Goal: Task Accomplishment & Management: Manage account settings

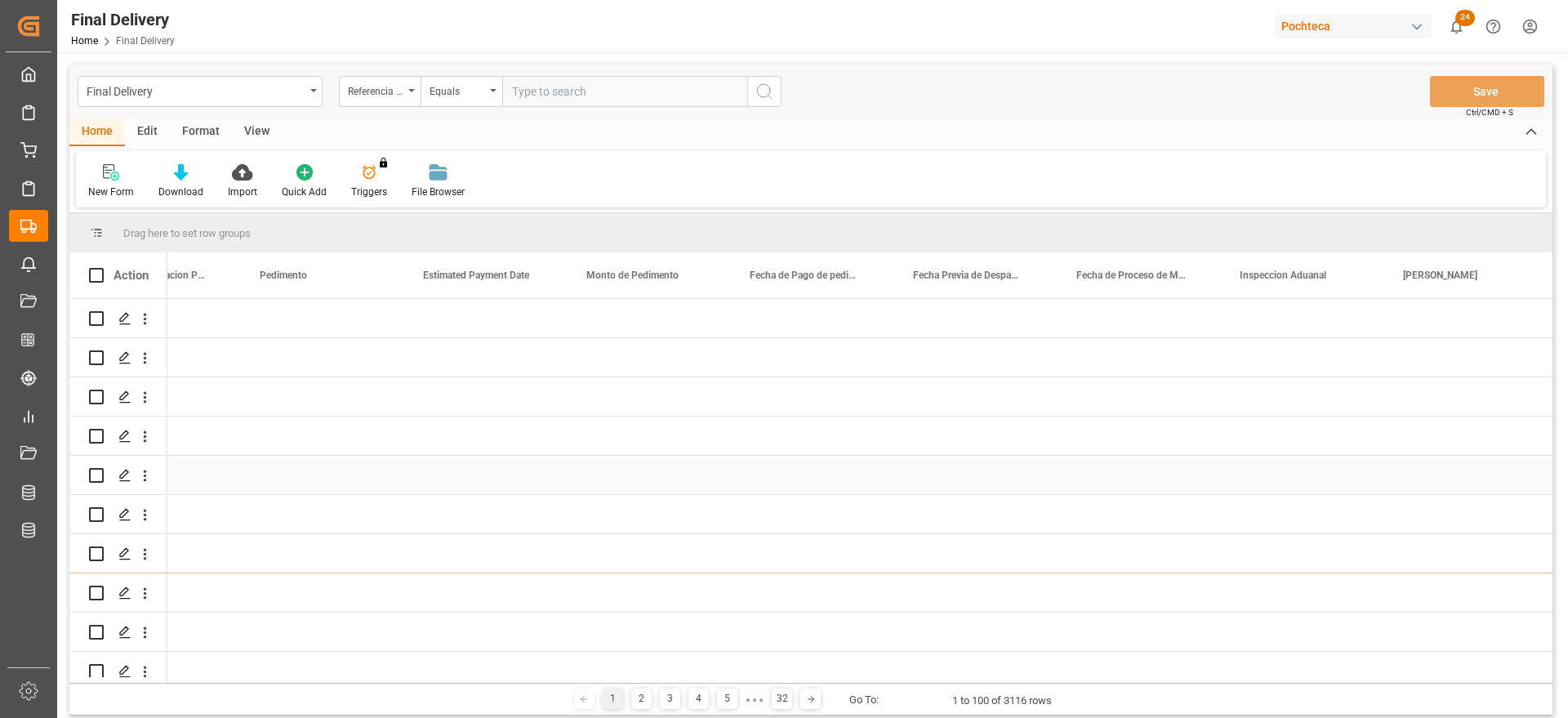
scroll to position [0, 3356]
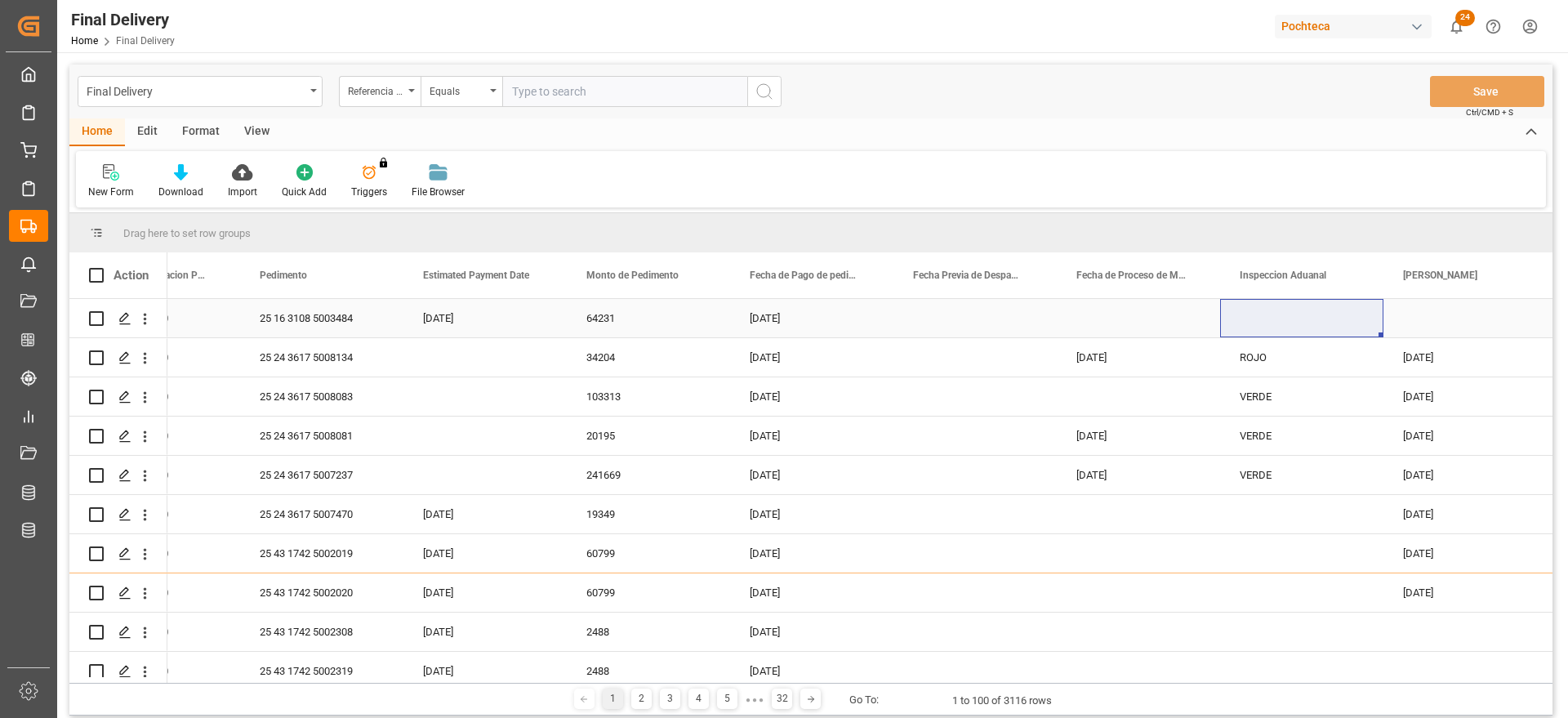
click at [567, 717] on html "Created by potrace 1.15, written by [PERSON_NAME] [DATE]-[DATE] Created by potr…" at bounding box center [784, 359] width 1568 height 718
click at [592, 93] on input "text" at bounding box center [623, 91] width 244 height 31
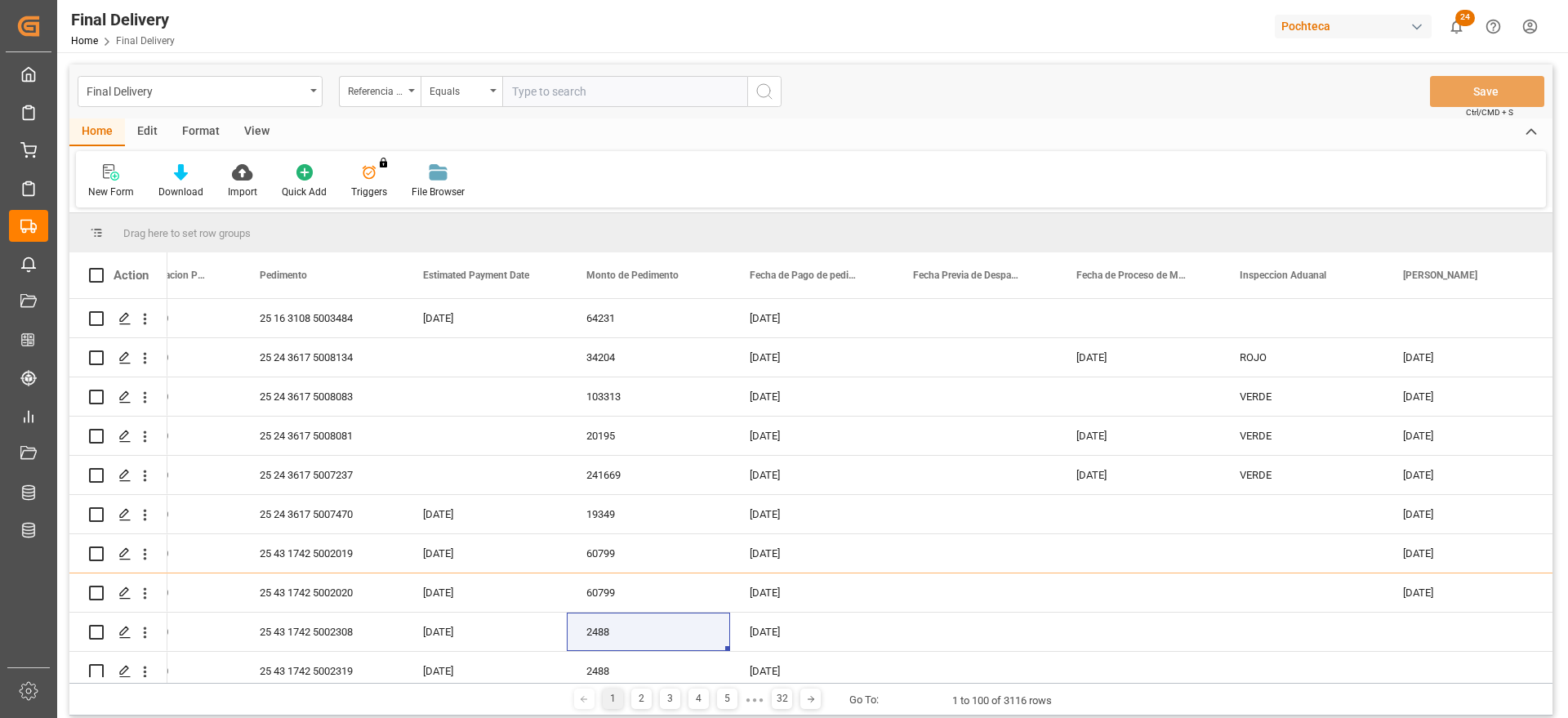
paste input "250806900606"
type input "250806900606"
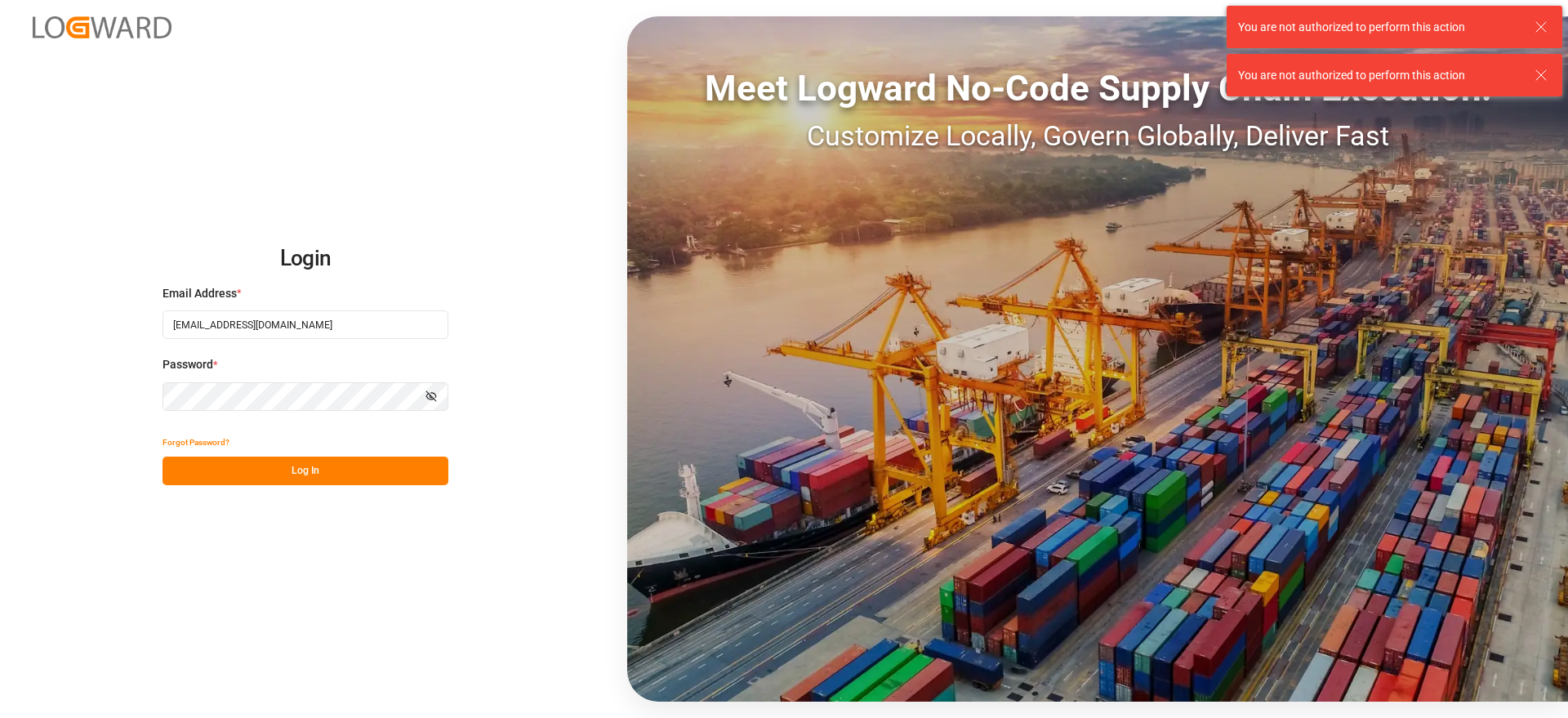
click at [369, 465] on button "Log In" at bounding box center [304, 470] width 286 height 28
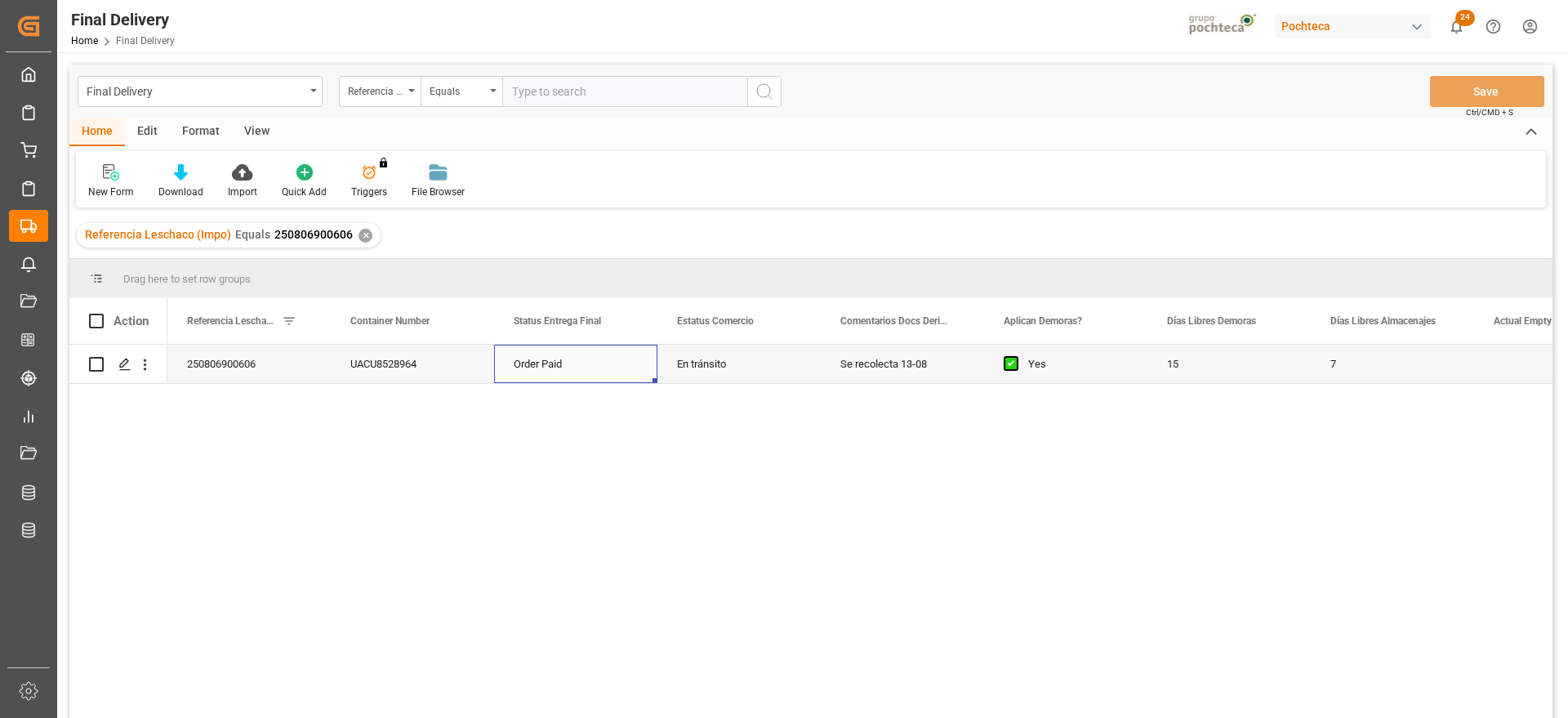
click at [655, 357] on div "Order Paid" at bounding box center [575, 363] width 163 height 38
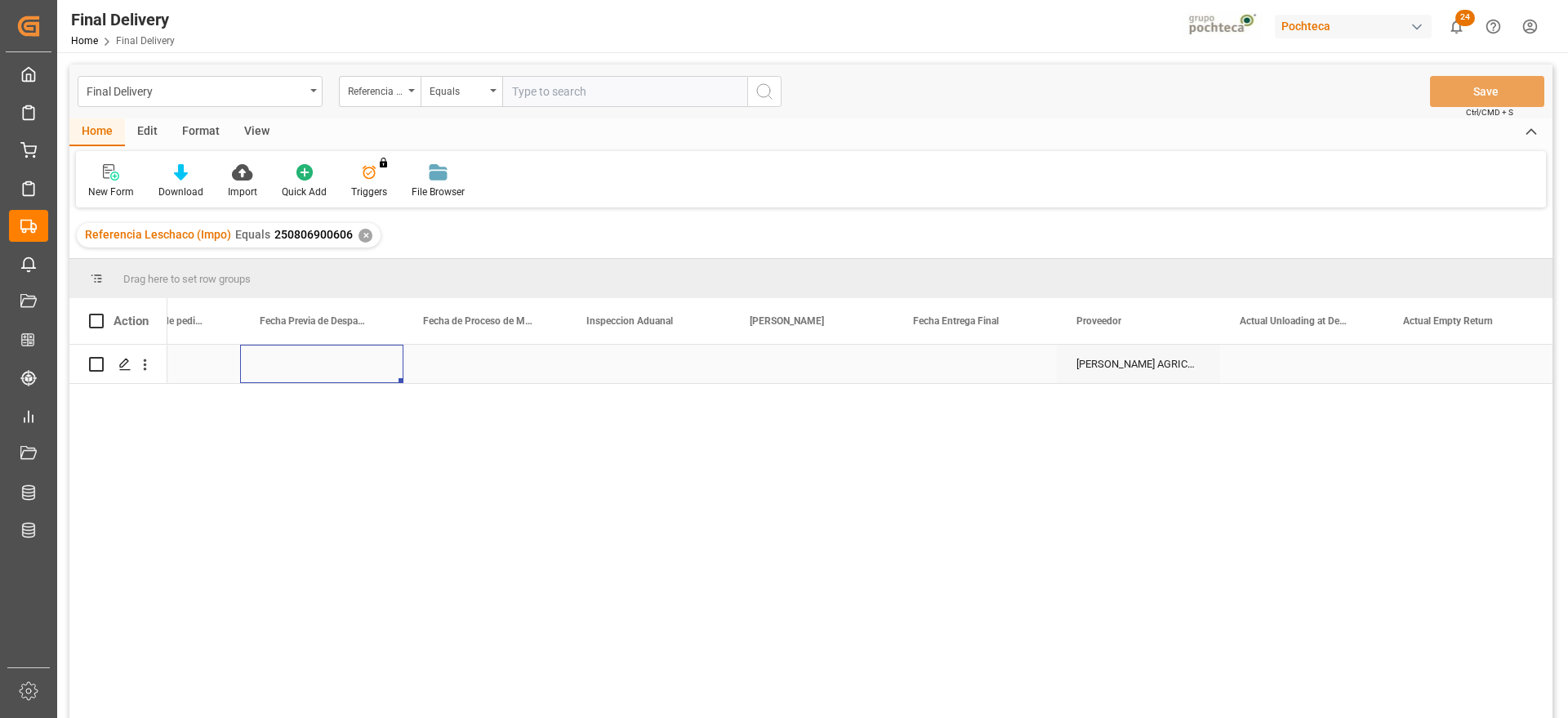
scroll to position [0, 3919]
click at [998, 364] on div "Press SPACE to select this row." at bounding box center [975, 363] width 163 height 38
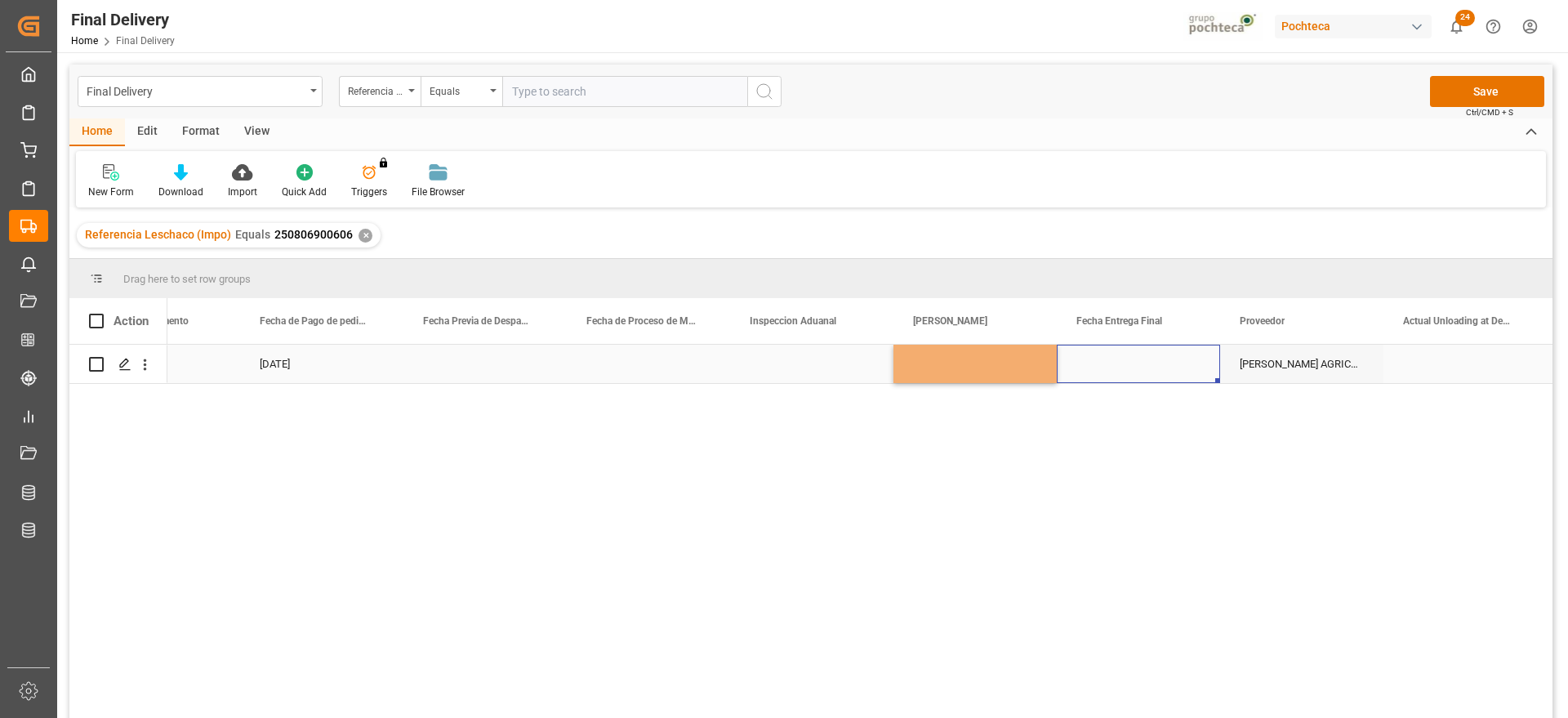
click at [1088, 357] on div "Press SPACE to select this row." at bounding box center [1138, 363] width 163 height 38
click at [996, 361] on div "Press SPACE to select this row." at bounding box center [975, 363] width 163 height 38
click at [964, 371] on div "Press SPACE to select this row." at bounding box center [975, 363] width 163 height 38
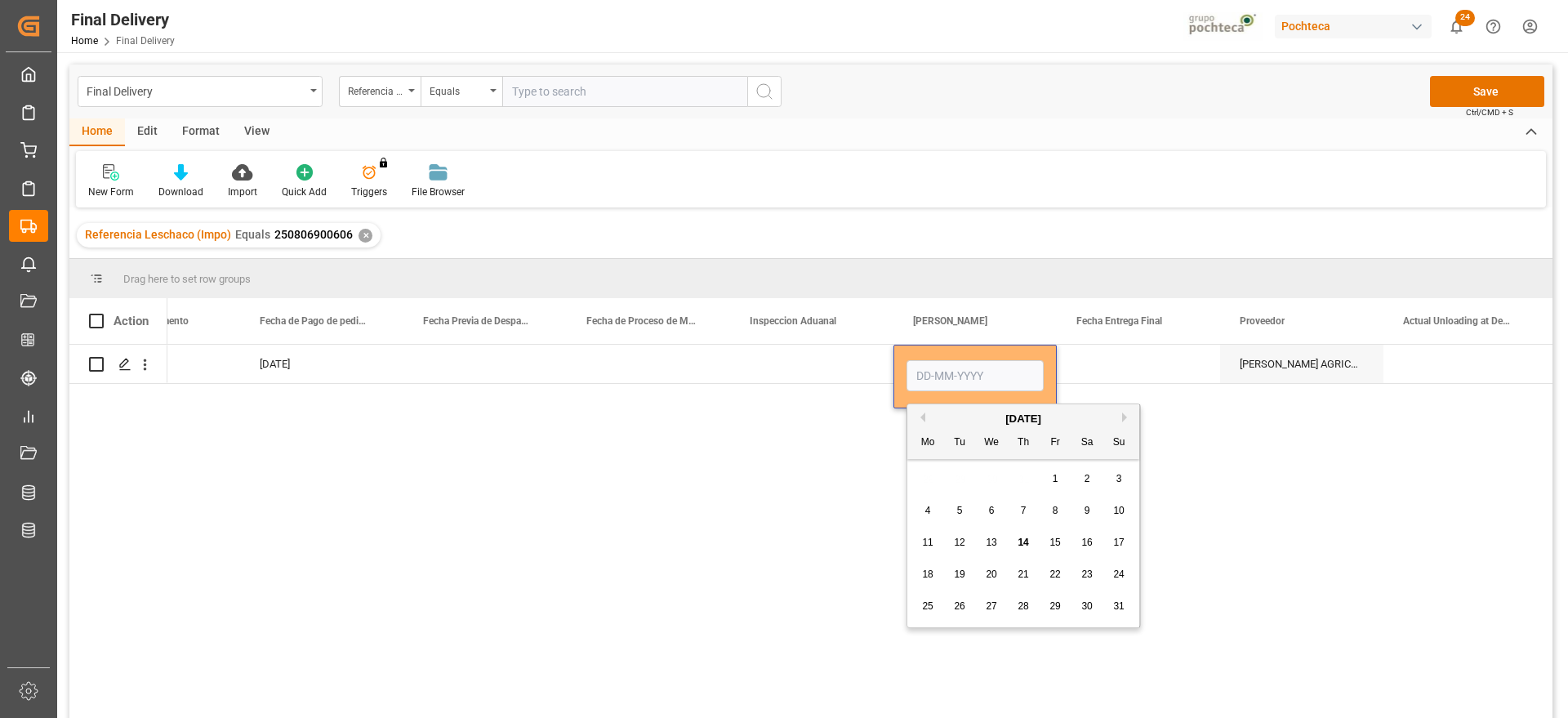
click at [994, 536] on span "13" at bounding box center [991, 542] width 11 height 12
type input "[DATE]"
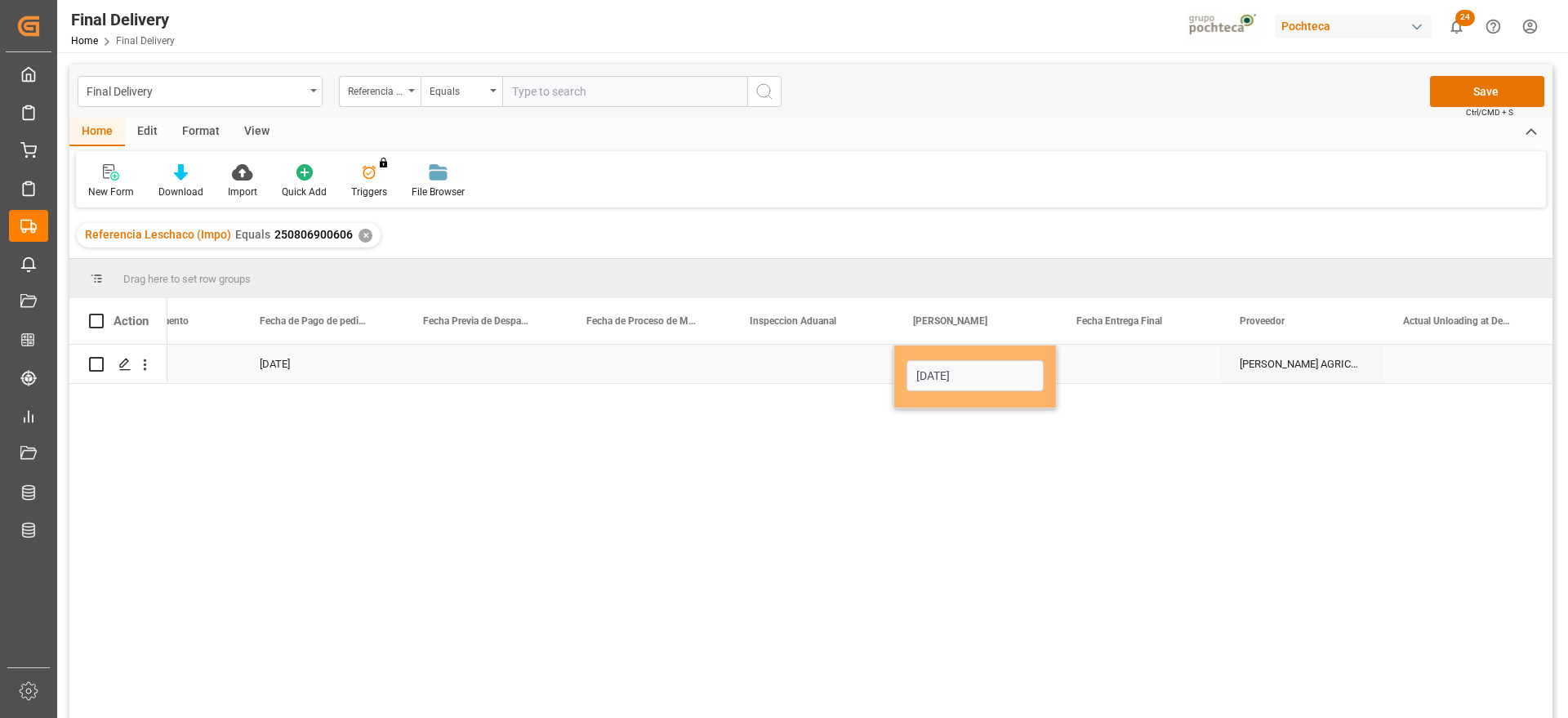
click at [1127, 364] on div "Press SPACE to select this row." at bounding box center [1138, 363] width 163 height 38
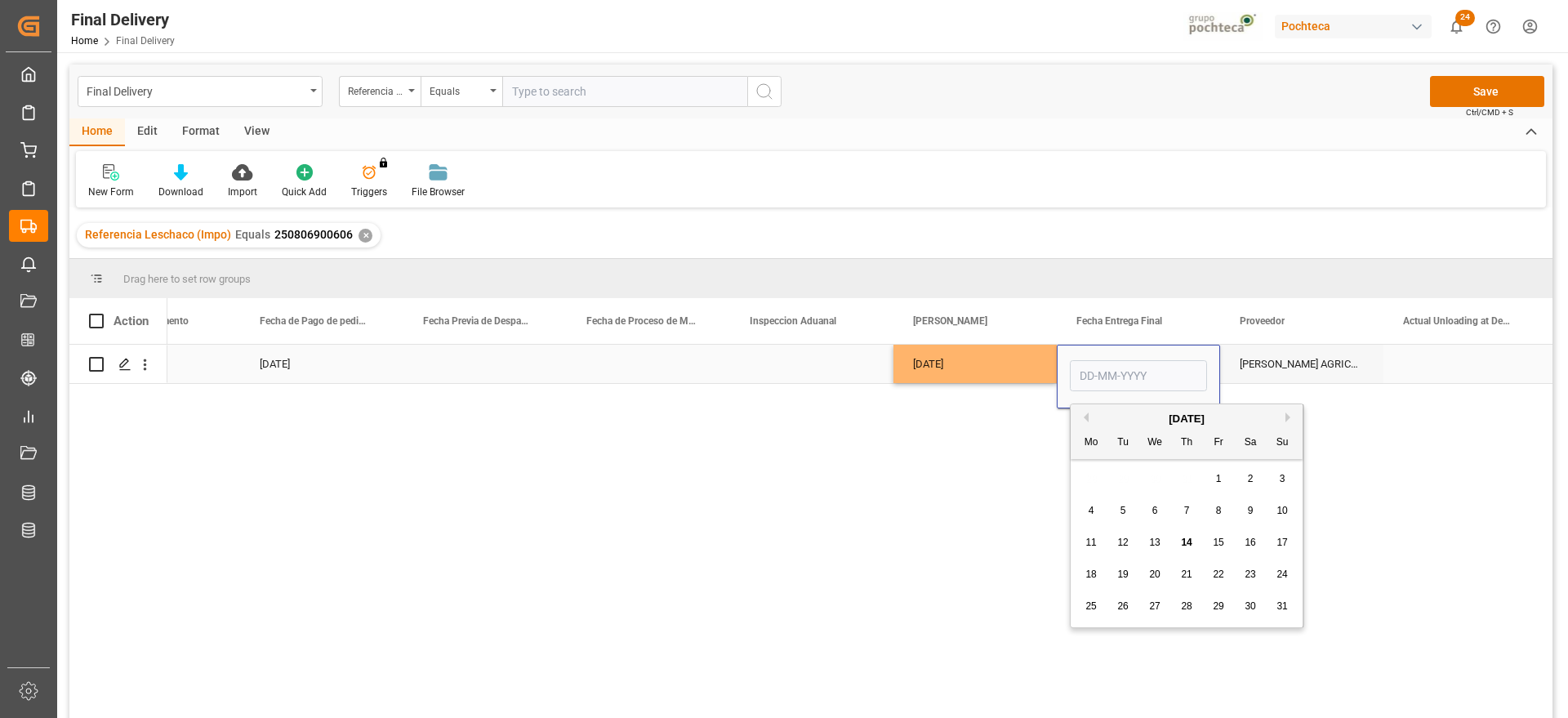
click at [975, 368] on div "[DATE]" at bounding box center [975, 363] width 163 height 38
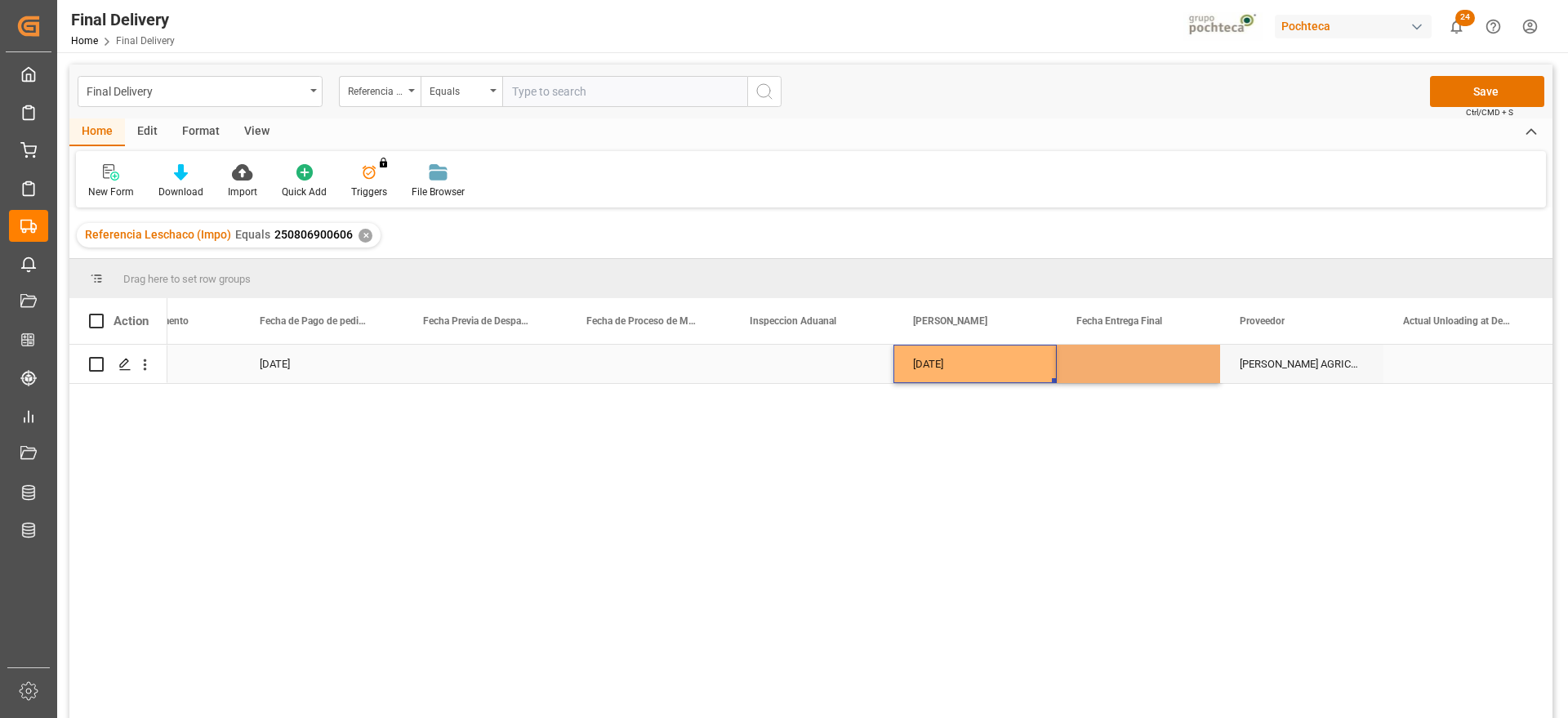
click at [975, 368] on div "[DATE]" at bounding box center [975, 363] width 163 height 38
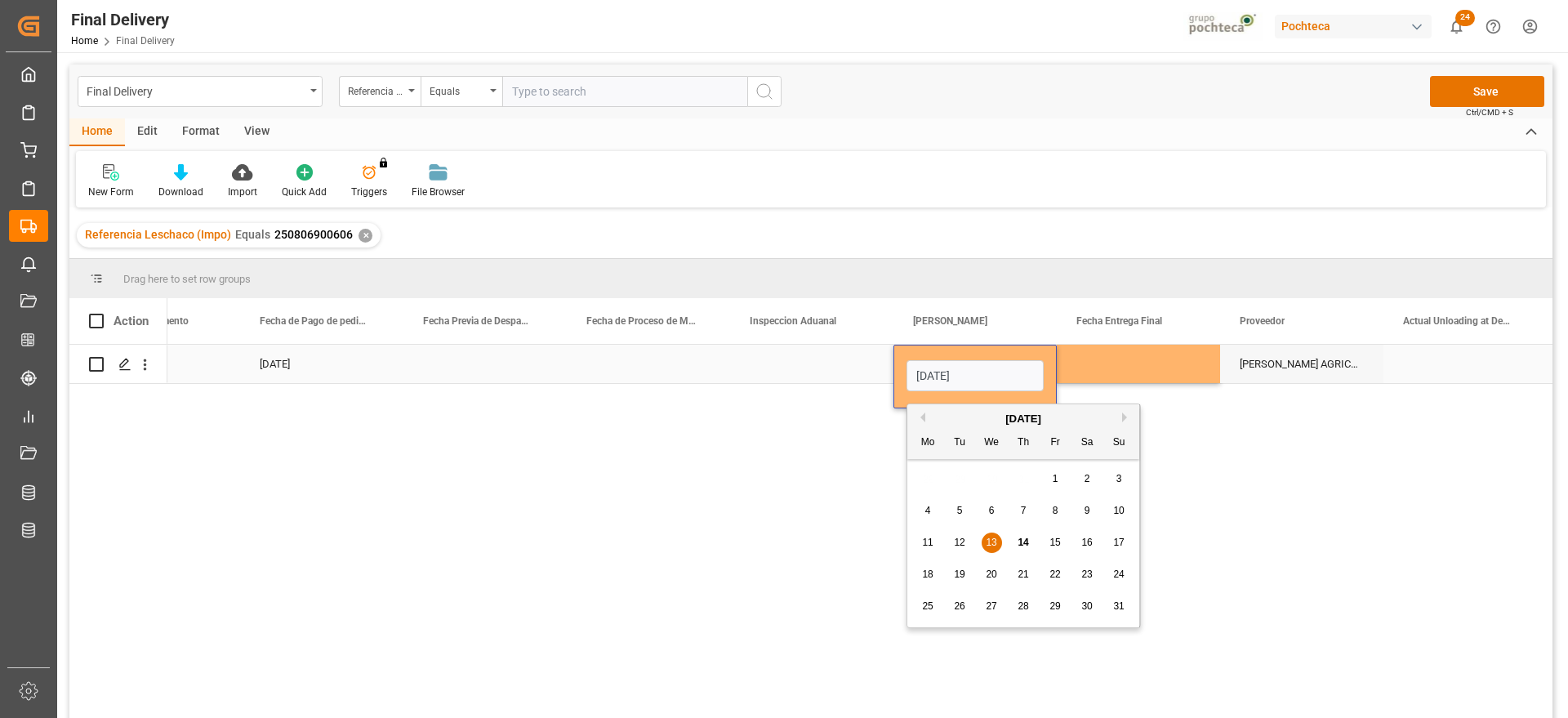
click at [1134, 370] on div "Press SPACE to select this row." at bounding box center [1138, 363] width 163 height 38
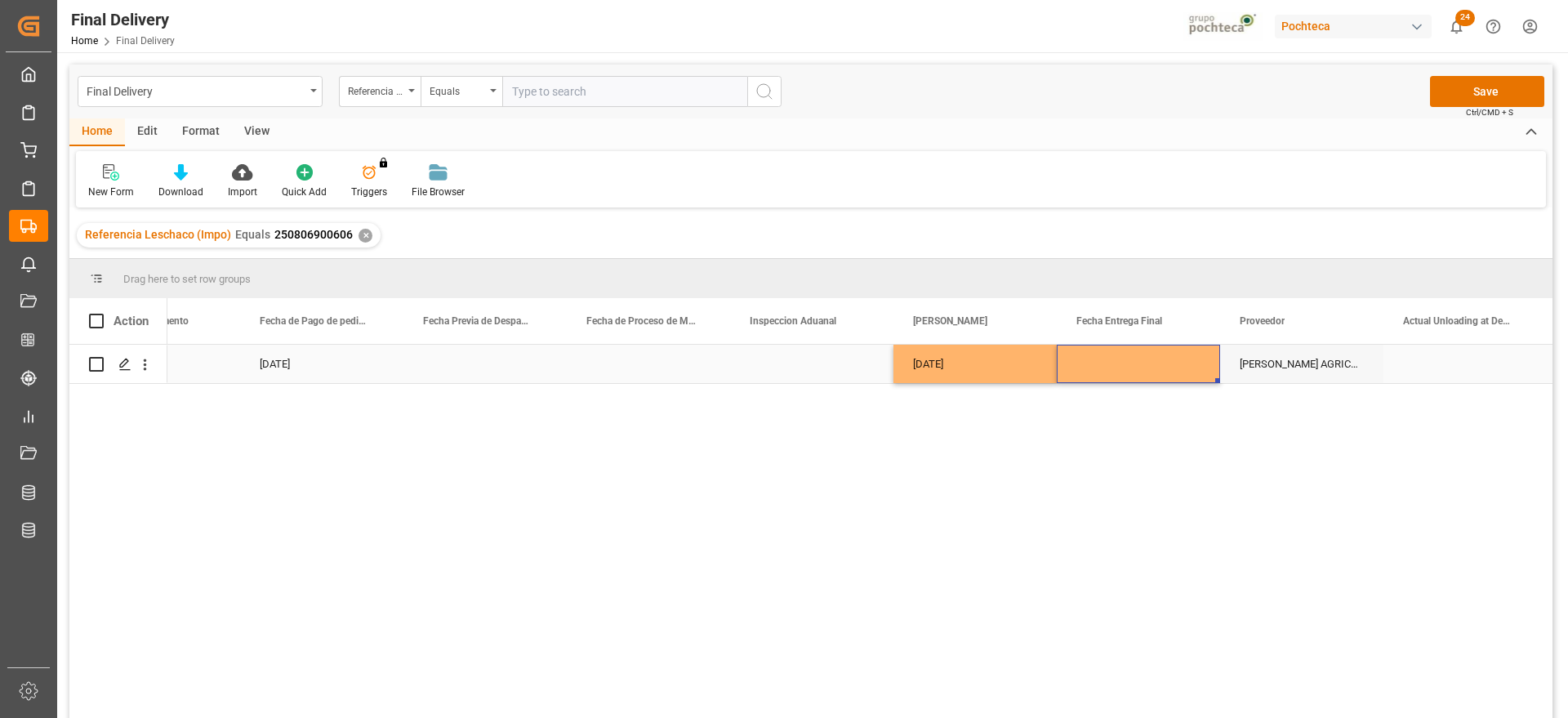
click at [1134, 370] on div "Press SPACE to select this row." at bounding box center [1138, 363] width 163 height 38
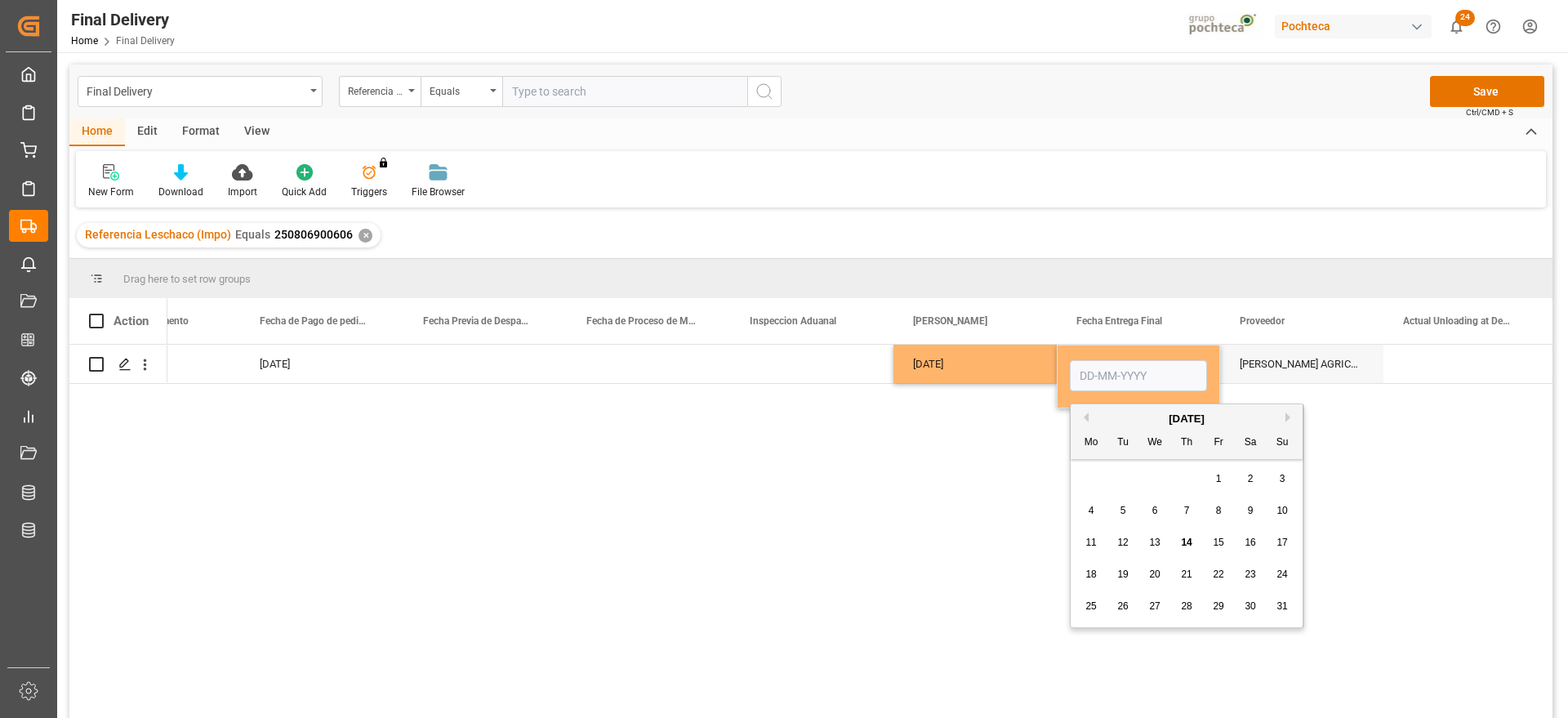
drag, startPoint x: 1187, startPoint y: 543, endPoint x: 1108, endPoint y: 444, distance: 126.7
click at [1186, 542] on span "14" at bounding box center [1185, 542] width 11 height 12
type input "[DATE]"
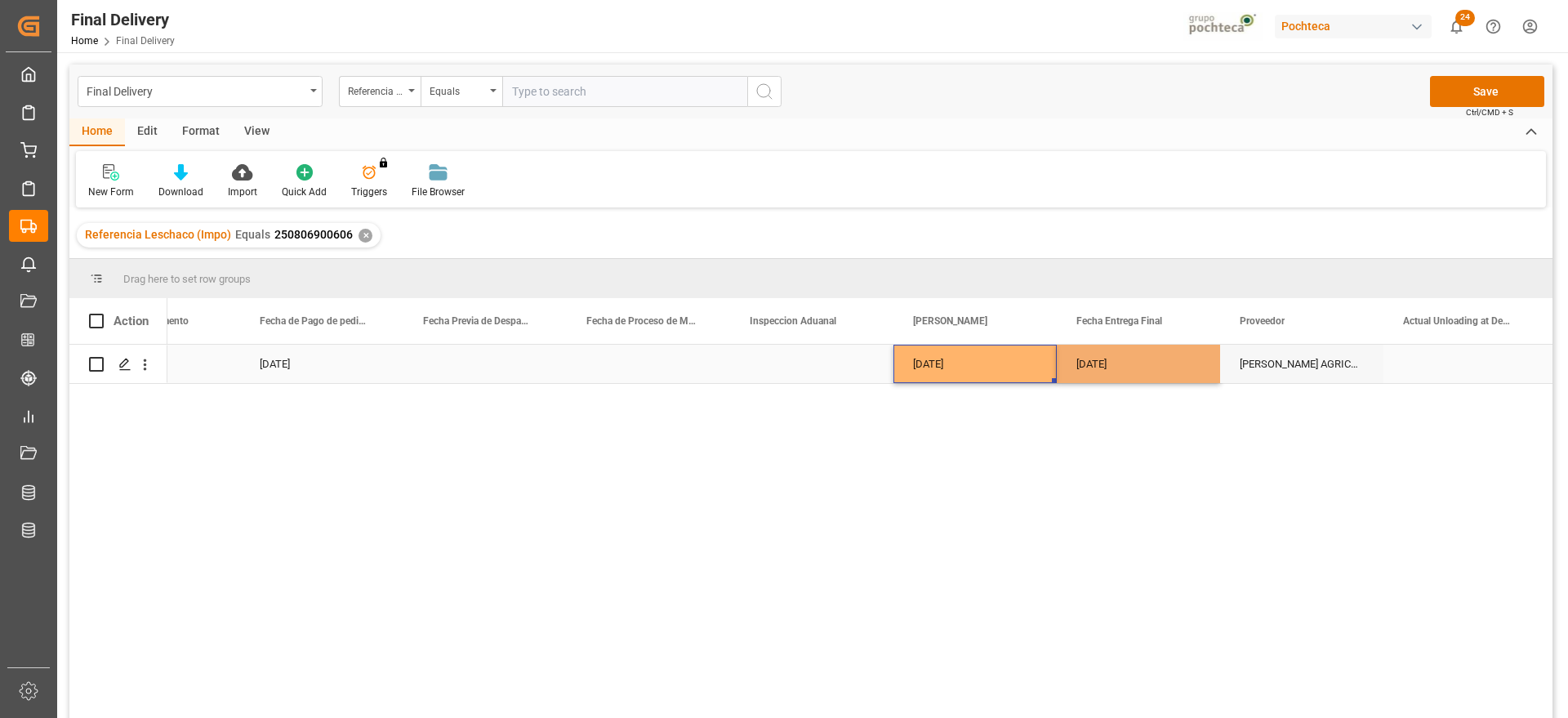
click at [988, 361] on div "[DATE]" at bounding box center [975, 363] width 163 height 38
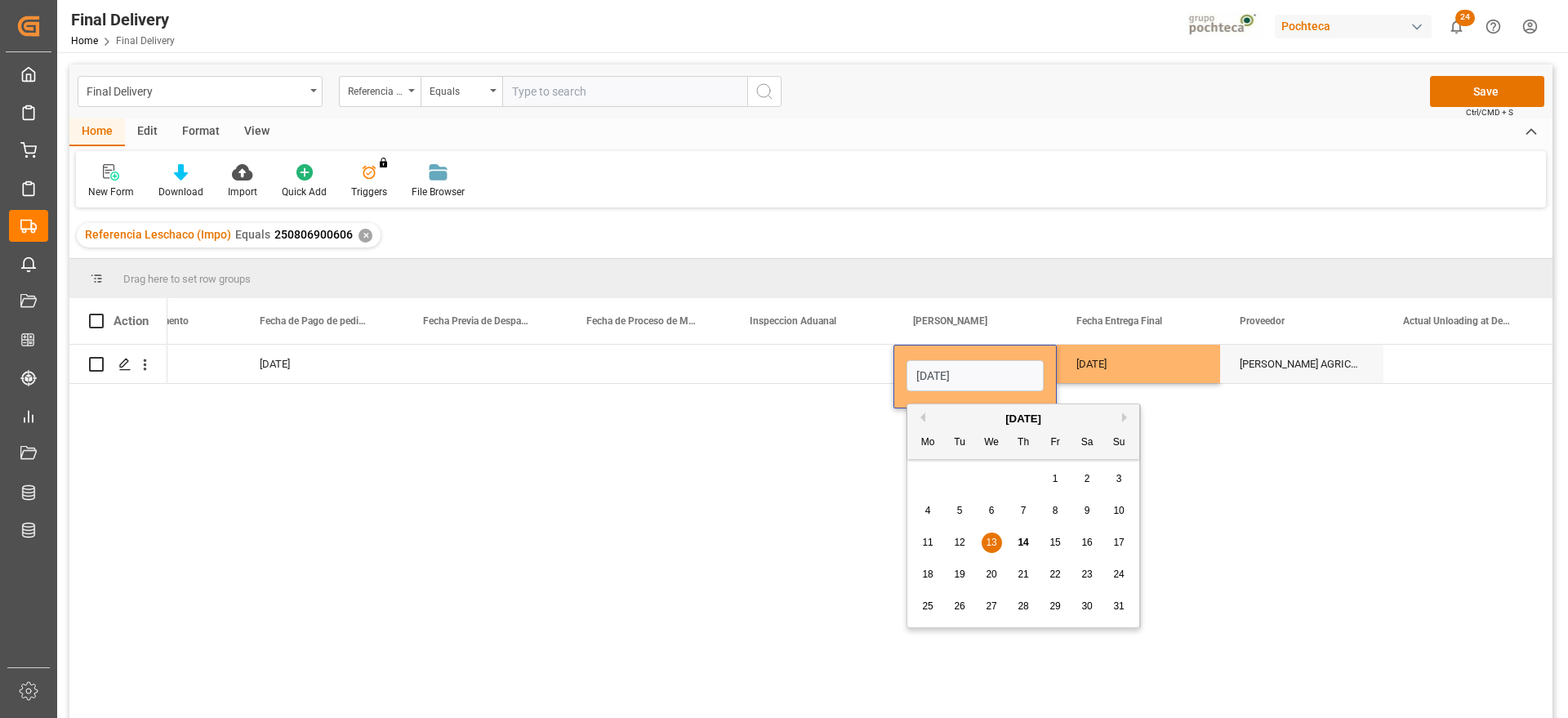
click at [1051, 511] on div "8" at bounding box center [1054, 512] width 21 height 20
type input "[DATE]"
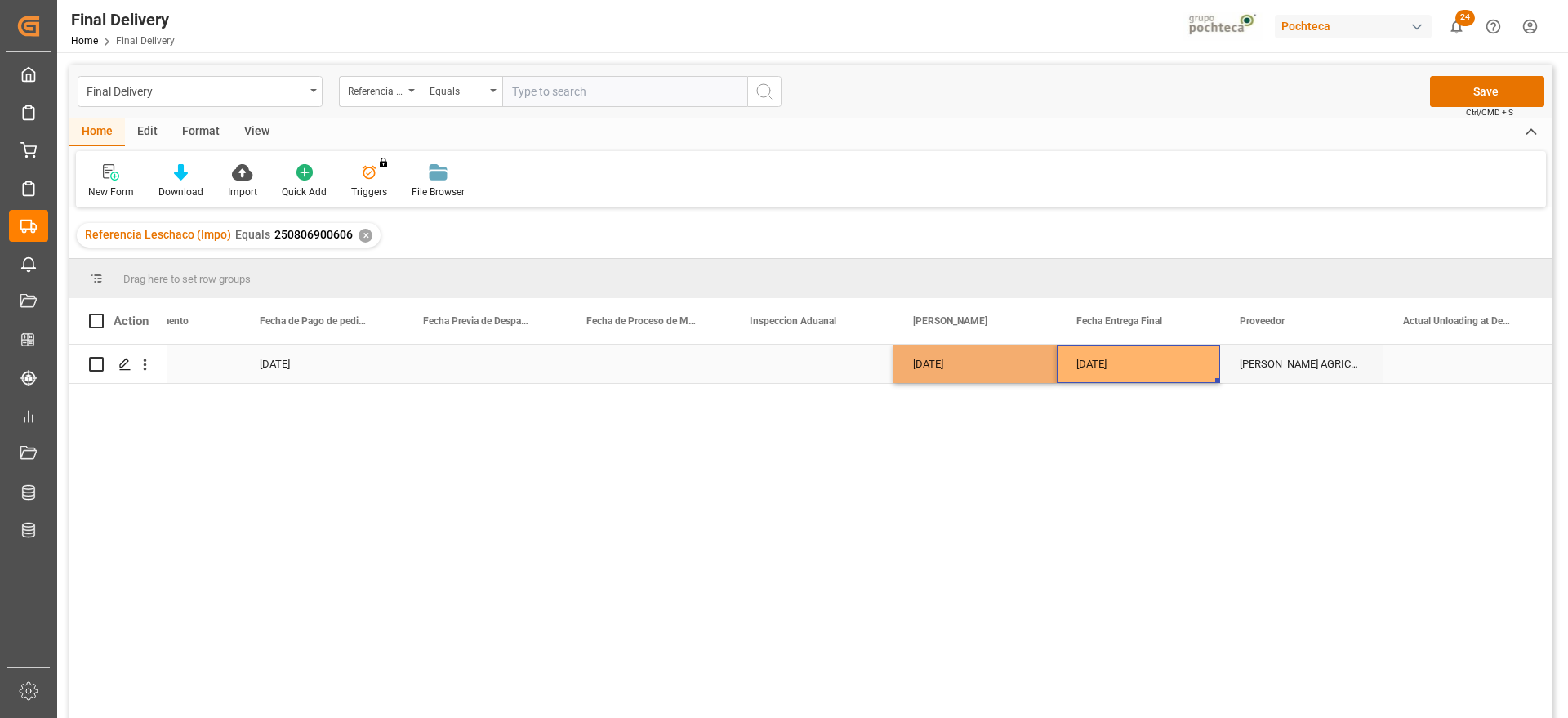
click at [1126, 368] on div "[DATE]" at bounding box center [1138, 363] width 163 height 38
click at [1441, 368] on div "Press SPACE to select this row." at bounding box center [1465, 363] width 163 height 38
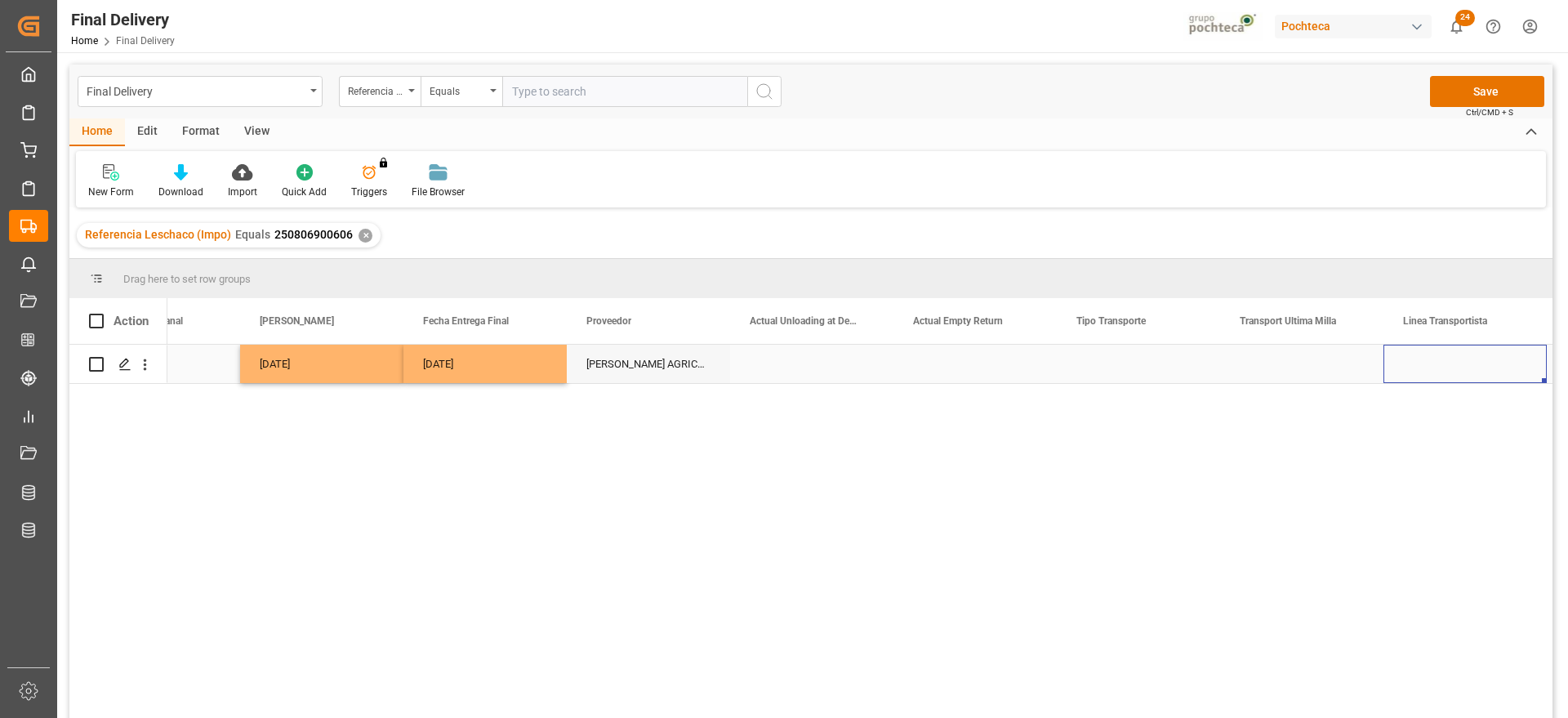
click at [1125, 369] on div "Press SPACE to select this row." at bounding box center [1138, 363] width 163 height 38
click at [1176, 368] on button "Select" at bounding box center [1138, 373] width 137 height 31
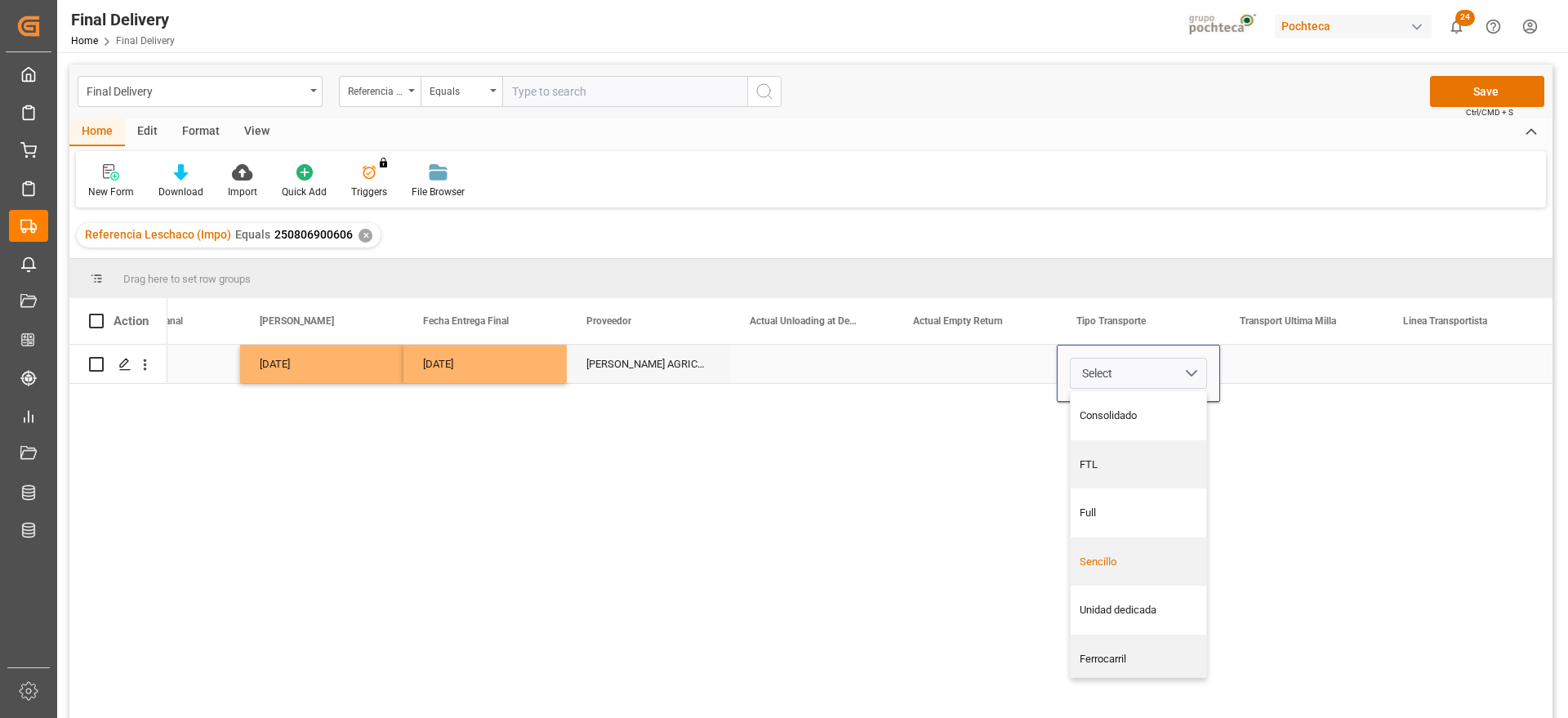
click at [1138, 550] on div "Sencillo" at bounding box center [1138, 562] width 135 height 49
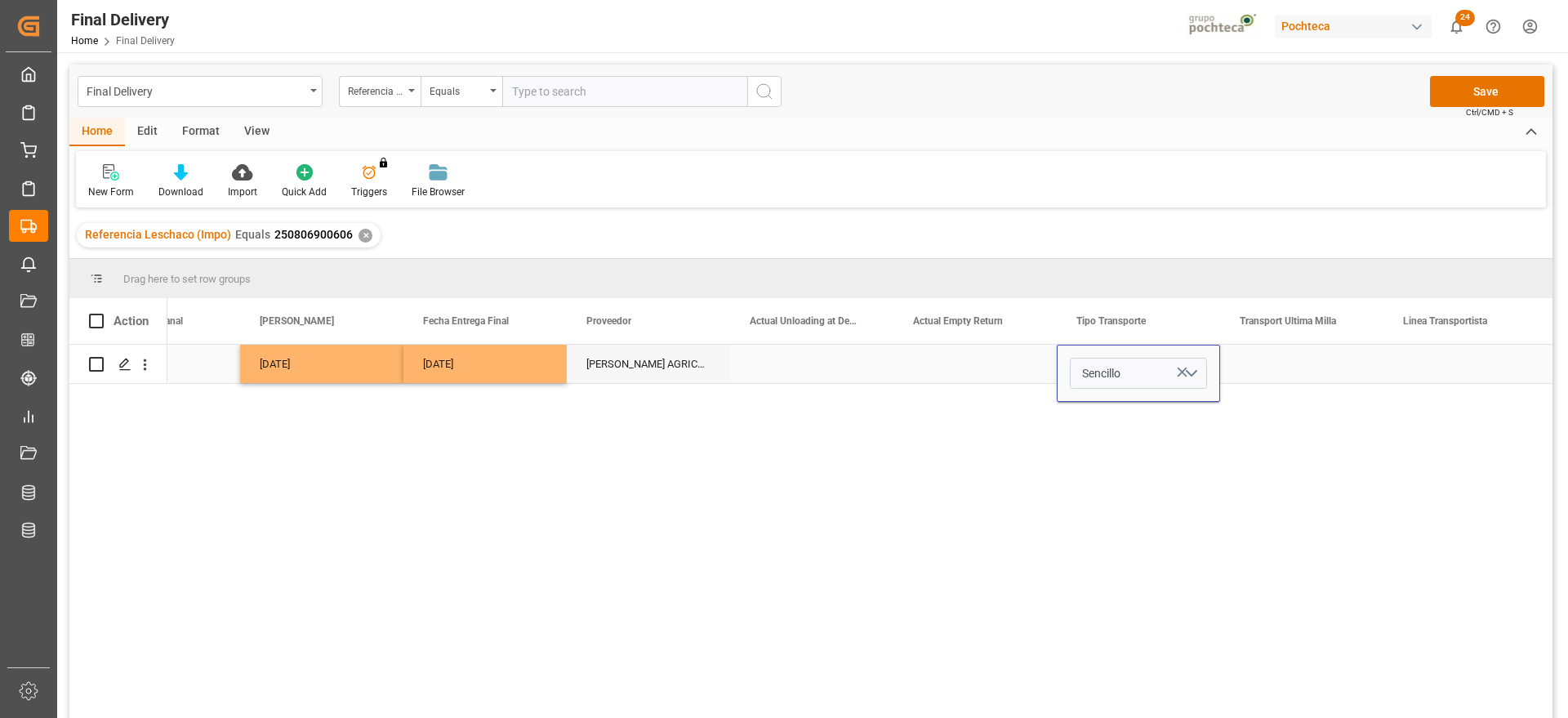
click at [1318, 350] on div "Press SPACE to select this row." at bounding box center [1301, 363] width 163 height 38
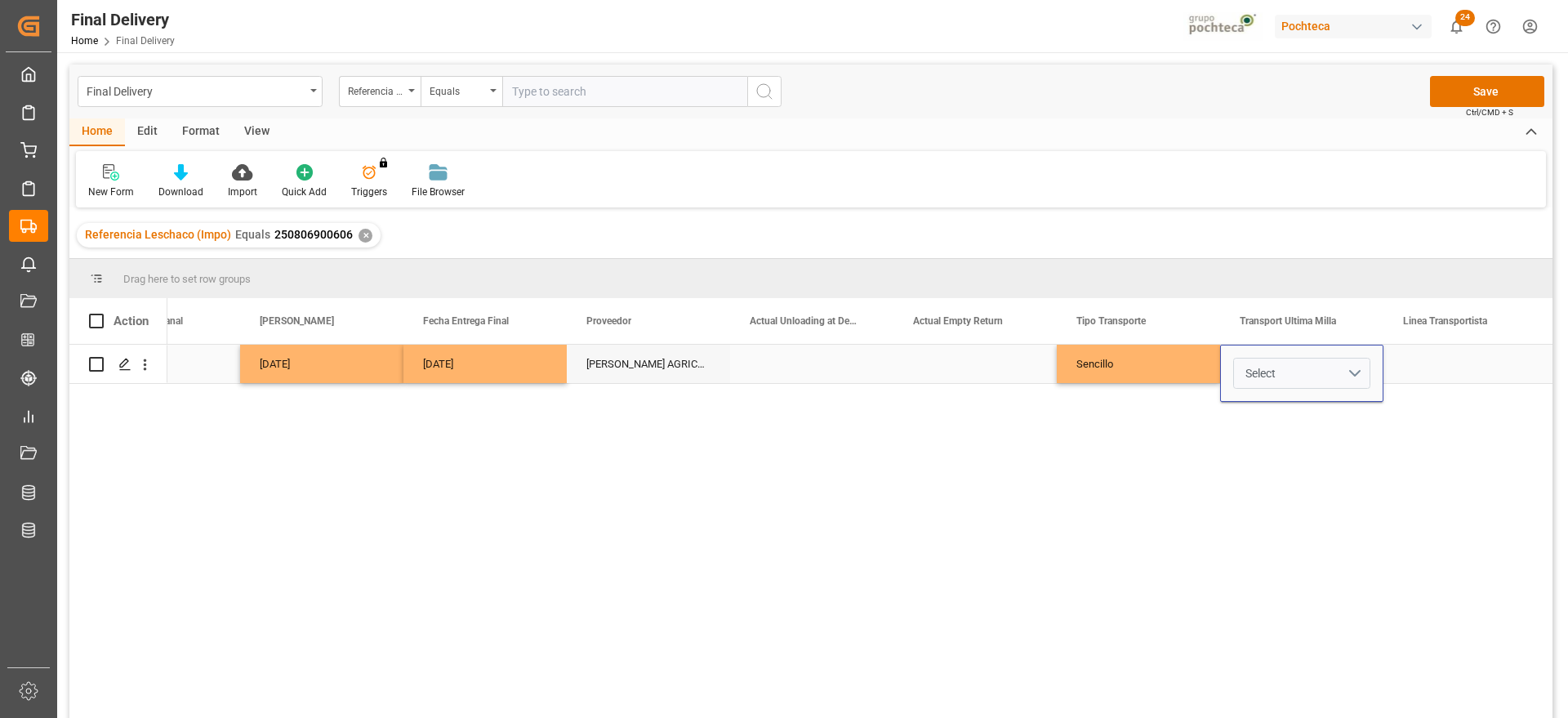
drag, startPoint x: 1359, startPoint y: 364, endPoint x: 1345, endPoint y: 382, distance: 22.8
click at [1359, 366] on button "Select" at bounding box center [1302, 373] width 137 height 31
click at [1316, 462] on div "Pochteca" at bounding box center [1302, 465] width 119 height 17
click at [1441, 364] on div "Press SPACE to select this row." at bounding box center [1465, 363] width 163 height 38
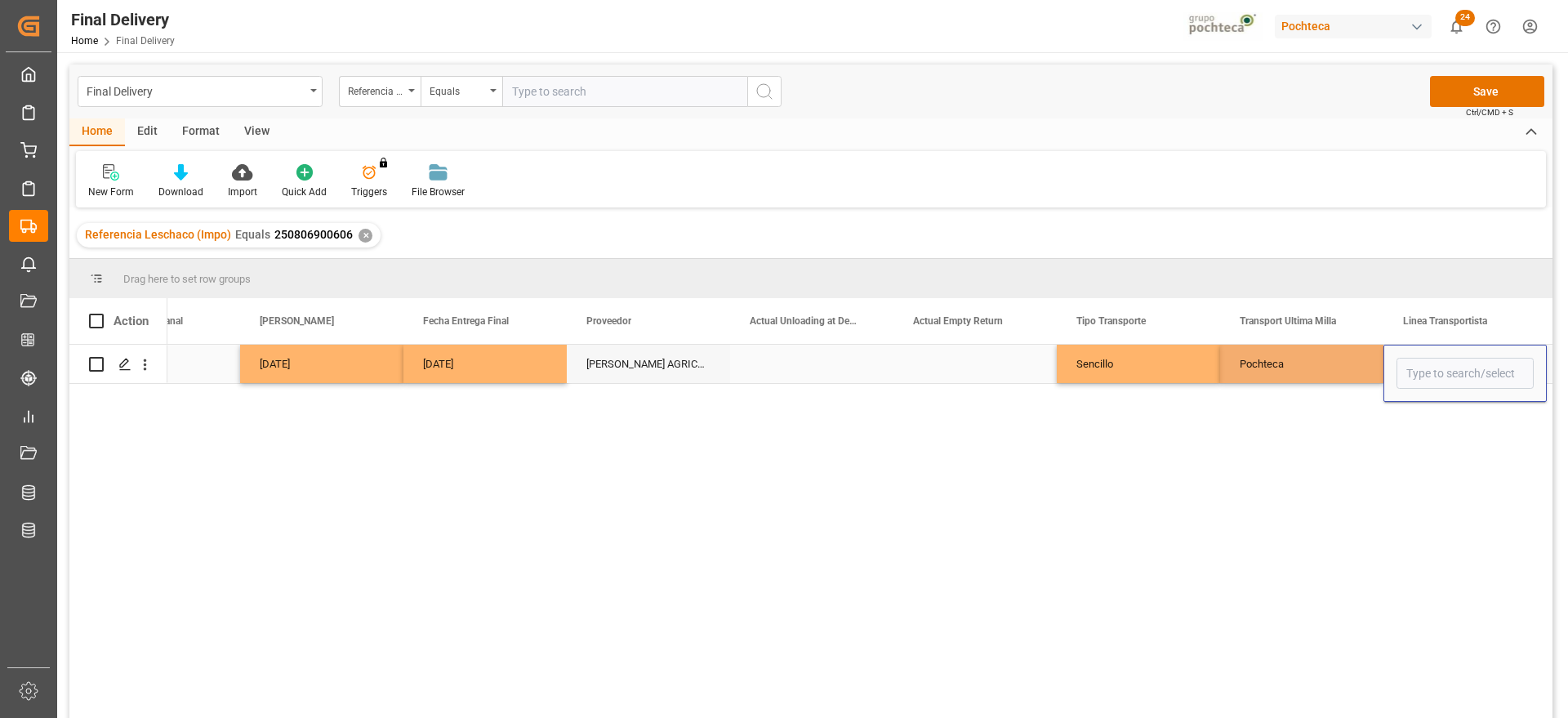
click at [1441, 364] on input "Press SPACE to select this row." at bounding box center [1465, 373] width 137 height 31
type input "LNX CARGO"
click at [1336, 380] on div "Pochteca" at bounding box center [1301, 363] width 163 height 38
click at [1481, 80] on button "Save" at bounding box center [1487, 91] width 114 height 31
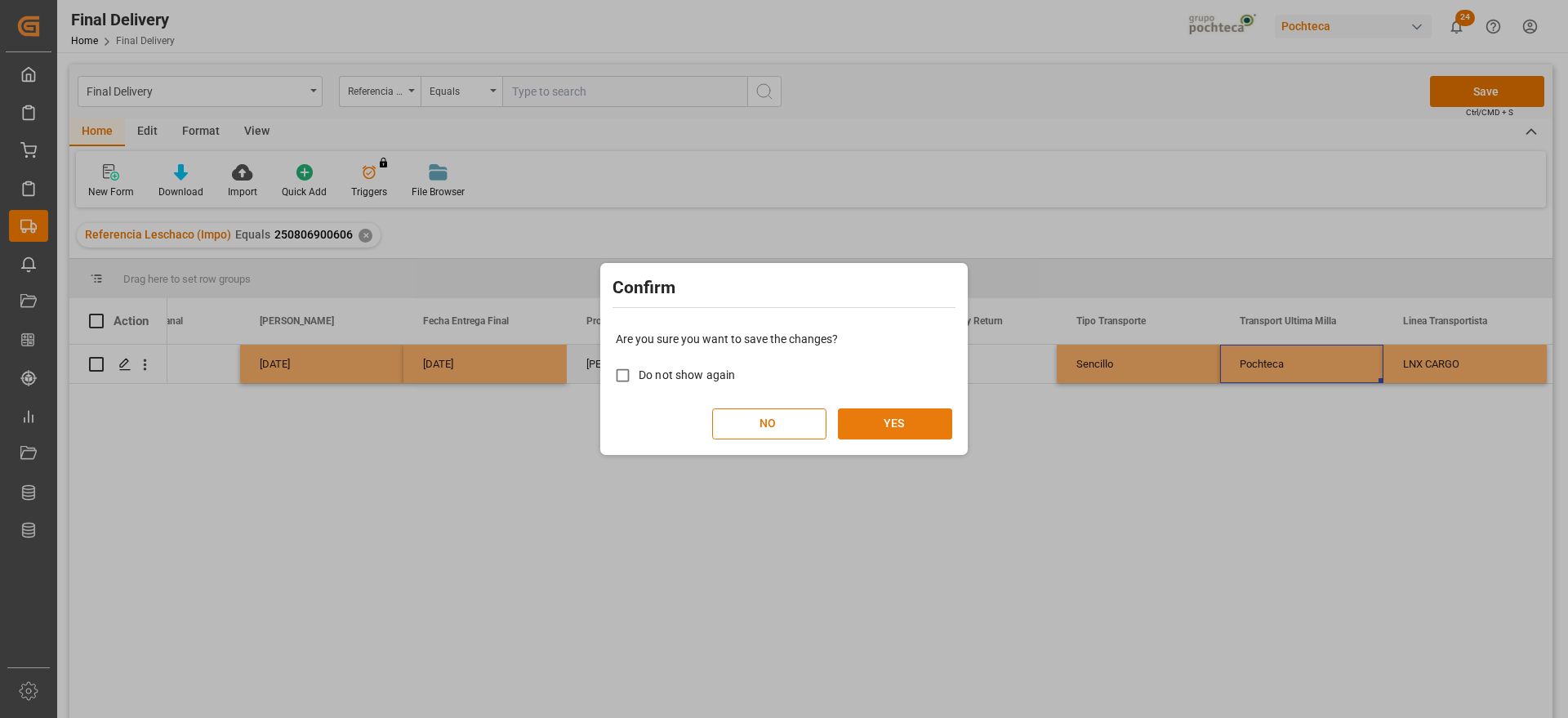
click at [885, 419] on button "YES" at bounding box center [894, 424] width 114 height 31
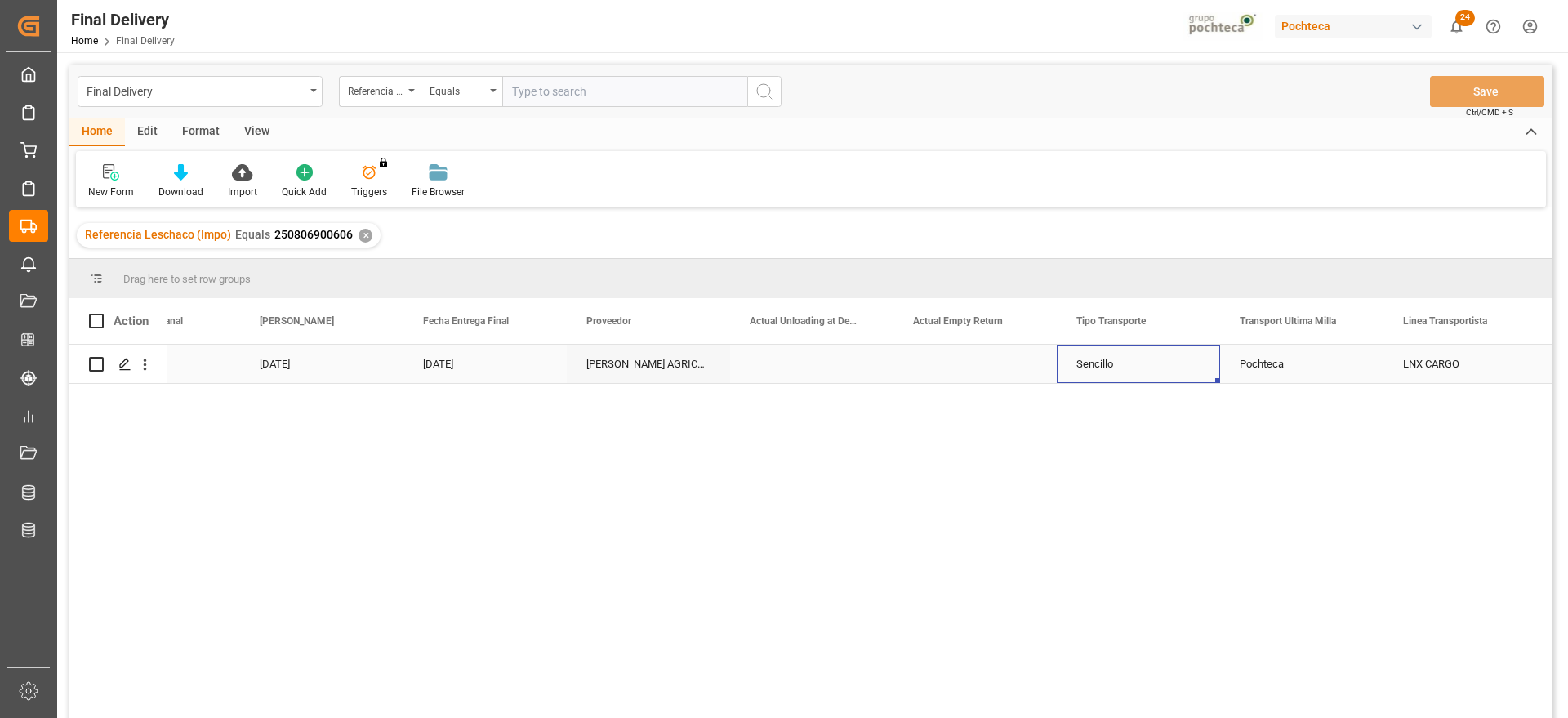
click at [1128, 370] on div "Sencillo" at bounding box center [1138, 363] width 163 height 38
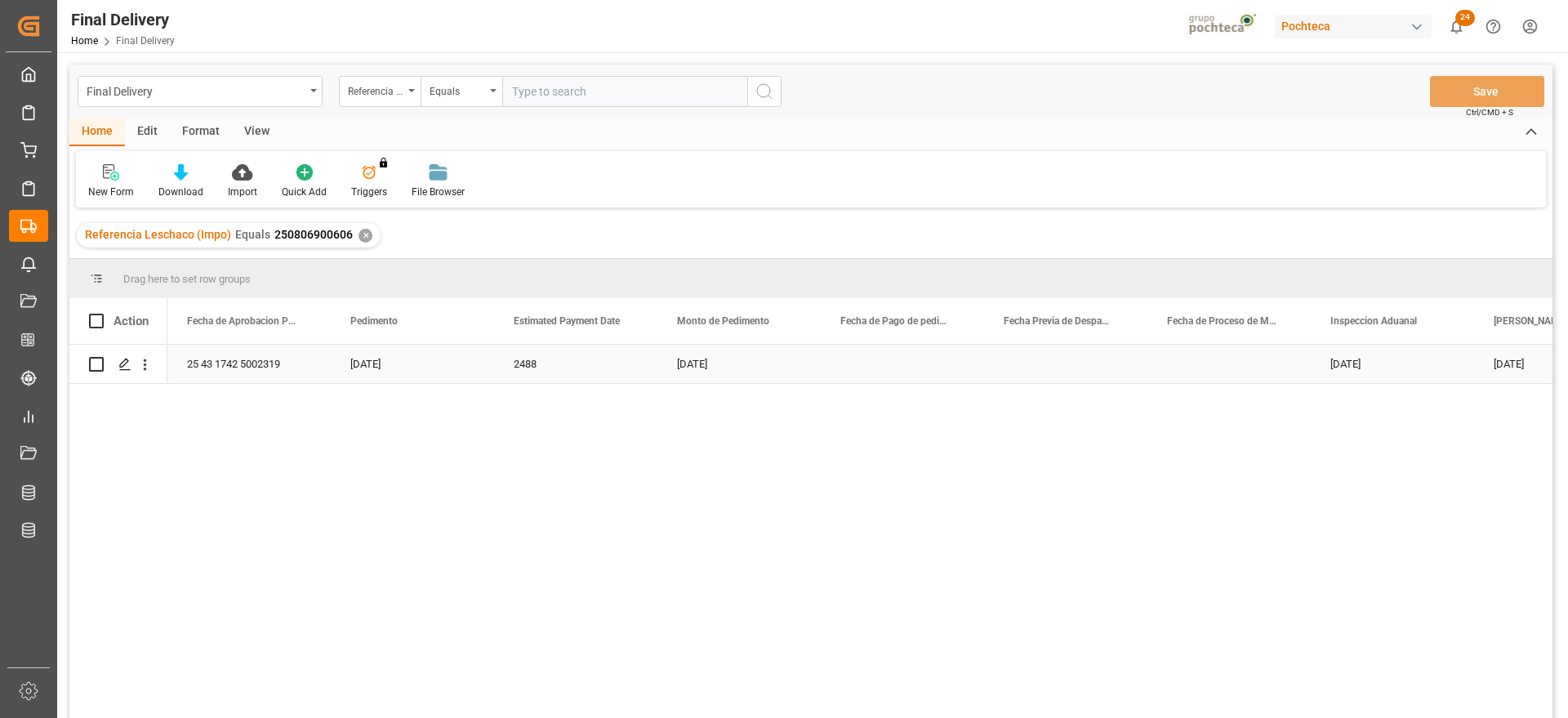
scroll to position [0, 3266]
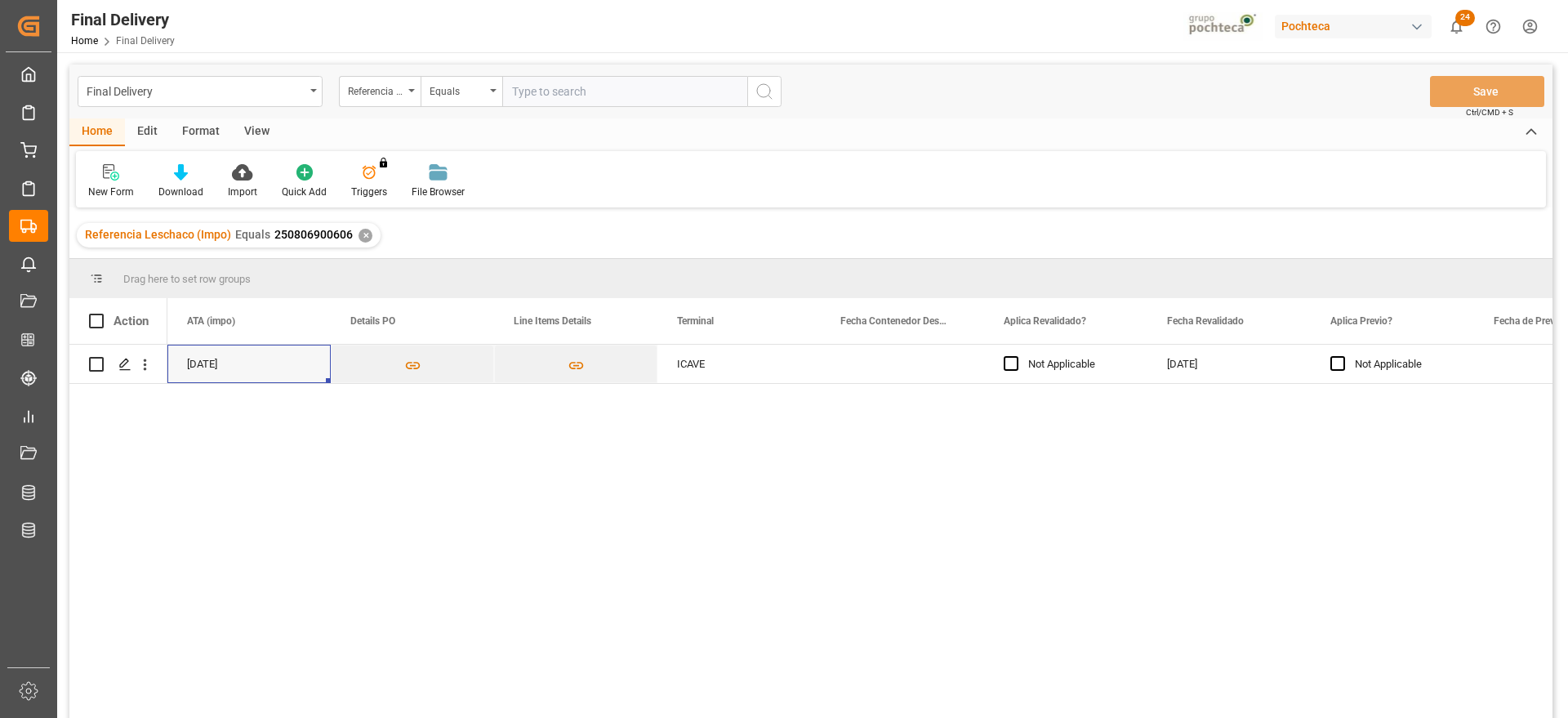
click at [359, 233] on div "✕" at bounding box center [365, 236] width 14 height 14
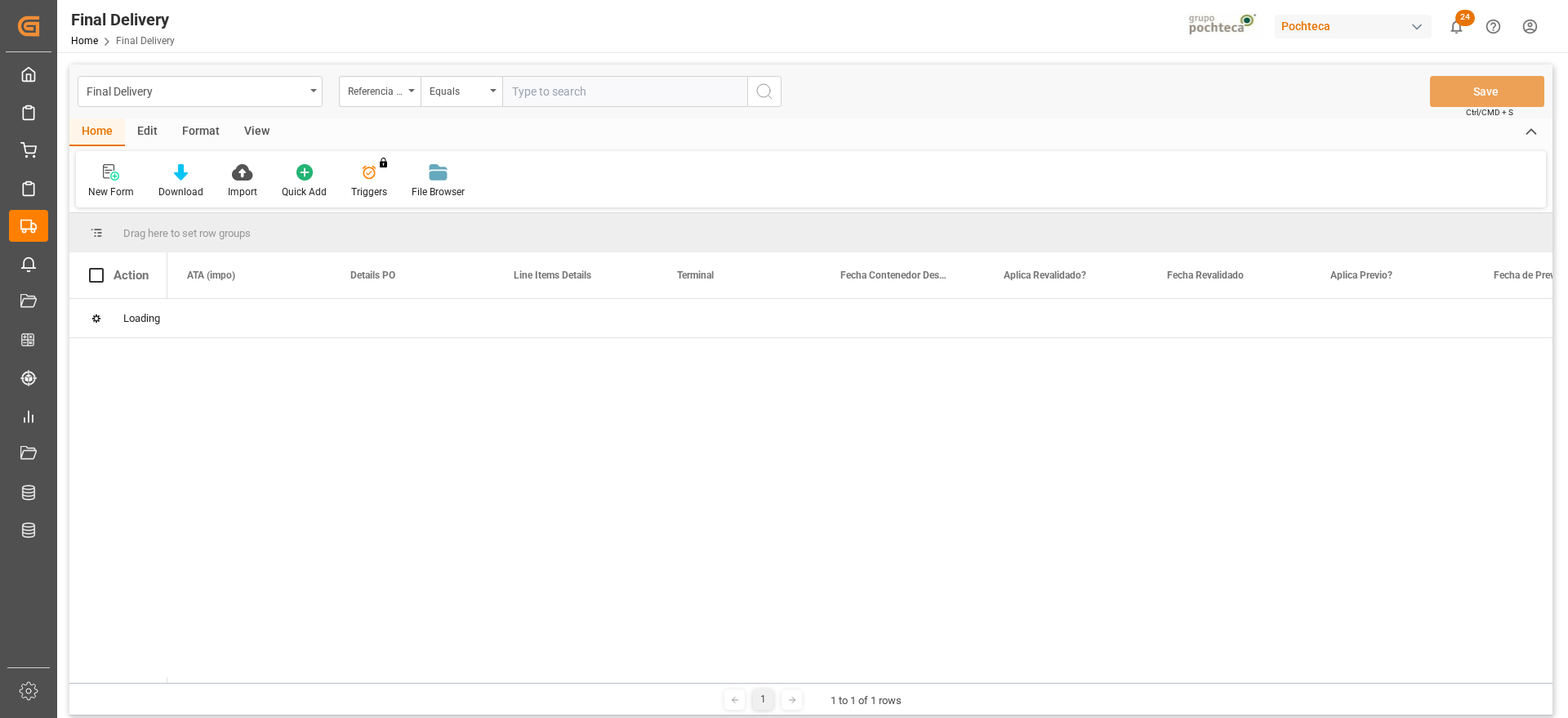
click at [540, 89] on input "text" at bounding box center [623, 91] width 244 height 31
paste input "250806900605"
type input "250806900605"
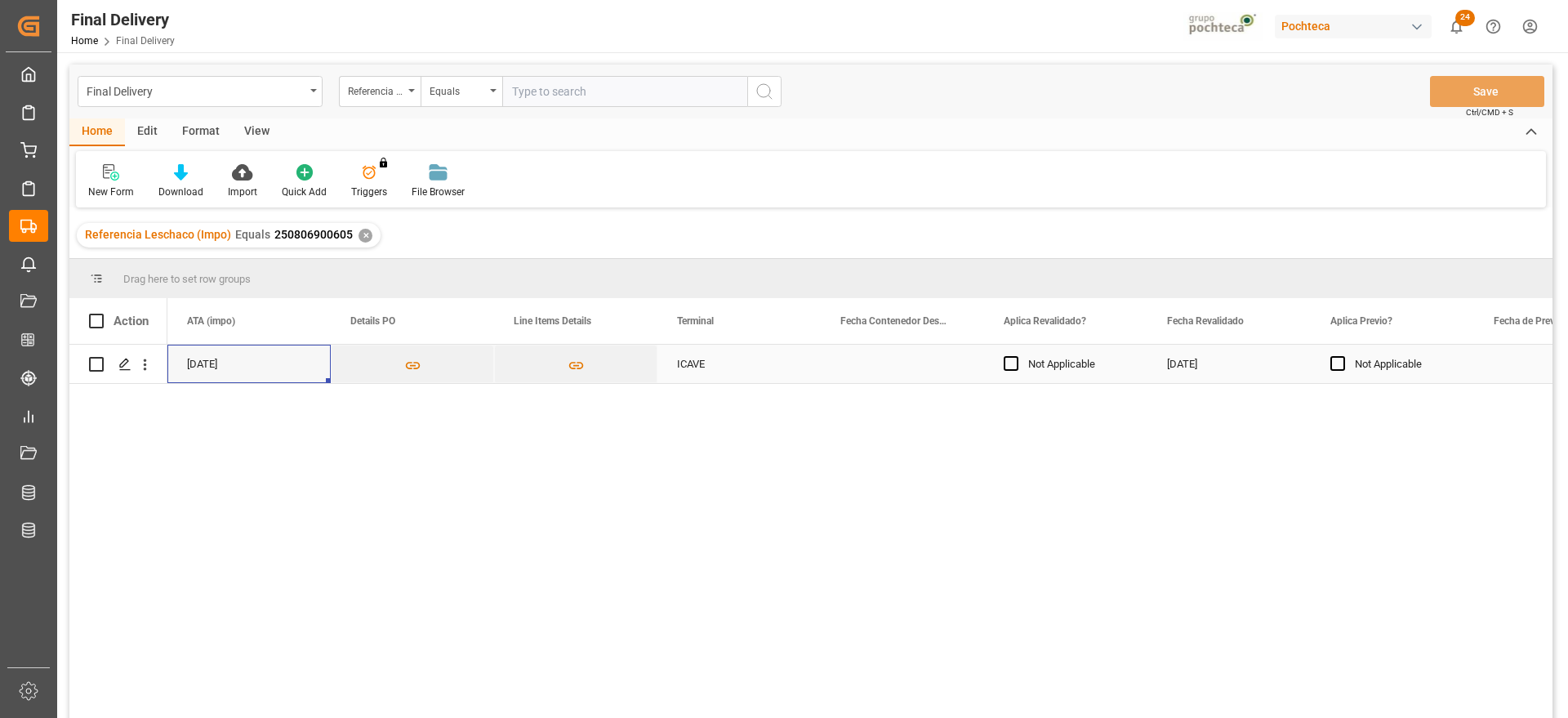
click at [908, 366] on div "Press SPACE to select this row." at bounding box center [902, 363] width 163 height 38
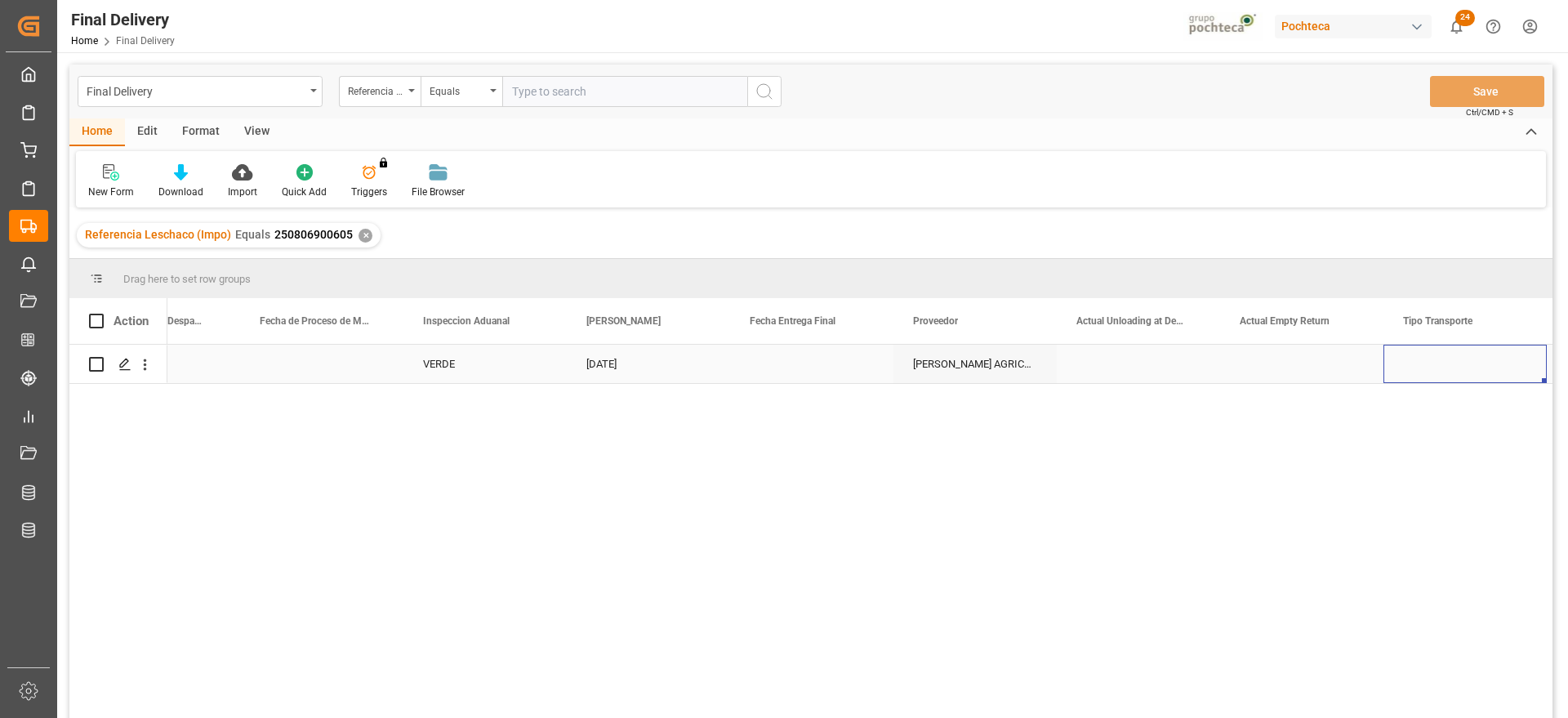
click at [606, 357] on div "[DATE]" at bounding box center [648, 363] width 163 height 38
click at [720, 359] on div "[DATE]" at bounding box center [648, 363] width 163 height 38
click at [865, 367] on div "Press SPACE to select this row." at bounding box center [811, 363] width 163 height 38
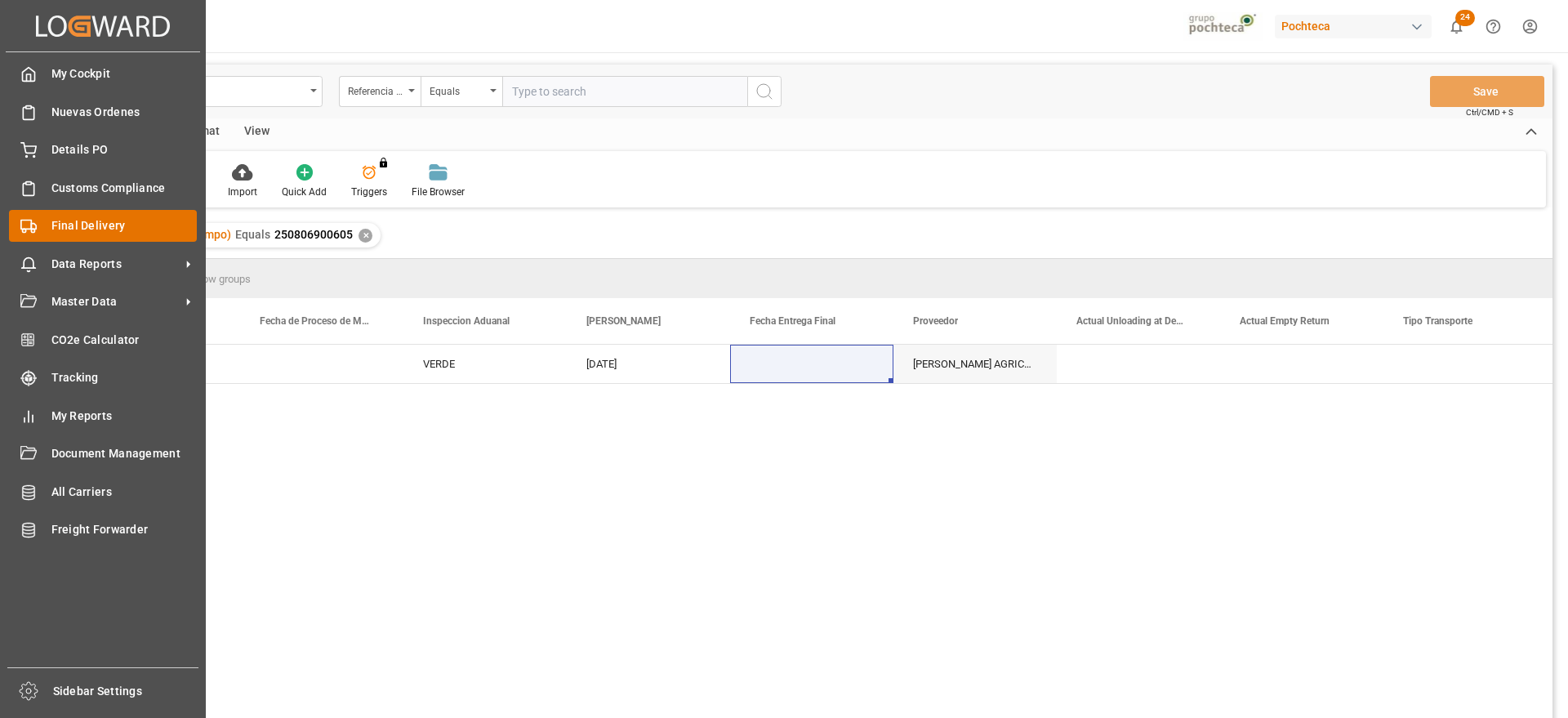
click at [94, 212] on div "Final Delivery Final Delivery" at bounding box center [102, 226] width 188 height 31
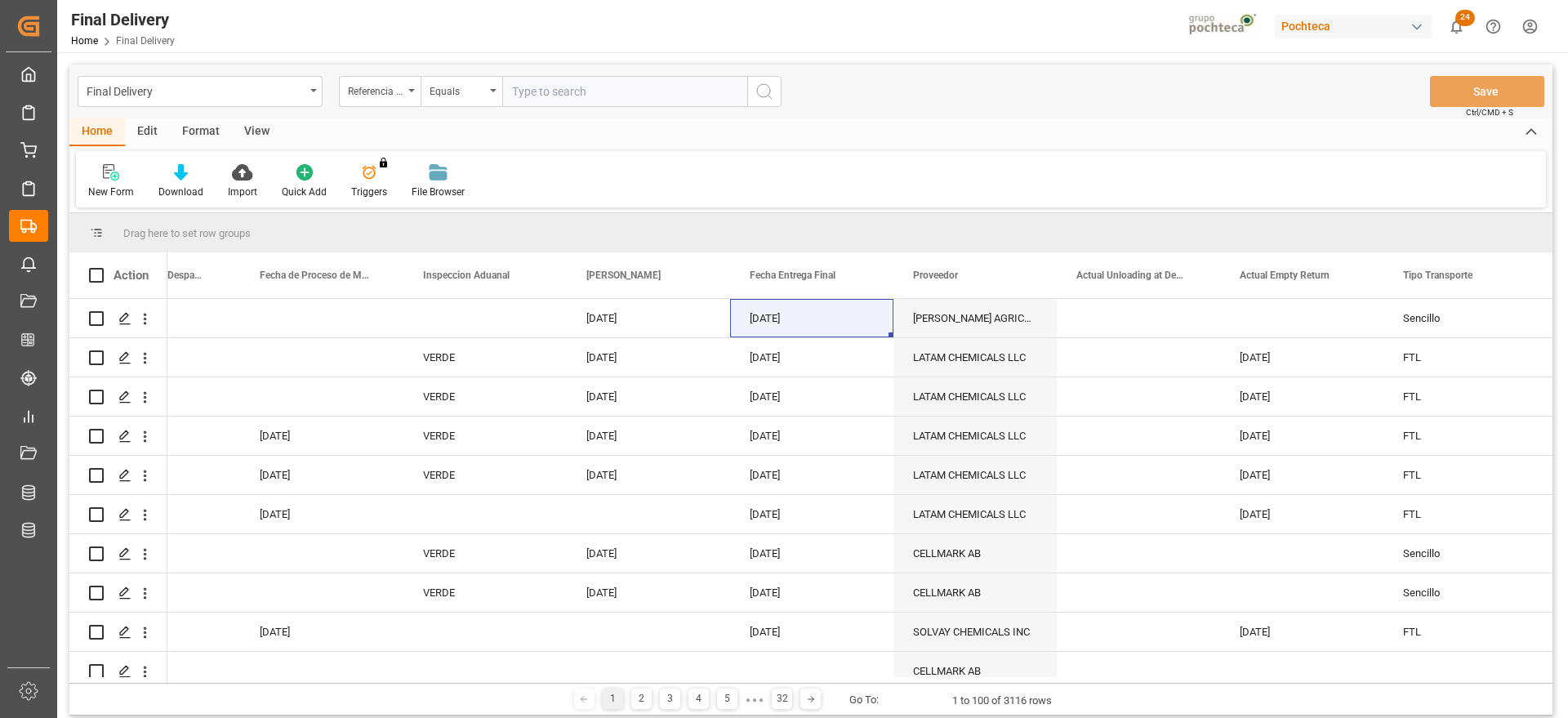
click at [534, 94] on input "text" at bounding box center [623, 91] width 244 height 31
paste input "250806900607"
type input "250806900607"
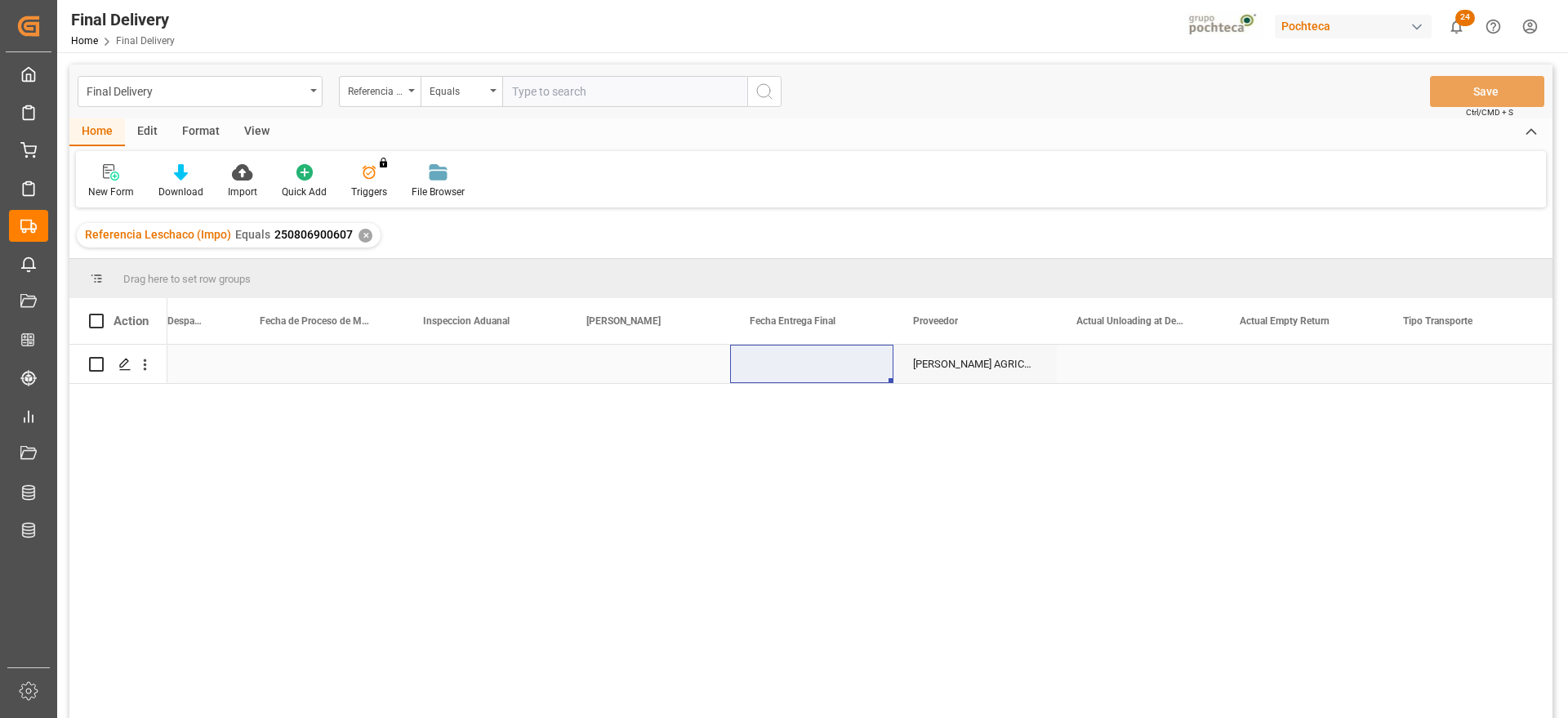
click at [624, 379] on div "Press SPACE to select this row." at bounding box center [648, 363] width 163 height 38
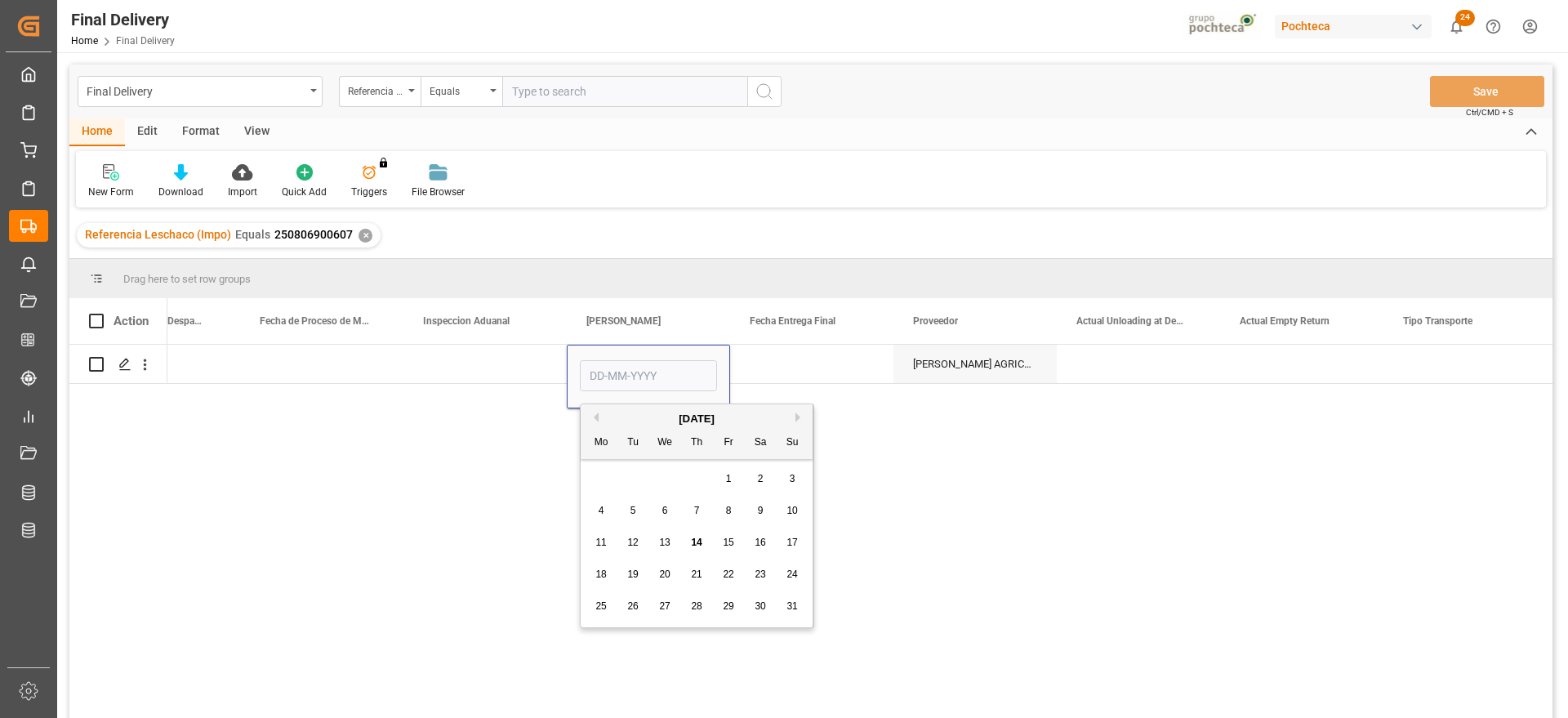
click at [729, 505] on span "8" at bounding box center [729, 511] width 6 height 12
type input "[DATE]"
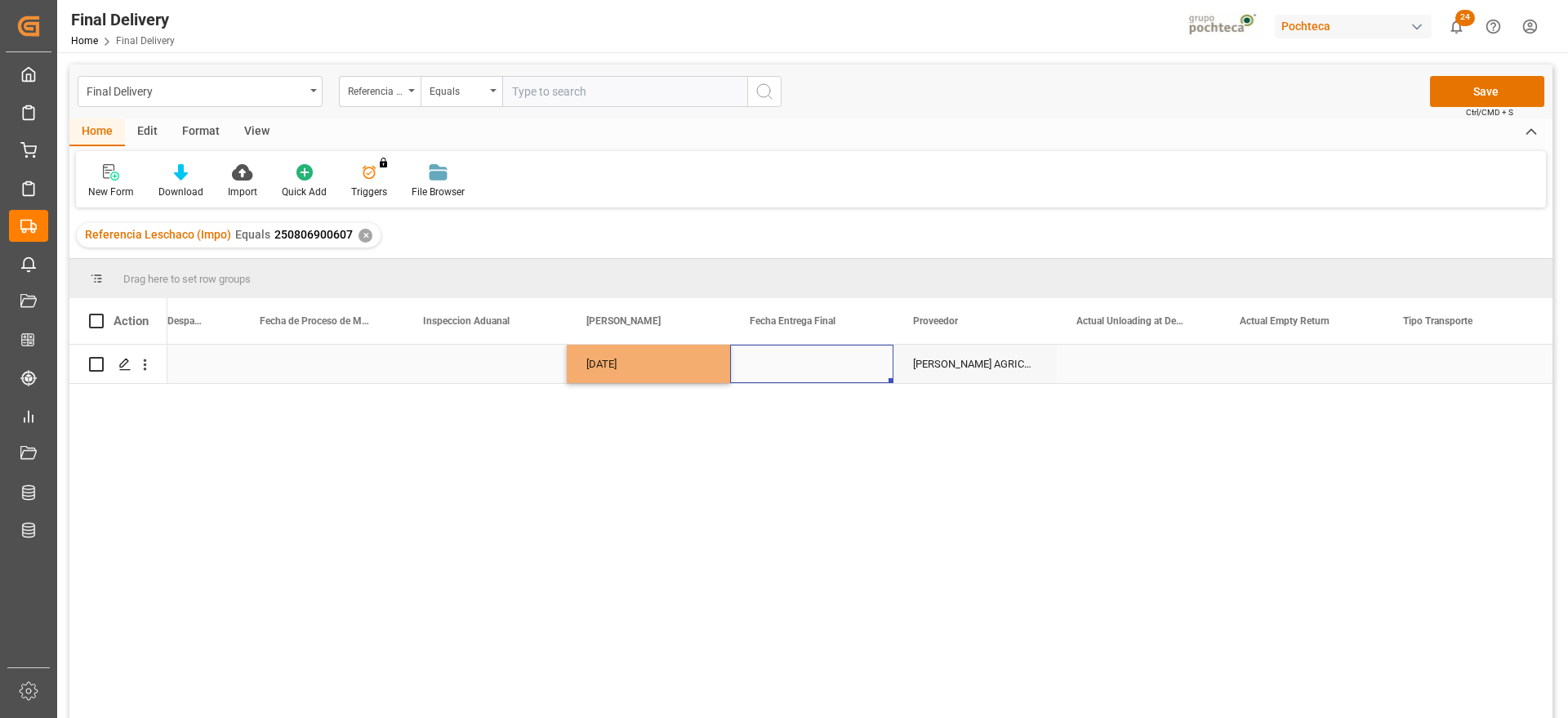
click at [768, 373] on div "Press SPACE to select this row." at bounding box center [811, 363] width 163 height 38
click at [516, 371] on div "Press SPACE to select this row." at bounding box center [485, 363] width 163 height 38
click at [789, 363] on div "Press SPACE to select this row." at bounding box center [811, 363] width 163 height 38
click at [477, 368] on div "Press SPACE to select this row." at bounding box center [485, 363] width 163 height 38
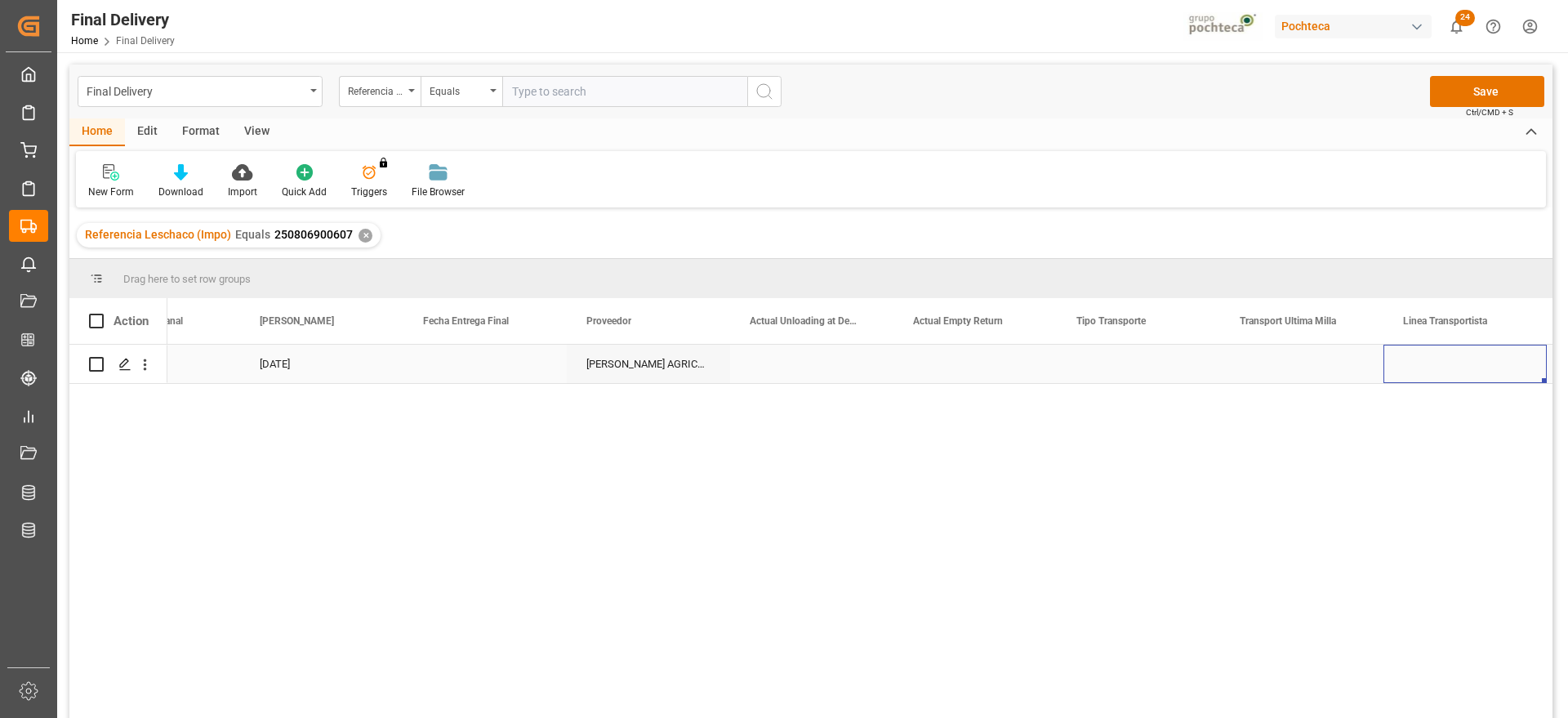
click at [1112, 362] on div "Press SPACE to select this row." at bounding box center [1138, 363] width 163 height 38
click at [1205, 366] on button "Select" at bounding box center [1138, 373] width 137 height 31
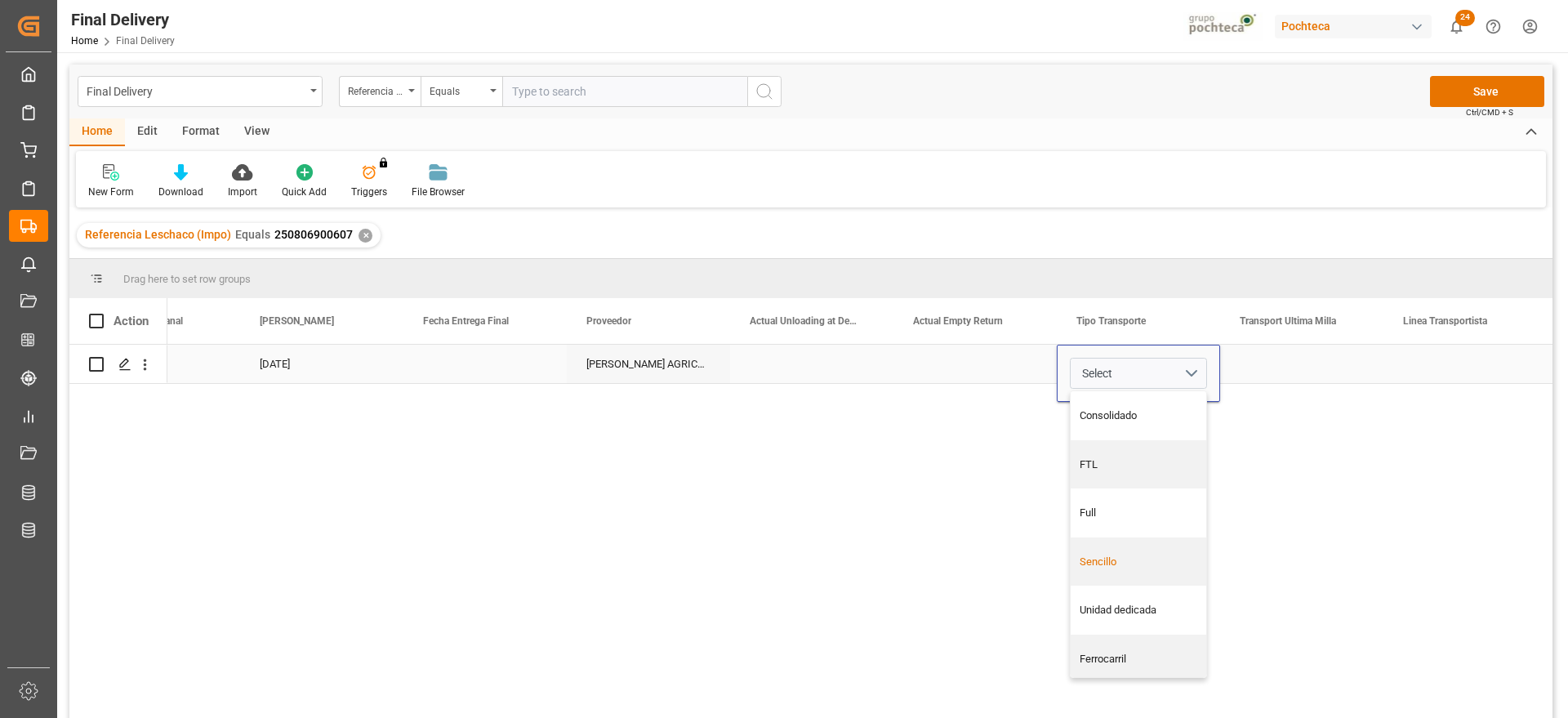
click at [1125, 572] on div "Sencillo" at bounding box center [1138, 562] width 135 height 49
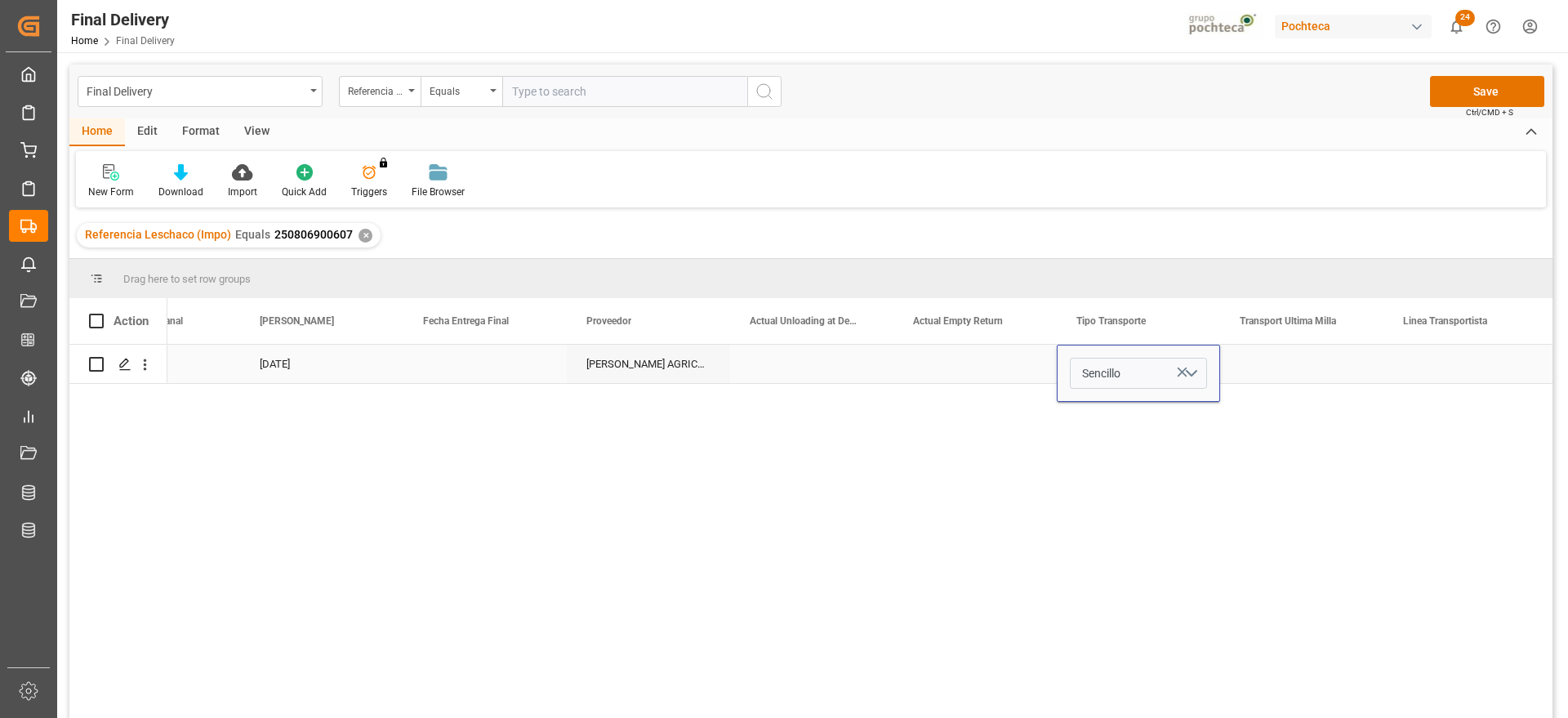
click at [1289, 374] on div "Press SPACE to select this row." at bounding box center [1301, 363] width 163 height 38
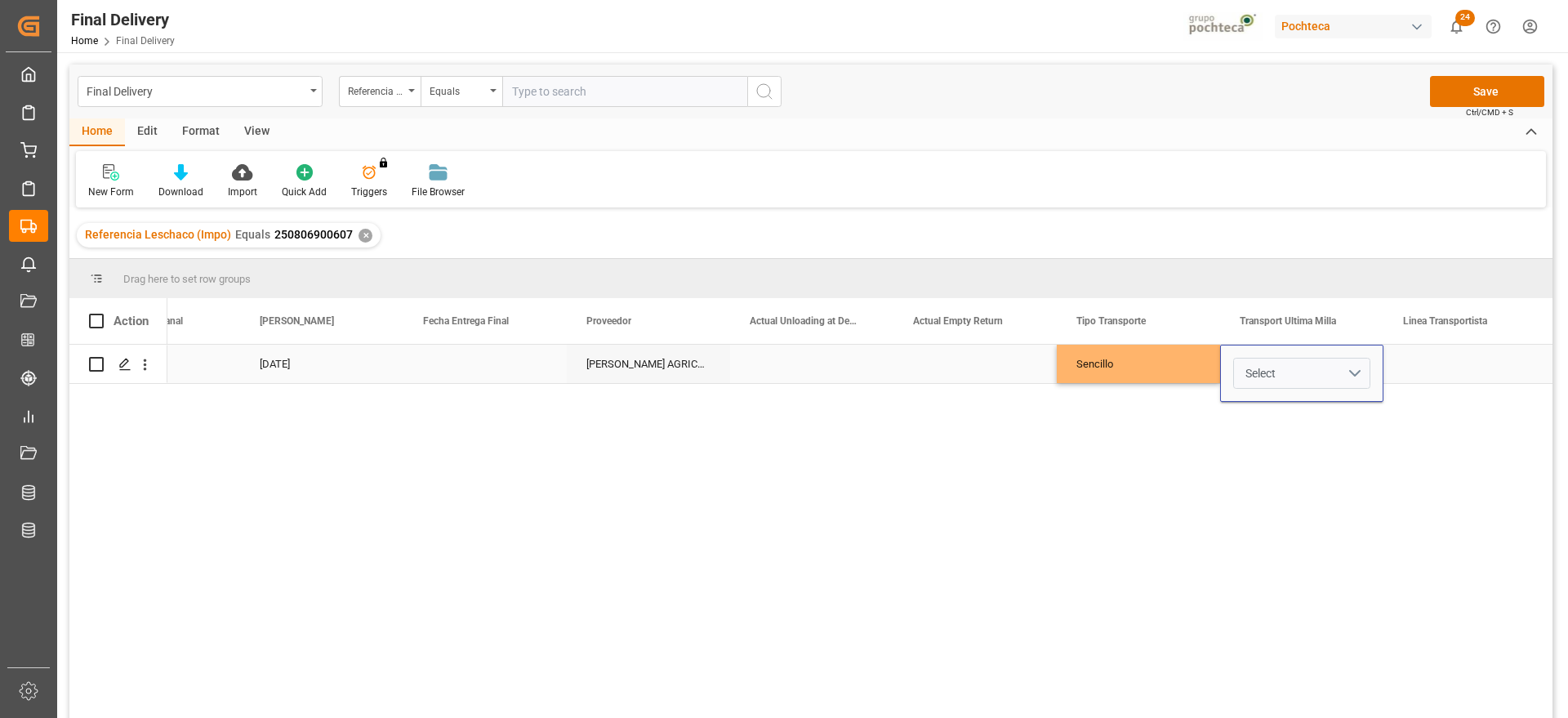
click at [1339, 373] on button "Select" at bounding box center [1302, 373] width 137 height 31
drag, startPoint x: 1307, startPoint y: 434, endPoint x: 1313, endPoint y: 427, distance: 9.2
click at [1307, 432] on div "Leschaco" at bounding box center [1301, 415] width 135 height 49
click at [1439, 364] on div "Press SPACE to select this row." at bounding box center [1465, 363] width 163 height 38
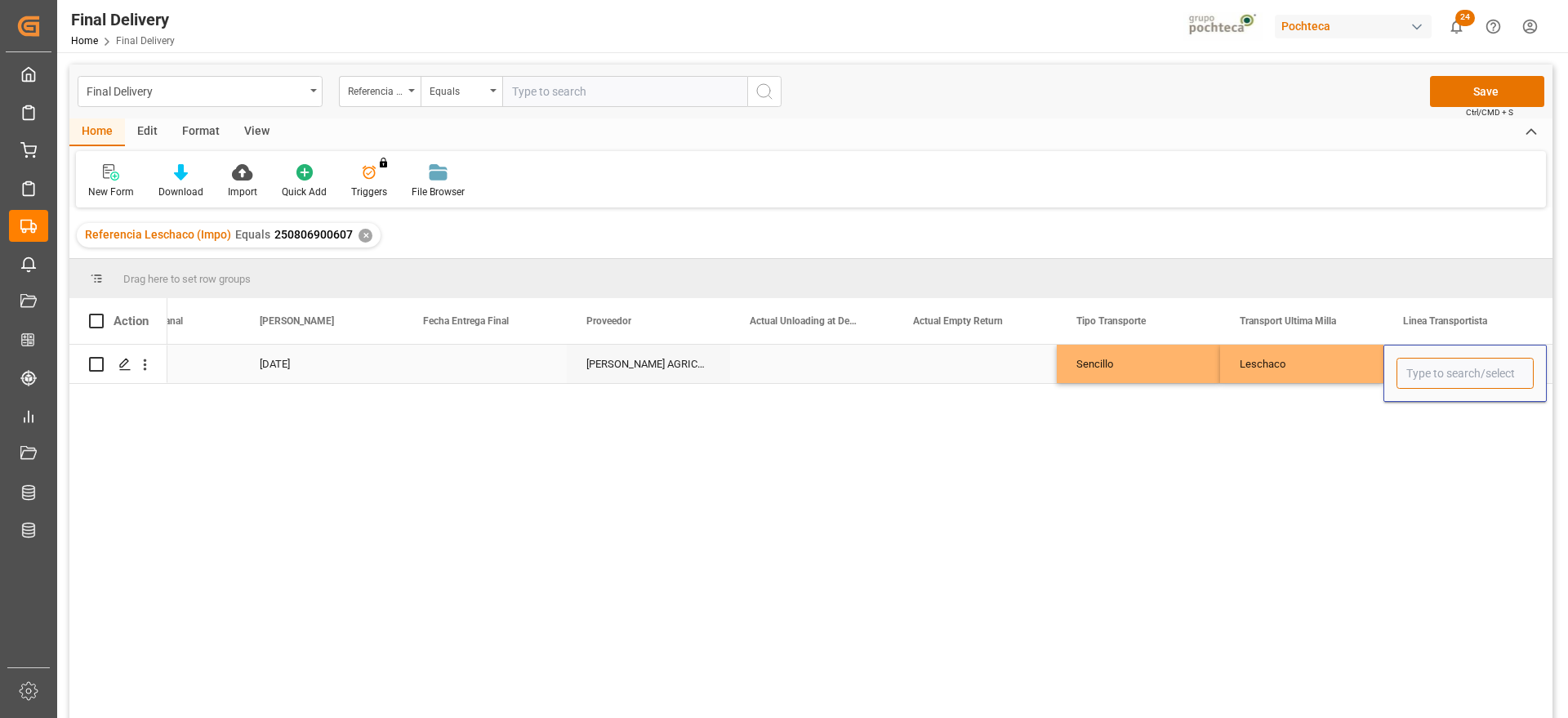
click at [1446, 366] on input "Press SPACE to select this row." at bounding box center [1465, 373] width 137 height 31
click at [1446, 424] on div "LNX CARGO" at bounding box center [1465, 419] width 135 height 57
type input "LNX CARGO"
click at [1322, 361] on div "Leschaco" at bounding box center [1301, 363] width 163 height 38
click at [1509, 73] on div "Final Delivery Referencia Leschaco (Impo) Equals Save Ctrl/CMD + S" at bounding box center [811, 91] width 1483 height 54
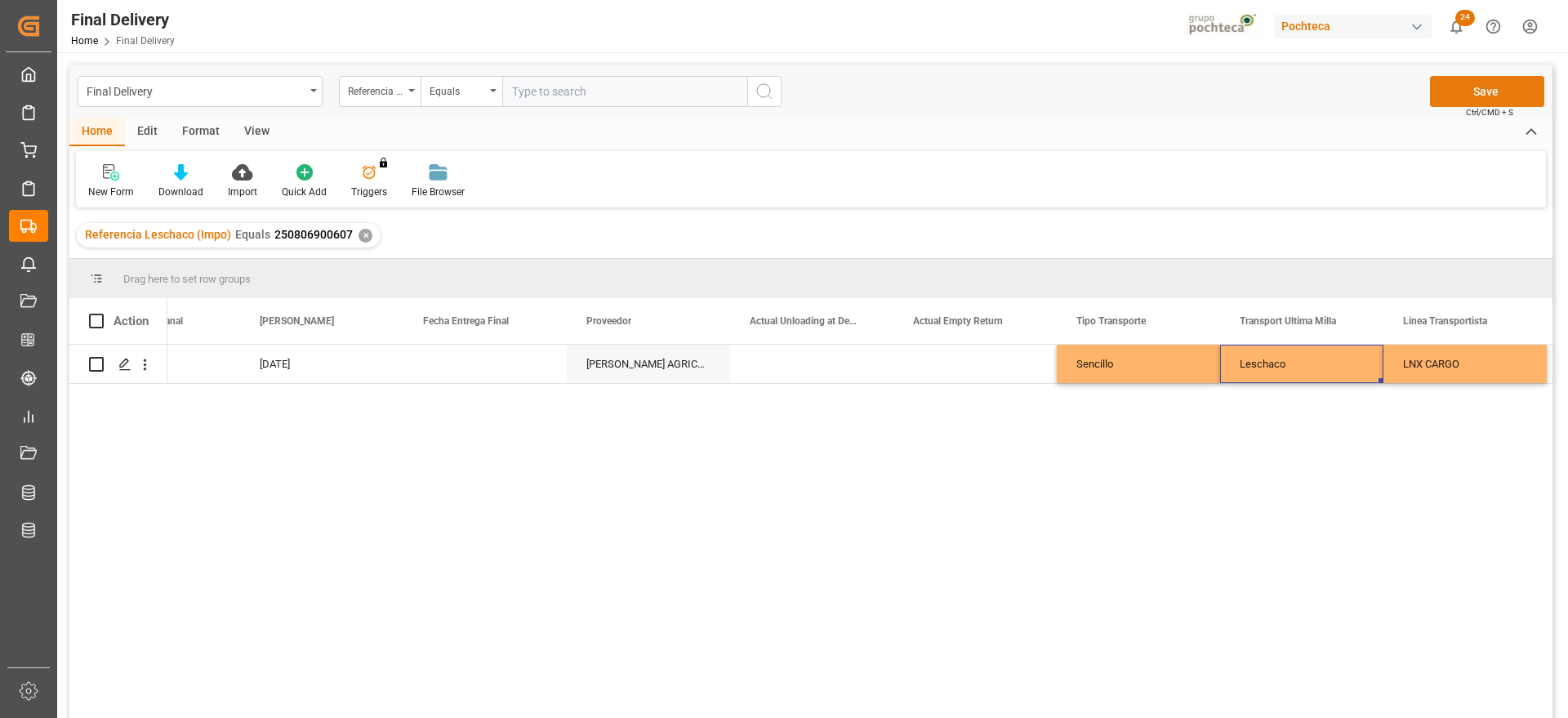
click at [1503, 85] on button "Save" at bounding box center [1487, 91] width 114 height 31
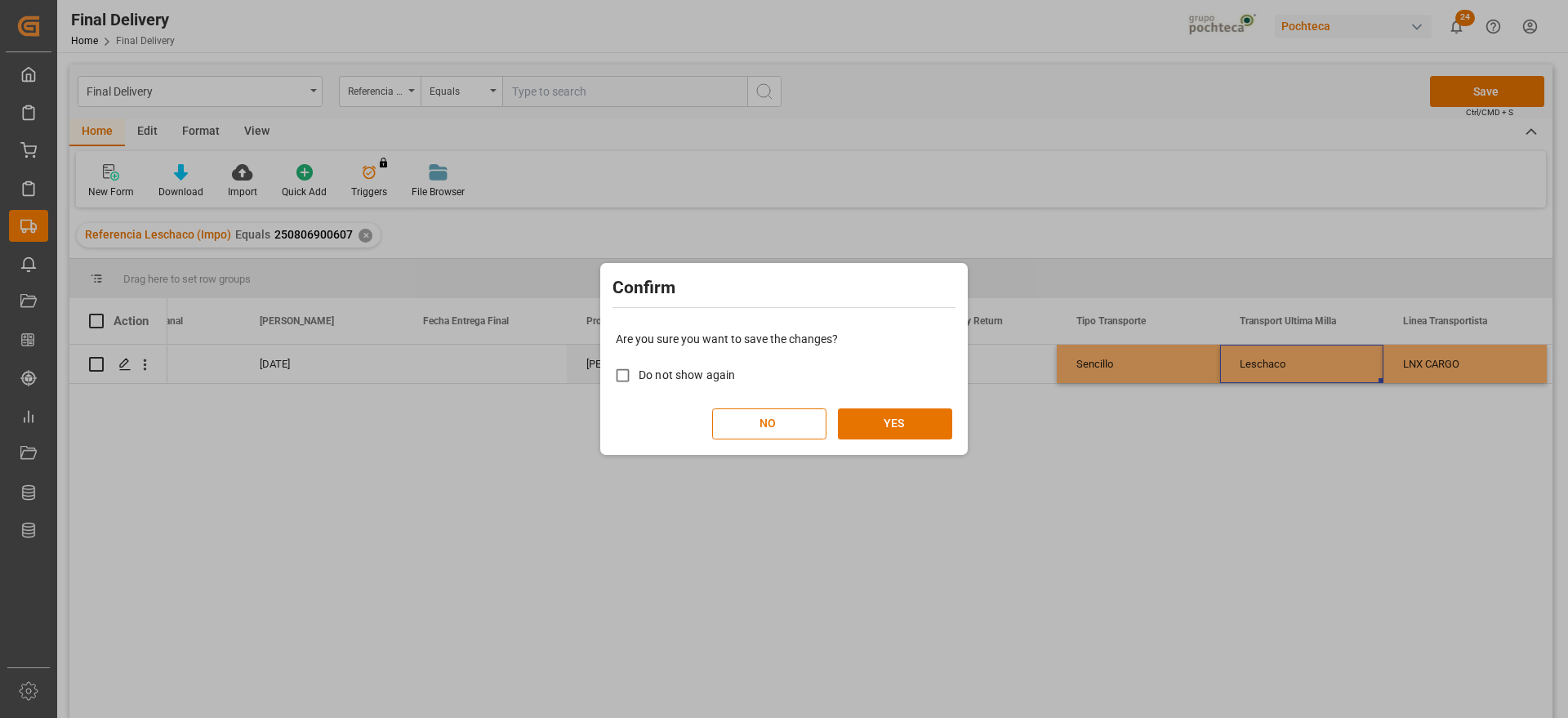
click at [913, 407] on div "Are you sure you want to save the changes? Do not show again NO YES" at bounding box center [784, 385] width 359 height 132
click at [908, 424] on button "YES" at bounding box center [894, 424] width 114 height 31
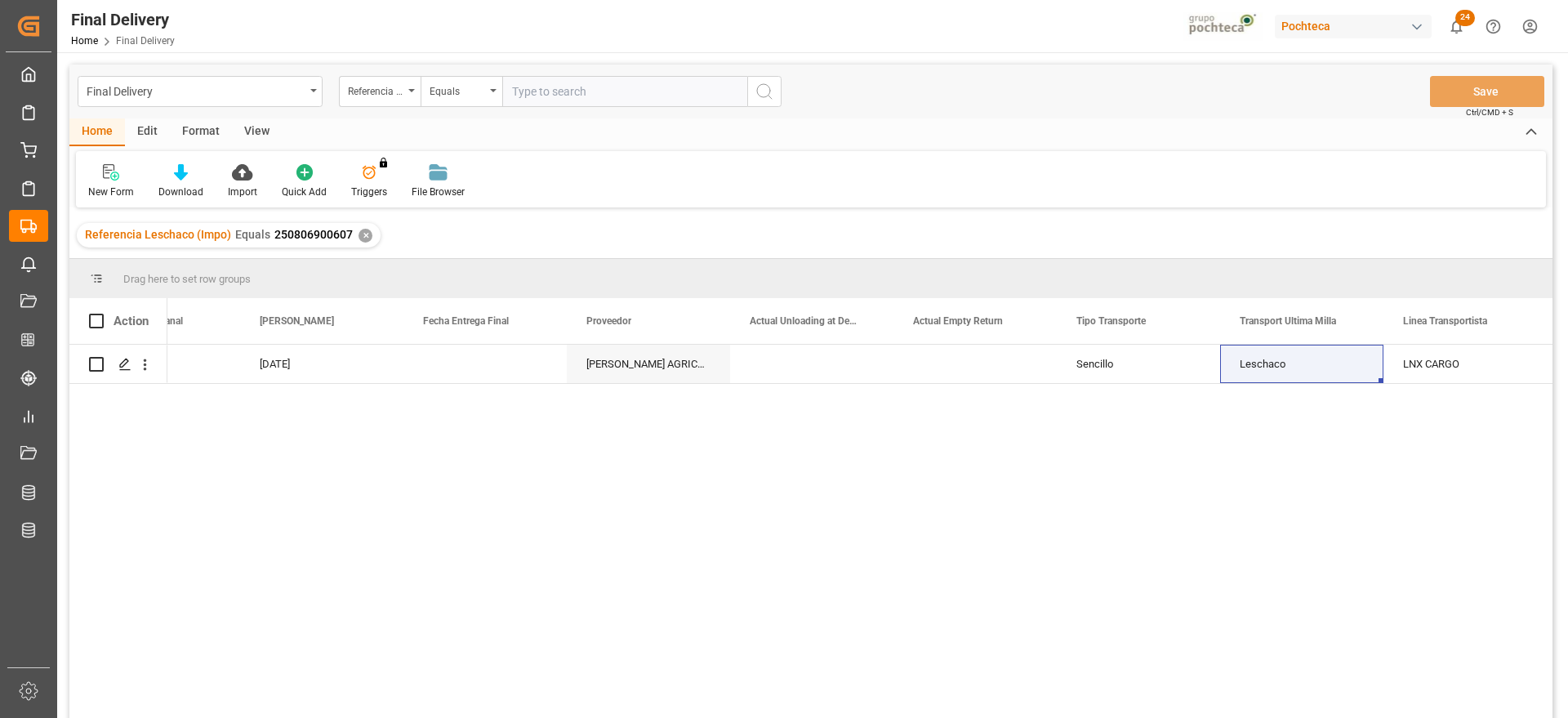
click at [365, 232] on div "✕" at bounding box center [365, 236] width 14 height 14
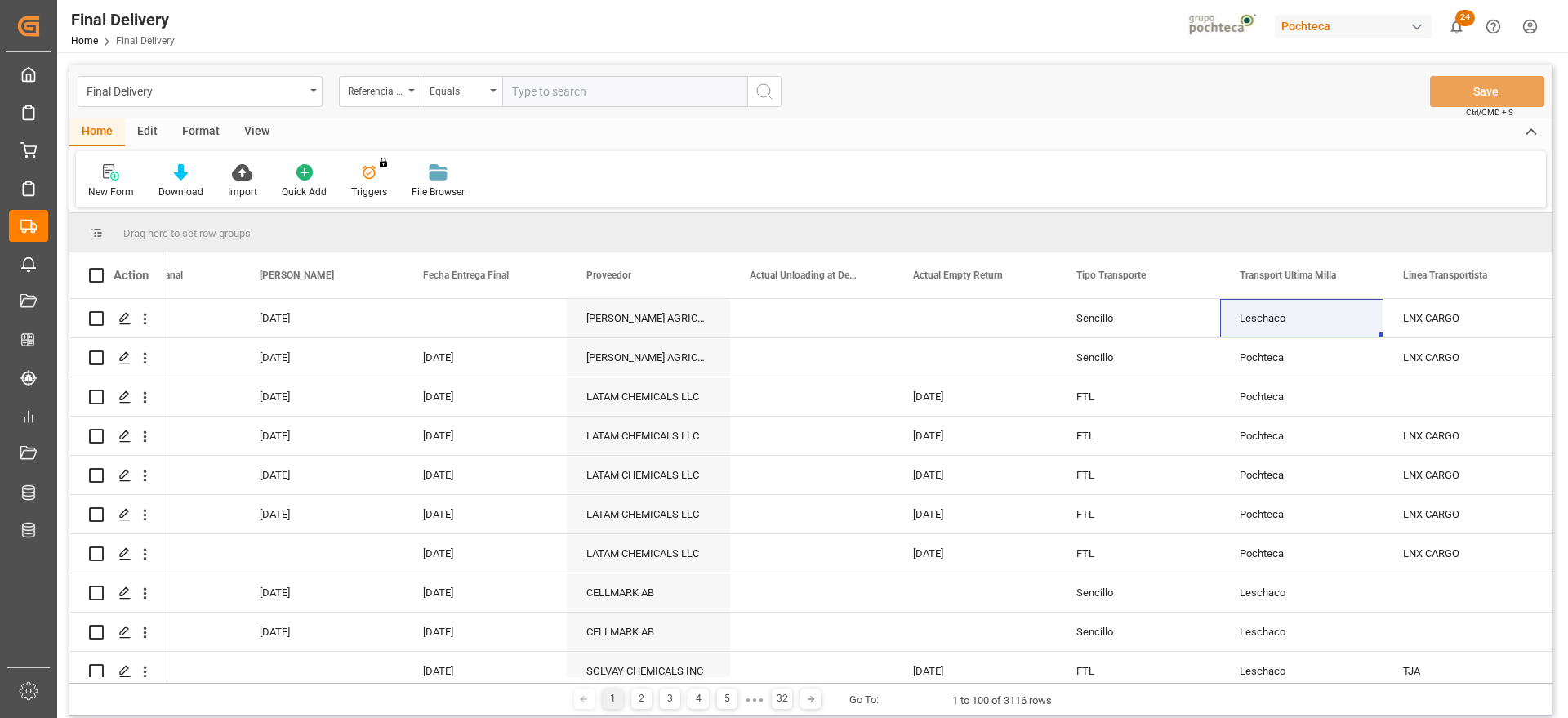
click at [558, 91] on input "text" at bounding box center [623, 91] width 244 height 31
paste input "250806900605"
type input "250806900605"
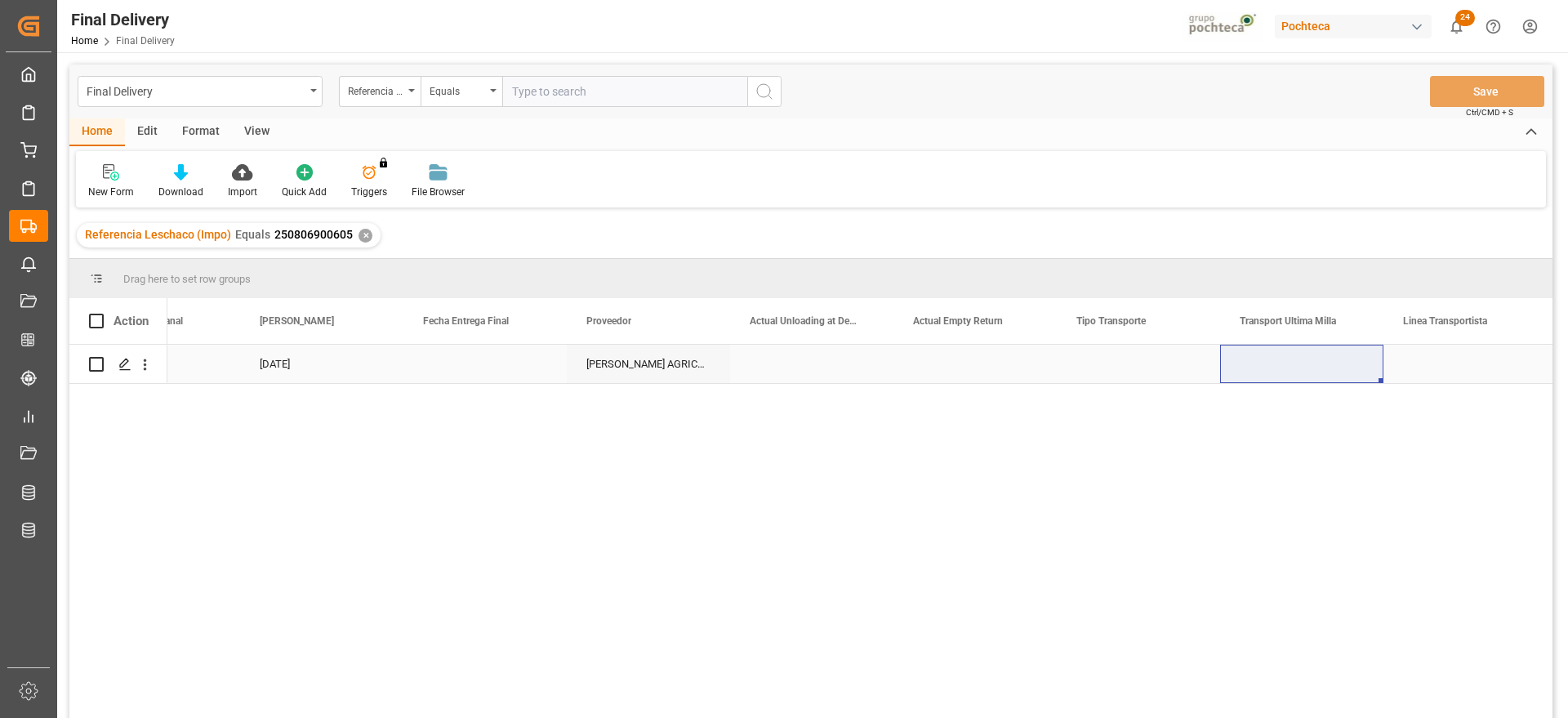
click at [1108, 371] on div "Press SPACE to select this row." at bounding box center [1138, 363] width 163 height 38
click at [1187, 375] on button "Select" at bounding box center [1138, 373] width 137 height 31
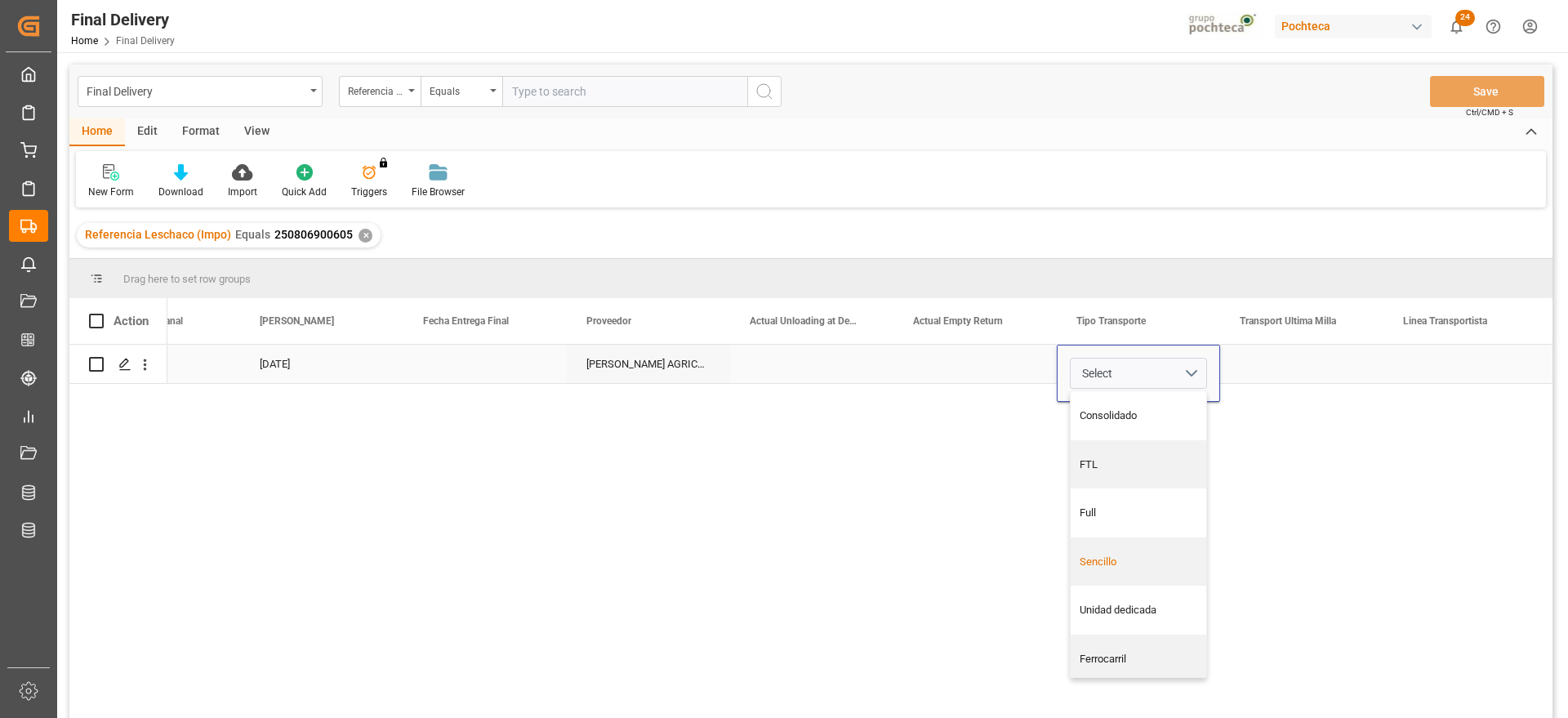
click at [1149, 563] on div "Sencillo" at bounding box center [1138, 562] width 119 height 17
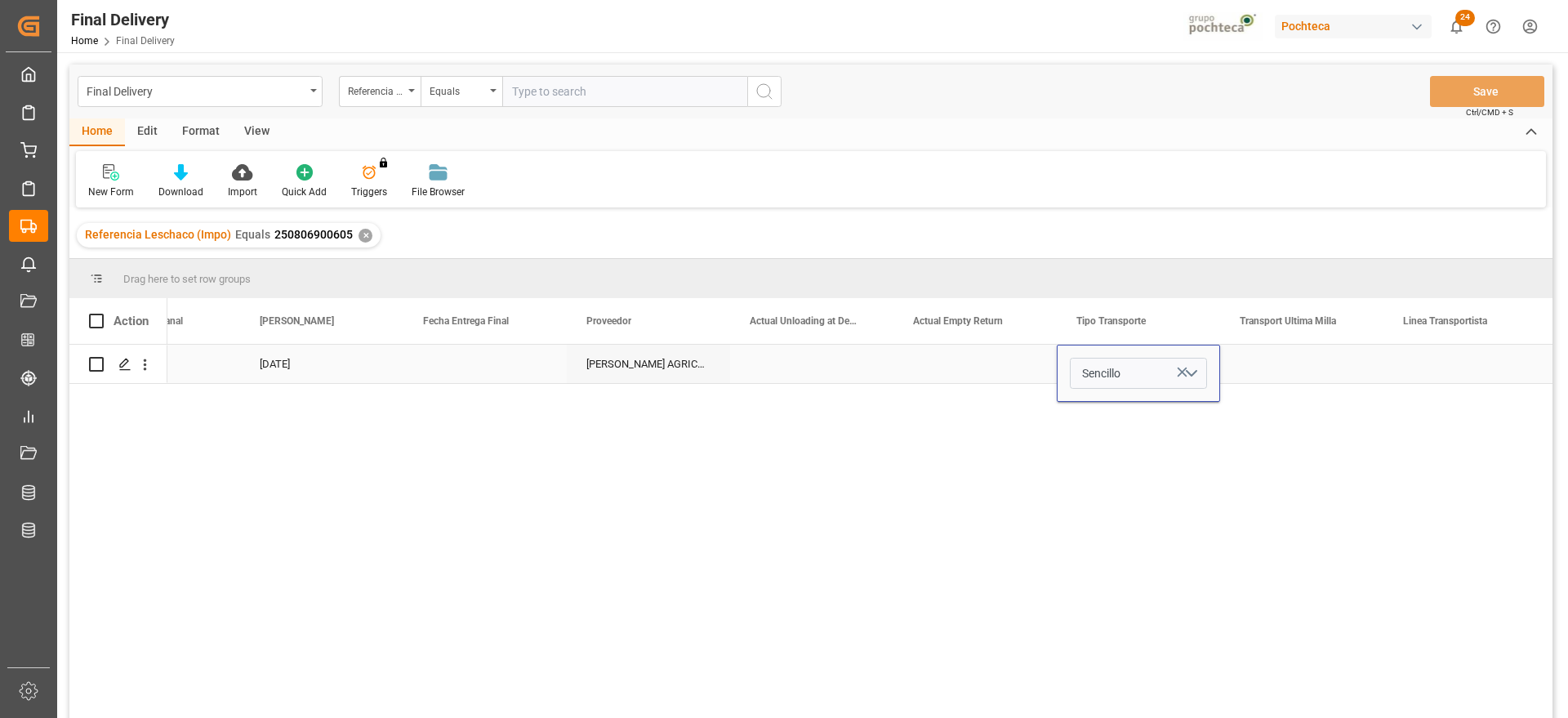
click at [1325, 369] on div "Press SPACE to select this row." at bounding box center [1301, 363] width 163 height 38
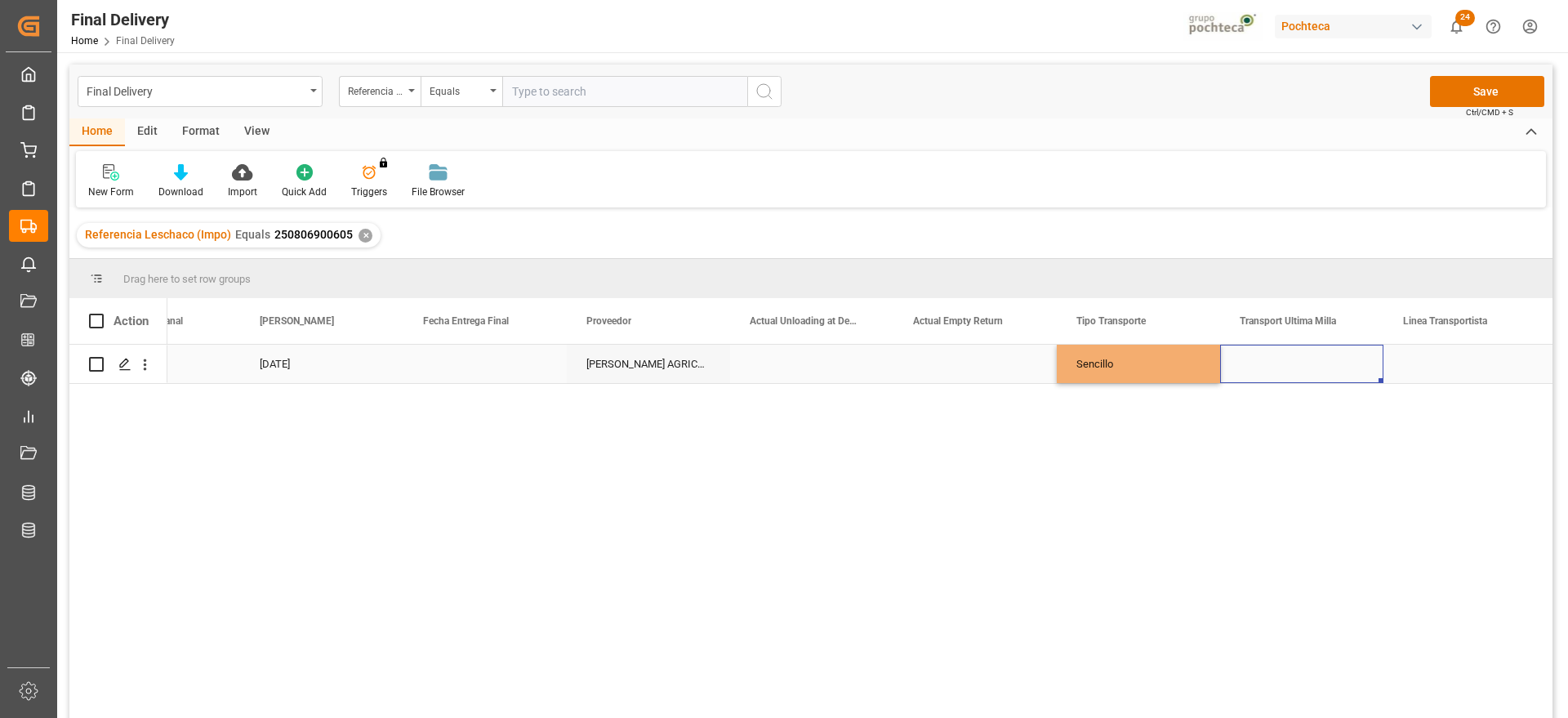
click at [1325, 369] on div "Press SPACE to select this row." at bounding box center [1301, 363] width 163 height 38
click at [1339, 369] on button "Select" at bounding box center [1302, 373] width 137 height 31
drag, startPoint x: 1313, startPoint y: 468, endPoint x: 1380, endPoint y: 408, distance: 89.9
click at [1312, 468] on div "Pochteca" at bounding box center [1302, 465] width 119 height 17
click at [1440, 356] on div "Press SPACE to select this row." at bounding box center [1465, 363] width 163 height 38
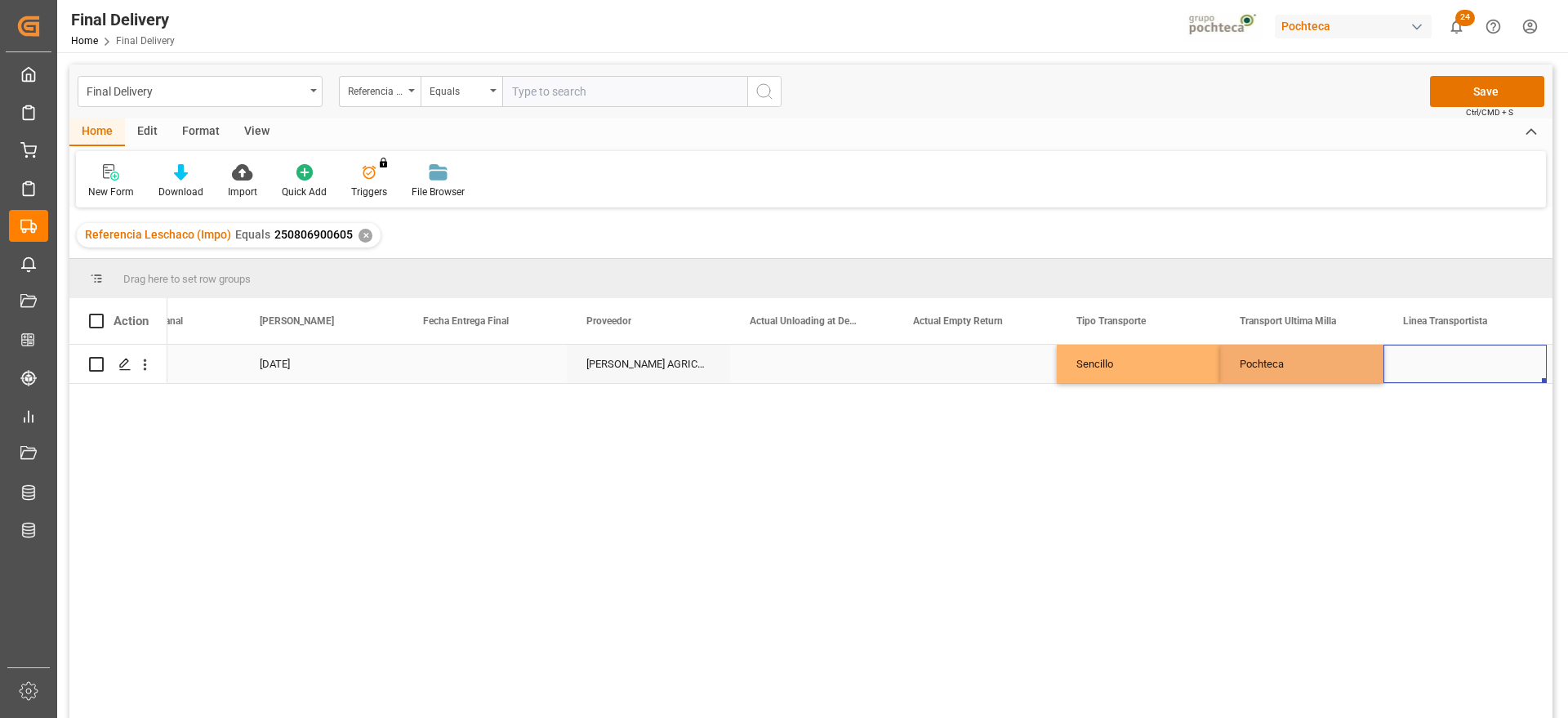
click at [1440, 356] on div "Press SPACE to select this row." at bounding box center [1465, 363] width 163 height 38
click at [1448, 366] on input "Press SPACE to select this row." at bounding box center [1465, 373] width 137 height 31
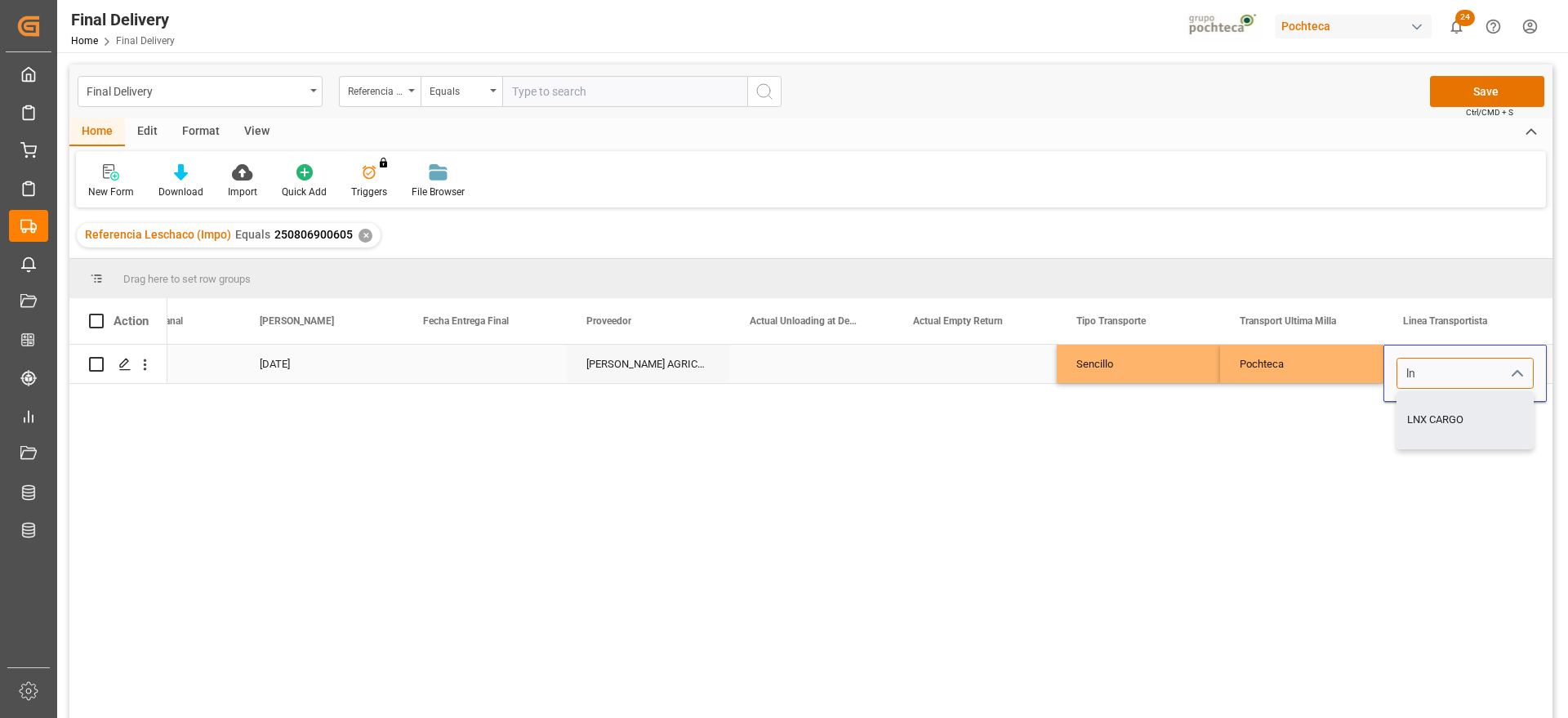
type input "LNX CARGO"
click at [1290, 381] on div "Pochteca" at bounding box center [1301, 363] width 163 height 38
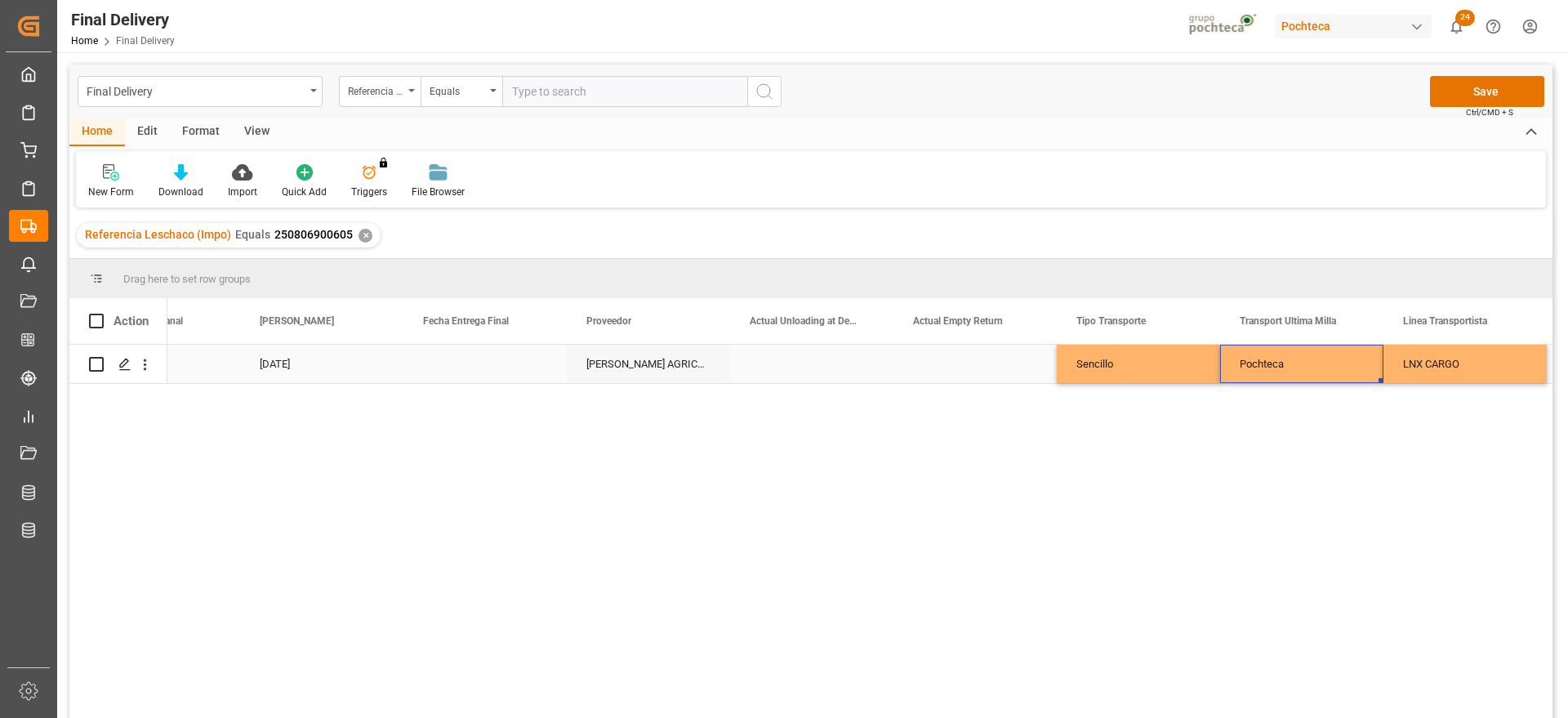
click at [283, 368] on div "[DATE]" at bounding box center [321, 363] width 163 height 38
click at [283, 366] on div "[DATE]" at bounding box center [321, 363] width 163 height 38
click at [305, 370] on div "[DATE]" at bounding box center [321, 363] width 163 height 38
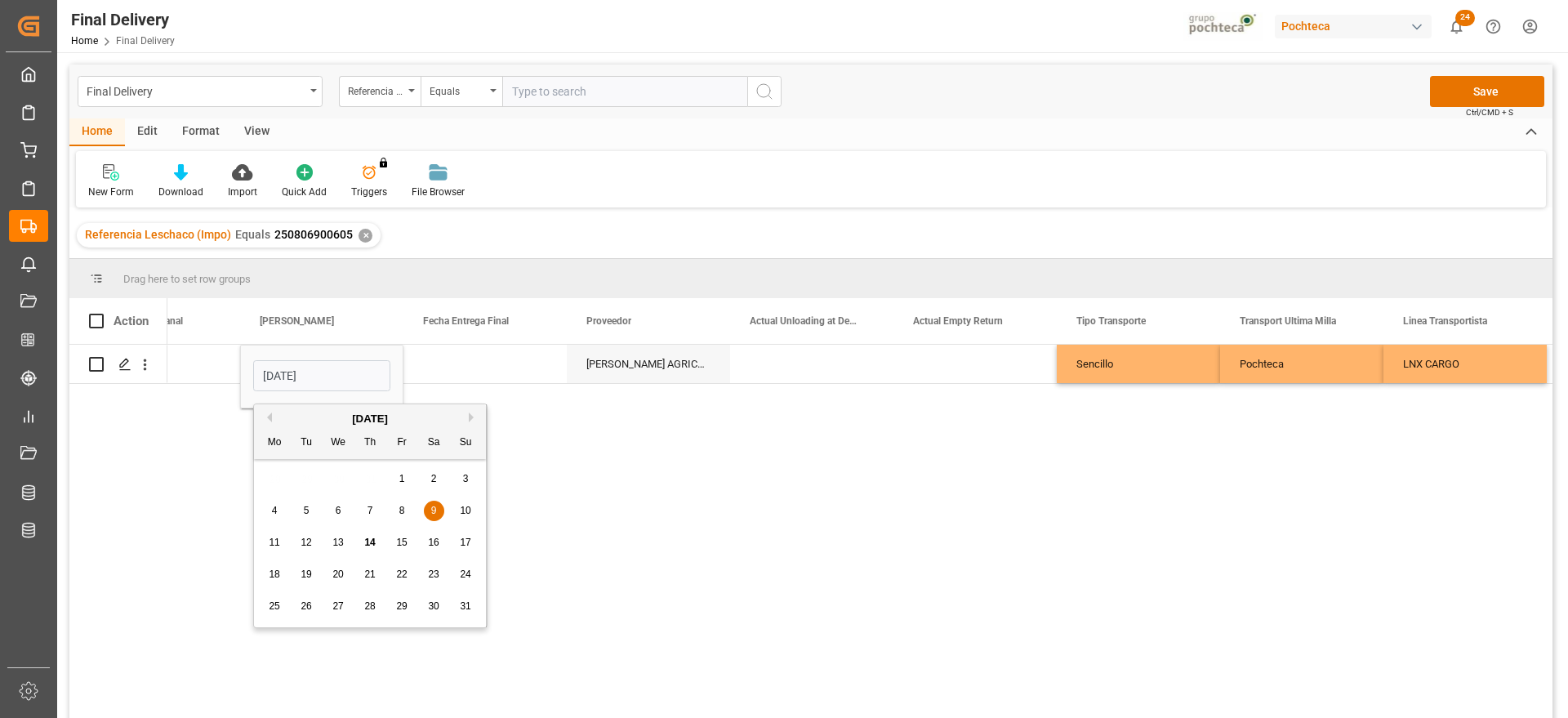
click at [400, 507] on span "8" at bounding box center [403, 511] width 6 height 12
type input "[DATE]"
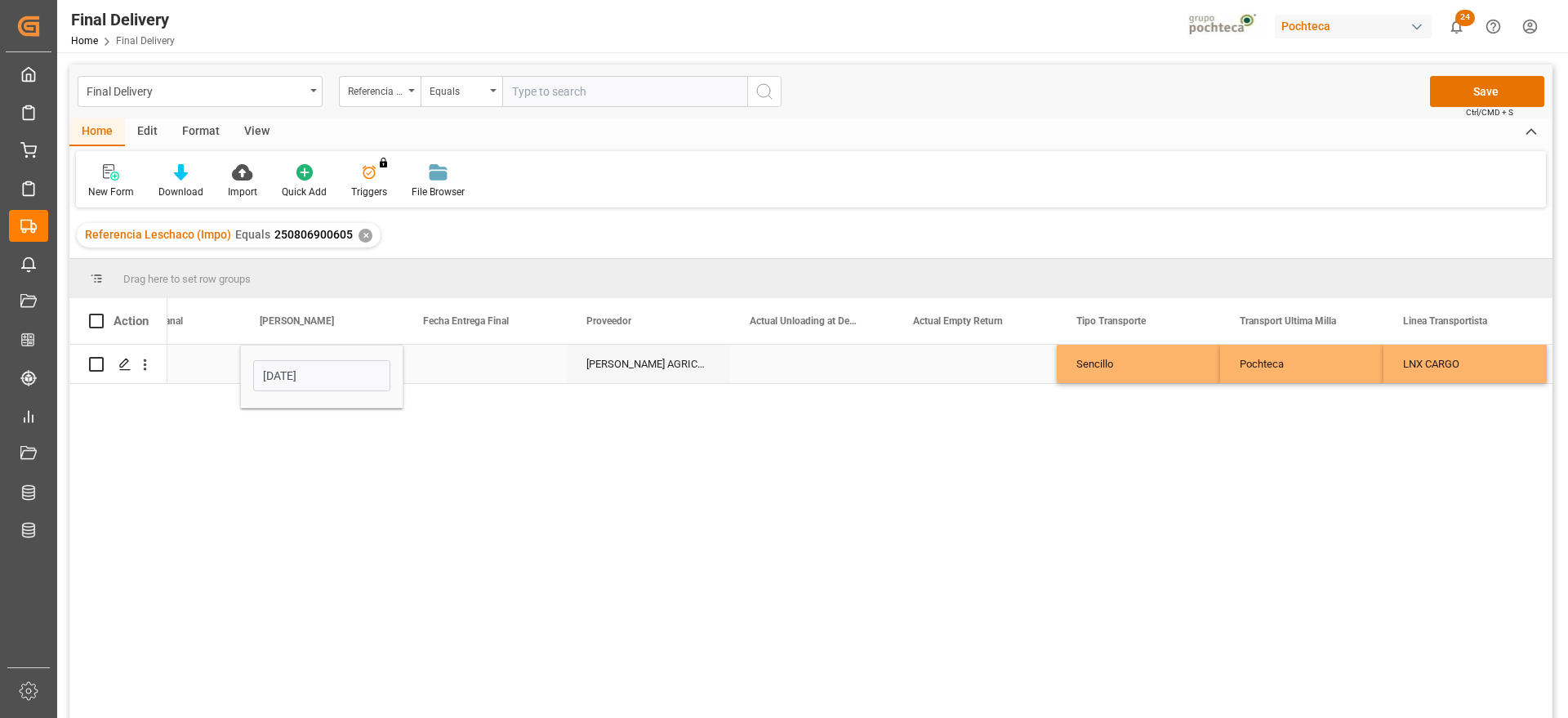
click at [437, 374] on div "Press SPACE to select this row." at bounding box center [485, 363] width 163 height 38
click at [1479, 99] on button "Save" at bounding box center [1487, 91] width 114 height 31
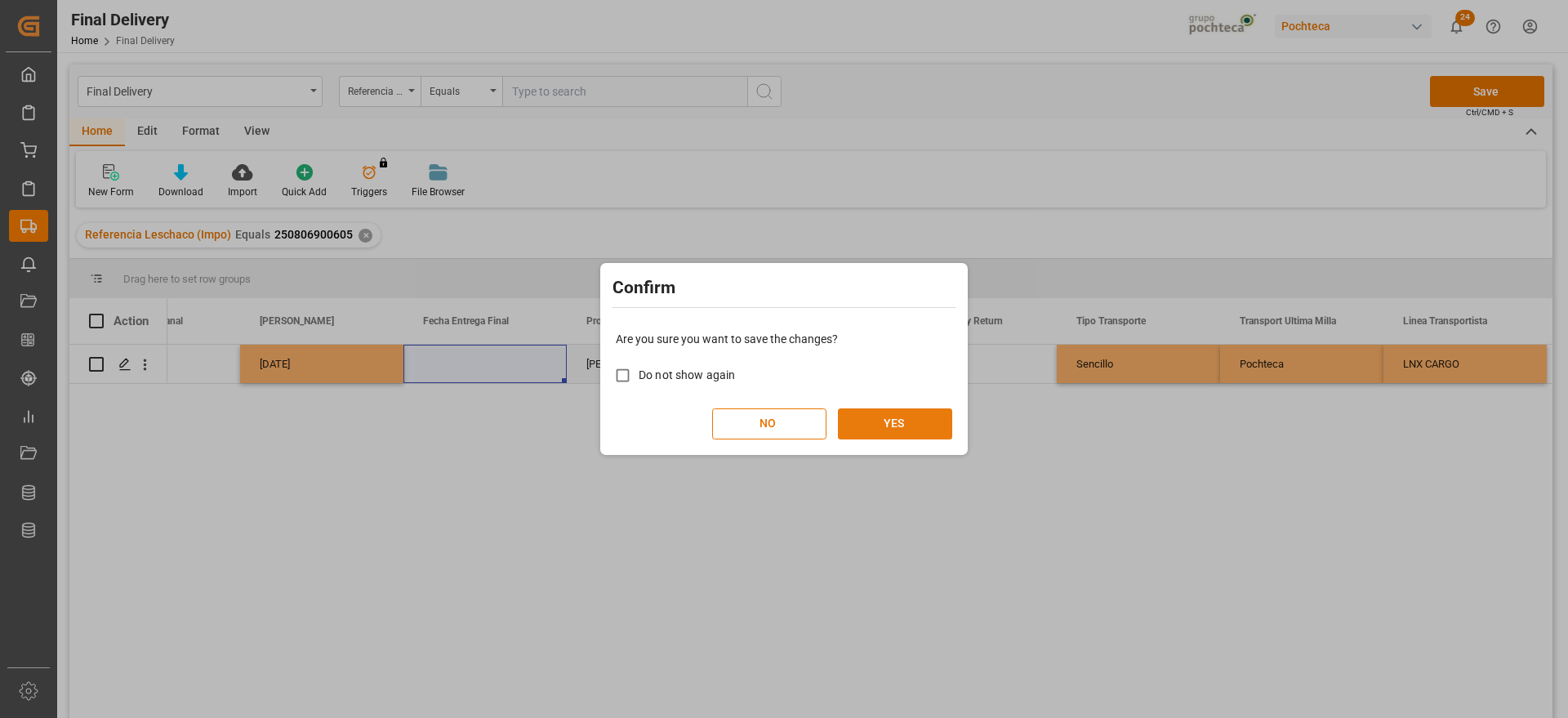
click at [907, 418] on button "YES" at bounding box center [894, 424] width 114 height 31
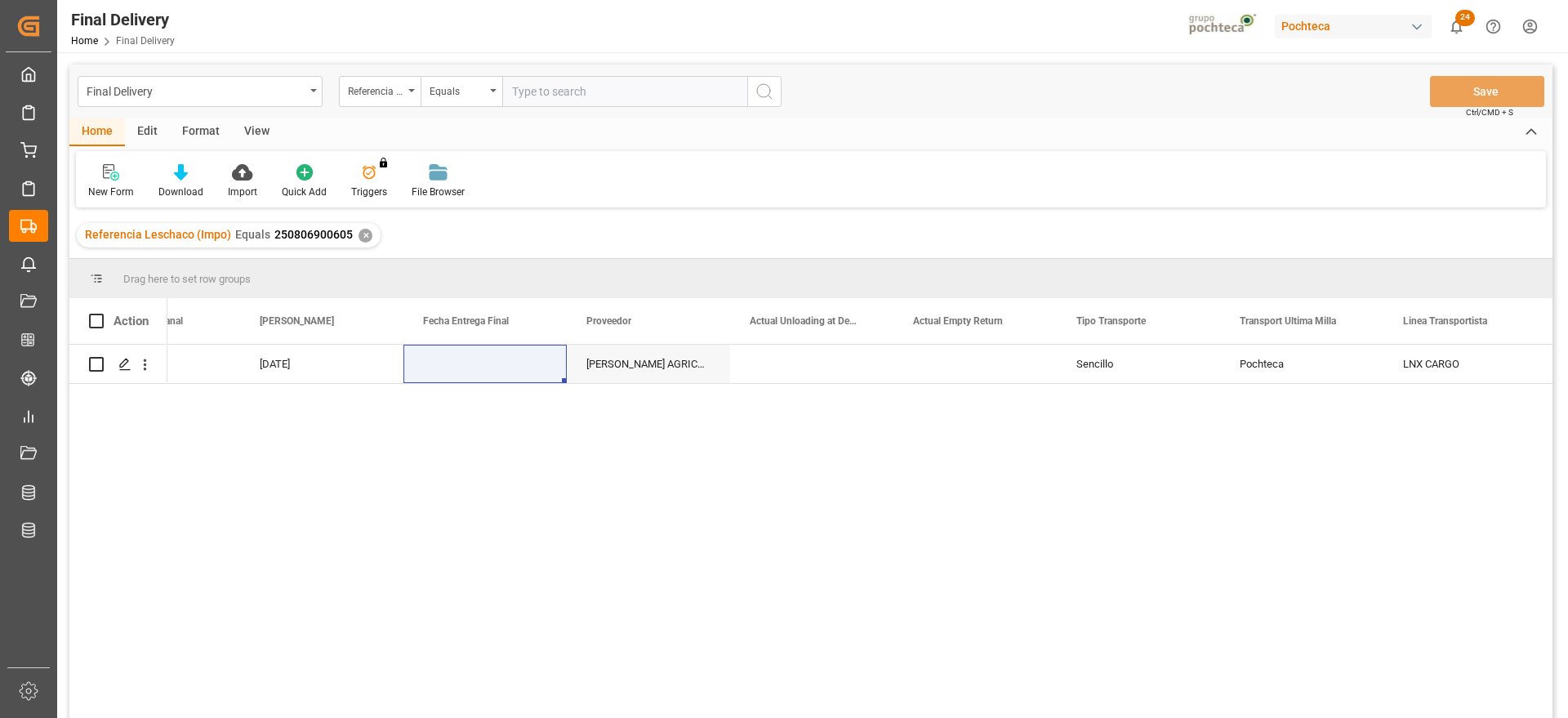
click at [360, 232] on div "✕" at bounding box center [365, 236] width 14 height 14
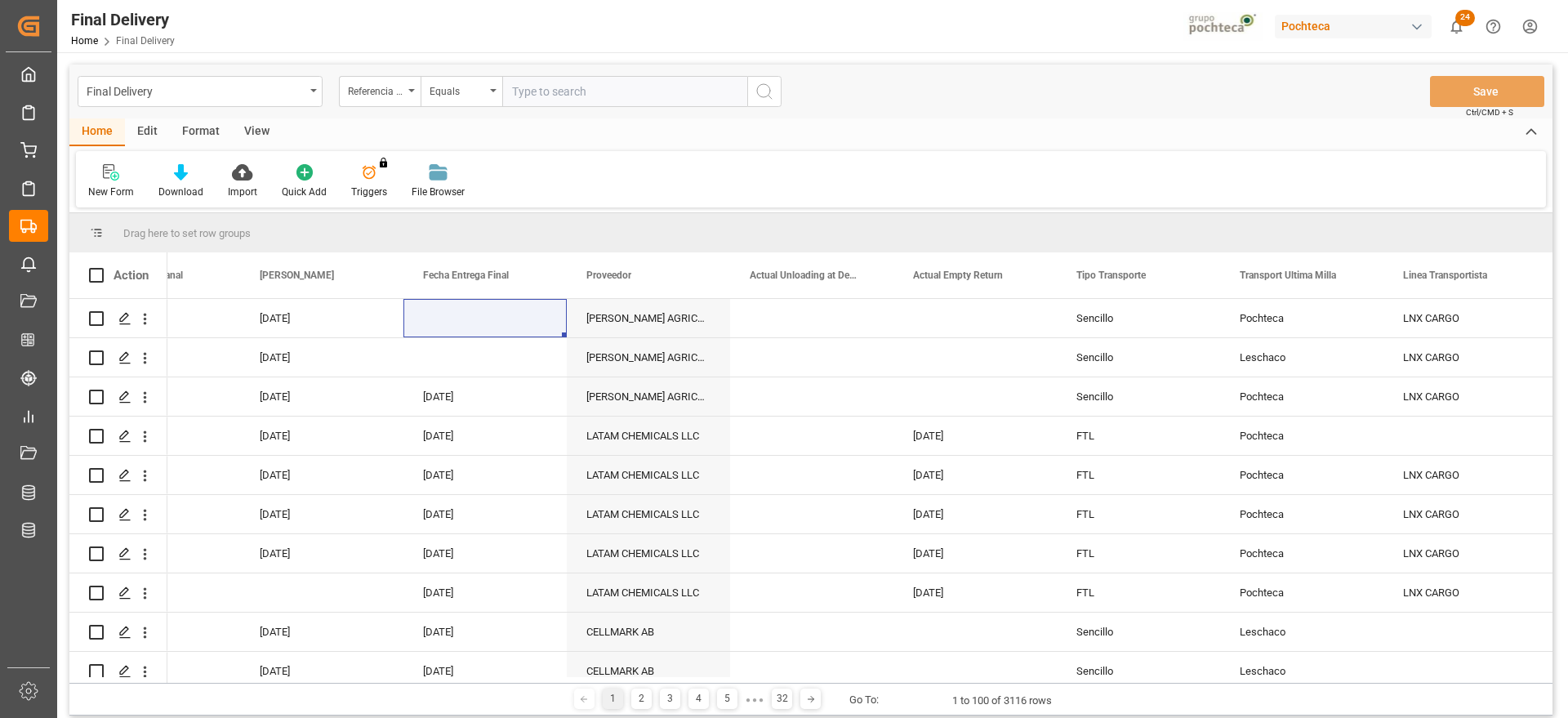
click at [198, 119] on div "Format" at bounding box center [200, 133] width 62 height 28
click at [124, 182] on div "Filter Rows" at bounding box center [112, 181] width 73 height 36
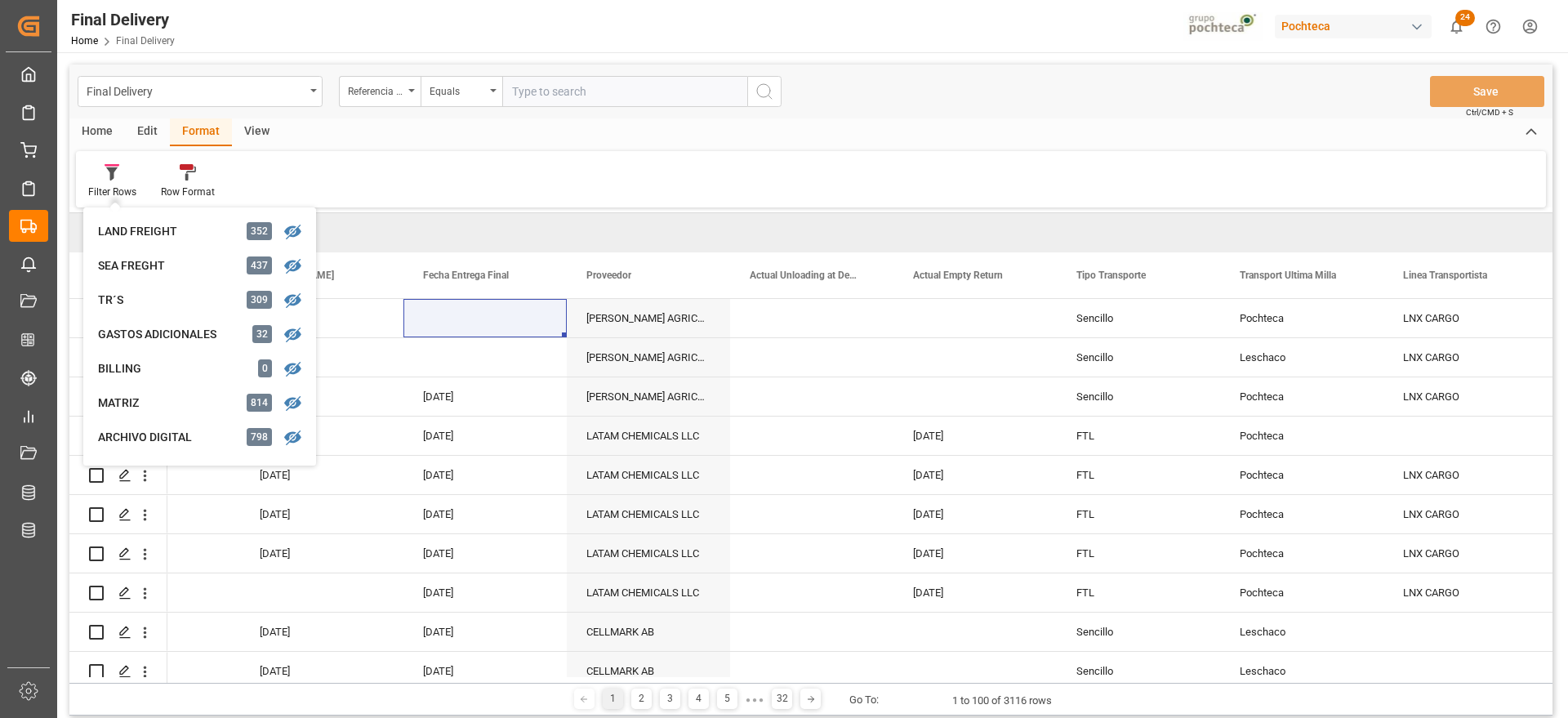
click at [205, 136] on div "Format" at bounding box center [200, 133] width 62 height 28
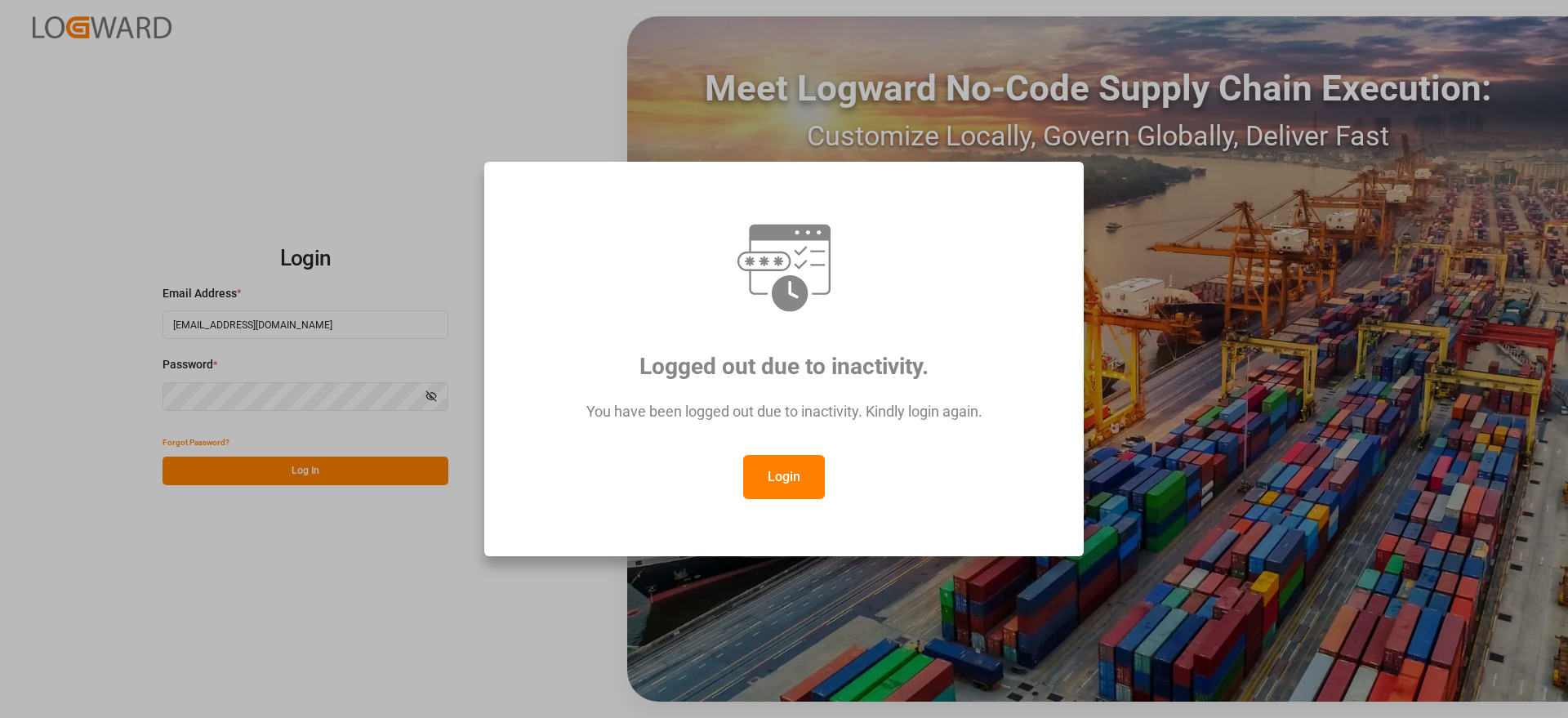
click at [774, 462] on button "Login" at bounding box center [784, 476] width 81 height 44
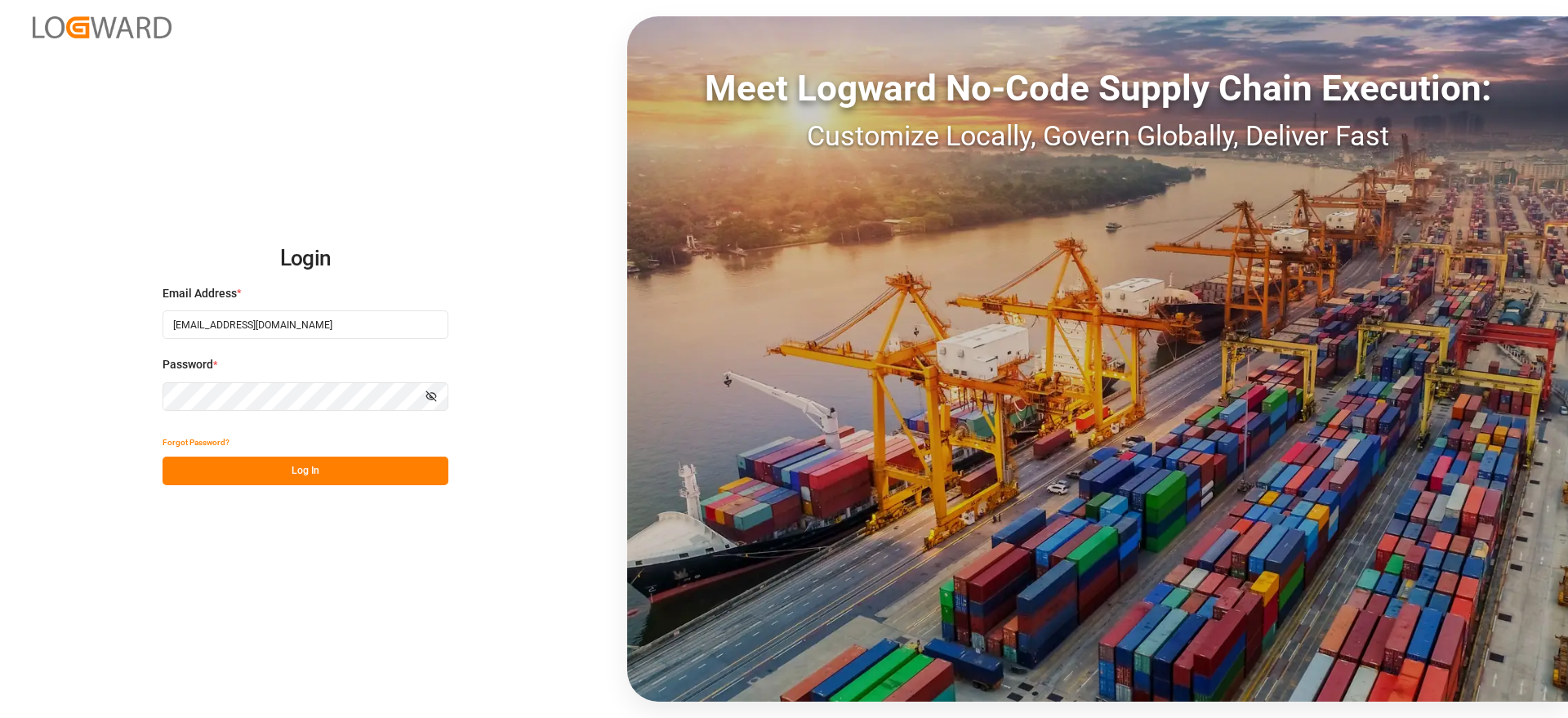
click at [317, 479] on button "Log In" at bounding box center [304, 470] width 286 height 28
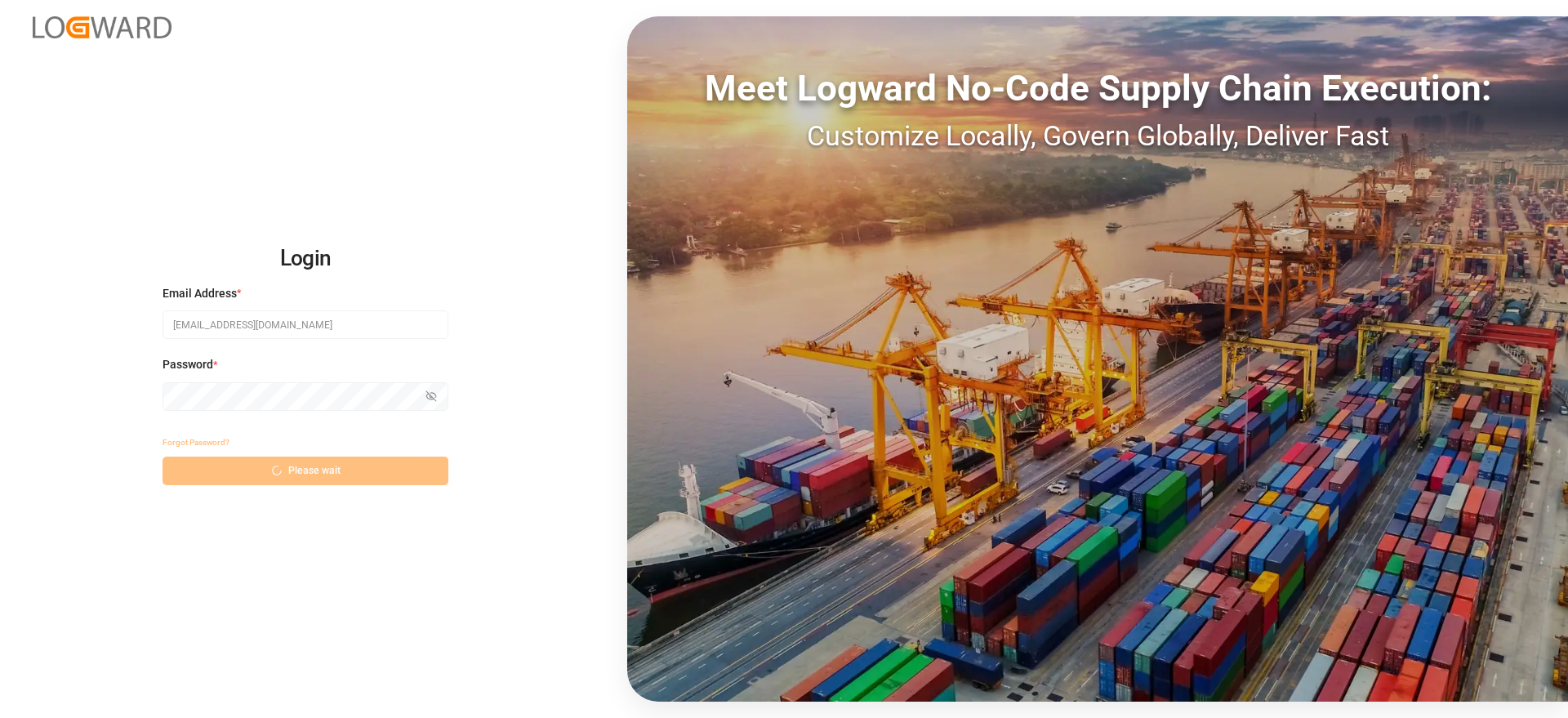
click at [310, 468] on div "Forgot Password? Please wait" at bounding box center [304, 457] width 286 height 57
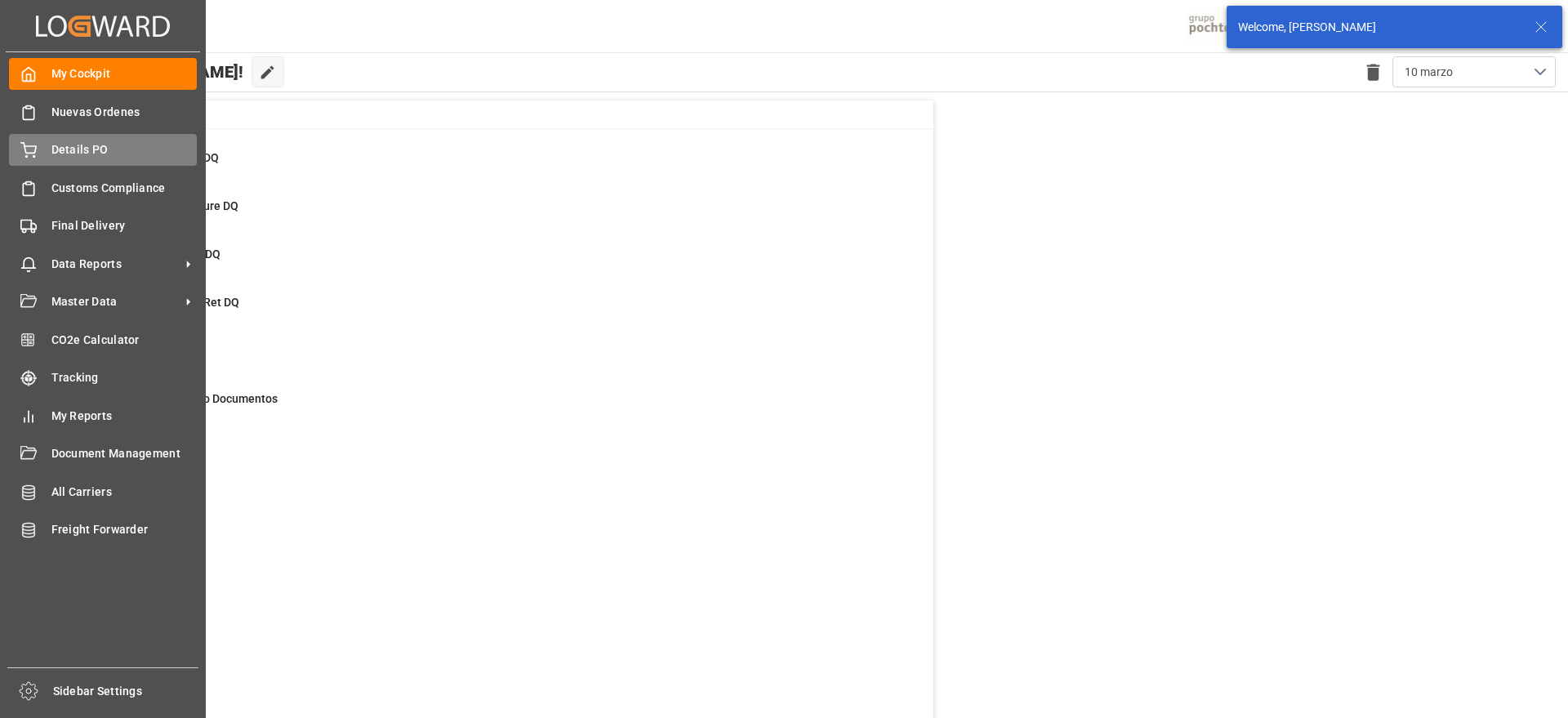
click at [62, 143] on span "Details PO" at bounding box center [124, 149] width 146 height 17
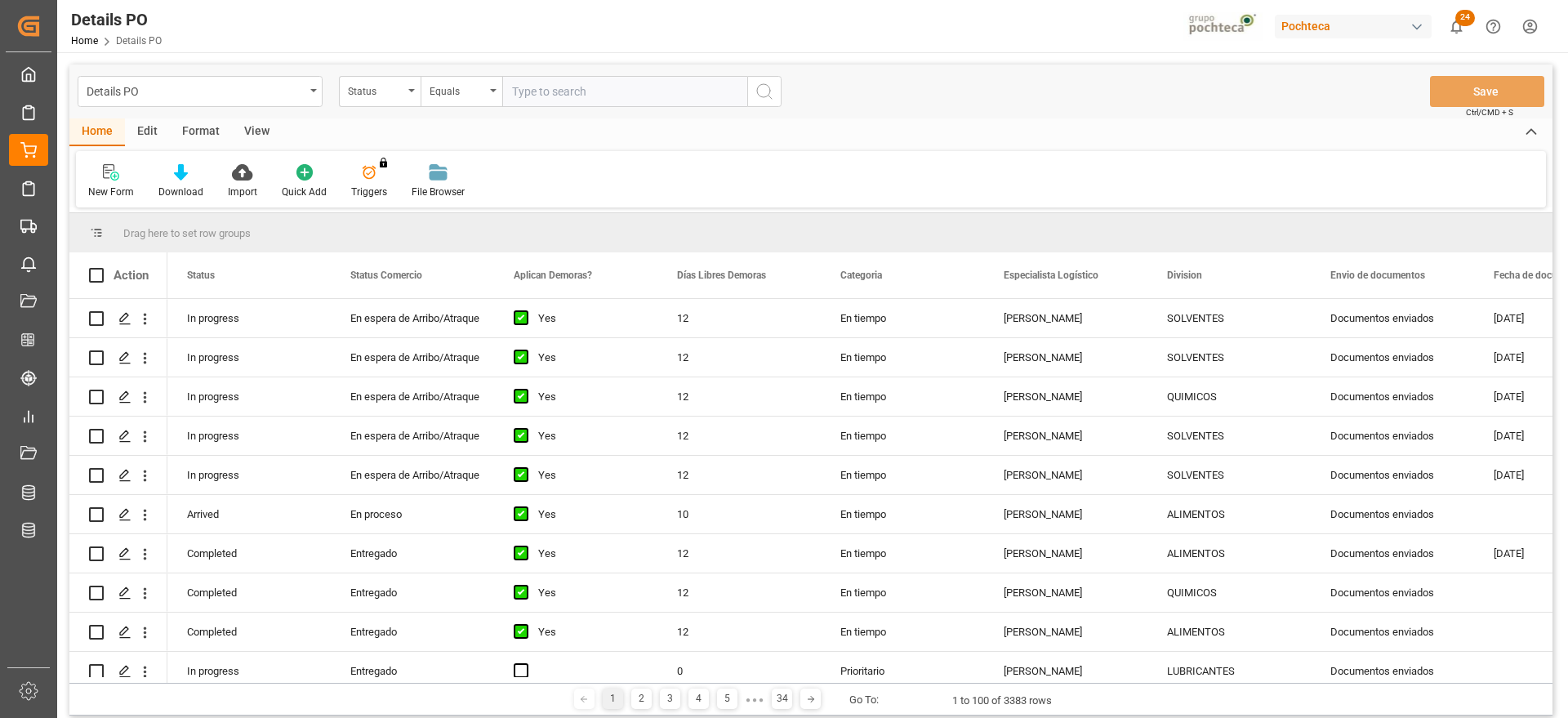
click at [187, 129] on div "Format" at bounding box center [200, 133] width 62 height 28
click at [129, 186] on div "Filter Rows" at bounding box center [112, 192] width 48 height 15
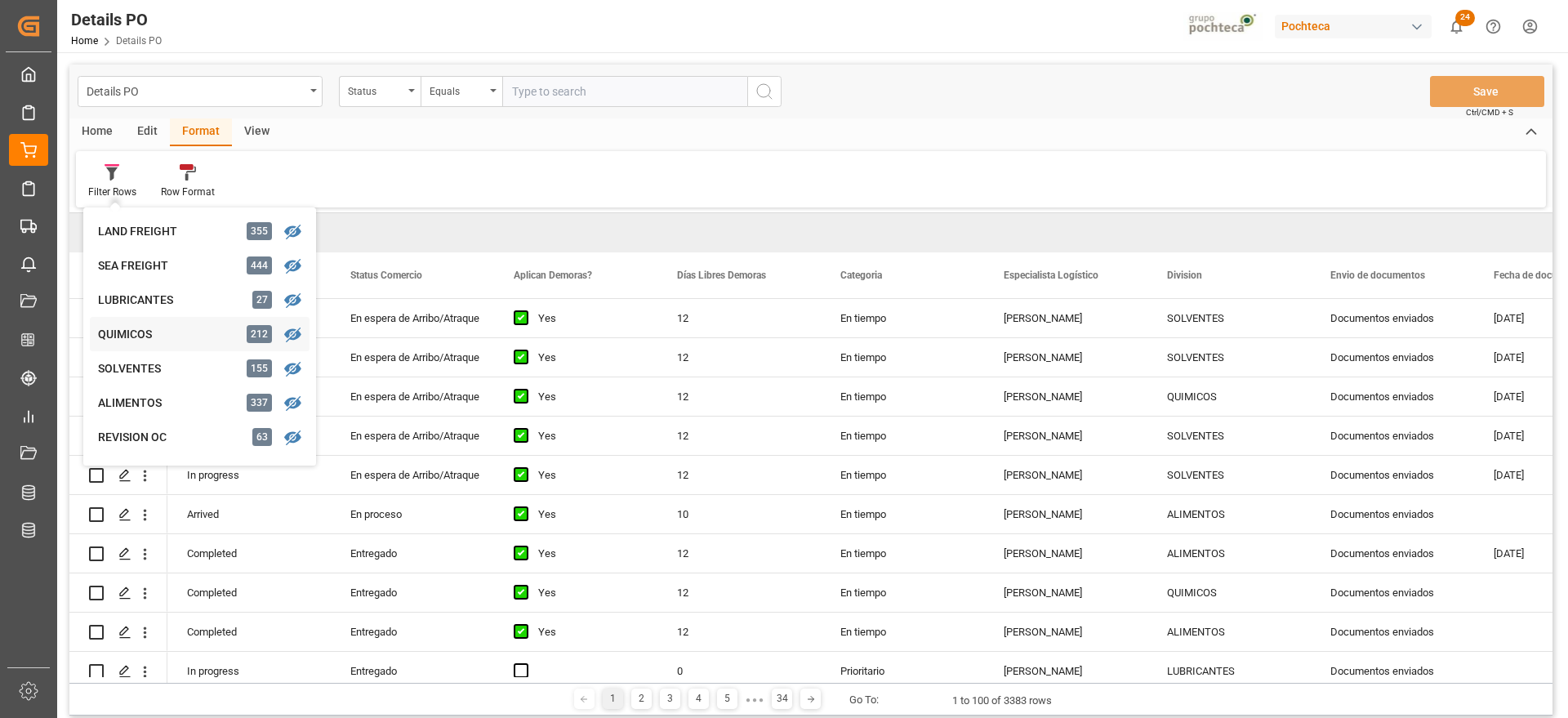
click at [129, 333] on div "QUIMICOS" at bounding box center [170, 334] width 143 height 17
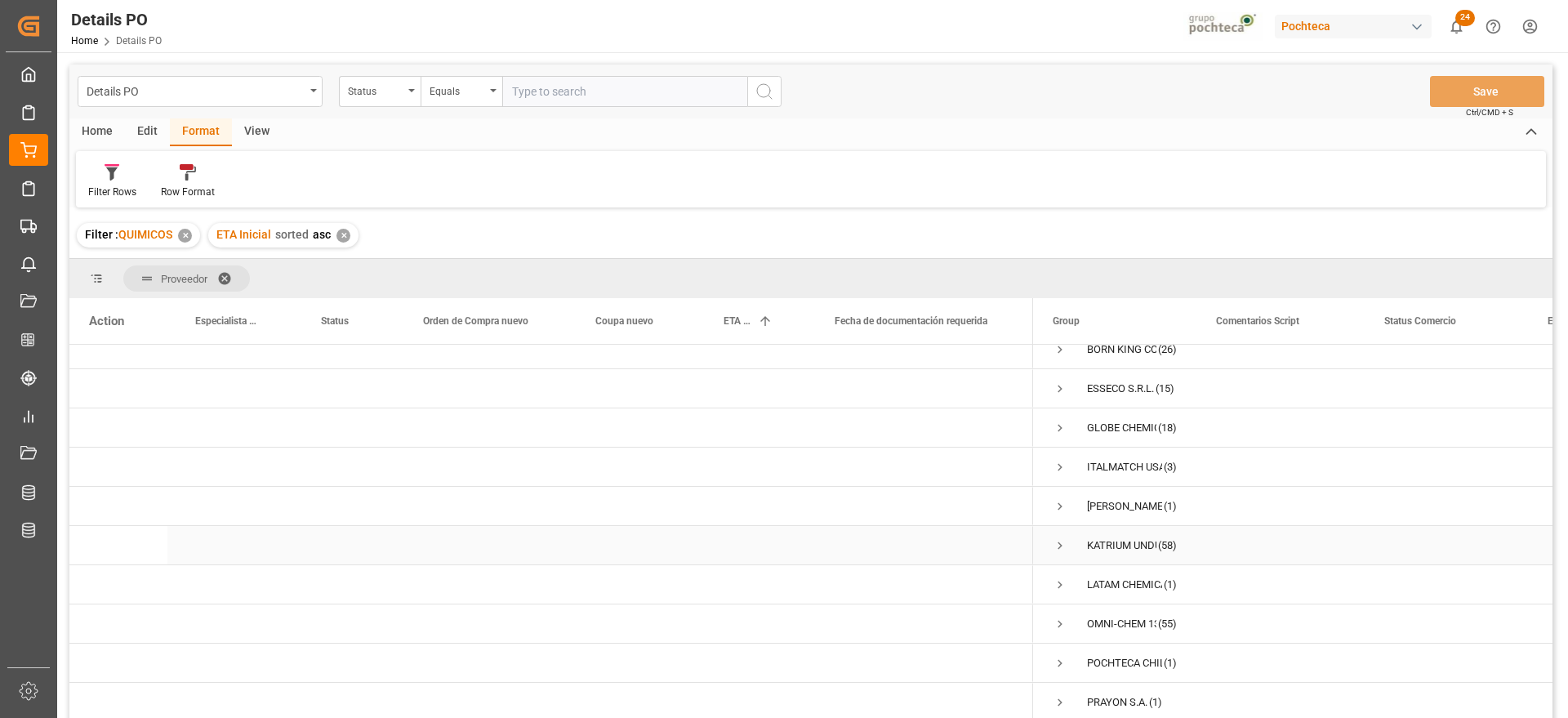
scroll to position [138, 0]
click at [1060, 461] on span "Press SPACE to select this row." at bounding box center [1059, 468] width 15 height 15
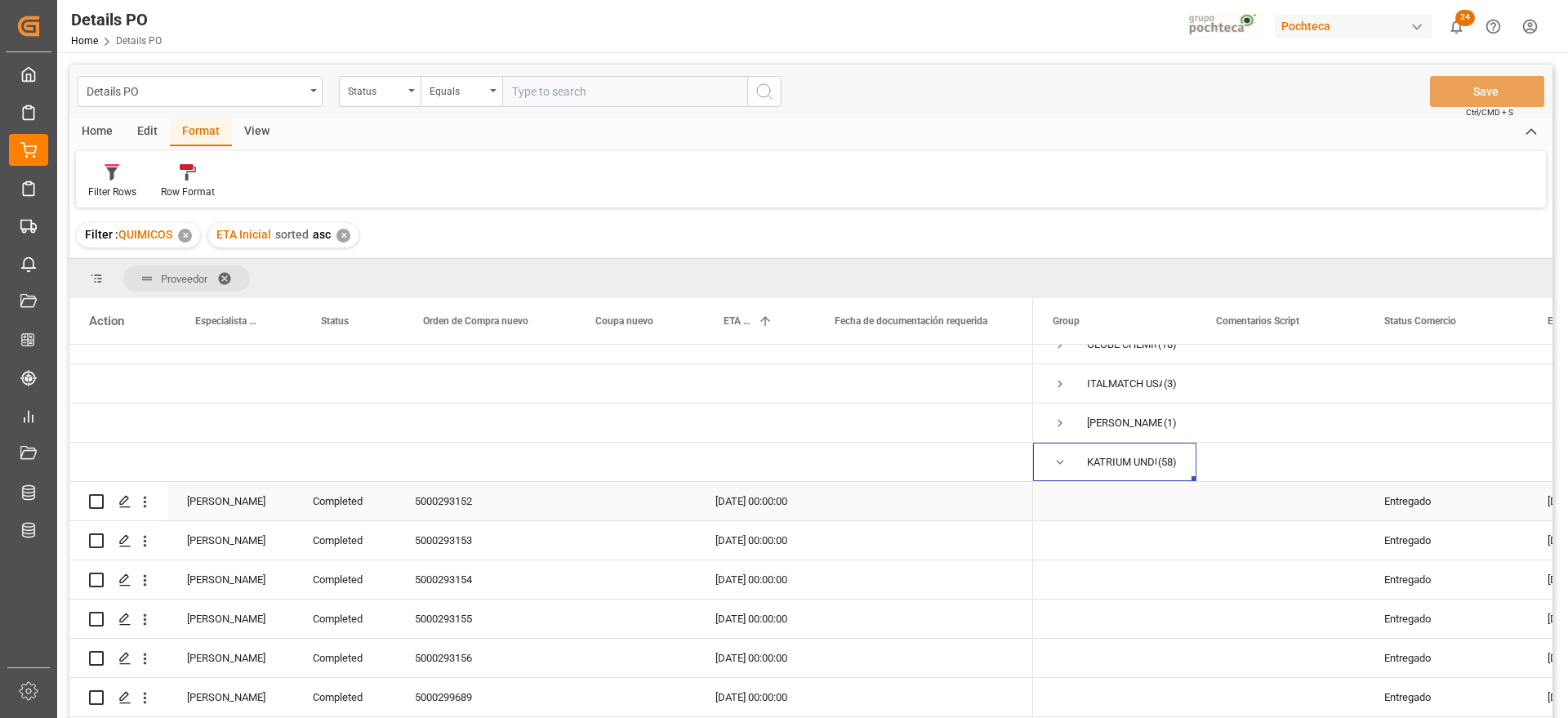
click at [318, 512] on div "Completed" at bounding box center [345, 501] width 102 height 38
click at [373, 317] on span at bounding box center [368, 320] width 15 height 15
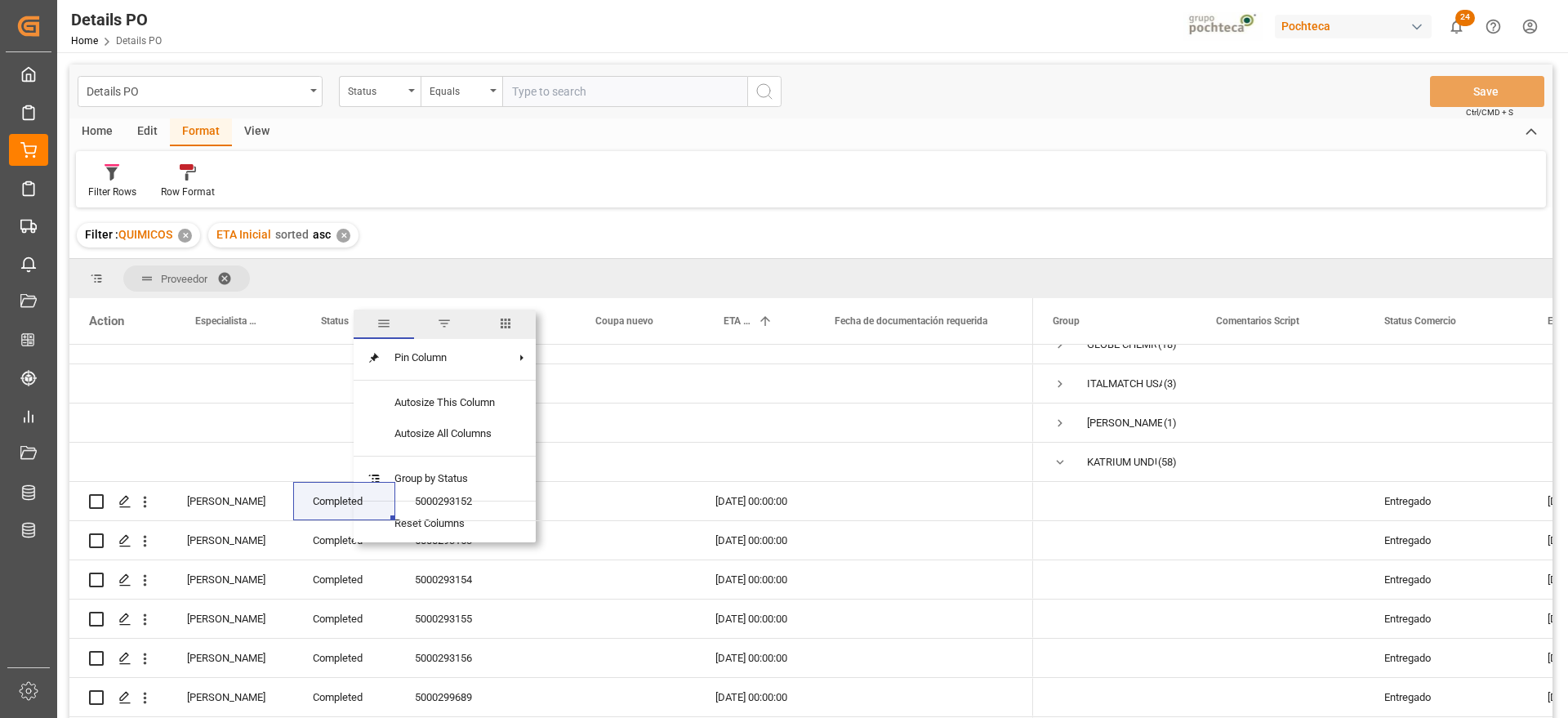
click at [444, 324] on span "filter" at bounding box center [444, 323] width 15 height 15
click at [402, 414] on input "Filter Value" at bounding box center [443, 409] width 160 height 32
click at [489, 362] on div "Equals" at bounding box center [436, 368] width 137 height 12
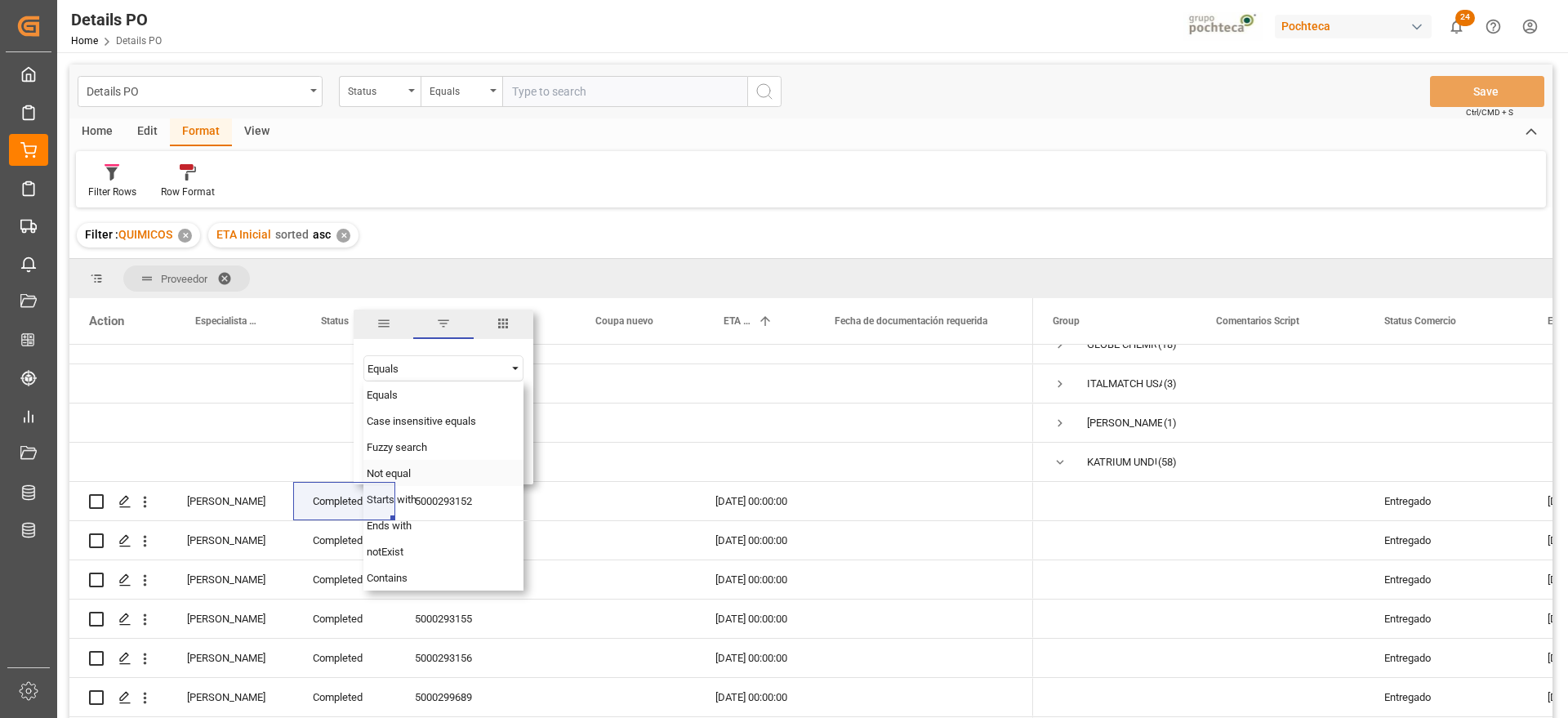
click at [409, 474] on span "Not equal" at bounding box center [388, 473] width 44 height 12
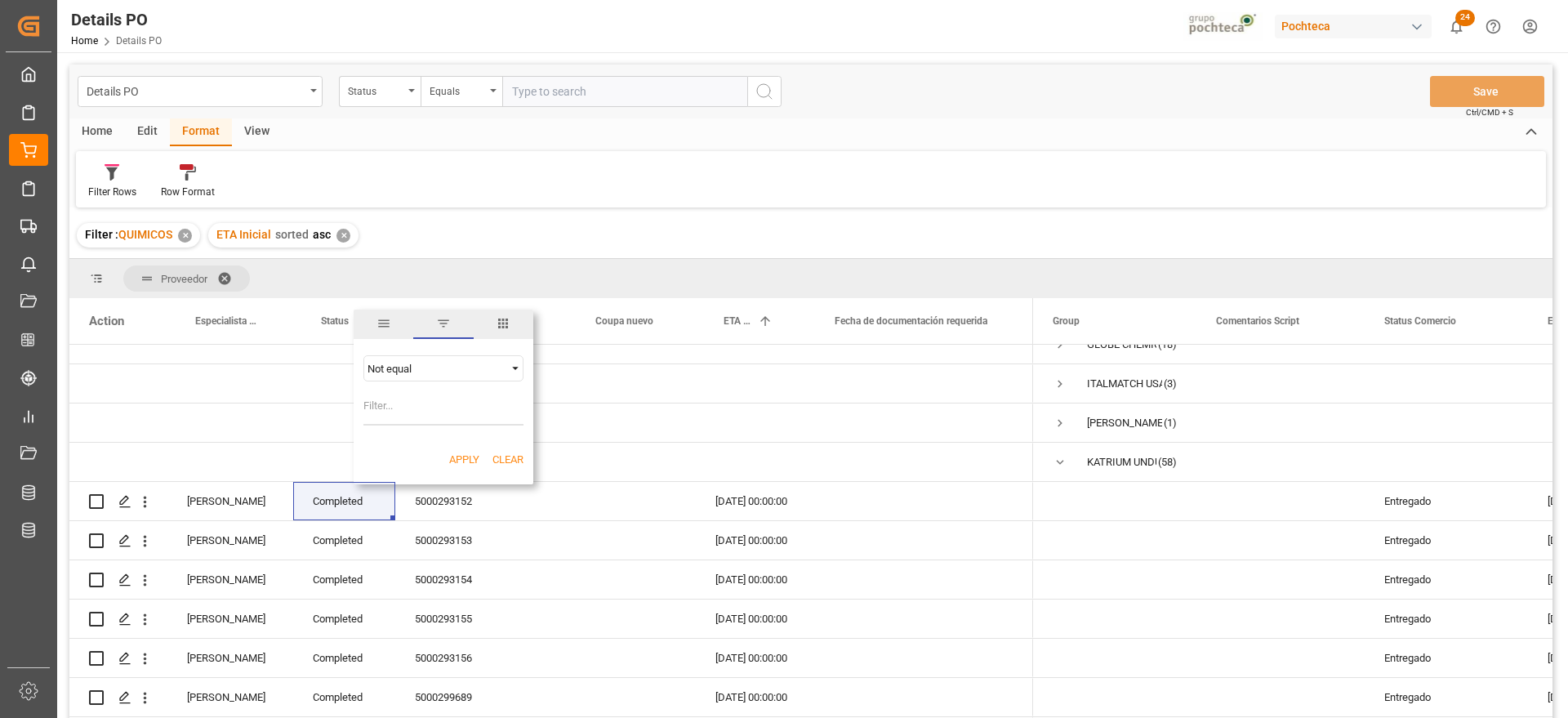
click at [411, 414] on input "Filter Value" at bounding box center [443, 409] width 160 height 32
paste input "Completed"
type input "Completed"
click at [481, 452] on div "Apply Clear" at bounding box center [443, 460] width 180 height 42
click at [466, 456] on button "Apply" at bounding box center [463, 460] width 30 height 17
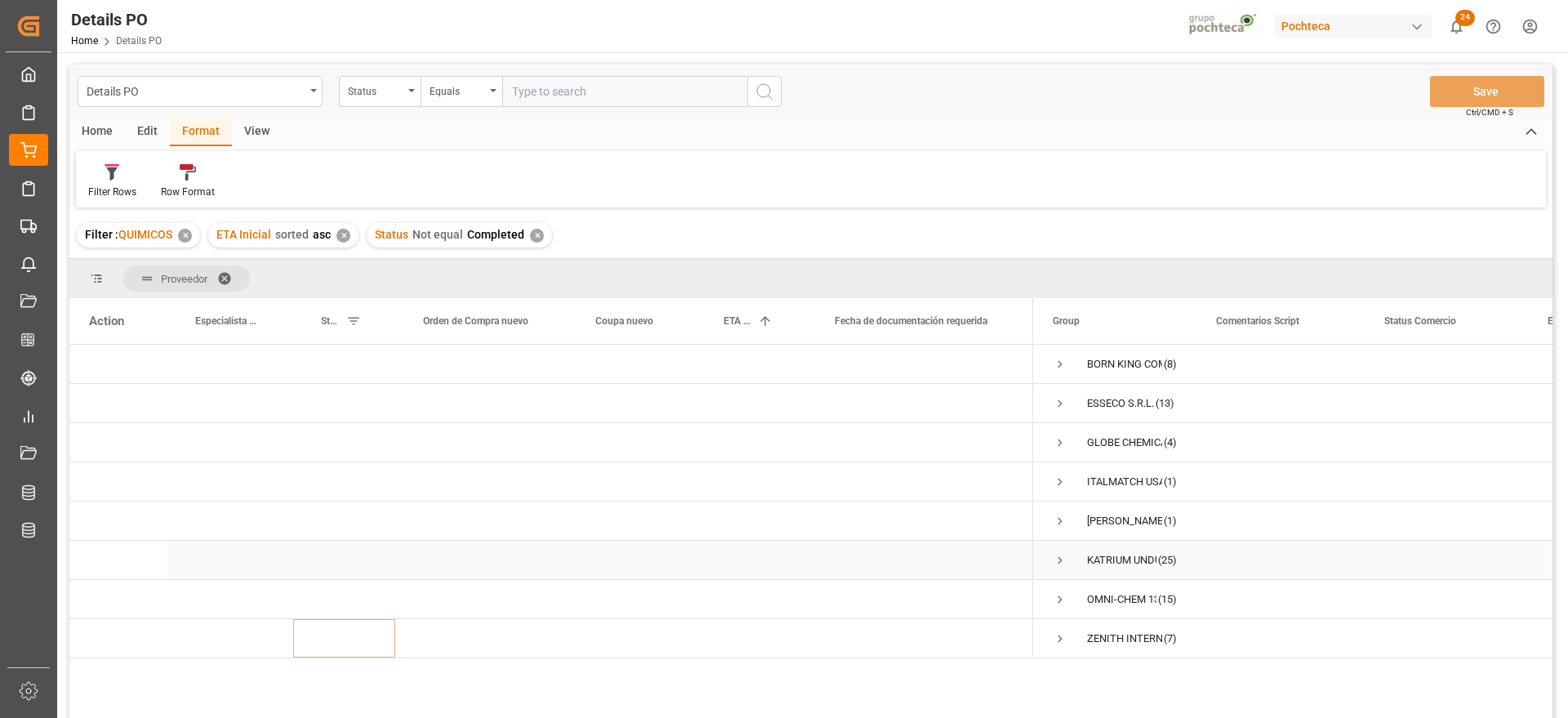
click at [1062, 556] on span "Press SPACE to select this row." at bounding box center [1059, 560] width 15 height 15
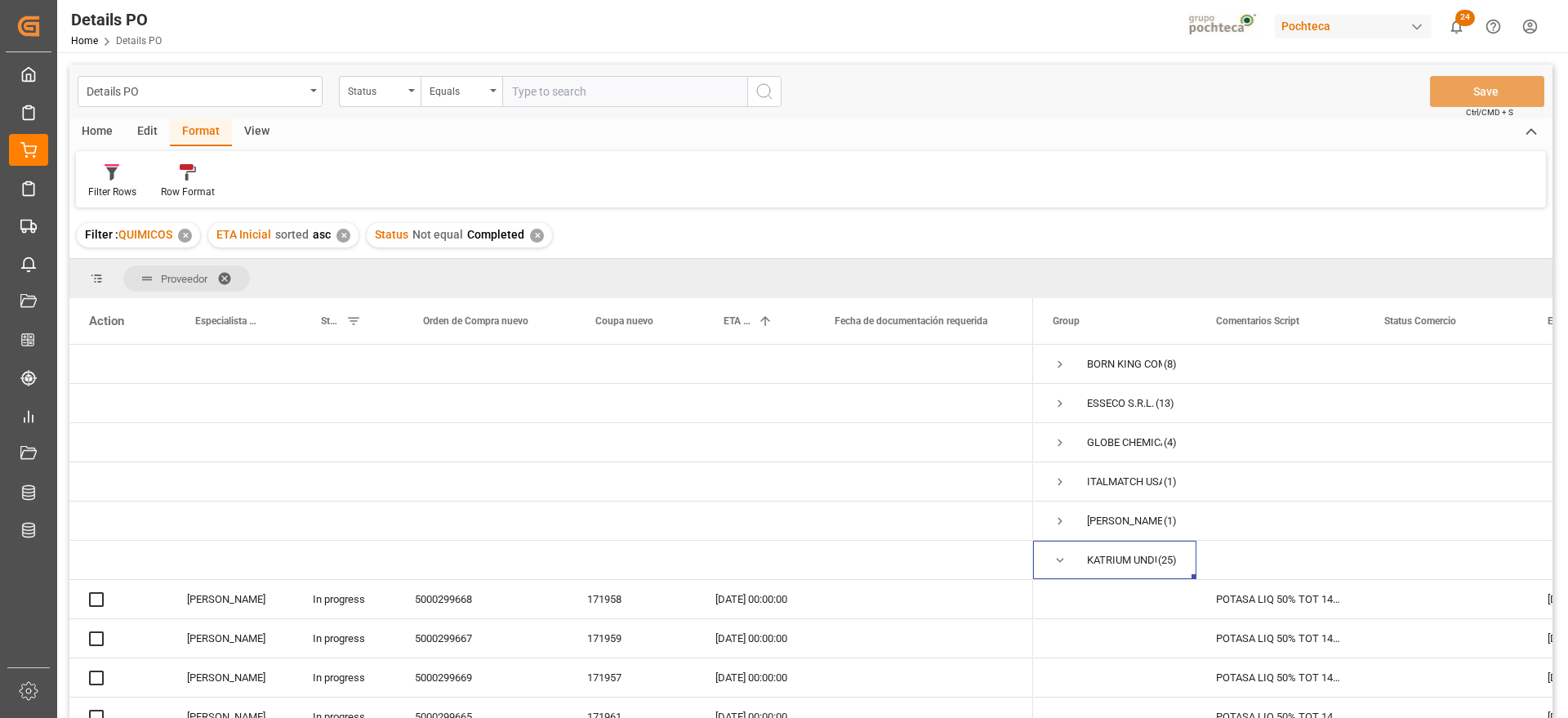
scroll to position [242, 0]
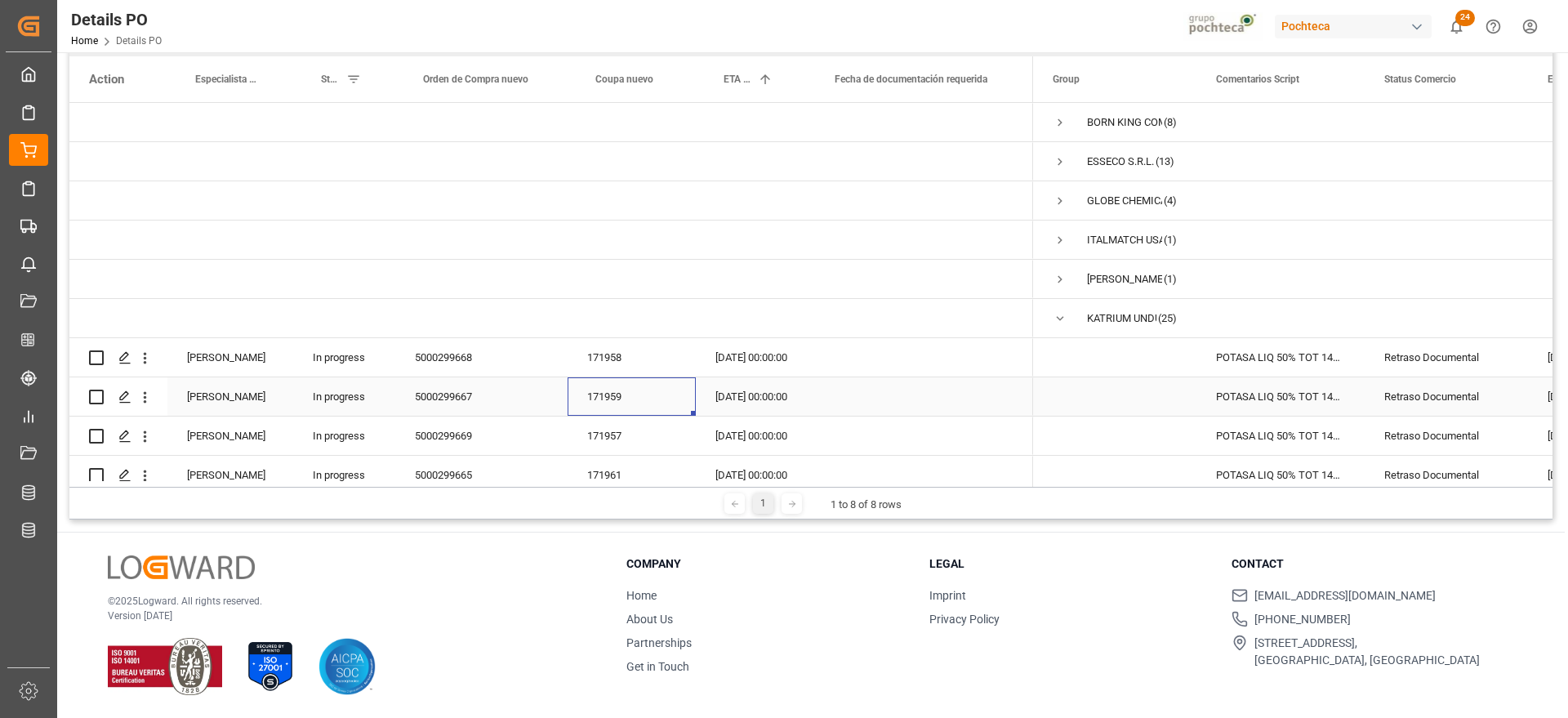
click at [674, 399] on div "171959" at bounding box center [631, 396] width 129 height 38
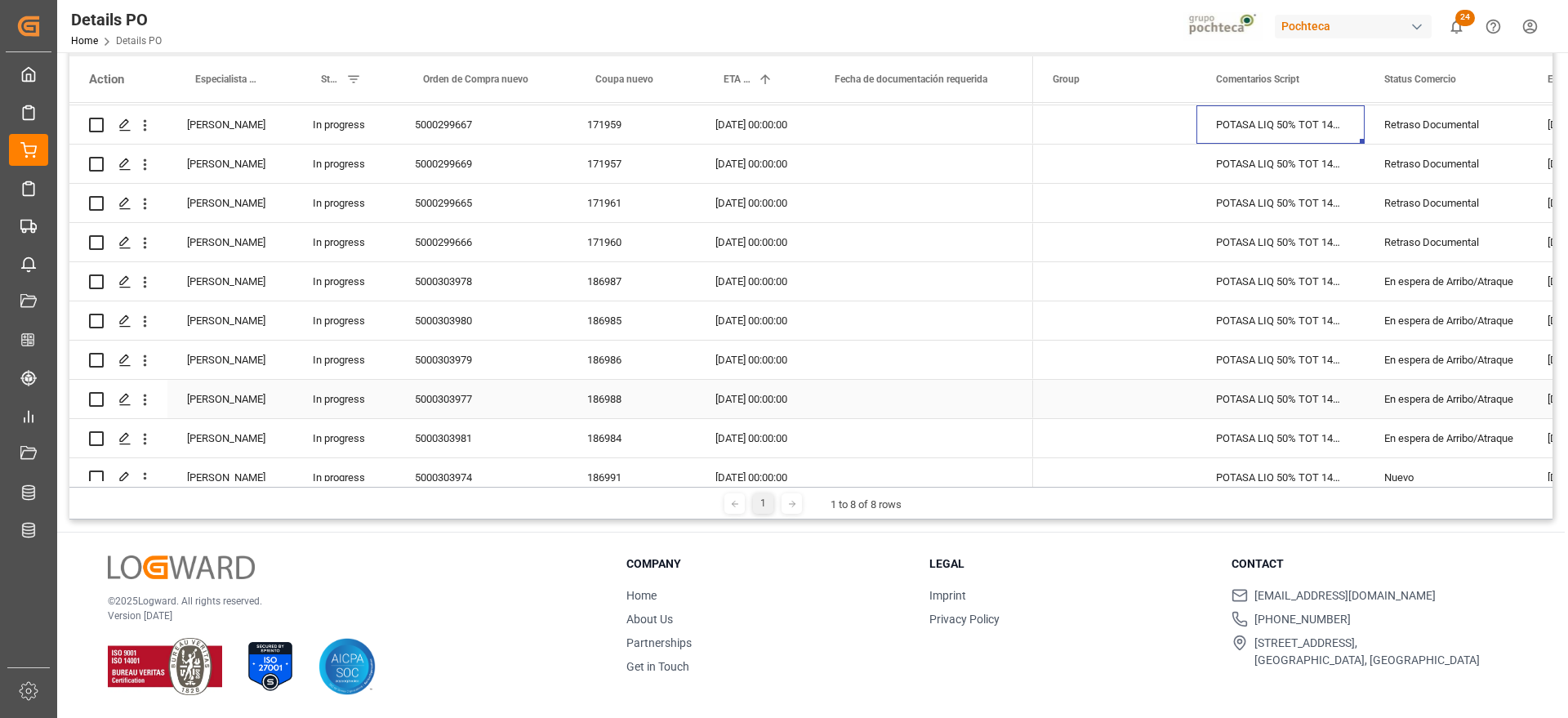
scroll to position [306, 0]
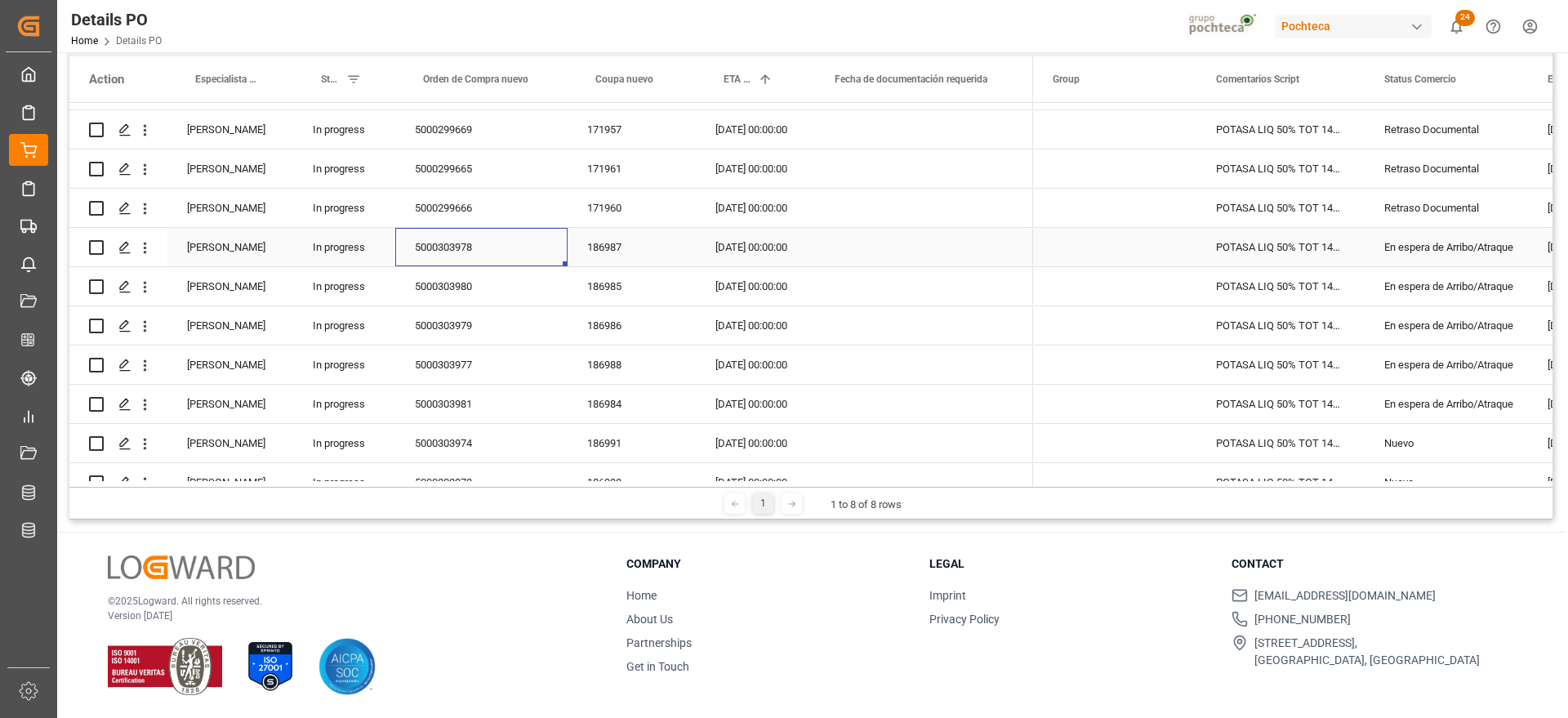
click at [448, 248] on div "5000303978" at bounding box center [480, 247] width 172 height 38
click at [455, 315] on div "5000303979" at bounding box center [480, 325] width 172 height 38
click at [458, 258] on div "5000303978" at bounding box center [480, 247] width 172 height 38
click at [634, 244] on div "186987" at bounding box center [631, 247] width 129 height 38
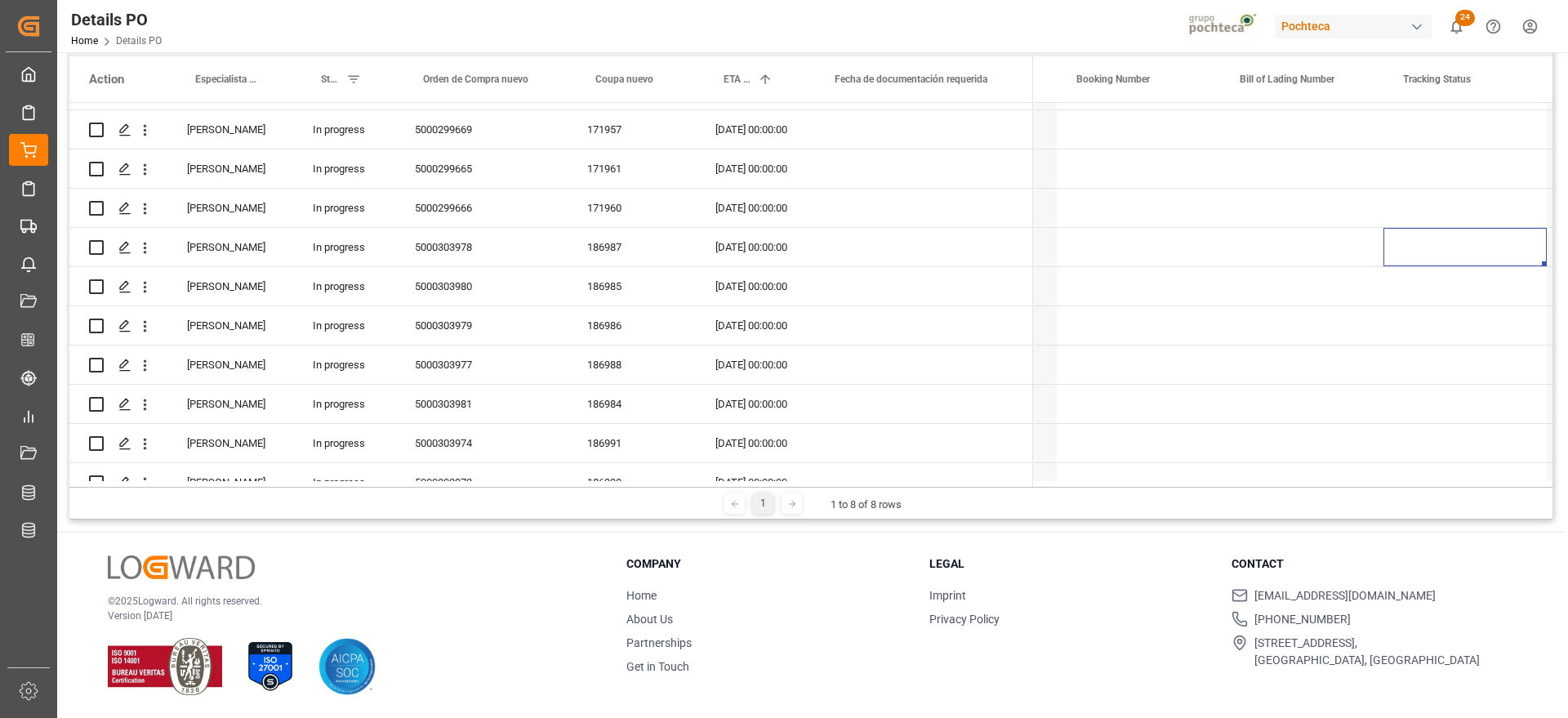
scroll to position [0, 0]
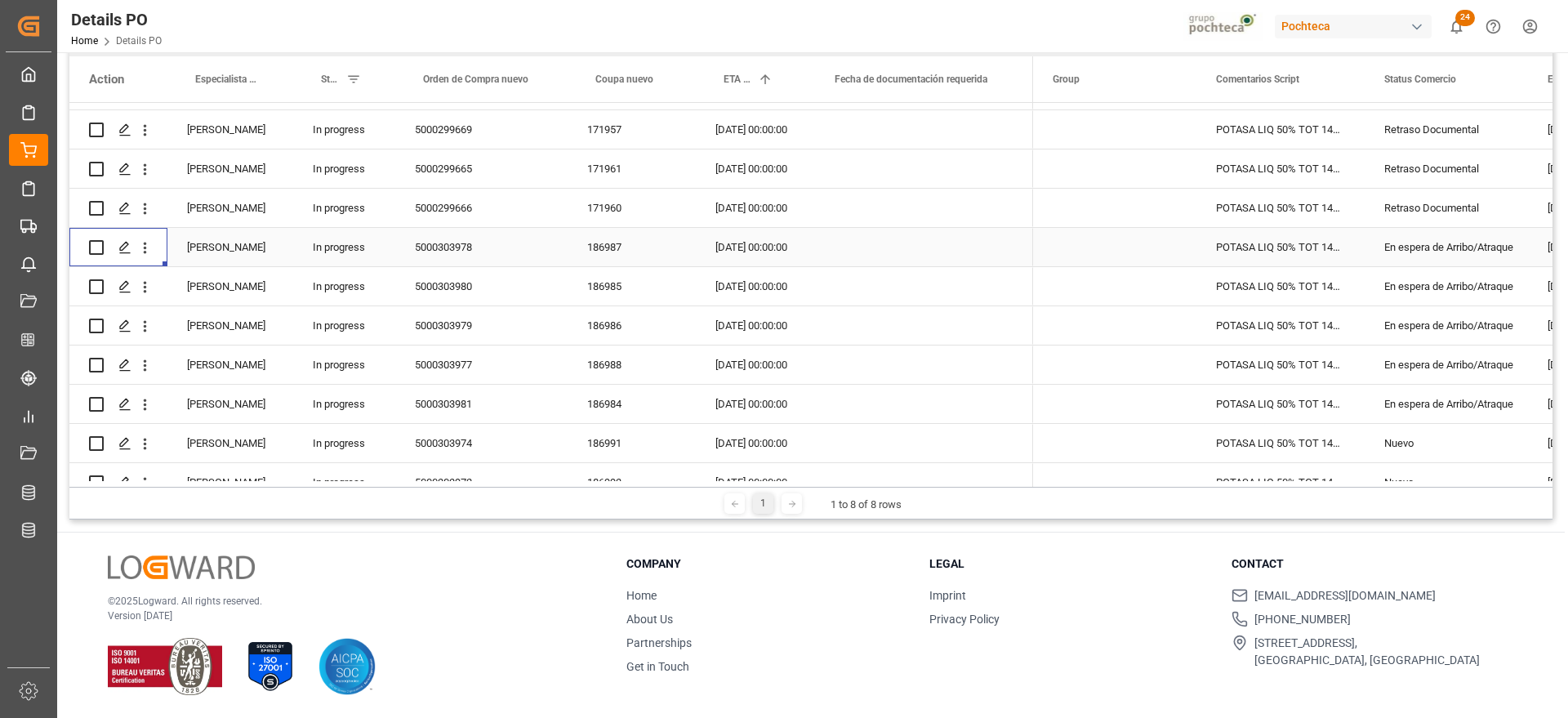
click at [425, 244] on div "5000303978" at bounding box center [480, 247] width 172 height 38
click at [414, 250] on input "5000303978" at bounding box center [481, 256] width 146 height 31
type input "POTASA 5000303978"
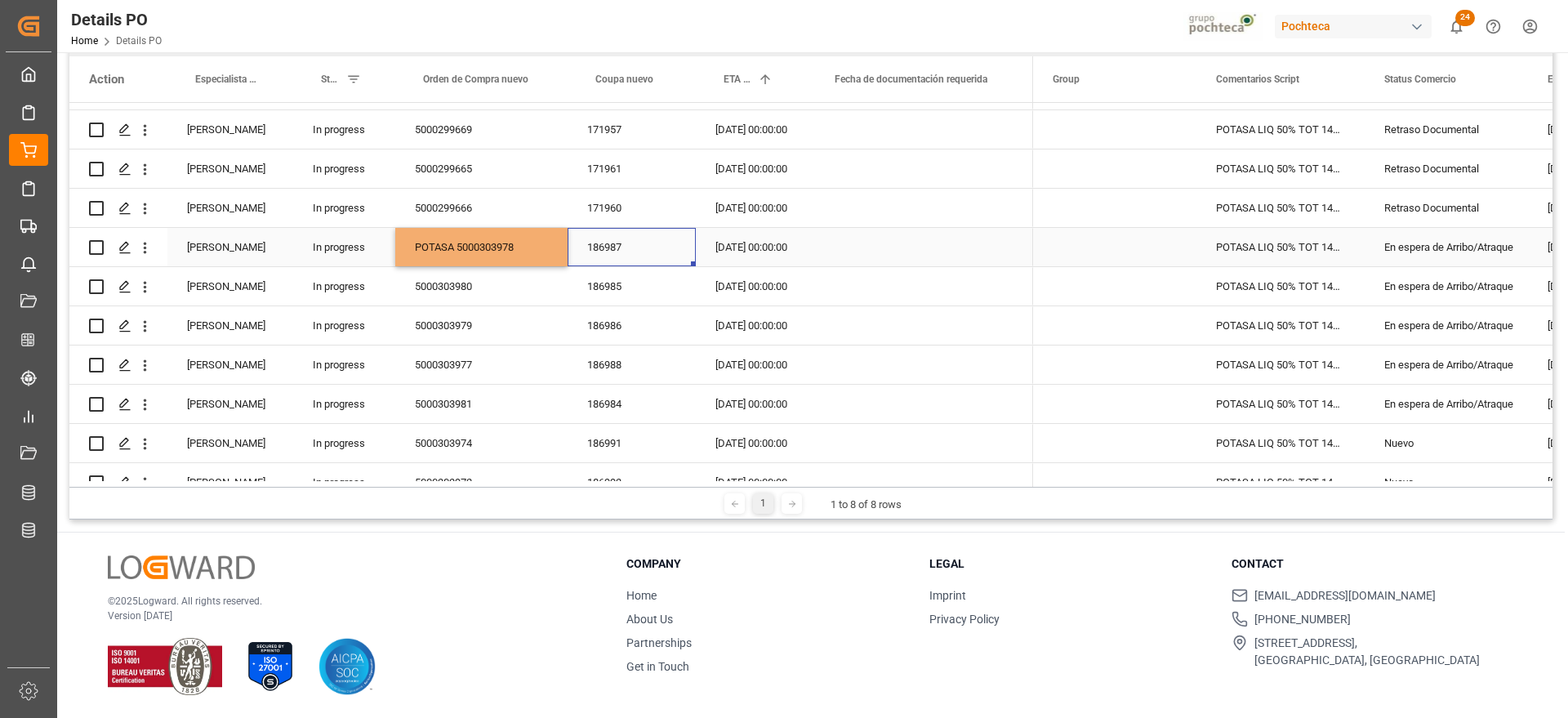
drag, startPoint x: 636, startPoint y: 234, endPoint x: 556, endPoint y: 239, distance: 80.2
click at [636, 233] on div "186987" at bounding box center [631, 247] width 129 height 38
click at [414, 284] on div "5000303980" at bounding box center [480, 286] width 172 height 38
click at [414, 284] on input "5000303980" at bounding box center [481, 296] width 146 height 31
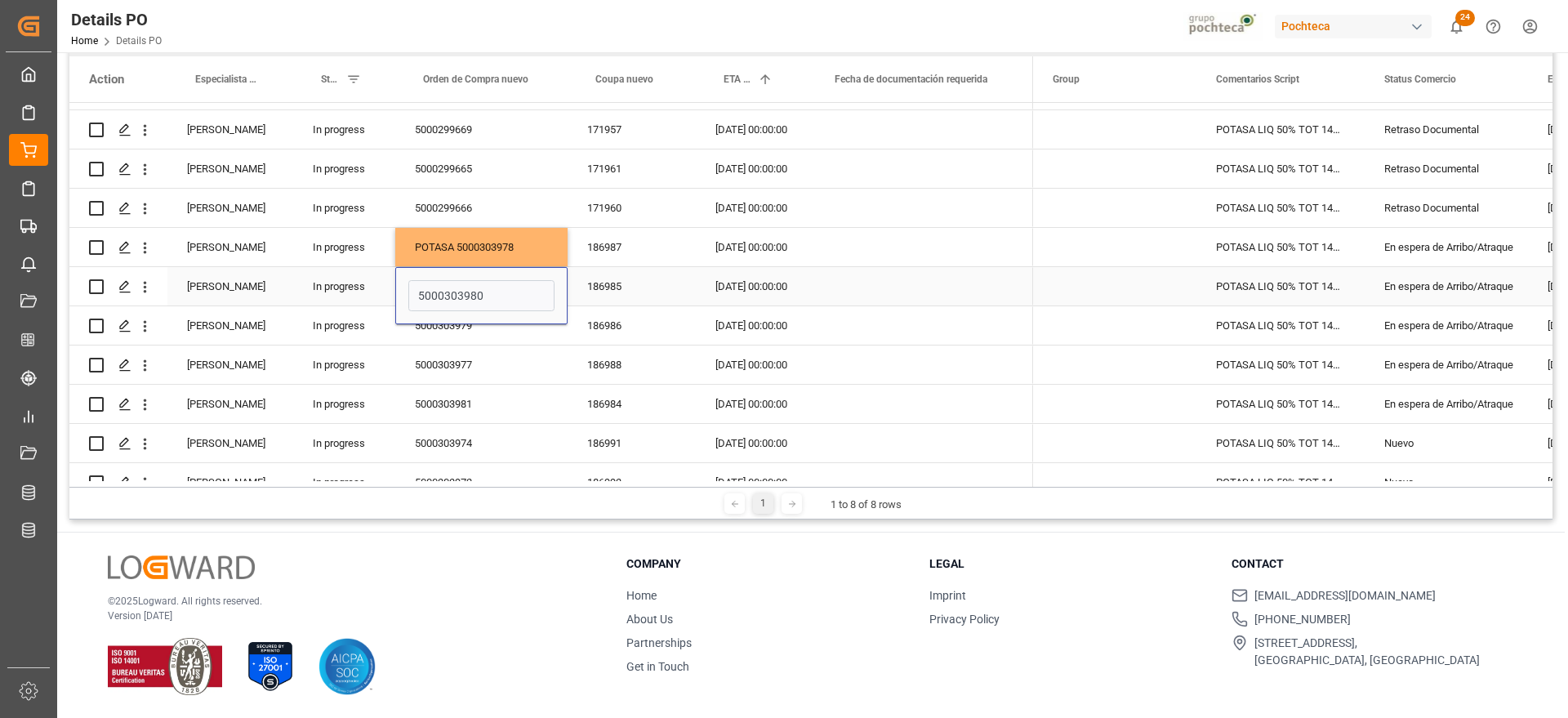
click at [419, 291] on input "5000303980" at bounding box center [481, 296] width 146 height 31
type input "POTASA 5000303980"
click at [422, 342] on div "5000303979" at bounding box center [480, 325] width 172 height 38
click at [413, 330] on div "5000303979" at bounding box center [480, 325] width 172 height 38
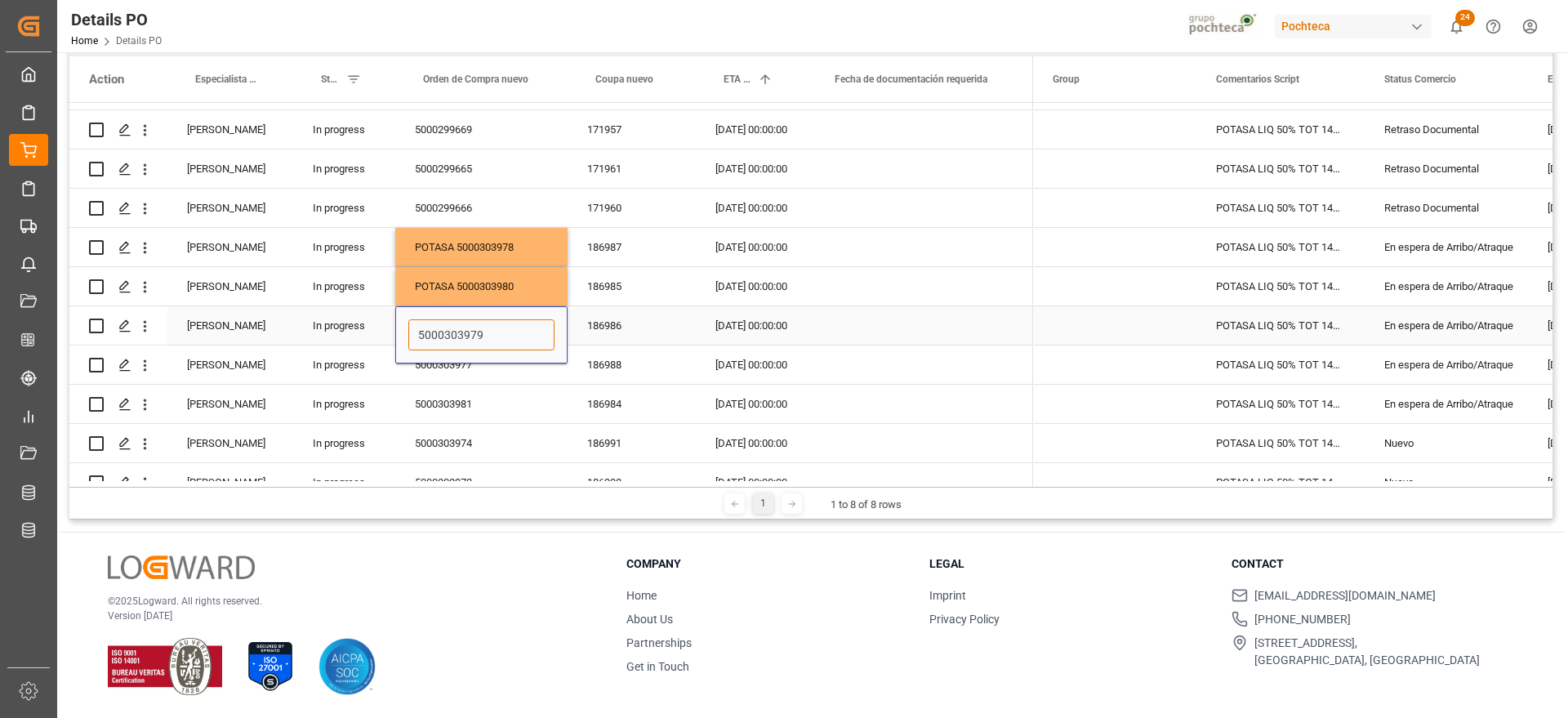
click at [413, 328] on input "5000303979" at bounding box center [481, 335] width 146 height 31
type input "POTASA 5000303979"
click at [458, 375] on div "5000303977" at bounding box center [480, 364] width 172 height 38
click at [424, 367] on div "5000303977" at bounding box center [480, 364] width 172 height 38
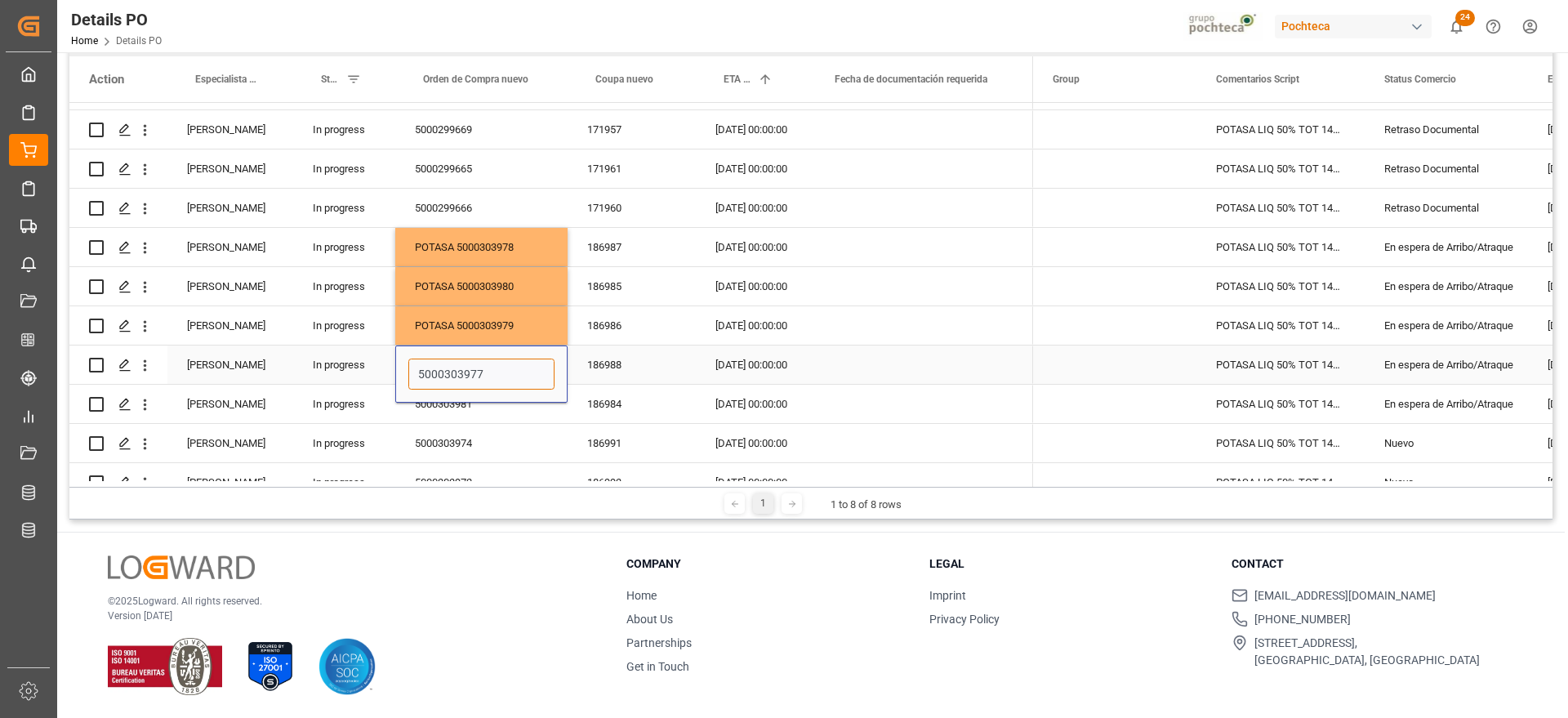
click at [412, 369] on input "5000303977" at bounding box center [481, 374] width 146 height 31
type input "POTASA 5000303977"
click at [506, 410] on div "5000303981" at bounding box center [480, 404] width 172 height 38
click at [441, 412] on div "5000303981" at bounding box center [480, 404] width 172 height 38
drag, startPoint x: 441, startPoint y: 412, endPoint x: 429, endPoint y: 414, distance: 12.2
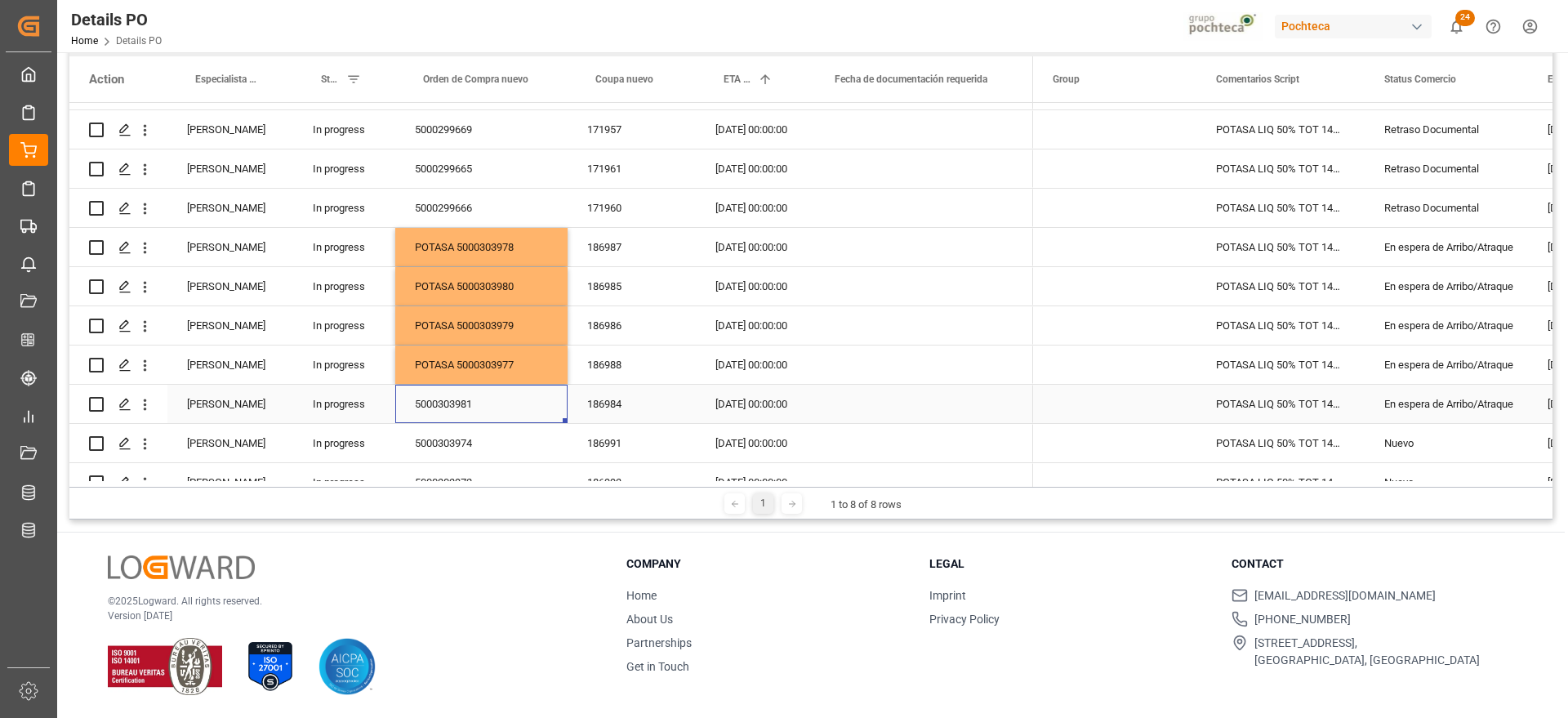
click at [439, 412] on div "5000303981" at bounding box center [480, 404] width 172 height 38
click at [408, 410] on input "5000303981" at bounding box center [481, 414] width 146 height 31
type input "POTASA 5000303981"
click at [451, 243] on div "POTASA 5000303978" at bounding box center [480, 247] width 172 height 38
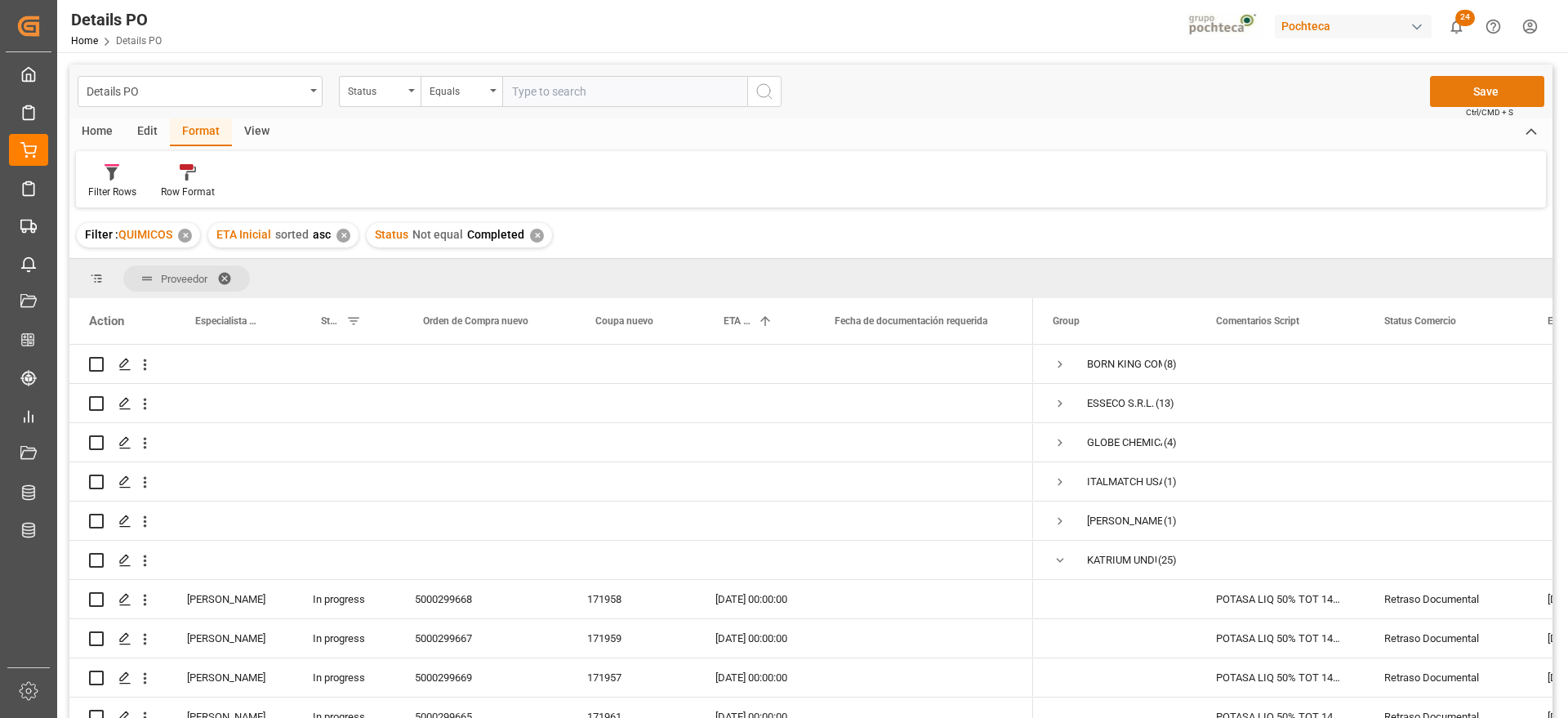
click at [1490, 94] on button "Save" at bounding box center [1487, 91] width 114 height 31
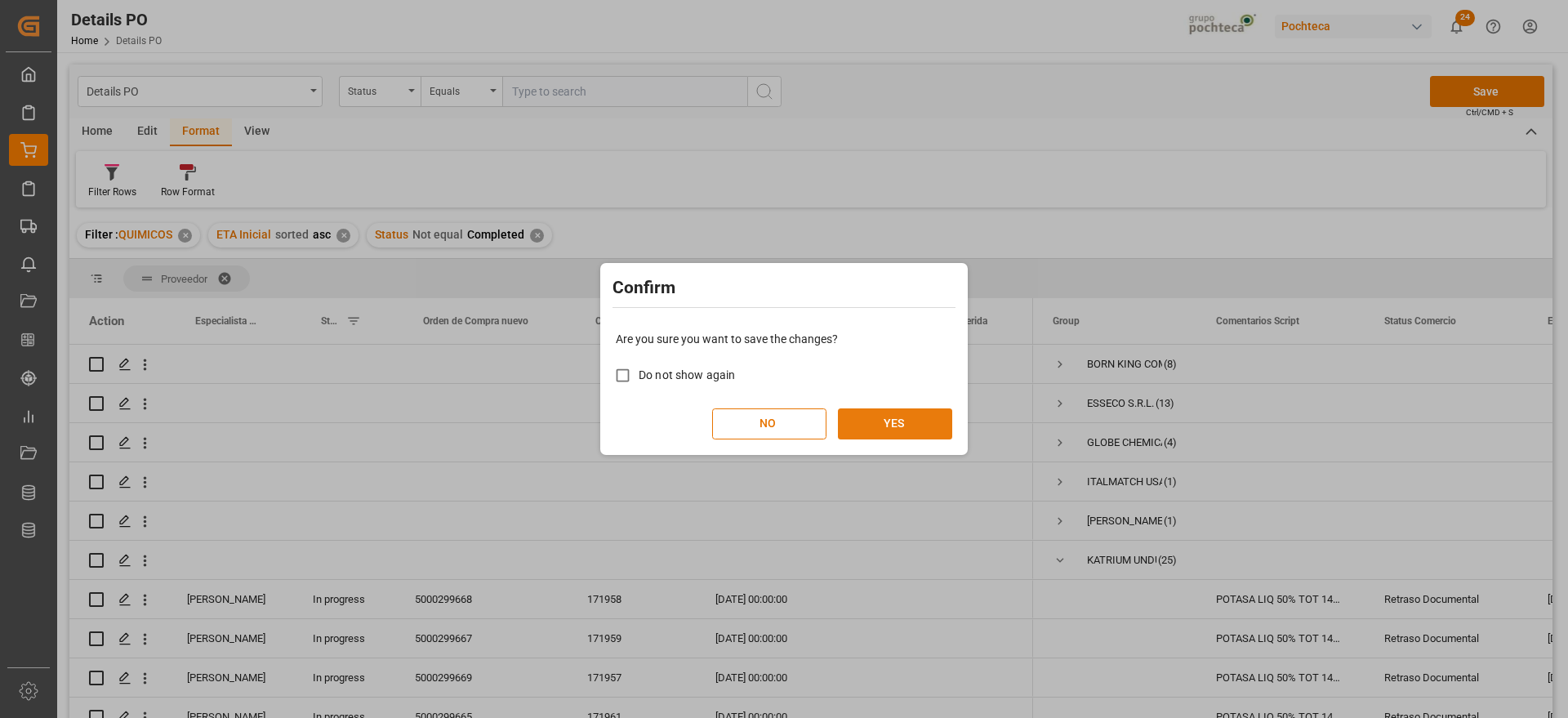
click at [898, 419] on button "YES" at bounding box center [894, 424] width 114 height 31
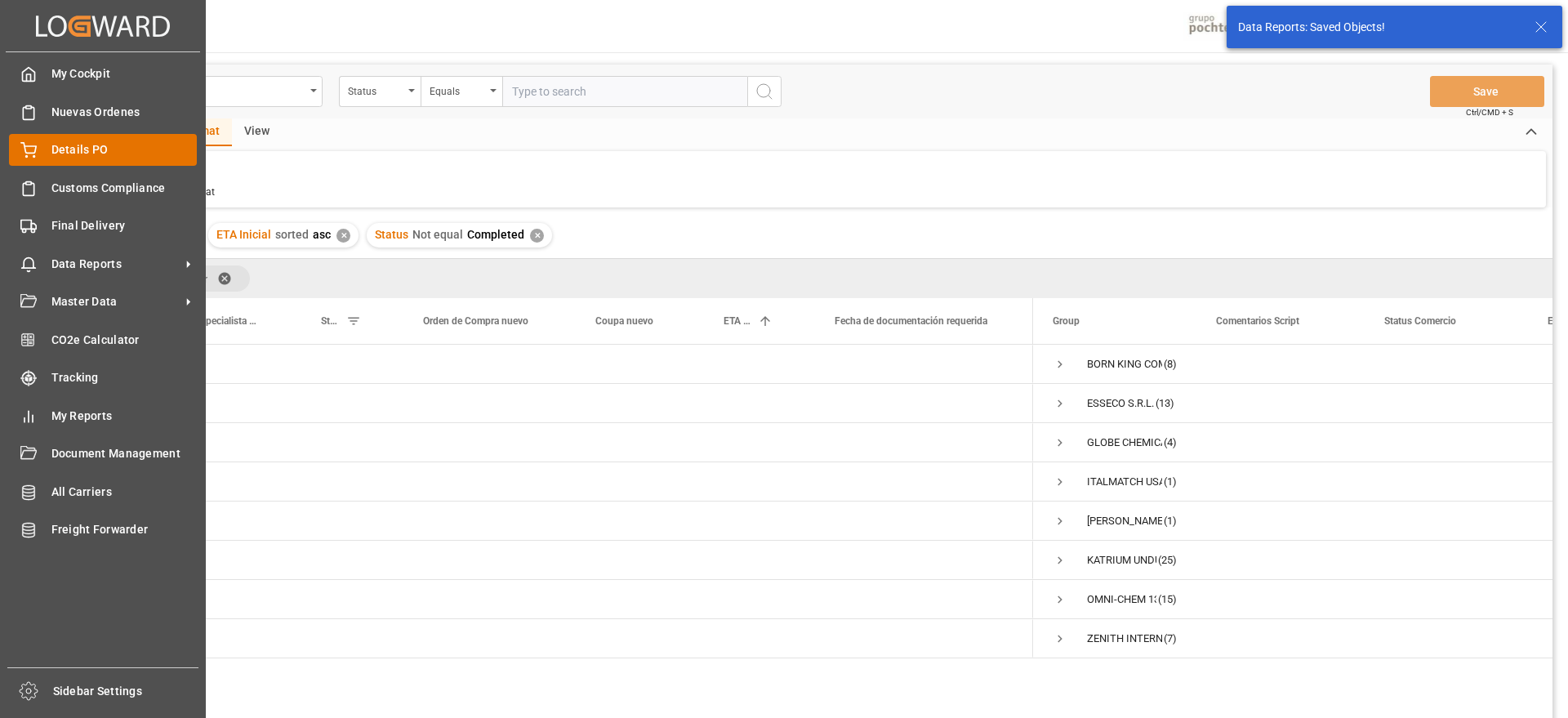
click at [61, 158] on div "Details PO Details PO" at bounding box center [102, 149] width 188 height 31
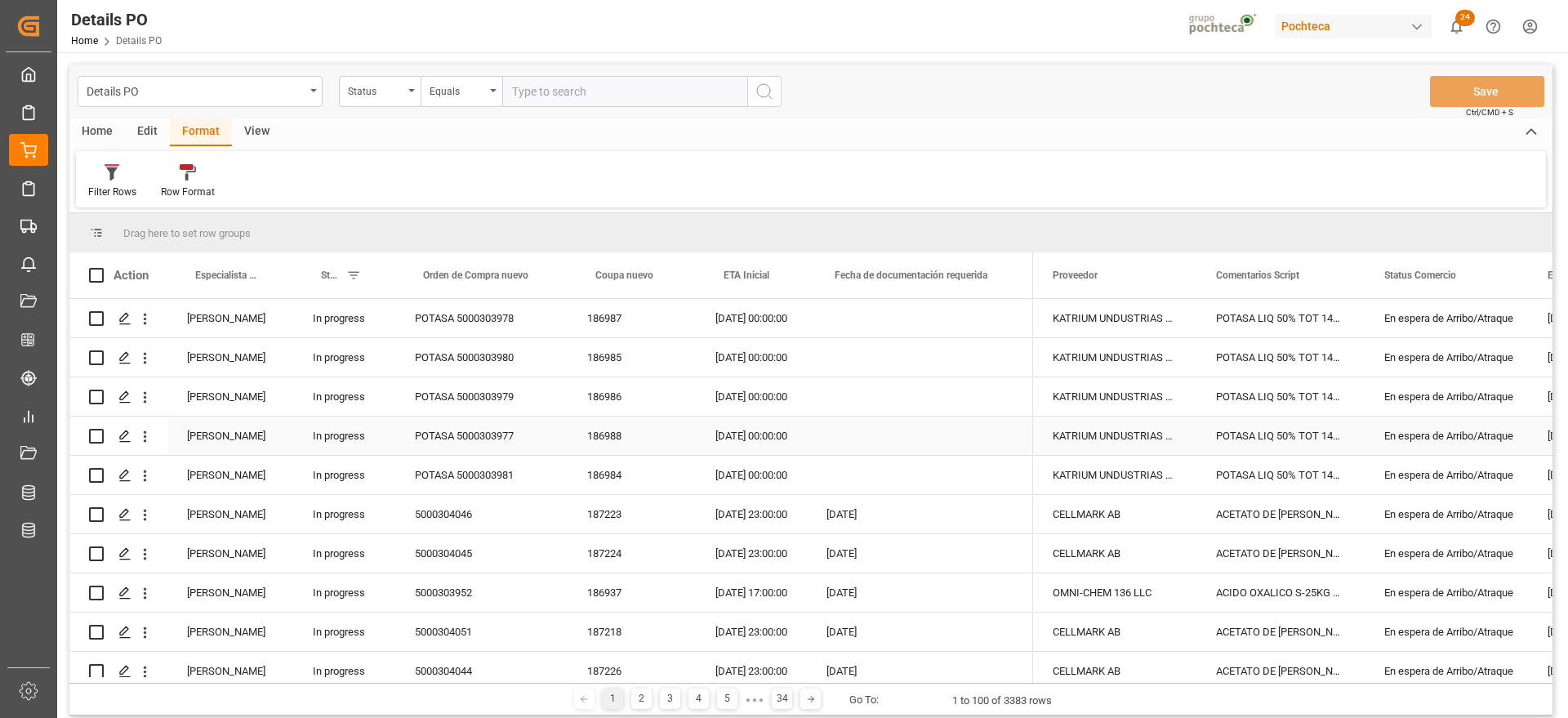
click at [513, 412] on div "POTASA 5000303979" at bounding box center [480, 396] width 172 height 38
click at [629, 315] on div "186987" at bounding box center [631, 317] width 129 height 38
click at [464, 321] on div "POTASA 5000303978" at bounding box center [480, 317] width 172 height 38
click at [453, 319] on div "POTASA 5000303978" at bounding box center [480, 317] width 172 height 38
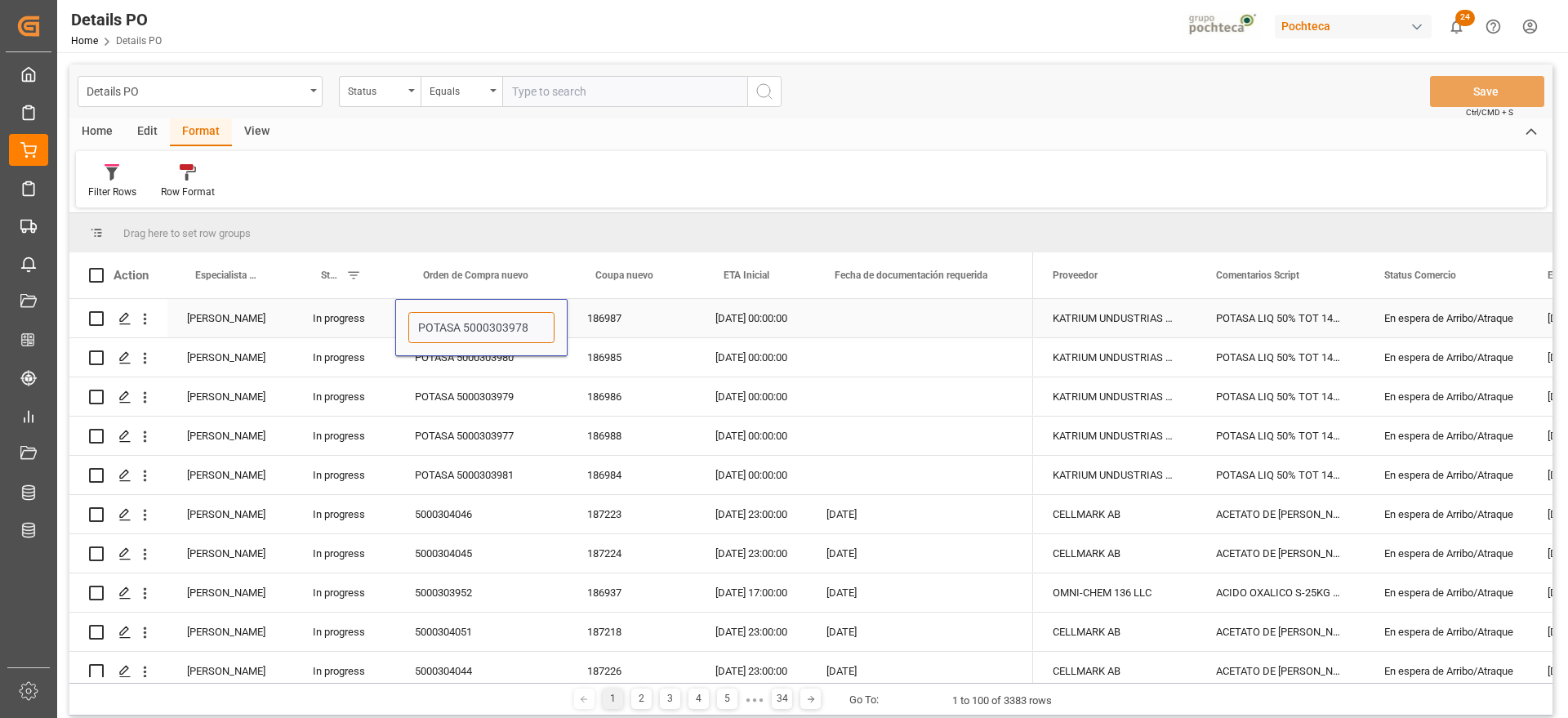
click at [455, 322] on input "POTASA 5000303978" at bounding box center [481, 328] width 146 height 31
drag, startPoint x: 462, startPoint y: 325, endPoint x: 364, endPoint y: 327, distance: 98.0
click at [364, 327] on div "Paola Díaz López In progress POTASA 5000303978 186987 03-09-2025 00:00:00" at bounding box center [551, 318] width 963 height 39
click at [395, 89] on div "Status" at bounding box center [375, 88] width 56 height 19
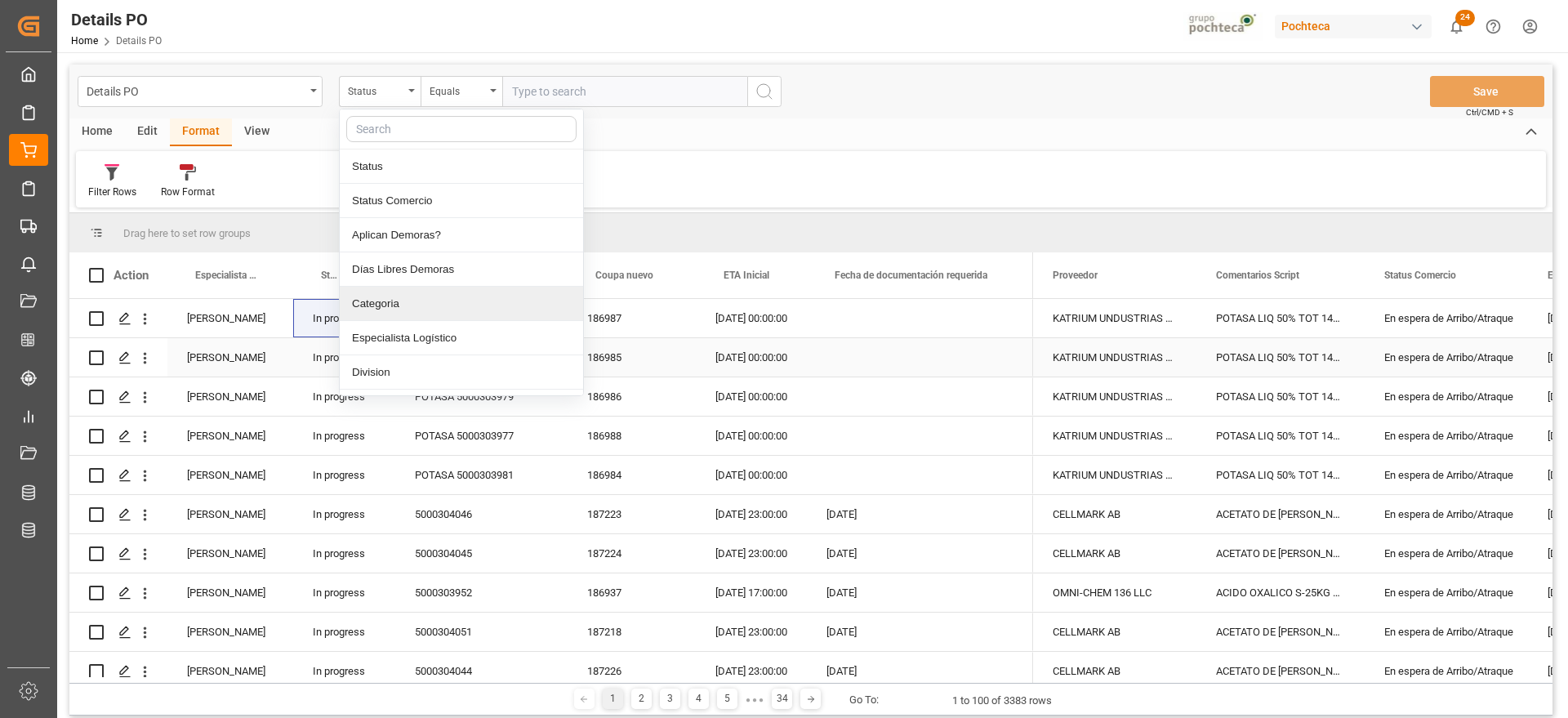
click at [683, 378] on div "186986" at bounding box center [631, 396] width 129 height 38
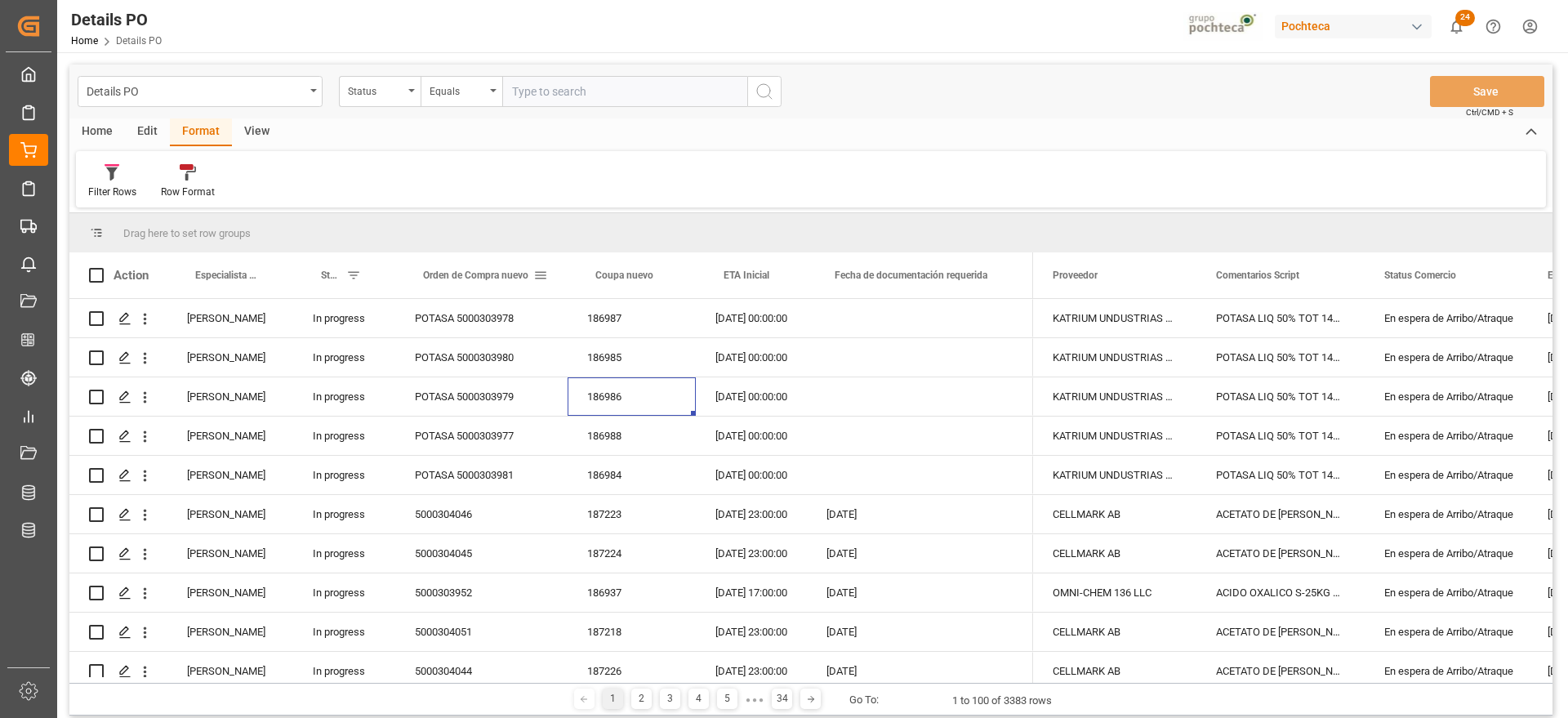
click at [542, 274] on span at bounding box center [540, 275] width 15 height 15
click at [684, 317] on span "Filtering operator" at bounding box center [687, 322] width 15 height 15
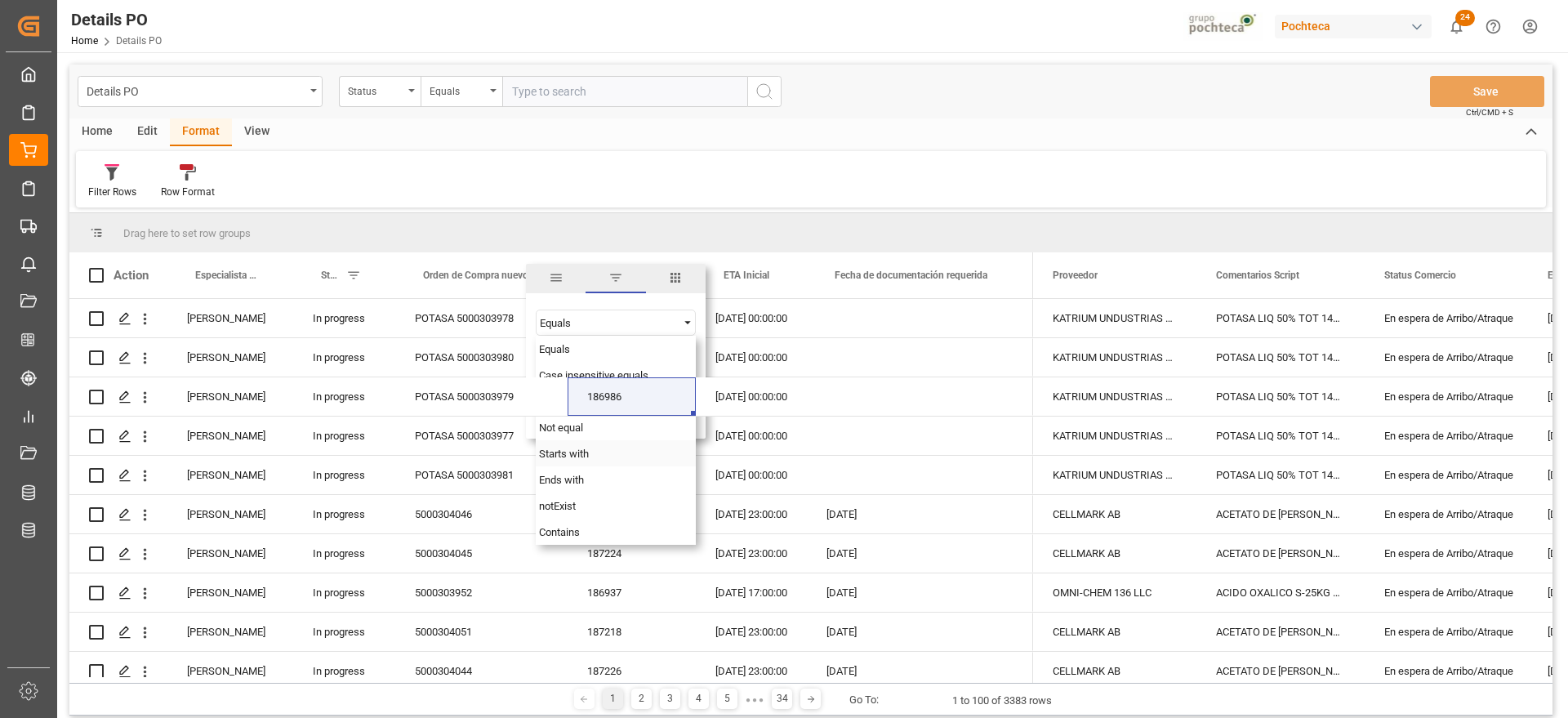
click at [568, 453] on span "Starts with" at bounding box center [564, 454] width 50 height 12
paste input "POTASA"
type input "POTASA"
click at [635, 418] on button "Apply" at bounding box center [636, 414] width 30 height 17
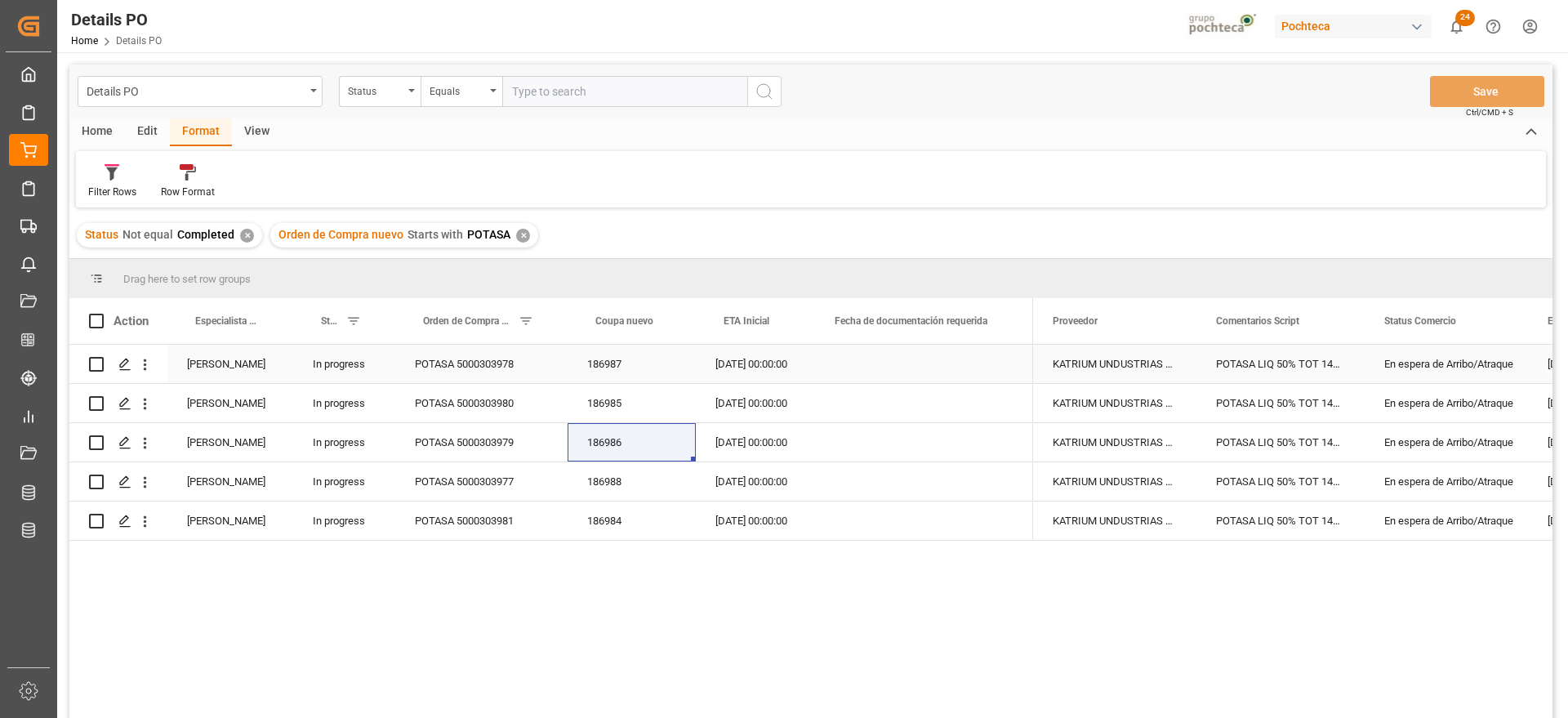
click at [557, 373] on div "POTASA 5000303978" at bounding box center [480, 363] width 172 height 38
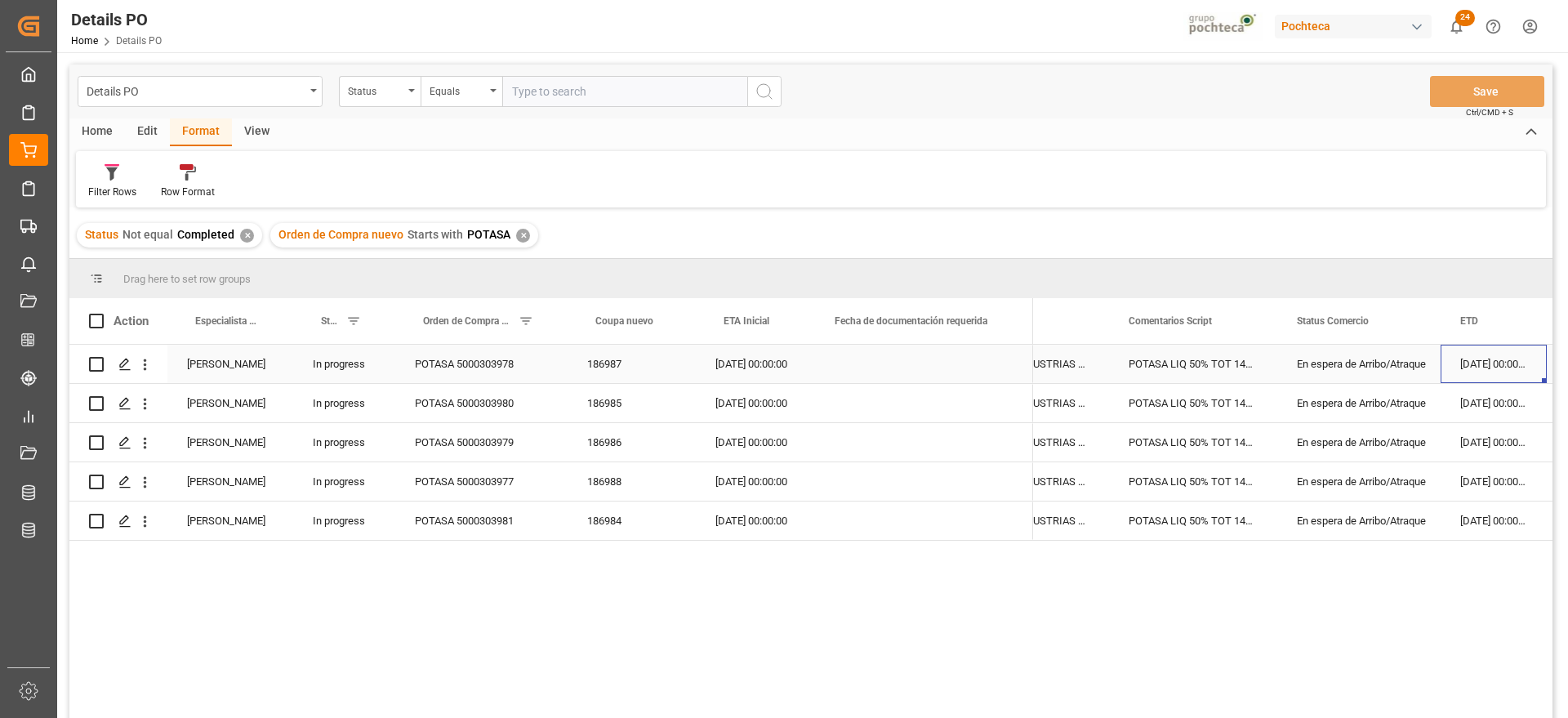
scroll to position [0, 253]
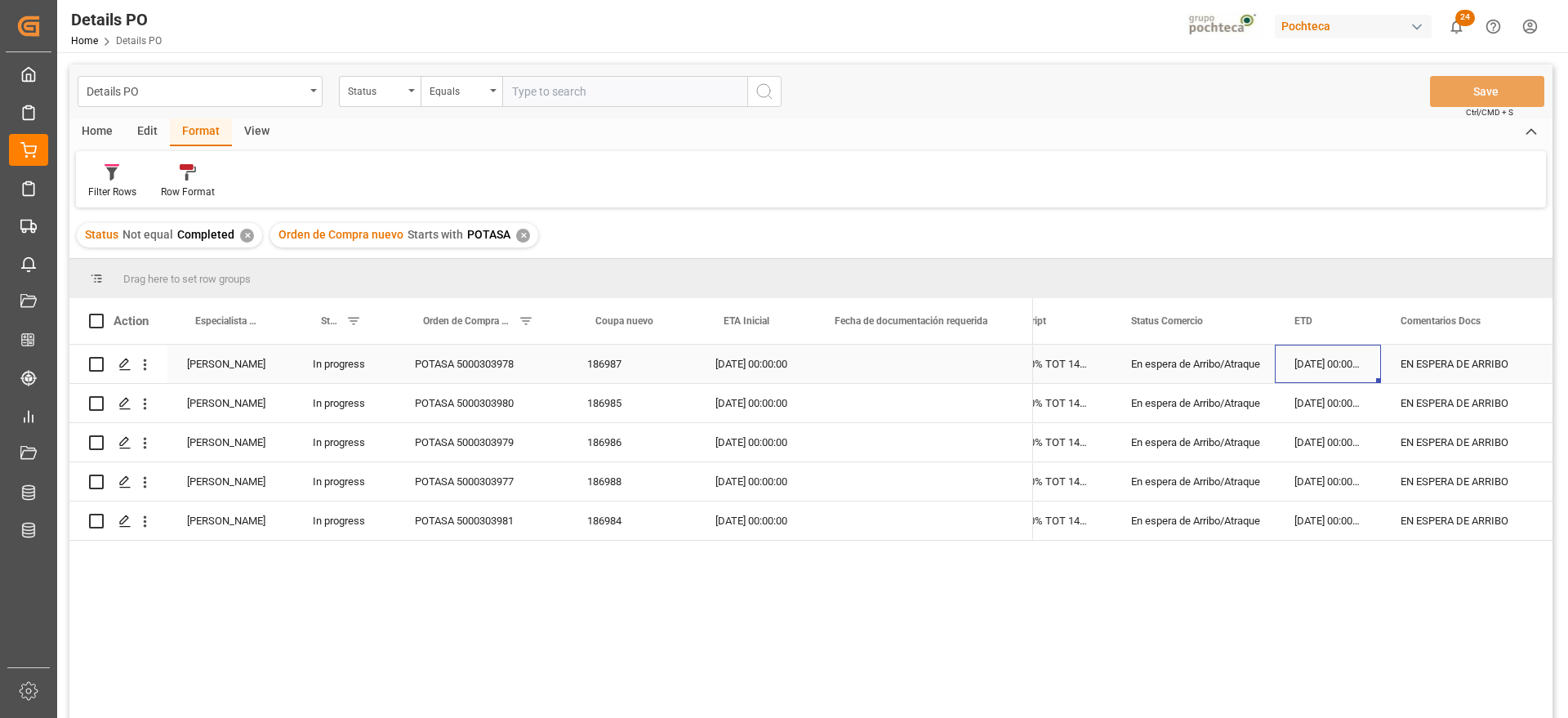
click at [1303, 377] on div "13-08-2025 00:00:00" at bounding box center [1327, 363] width 106 height 38
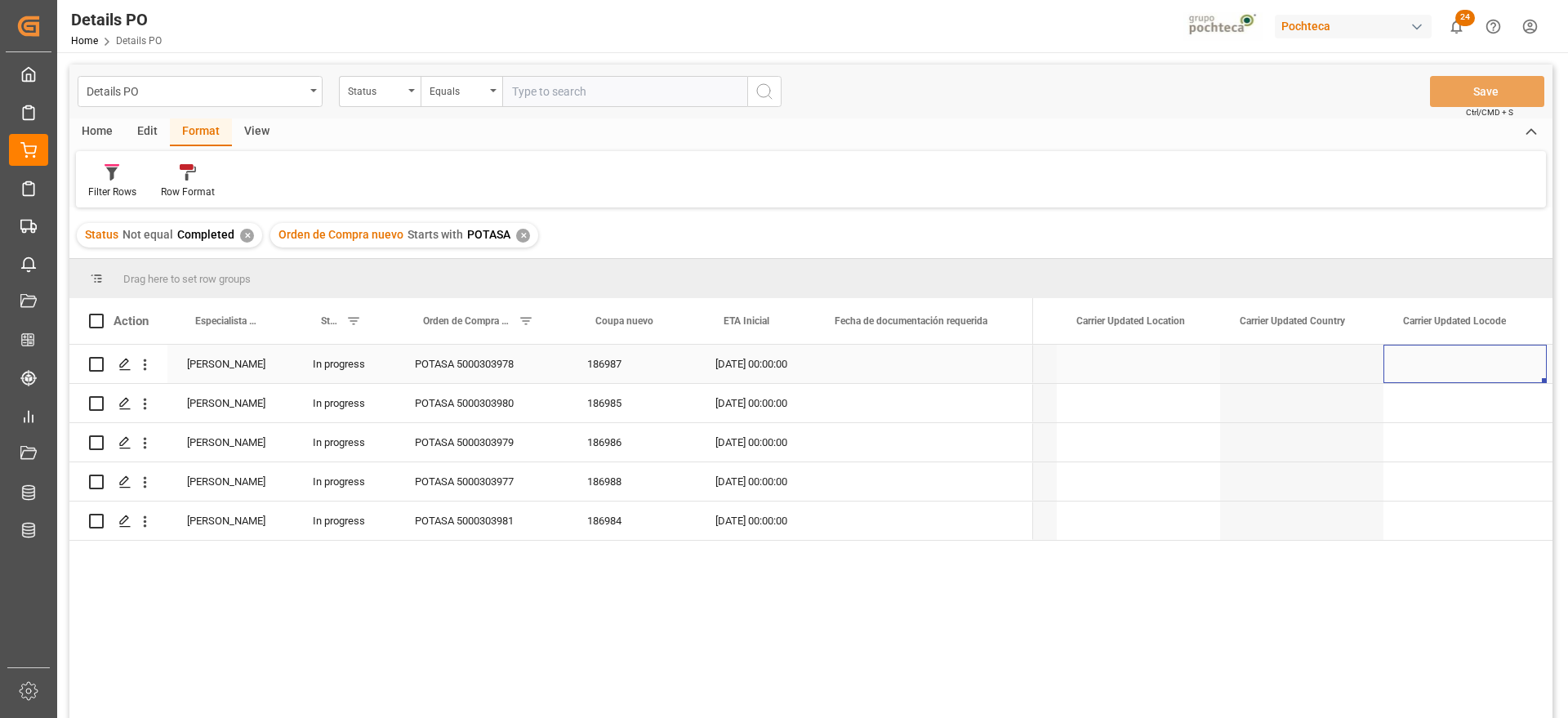
scroll to position [0, 2049]
click at [647, 453] on div "186986" at bounding box center [631, 442] width 129 height 38
click at [444, 389] on div "POTASA 5000303980" at bounding box center [480, 403] width 172 height 38
click at [244, 232] on div "✕" at bounding box center [246, 236] width 14 height 14
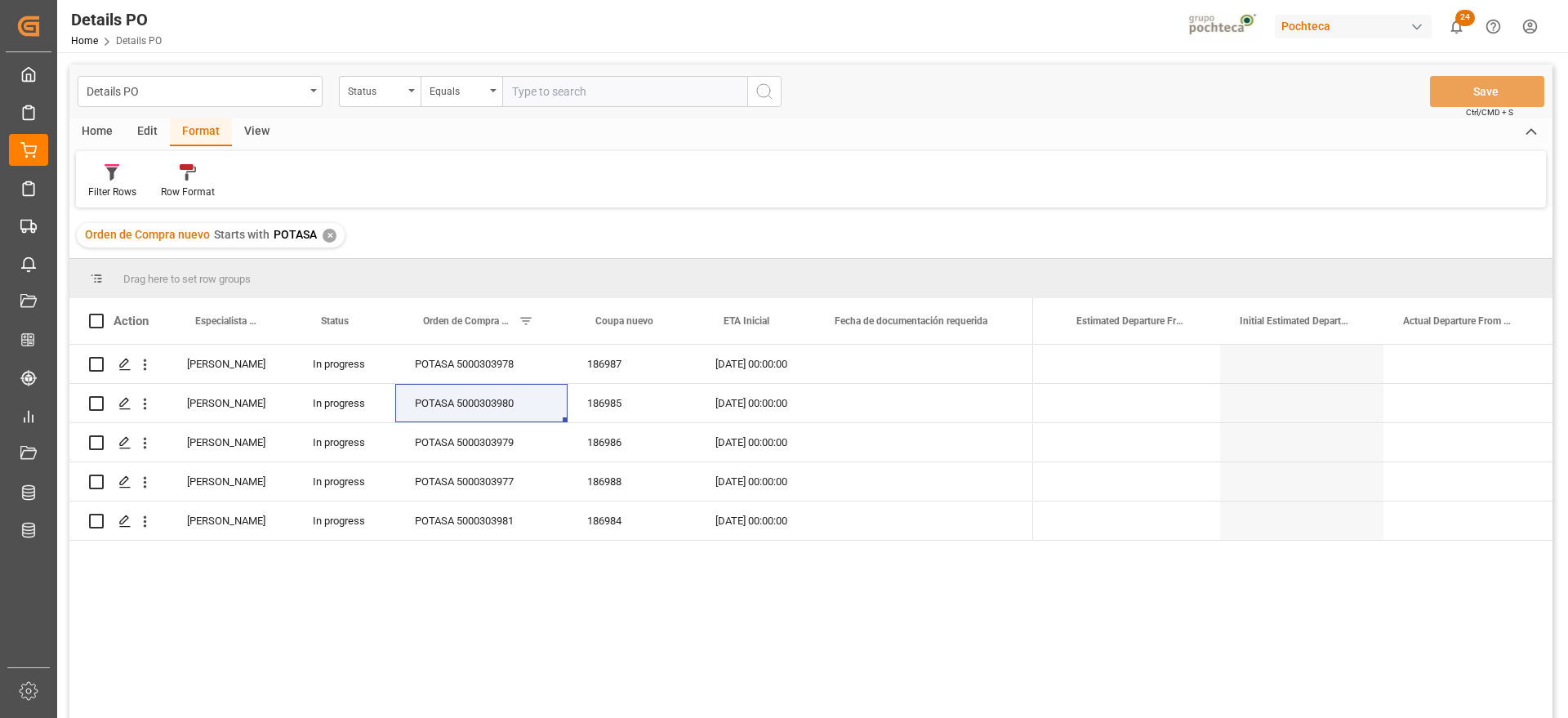
click at [325, 229] on div "Orden de Compra nuevo Starts with POTASA ✕" at bounding box center [210, 235] width 268 height 25
click at [322, 232] on div "✕" at bounding box center [329, 236] width 14 height 14
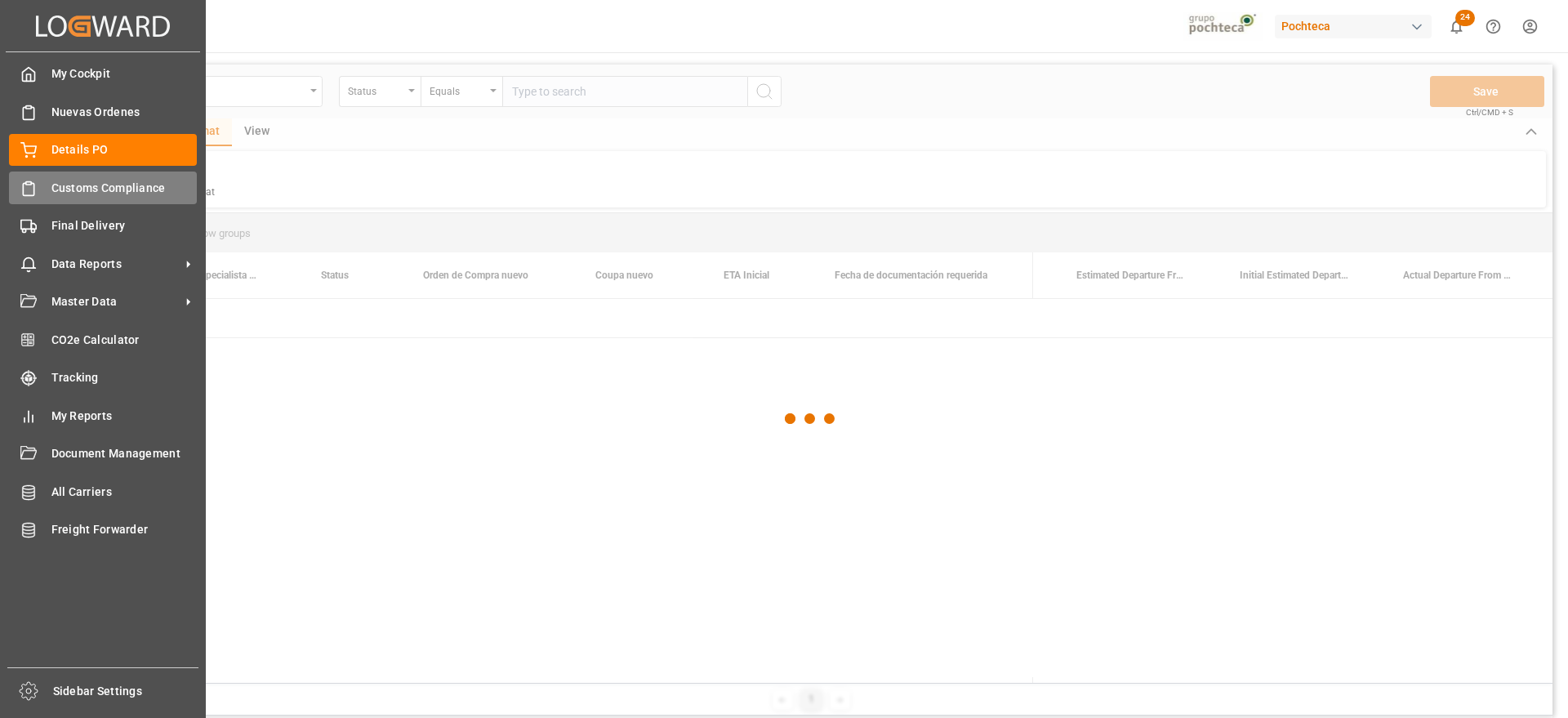
click at [69, 185] on span "Customs Compliance" at bounding box center [124, 188] width 146 height 17
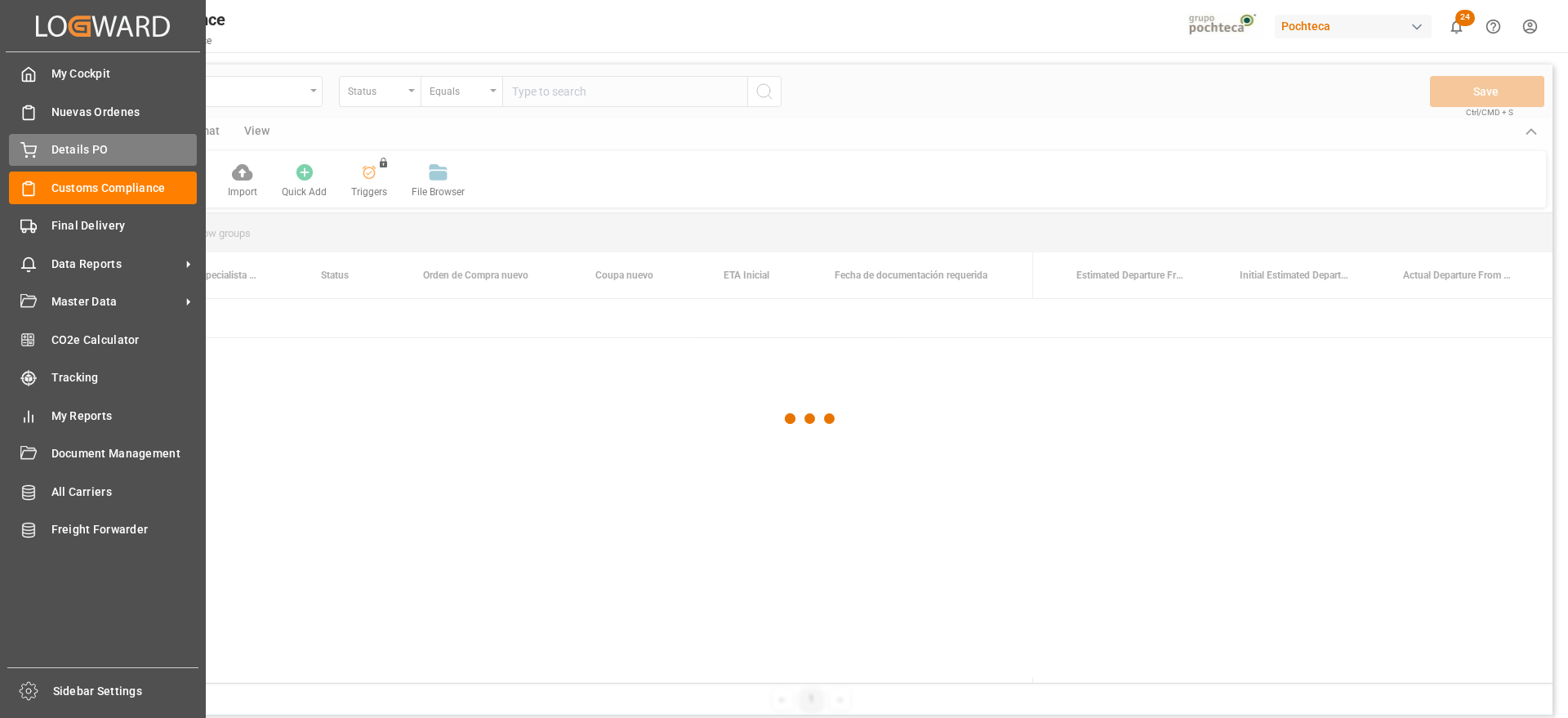
click at [75, 159] on div "Details PO Details PO" at bounding box center [102, 149] width 188 height 31
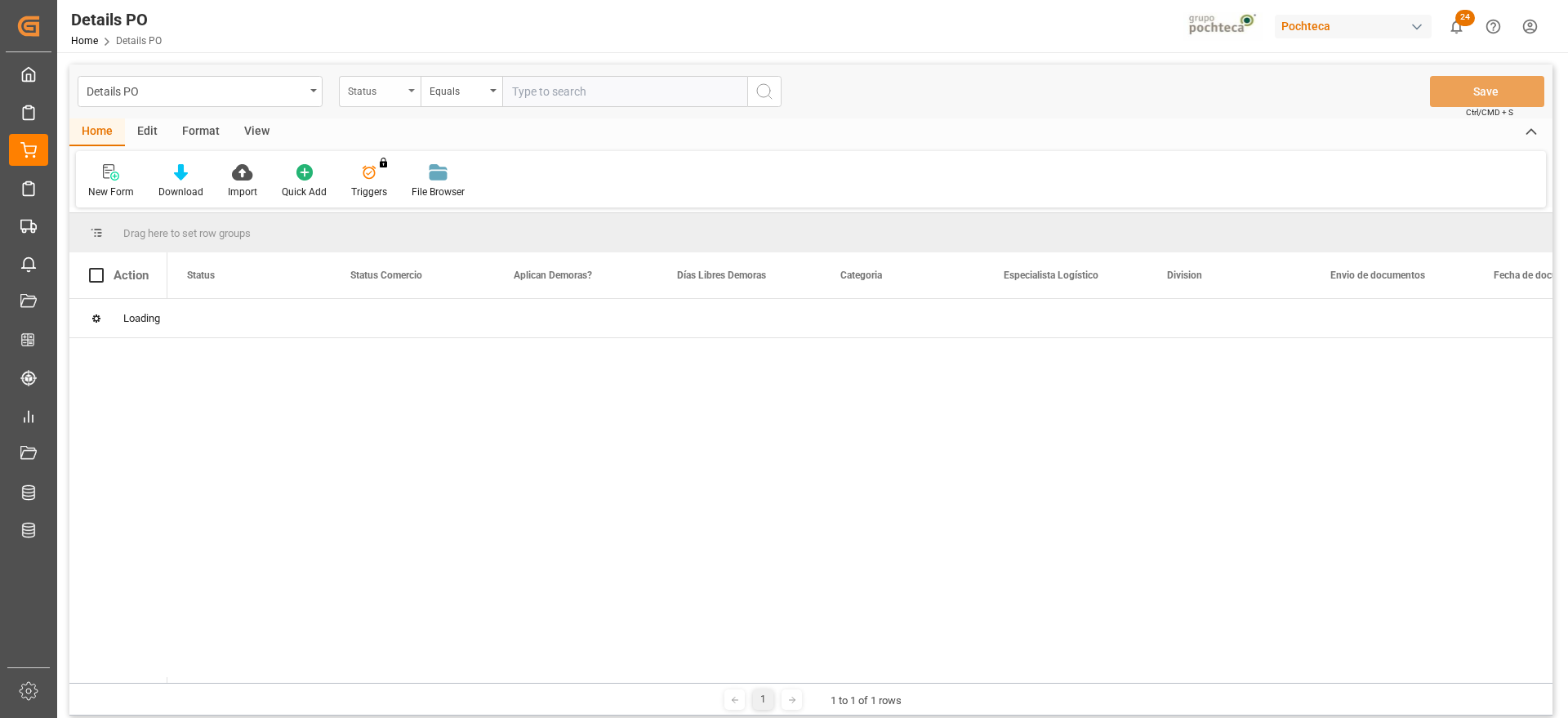
click at [396, 91] on div "Status" at bounding box center [375, 88] width 56 height 19
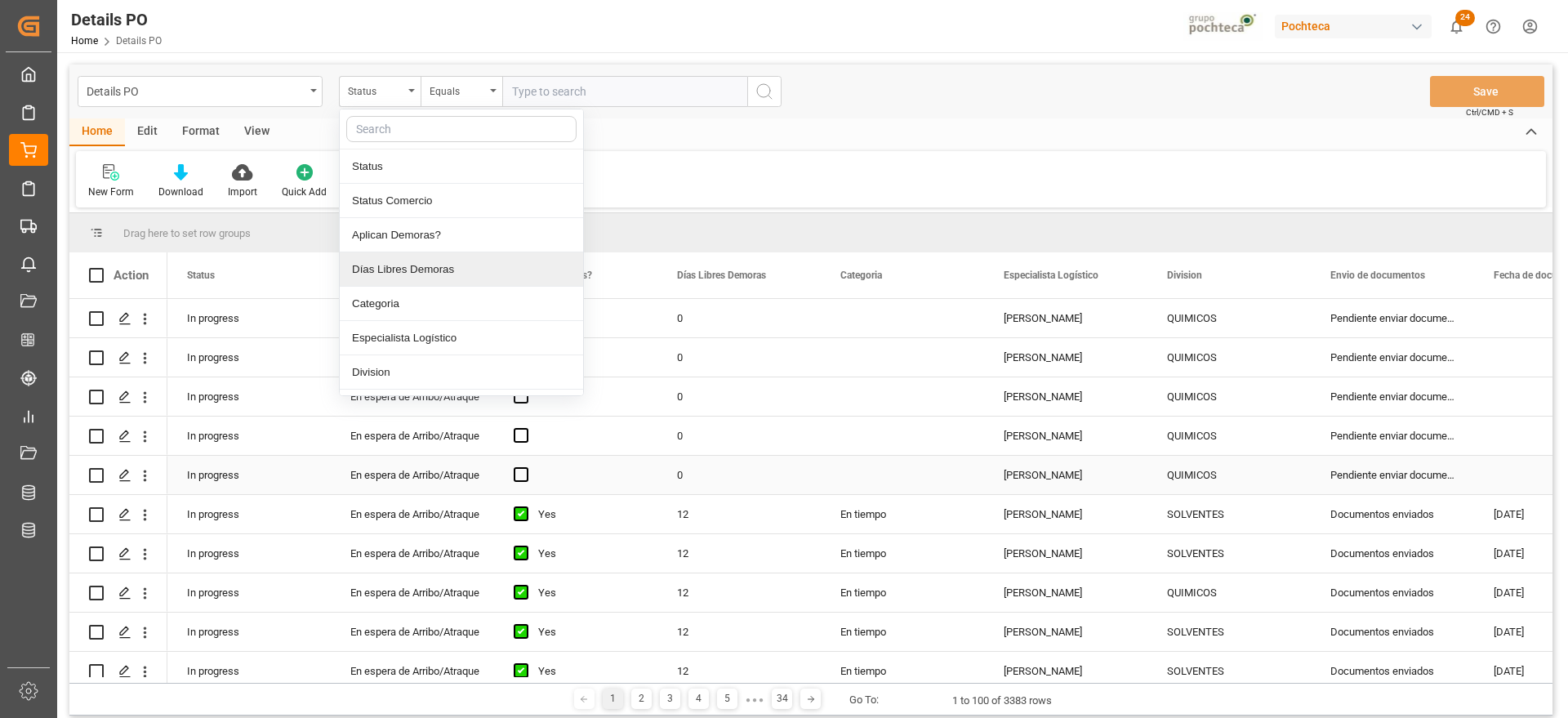
click at [328, 481] on div "In progress" at bounding box center [248, 474] width 163 height 38
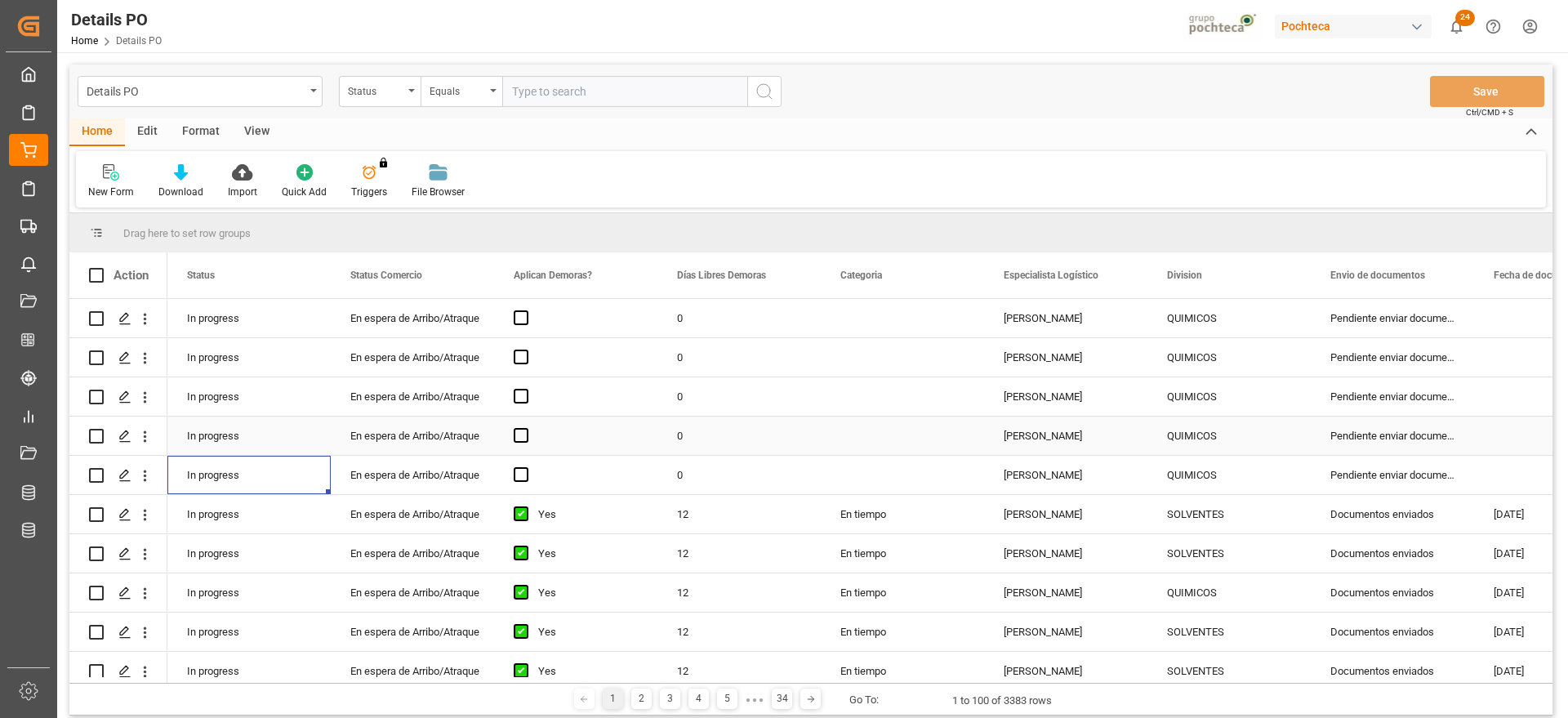
click at [1087, 411] on div "Paola Díaz López" at bounding box center [1065, 396] width 163 height 38
click at [391, 84] on div "Status" at bounding box center [375, 88] width 56 height 19
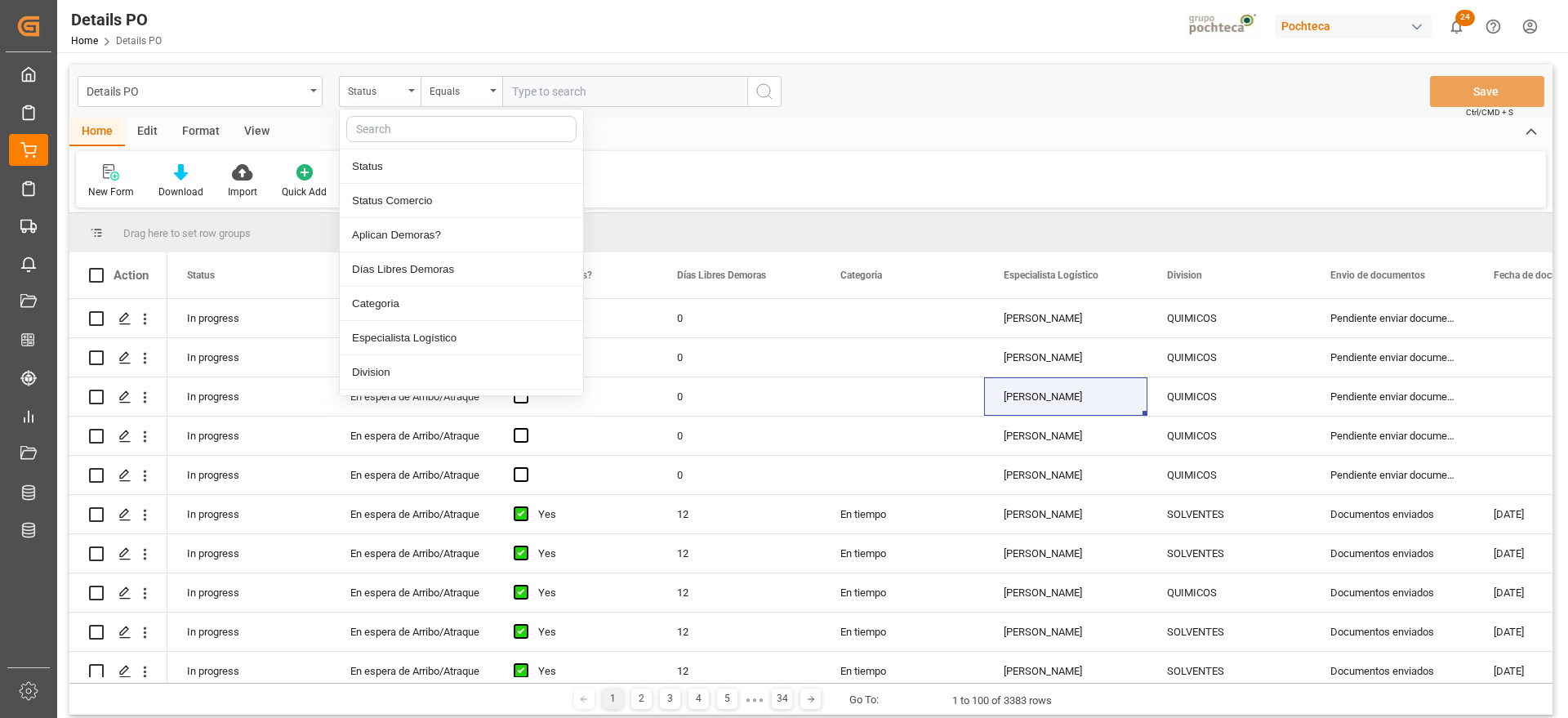
click at [404, 128] on input "text" at bounding box center [461, 129] width 230 height 27
type input "r"
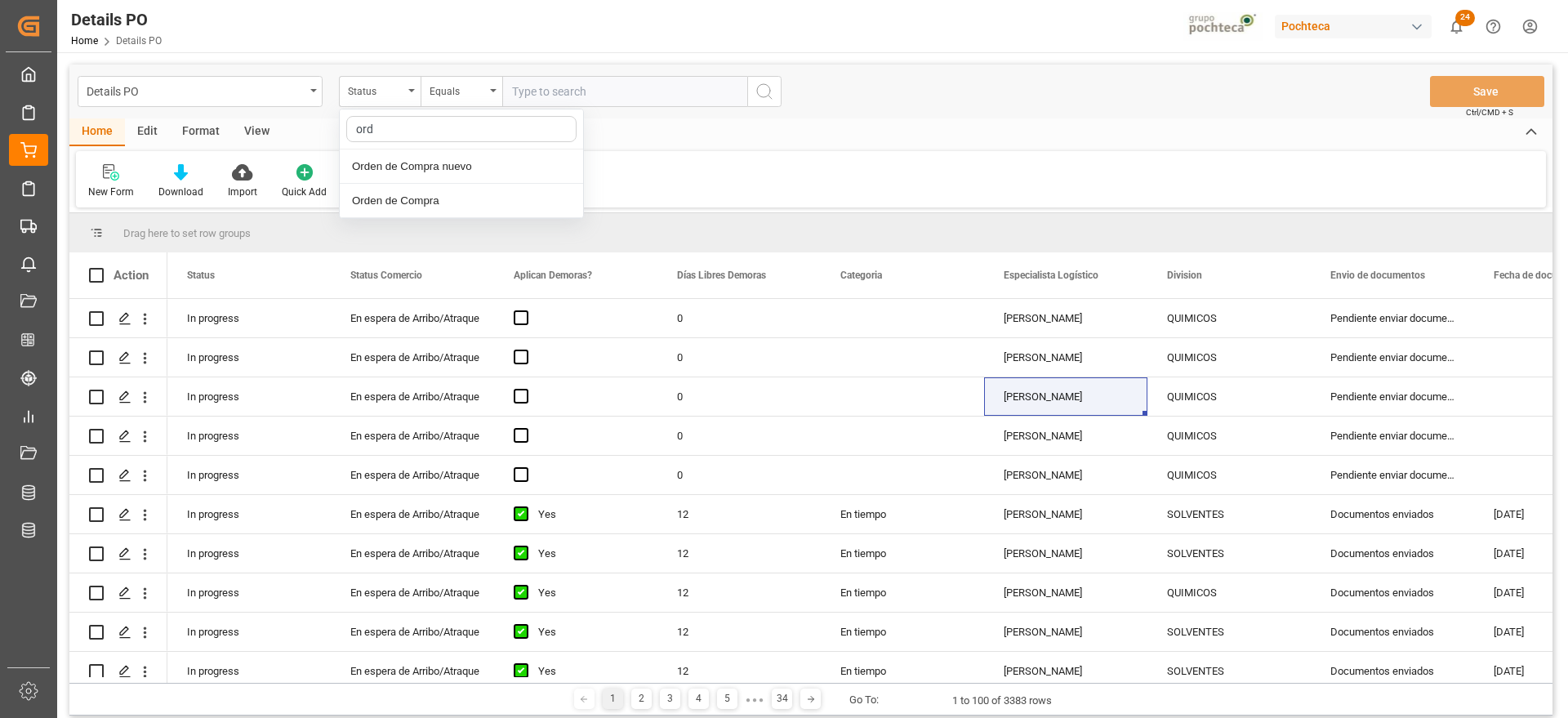
type input "orde"
click at [414, 153] on div "Orden de Compra nuevo" at bounding box center [461, 166] width 243 height 34
click at [575, 81] on input "text" at bounding box center [623, 91] width 244 height 31
click at [485, 99] on div "Equals" at bounding box center [460, 91] width 81 height 31
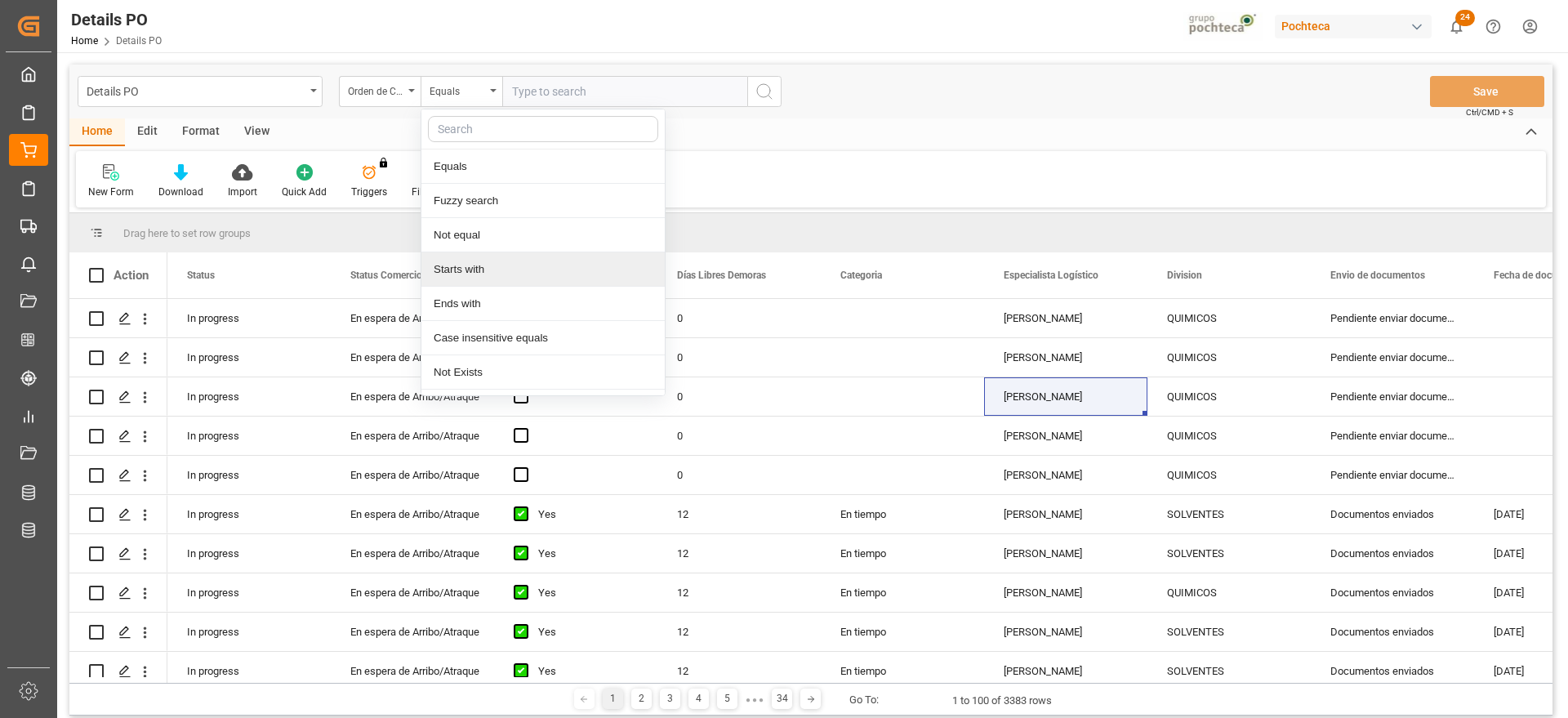
click at [467, 264] on div "Starts with" at bounding box center [543, 269] width 243 height 34
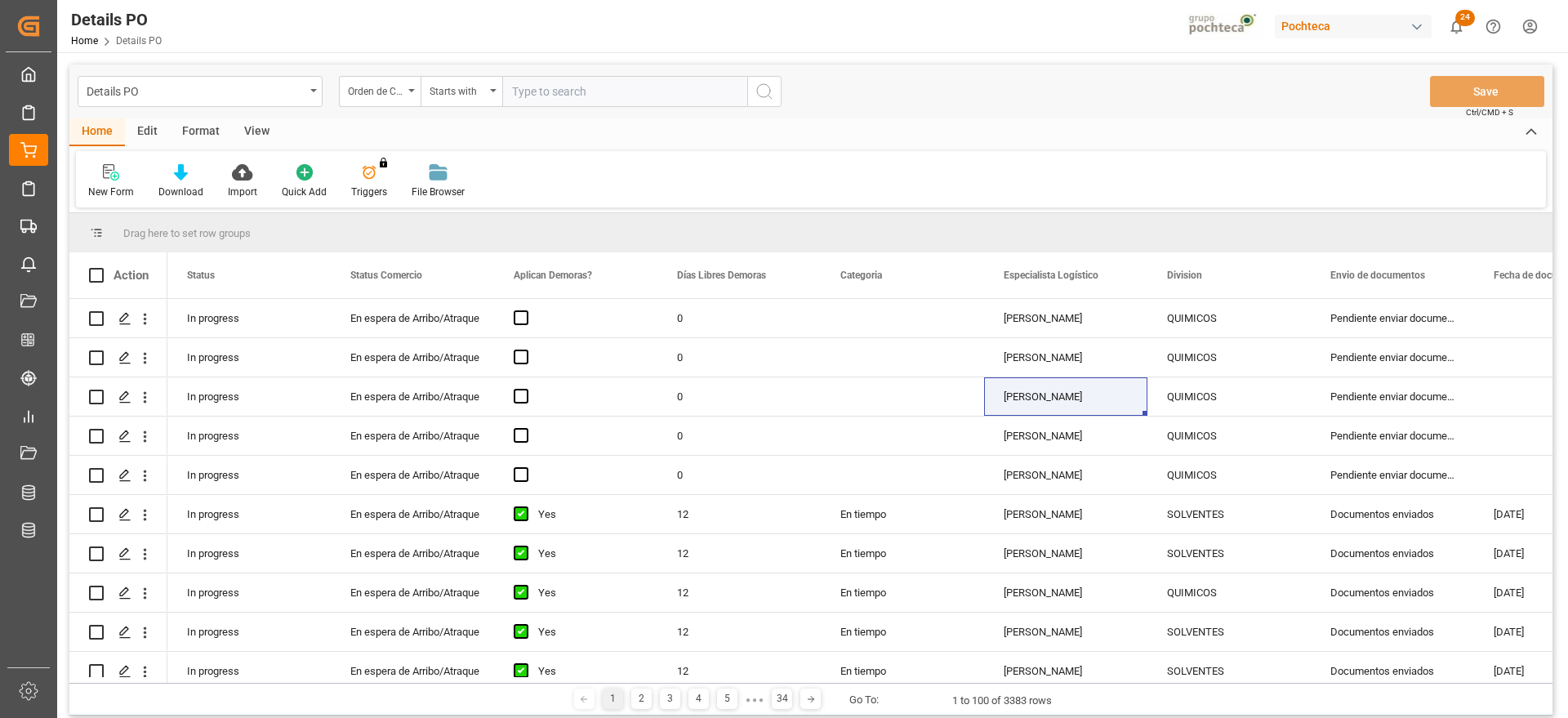
click at [575, 83] on input "text" at bounding box center [623, 91] width 244 height 31
paste input "POTASA"
type input "POTASA"
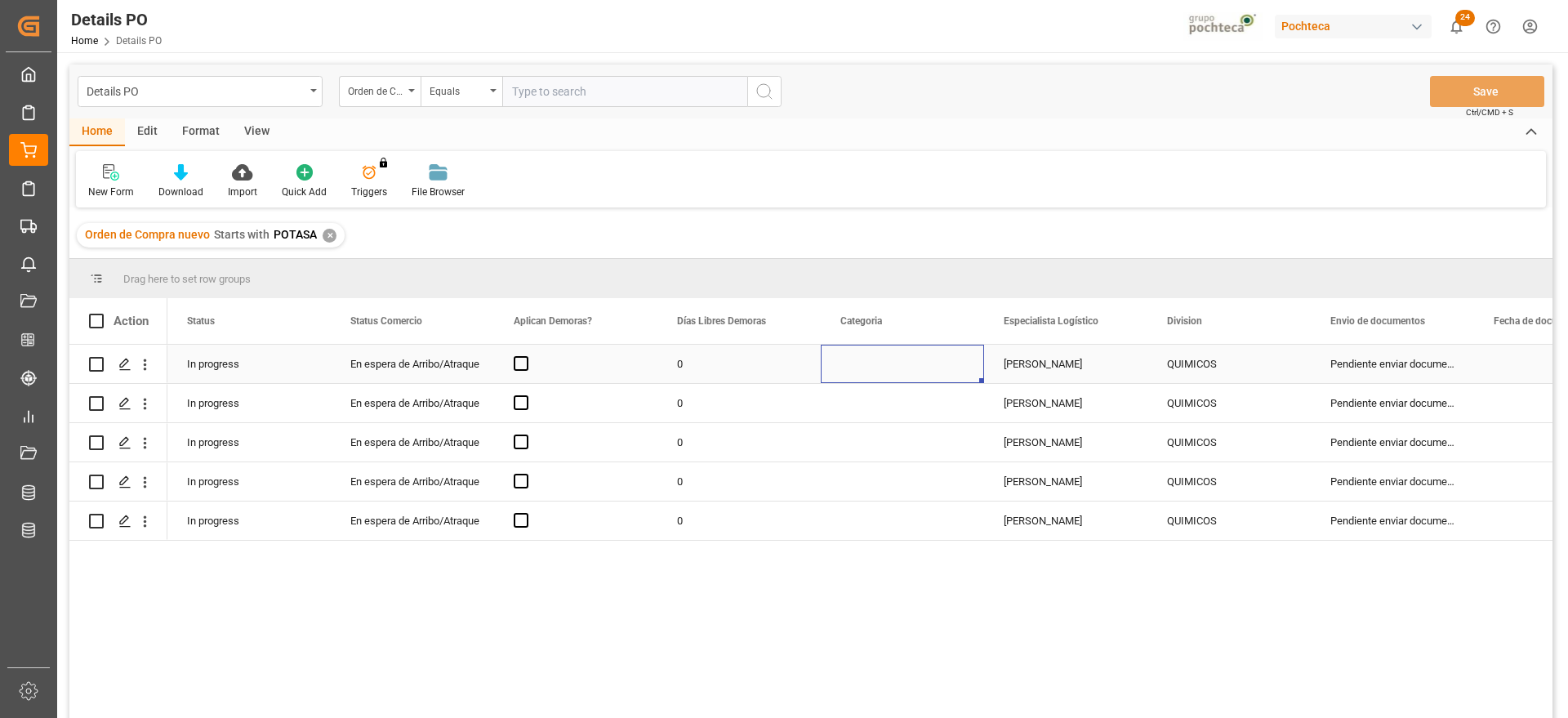
click at [856, 361] on div "Press SPACE to select this row." at bounding box center [902, 363] width 163 height 38
click at [519, 359] on span "Press SPACE to select this row." at bounding box center [520, 363] width 15 height 15
click at [525, 357] on input "Press SPACE to select this row." at bounding box center [525, 357] width 0 height 0
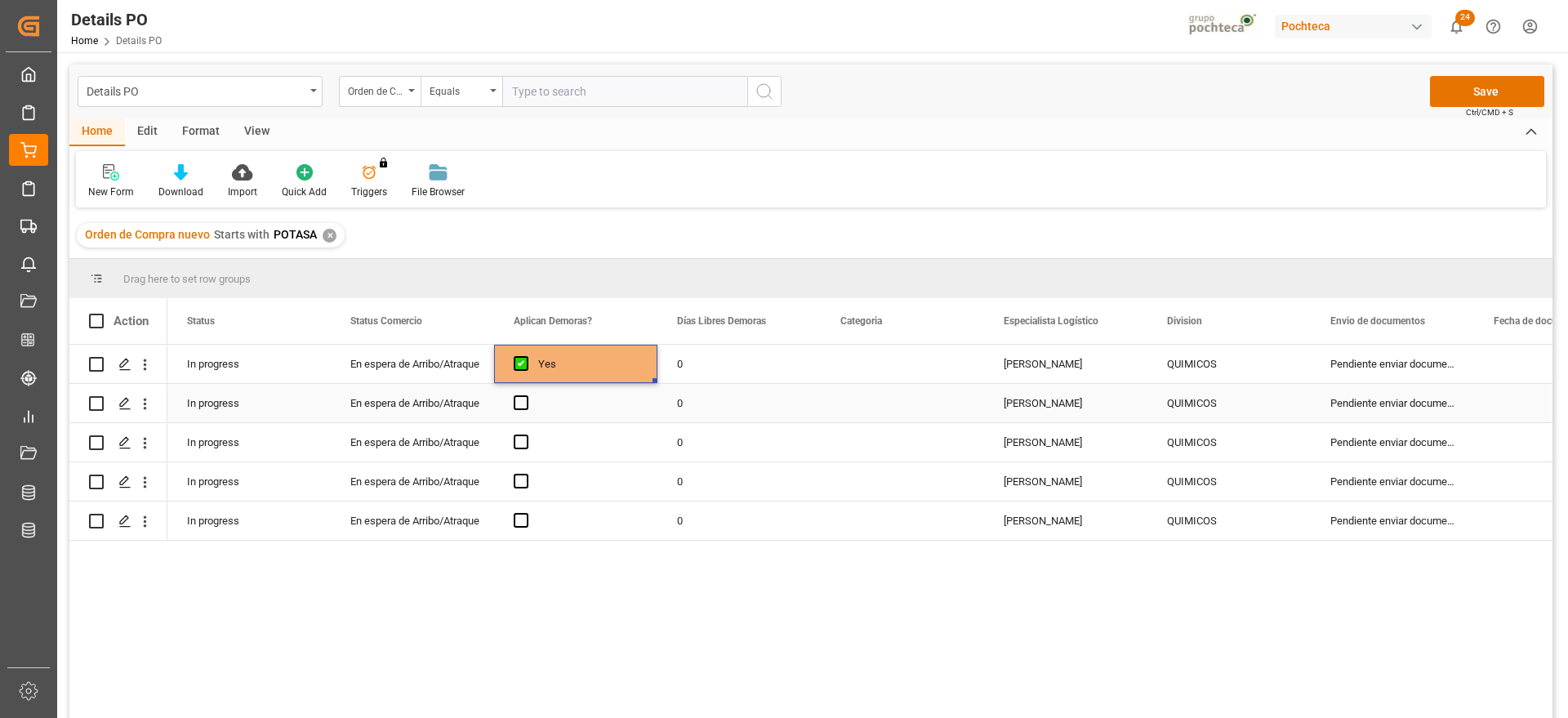
click at [516, 414] on div "Press SPACE to select this row." at bounding box center [575, 403] width 163 height 38
click at [518, 407] on span "Press SPACE to select this row." at bounding box center [520, 402] width 15 height 15
click at [525, 395] on input "Press SPACE to select this row." at bounding box center [525, 395] width 0 height 0
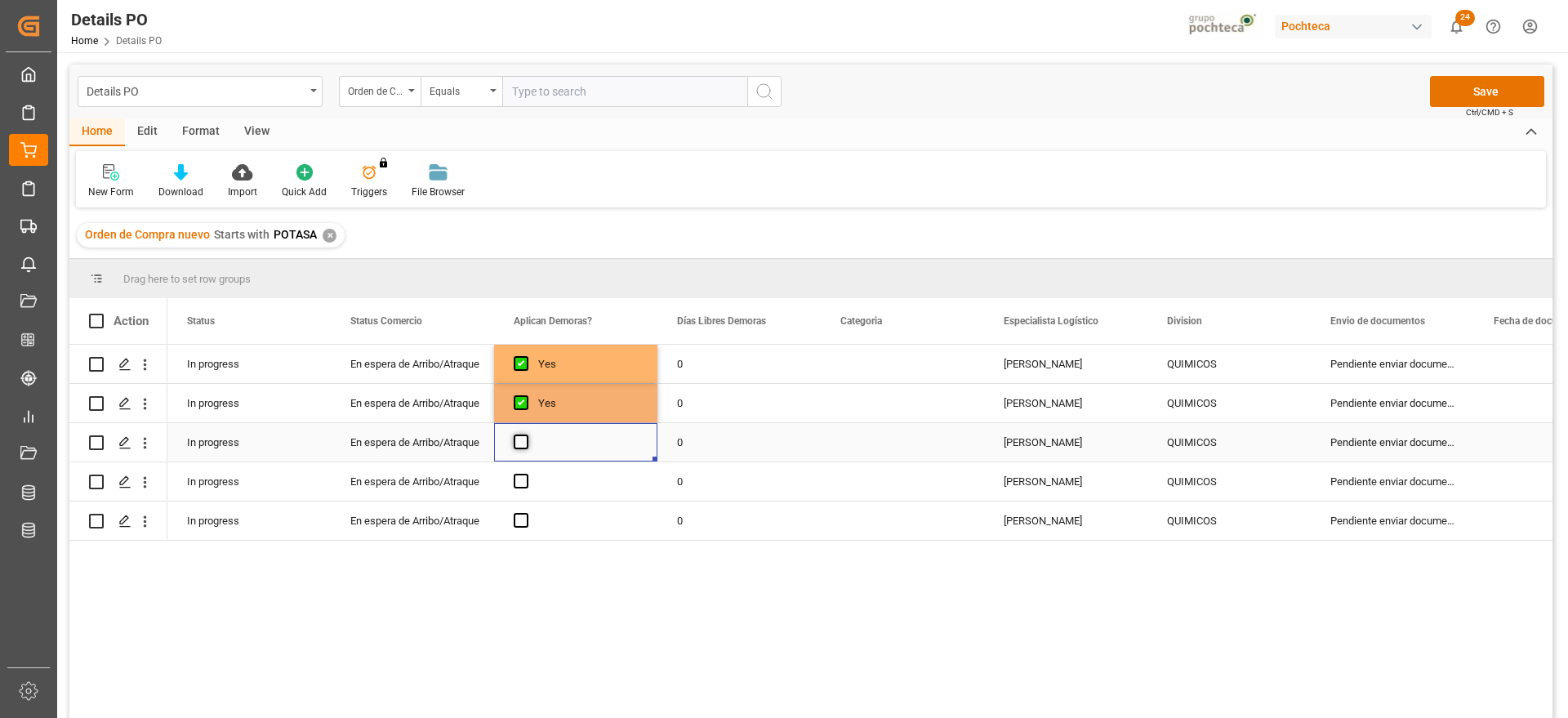
click at [521, 434] on span "Press SPACE to select this row." at bounding box center [520, 441] width 15 height 15
click at [525, 434] on input "Press SPACE to select this row." at bounding box center [525, 434] width 0 height 0
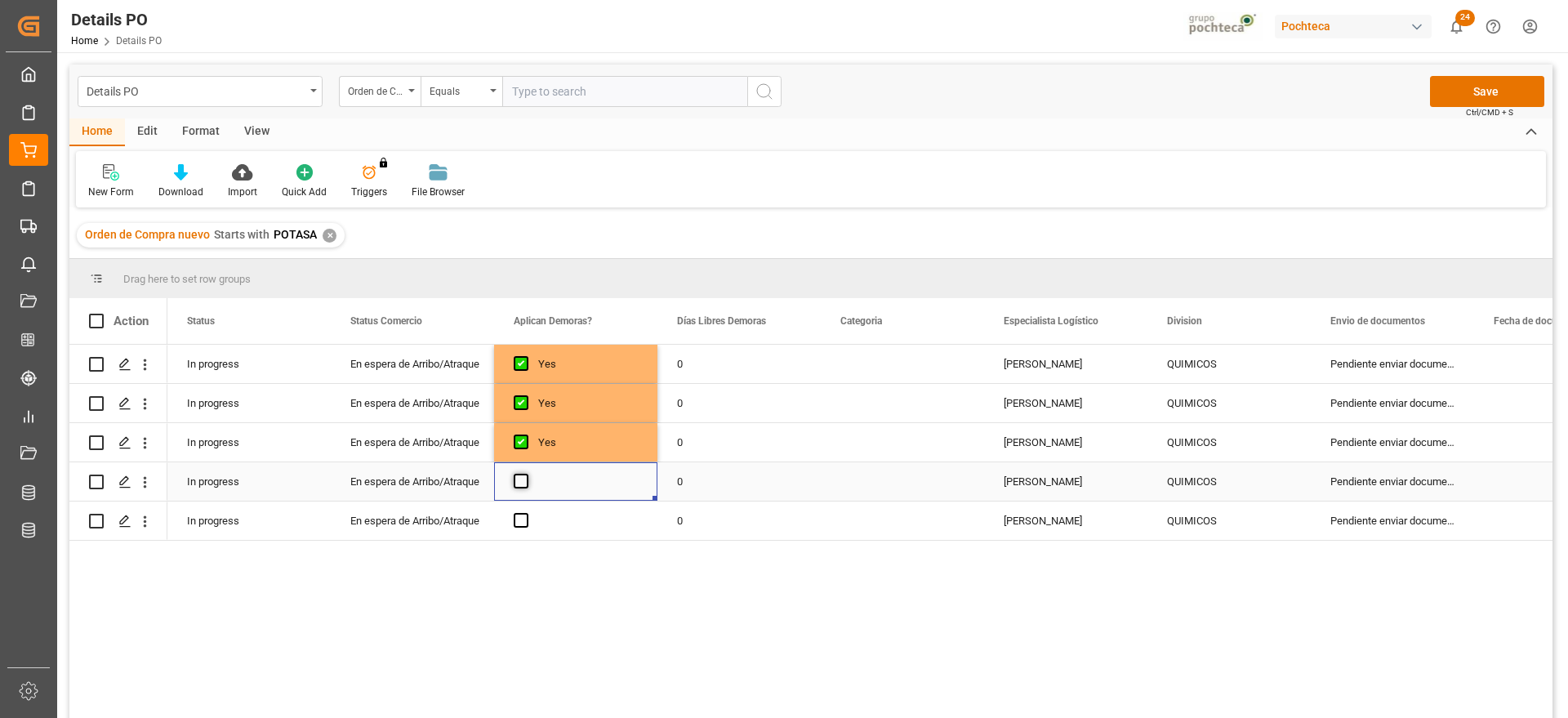
click at [523, 482] on span "Press SPACE to select this row." at bounding box center [520, 480] width 15 height 15
click at [525, 473] on input "Press SPACE to select this row." at bounding box center [525, 473] width 0 height 0
drag, startPoint x: 522, startPoint y: 515, endPoint x: 647, endPoint y: 455, distance: 138.7
click at [521, 515] on span "Press SPACE to select this row." at bounding box center [520, 520] width 15 height 15
click at [525, 513] on input "Press SPACE to select this row." at bounding box center [525, 513] width 0 height 0
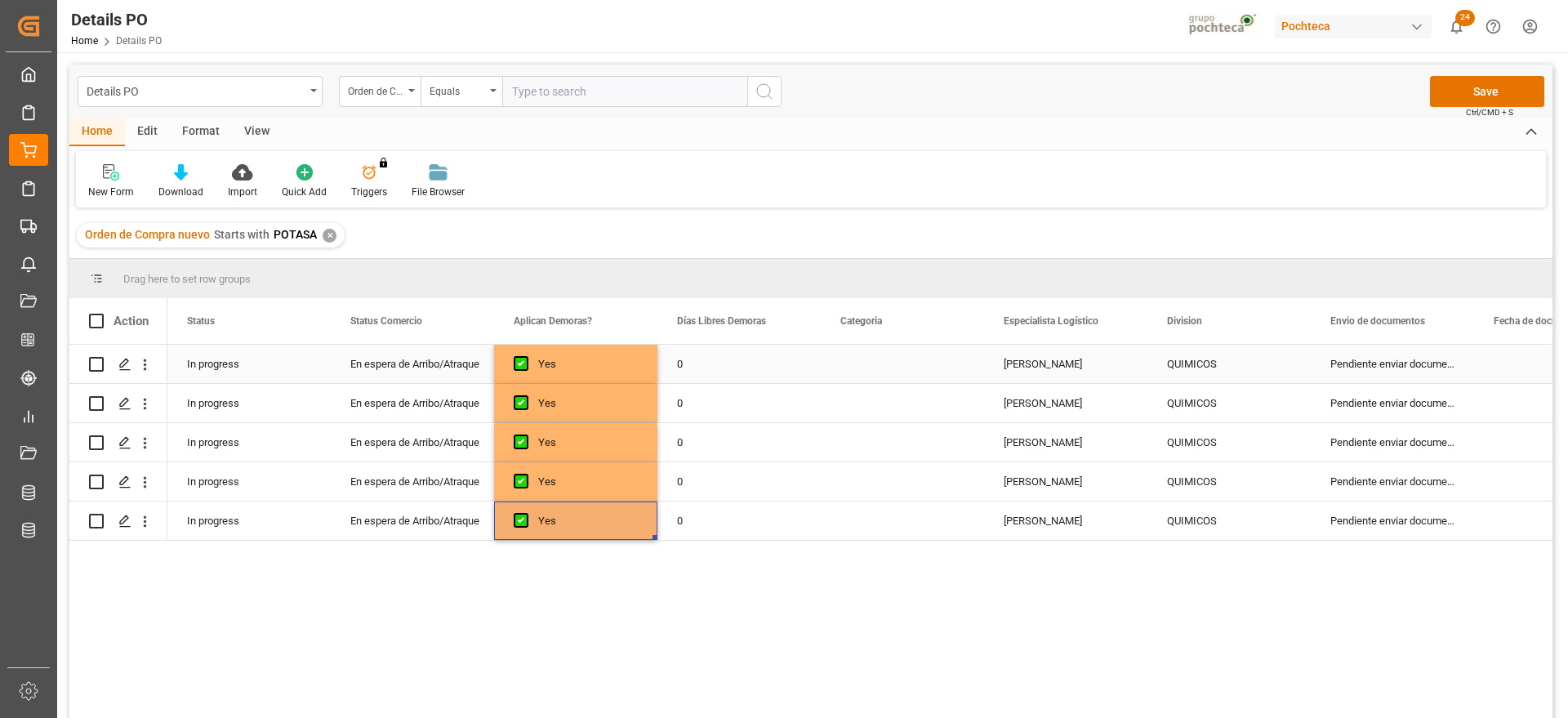
click at [709, 374] on div "0" at bounding box center [738, 363] width 163 height 38
click at [706, 369] on input "0" at bounding box center [739, 373] width 137 height 31
type input "15"
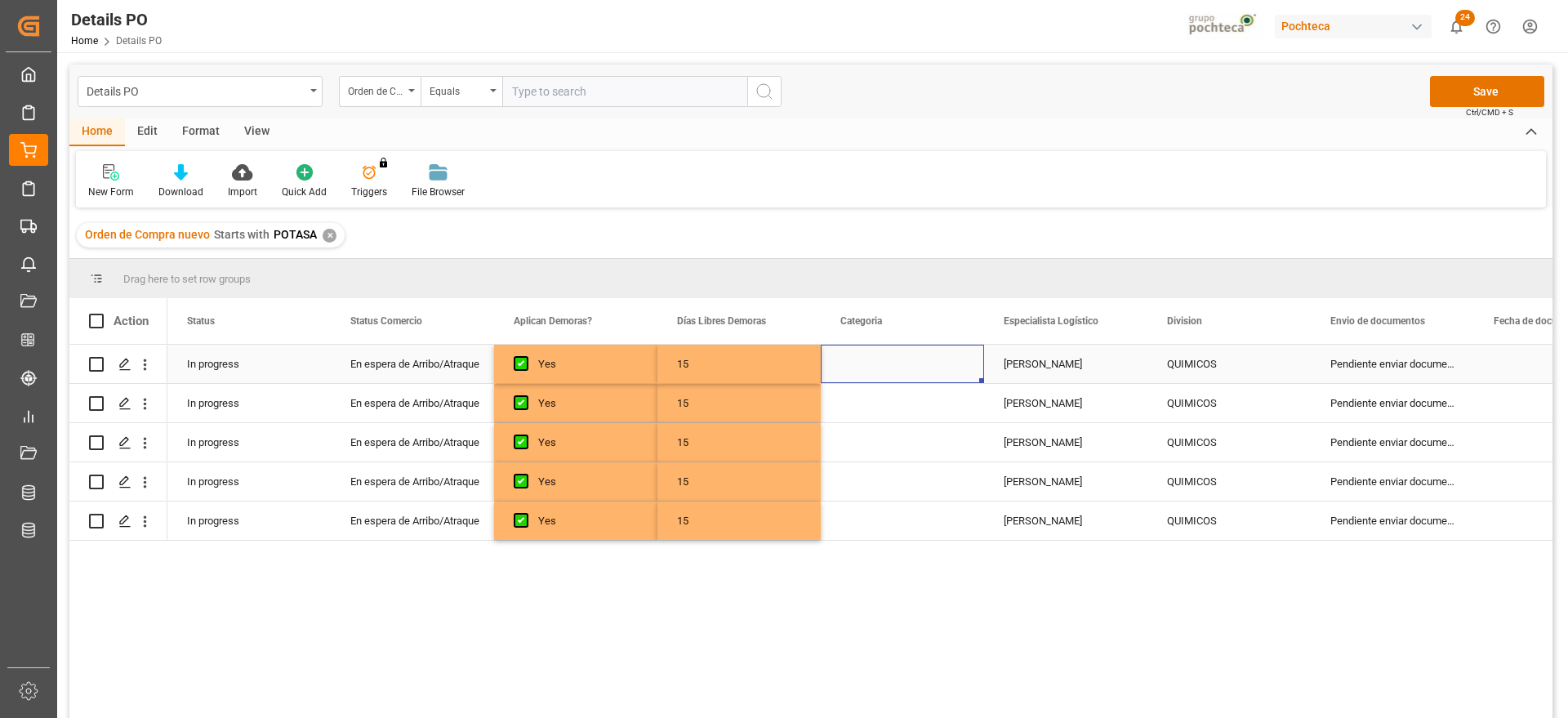
click at [843, 357] on div "Press SPACE to select this row." at bounding box center [902, 363] width 163 height 38
click at [937, 365] on button "Select" at bounding box center [902, 373] width 137 height 31
click at [909, 467] on div "En tiempo" at bounding box center [902, 465] width 119 height 17
drag, startPoint x: 1029, startPoint y: 357, endPoint x: 907, endPoint y: 355, distance: 122.0
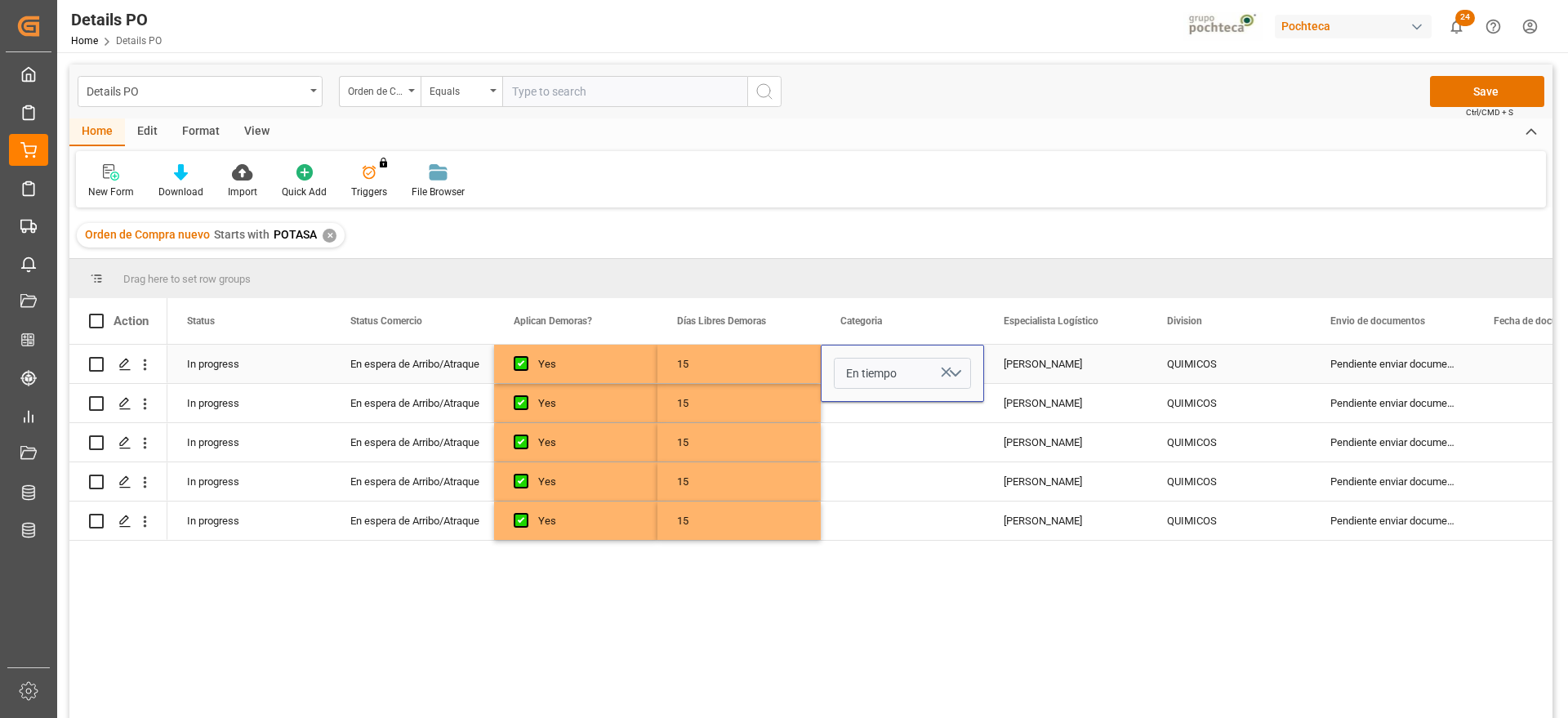
click at [1016, 356] on div "Paola Díaz López" at bounding box center [1065, 363] width 163 height 38
click at [903, 355] on div "En tiempo" at bounding box center [902, 363] width 163 height 38
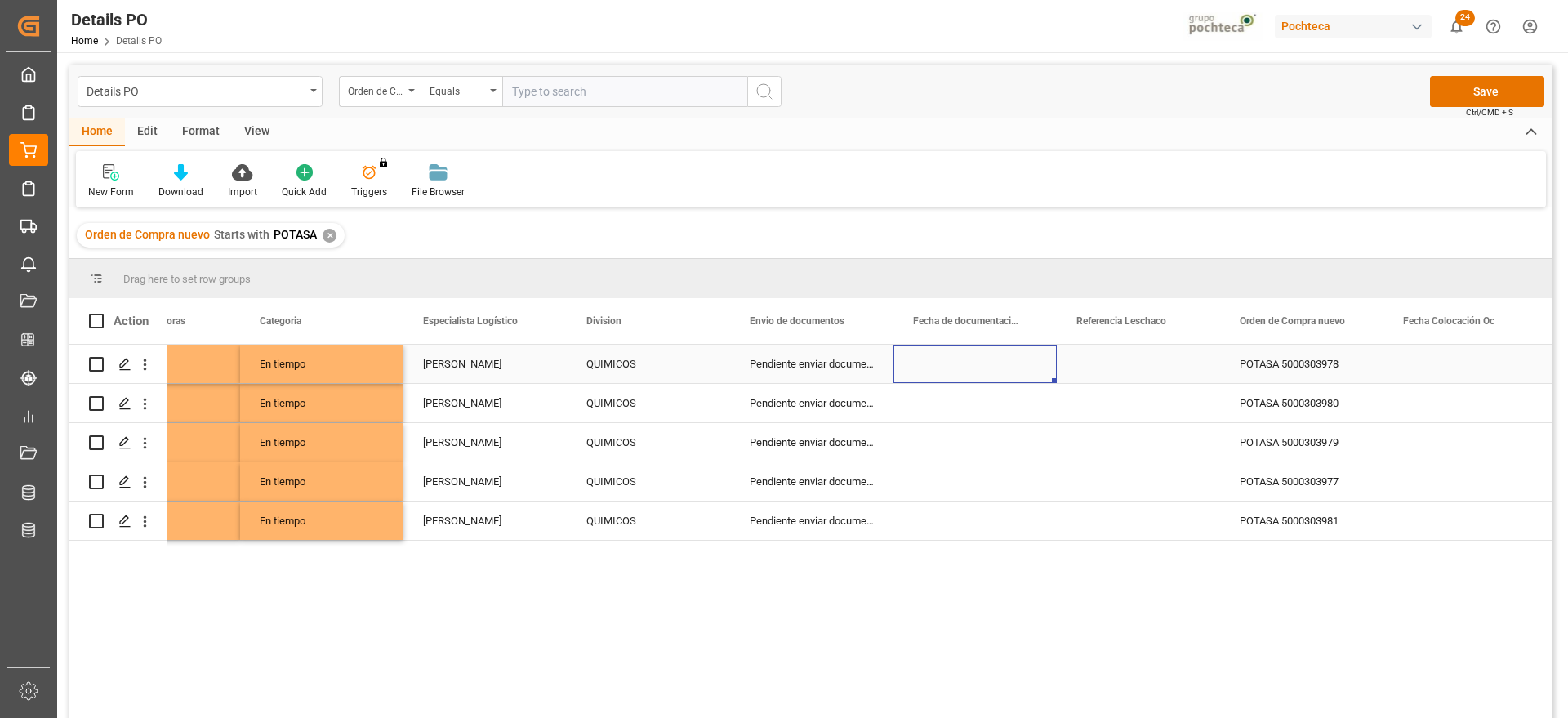
click at [959, 363] on div "Press SPACE to select this row." at bounding box center [975, 363] width 163 height 38
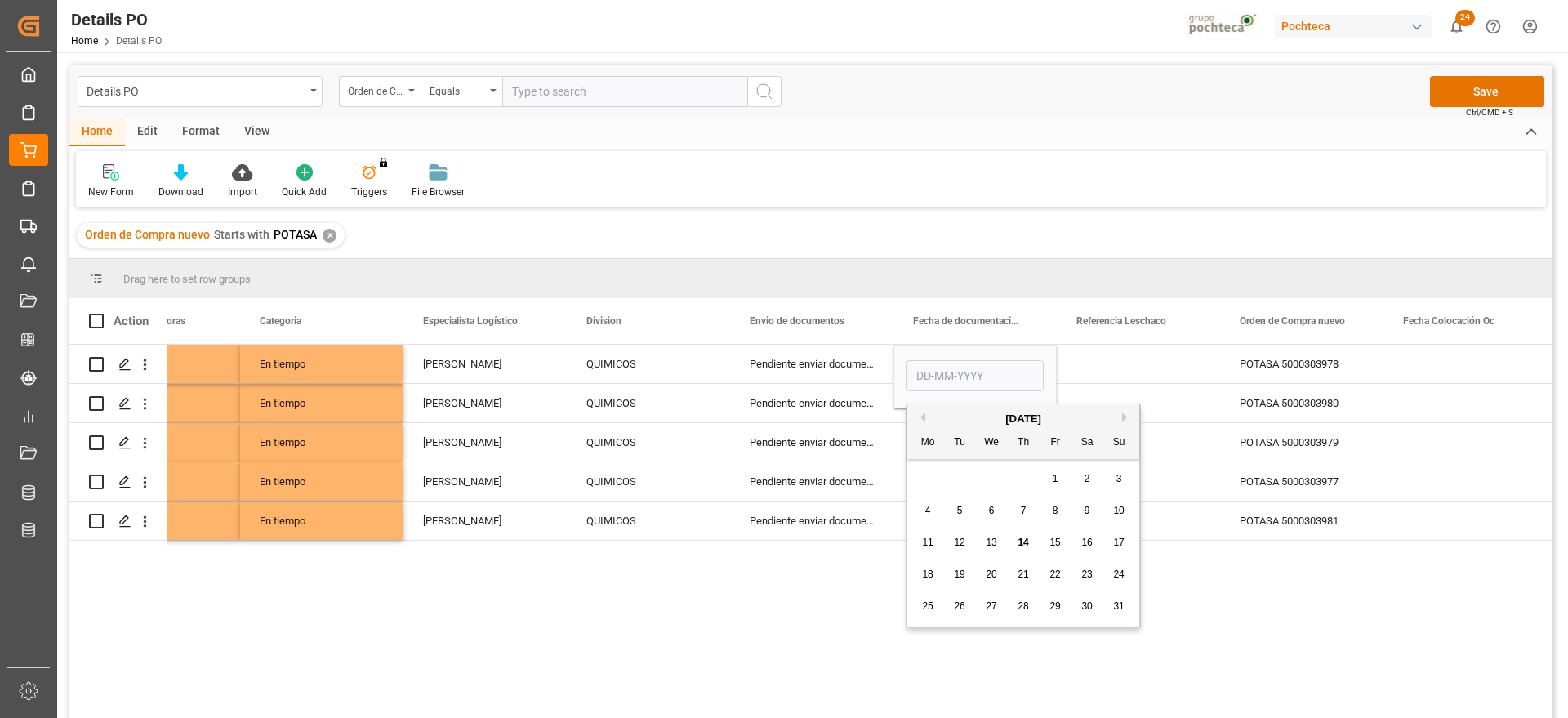
click at [950, 535] on div "12" at bounding box center [959, 543] width 21 height 20
type input "[DATE]"
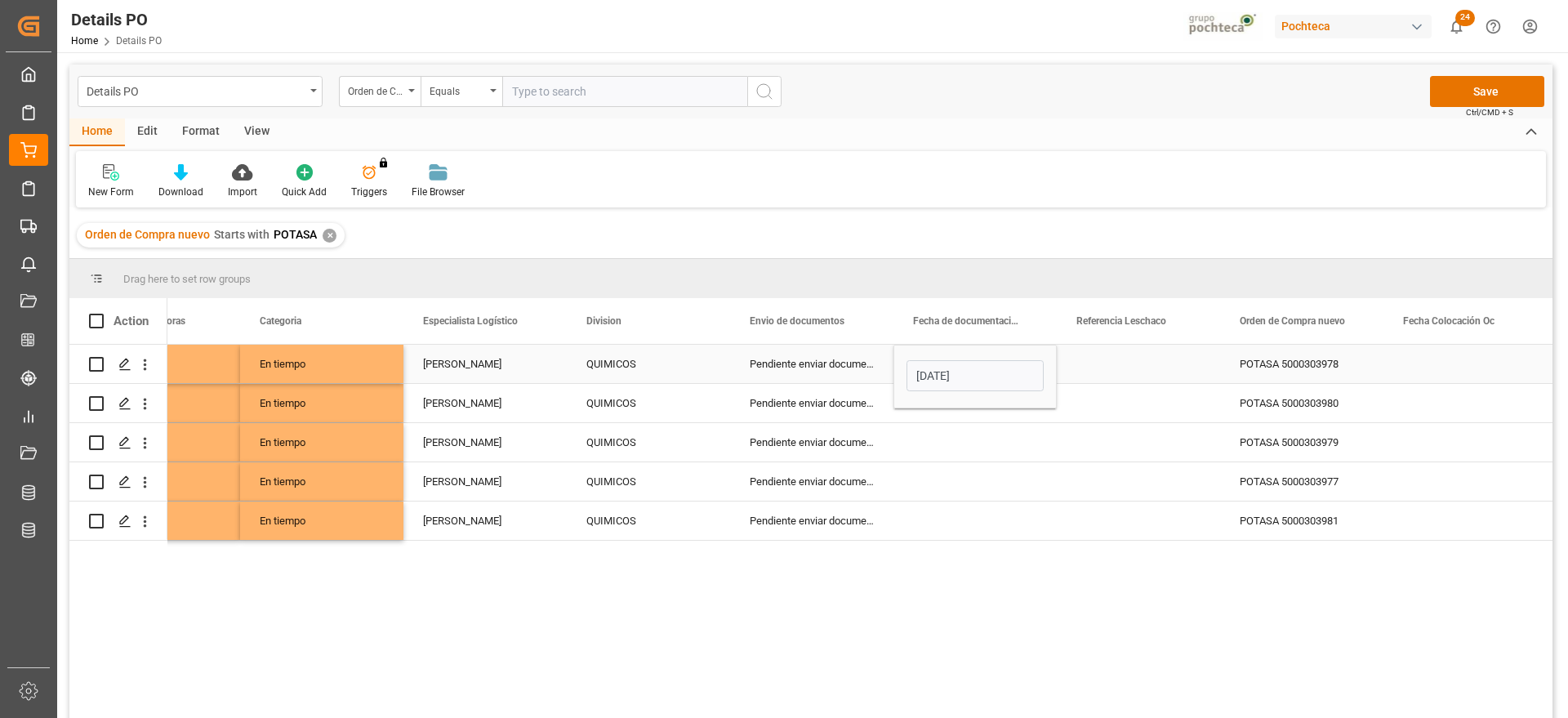
click at [1116, 357] on div "Press SPACE to select this row." at bounding box center [1138, 363] width 163 height 38
click at [1008, 357] on div "[DATE]" at bounding box center [975, 363] width 163 height 38
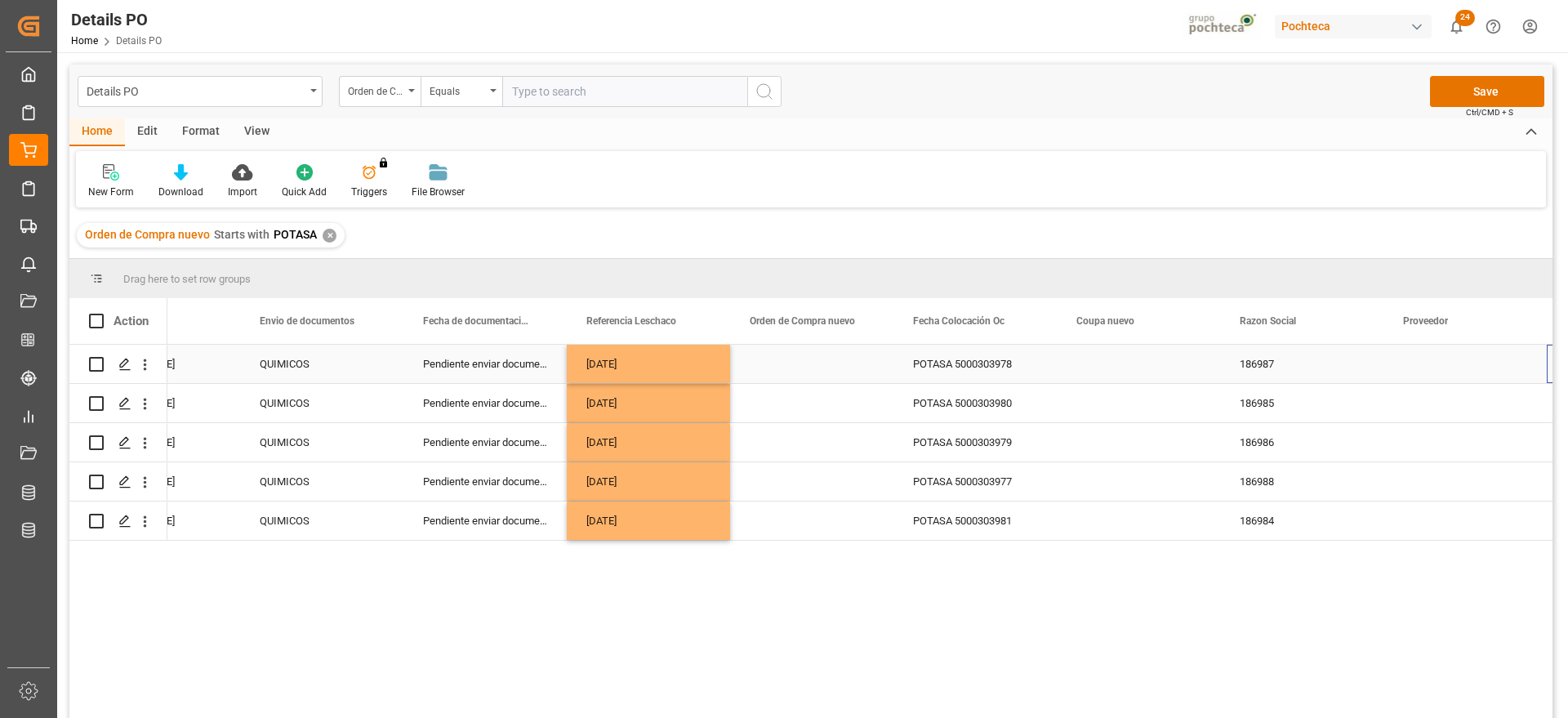
scroll to position [0, 1070]
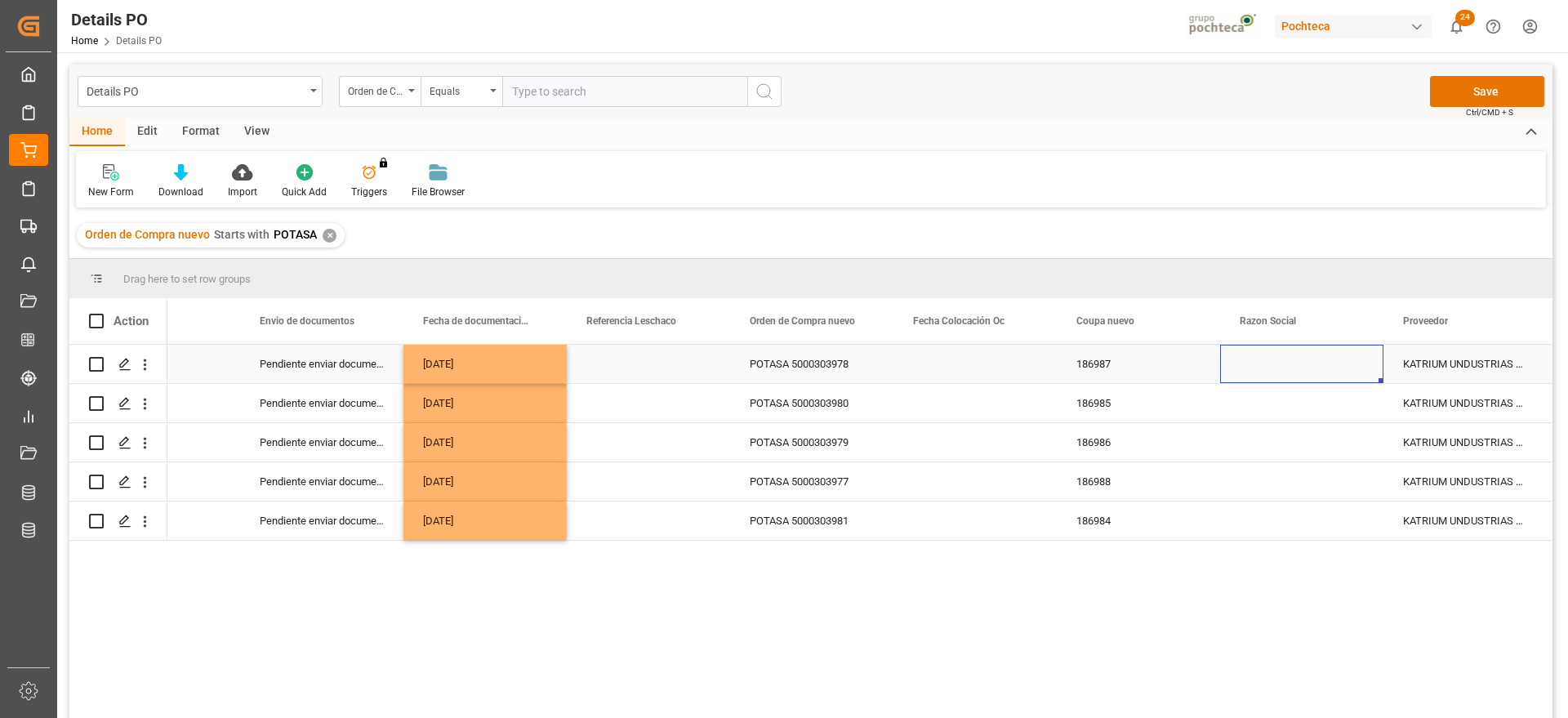
click at [1315, 366] on div "Press SPACE to select this row." at bounding box center [1301, 363] width 163 height 38
click at [1350, 366] on icon "open menu" at bounding box center [1353, 374] width 20 height 20
click at [1301, 405] on div "Materias Primas" at bounding box center [1317, 419] width 167 height 57
type input "Materias Primas"
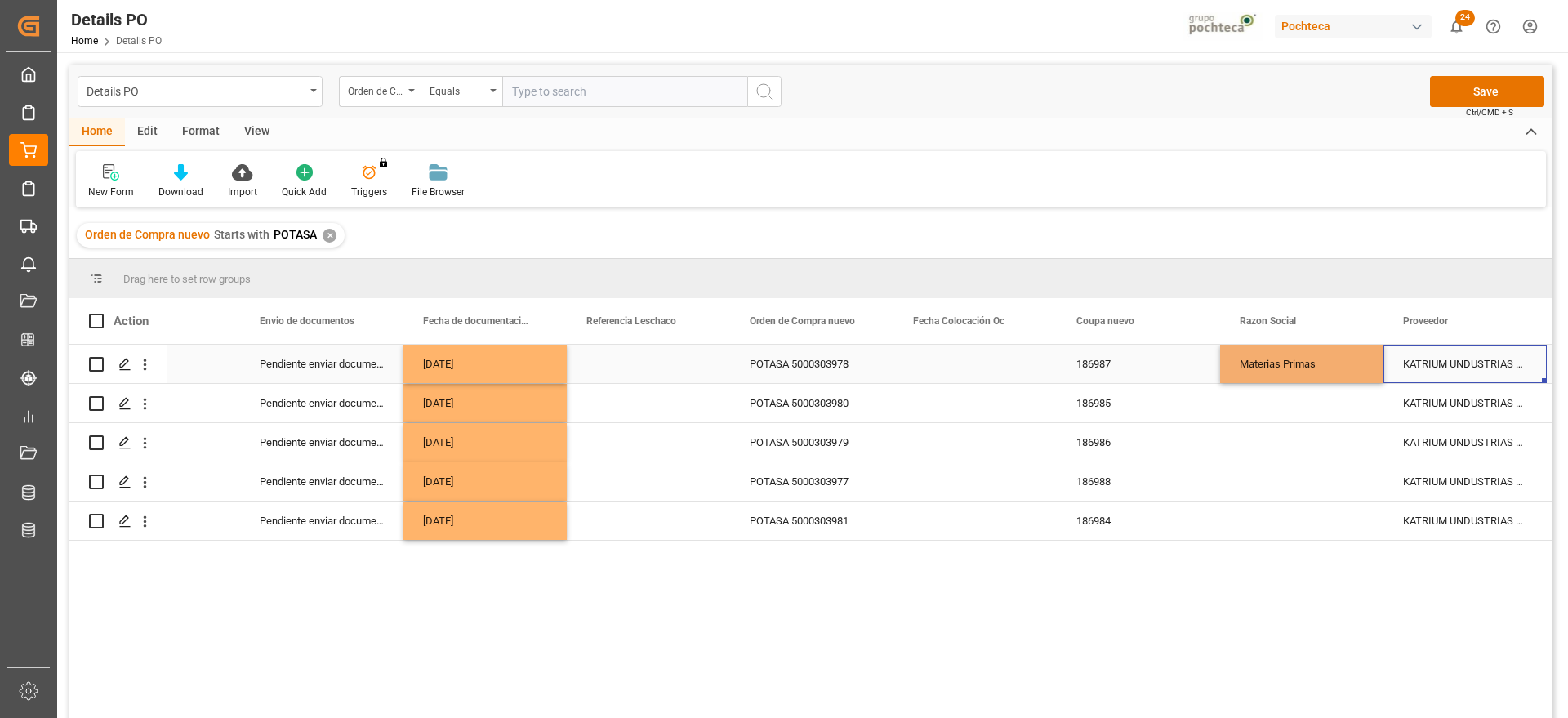
drag, startPoint x: 1443, startPoint y: 357, endPoint x: 1348, endPoint y: 368, distance: 95.6
click at [1444, 357] on div "KATRIUM UNDUSTRIAS QUIMICAS S/A" at bounding box center [1465, 363] width 163 height 38
click at [1341, 369] on div "Materias Primas" at bounding box center [1301, 364] width 124 height 37
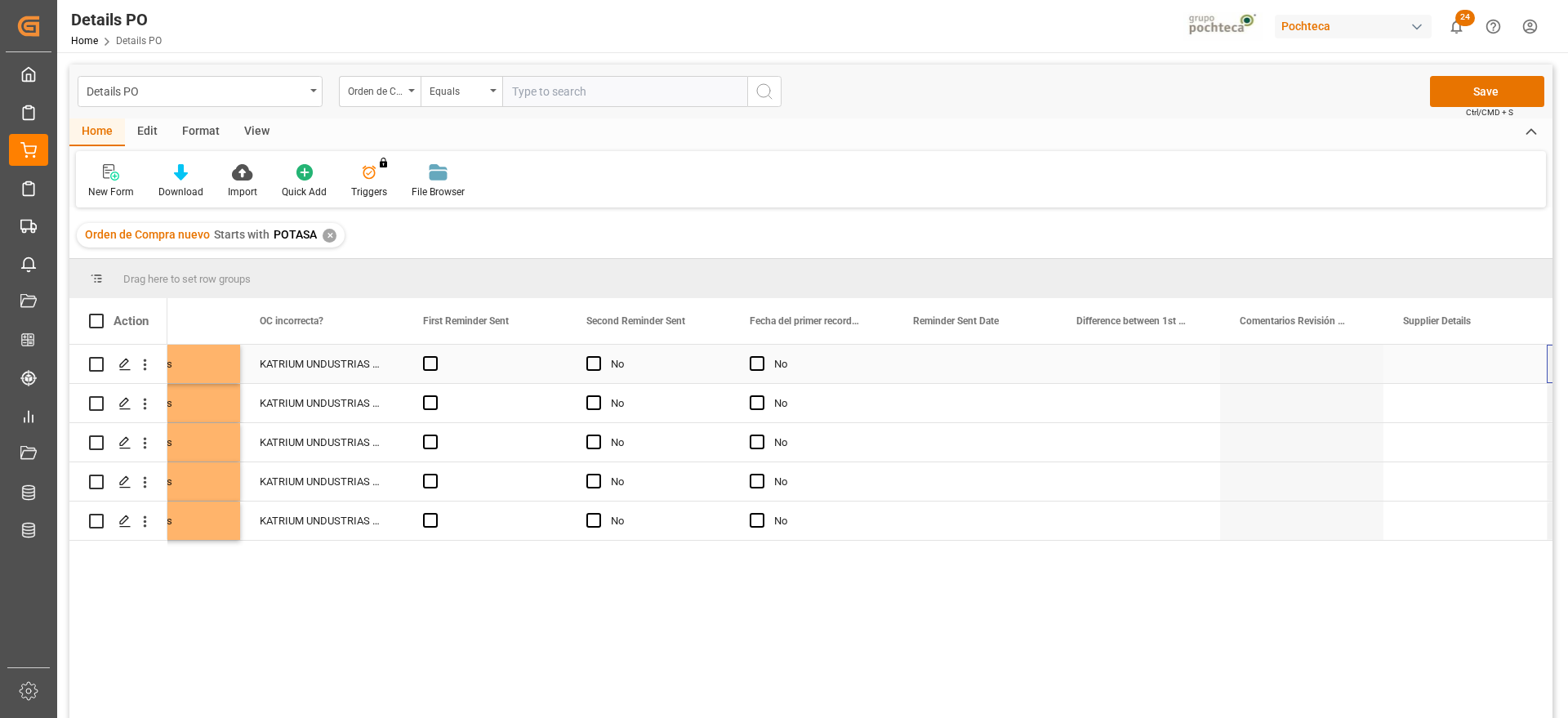
scroll to position [0, 2377]
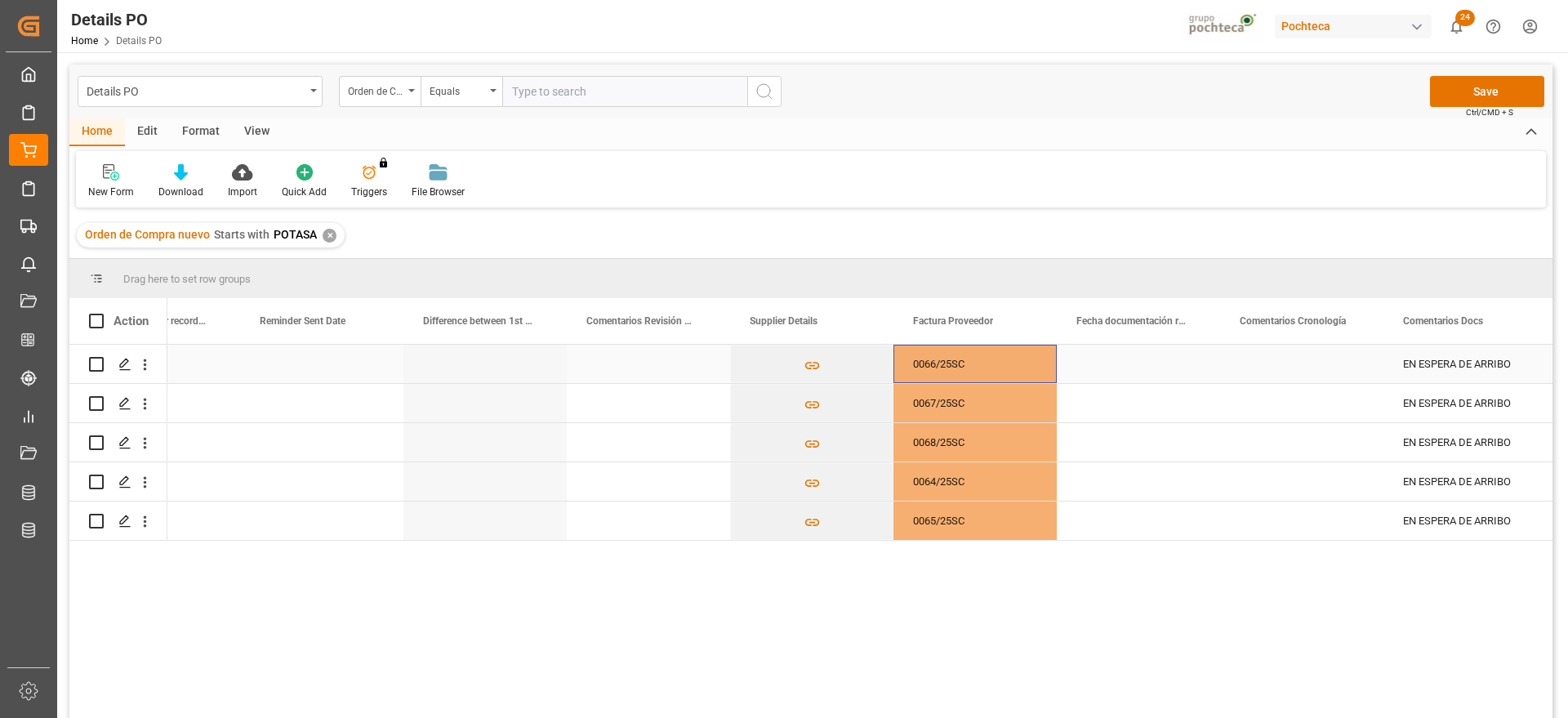
click at [1157, 373] on div "Press SPACE to select this row." at bounding box center [1138, 363] width 163 height 38
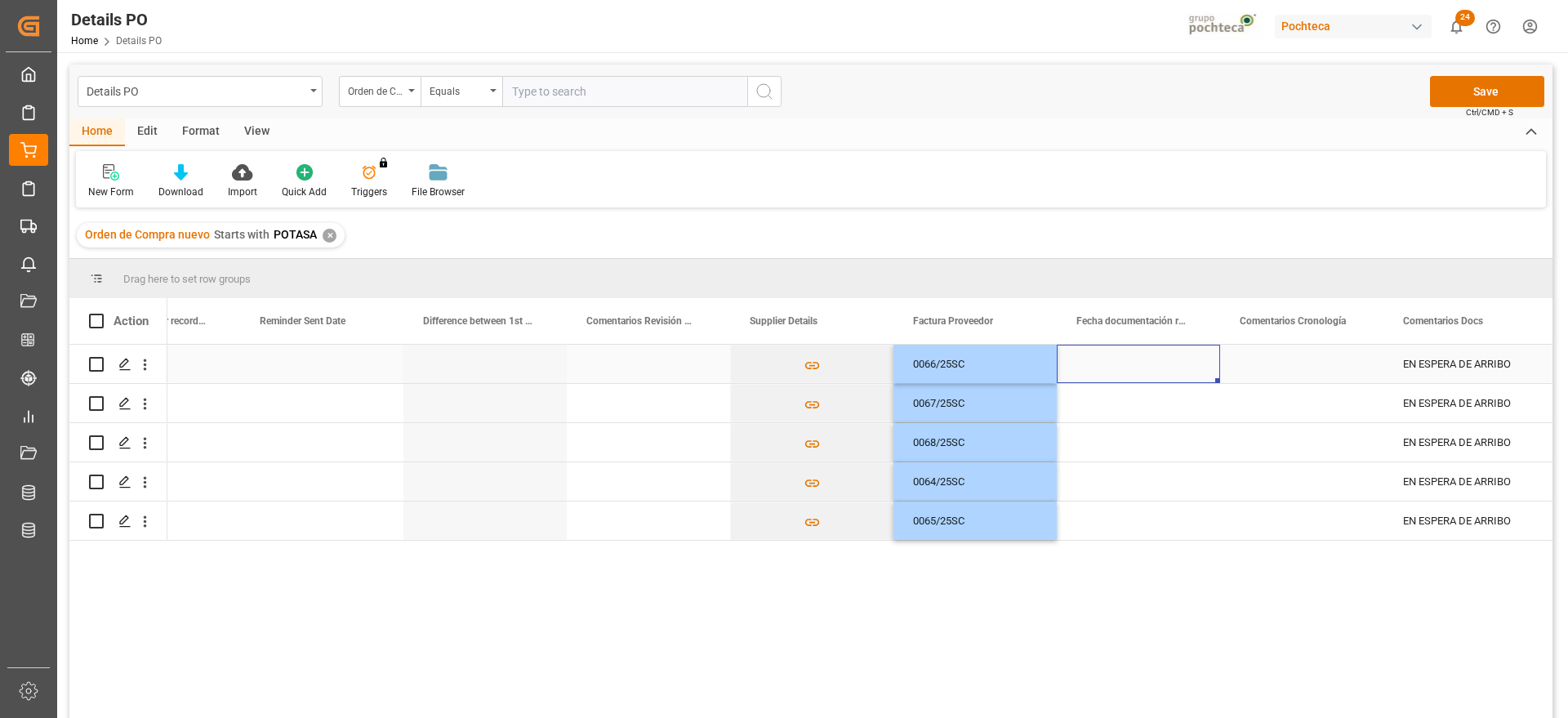
click at [1157, 373] on div "Press SPACE to select this row." at bounding box center [1138, 363] width 163 height 38
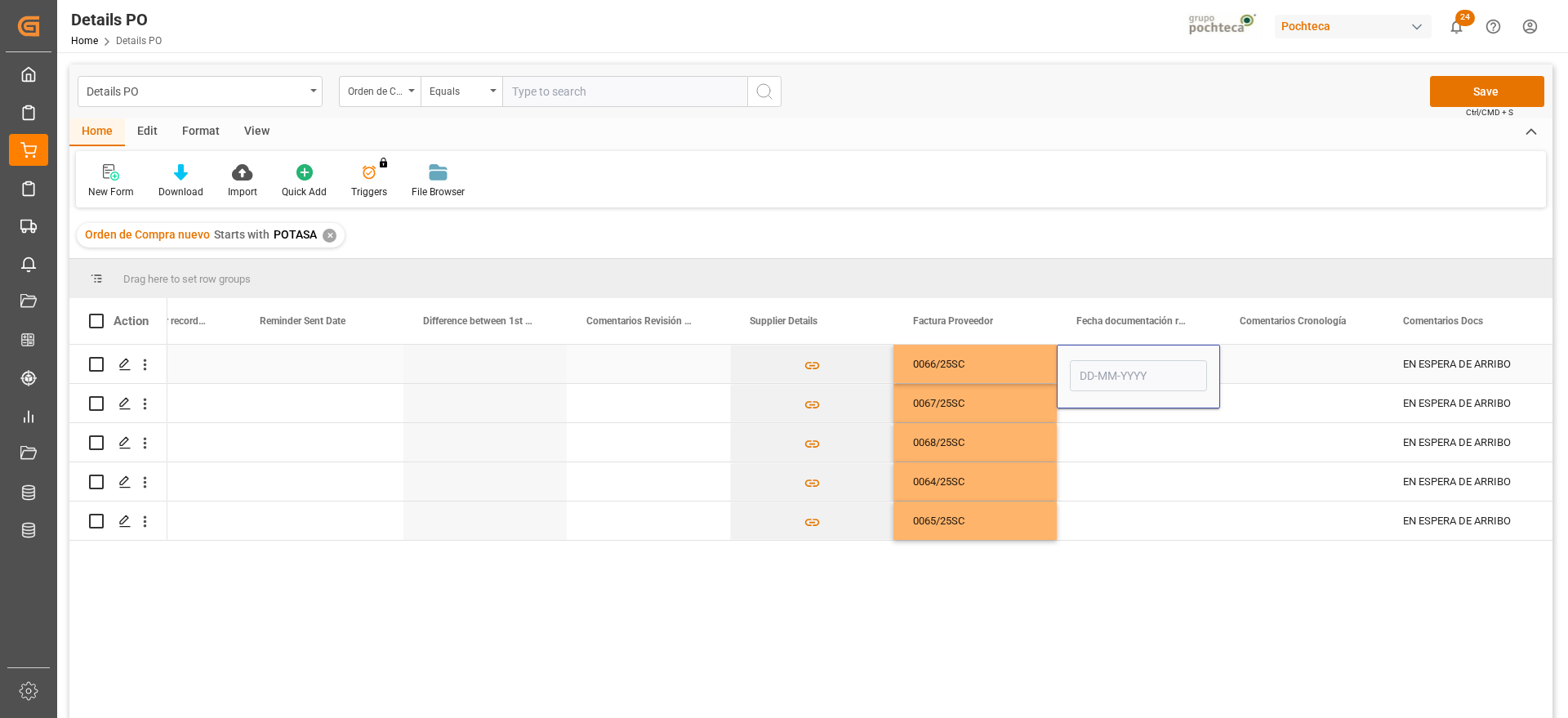
click at [1157, 374] on input "Press SPACE to select this row." at bounding box center [1138, 376] width 137 height 31
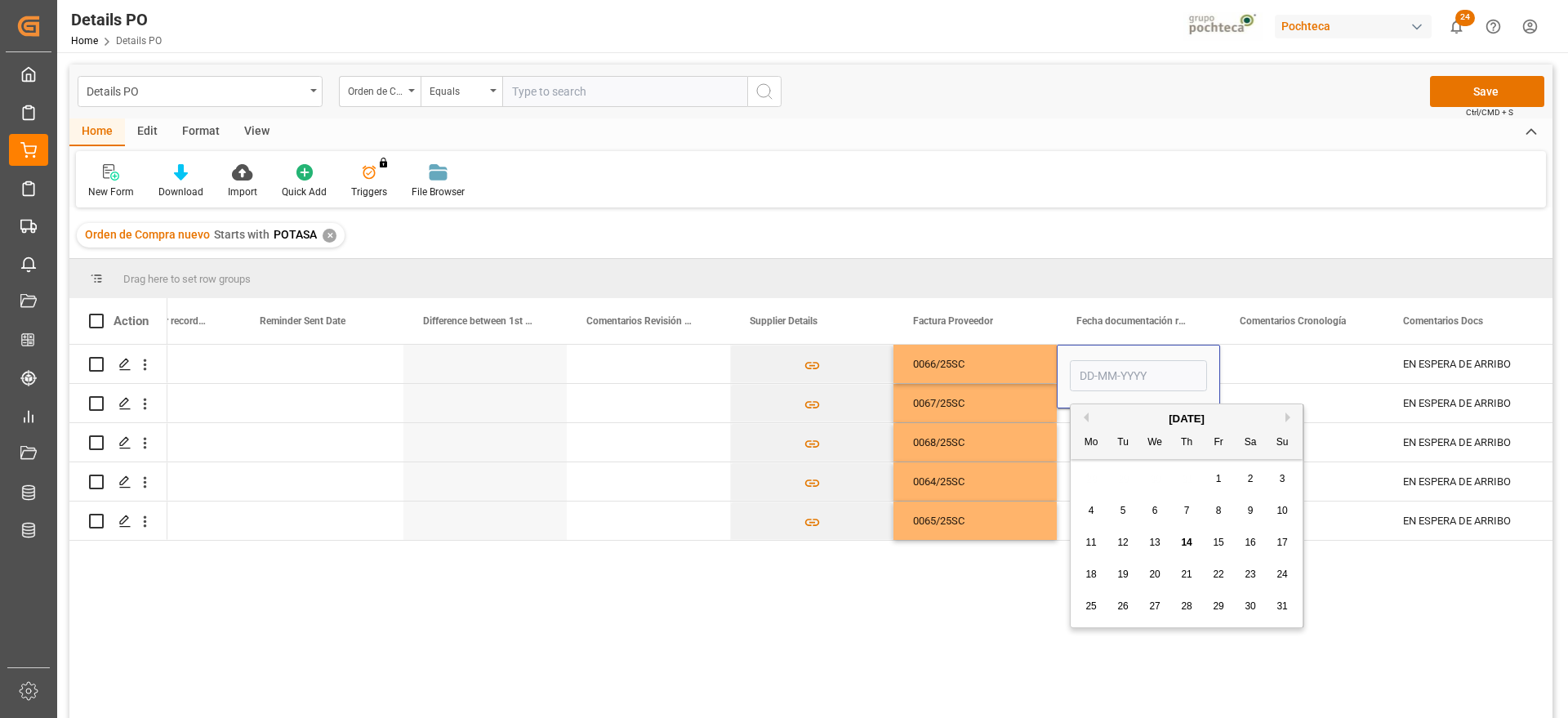
click at [1090, 542] on span "11" at bounding box center [1090, 542] width 11 height 12
click at [1143, 377] on input "[DATE]" at bounding box center [1138, 376] width 137 height 31
click at [1120, 540] on span "12" at bounding box center [1122, 542] width 11 height 12
type input "[DATE]"
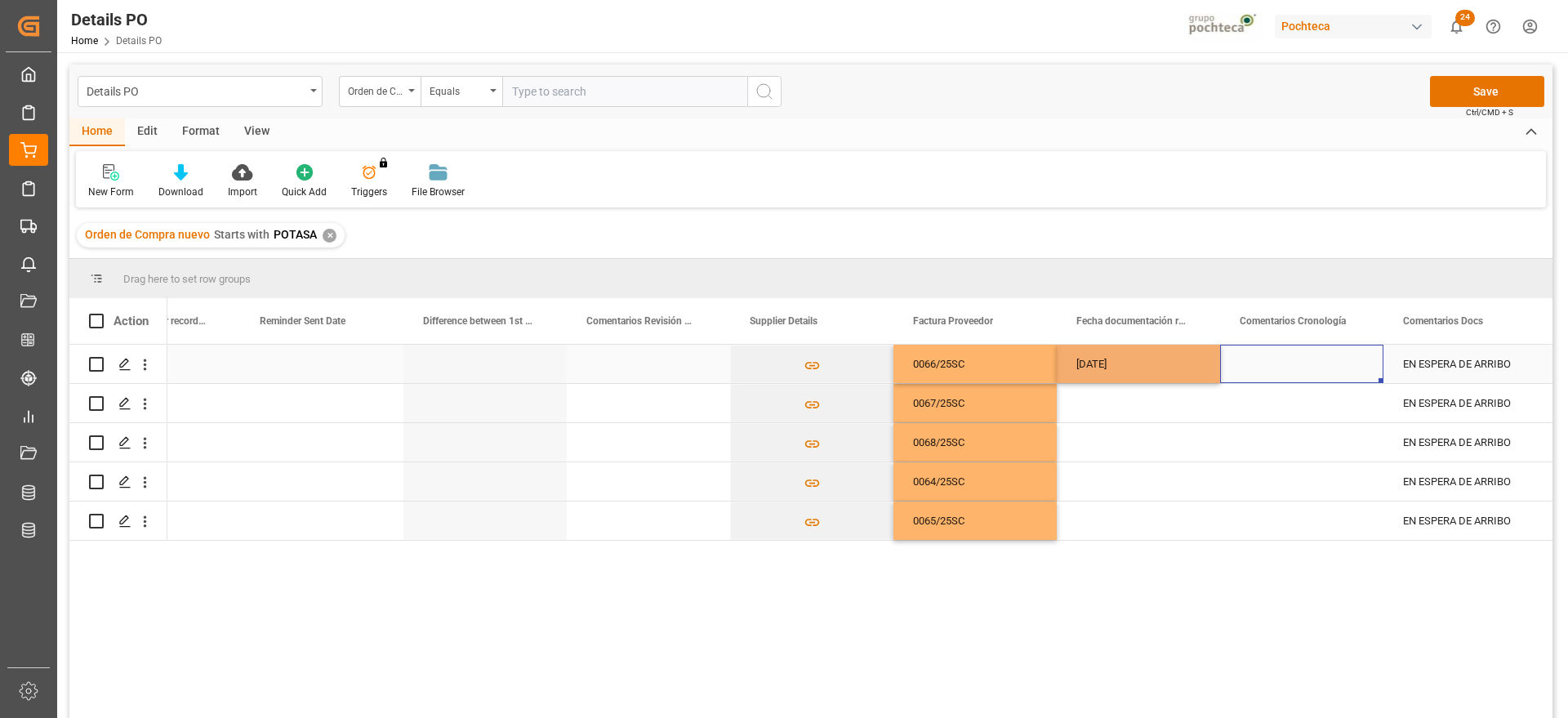
click at [1265, 366] on div "Press SPACE to select this row." at bounding box center [1301, 363] width 163 height 38
click at [1148, 347] on div "[DATE]" at bounding box center [1138, 363] width 163 height 38
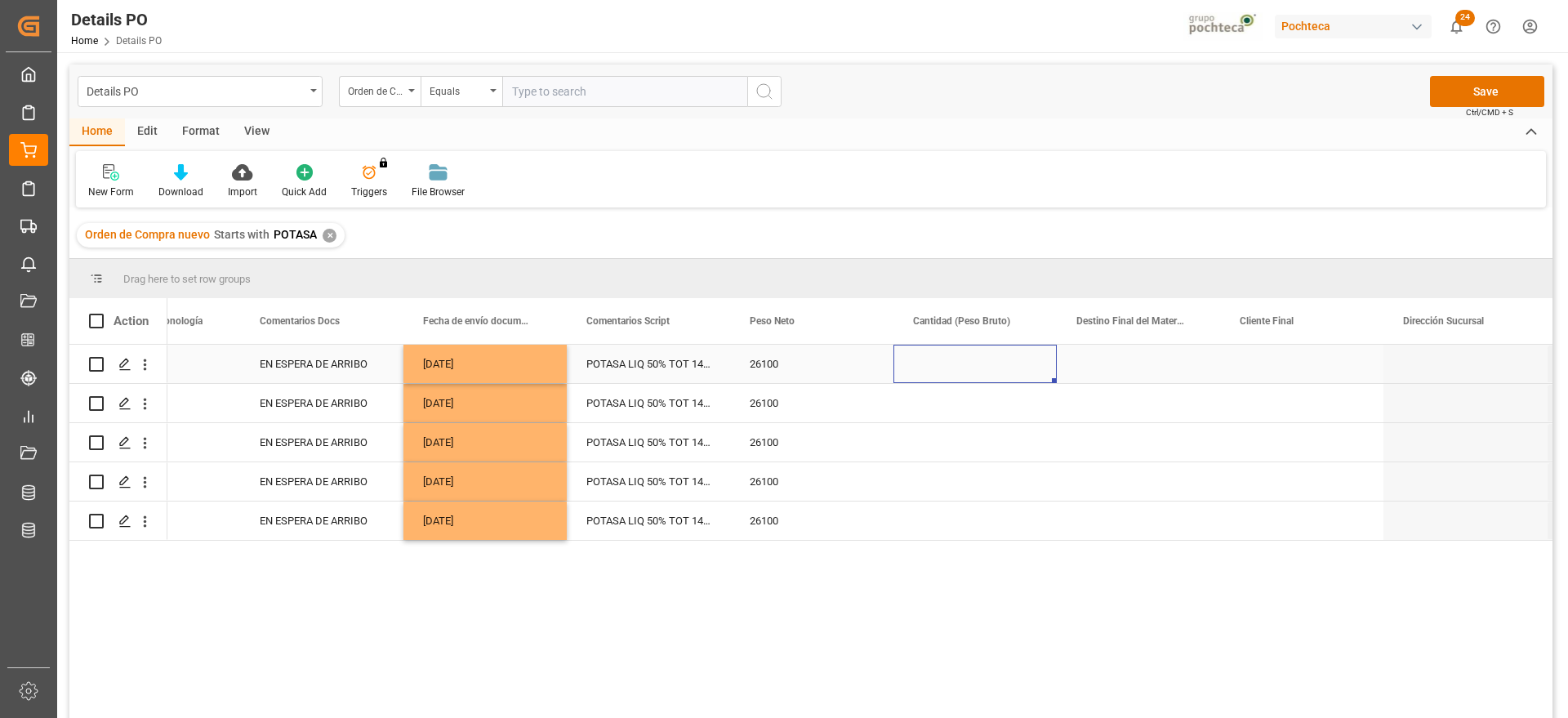
click at [958, 367] on div "Press SPACE to select this row." at bounding box center [975, 363] width 163 height 38
click at [957, 366] on input "Press SPACE to select this row." at bounding box center [975, 373] width 137 height 31
type input "26700"
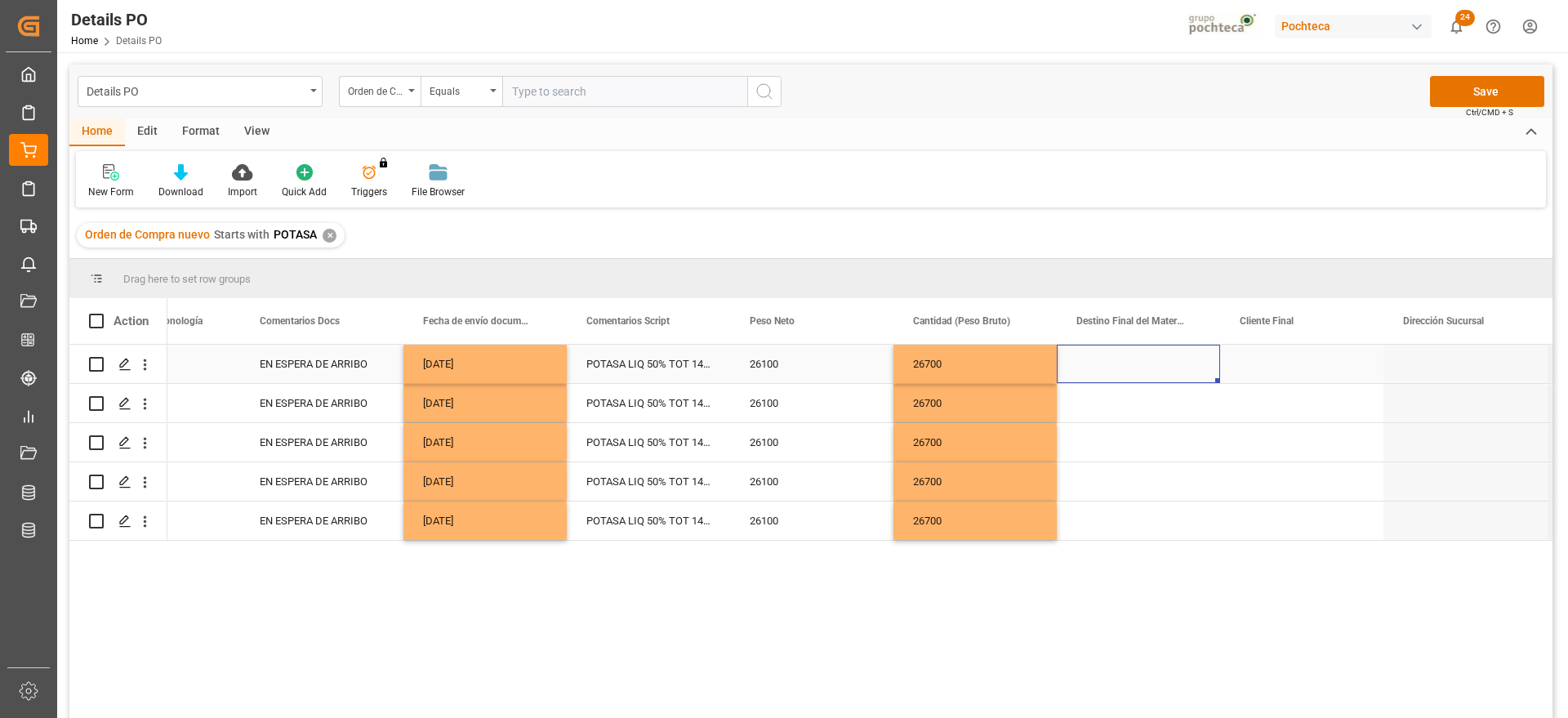
click at [1129, 367] on div "Press SPACE to select this row." at bounding box center [1138, 363] width 163 height 38
click at [1129, 367] on input "Press SPACE to select this row." at bounding box center [1138, 373] width 137 height 31
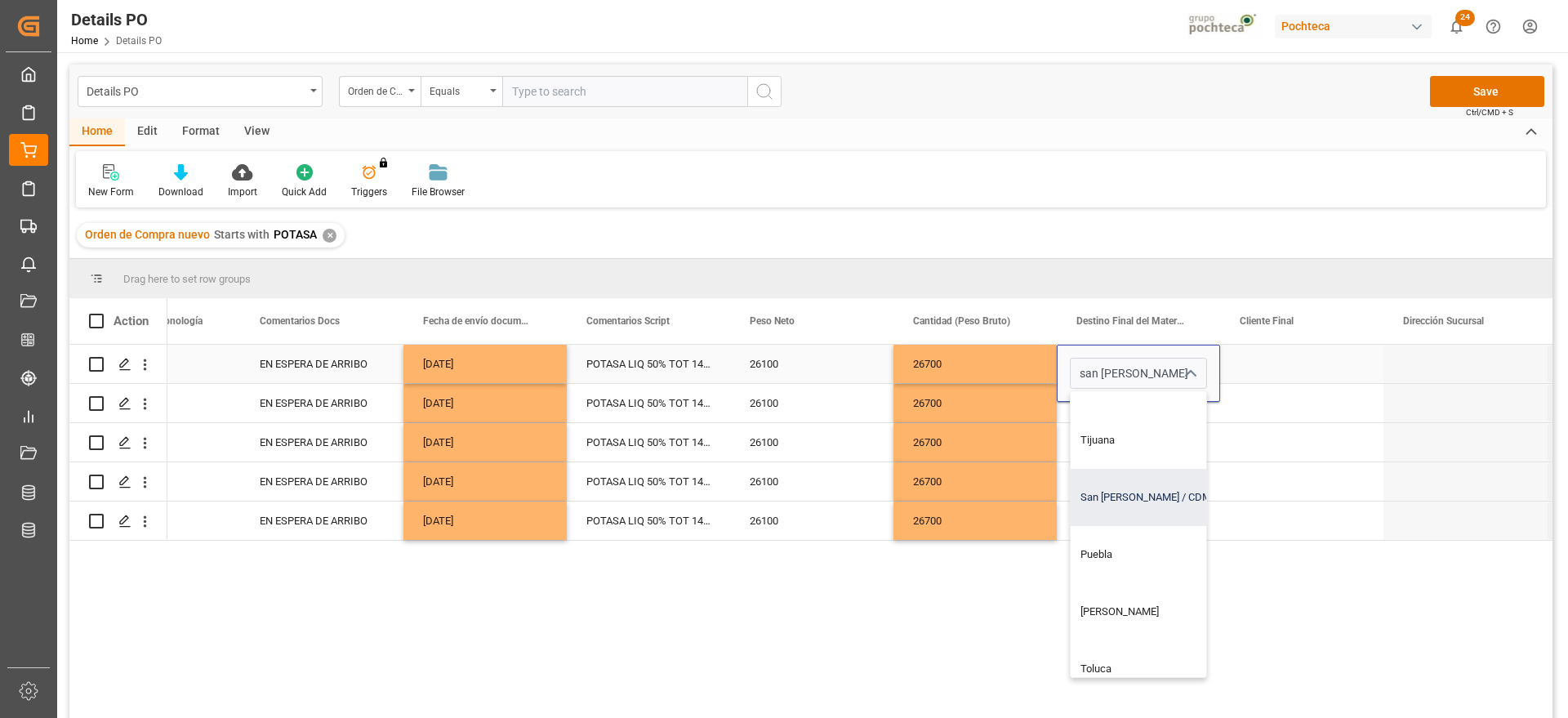
click at [1131, 520] on div "San Juan / CDMX" at bounding box center [1168, 497] width 197 height 57
type input "San Juan / CDMX"
drag, startPoint x: 1266, startPoint y: 362, endPoint x: 1217, endPoint y: 362, distance: 49.0
click at [1242, 362] on div "Press SPACE to select this row." at bounding box center [1301, 363] width 163 height 38
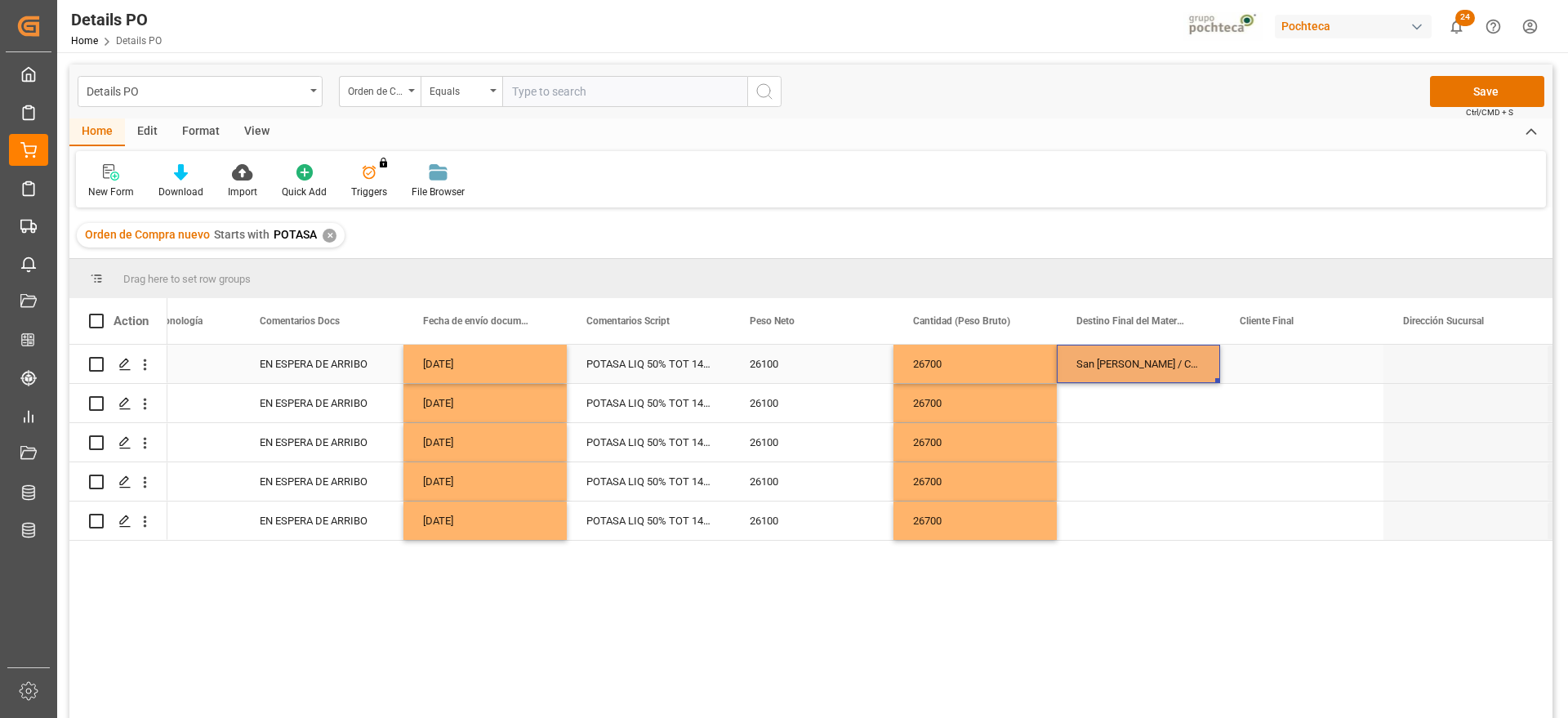
click at [1141, 364] on div "San Juan / CDMX" at bounding box center [1138, 363] width 163 height 38
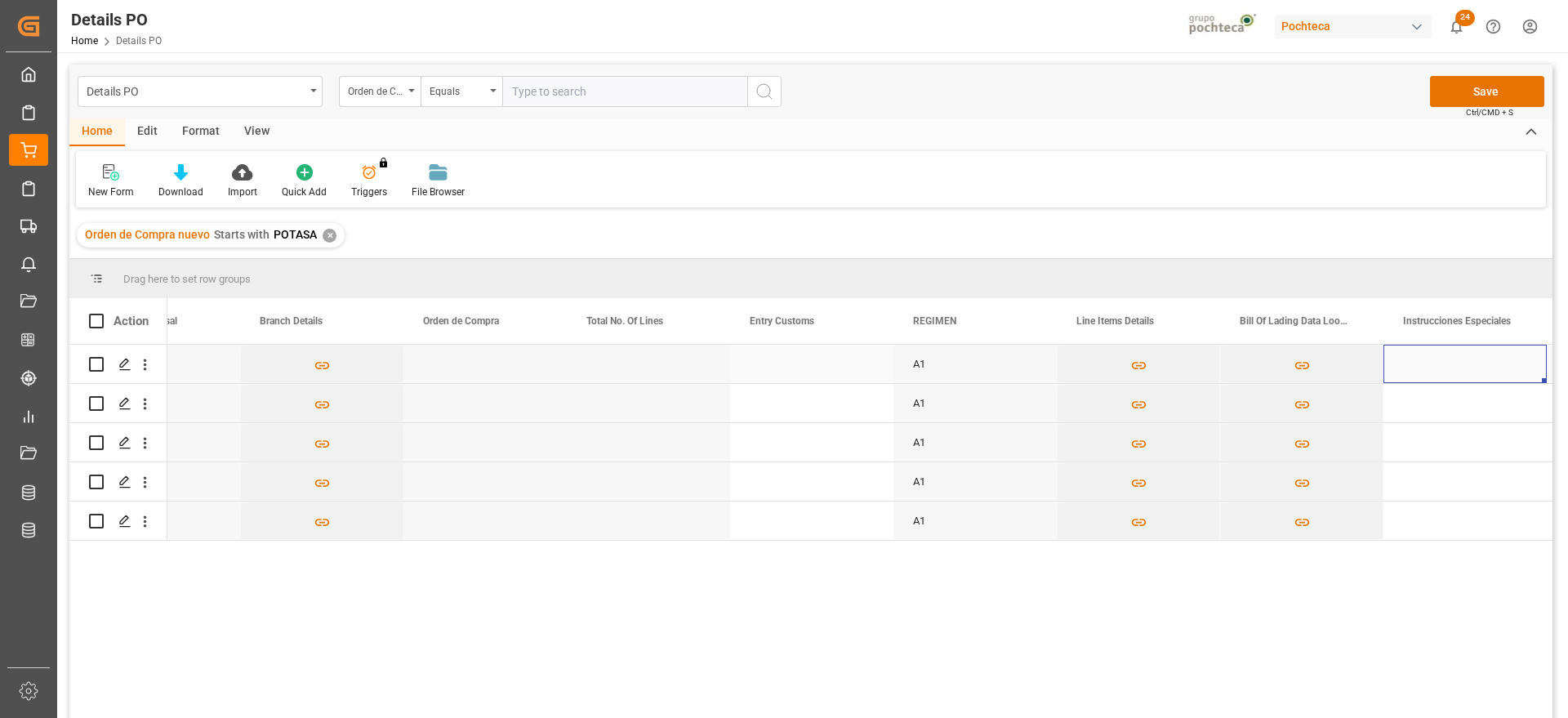
scroll to position [0, 5643]
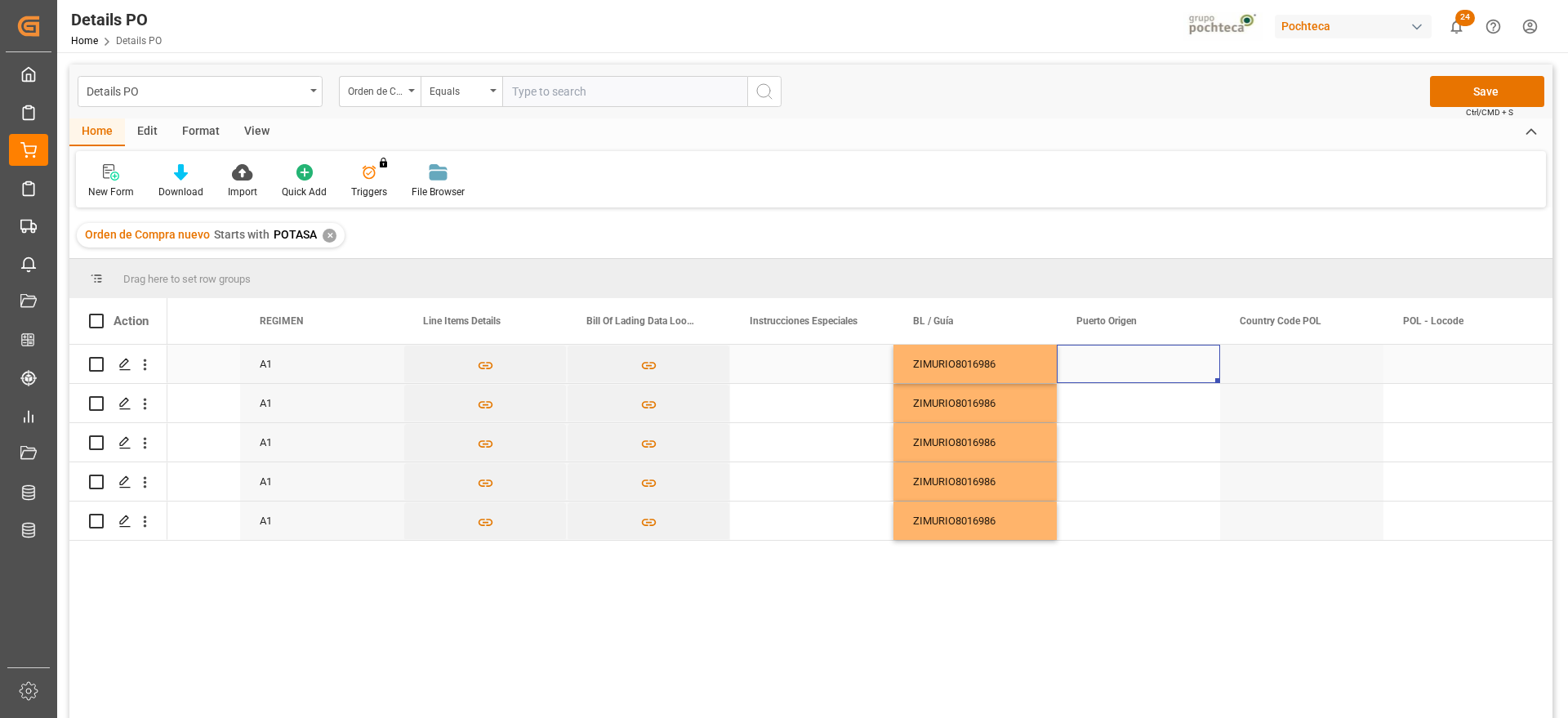
click at [1141, 361] on div "Press SPACE to select this row." at bounding box center [1138, 363] width 163 height 38
click at [1141, 361] on input "Press SPACE to select this row." at bounding box center [1138, 373] width 137 height 31
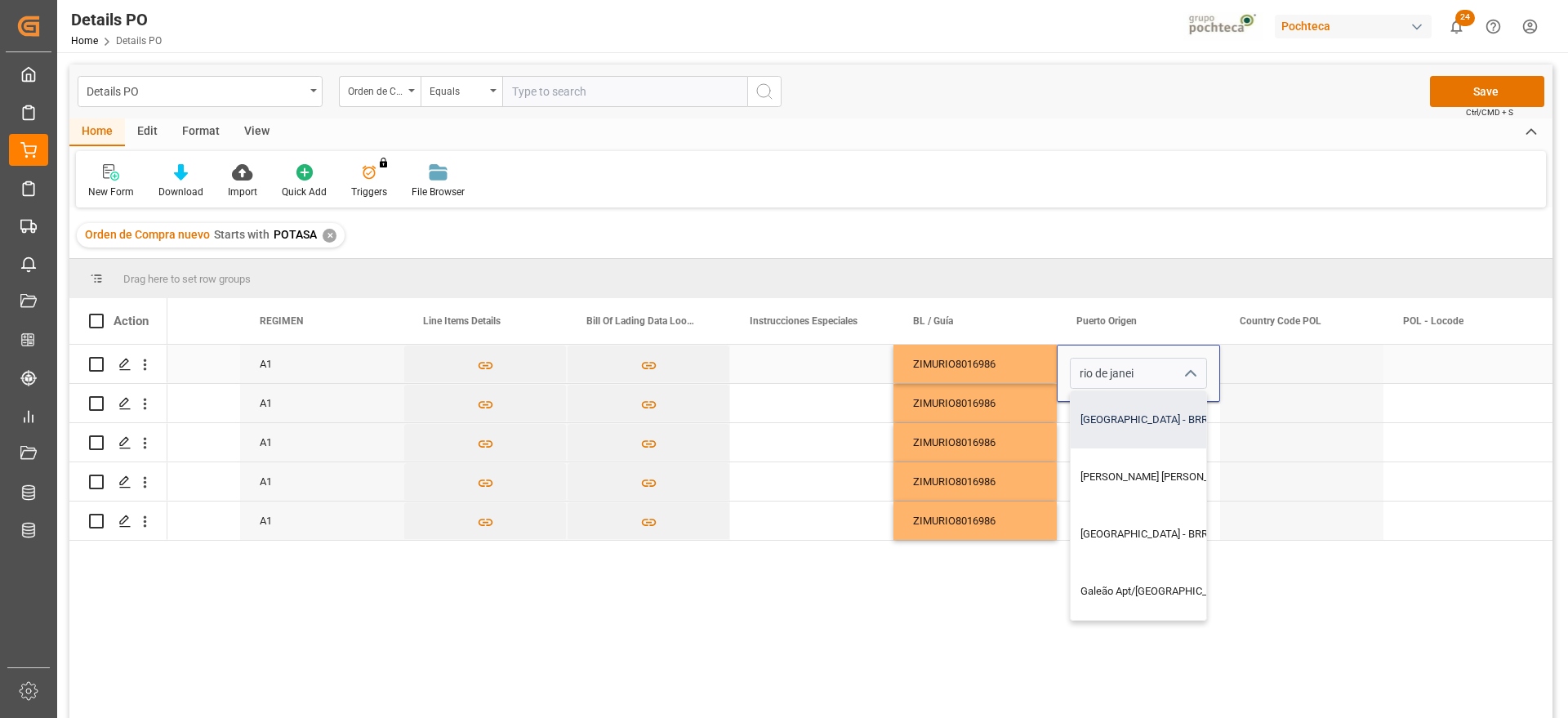
click at [1115, 417] on div "Rio de Janeiro - BRRIO" at bounding box center [1274, 419] width 408 height 57
type input "Rio de Janeiro - BRRIO"
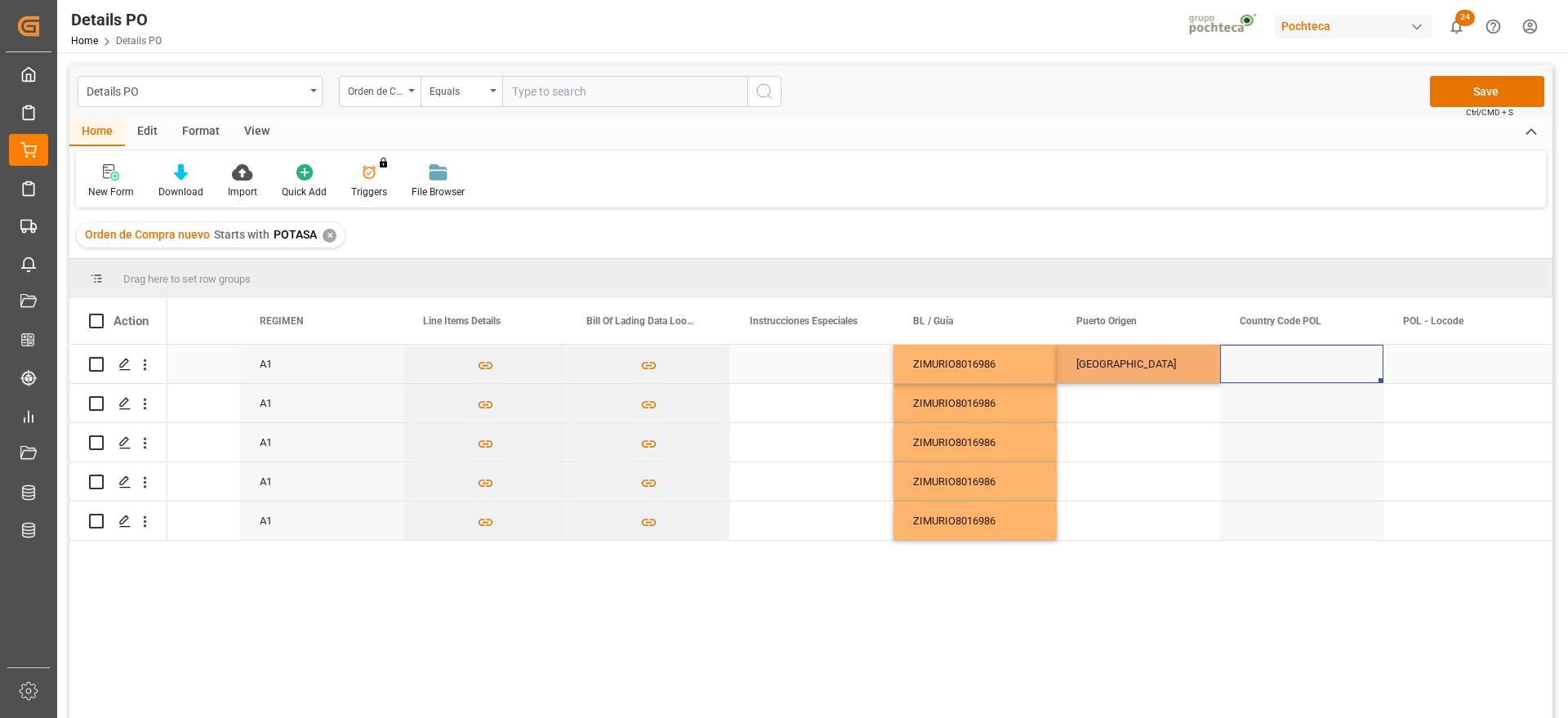
drag, startPoint x: 1273, startPoint y: 373, endPoint x: 1161, endPoint y: 372, distance: 112.0
click at [1271, 372] on div "Press SPACE to select this row." at bounding box center [1301, 363] width 163 height 38
click at [1160, 372] on div "Rio de Janeiro" at bounding box center [1138, 363] width 163 height 38
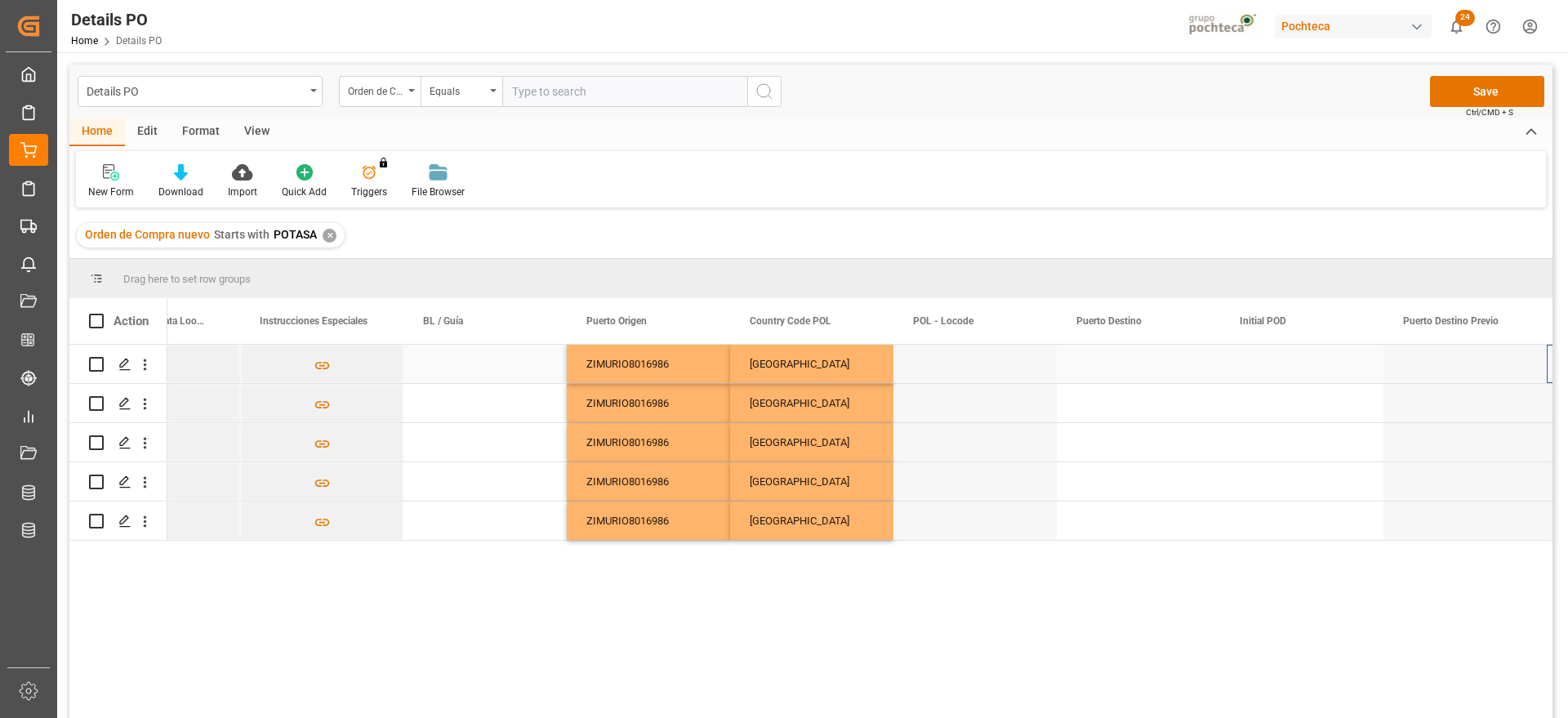
scroll to position [0, 6786]
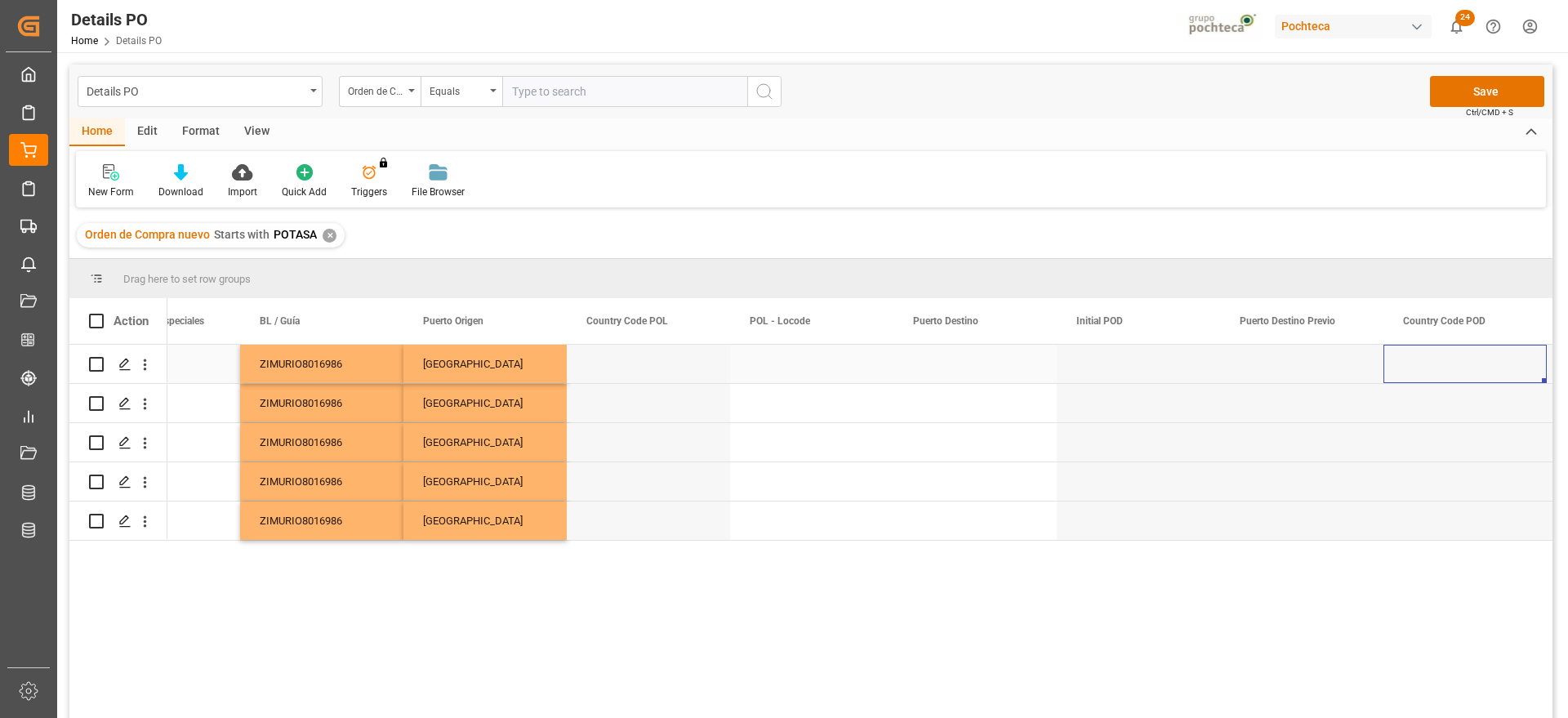
click at [977, 367] on div "Press SPACE to select this row." at bounding box center [975, 363] width 163 height 38
click at [977, 367] on input "Press SPACE to select this row." at bounding box center [975, 373] width 137 height 31
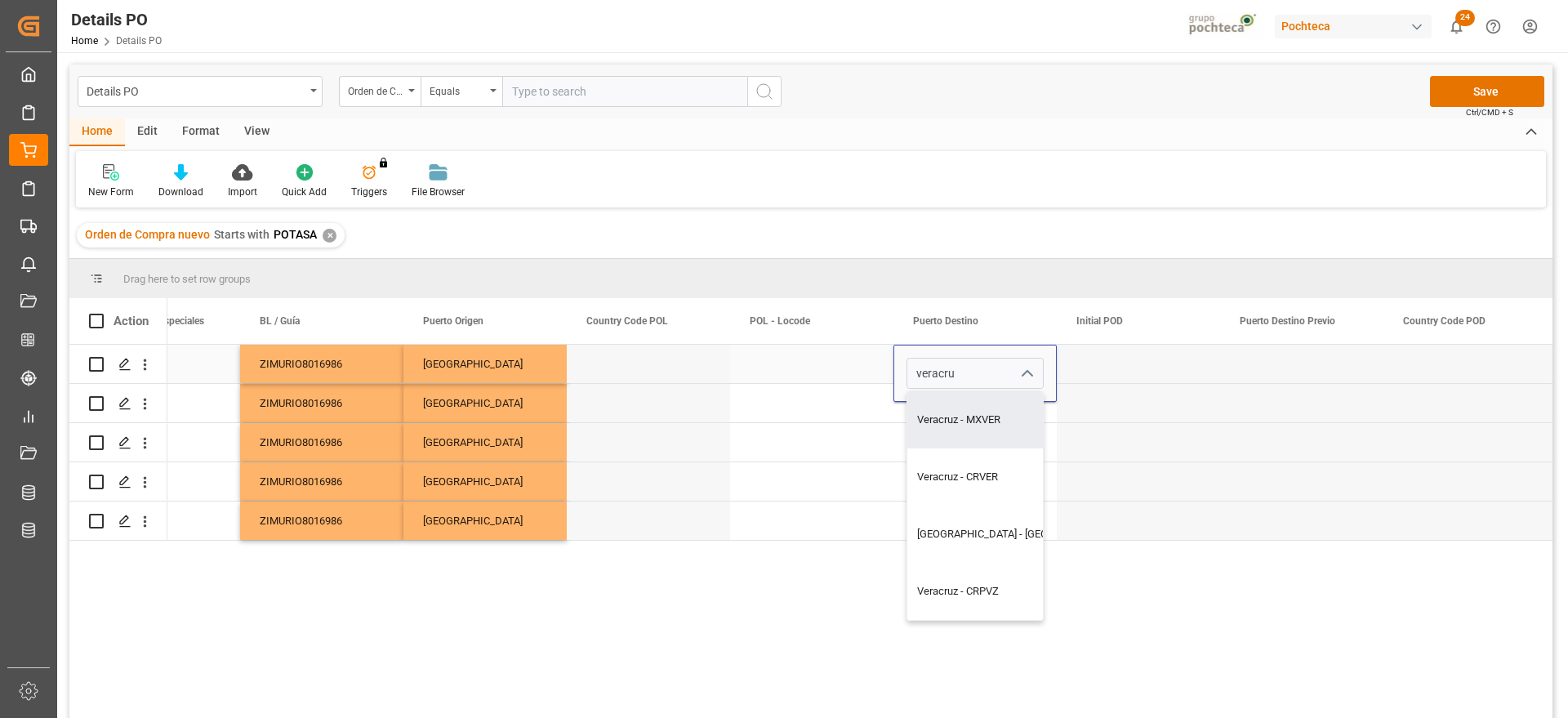
click at [962, 430] on div "Veracruz - MXVER" at bounding box center [1020, 419] width 227 height 57
type input "Veracruz - MXVER"
click at [1083, 371] on div "Press SPACE to select this row." at bounding box center [1138, 363] width 163 height 38
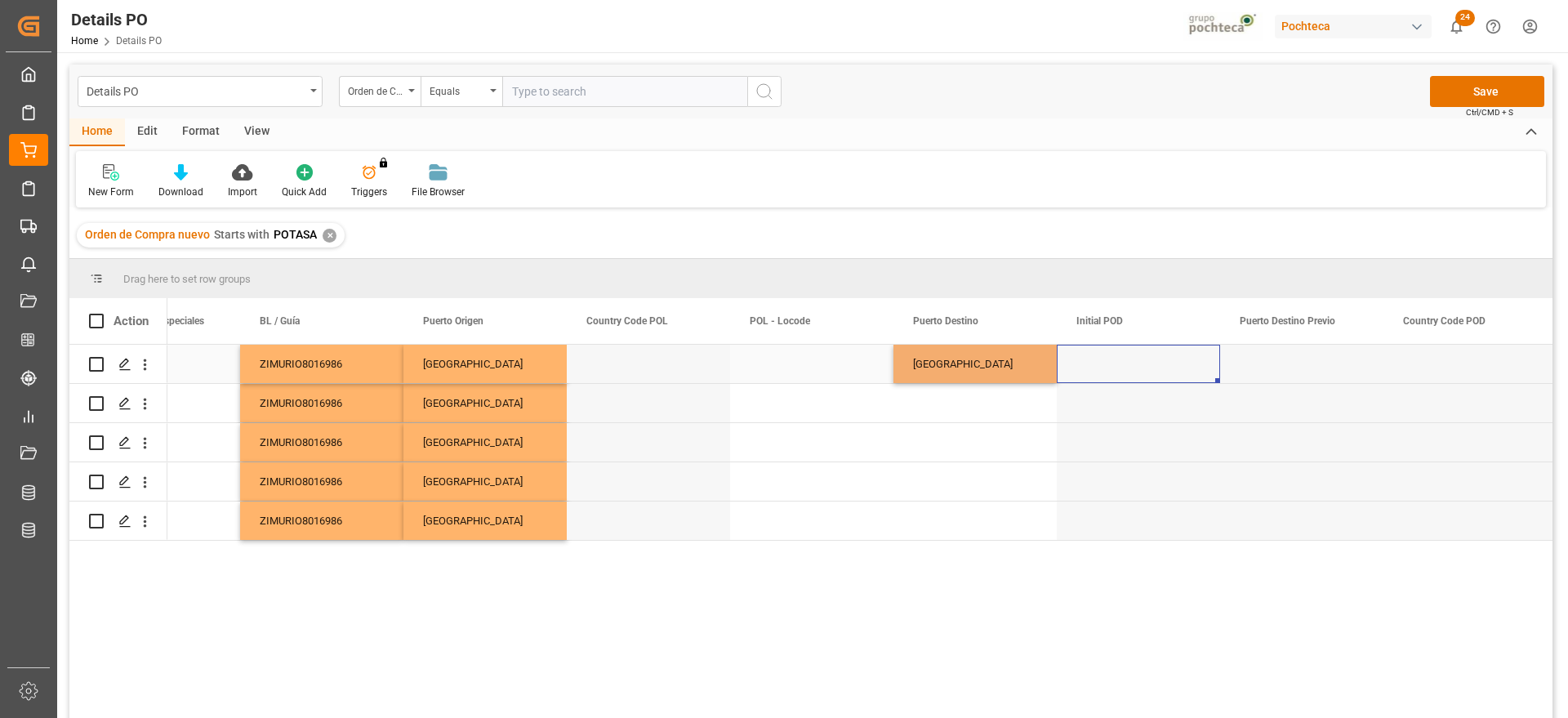
click at [989, 369] on div "Veracruz" at bounding box center [975, 363] width 163 height 38
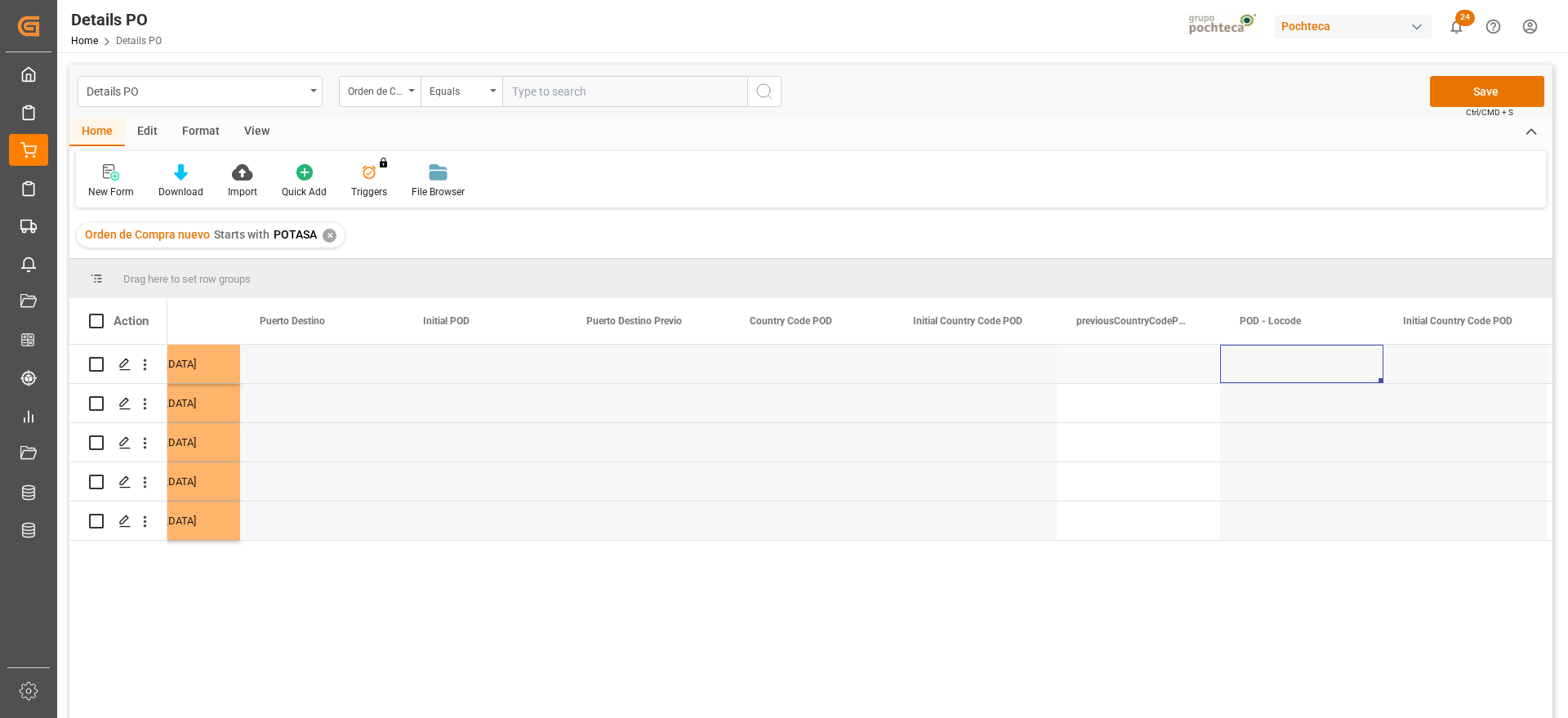
scroll to position [0, 7601]
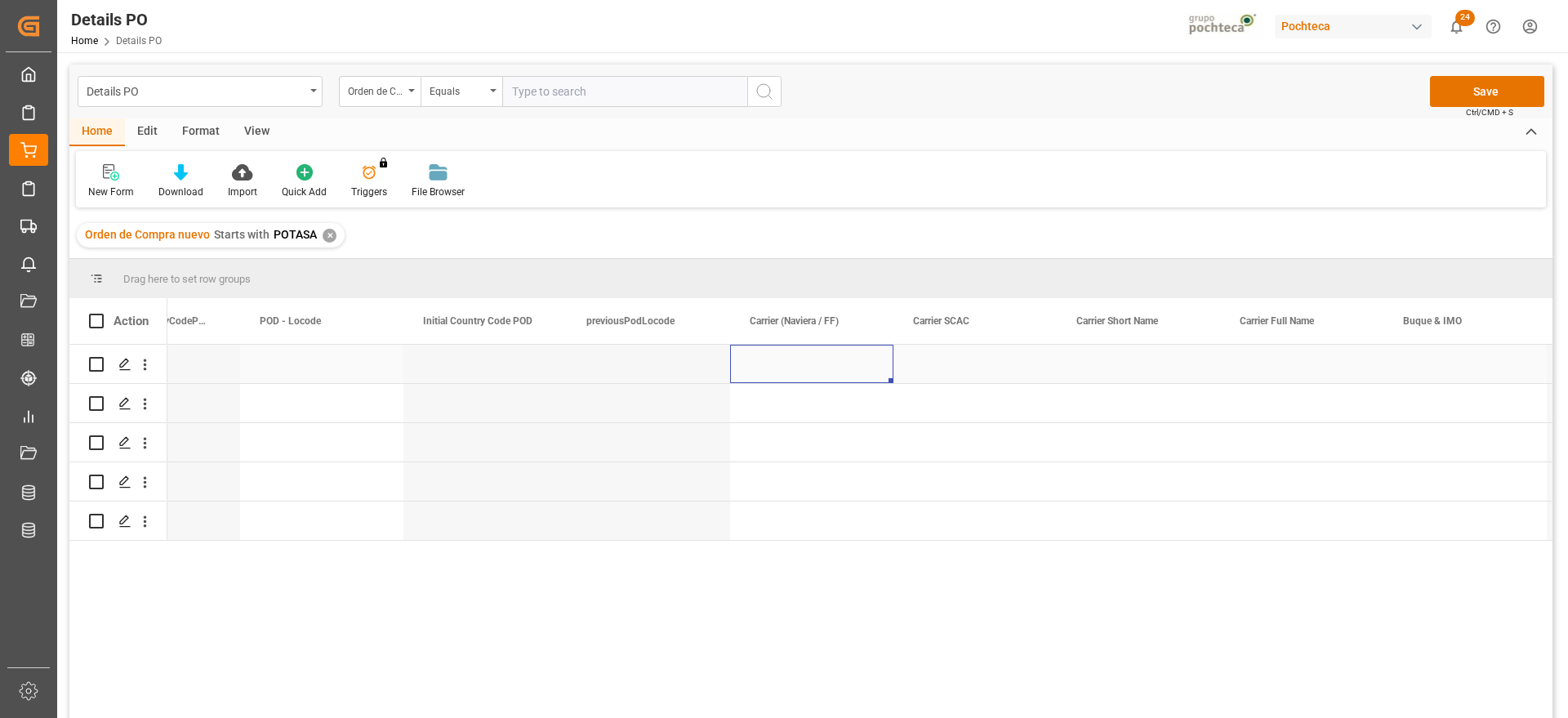
click at [800, 361] on div "Press SPACE to select this row." at bounding box center [811, 363] width 163 height 38
click at [800, 361] on input "Press SPACE to select this row." at bounding box center [812, 373] width 137 height 31
type input "z"
type input "ZIM"
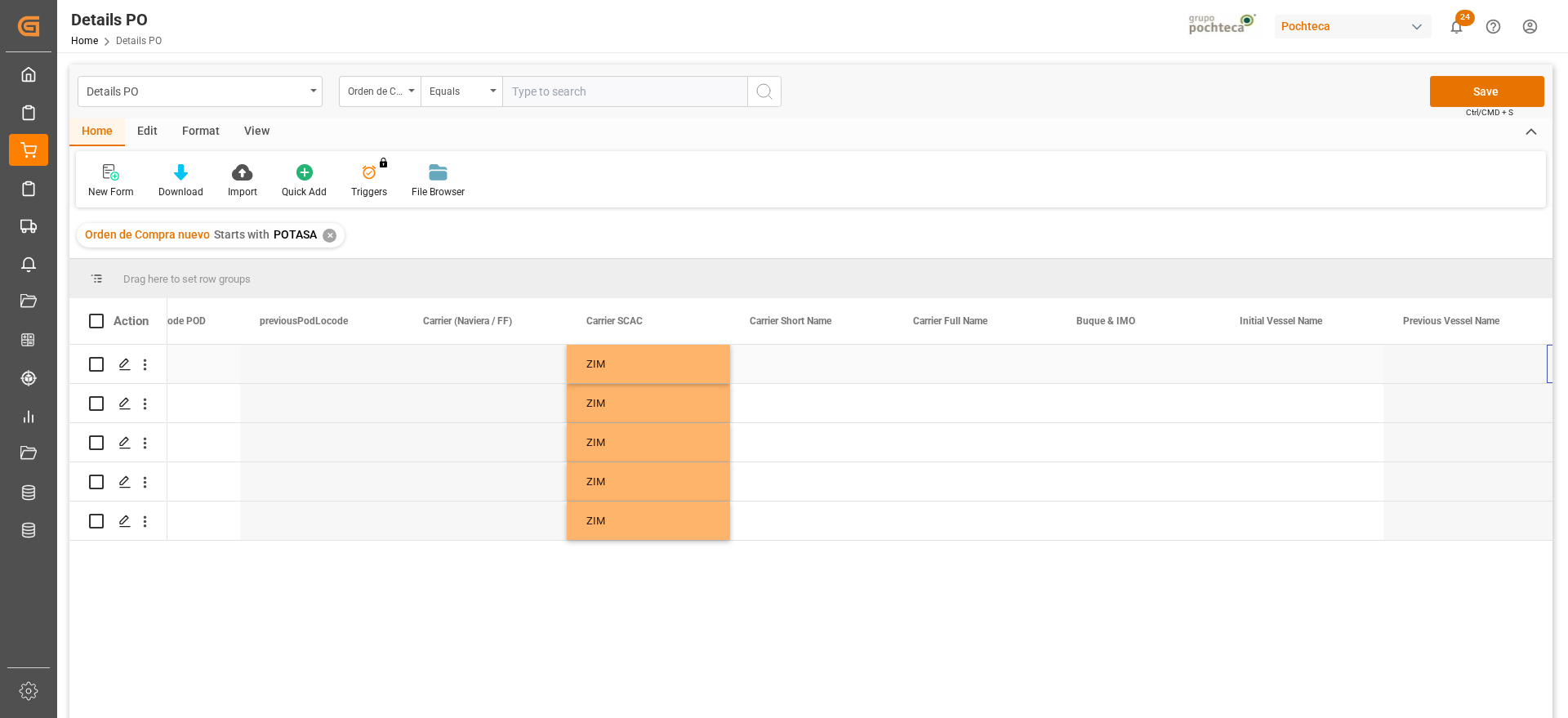
scroll to position [0, 8744]
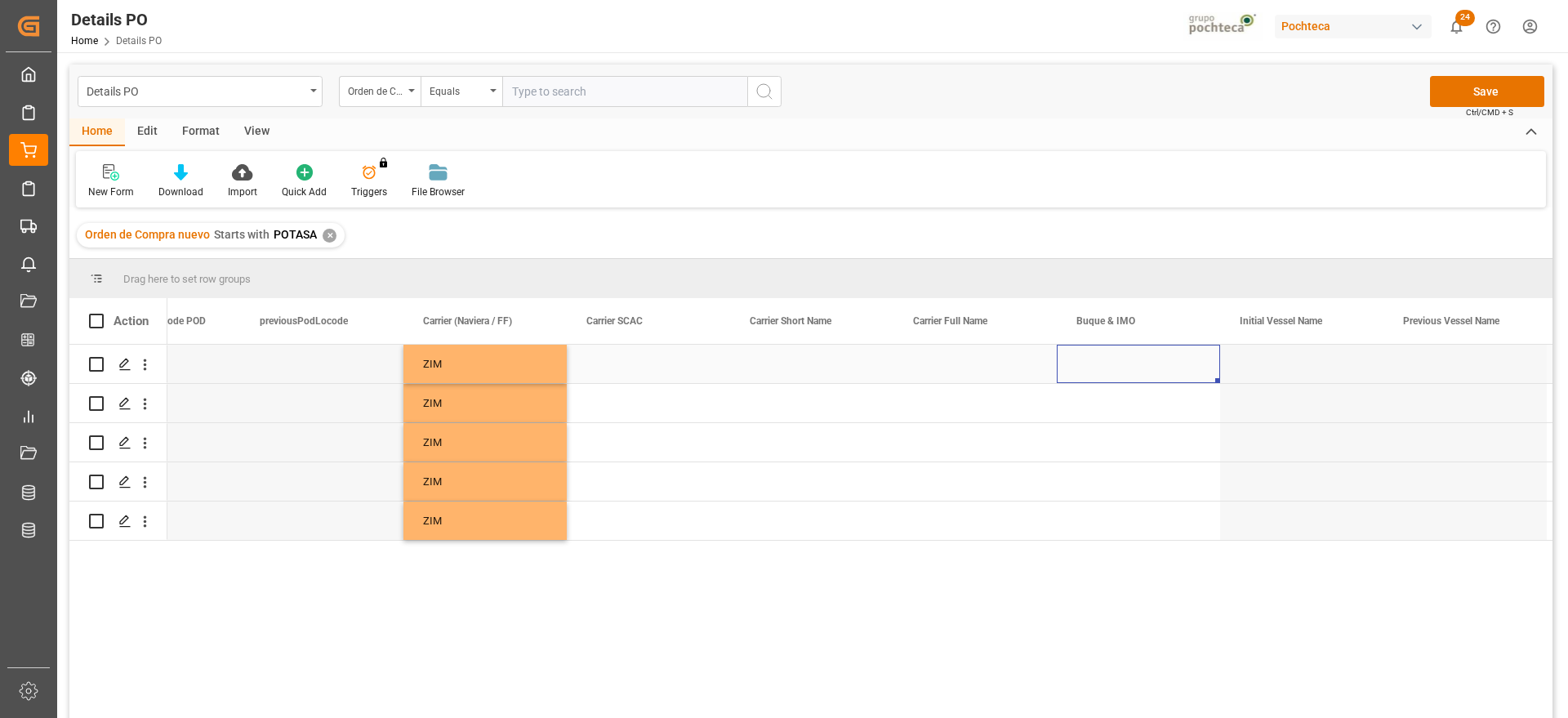
click at [1129, 365] on div "Press SPACE to select this row." at bounding box center [1138, 363] width 163 height 38
click at [1100, 359] on input "Press SPACE to select this row." at bounding box center [1138, 373] width 137 height 31
click at [1152, 417] on div "ZIM BALTIMORE - 9395953" at bounding box center [1164, 419] width 189 height 57
type input "ZIM BALTIMORE - 9395953"
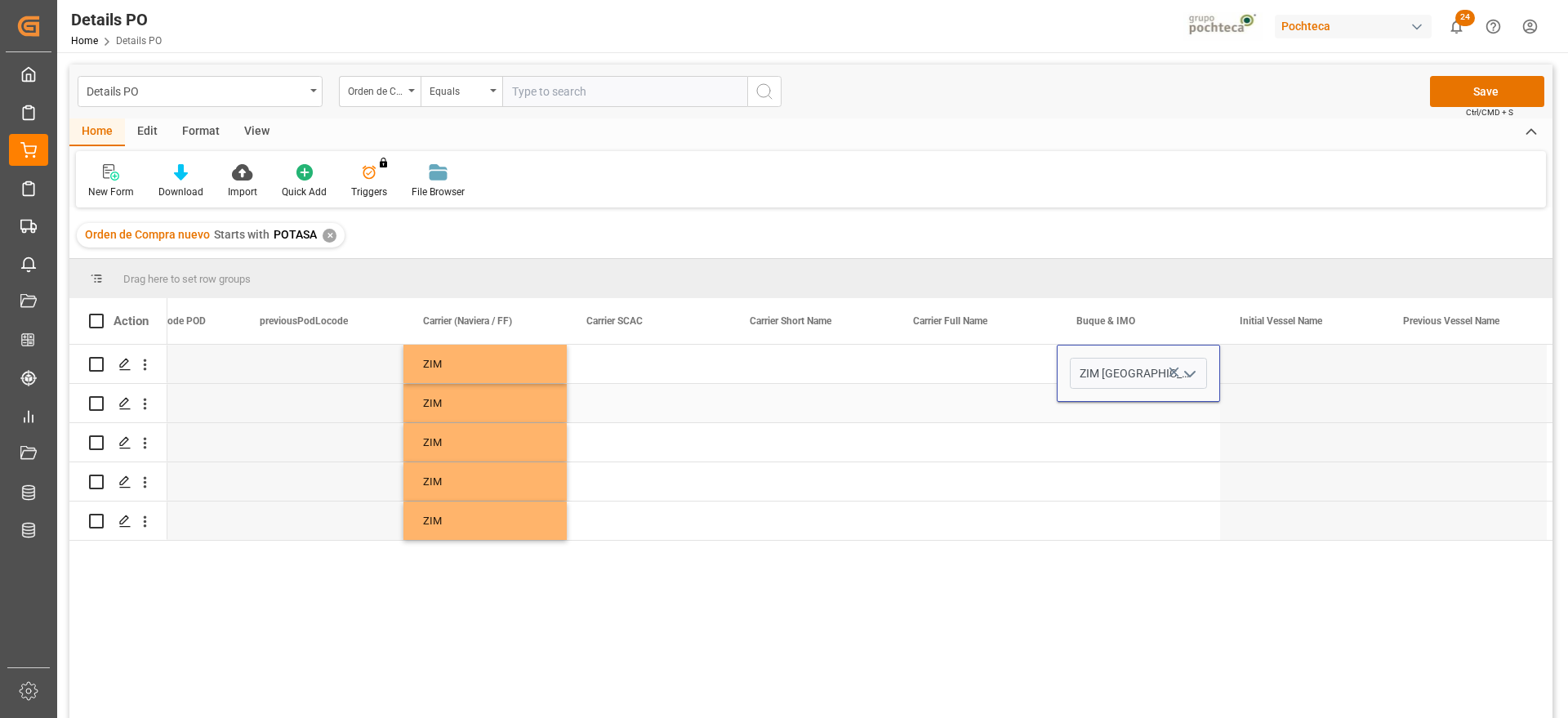
click at [1277, 384] on div "Press SPACE to select this row." at bounding box center [1301, 403] width 163 height 38
click at [1140, 366] on div "ZIM BALTIMORE" at bounding box center [1138, 363] width 163 height 38
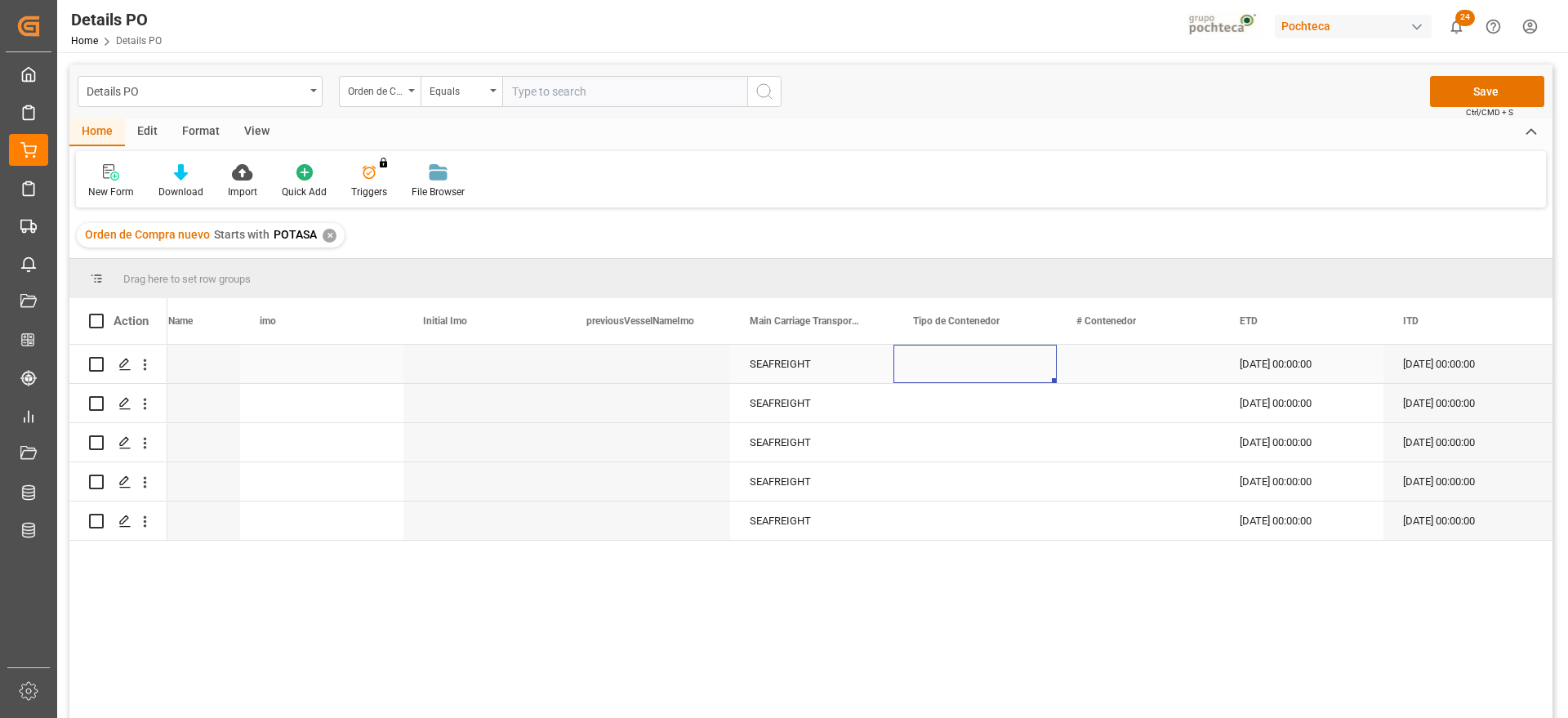
click at [980, 366] on div "Press SPACE to select this row." at bounding box center [975, 363] width 163 height 38
click at [1026, 369] on icon "open menu" at bounding box center [1026, 374] width 20 height 20
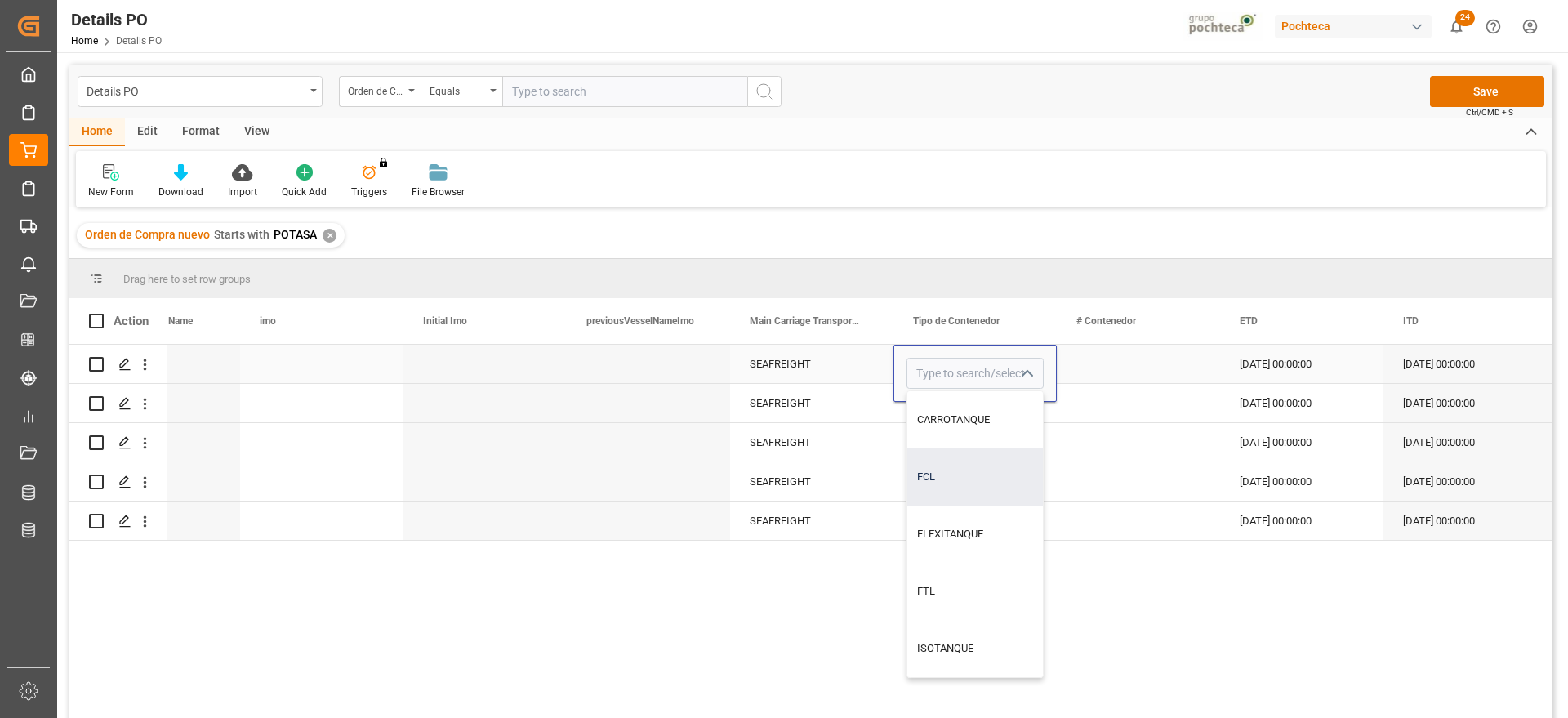
click at [956, 476] on div "FCL" at bounding box center [975, 476] width 135 height 57
type input "FCL"
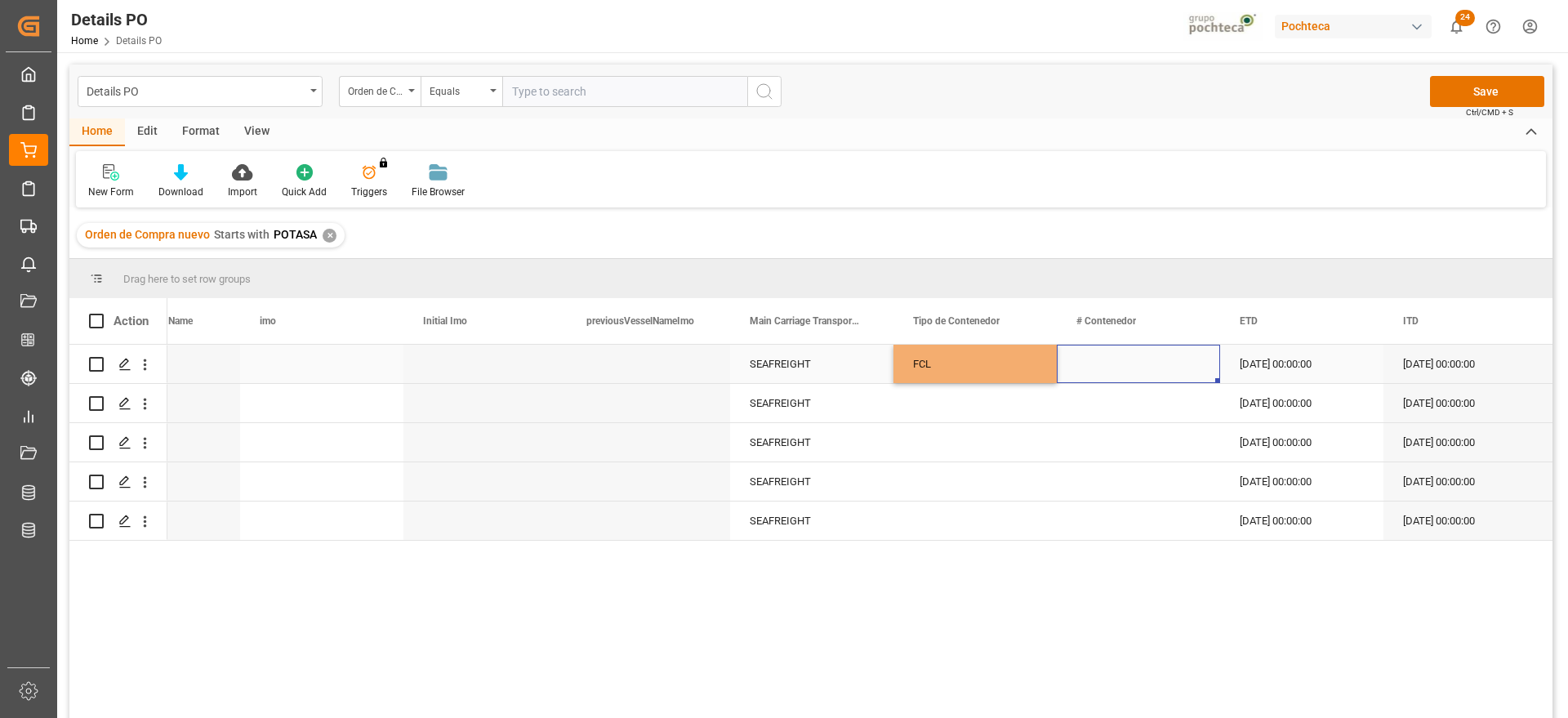
click at [1122, 362] on div "Press SPACE to select this row." at bounding box center [1138, 363] width 163 height 38
click at [967, 366] on div "FCL" at bounding box center [975, 364] width 124 height 37
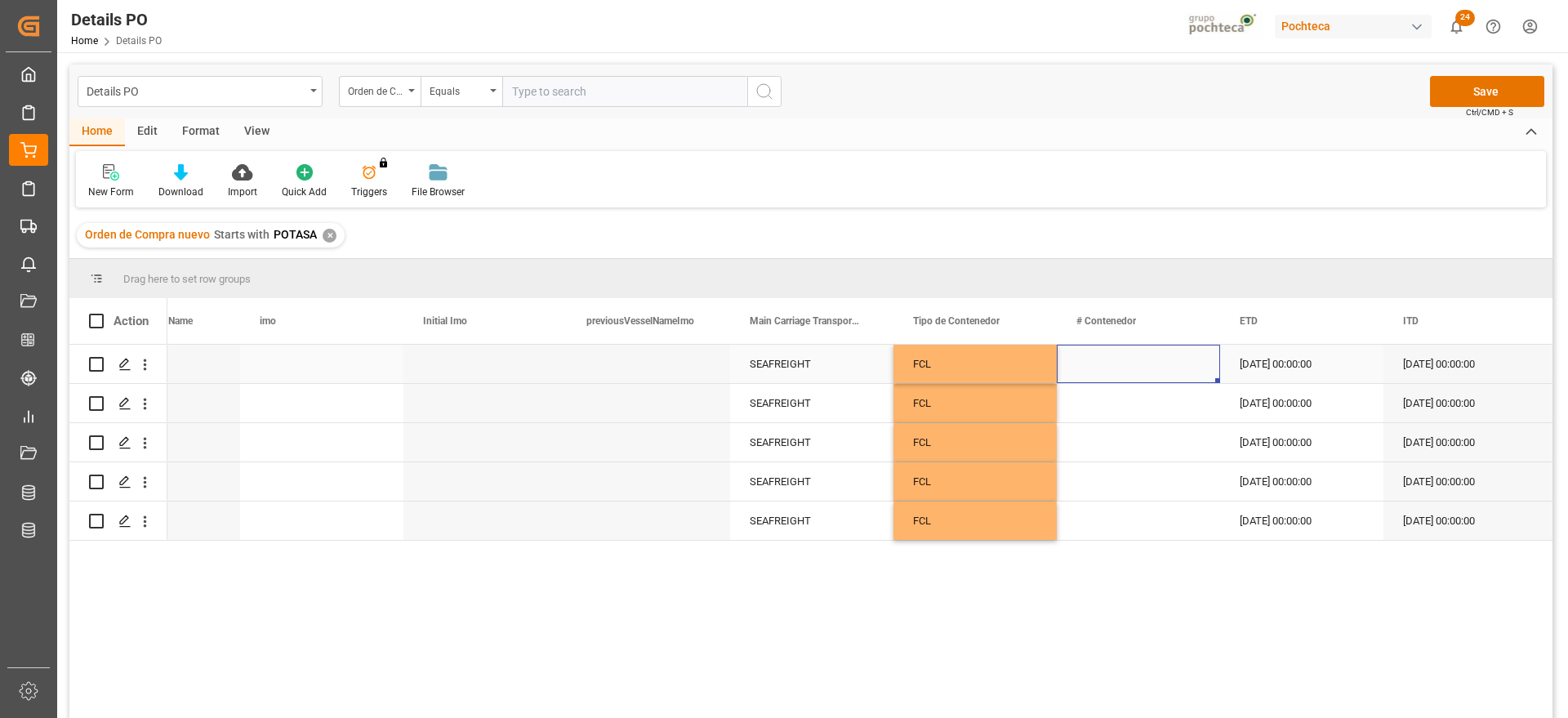
click at [1108, 352] on div "Press SPACE to select this row." at bounding box center [1138, 363] width 163 height 38
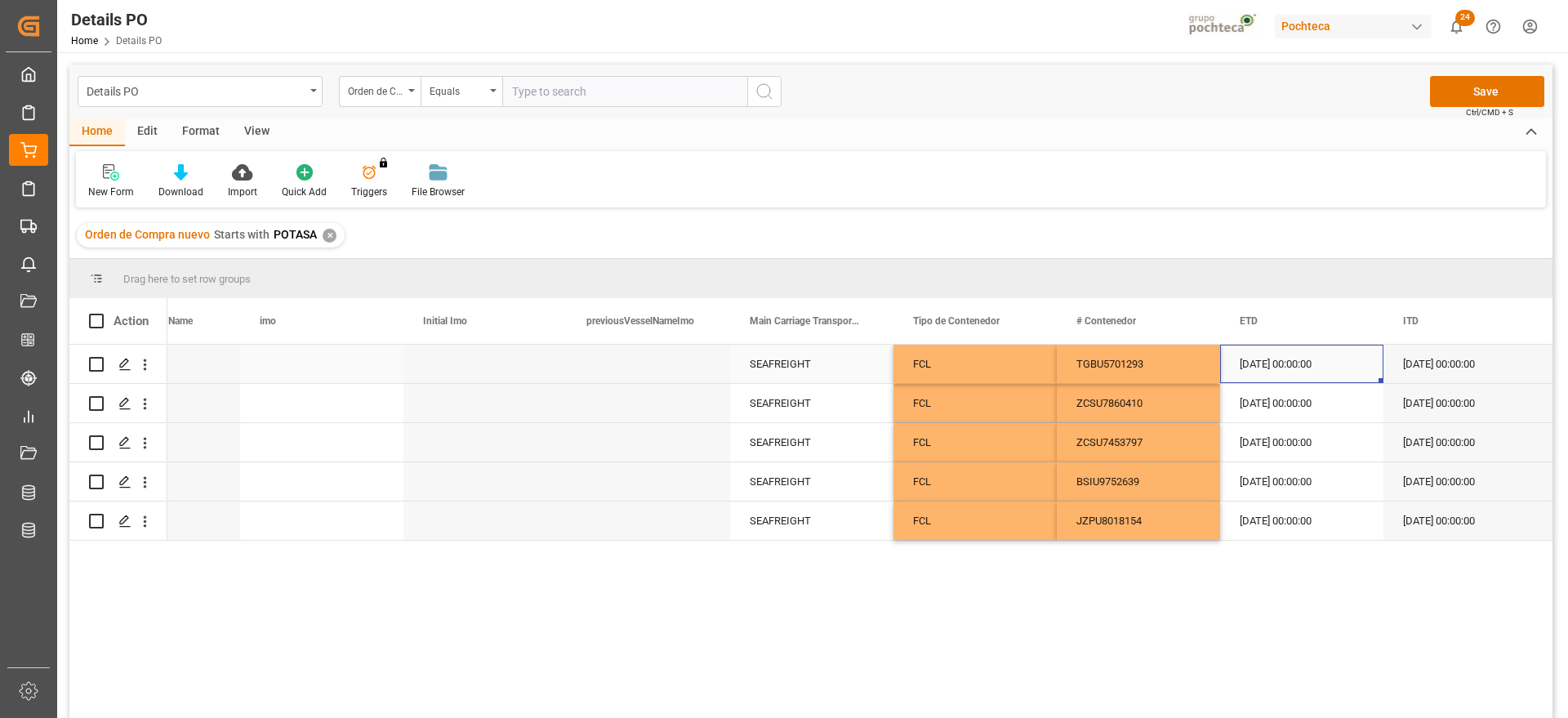
click at [1278, 368] on div "13-08-2025 00:00:00" at bounding box center [1301, 363] width 163 height 38
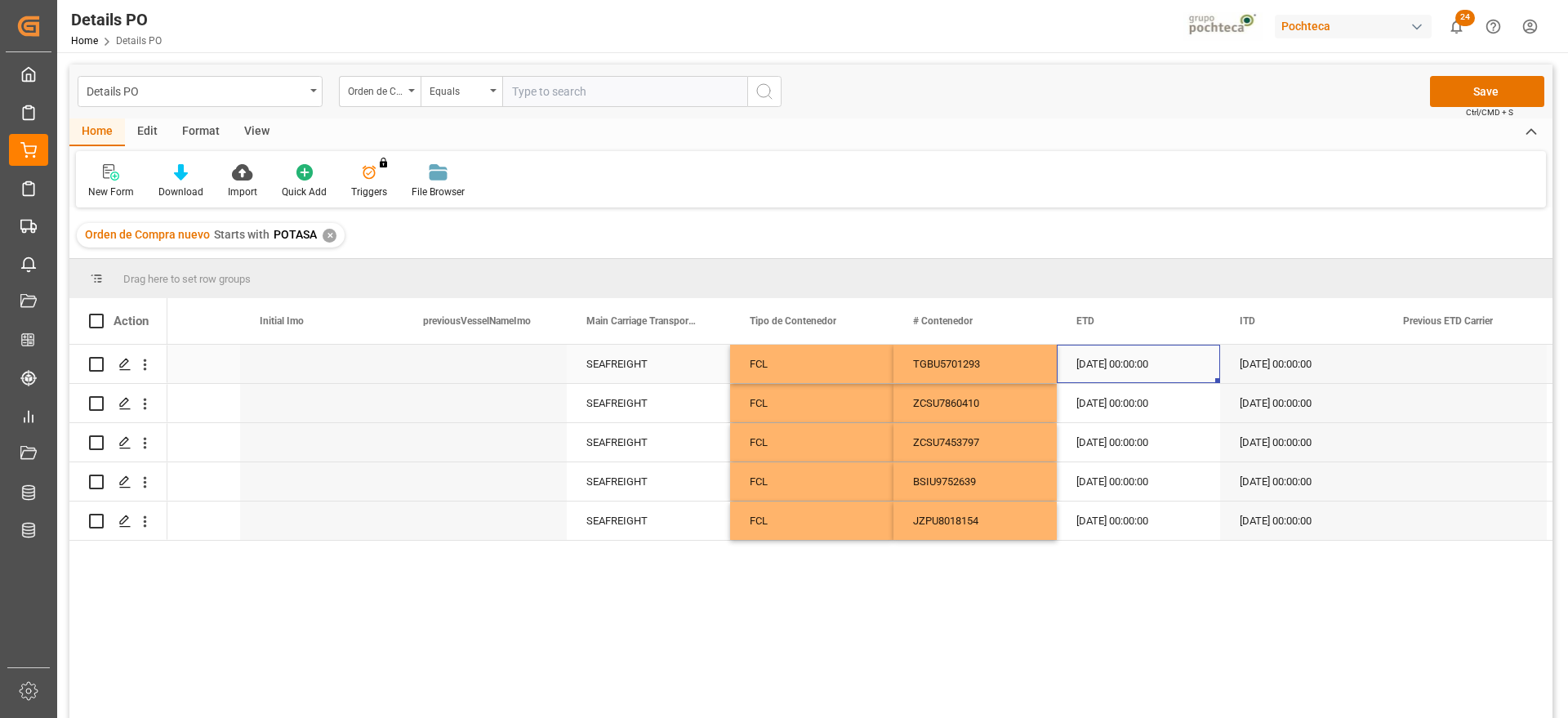
click at [1123, 365] on div "13-08-2025 00:00:00" at bounding box center [1138, 363] width 163 height 38
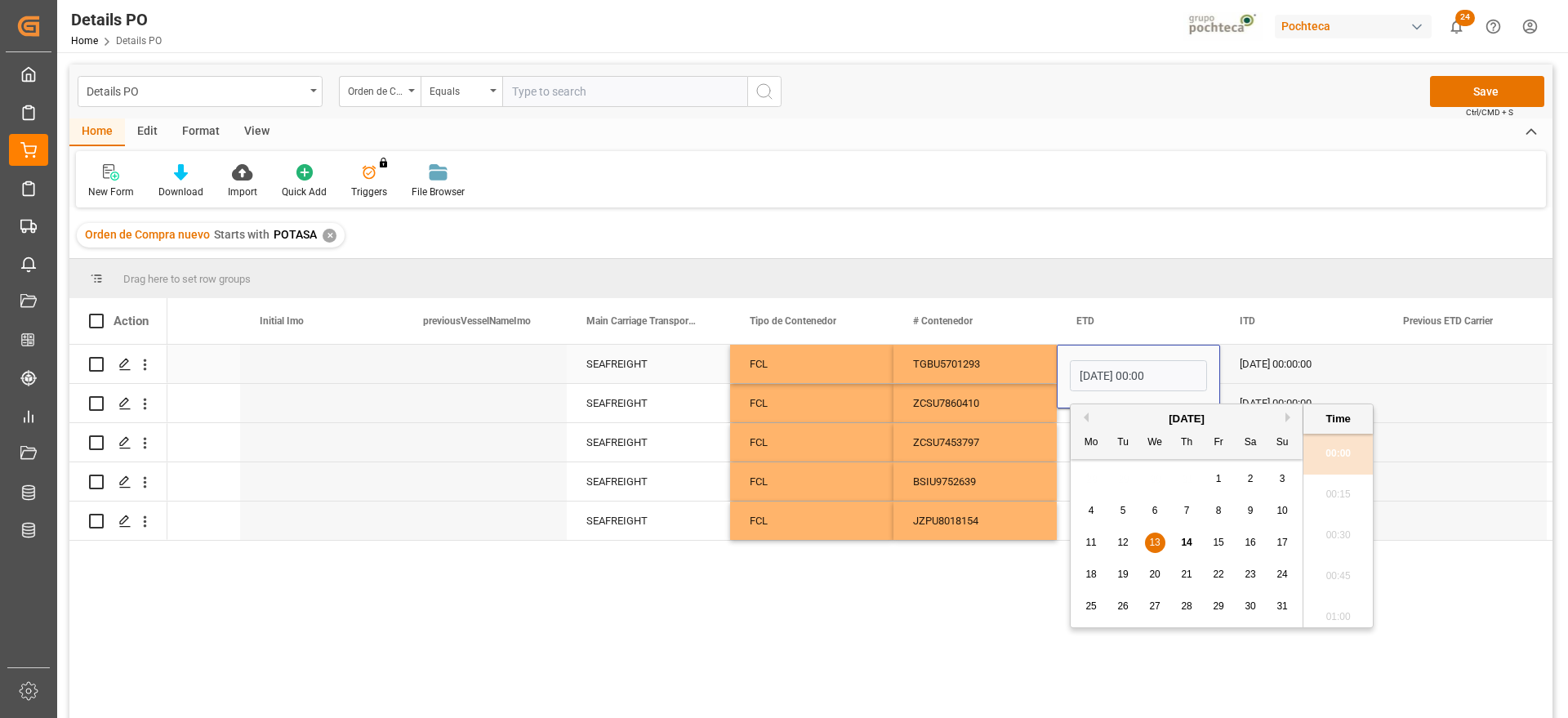
scroll to position [1476, 0]
click at [1286, 414] on button "Next Month" at bounding box center [1290, 417] width 10 height 10
click at [1146, 477] on div "3" at bounding box center [1155, 479] width 21 height 20
type input "03-09-2025 00:00"
click at [1005, 404] on div "ZCSU7860410" at bounding box center [975, 403] width 163 height 38
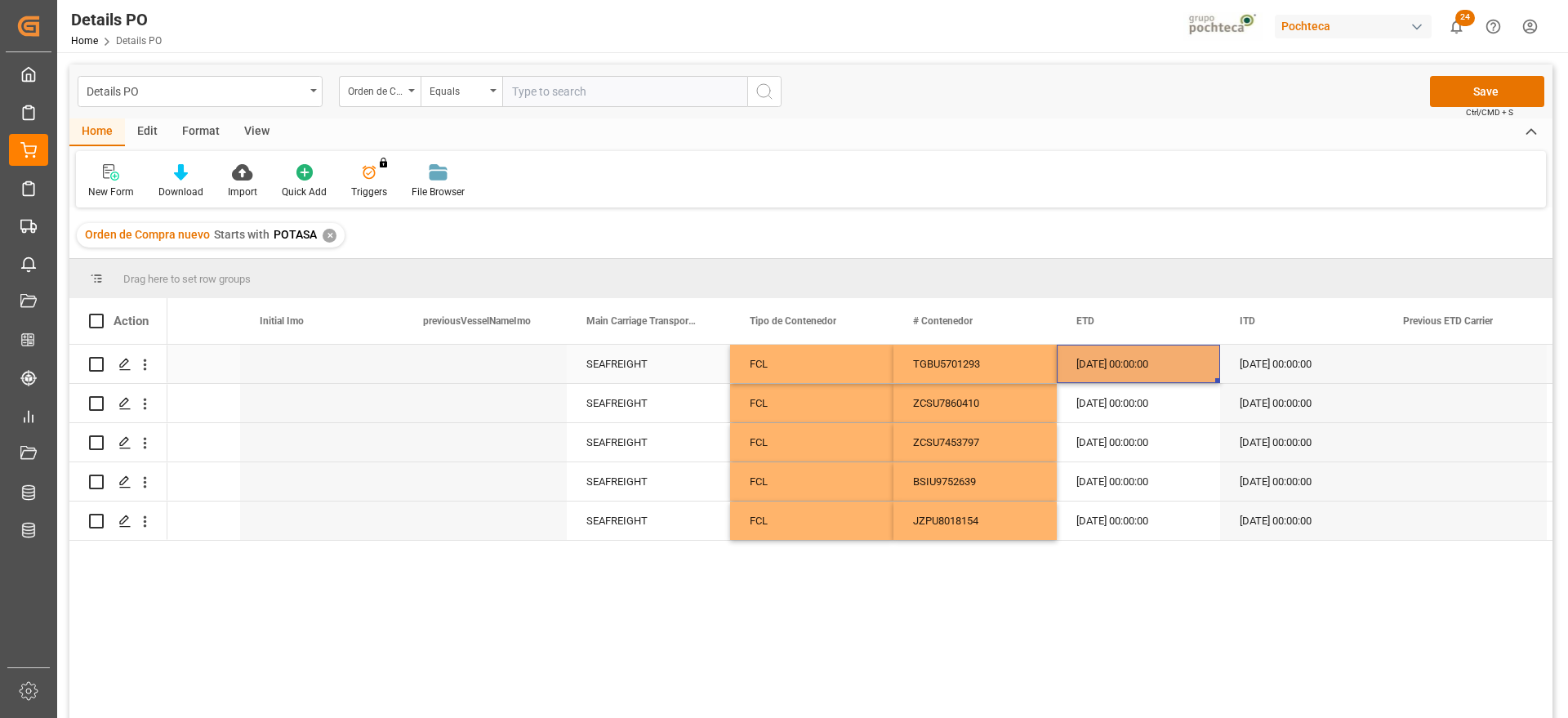
click at [1108, 371] on div "03-09-2025 00:00:00" at bounding box center [1138, 363] width 163 height 38
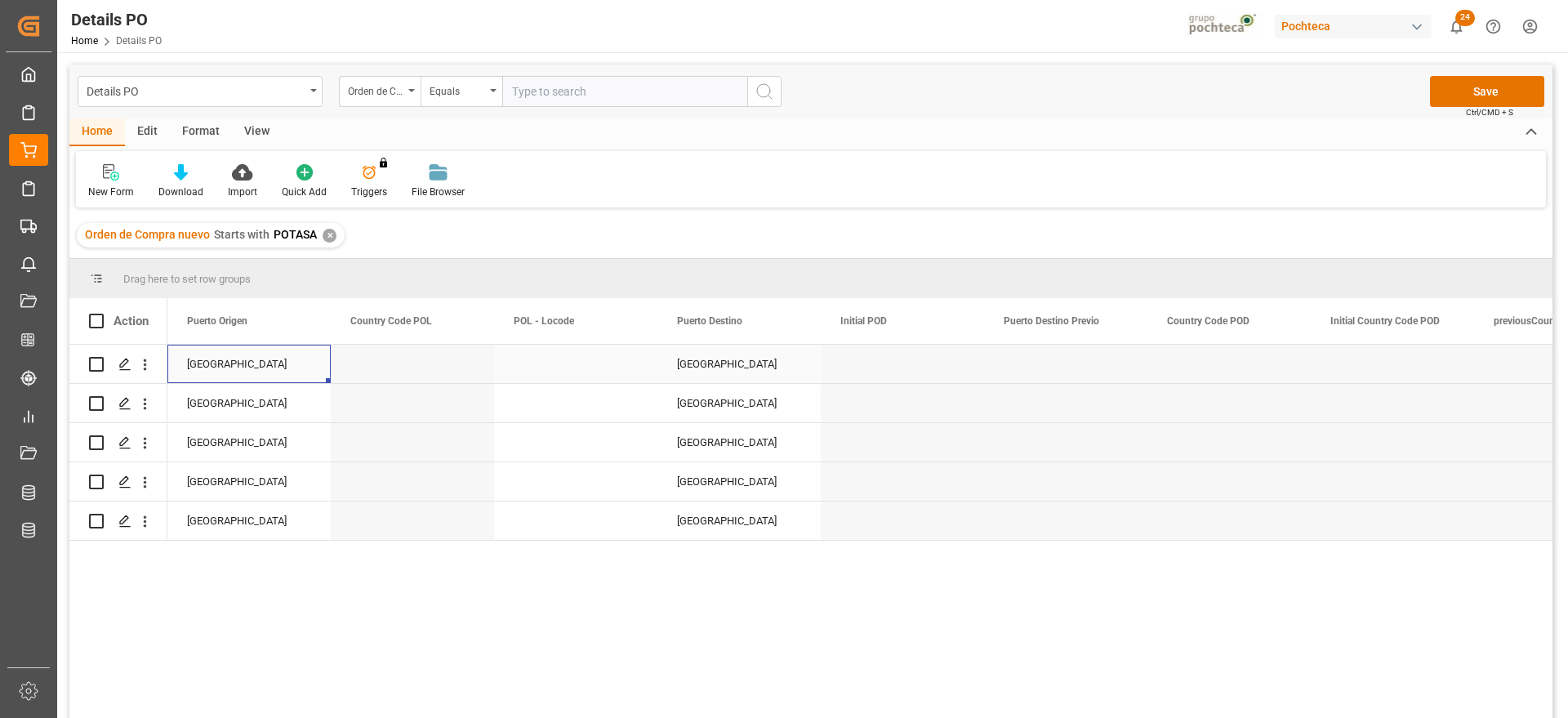
scroll to position [0, 6858]
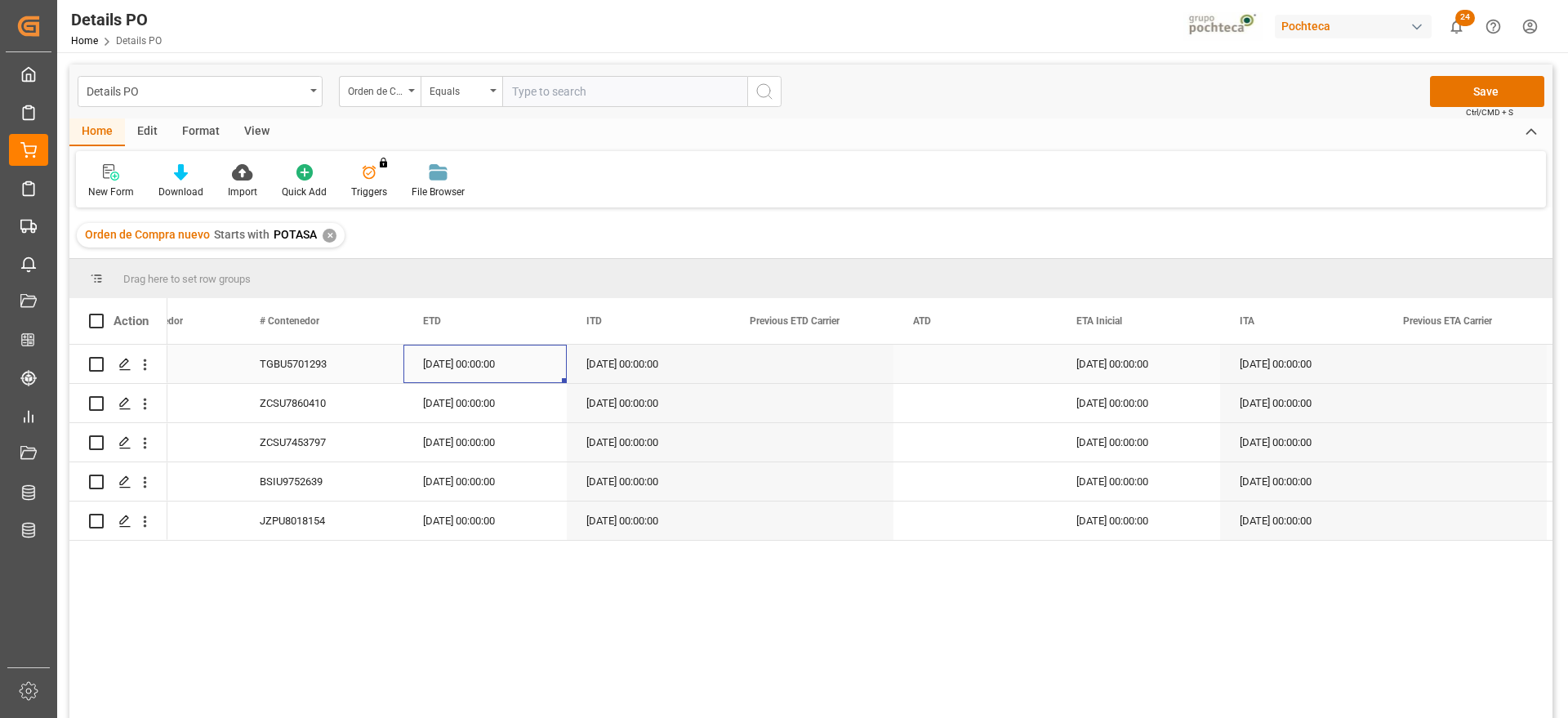
click at [481, 356] on div "03-09-2025 00:00:00" at bounding box center [485, 363] width 163 height 38
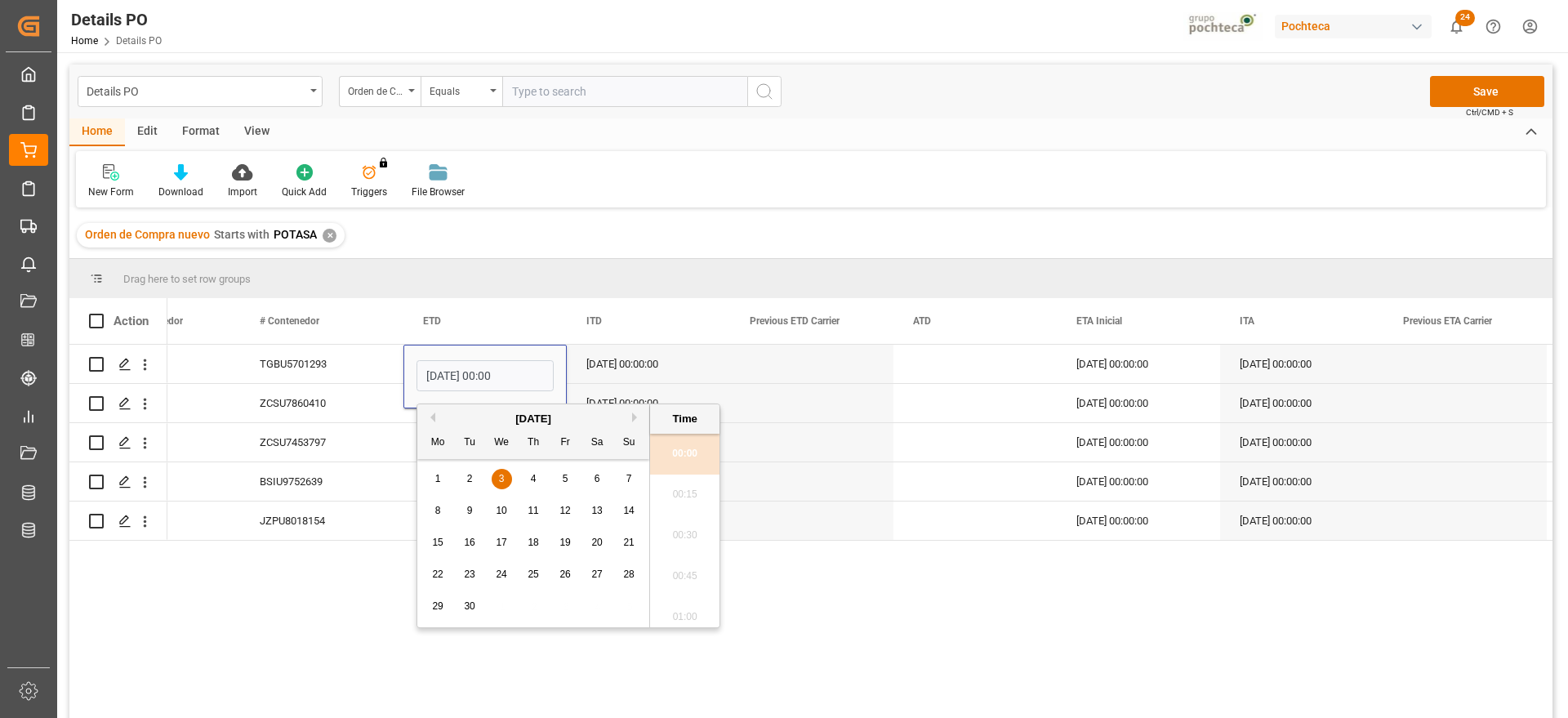
click at [430, 415] on button "Previous Month" at bounding box center [430, 417] width 10 height 10
click at [499, 536] on span "13" at bounding box center [501, 542] width 11 height 12
type input "13-08-2025 00:00"
drag, startPoint x: 625, startPoint y: 366, endPoint x: 591, endPoint y: 372, distance: 34.5
click at [621, 366] on div "08-05-2025 00:00:00" at bounding box center [648, 363] width 163 height 38
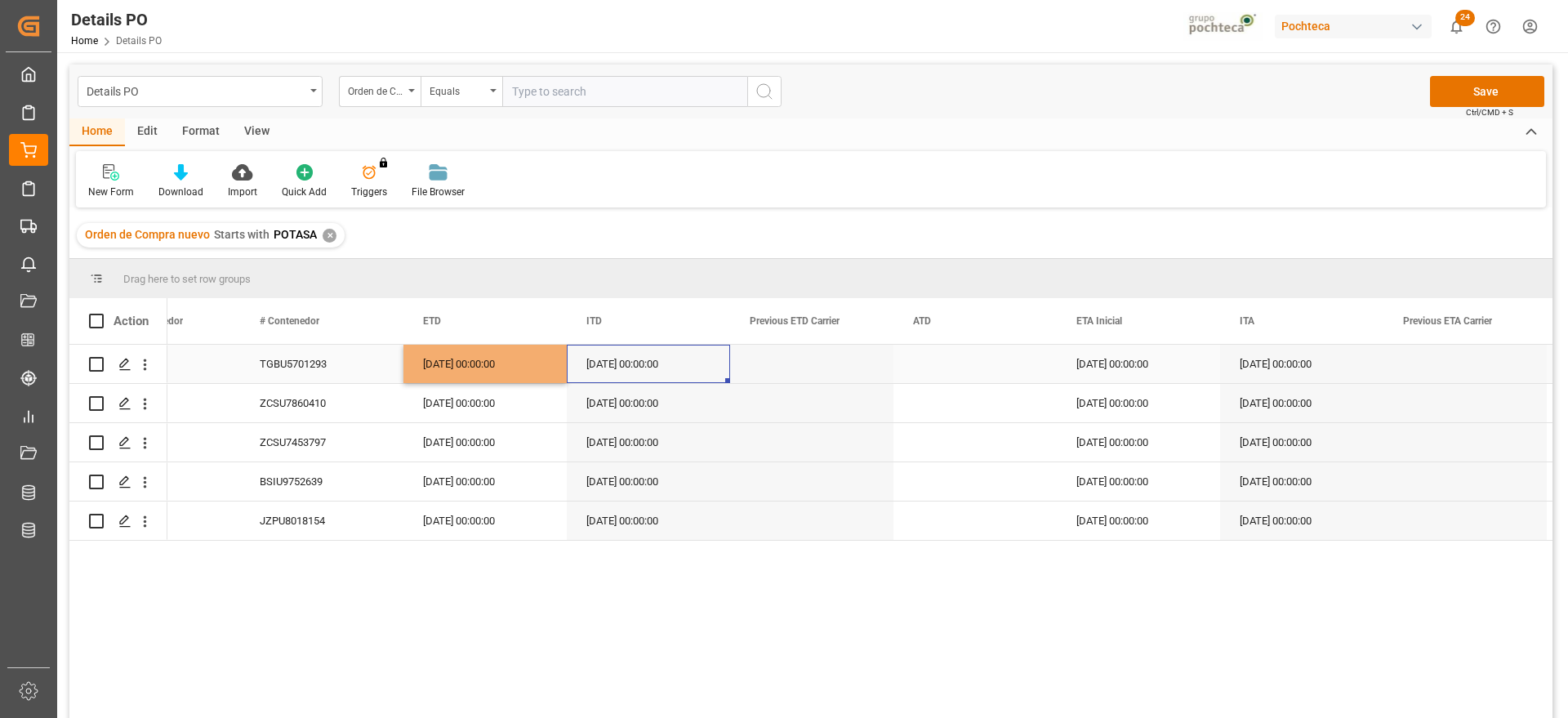
click at [511, 370] on div "13-08-2025 00:00:00" at bounding box center [485, 363] width 163 height 38
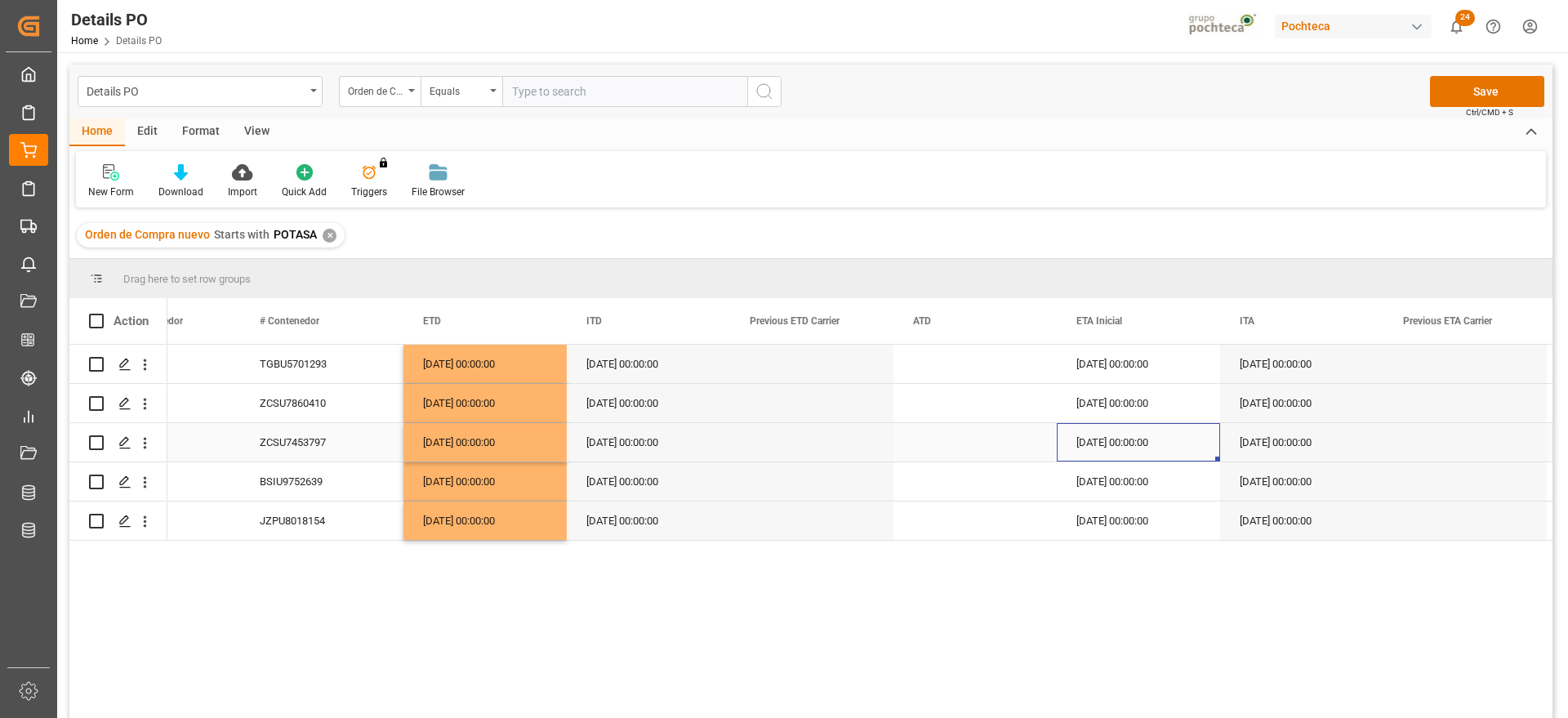
click at [1096, 448] on div "03-09-2025 00:00:00" at bounding box center [1138, 442] width 163 height 38
click at [1488, 85] on button "Save" at bounding box center [1487, 91] width 114 height 31
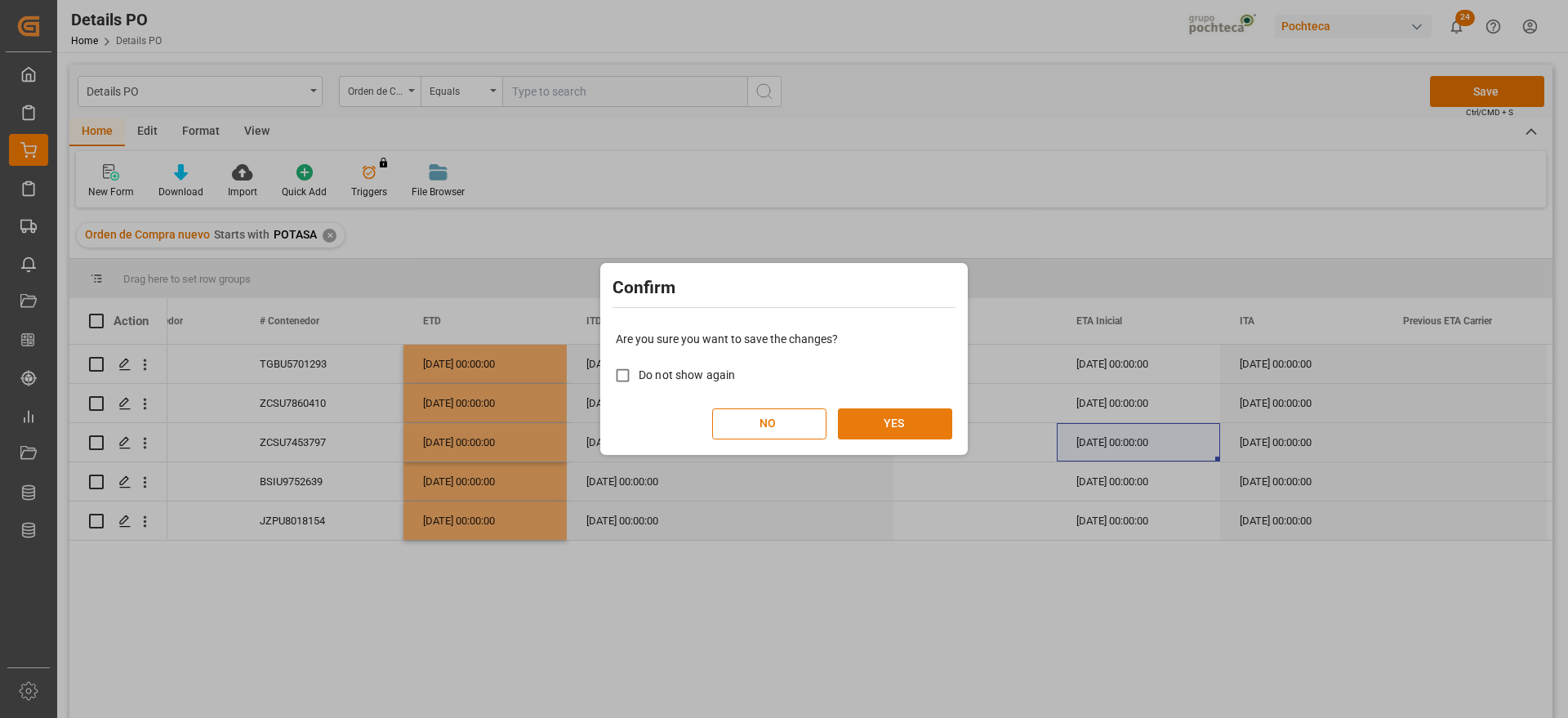
click at [900, 427] on button "YES" at bounding box center [894, 424] width 114 height 31
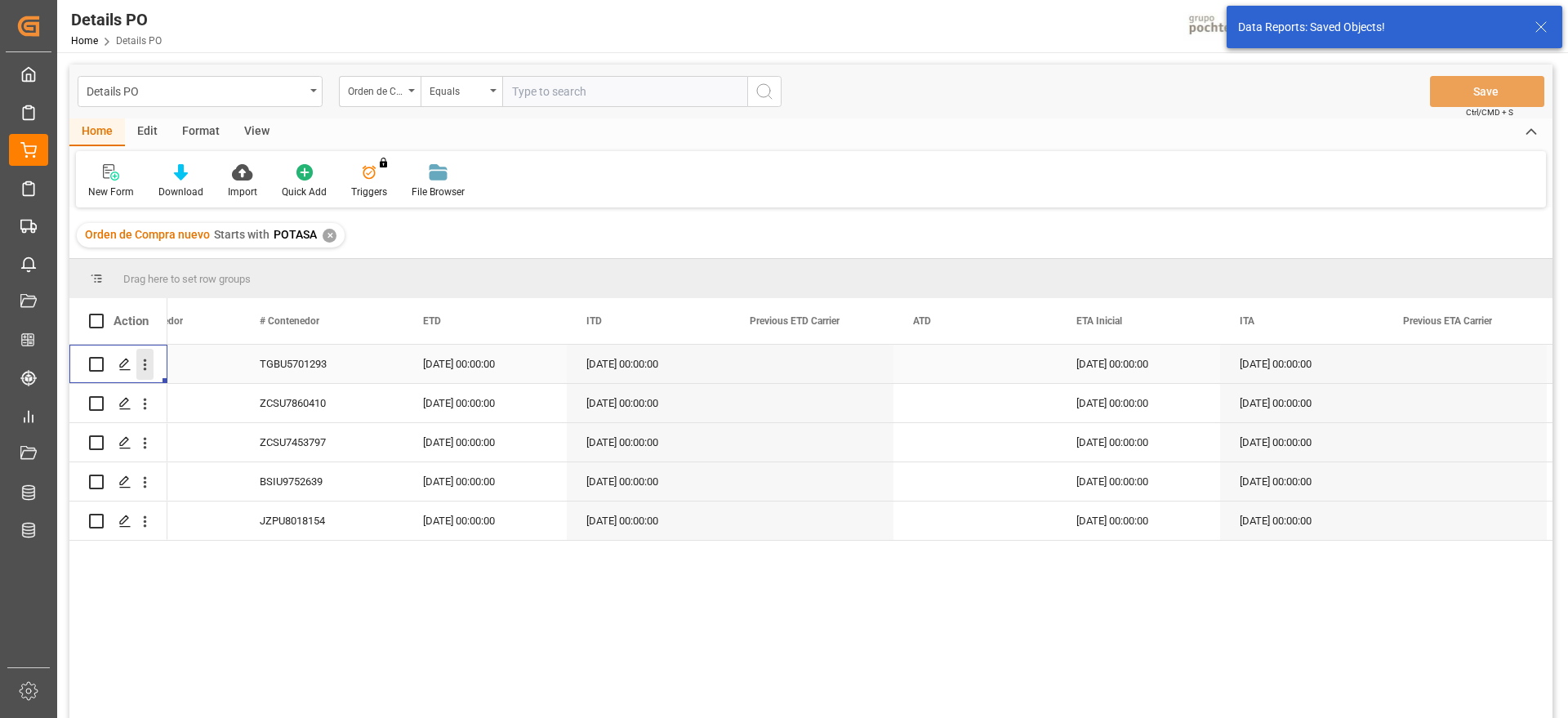
click at [140, 361] on icon "open menu" at bounding box center [144, 364] width 17 height 17
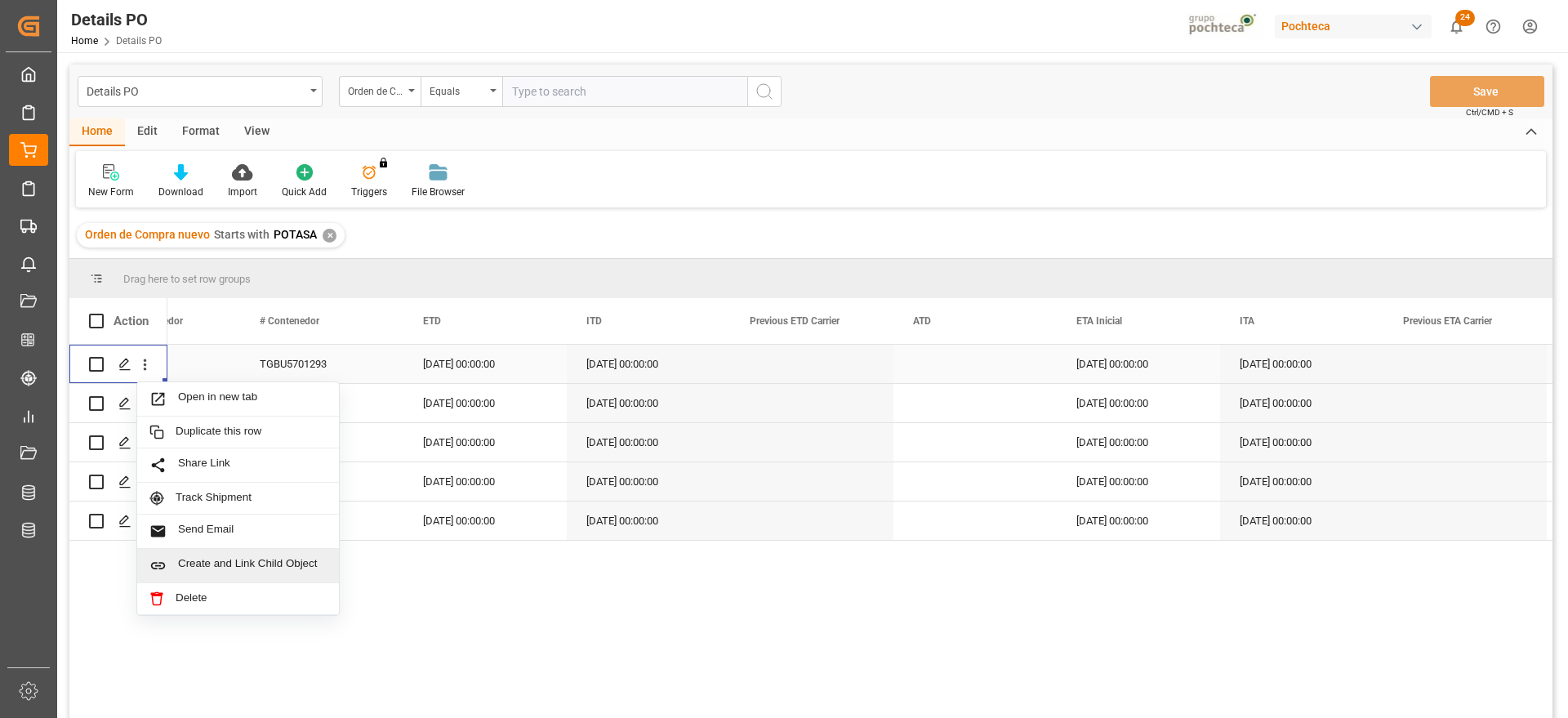
click at [241, 558] on span "Create and Link Child Object" at bounding box center [251, 565] width 148 height 17
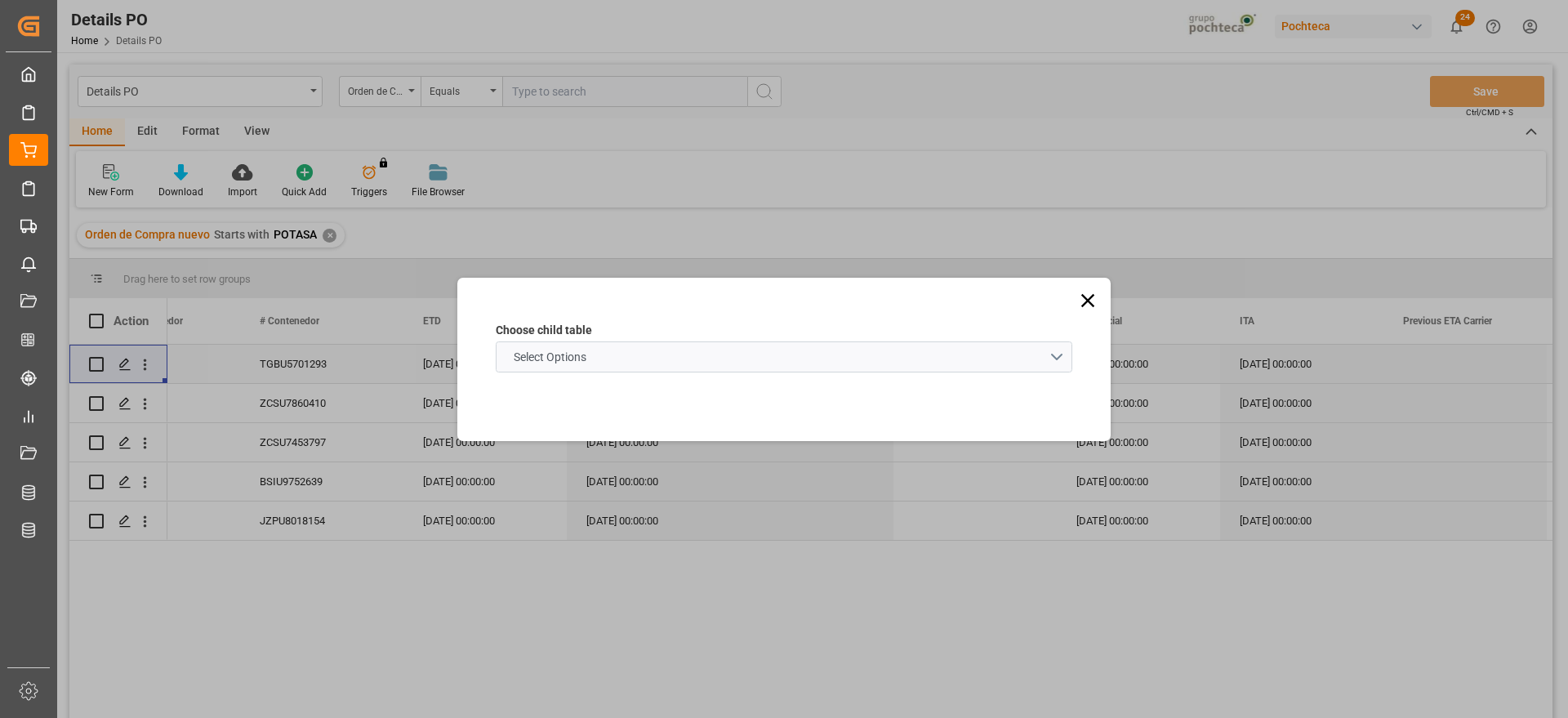
click at [529, 356] on span "Select Options" at bounding box center [550, 357] width 89 height 17
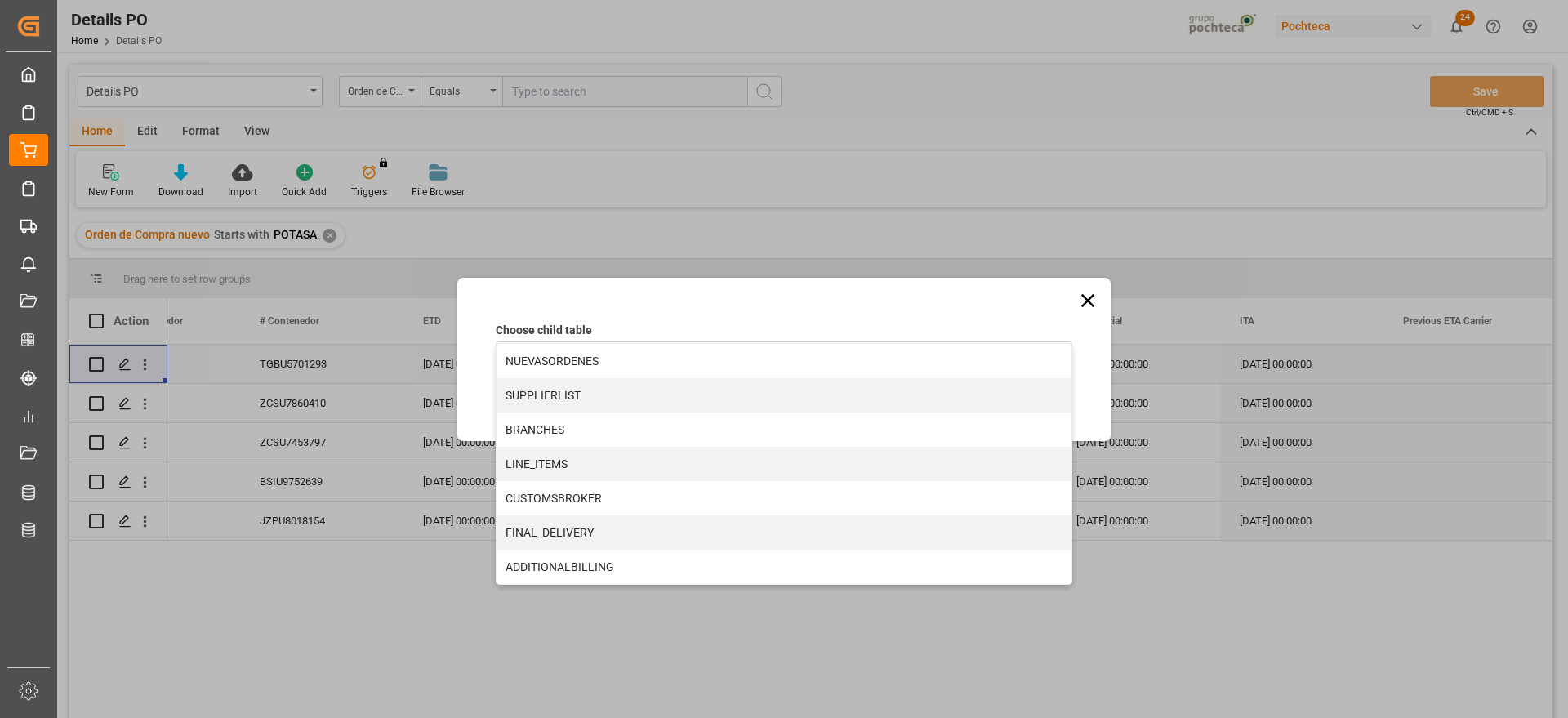
click at [317, 395] on div "Choose child table Select Options NUEVASORDENES SUPPLIERLIST BRANCHES LINE_ITEM…" at bounding box center [784, 359] width 1568 height 718
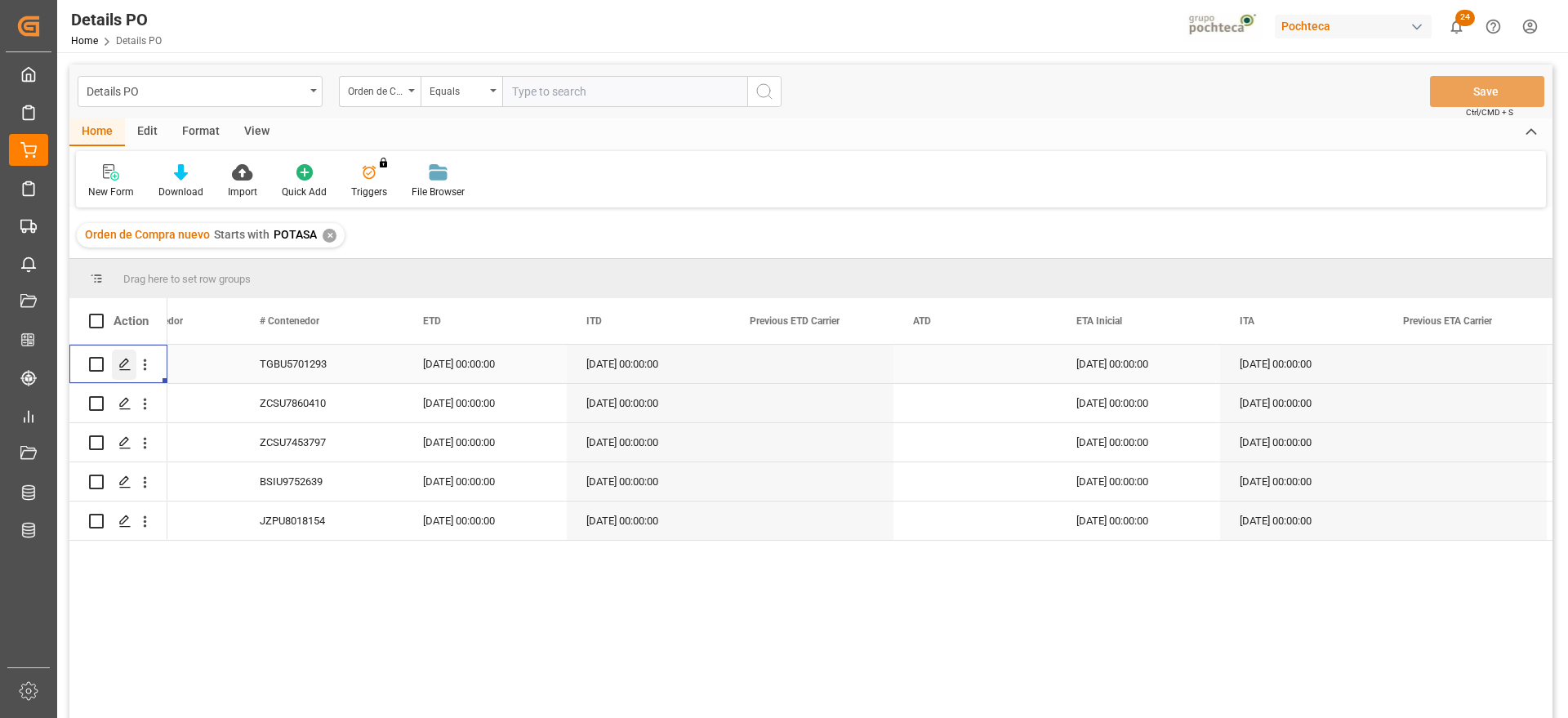
click at [130, 359] on icon "Press SPACE to select this row." at bounding box center [125, 363] width 13 height 13
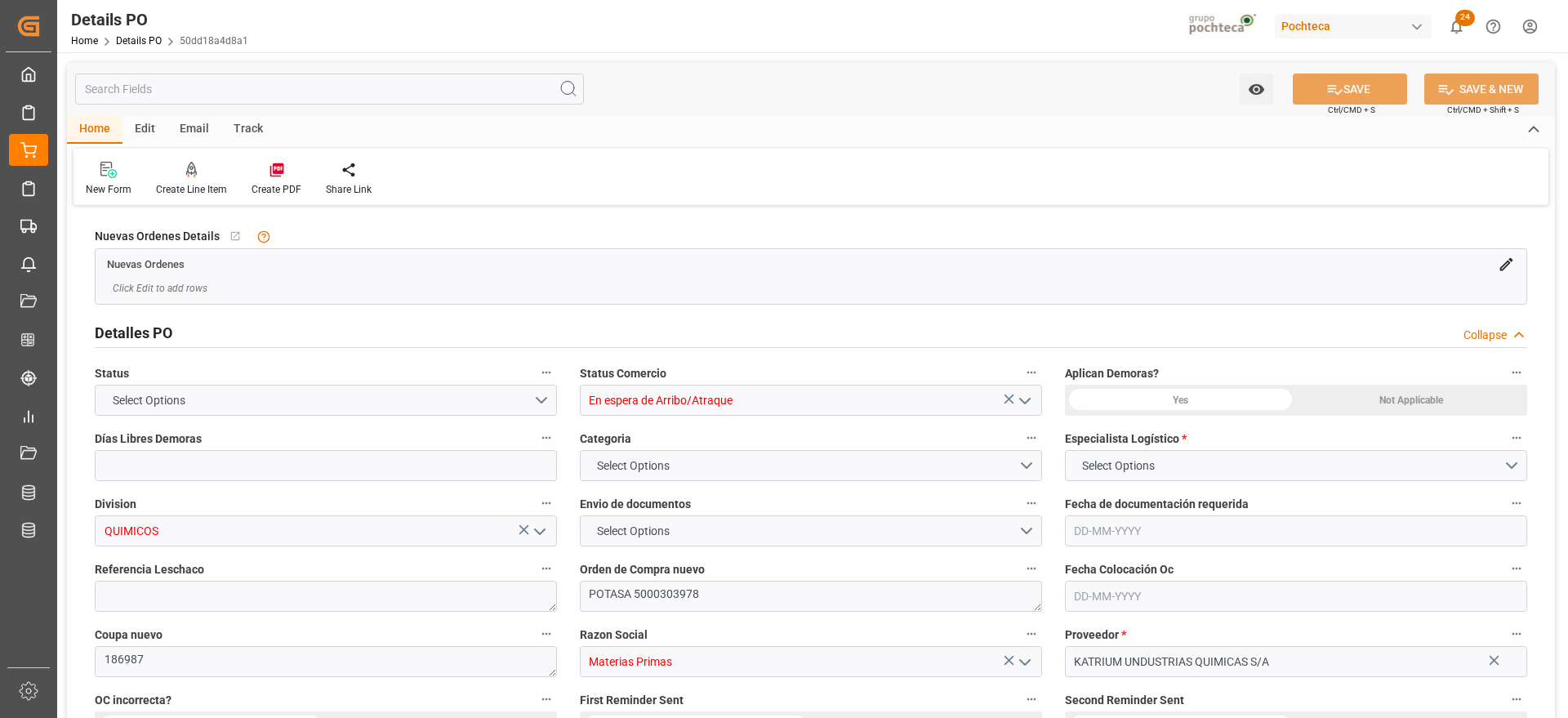
type input "En espera de Arribo/Atraque"
type input "QUIMICOS"
type textarea "POTASA 5000303978"
type textarea "186987"
type input "Materias Primas"
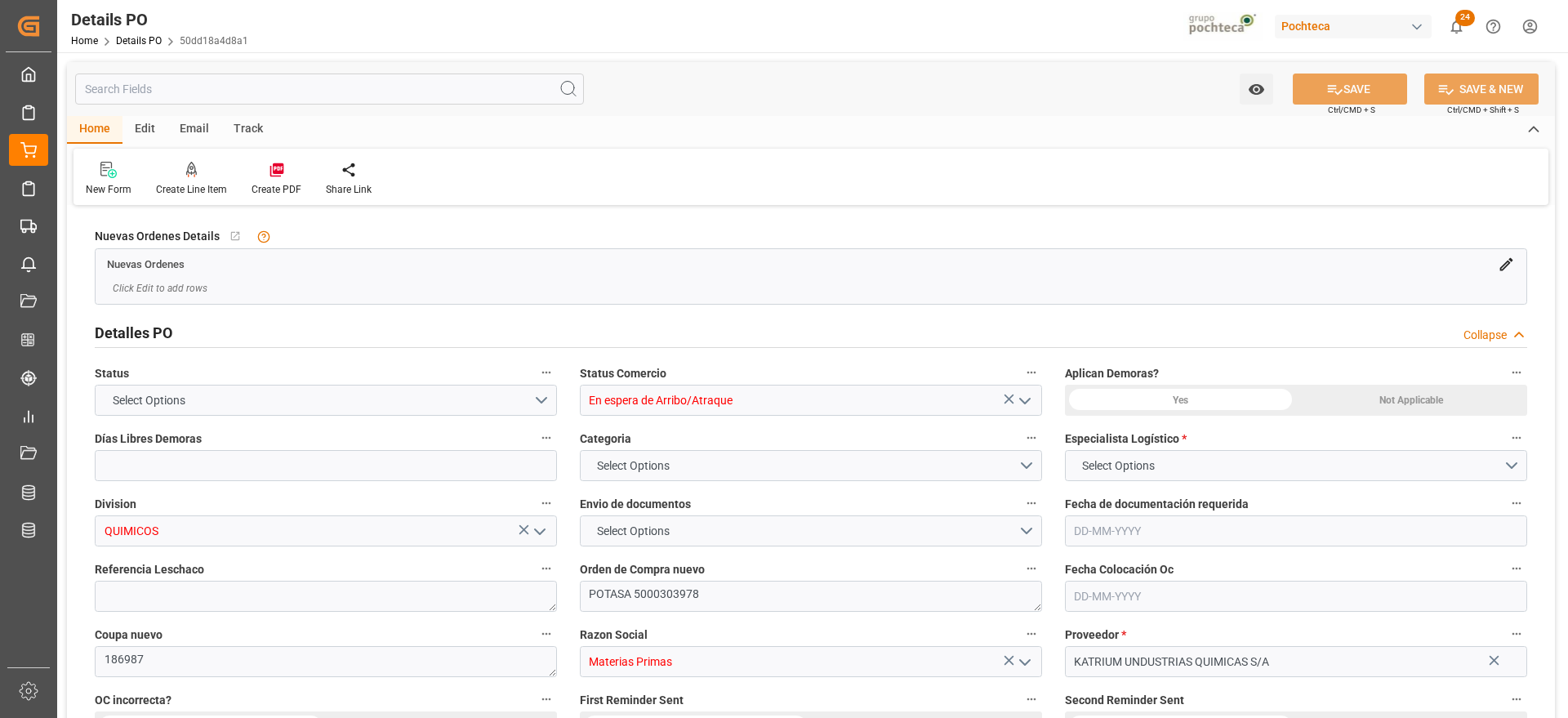
type input "KATRIUM UNDUSTRIAS QUIMICAS S/A"
type textarea "0066/25SC"
type textarea "EN ESPERA DE ARRIBO"
type textarea "POTASA LIQ 50% TOT 1450 KG E/I BR N (969"
type input "15"
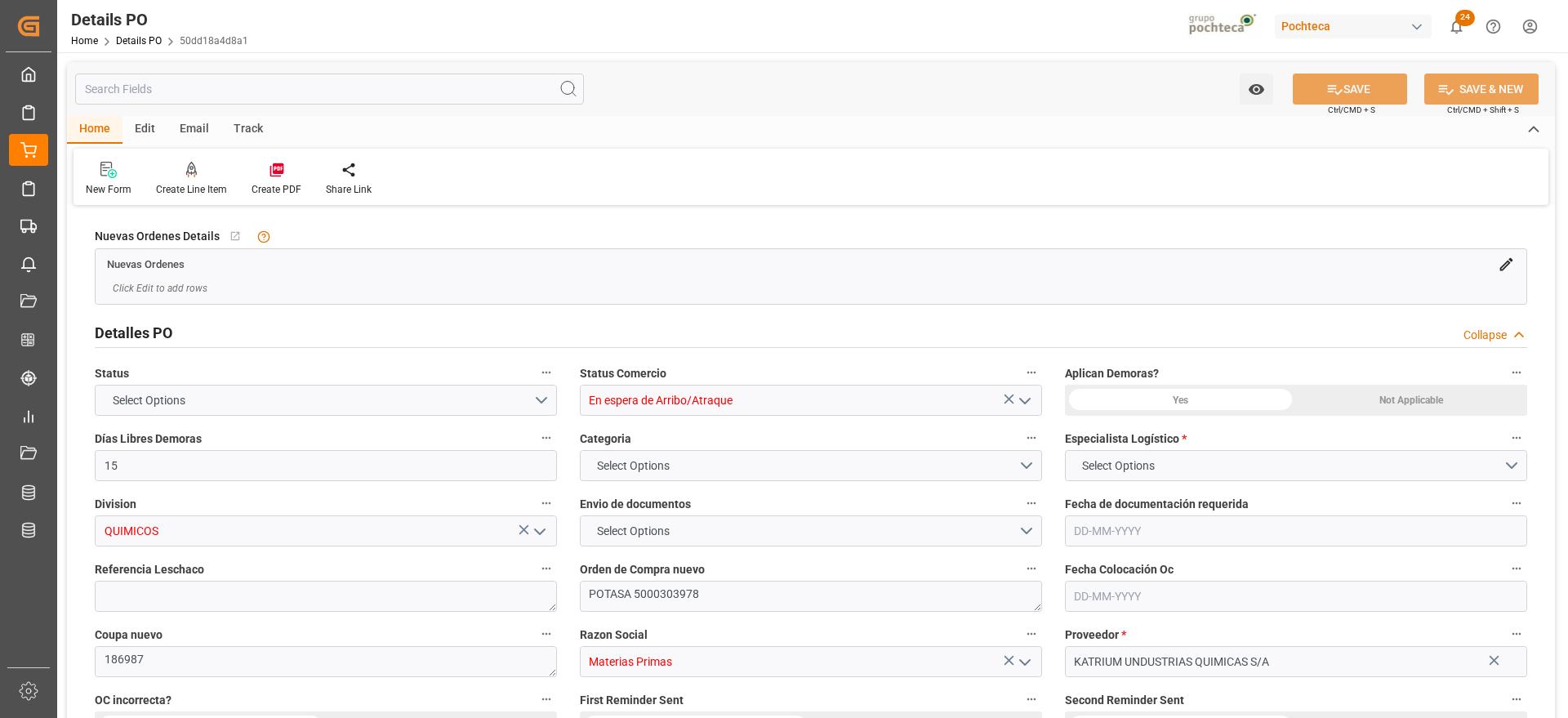
type input "[DATE]"
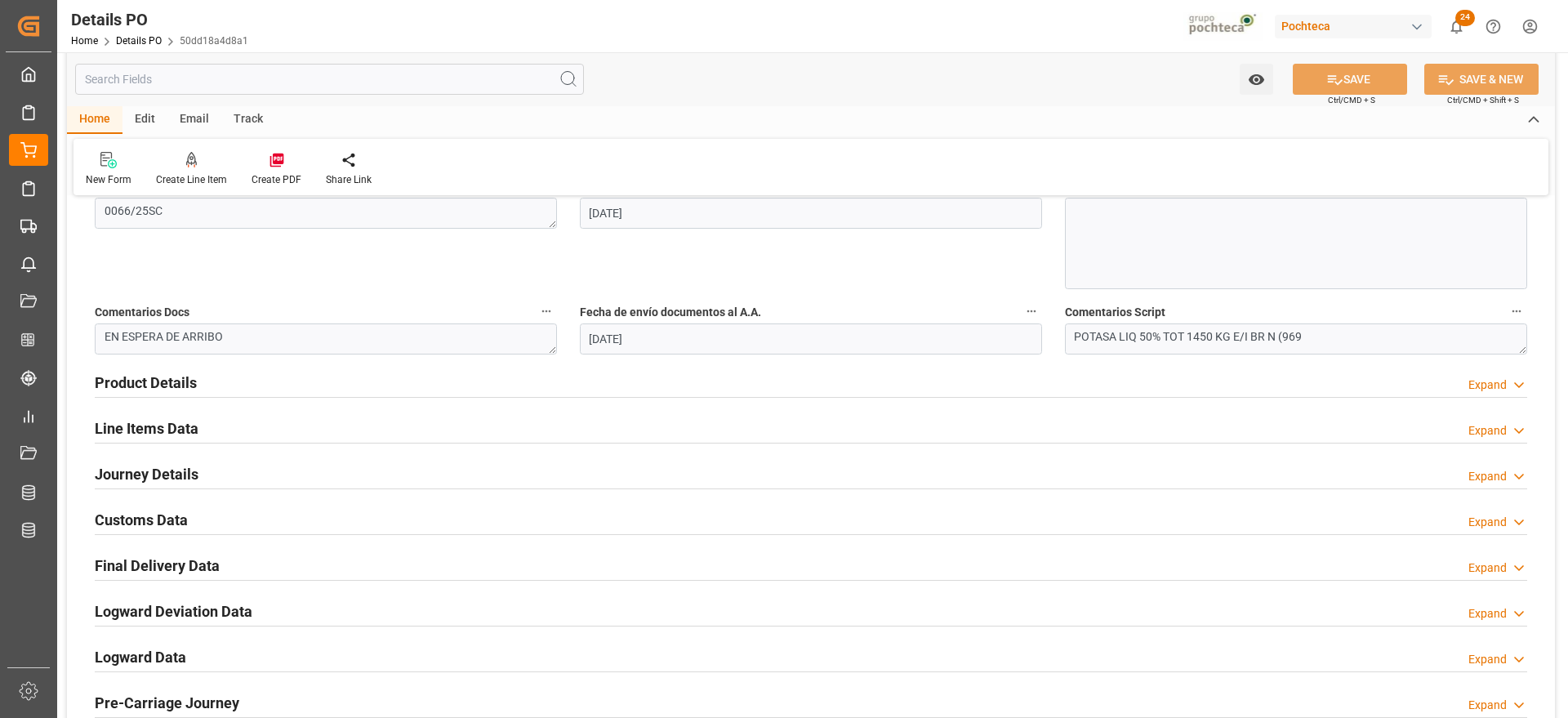
scroll to position [919, 0]
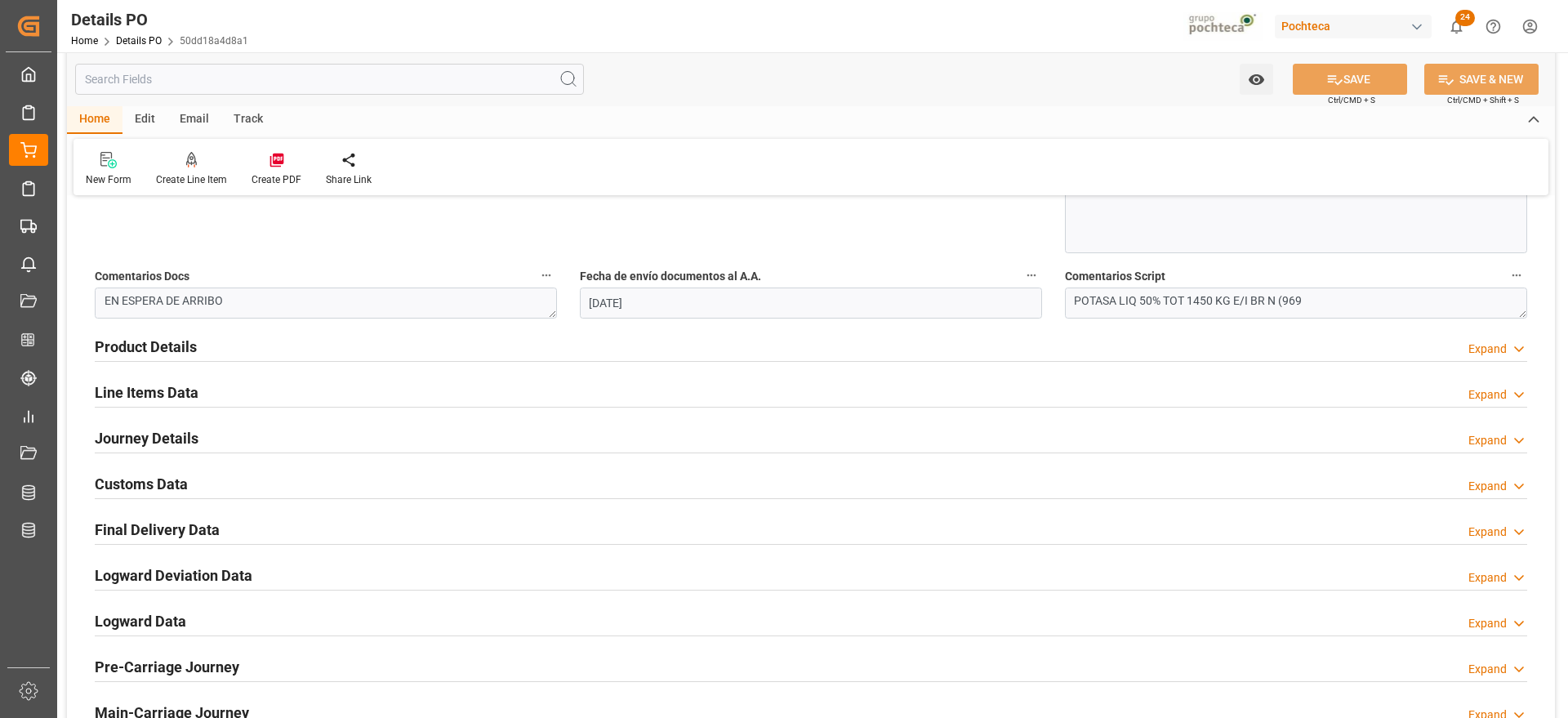
click at [170, 477] on h2 "Customs Data" at bounding box center [140, 483] width 93 height 22
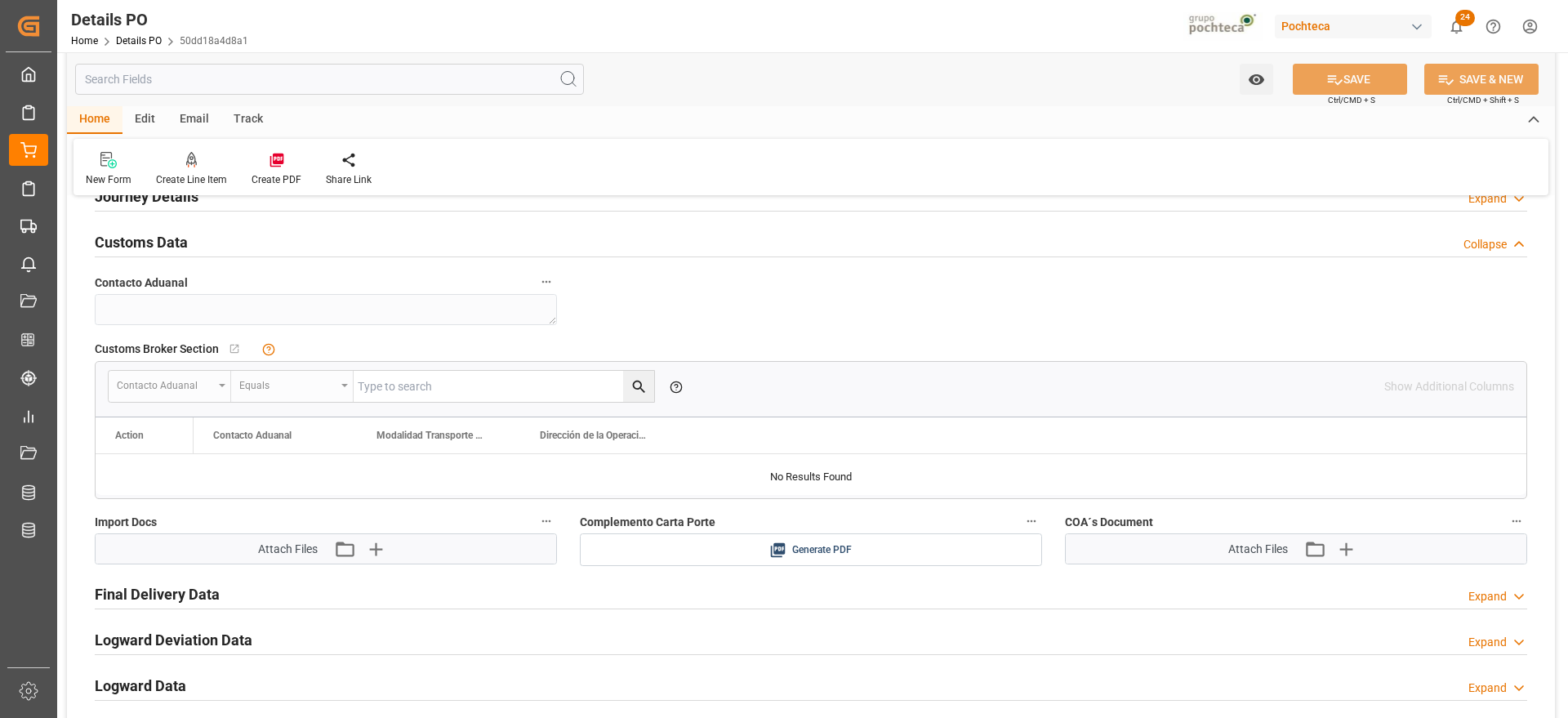
scroll to position [1226, 0]
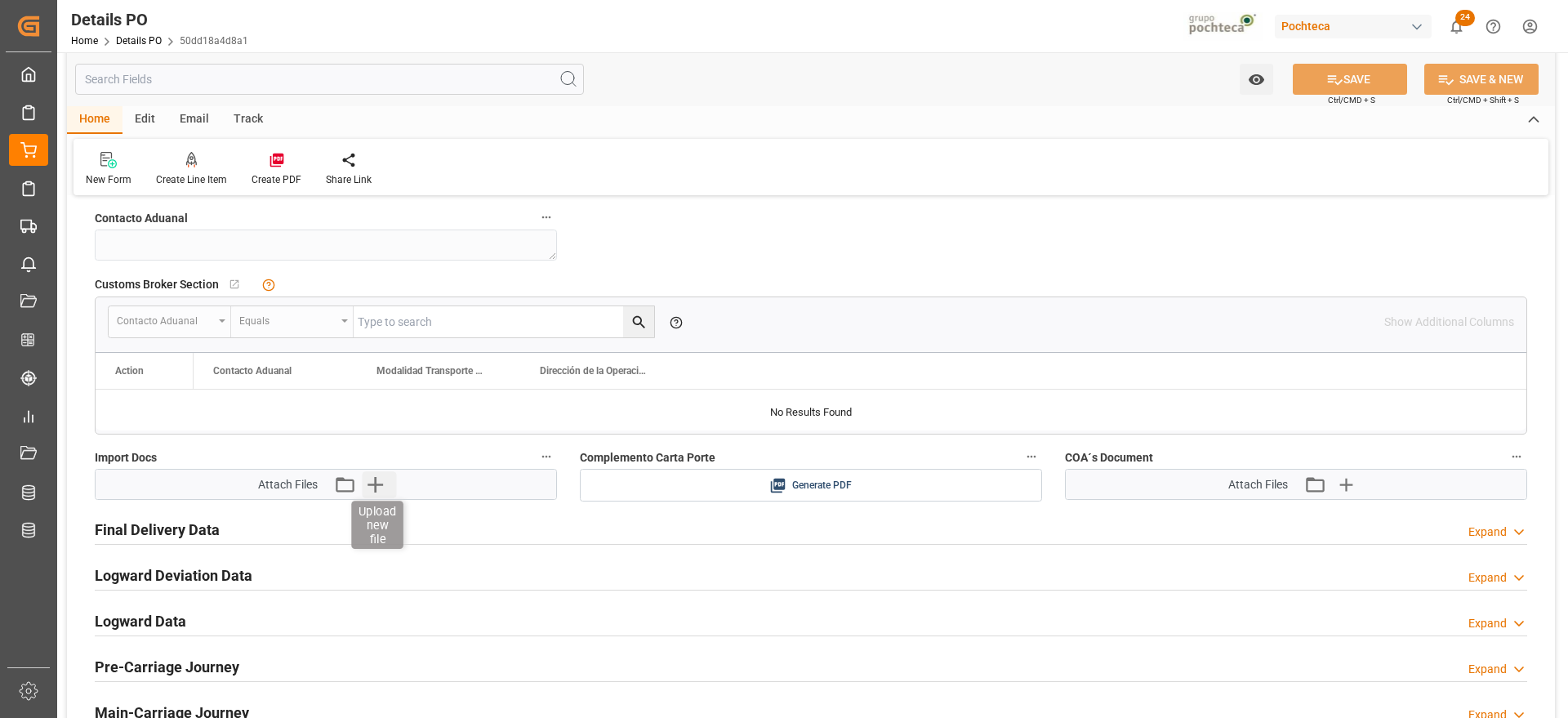
click at [374, 487] on icon "button" at bounding box center [374, 484] width 27 height 27
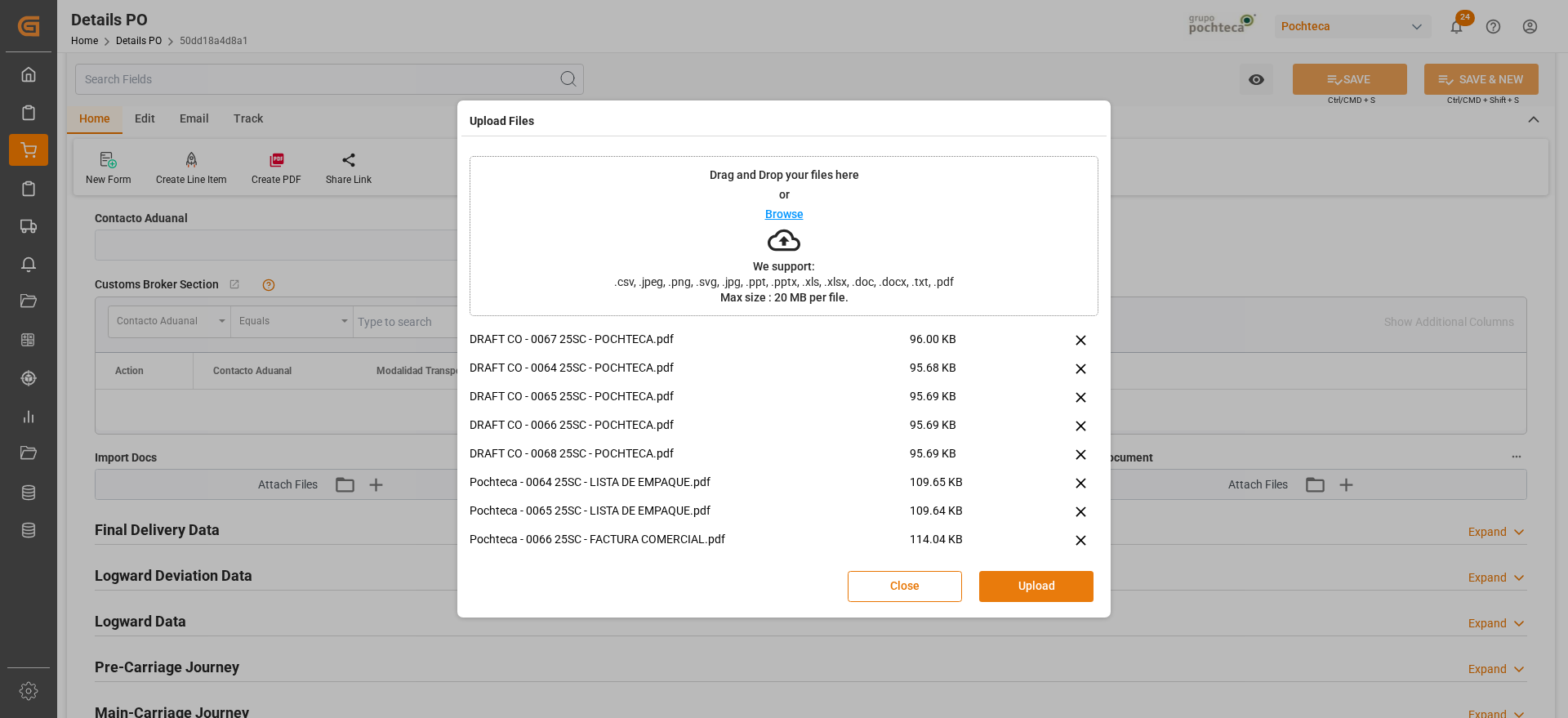
click at [1024, 583] on button "Upload" at bounding box center [1036, 586] width 114 height 31
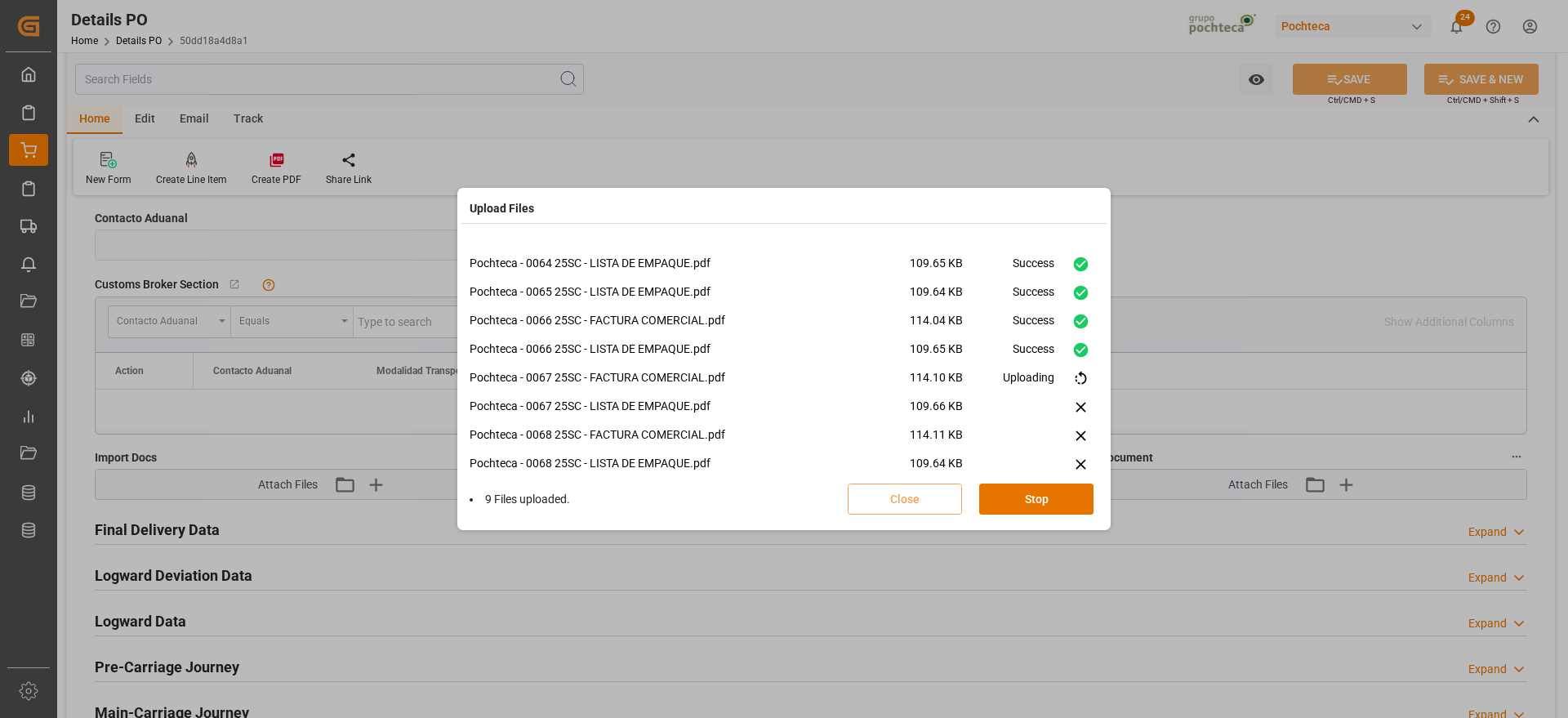
scroll to position [240, 0]
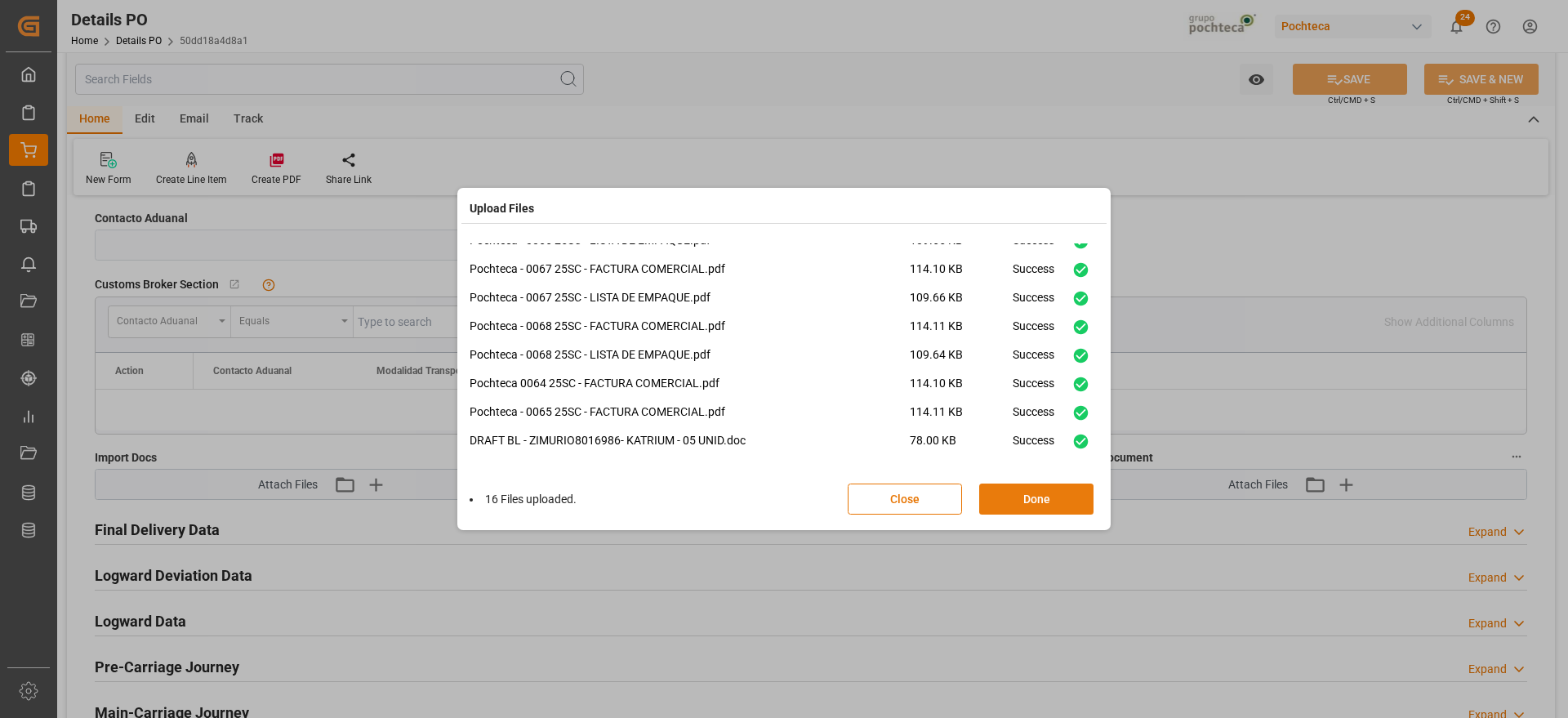
click at [1049, 495] on button "Done" at bounding box center [1036, 499] width 114 height 31
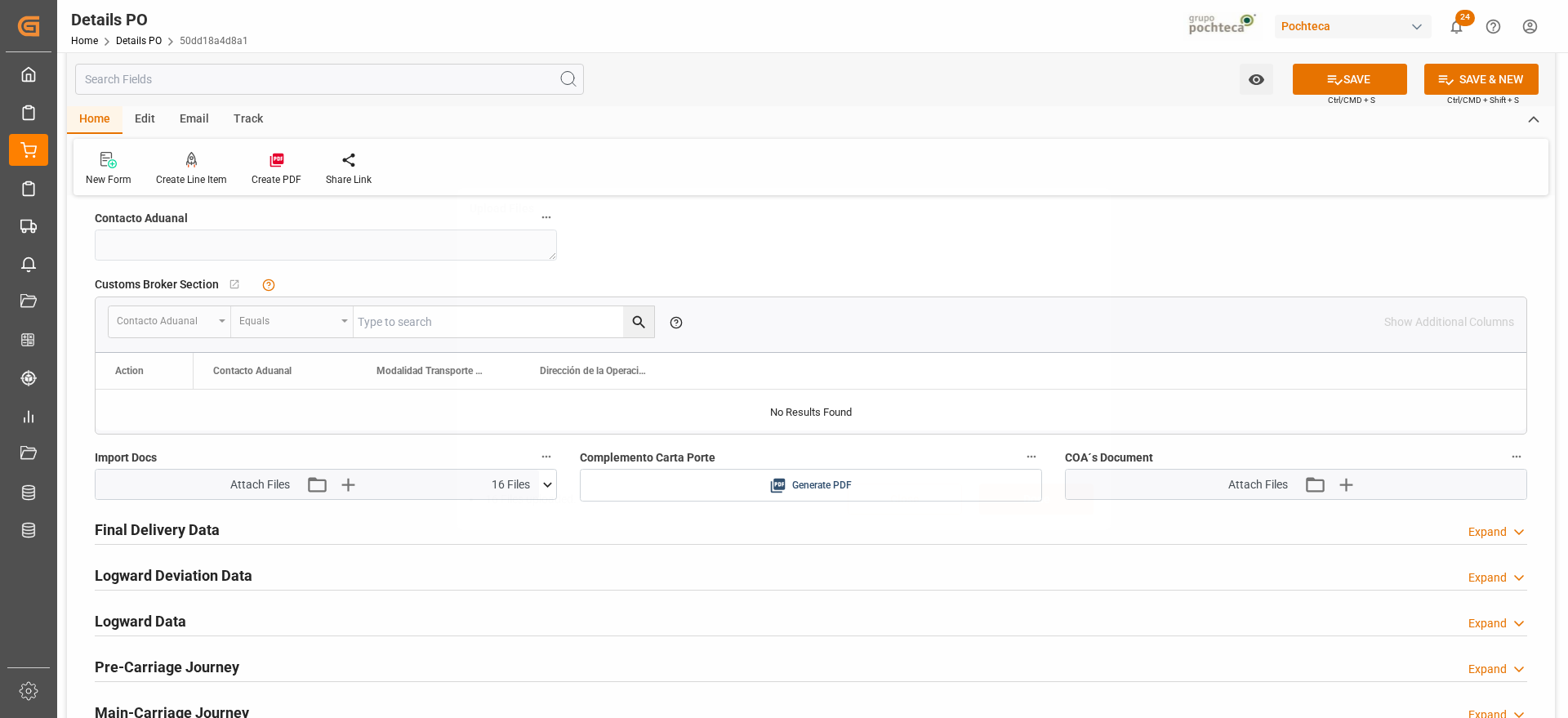
scroll to position [0, 0]
click at [1373, 68] on button "SAVE" at bounding box center [1349, 80] width 114 height 31
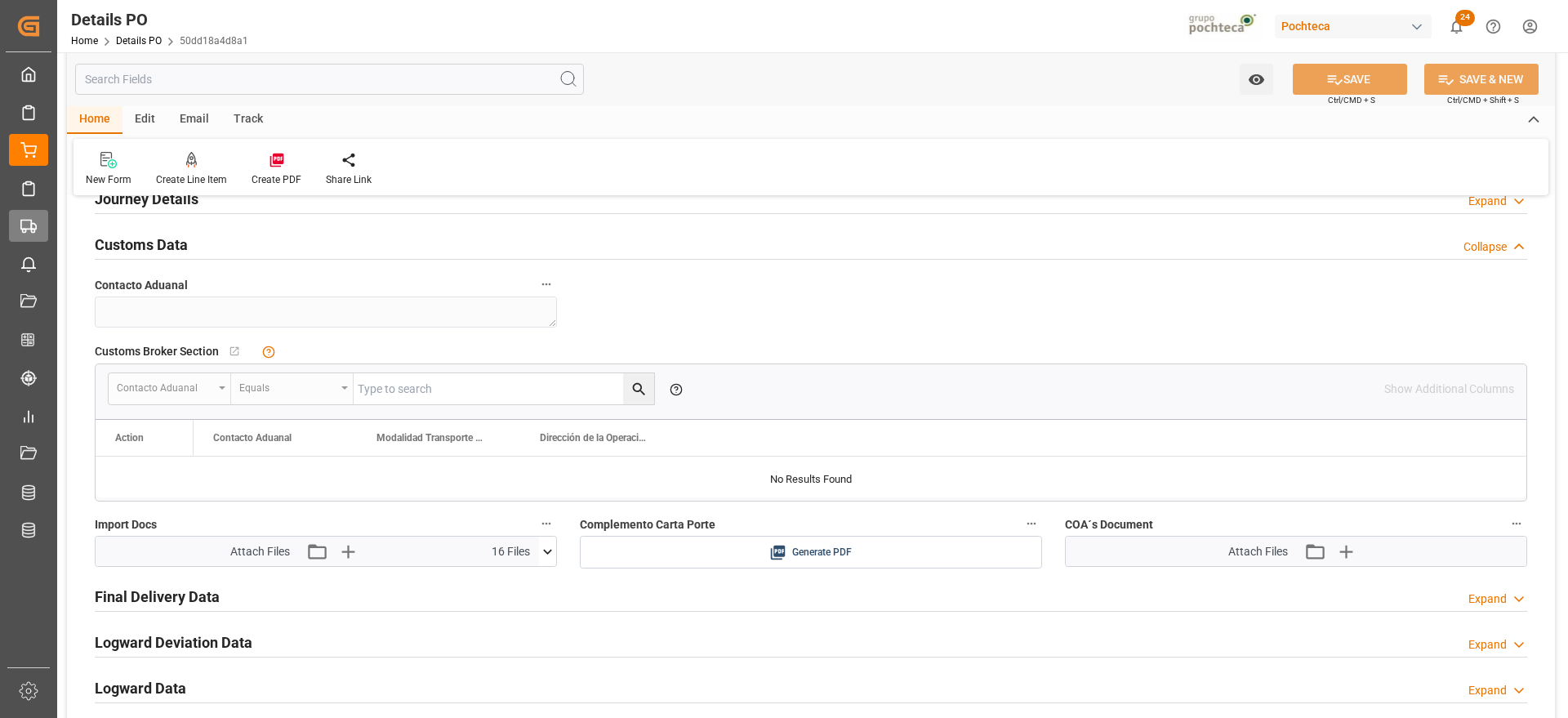
scroll to position [1124, 0]
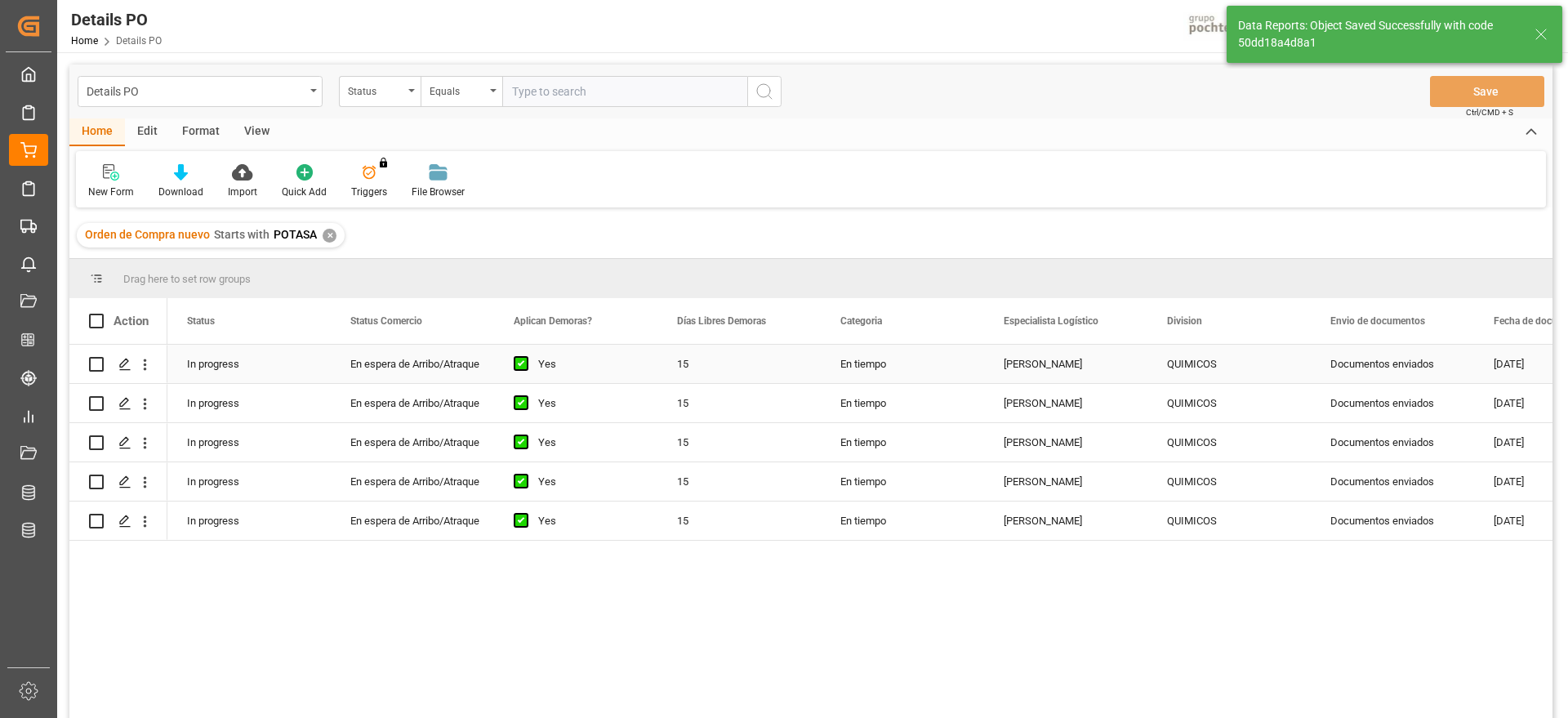
click at [315, 371] on div "In progress" at bounding box center [248, 363] width 163 height 38
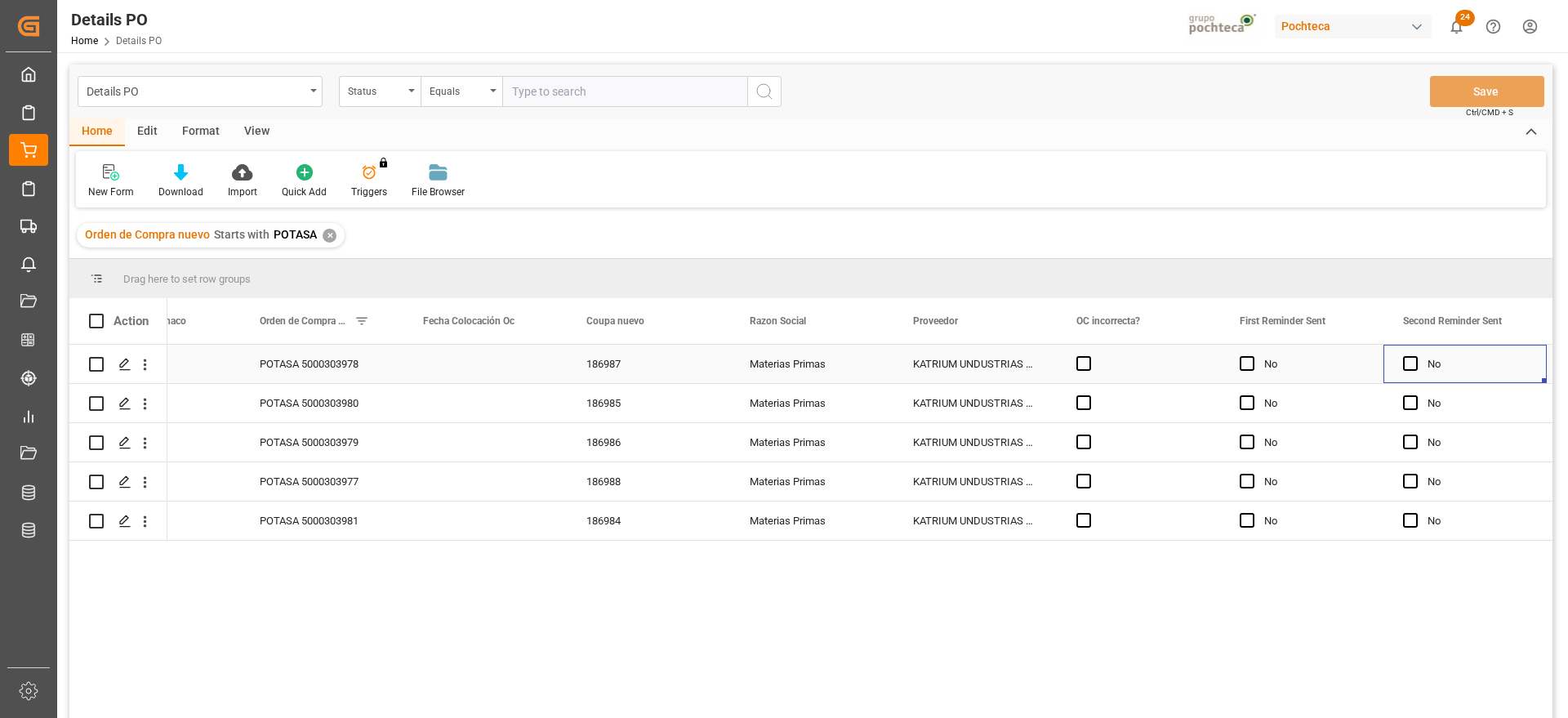
scroll to position [0, 1723]
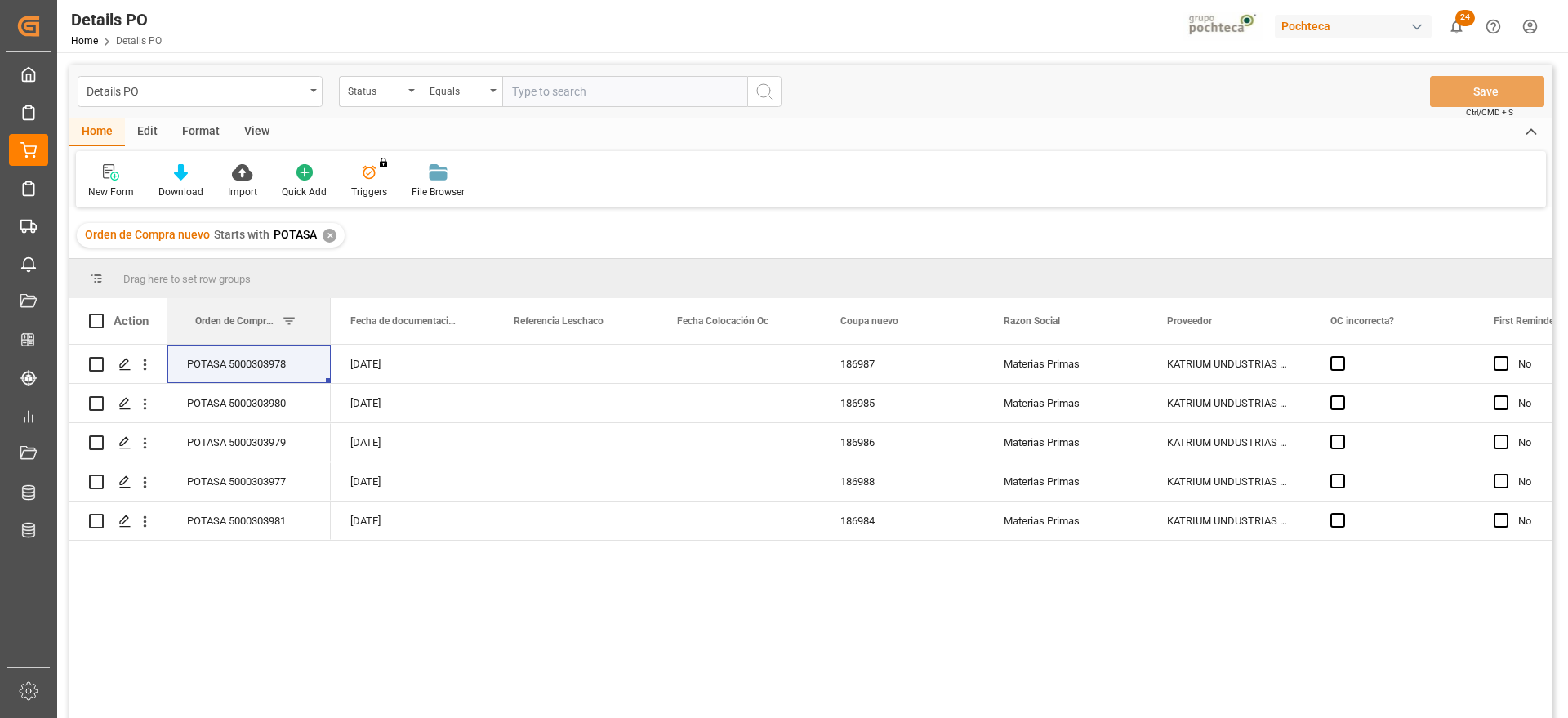
drag, startPoint x: 560, startPoint y: 317, endPoint x: 136, endPoint y: 312, distance: 424.0
click at [138, 363] on icon "open menu" at bounding box center [144, 364] width 17 height 17
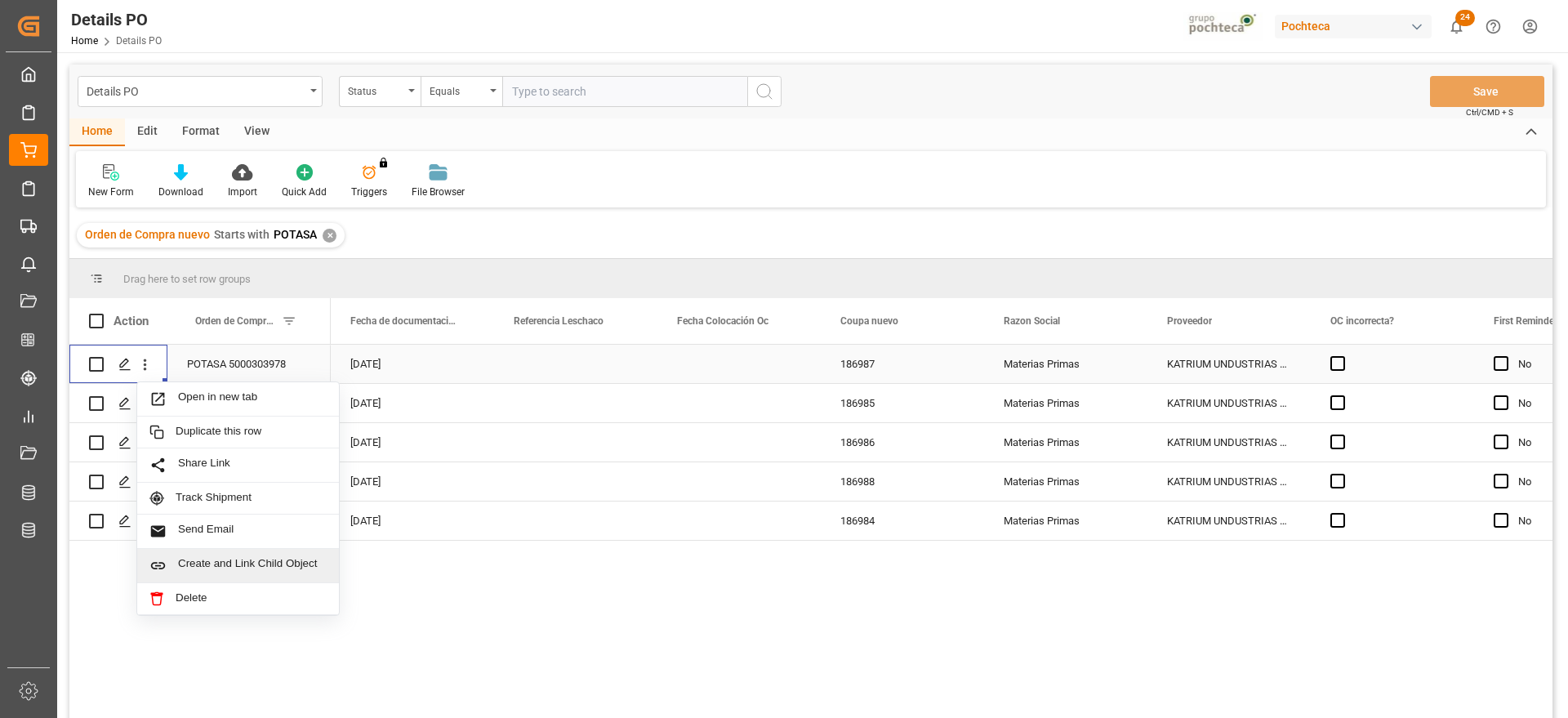
click at [214, 562] on span "Create and Link Child Object" at bounding box center [251, 565] width 148 height 17
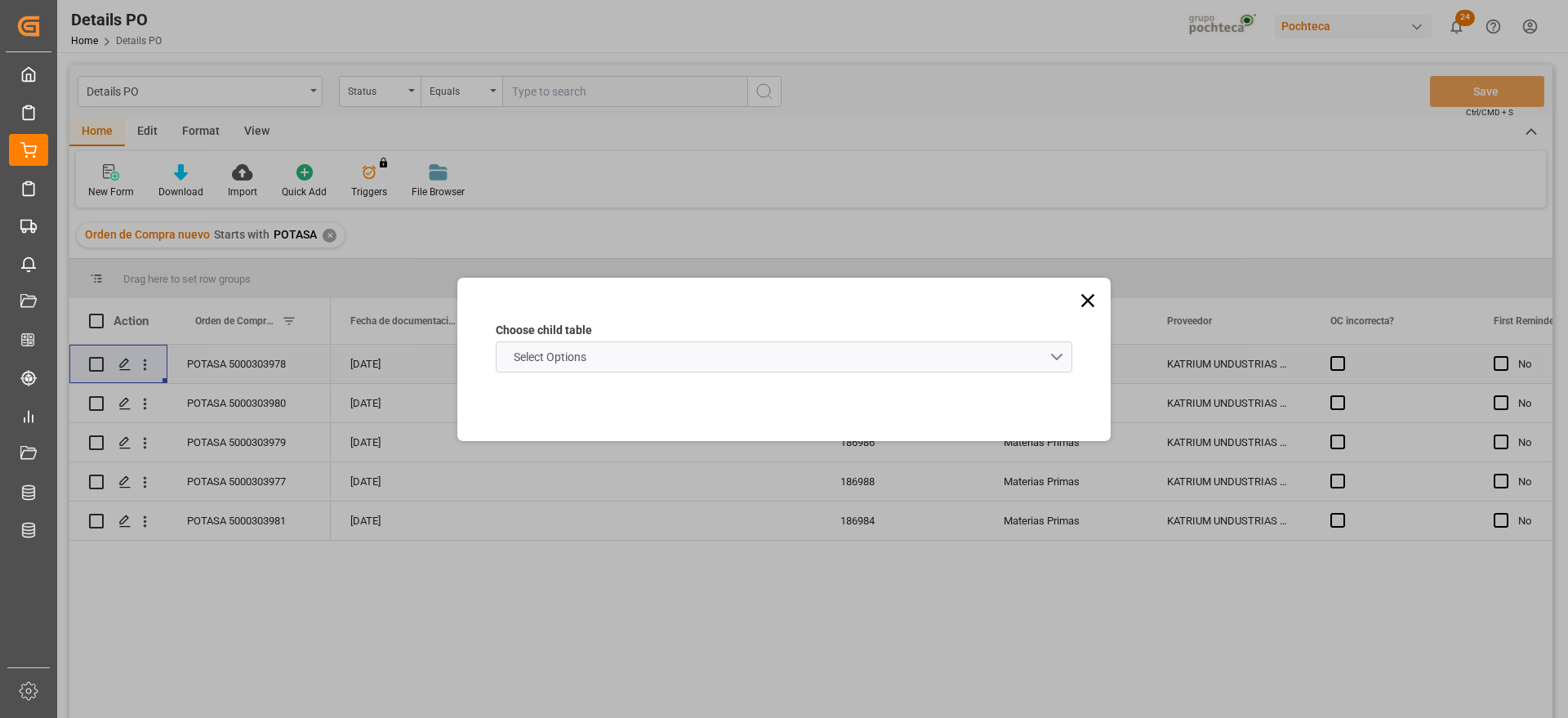
click at [550, 355] on span "Select Options" at bounding box center [550, 357] width 89 height 17
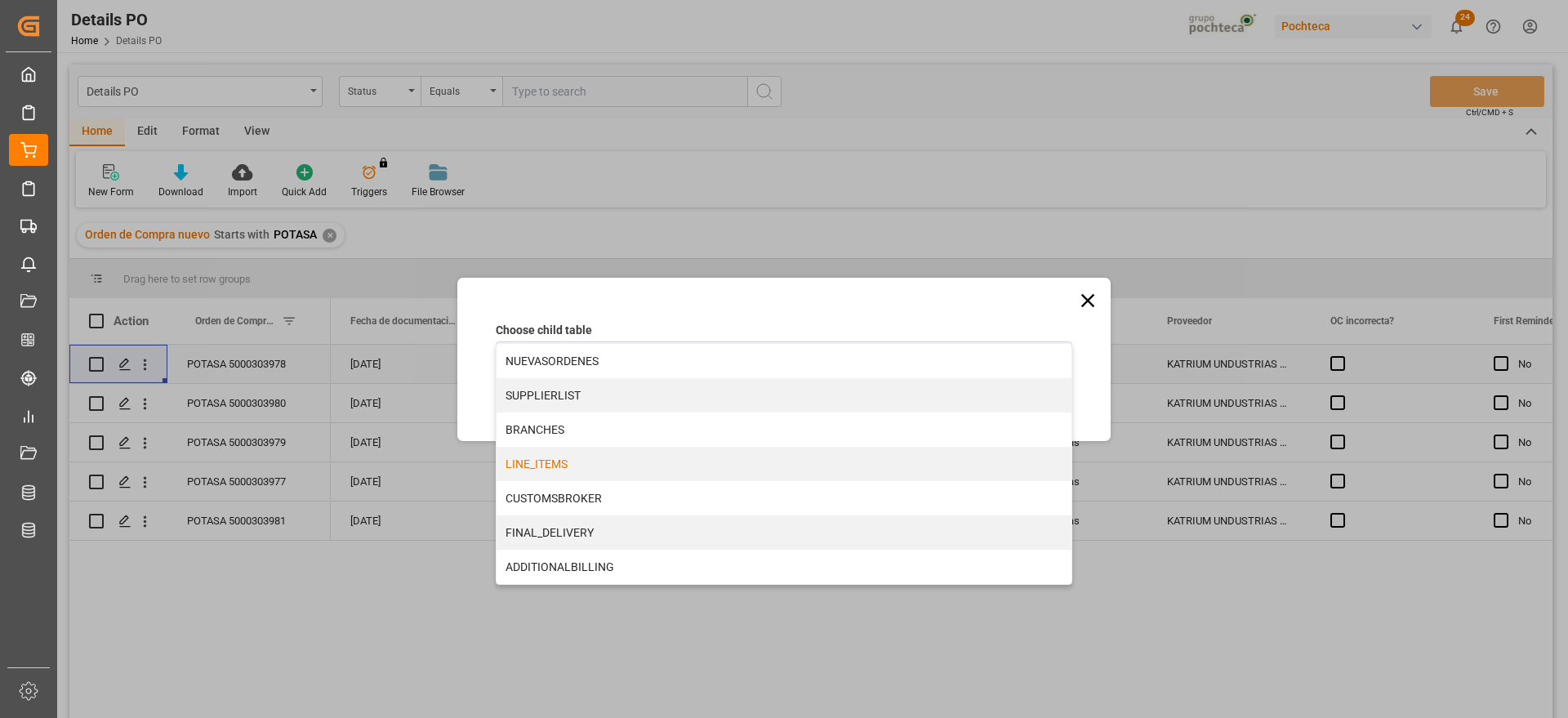
click at [558, 456] on div "LINE_ITEMS" at bounding box center [784, 464] width 574 height 34
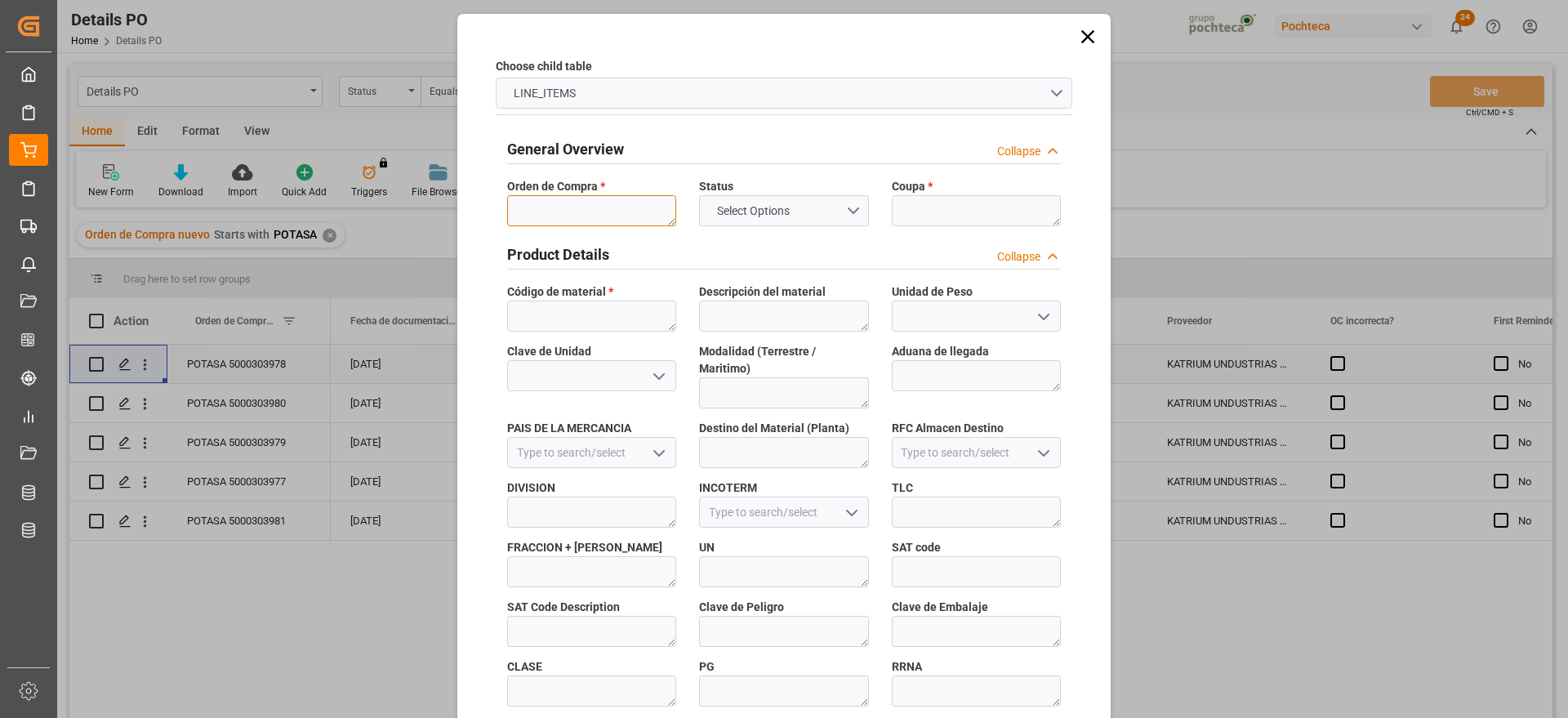
click at [598, 211] on textarea at bounding box center [591, 211] width 169 height 31
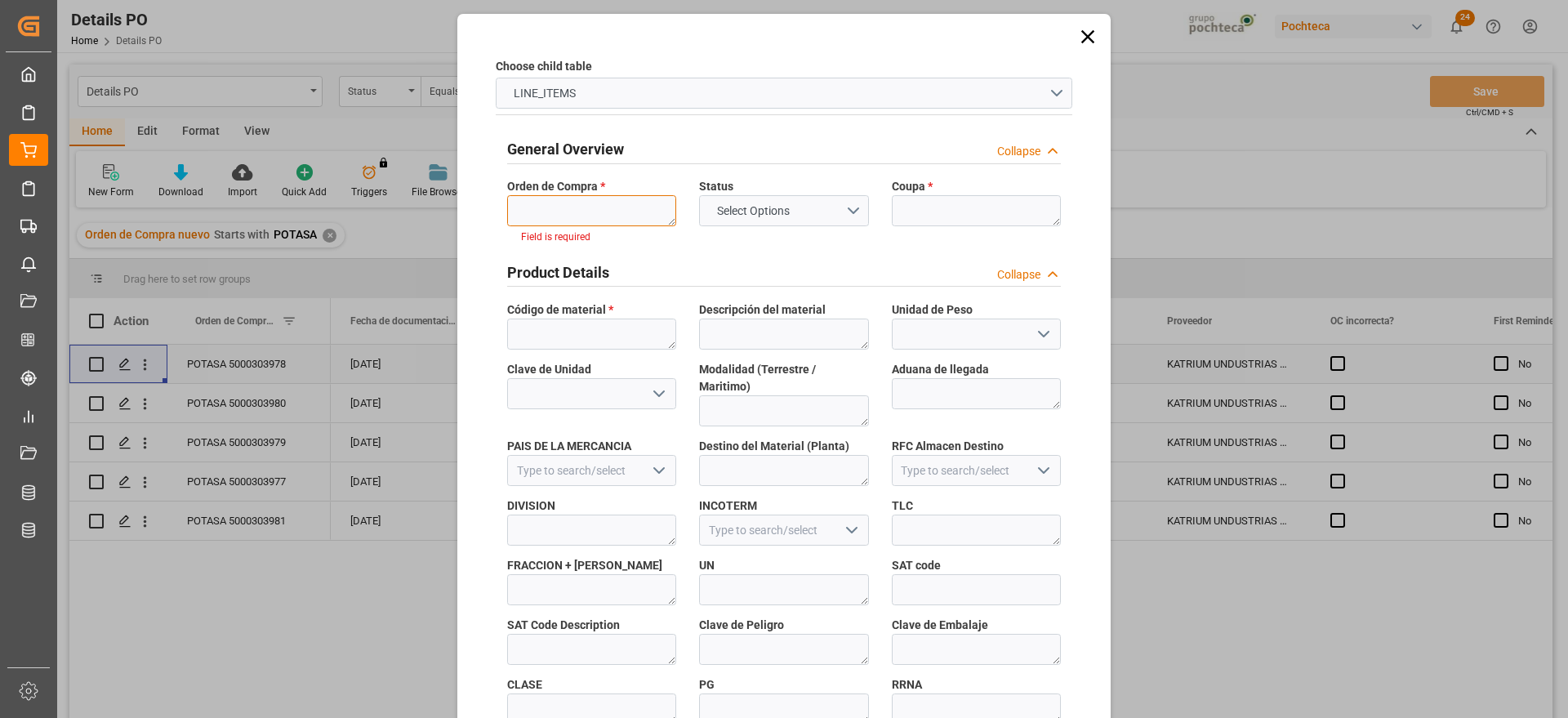
click at [568, 222] on textarea at bounding box center [591, 211] width 169 height 31
paste textarea "5000303978"
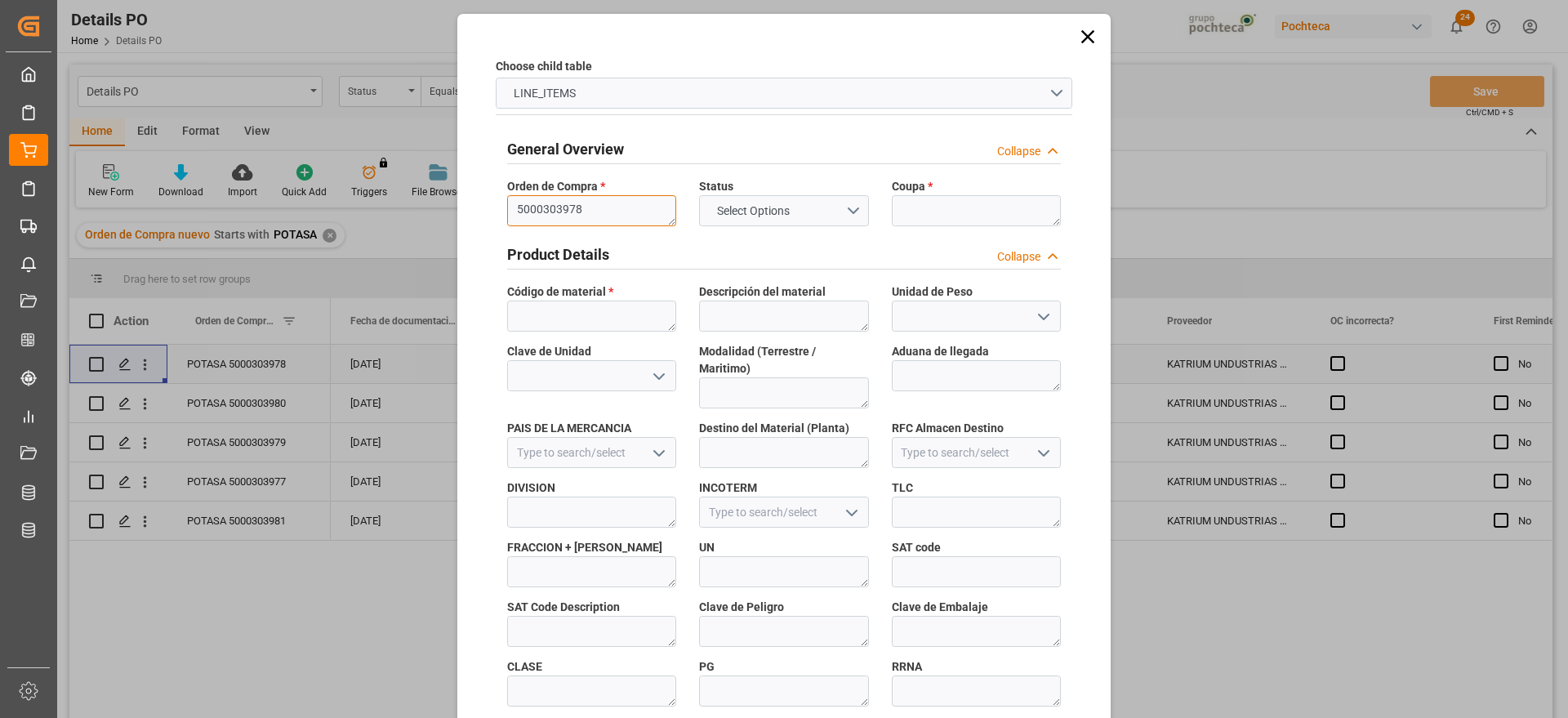
type textarea "5000303978"
click at [905, 203] on textarea at bounding box center [976, 211] width 169 height 31
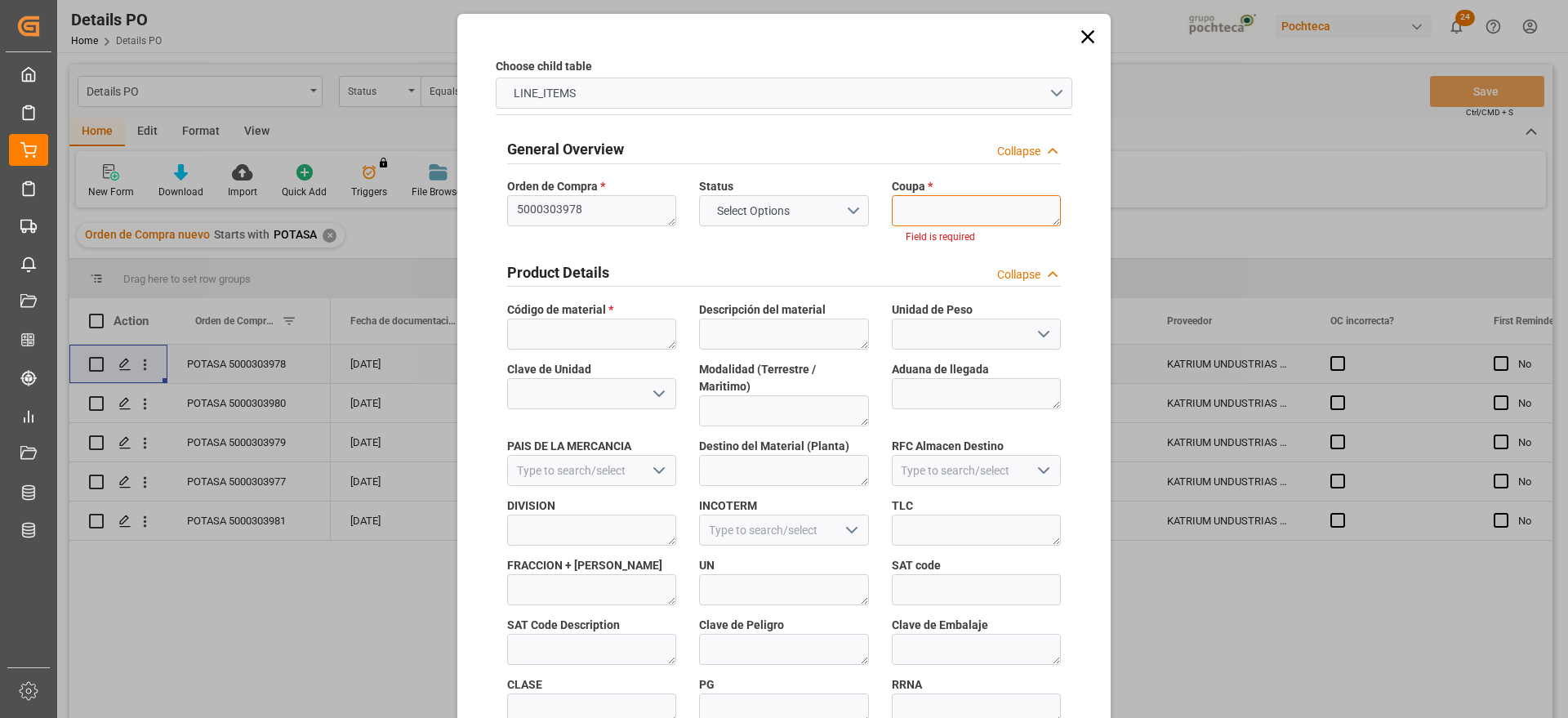
paste textarea "186987"
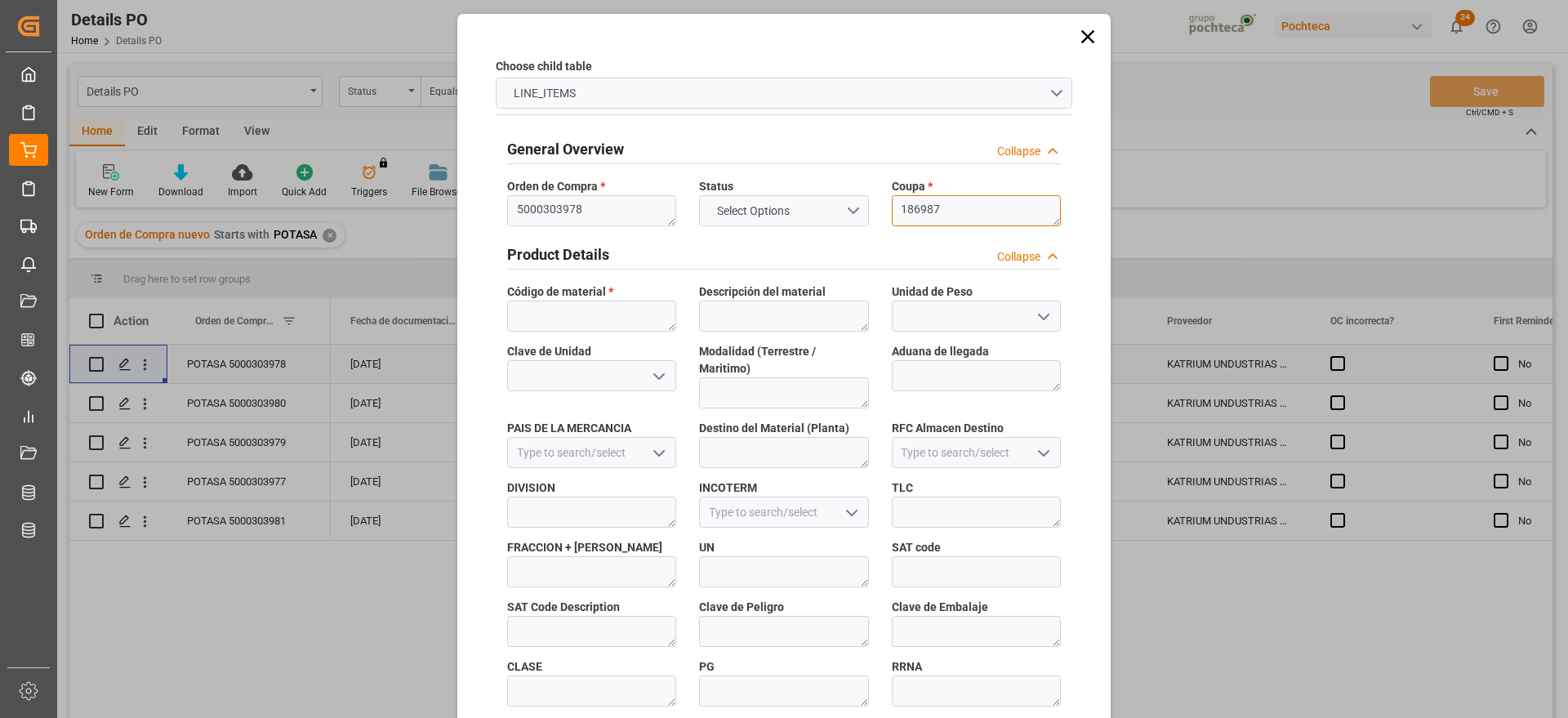
type textarea "186987"
click at [563, 309] on textarea at bounding box center [591, 316] width 169 height 31
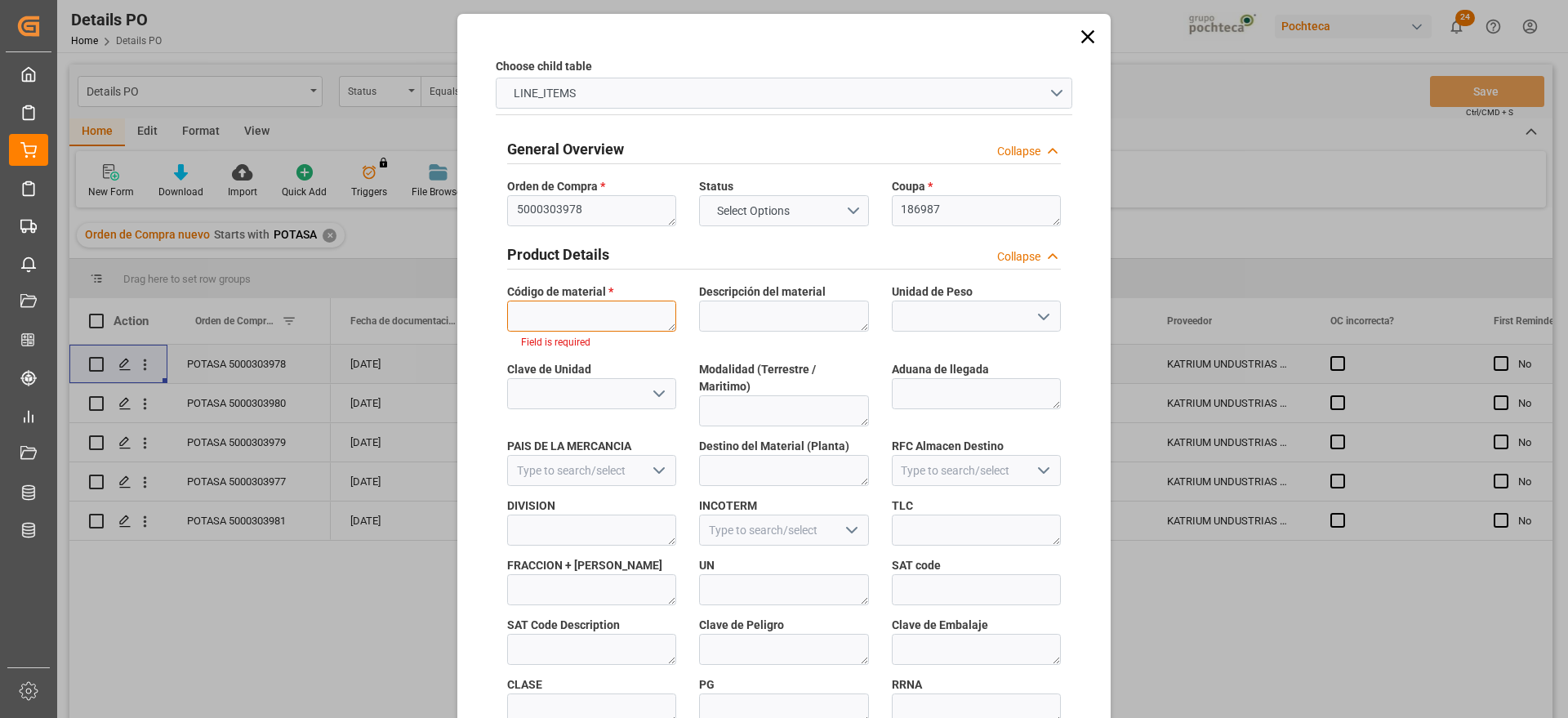
click at [569, 316] on textarea at bounding box center [591, 316] width 169 height 31
paste textarea "96937"
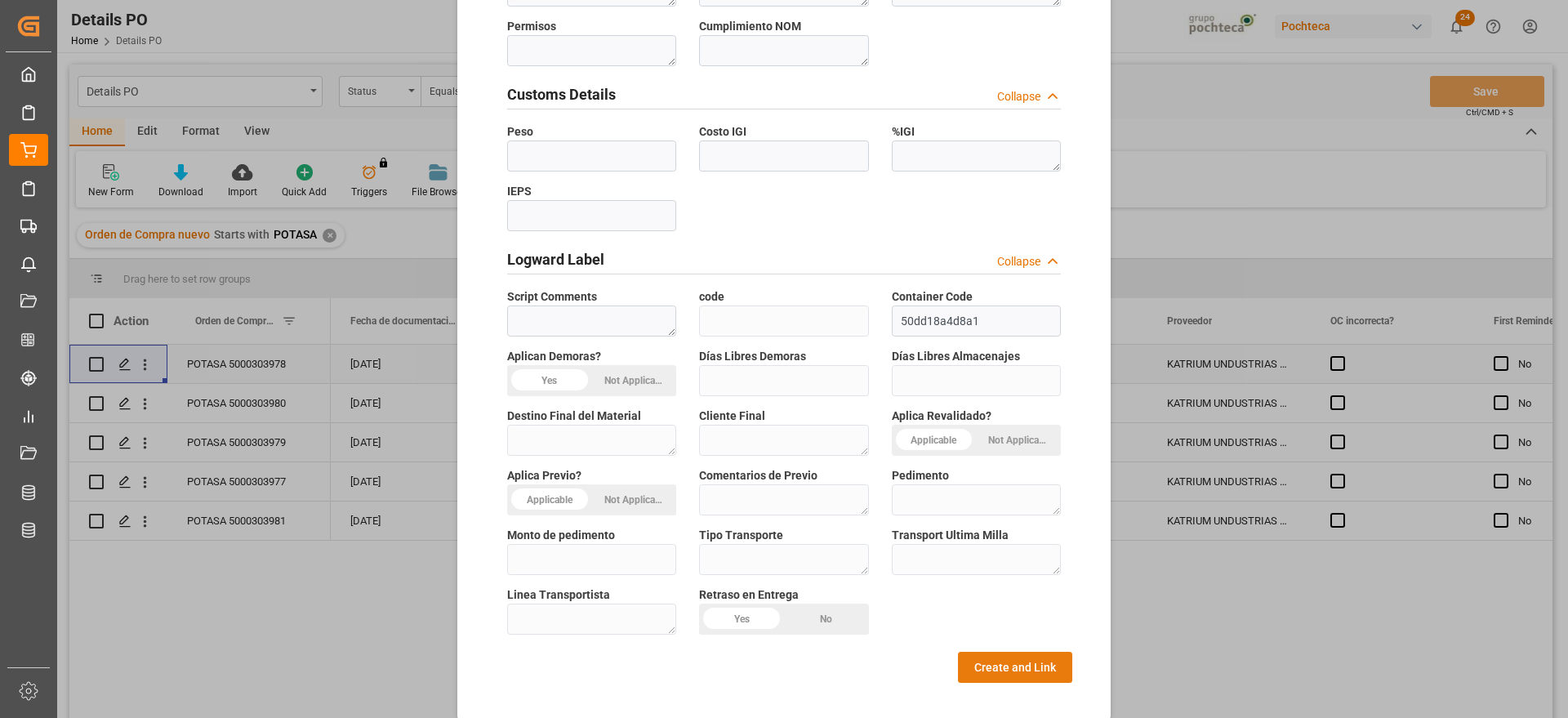
type textarea "96937"
click at [1002, 652] on button "Create and Link" at bounding box center [1014, 668] width 114 height 31
click at [1025, 652] on button "Create and Link" at bounding box center [1014, 668] width 114 height 31
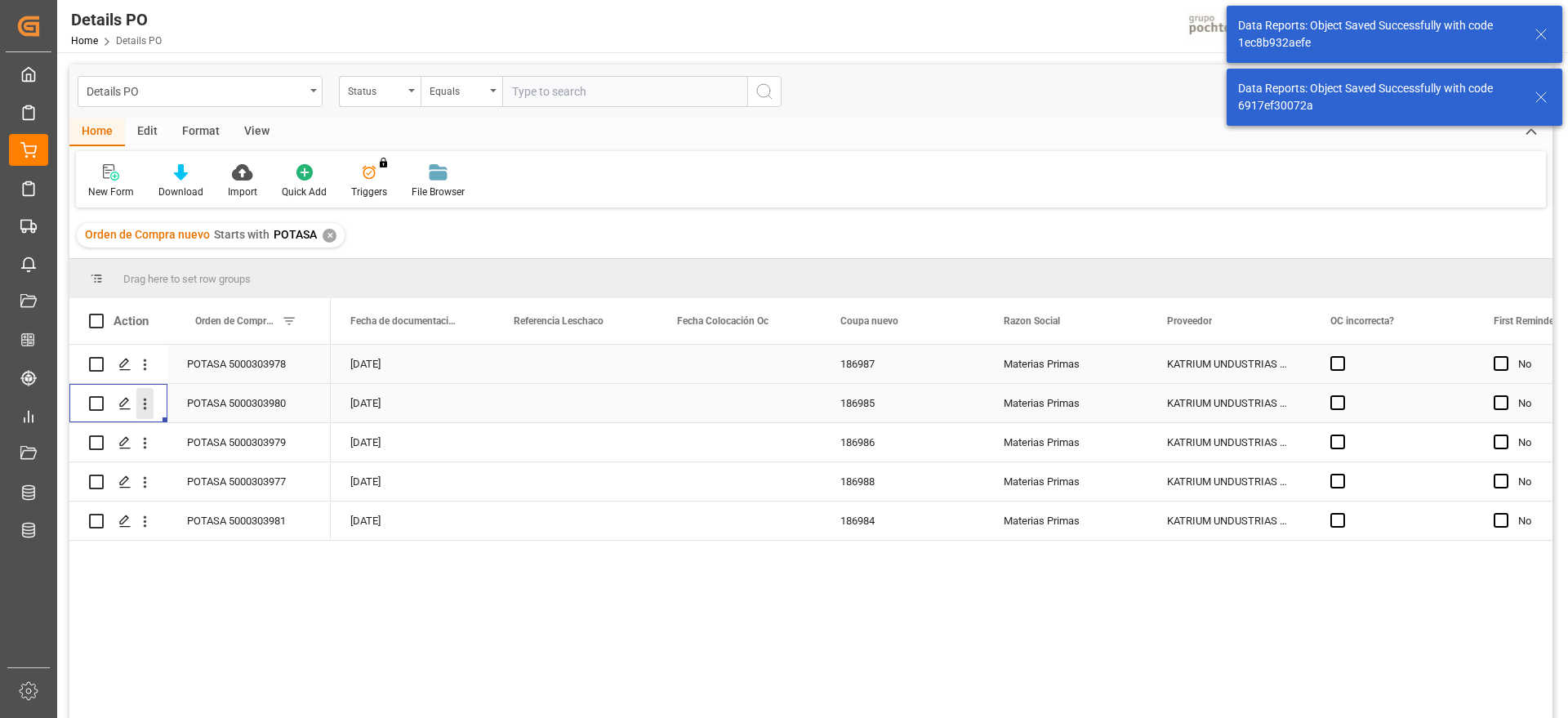
click at [138, 401] on icon "open menu" at bounding box center [144, 403] width 17 height 17
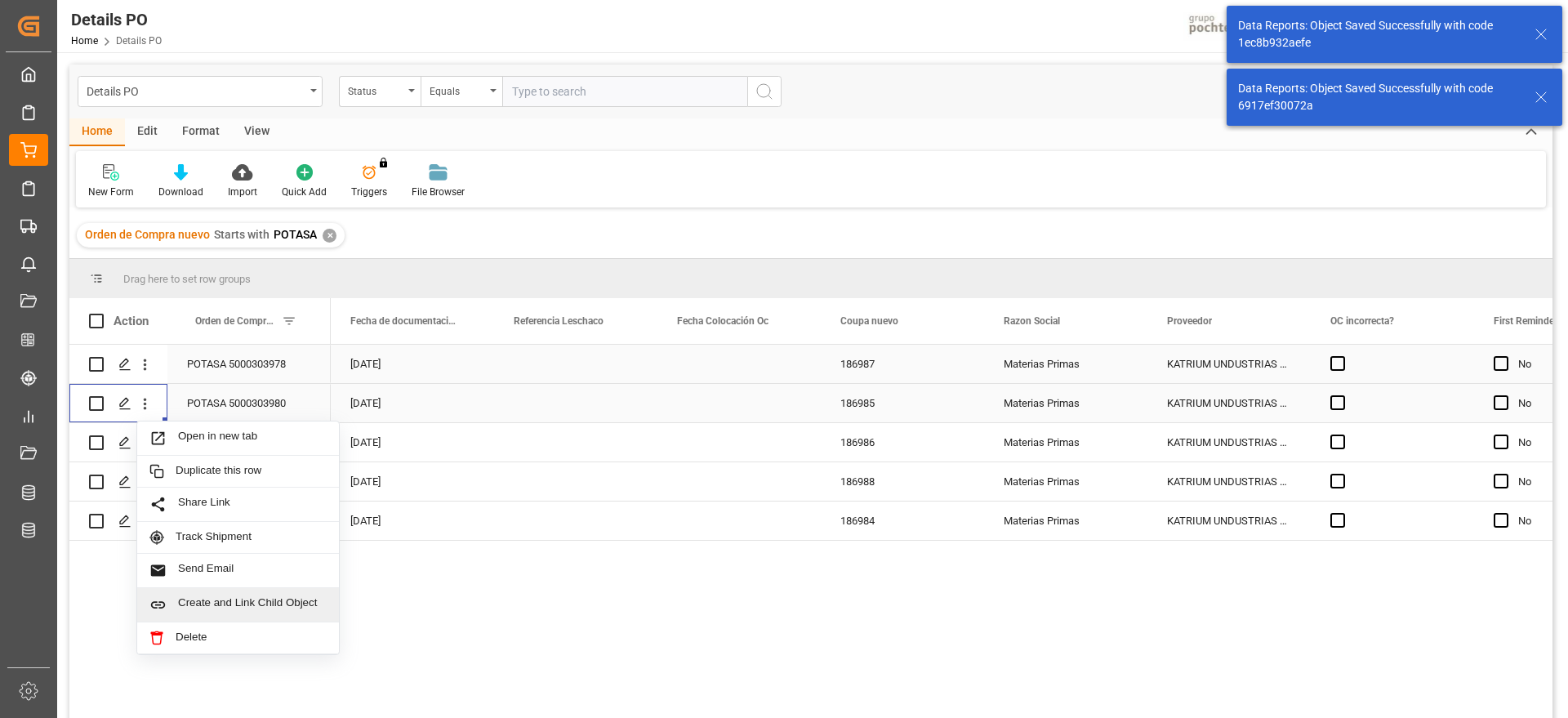
click at [238, 596] on span "Create and Link Child Object" at bounding box center [251, 604] width 148 height 17
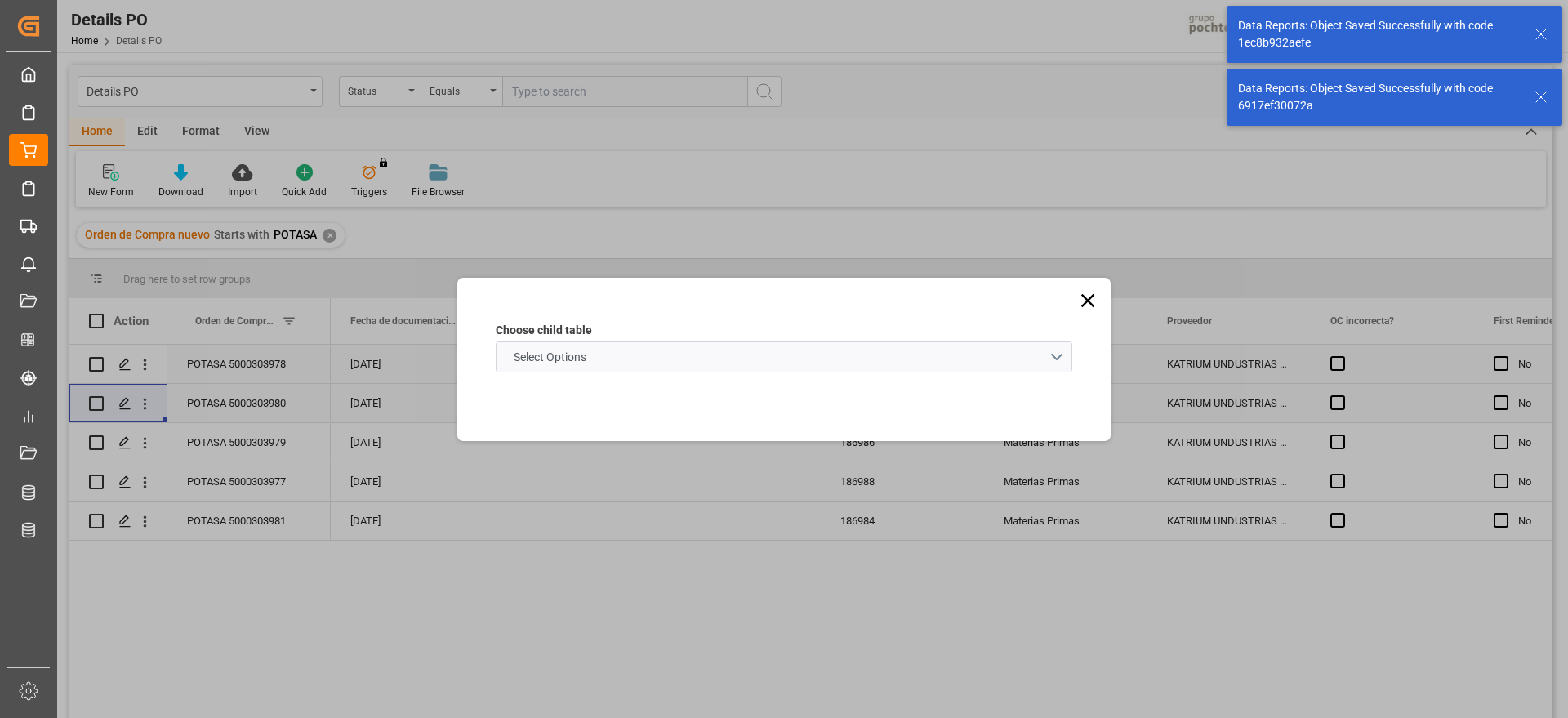
click at [551, 362] on span "Select Options" at bounding box center [550, 357] width 89 height 17
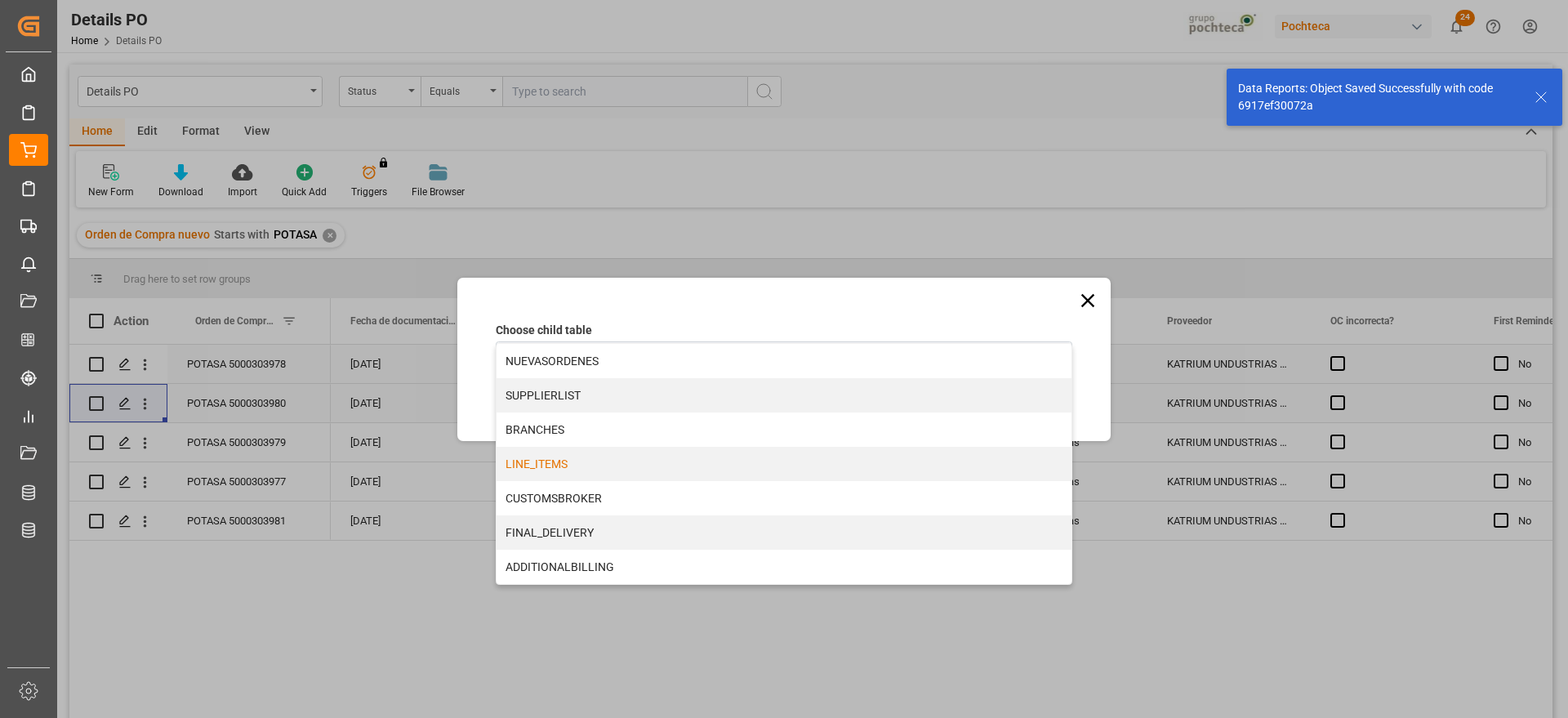
click at [584, 463] on div "LINE_ITEMS" at bounding box center [784, 464] width 574 height 34
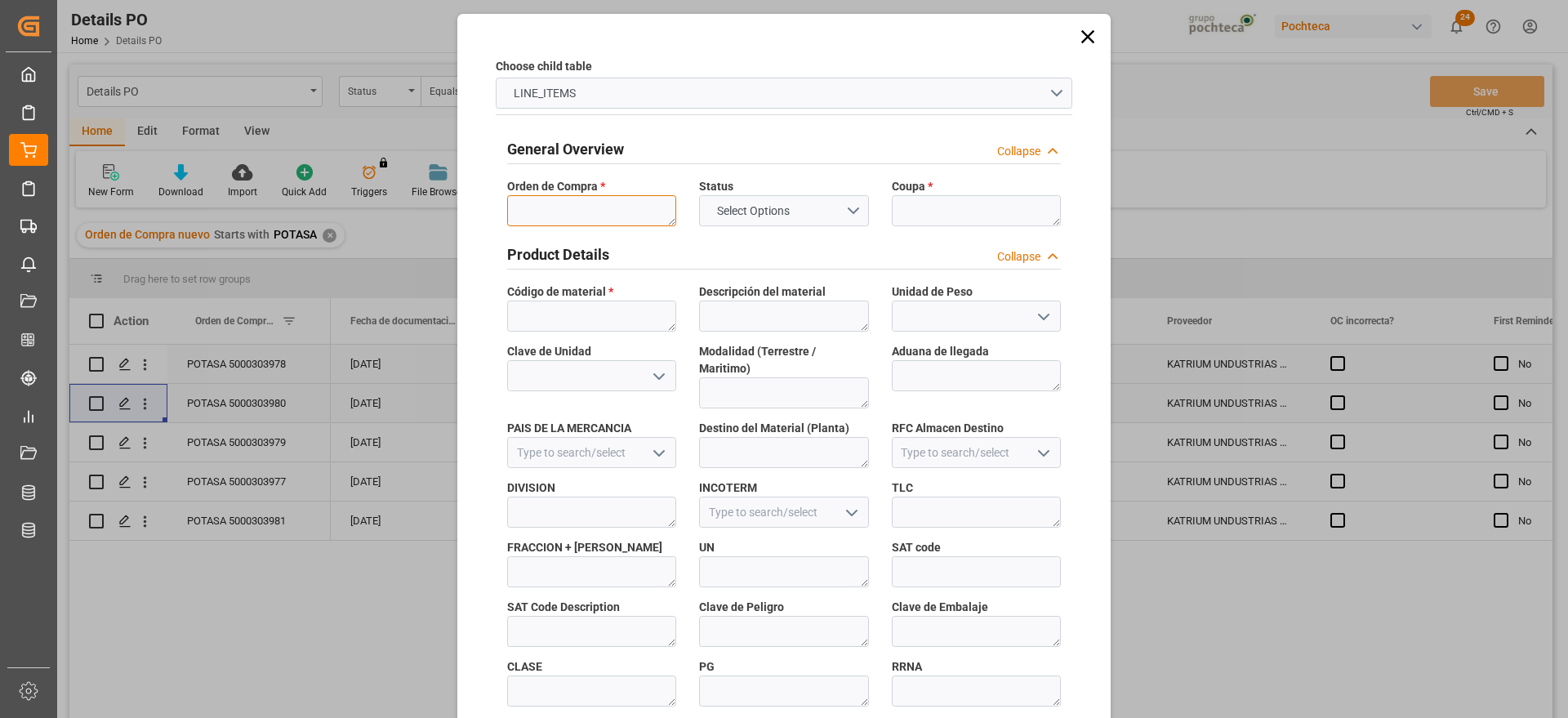
click at [540, 206] on textarea at bounding box center [591, 211] width 169 height 31
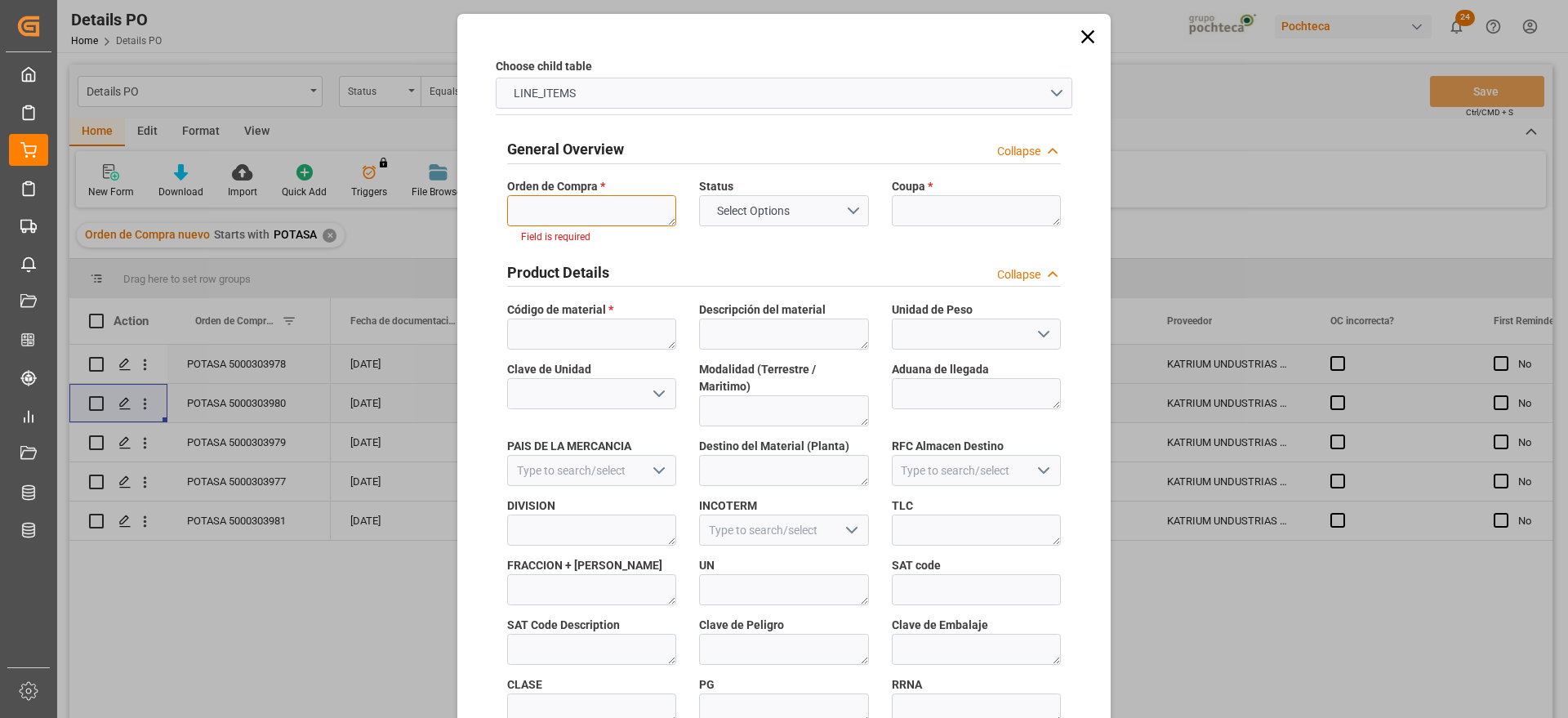
paste textarea "5000303980"
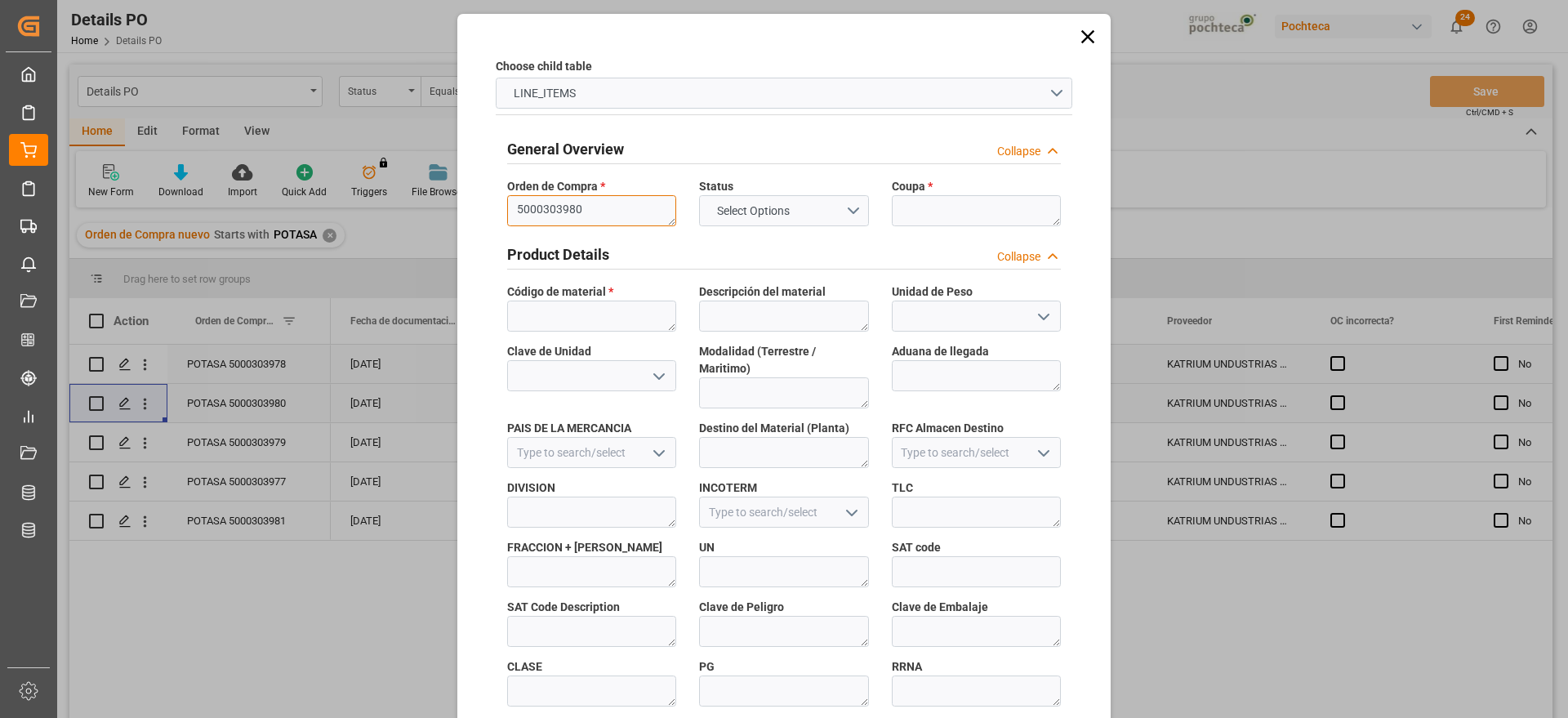
type textarea "5000303980"
click at [1026, 209] on textarea at bounding box center [976, 211] width 169 height 31
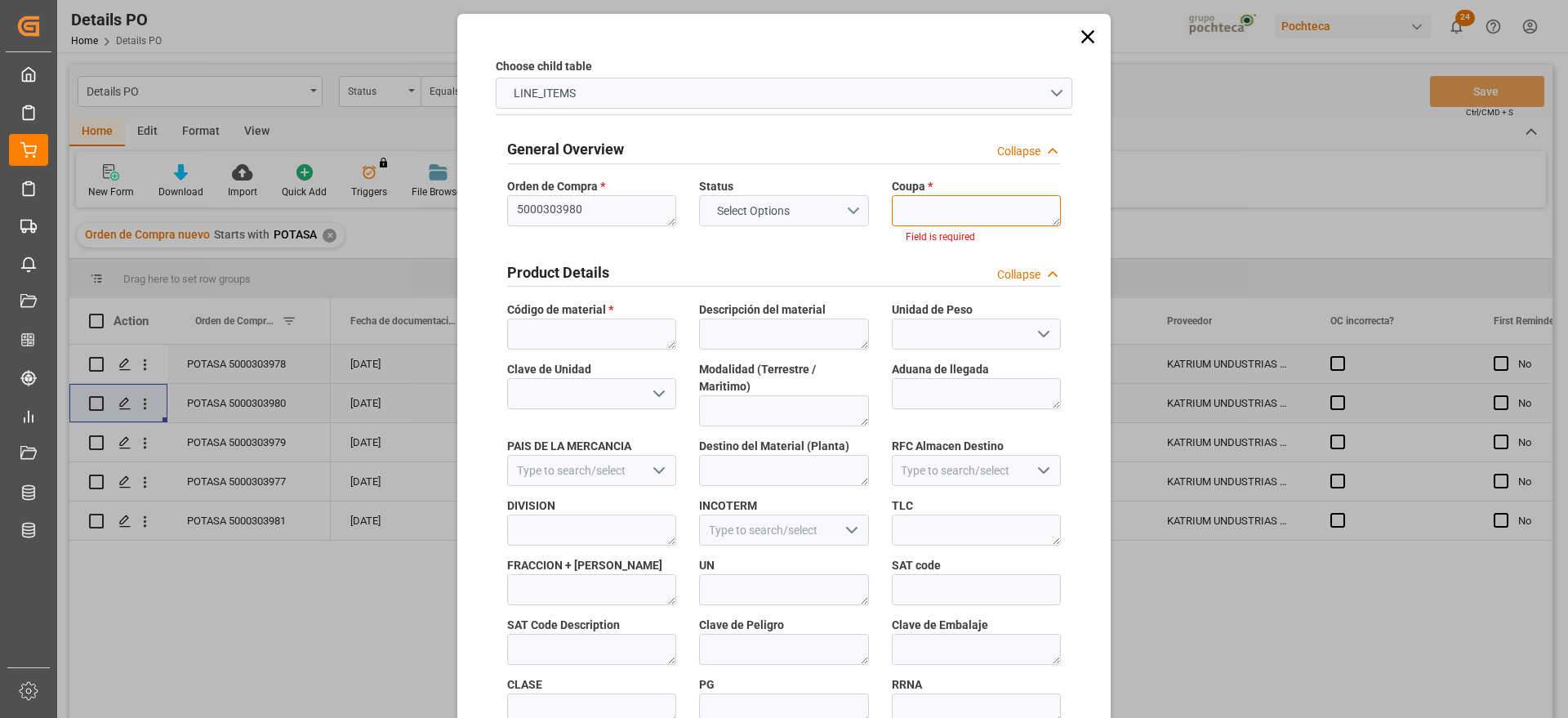
paste textarea "186985"
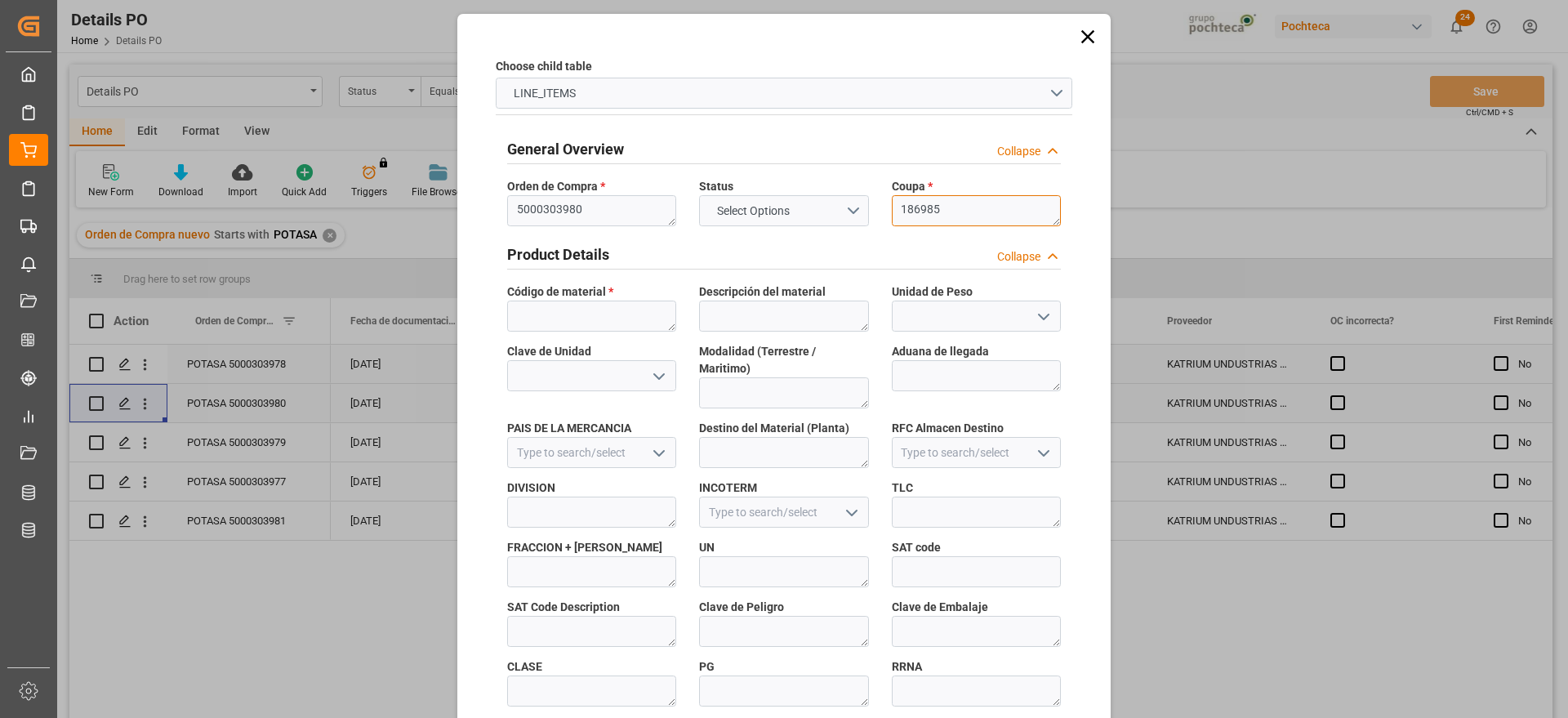
type textarea "186985"
click at [595, 317] on textarea at bounding box center [591, 316] width 169 height 31
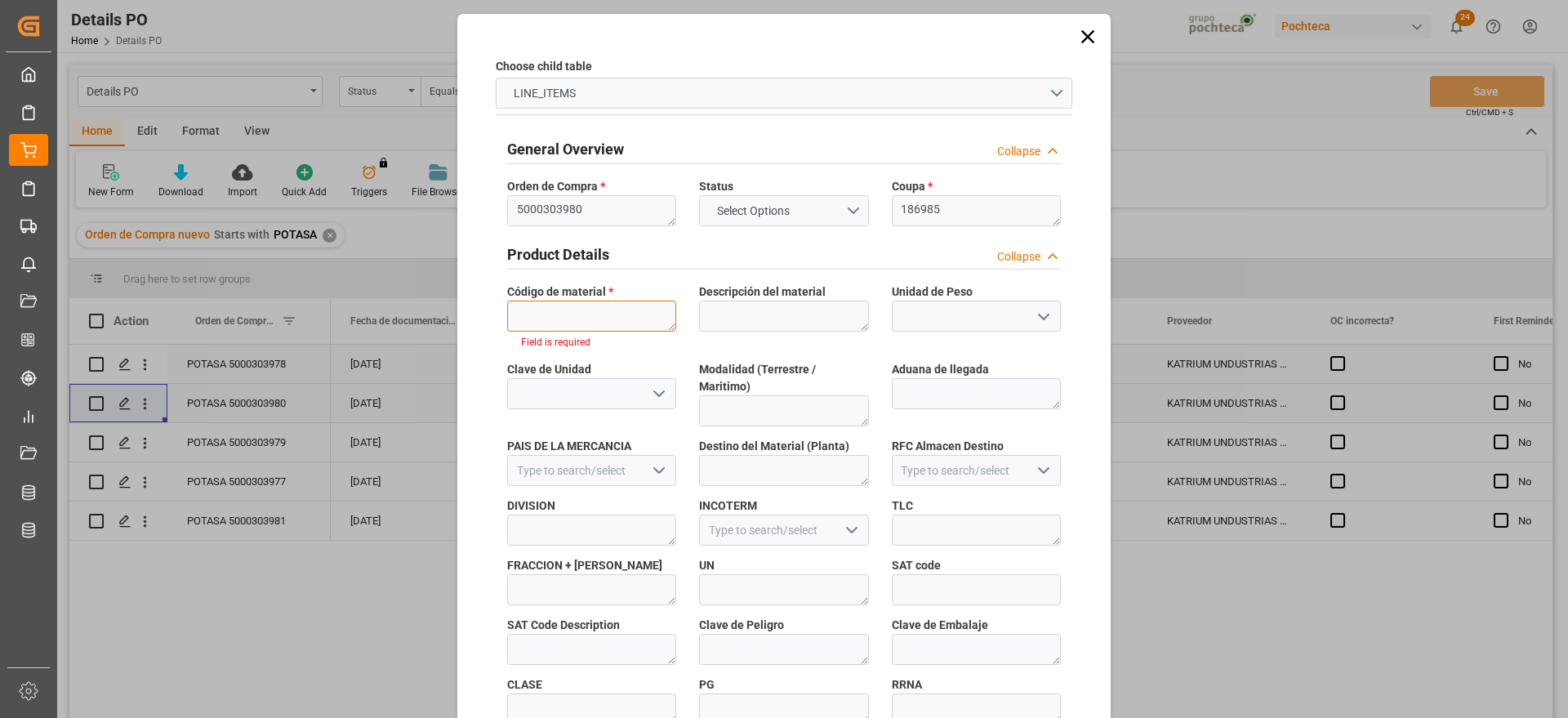
paste textarea "96937"
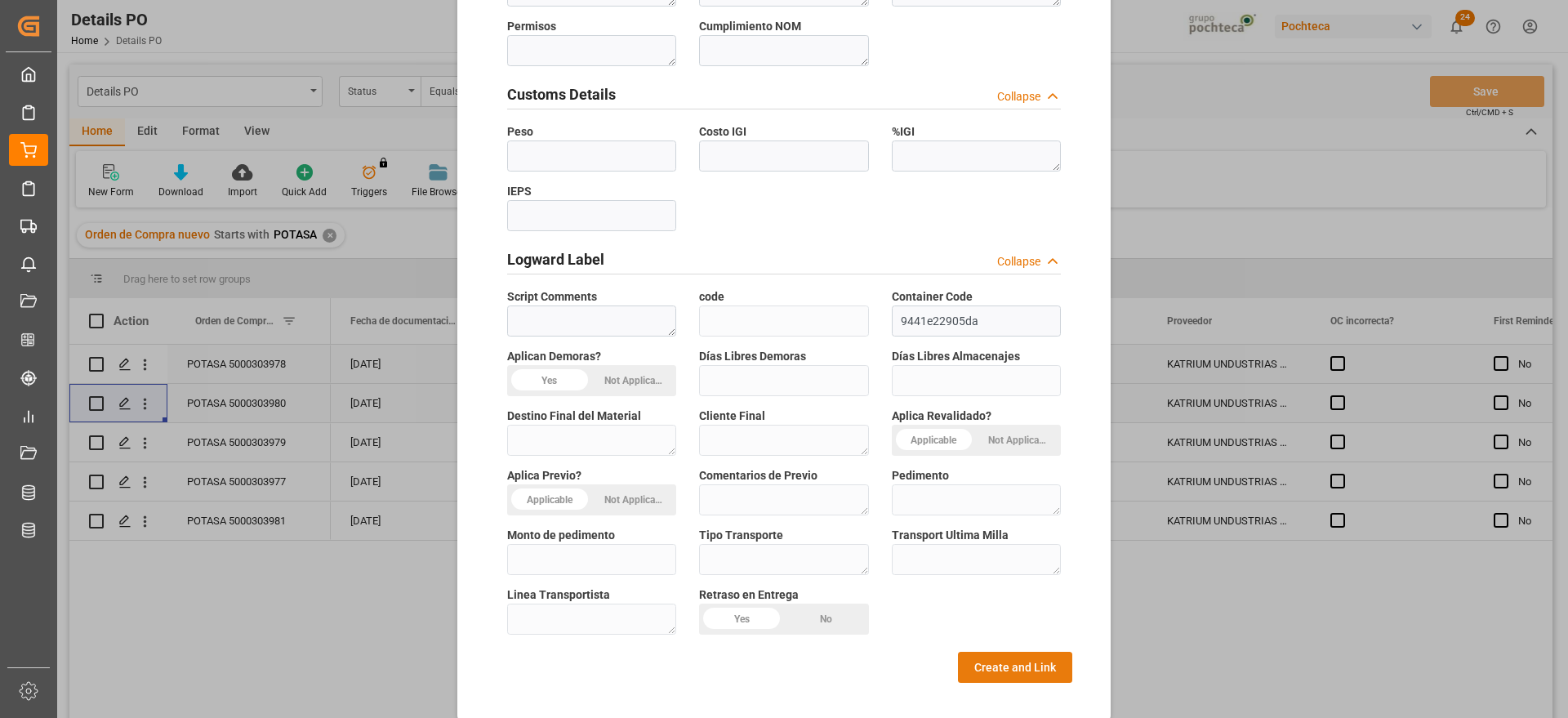
type textarea "96937"
click at [1007, 652] on button "Create and Link" at bounding box center [1014, 668] width 114 height 31
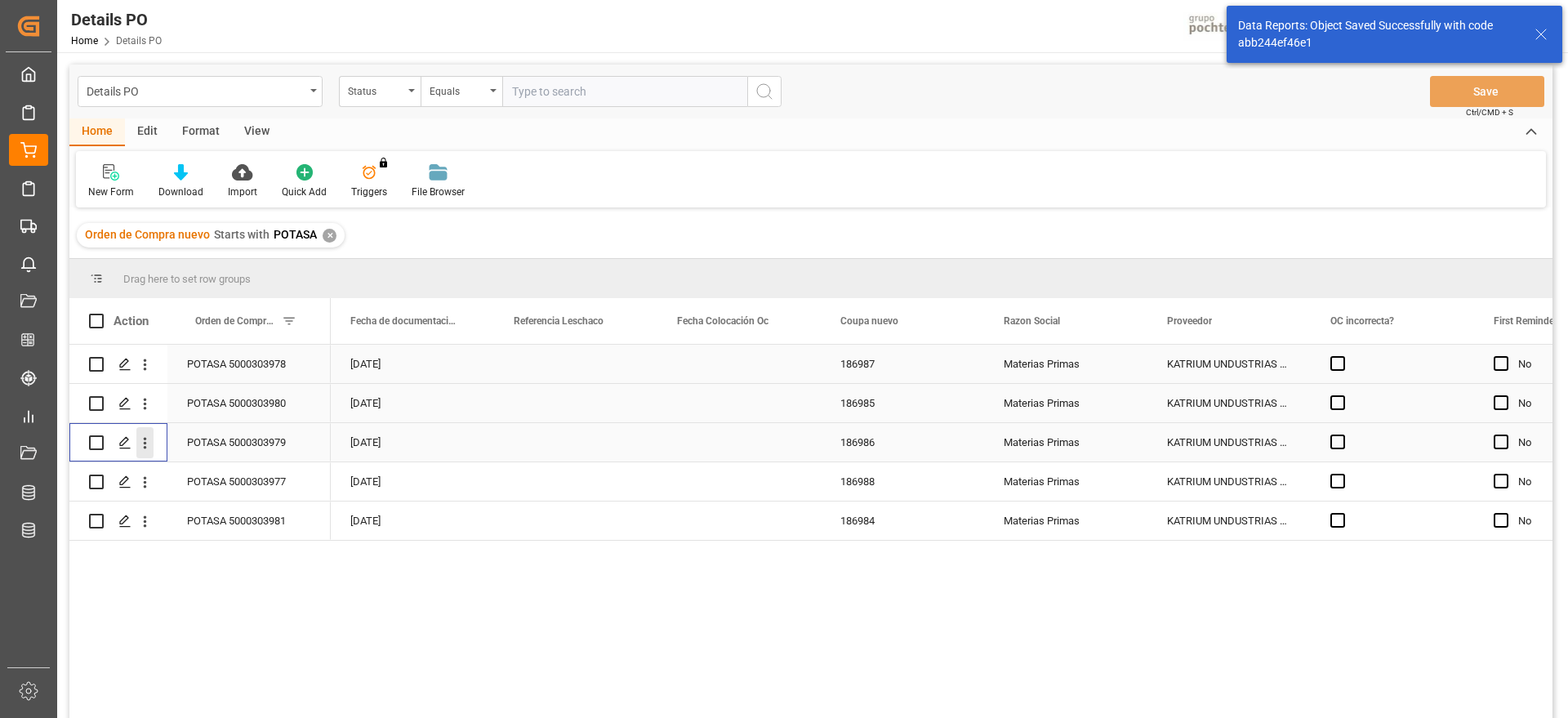
click at [138, 437] on icon "open menu" at bounding box center [144, 442] width 17 height 17
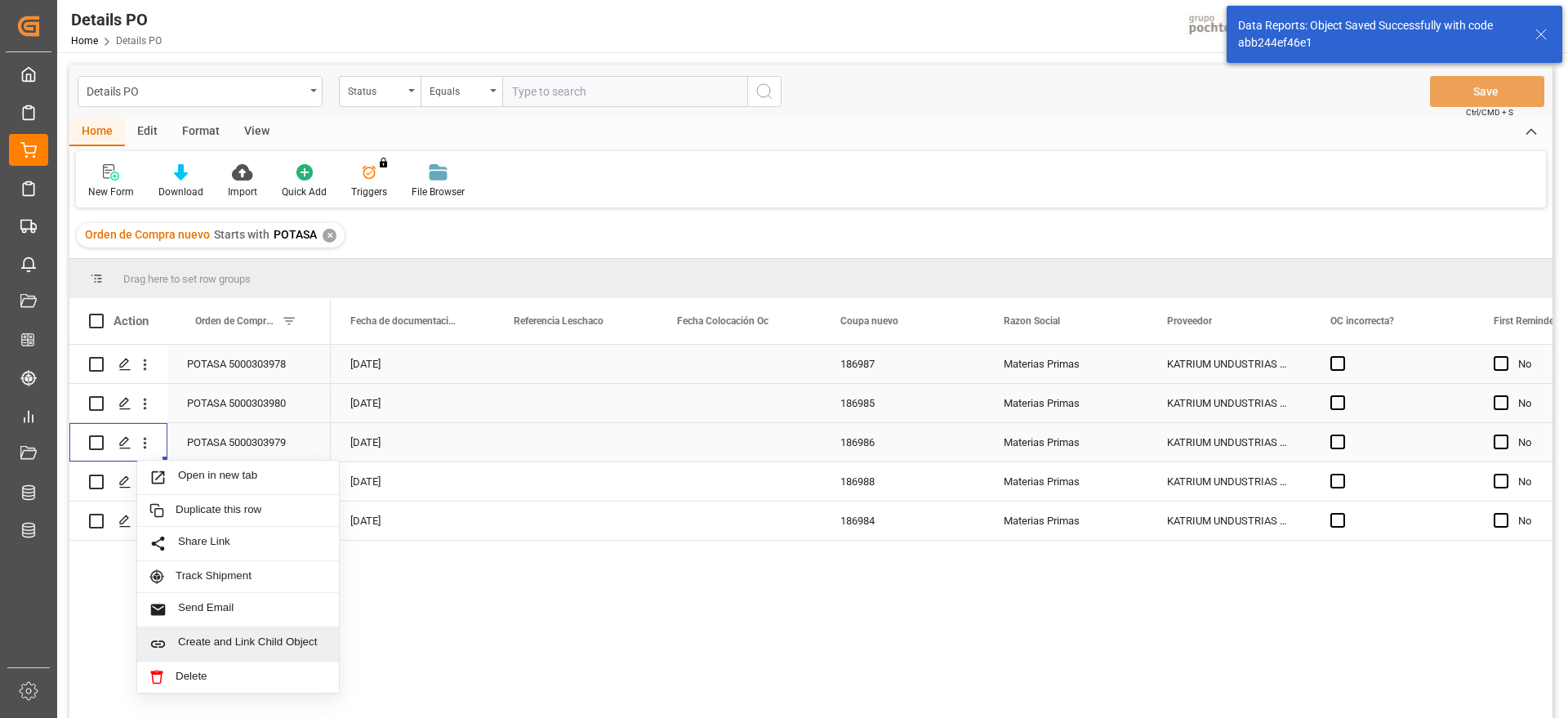
click at [238, 642] on span "Create and Link Child Object" at bounding box center [251, 643] width 148 height 17
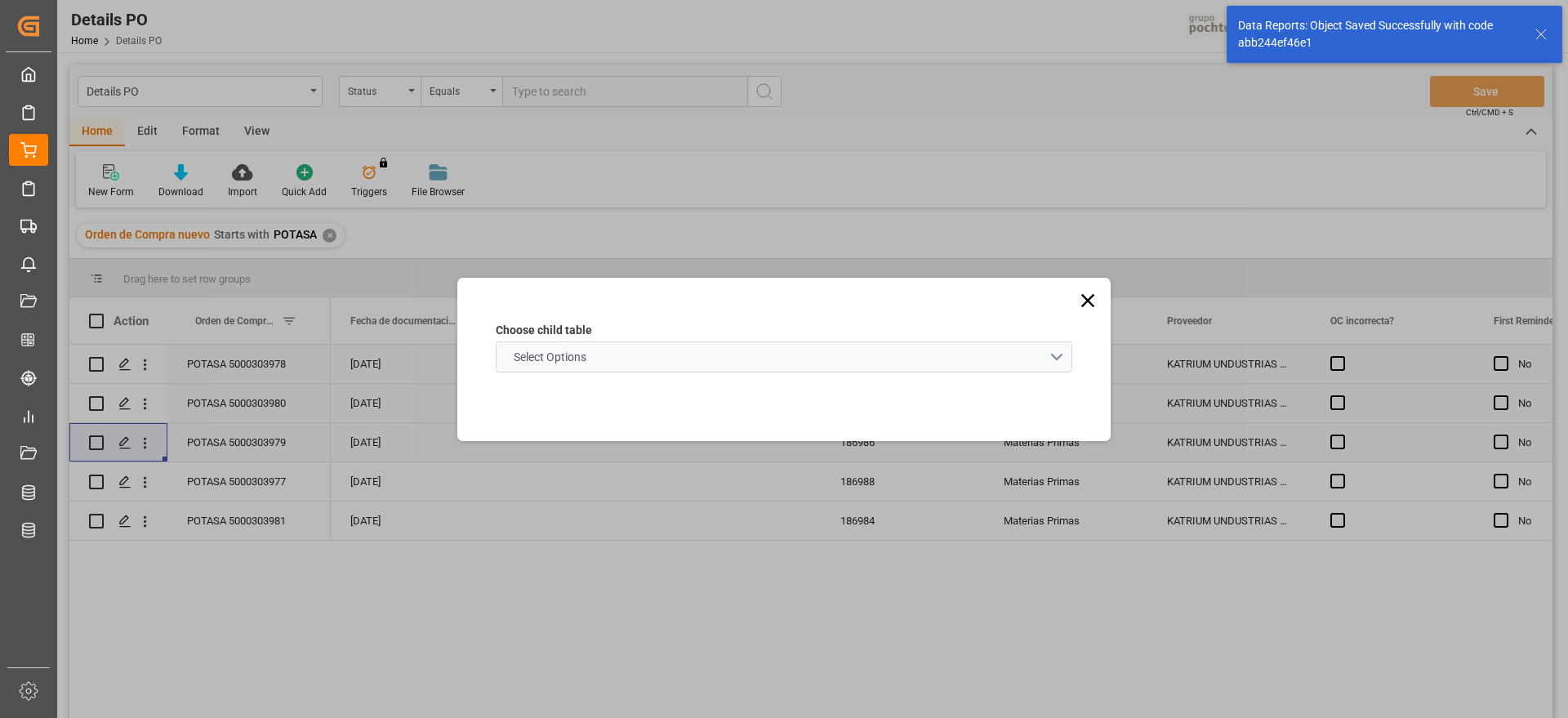
click at [758, 351] on schema "Select Options" at bounding box center [784, 358] width 576 height 31
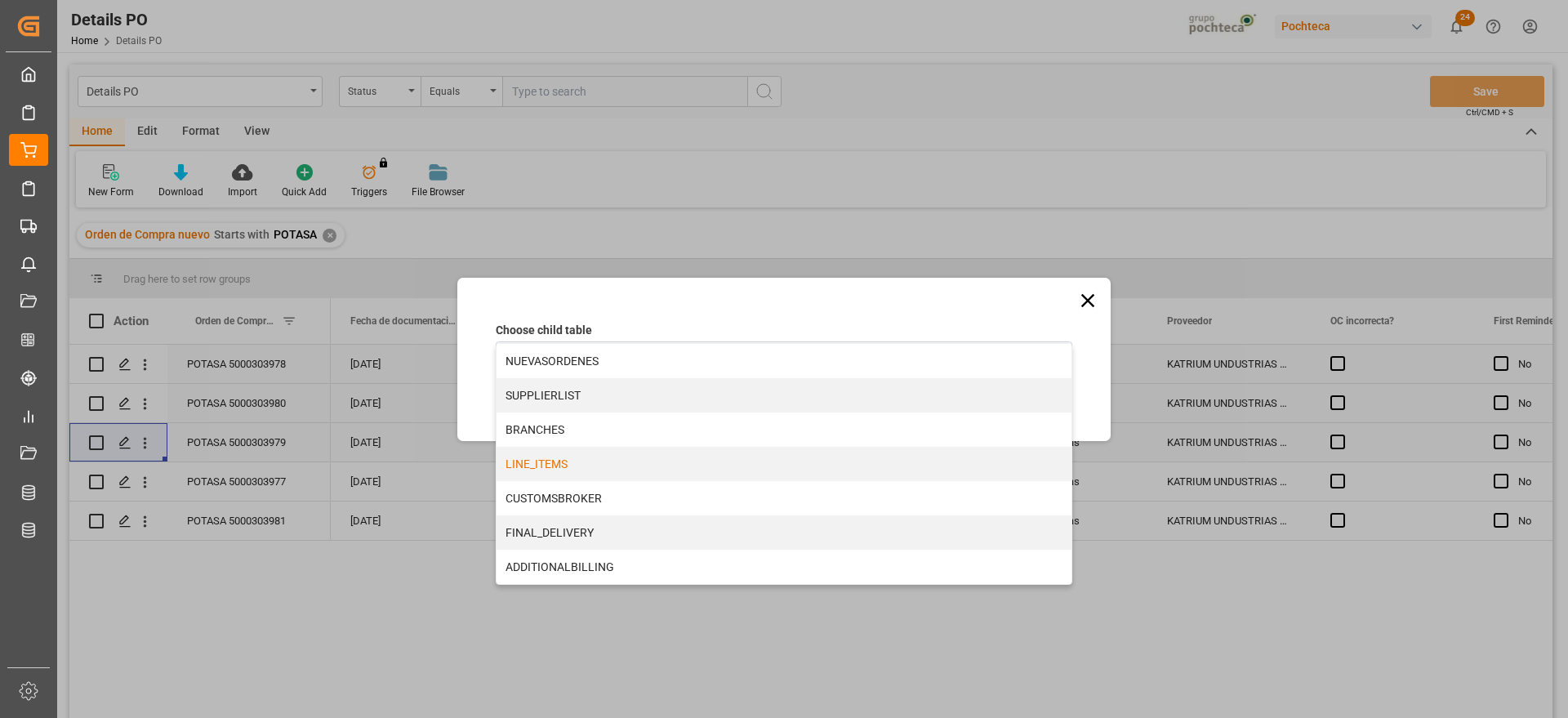
click at [564, 447] on div "LINE_ITEMS" at bounding box center [784, 464] width 574 height 34
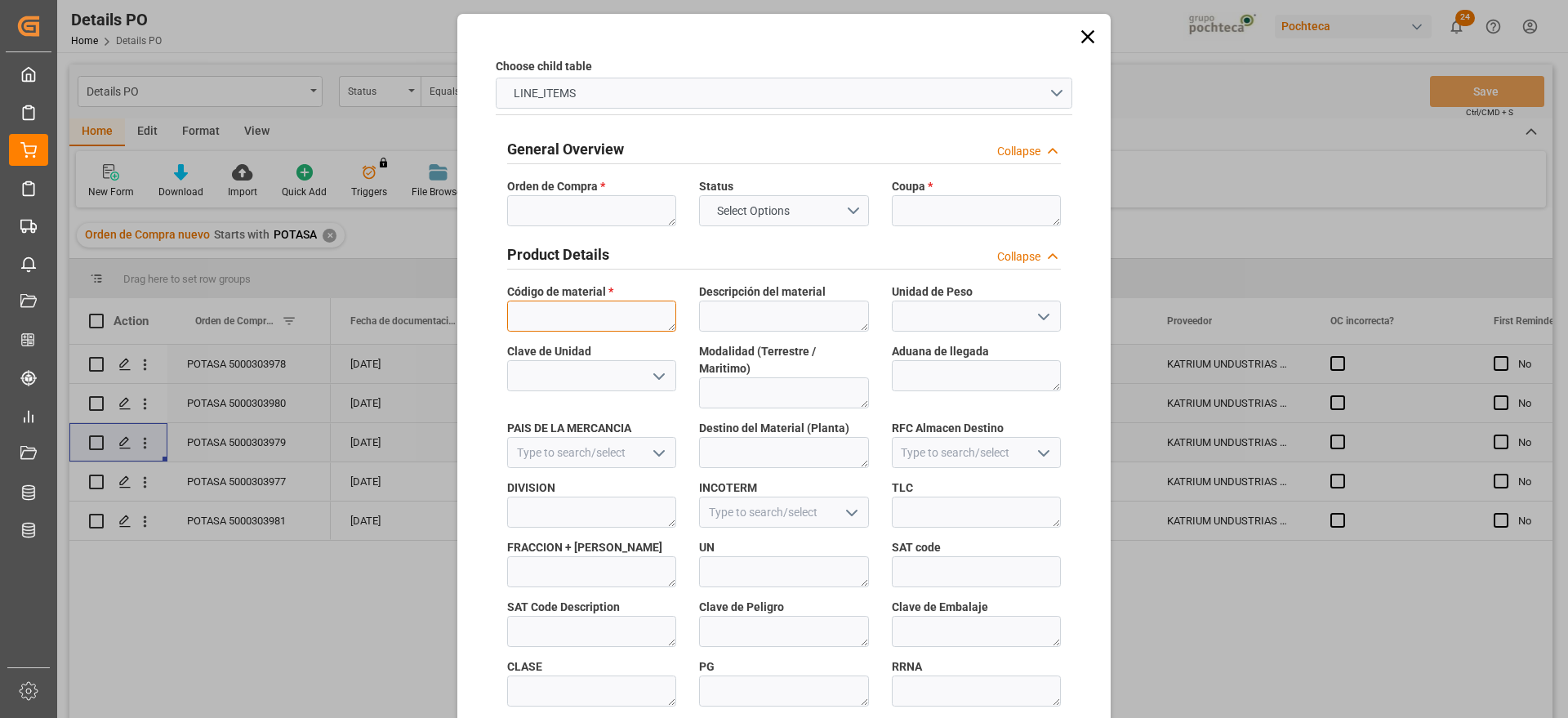
click at [551, 301] on textarea at bounding box center [591, 316] width 169 height 31
click at [553, 211] on textarea at bounding box center [591, 211] width 169 height 31
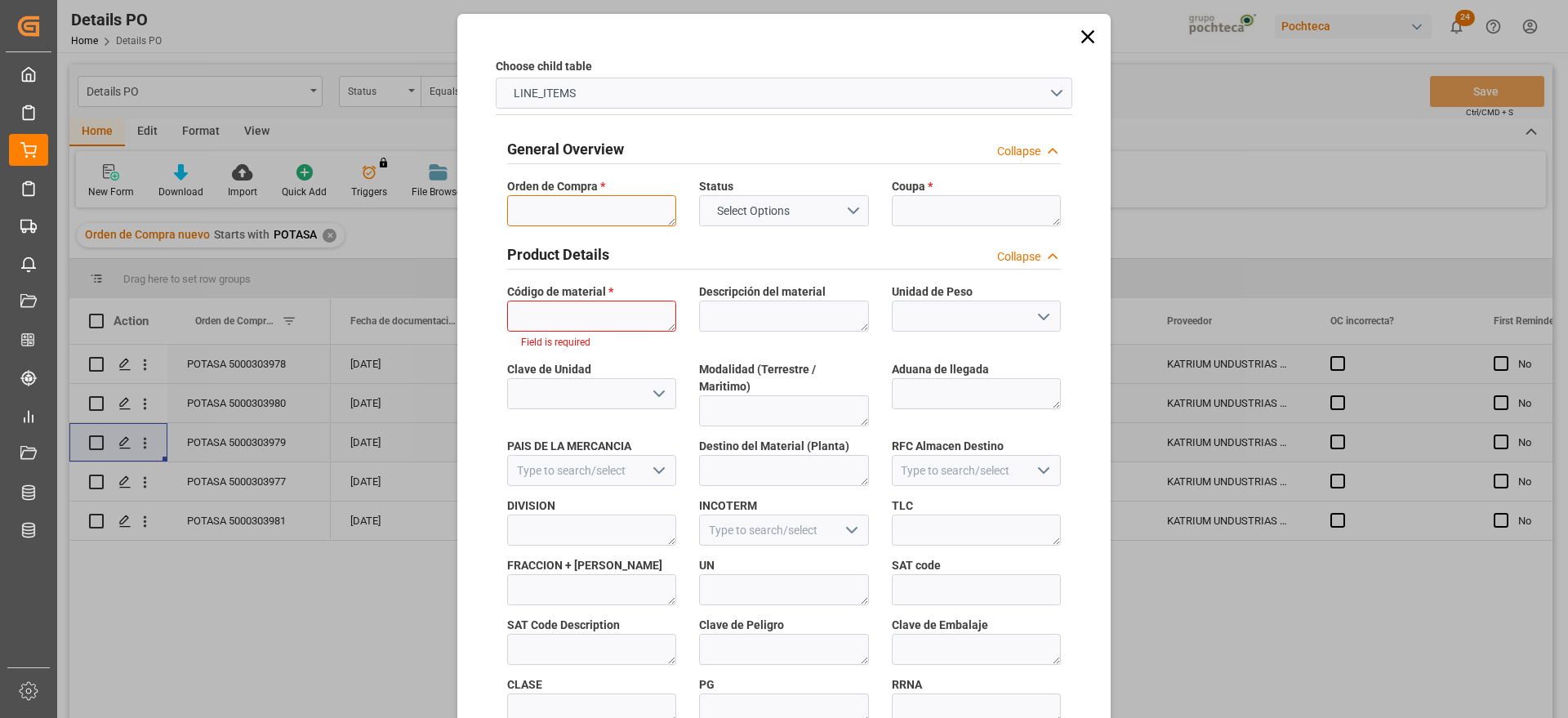
paste textarea "5000303979"
type textarea "5000303979"
click at [973, 209] on textarea at bounding box center [976, 211] width 169 height 31
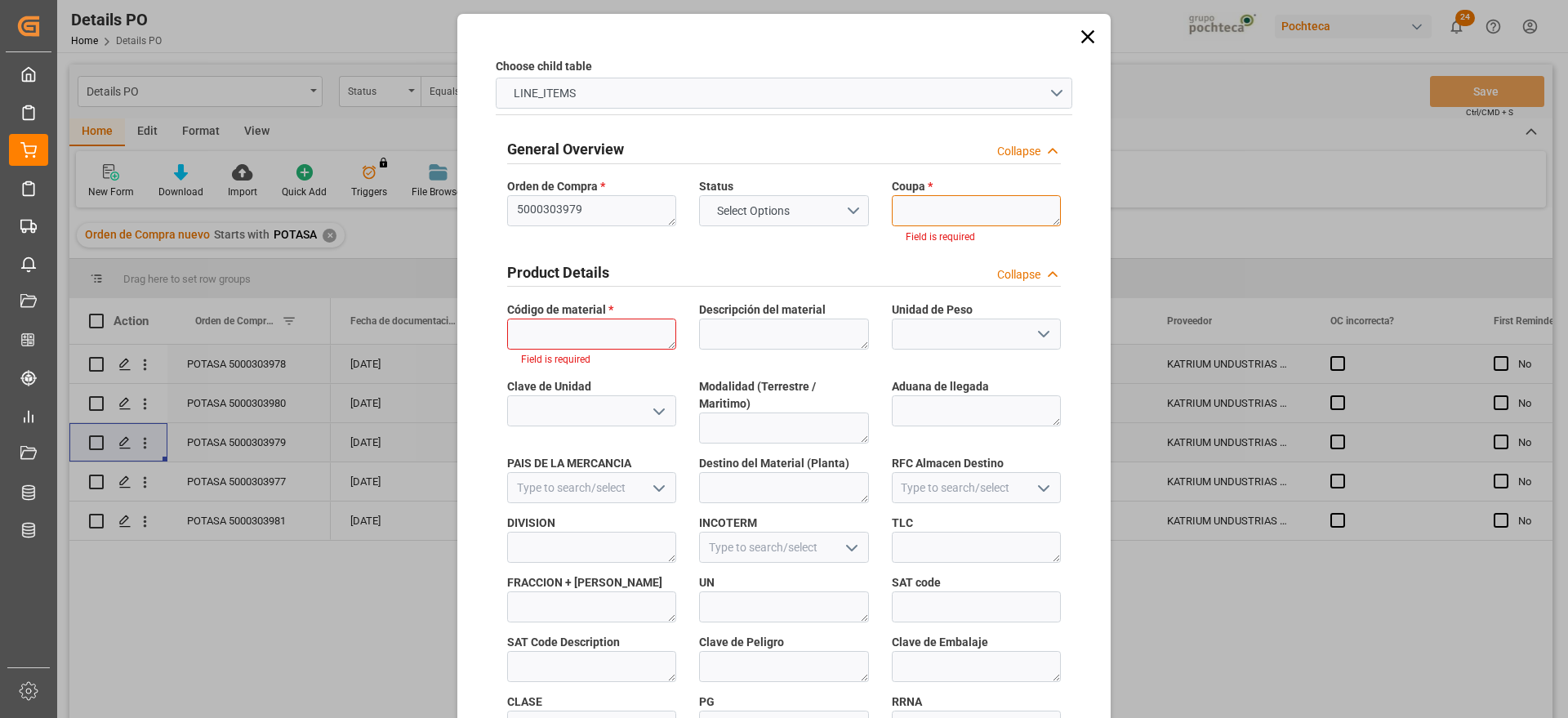
paste textarea "186986"
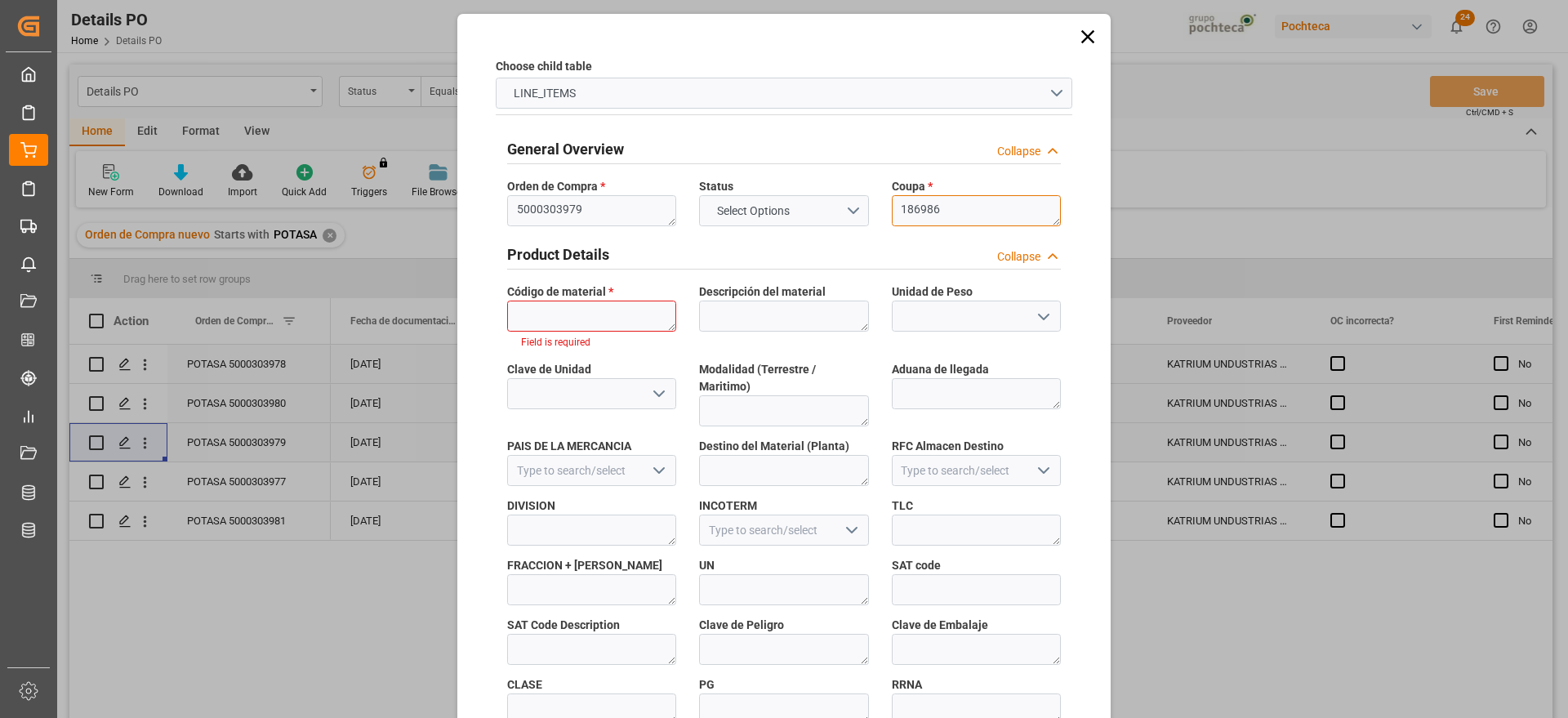
type textarea "186986"
click at [622, 319] on textarea at bounding box center [591, 316] width 169 height 31
click at [579, 322] on textarea at bounding box center [591, 316] width 169 height 31
paste textarea "96937"
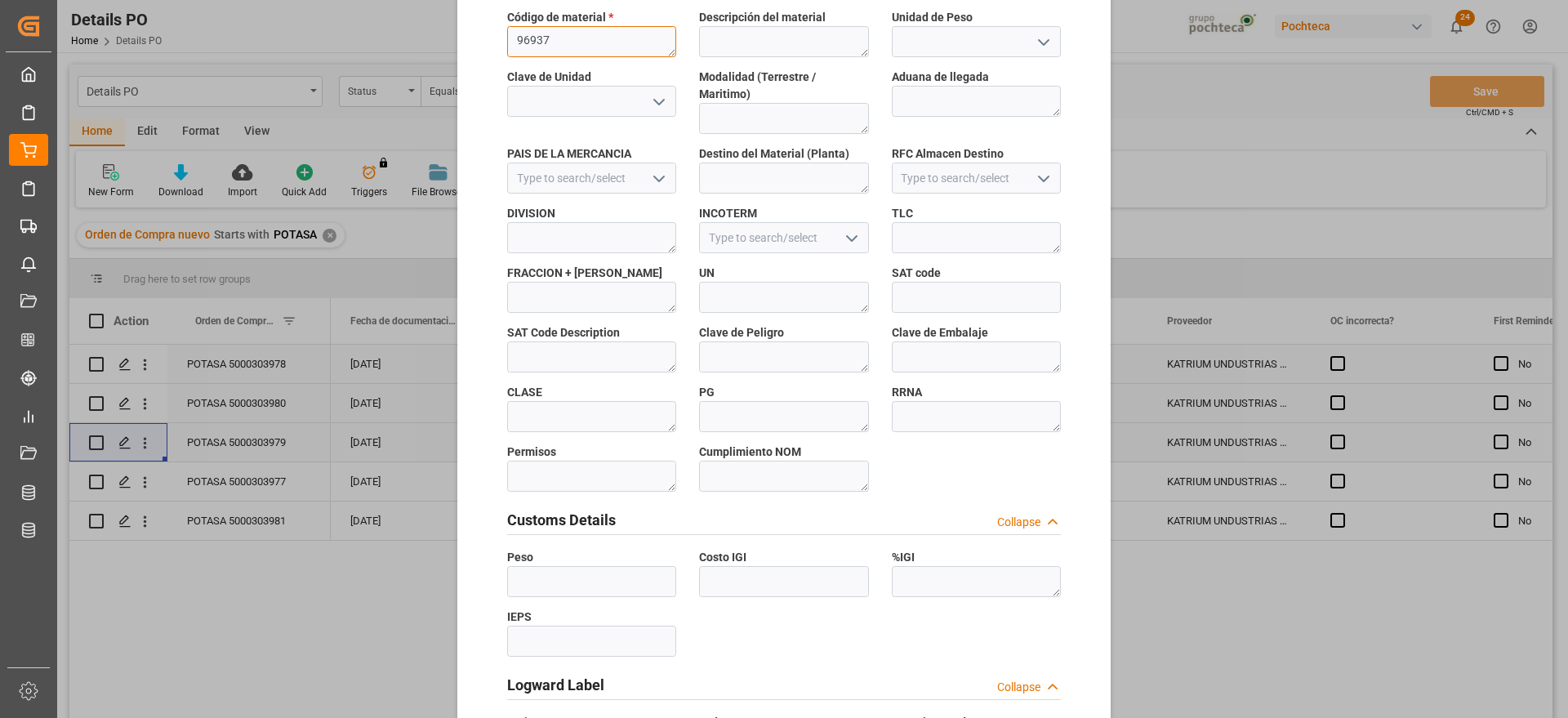
scroll to position [700, 0]
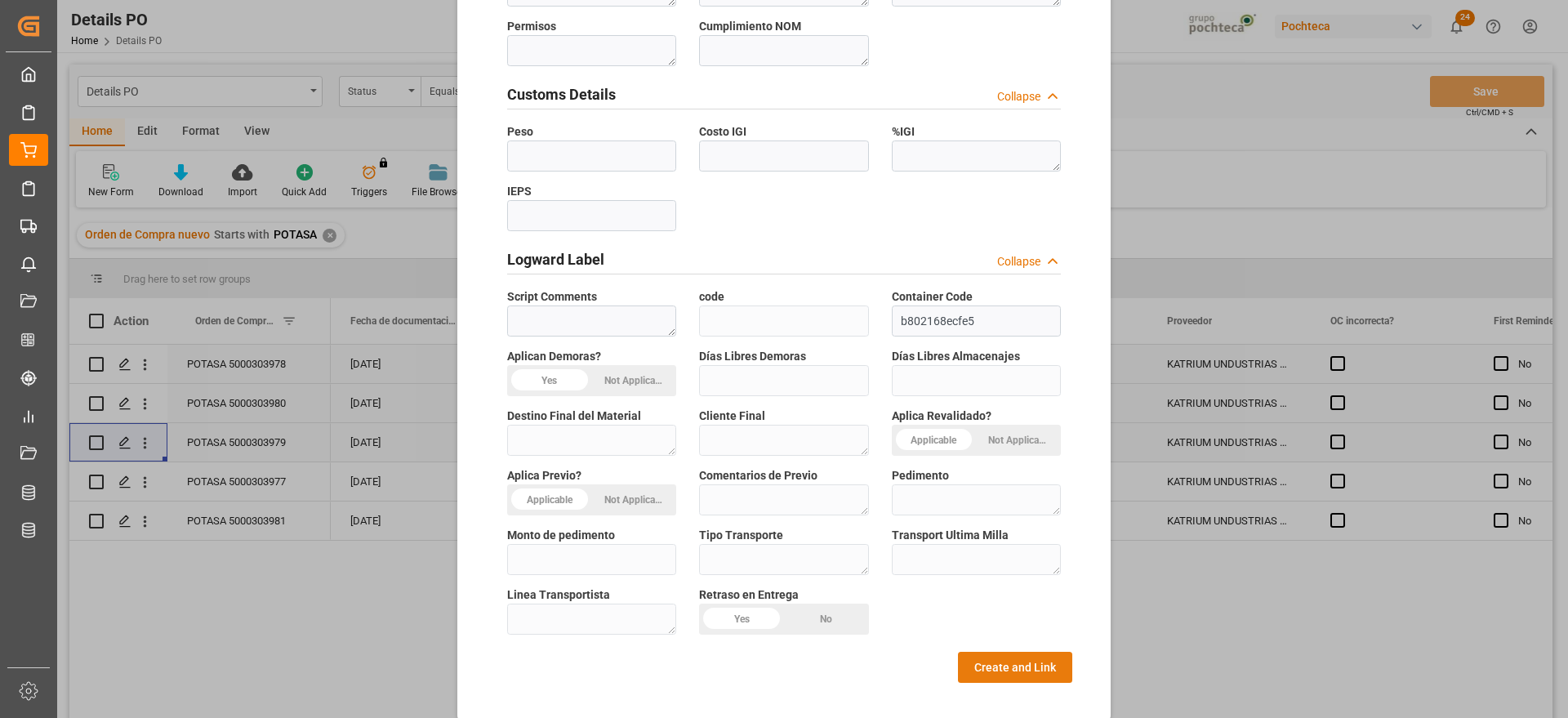
type textarea "96937"
click at [975, 657] on button "Create and Link" at bounding box center [1014, 668] width 114 height 31
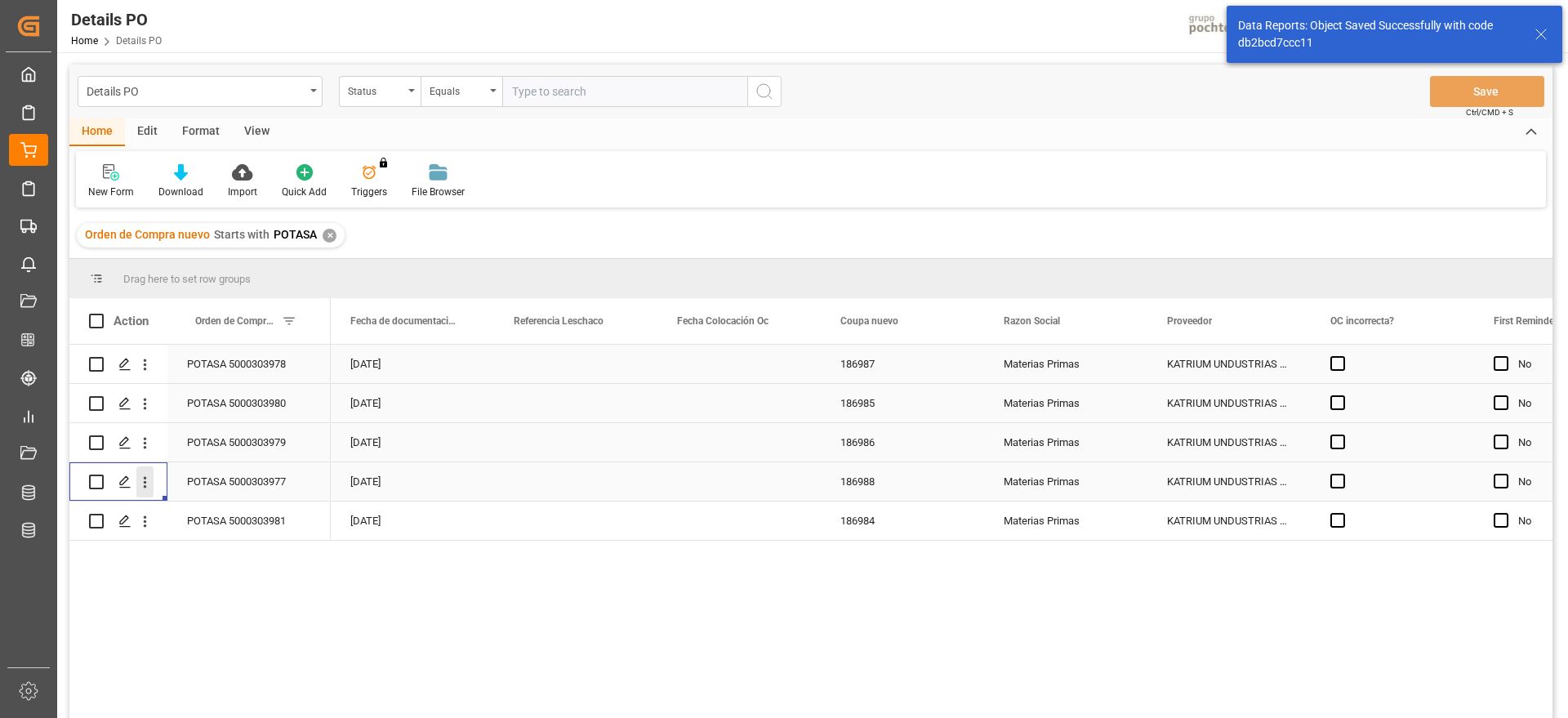
click at [143, 479] on icon "open menu" at bounding box center [144, 481] width 17 height 17
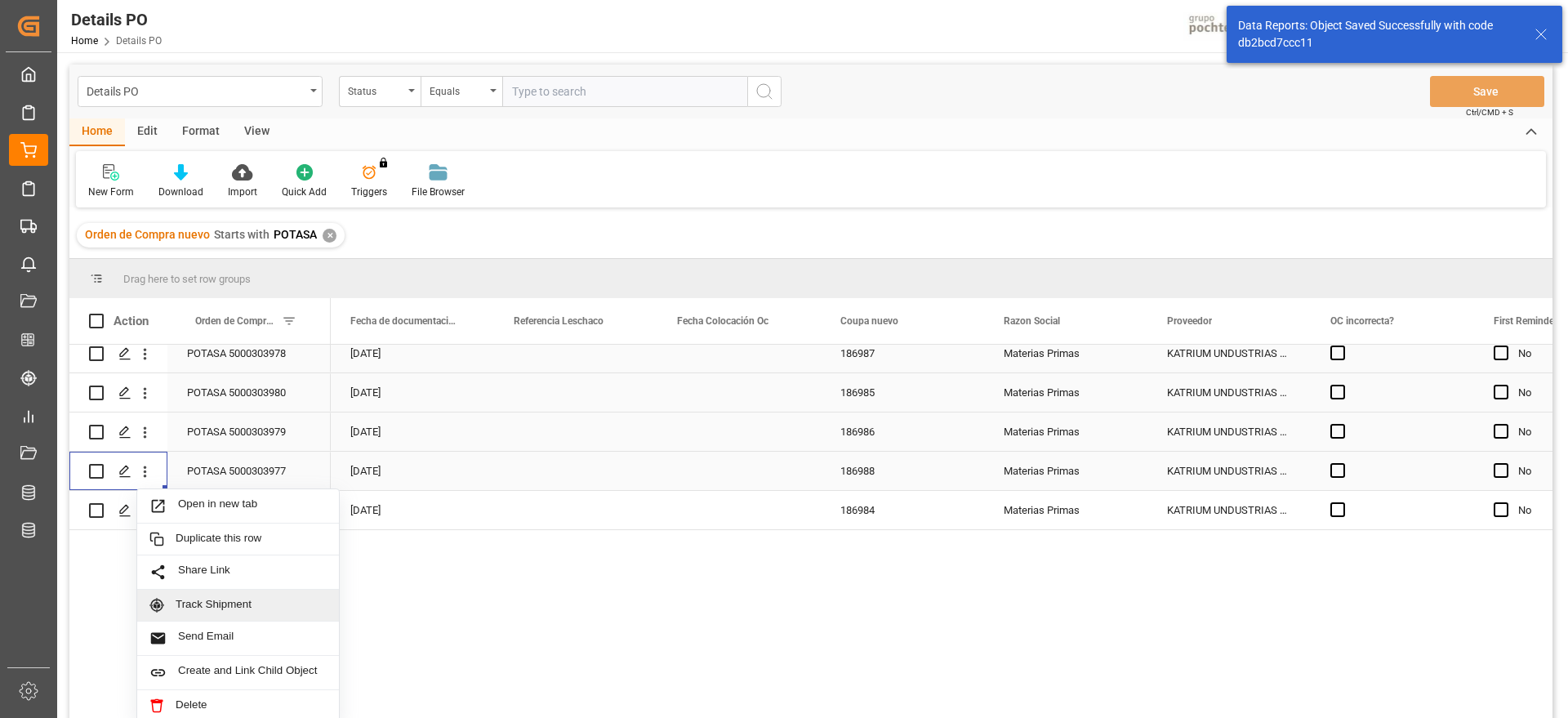
scroll to position [17, 0]
click at [251, 664] on span "Create and Link Child Object" at bounding box center [251, 672] width 148 height 17
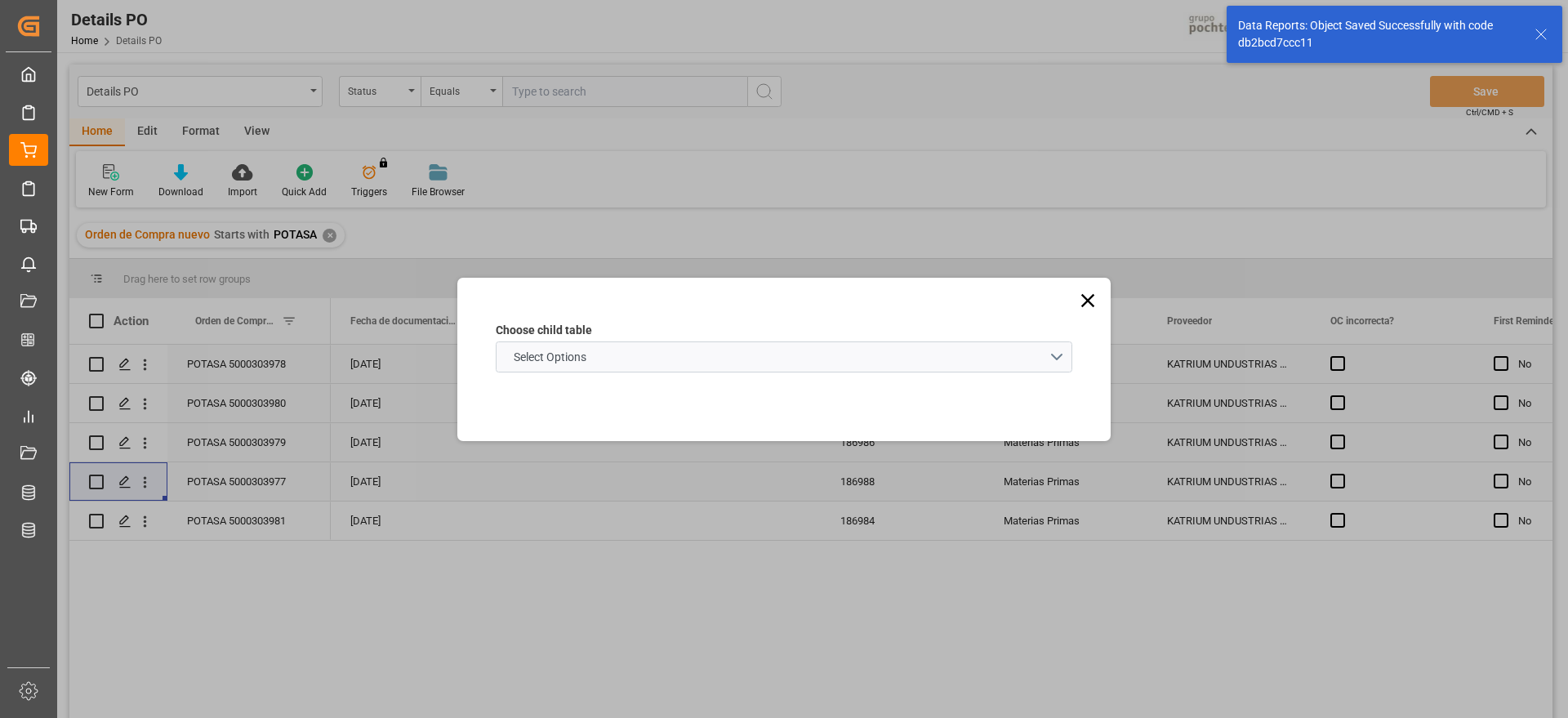
scroll to position [0, 0]
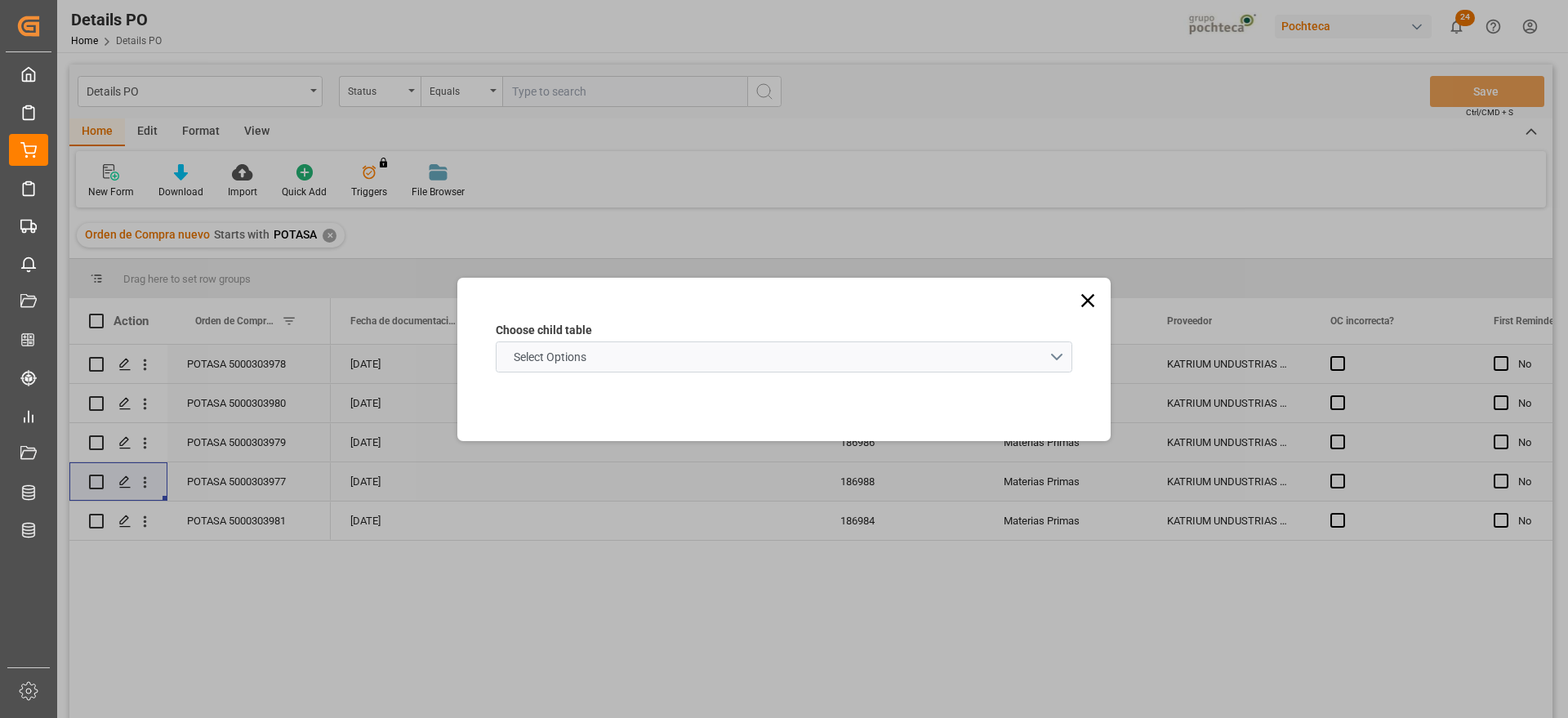
click at [648, 351] on schema "Select Options" at bounding box center [784, 358] width 576 height 31
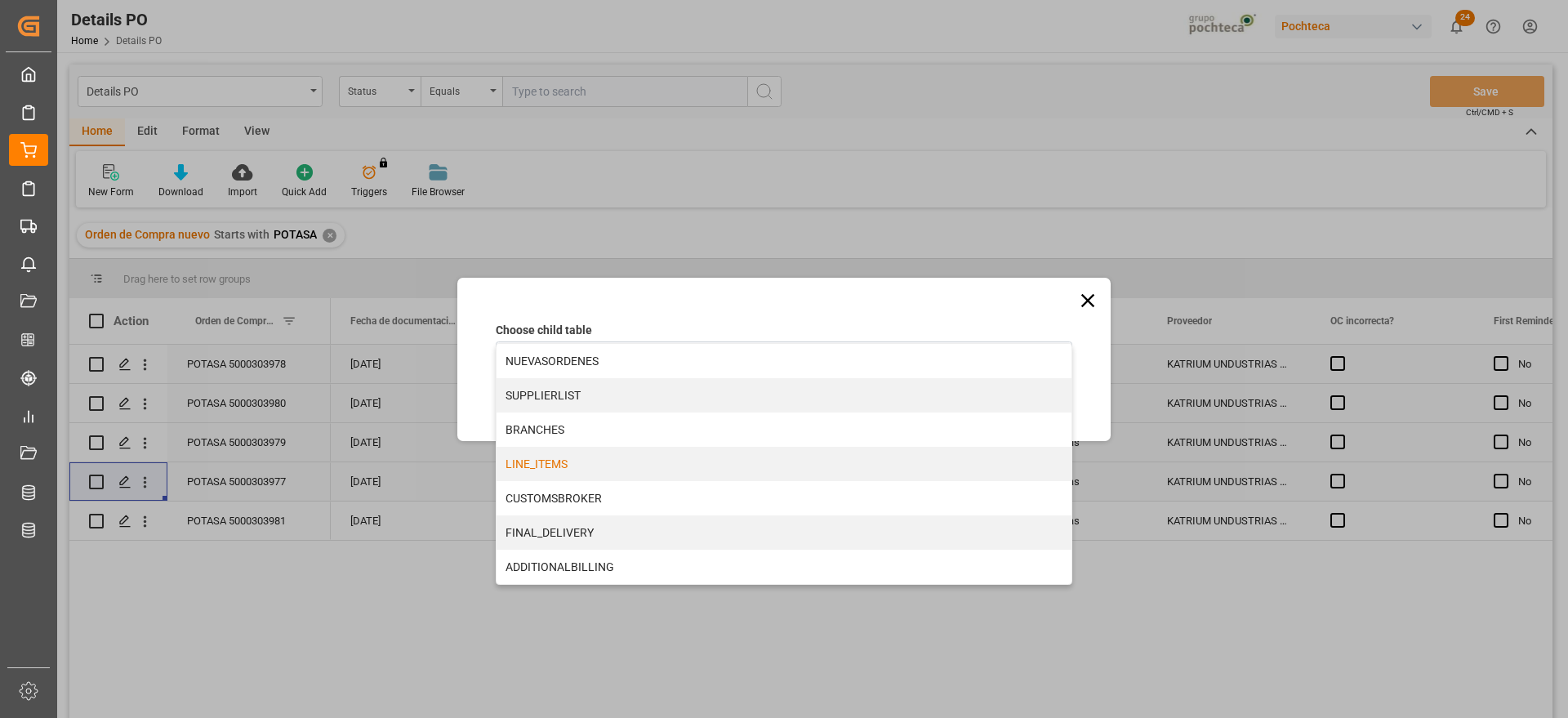
click at [563, 460] on div "LINE_ITEMS" at bounding box center [784, 464] width 574 height 34
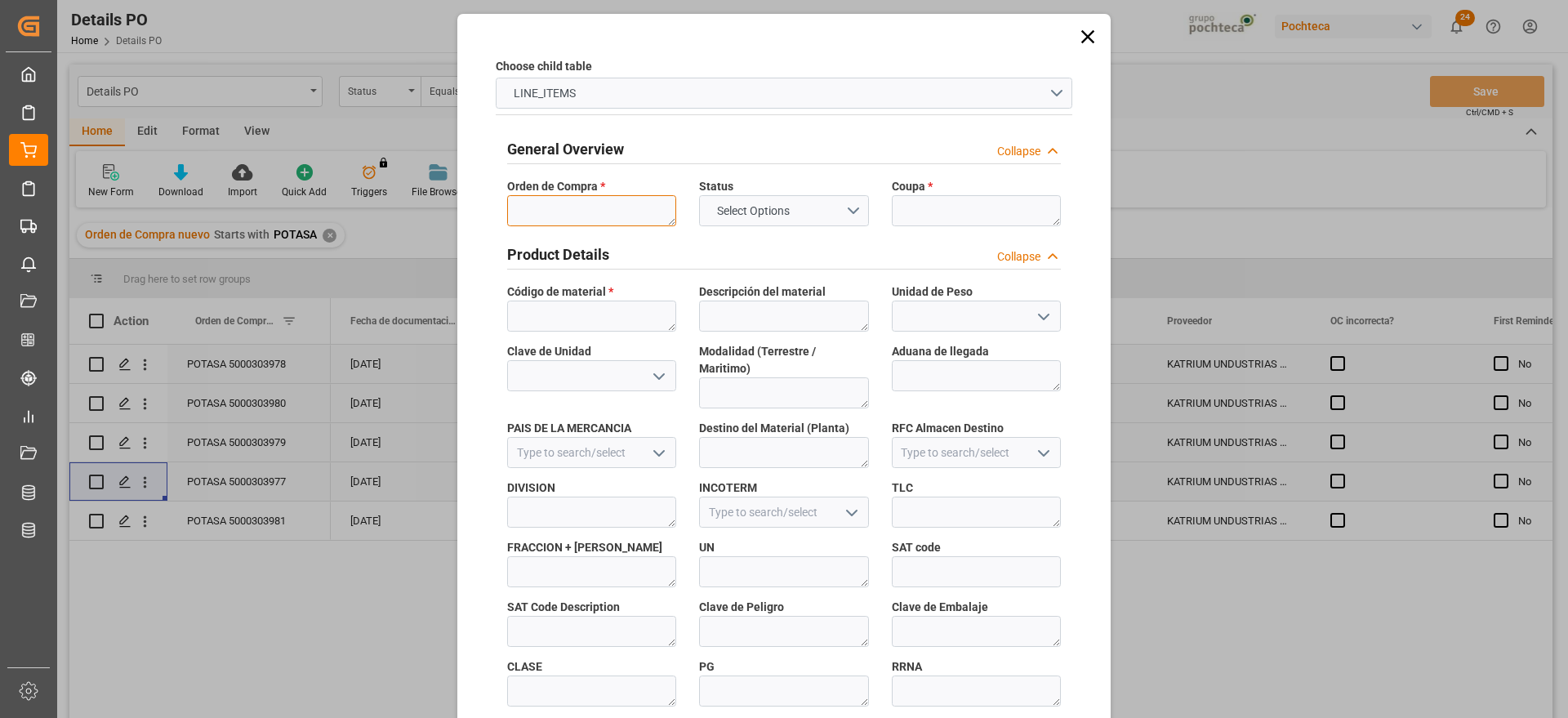
click at [587, 209] on textarea at bounding box center [591, 211] width 169 height 31
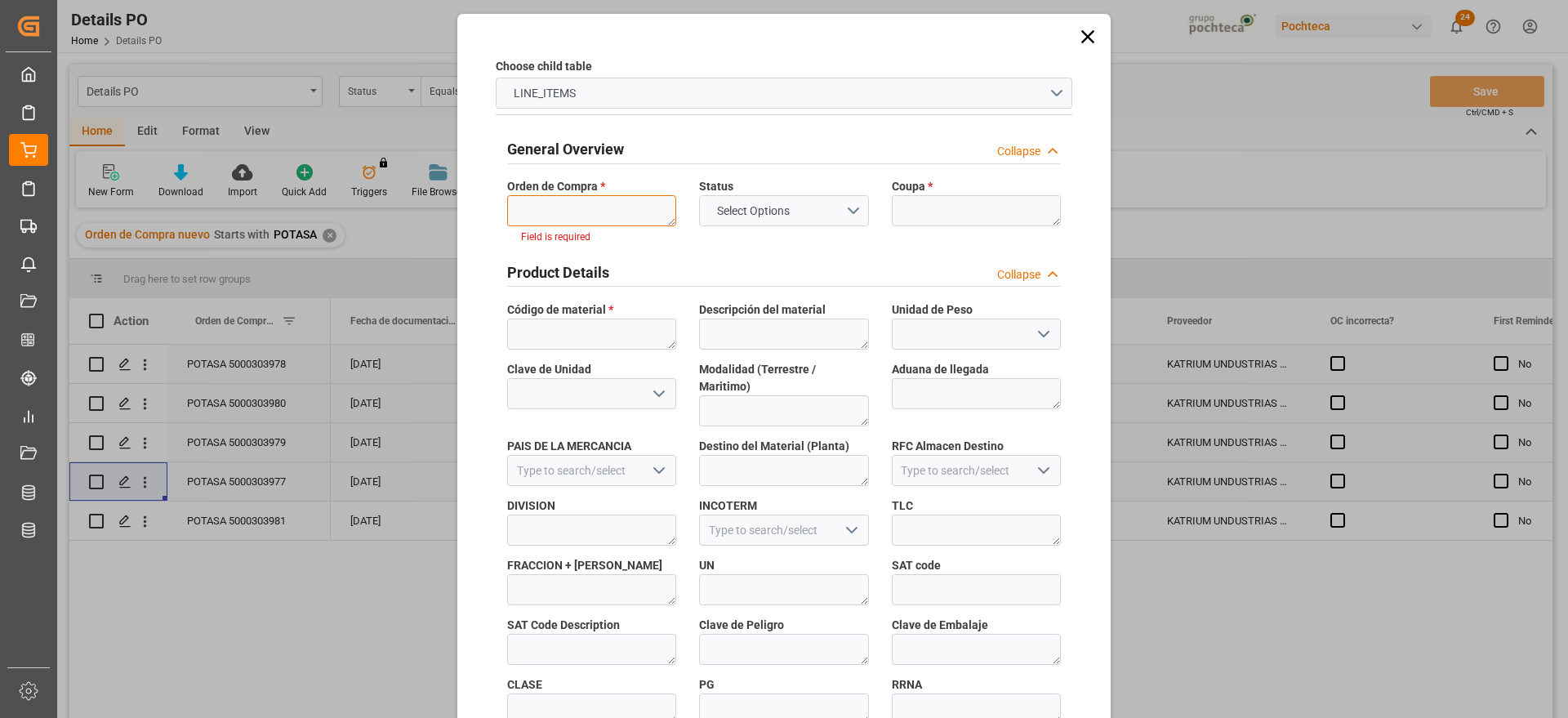
click at [574, 206] on textarea at bounding box center [591, 211] width 169 height 31
paste textarea "5000303977"
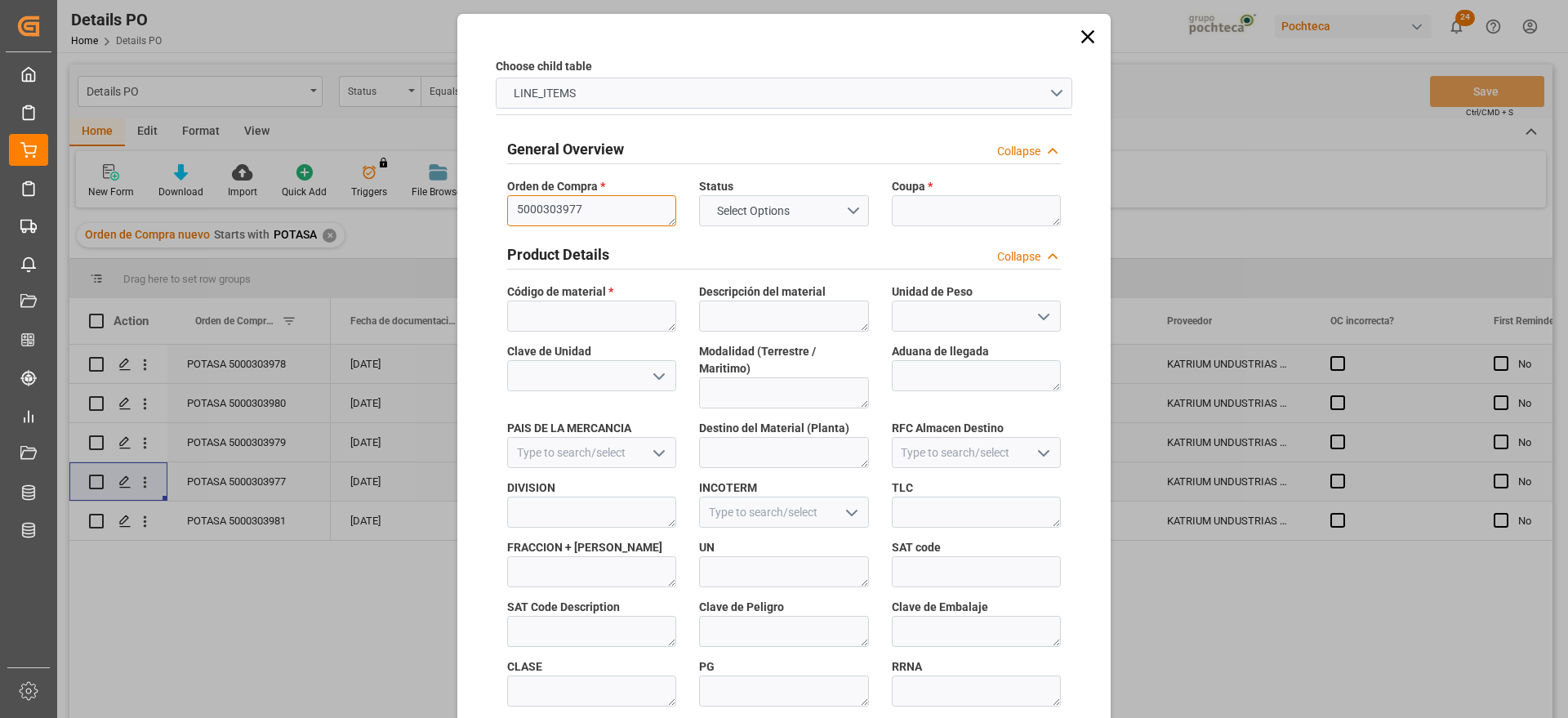
type textarea "5000303977"
click at [958, 215] on textarea at bounding box center [976, 211] width 169 height 31
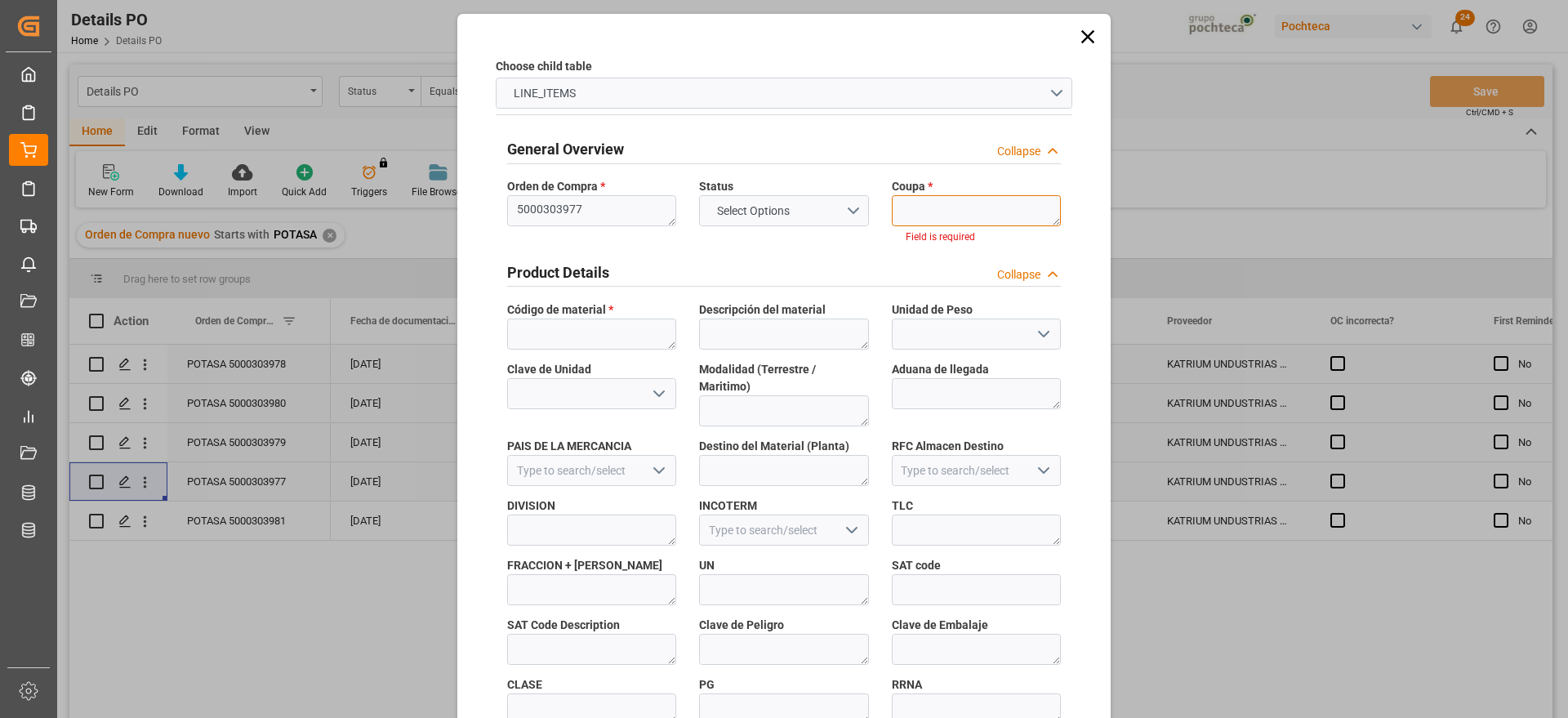
paste textarea "186988"
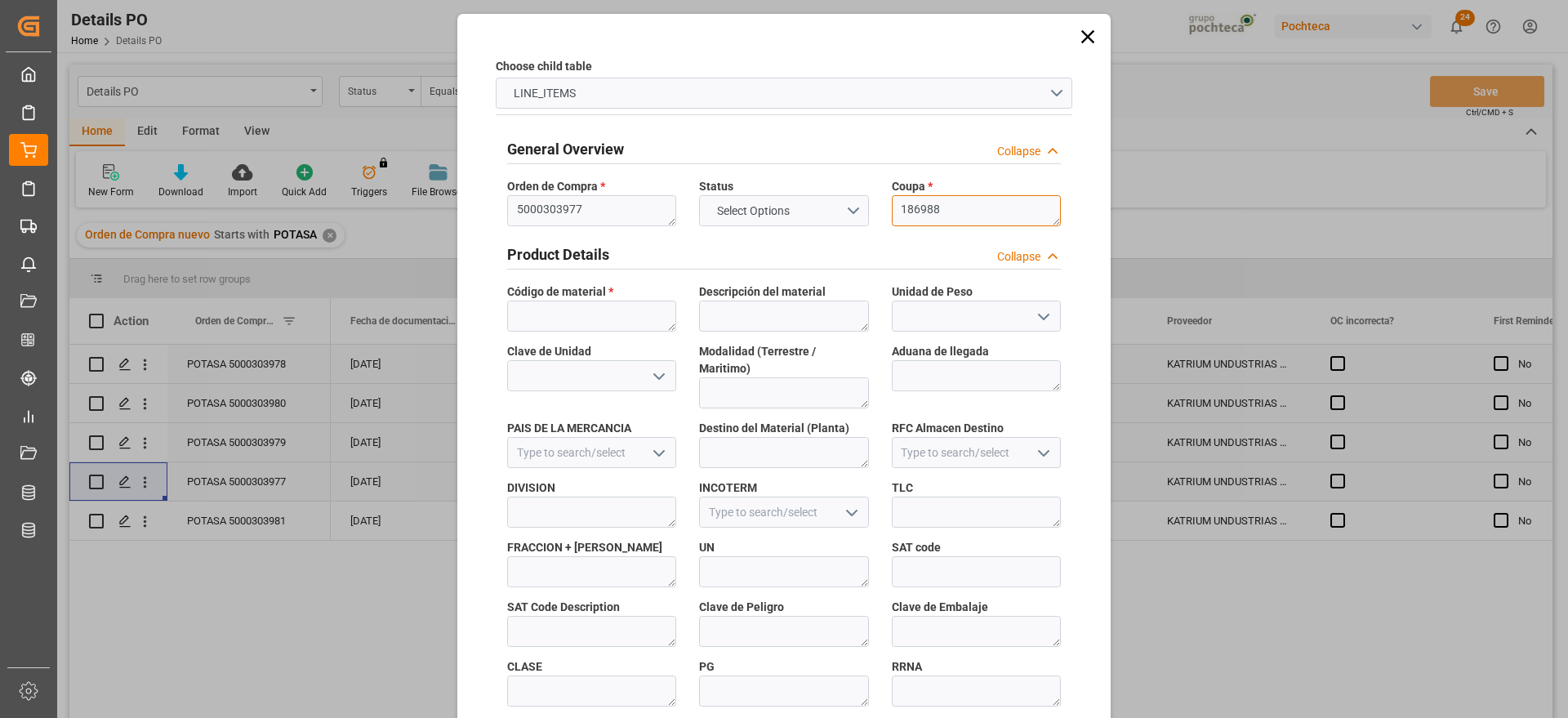
type textarea "186988"
click at [535, 307] on textarea at bounding box center [591, 316] width 169 height 31
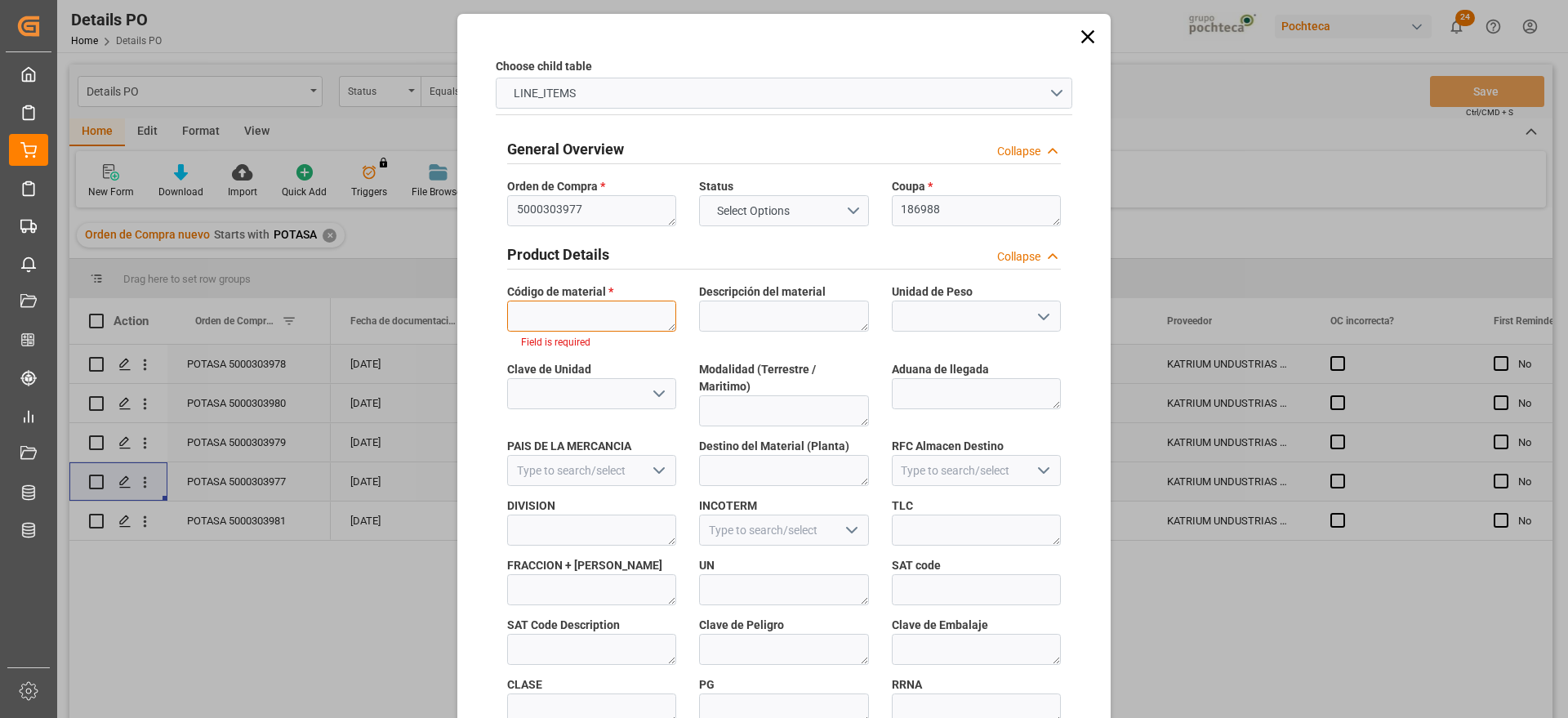
paste textarea "96937"
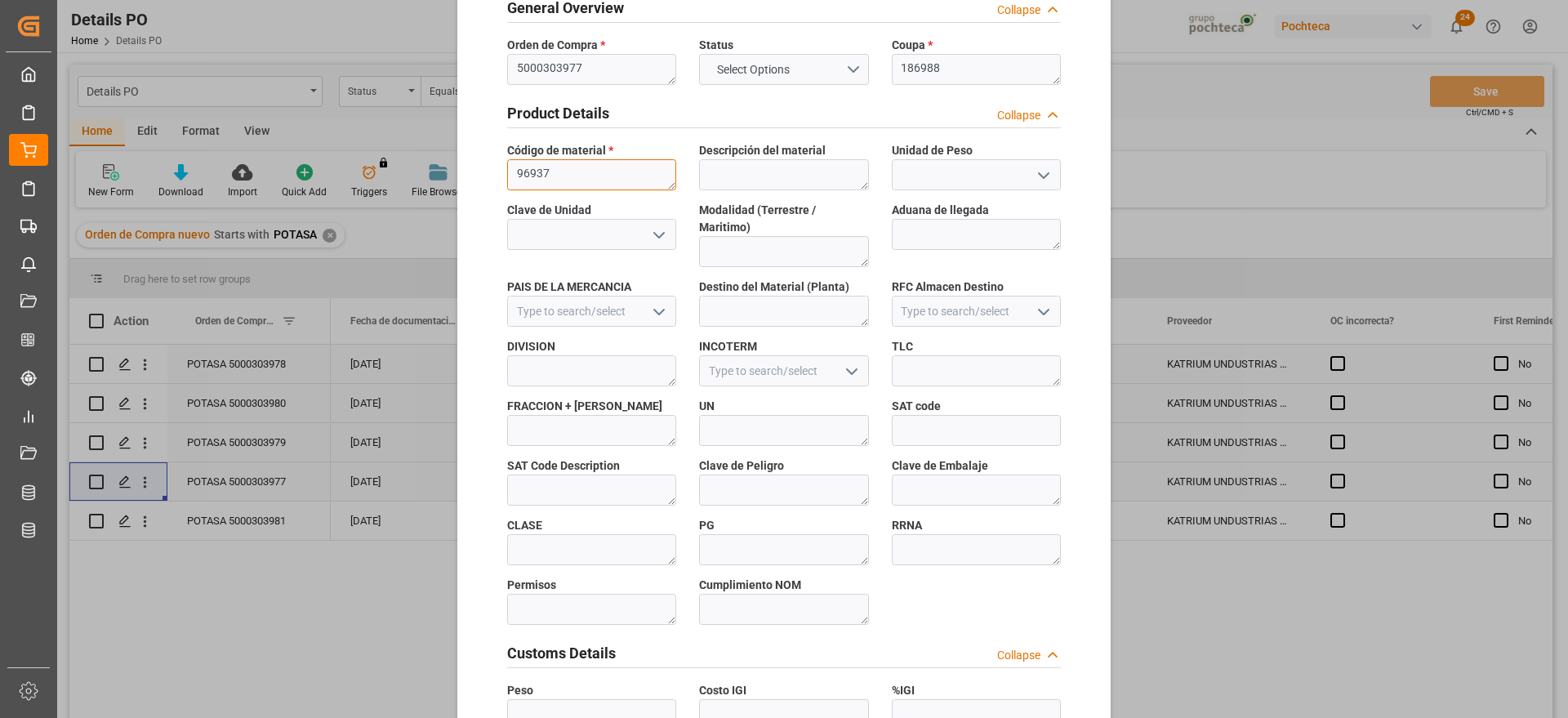
scroll to position [700, 0]
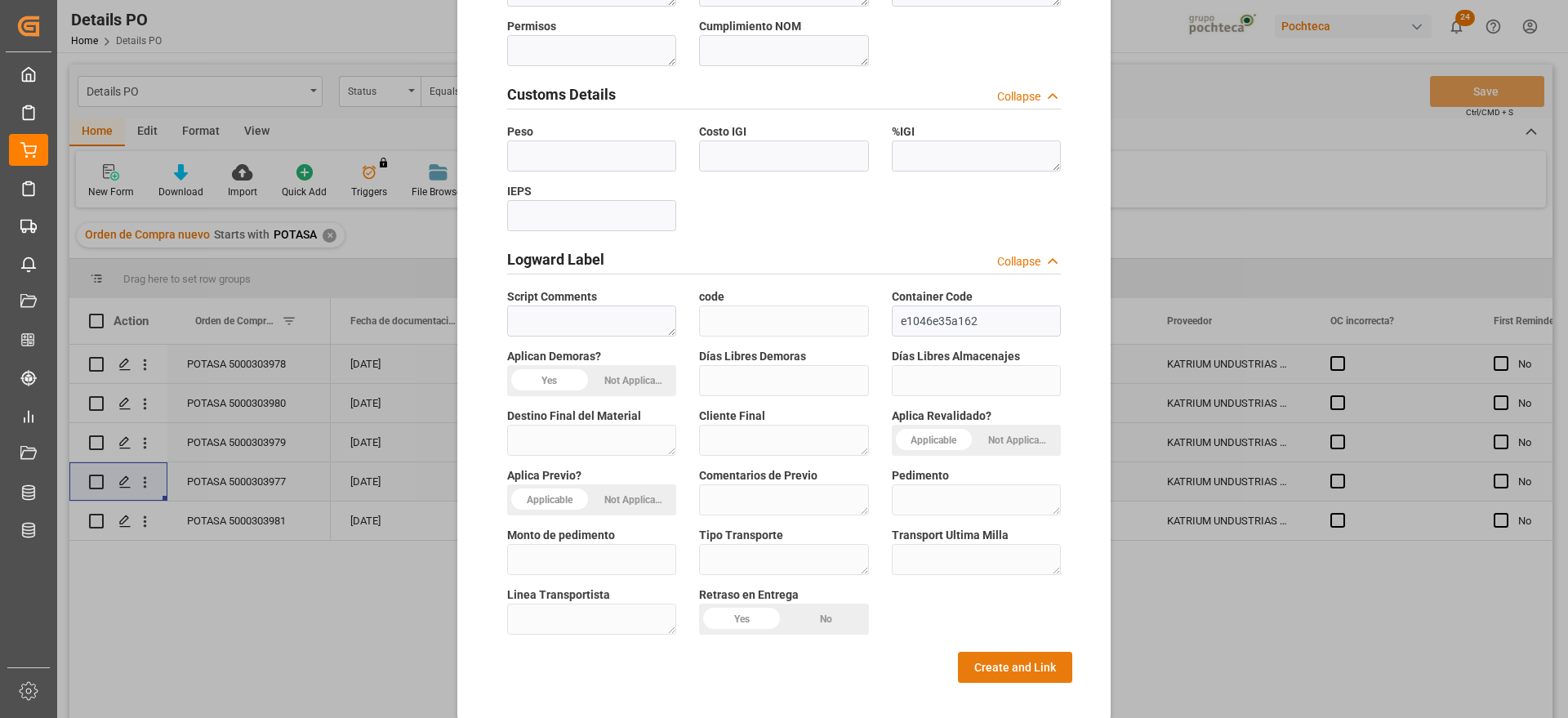
type textarea "96937"
click at [1032, 659] on button "Create and Link" at bounding box center [1014, 668] width 114 height 31
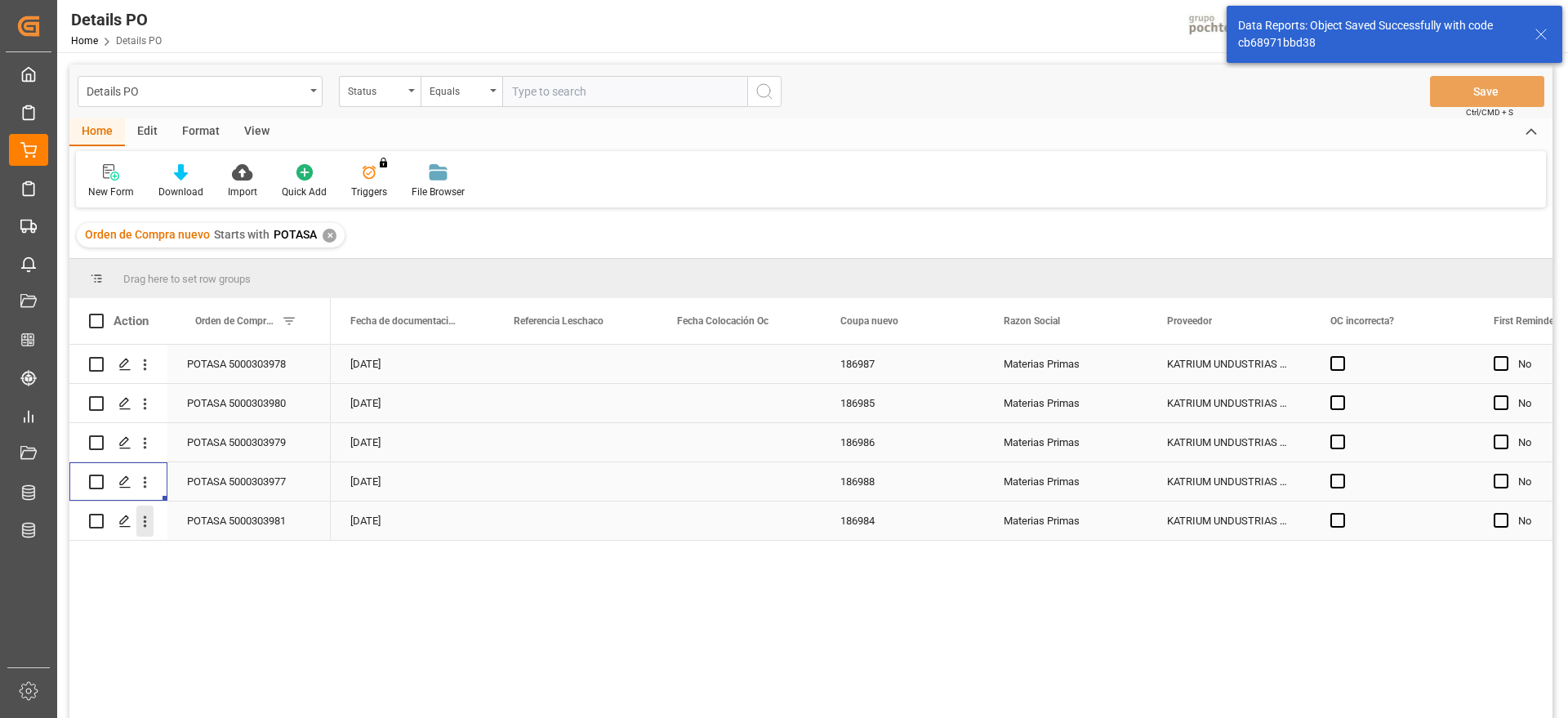
click at [147, 520] on icon "open menu" at bounding box center [144, 521] width 17 height 17
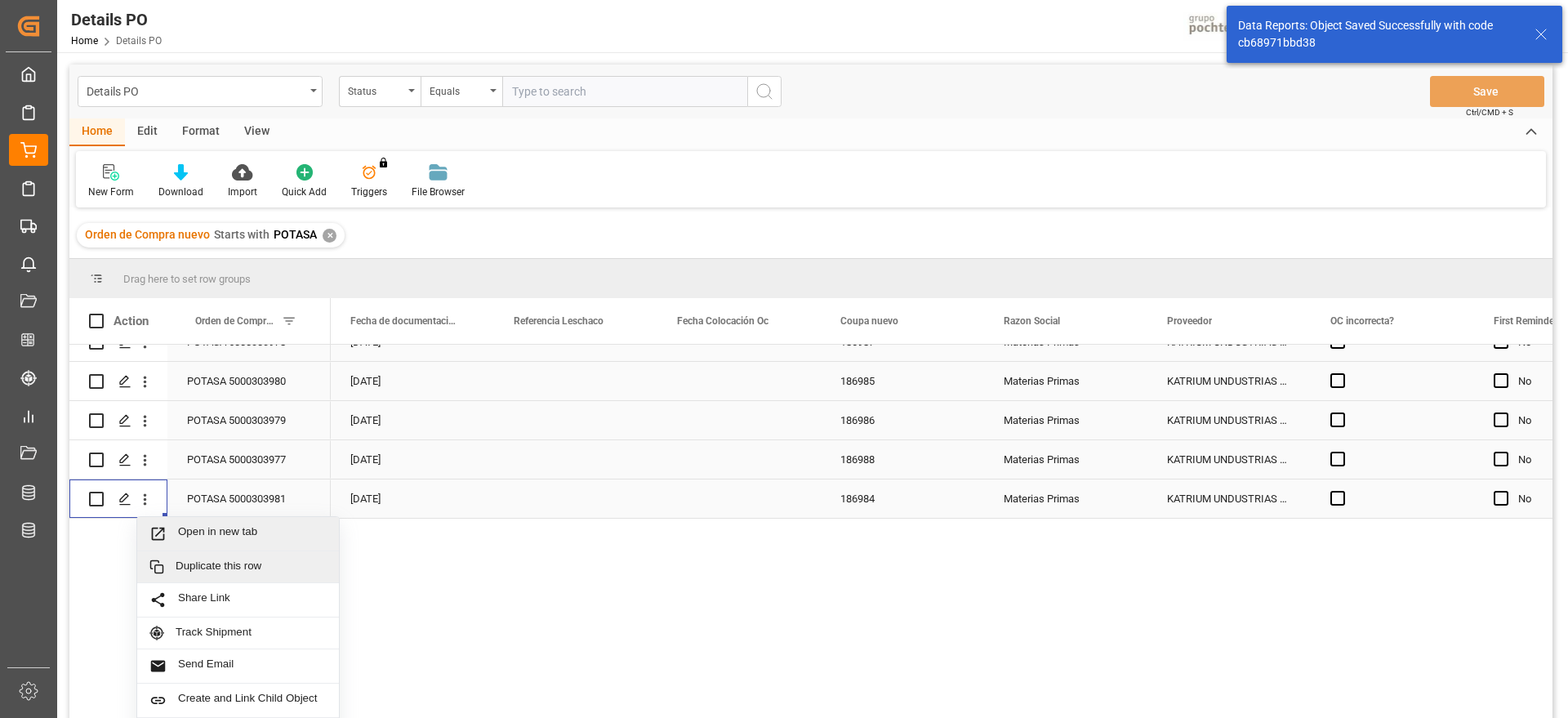
scroll to position [56, 0]
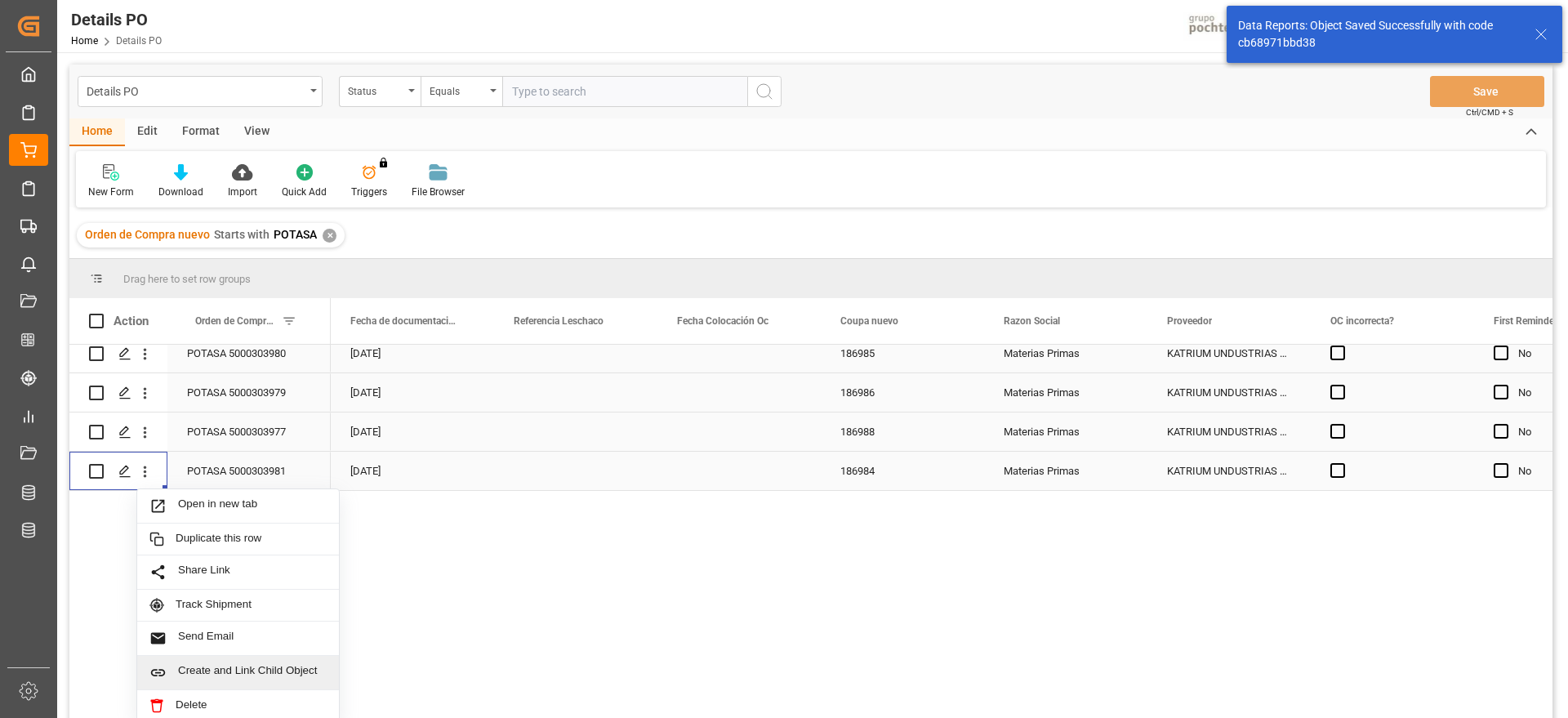
click at [275, 656] on div "Create and Link Child Object" at bounding box center [238, 673] width 201 height 34
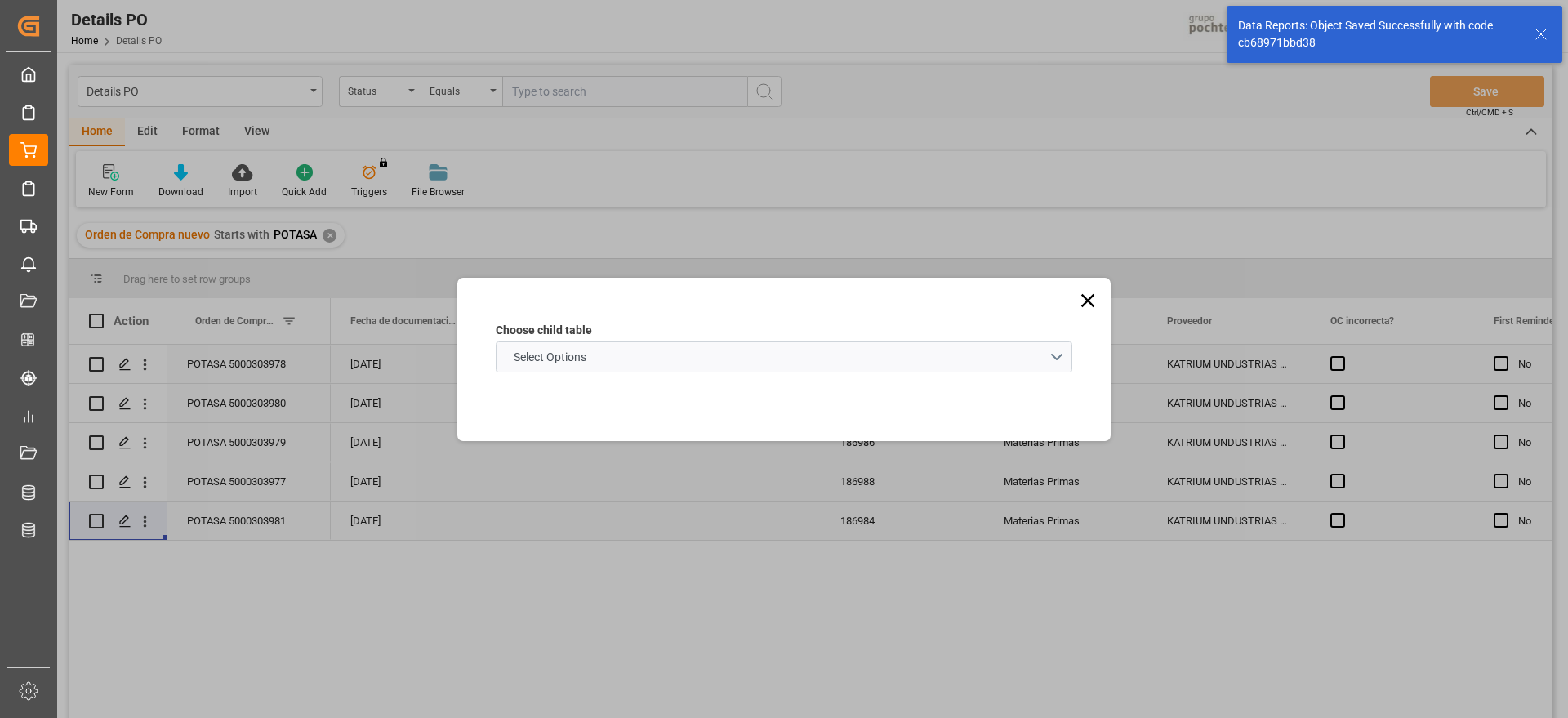
scroll to position [0, 0]
click at [633, 339] on div "Choose child table Select Options" at bounding box center [784, 348] width 576 height 51
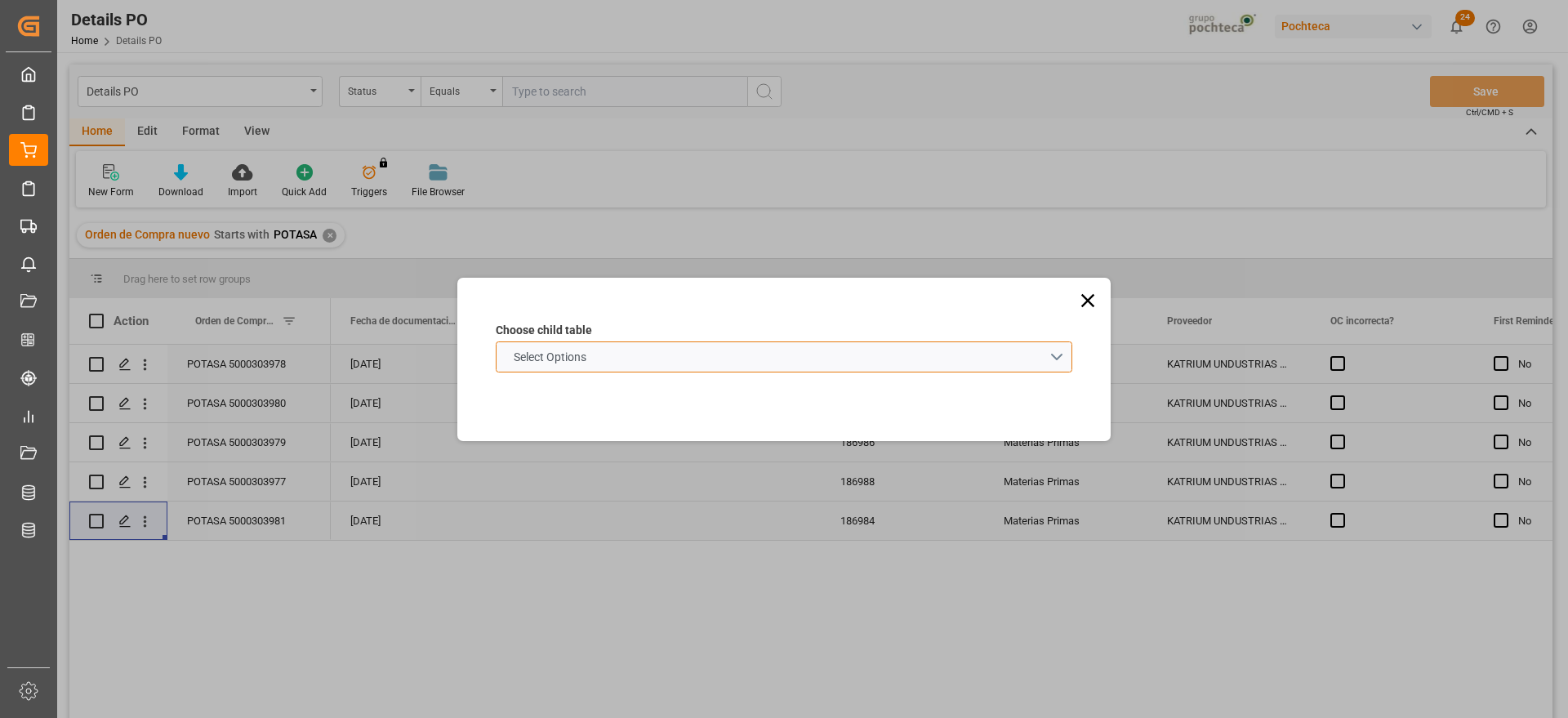
click at [622, 352] on schema "Select Options" at bounding box center [784, 358] width 576 height 31
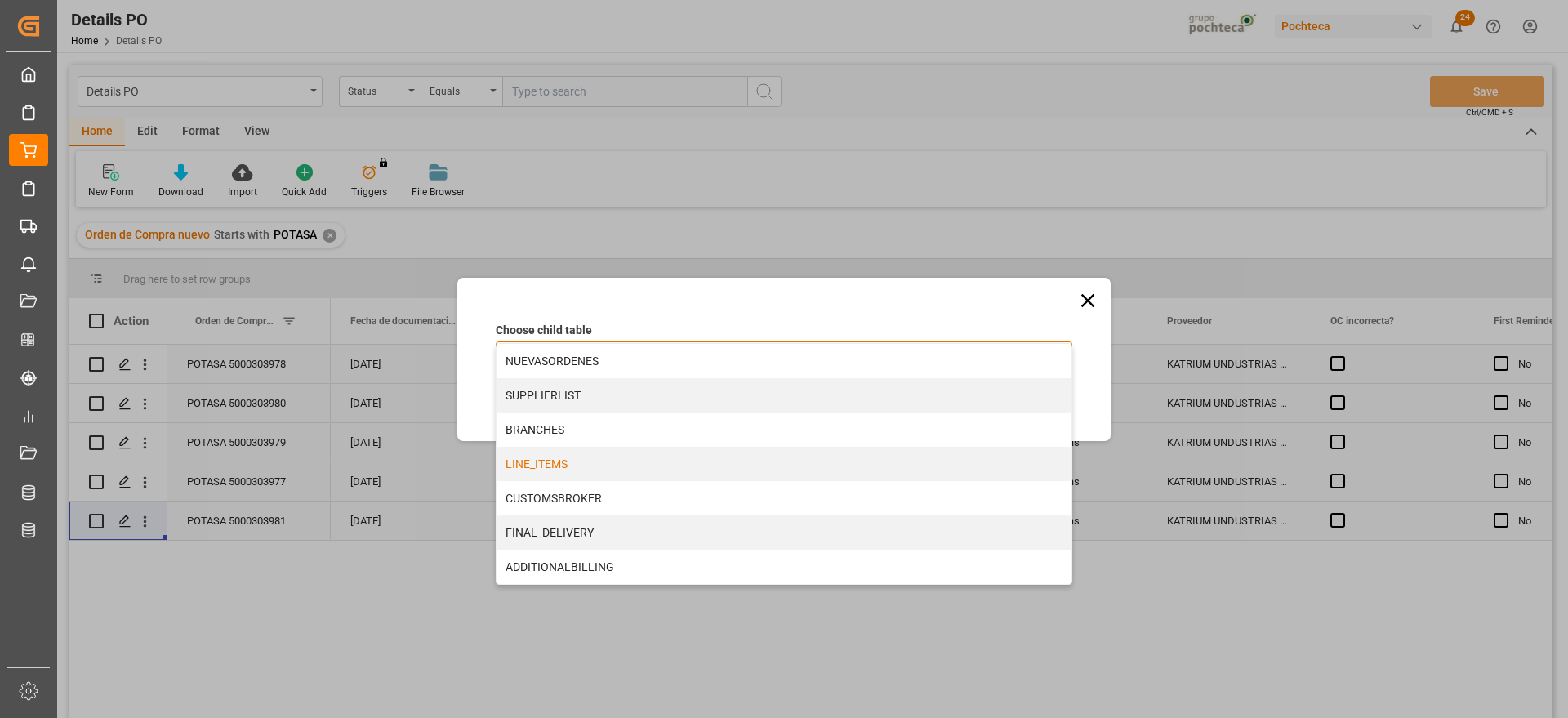
click at [554, 461] on div "LINE_ITEMS" at bounding box center [784, 464] width 574 height 34
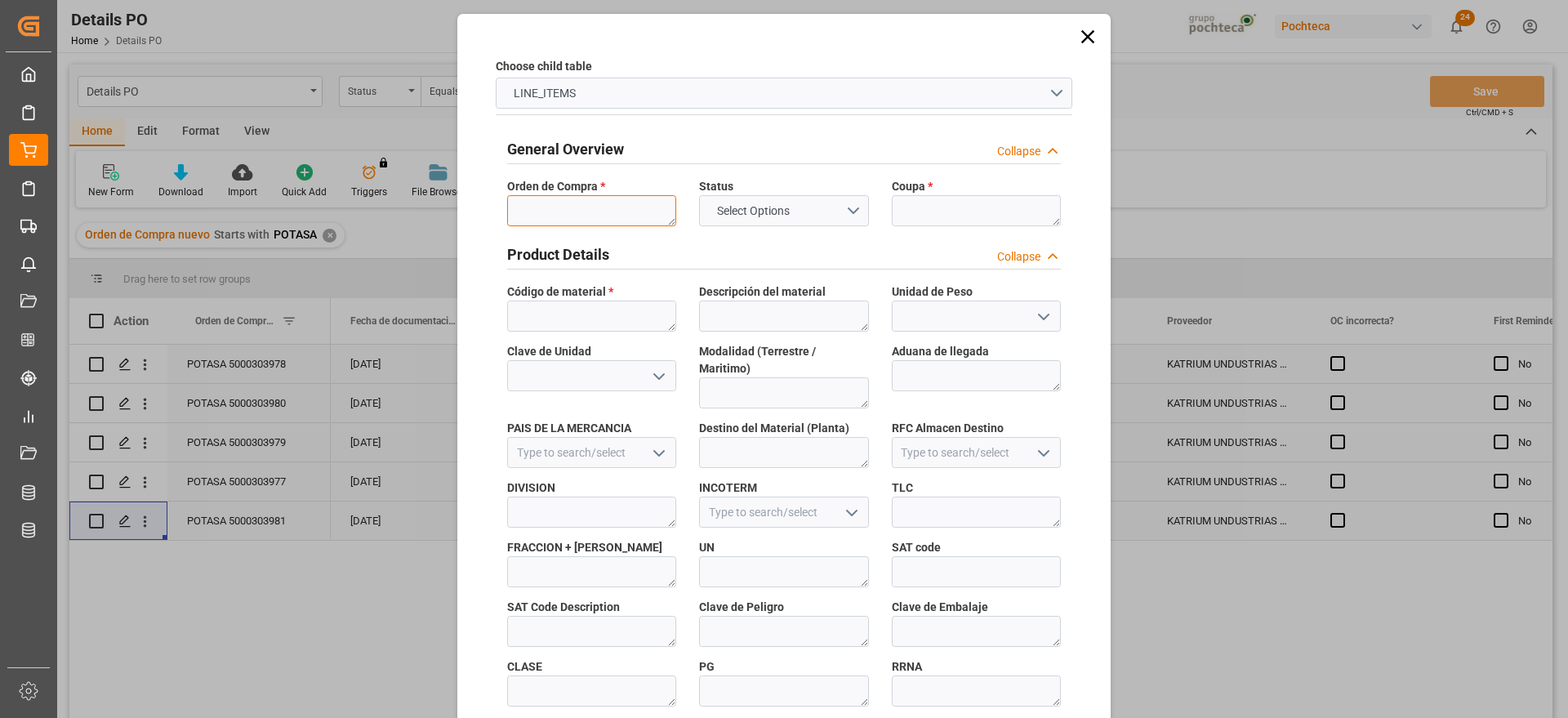
click at [572, 209] on textarea at bounding box center [591, 211] width 169 height 31
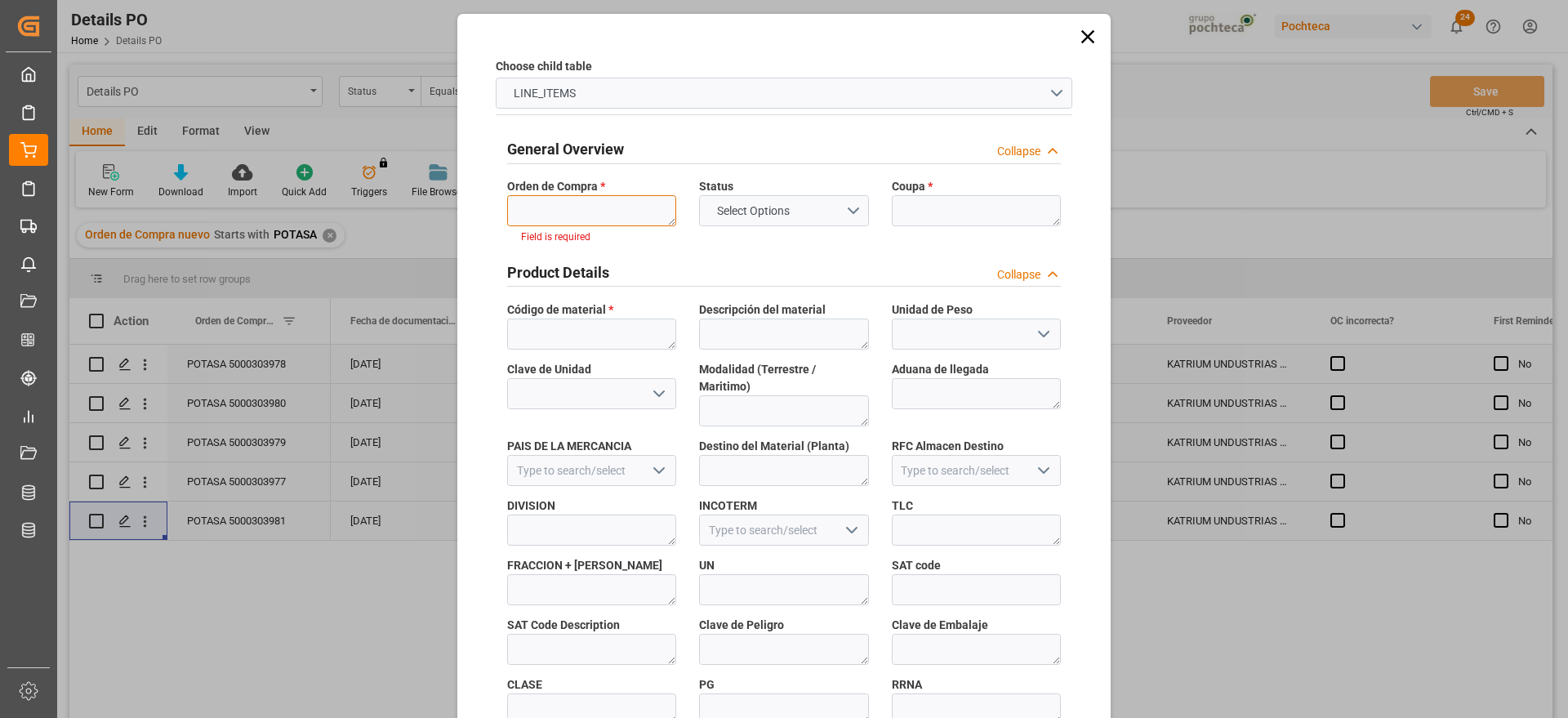
click at [615, 201] on textarea at bounding box center [591, 211] width 169 height 31
paste textarea "5000303981"
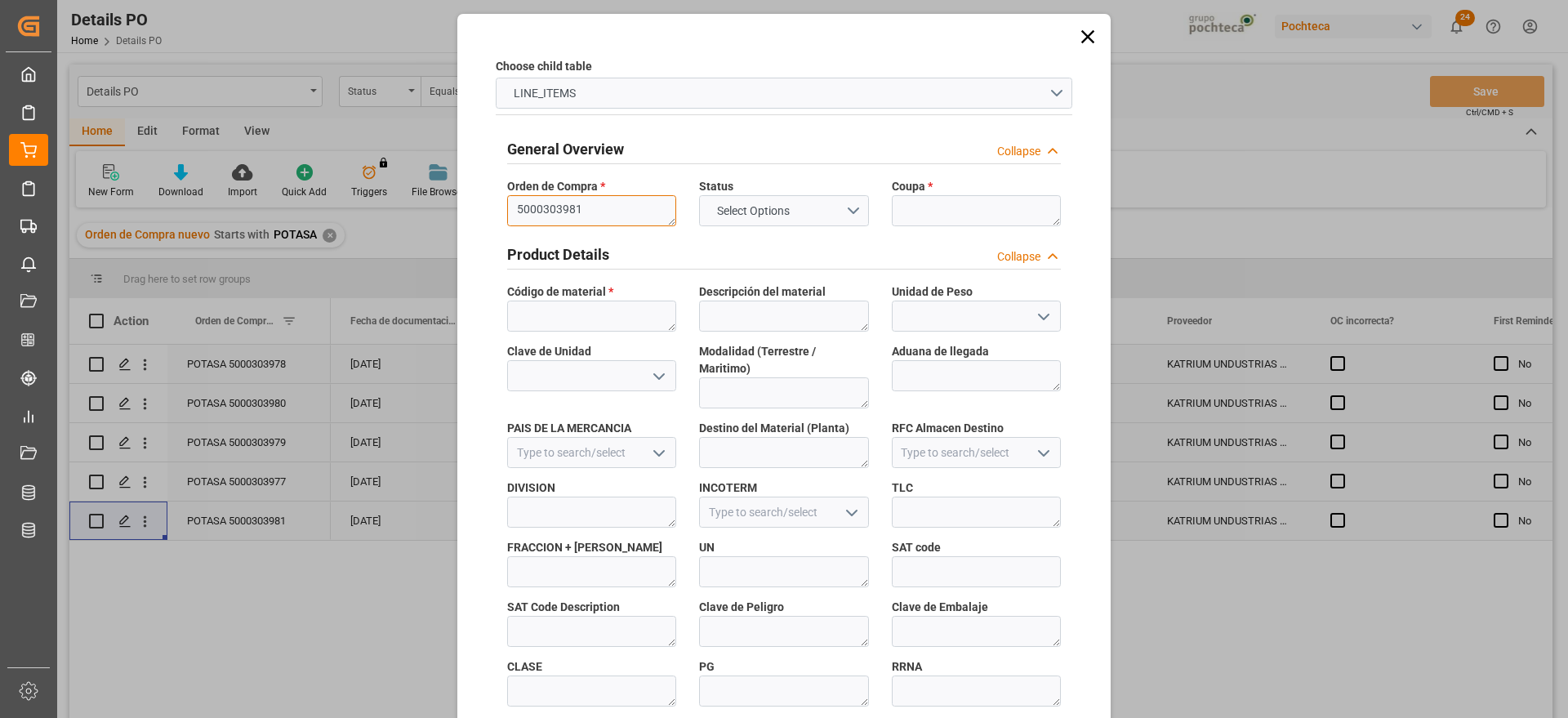
type textarea "5000303981"
click at [910, 217] on textarea at bounding box center [976, 211] width 169 height 31
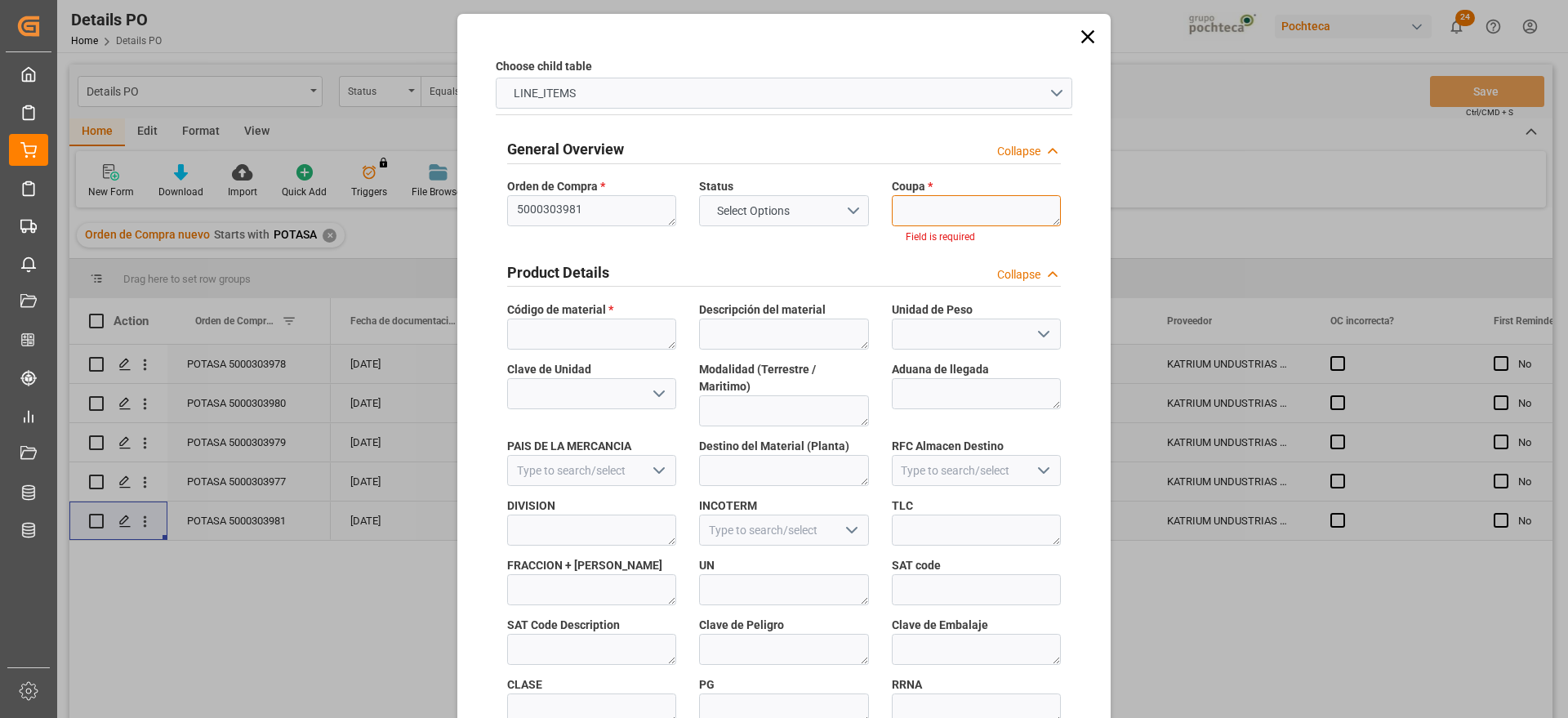
paste textarea "186984"
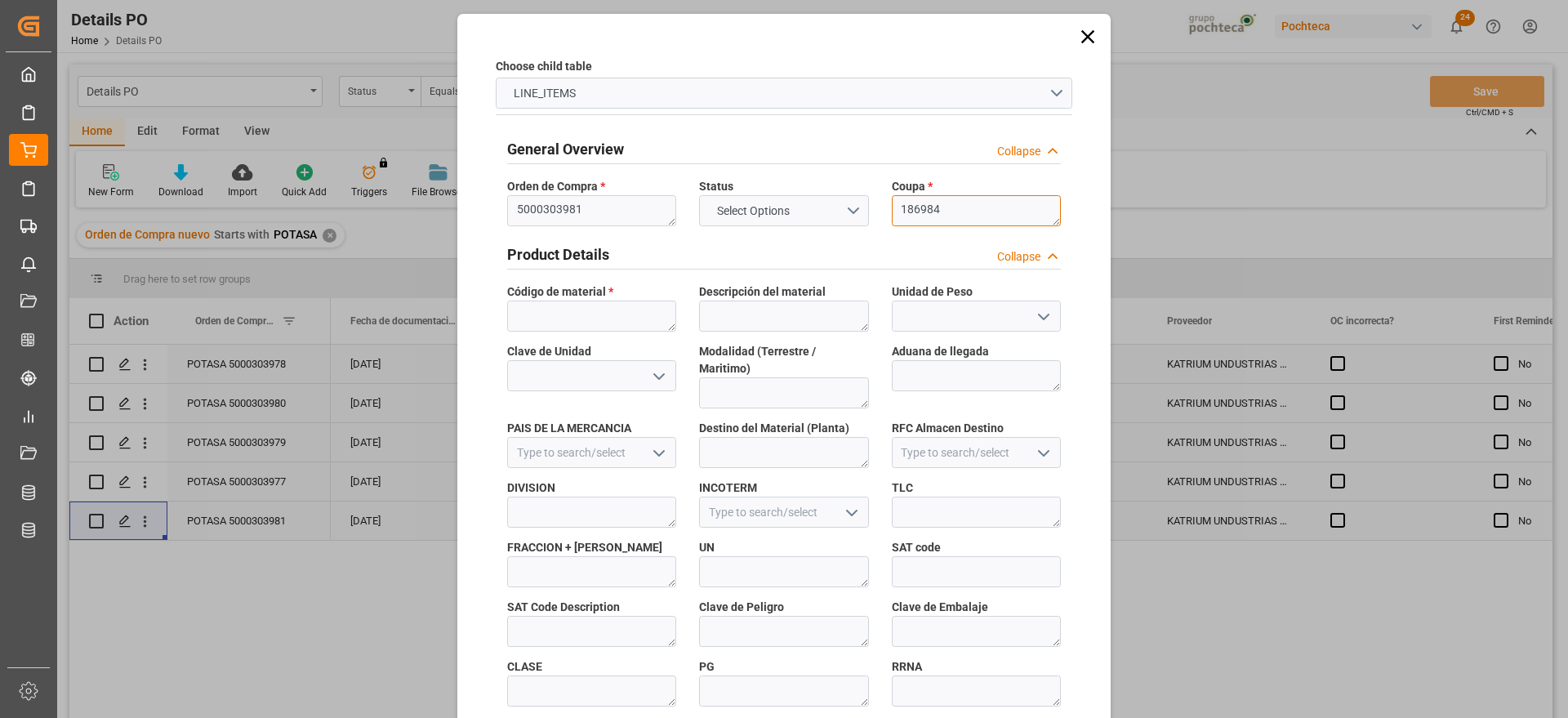
type textarea "186984"
click at [593, 327] on textarea at bounding box center [591, 316] width 169 height 31
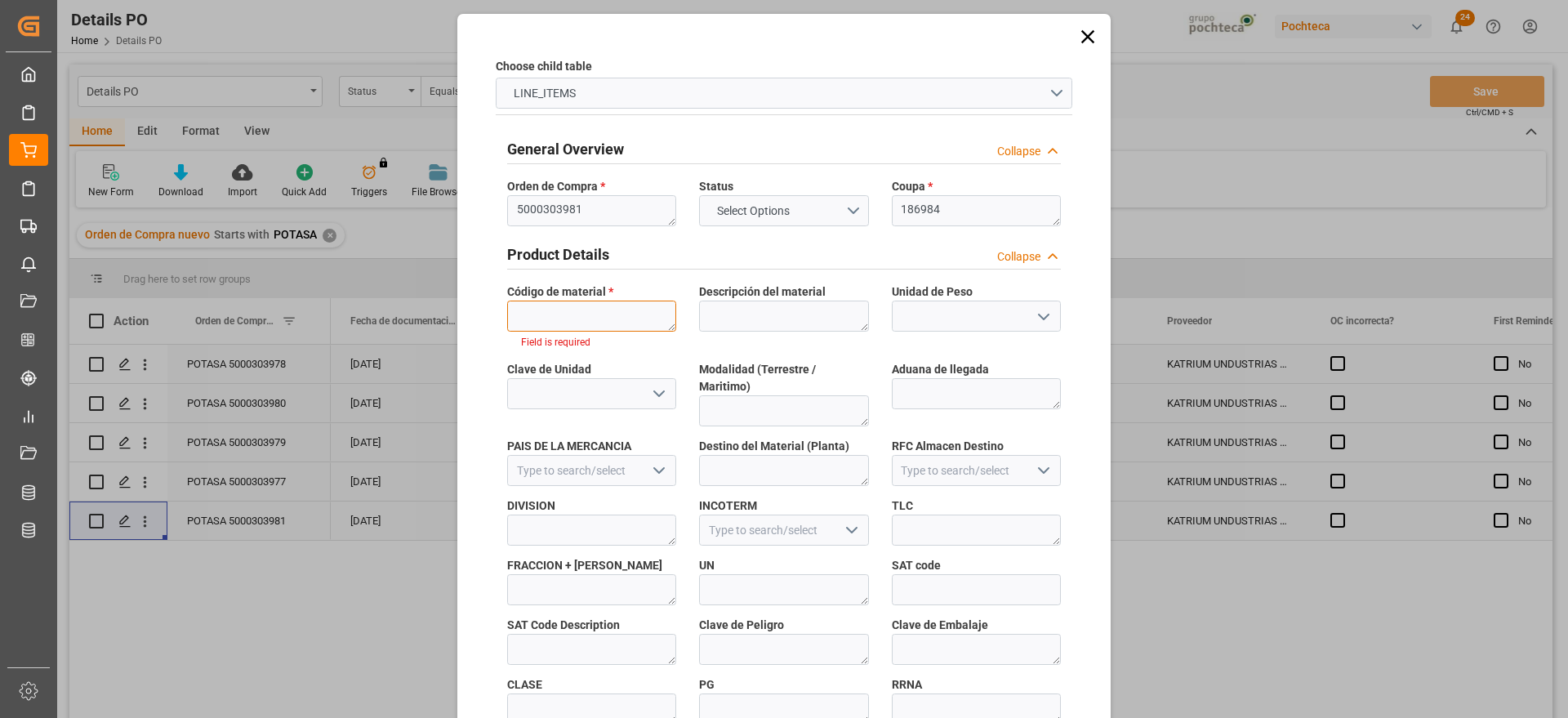
paste textarea "96937"
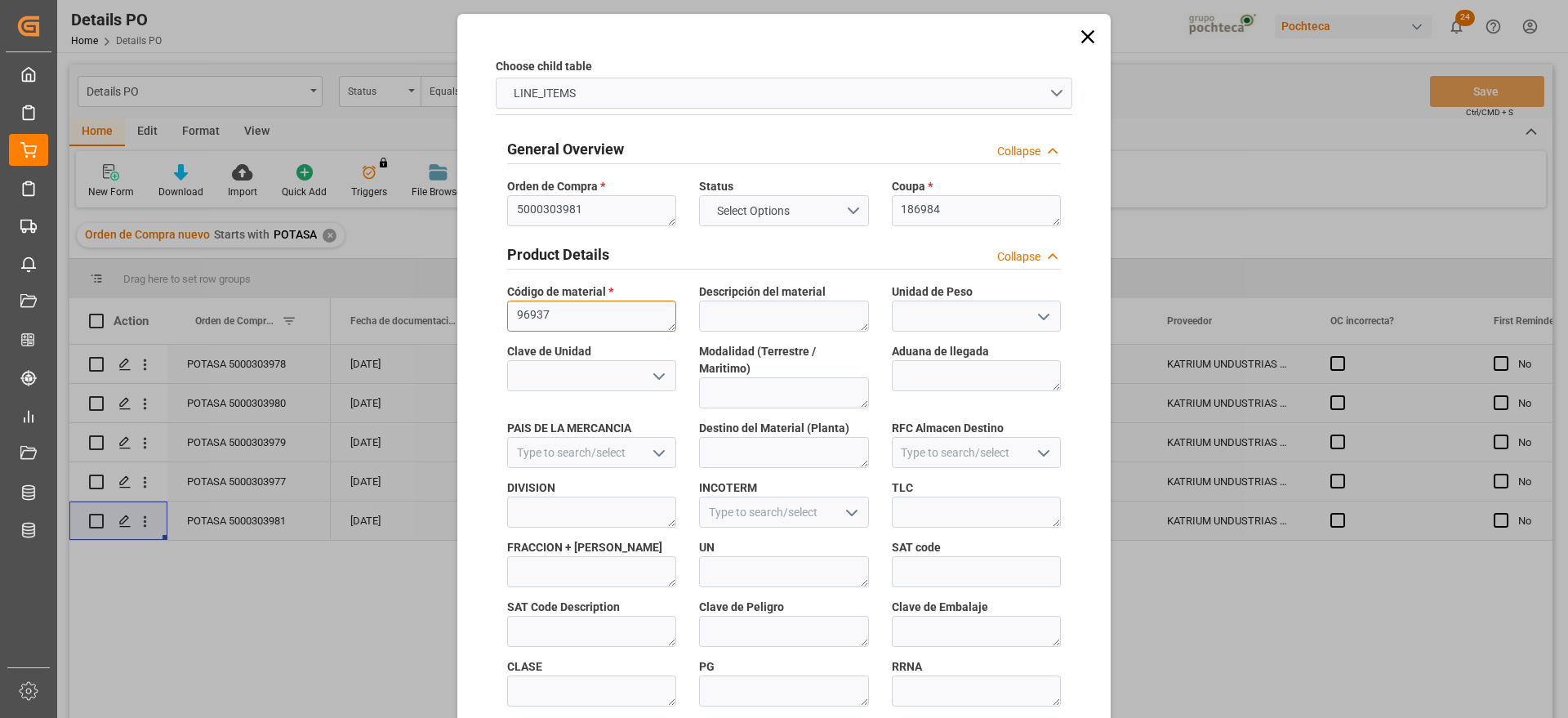
scroll to position [700, 0]
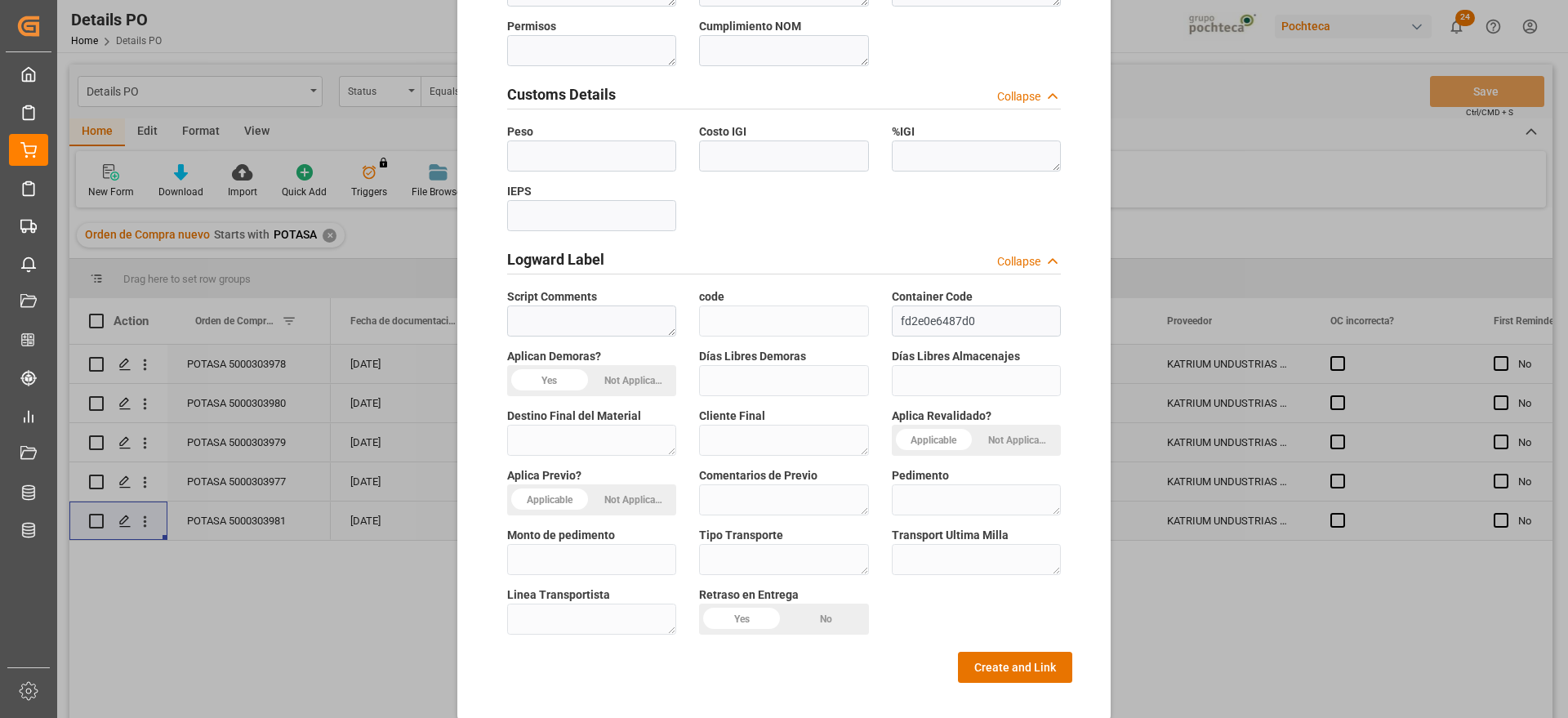
type textarea "96937"
click at [1005, 631] on div "General Overview Collapse Orden de Compra * 5000303981 Status Select Options Co…" at bounding box center [784, 54] width 576 height 1256
click at [1004, 652] on button "Create and Link" at bounding box center [1014, 668] width 114 height 31
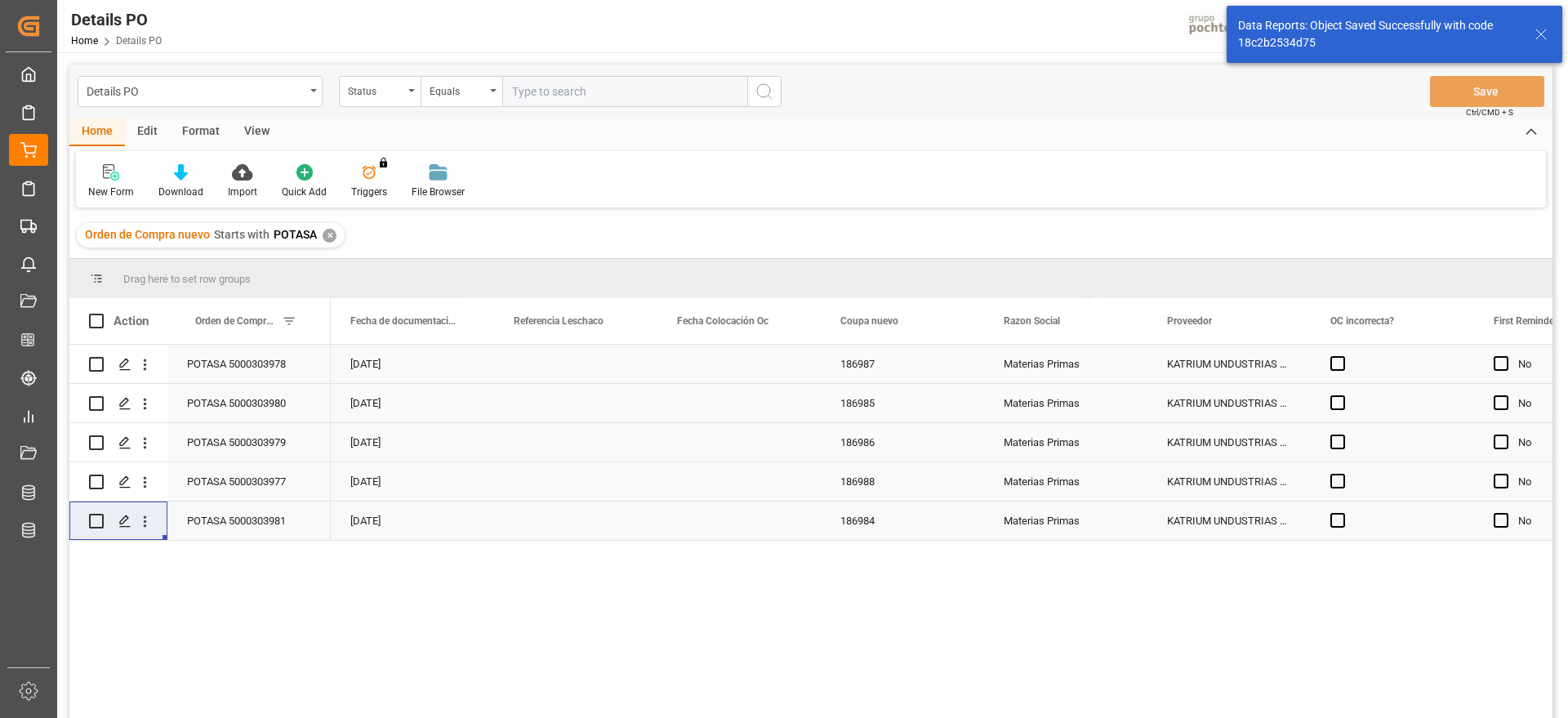
scroll to position [0, 0]
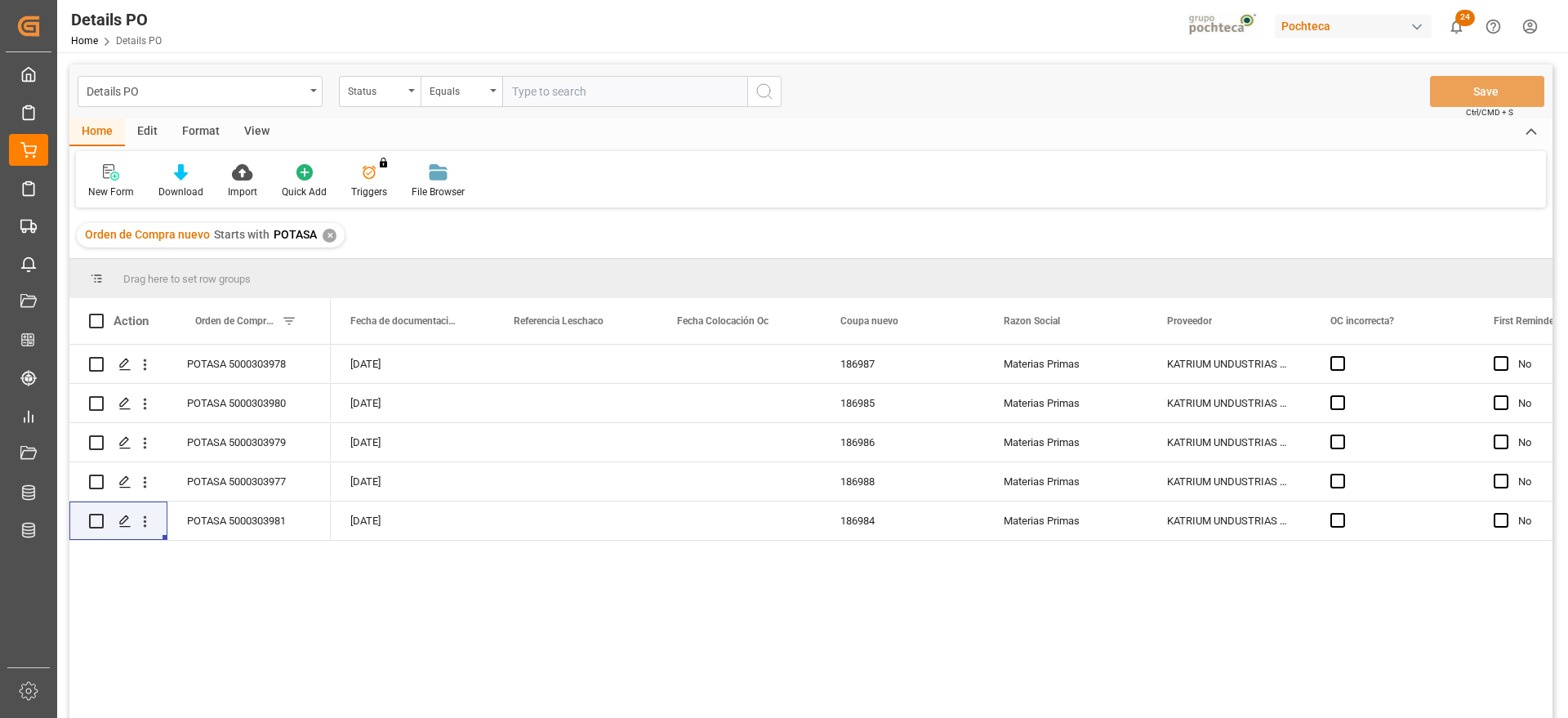
click at [327, 235] on div "✕" at bounding box center [329, 236] width 14 height 14
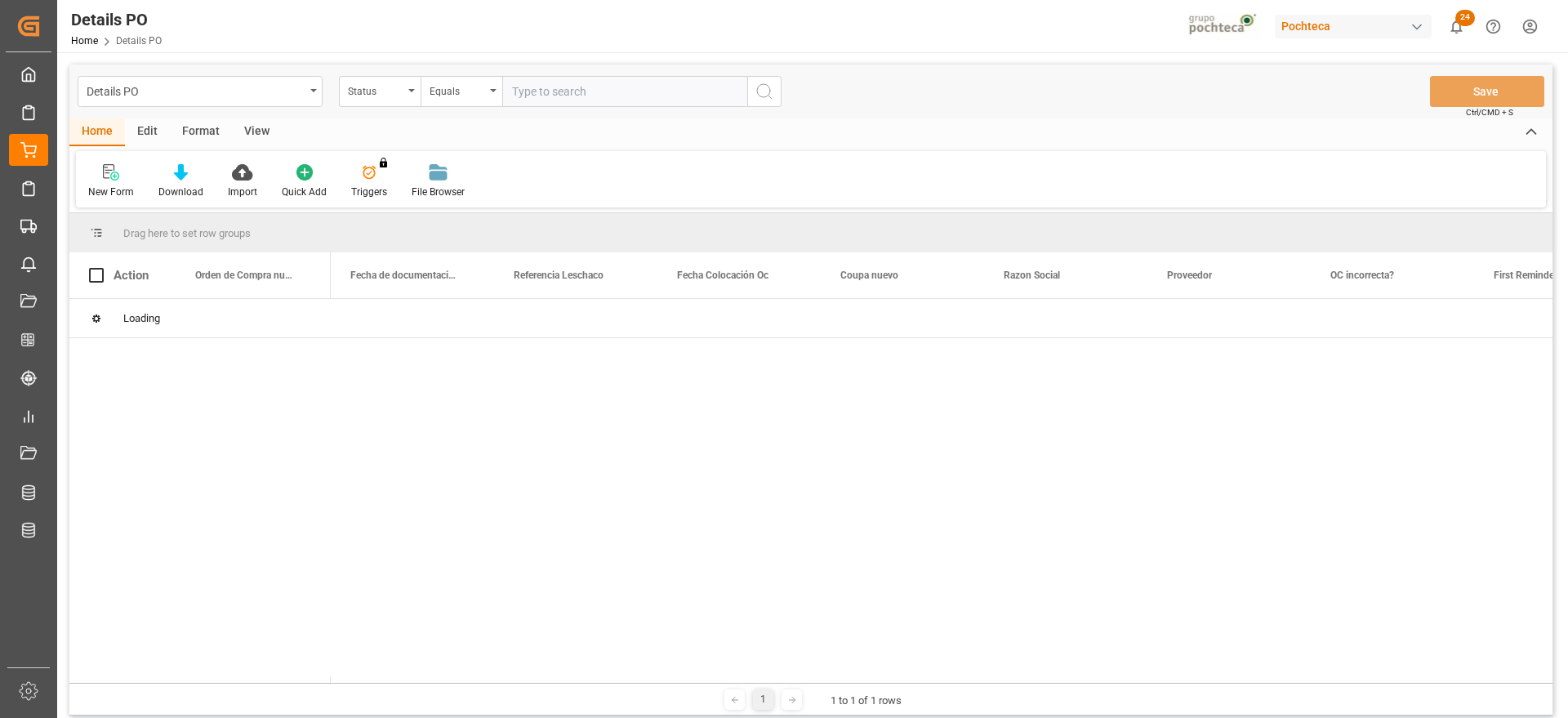
click at [565, 88] on input "text" at bounding box center [623, 91] width 244 height 31
click at [389, 84] on div "Status" at bounding box center [375, 88] width 56 height 19
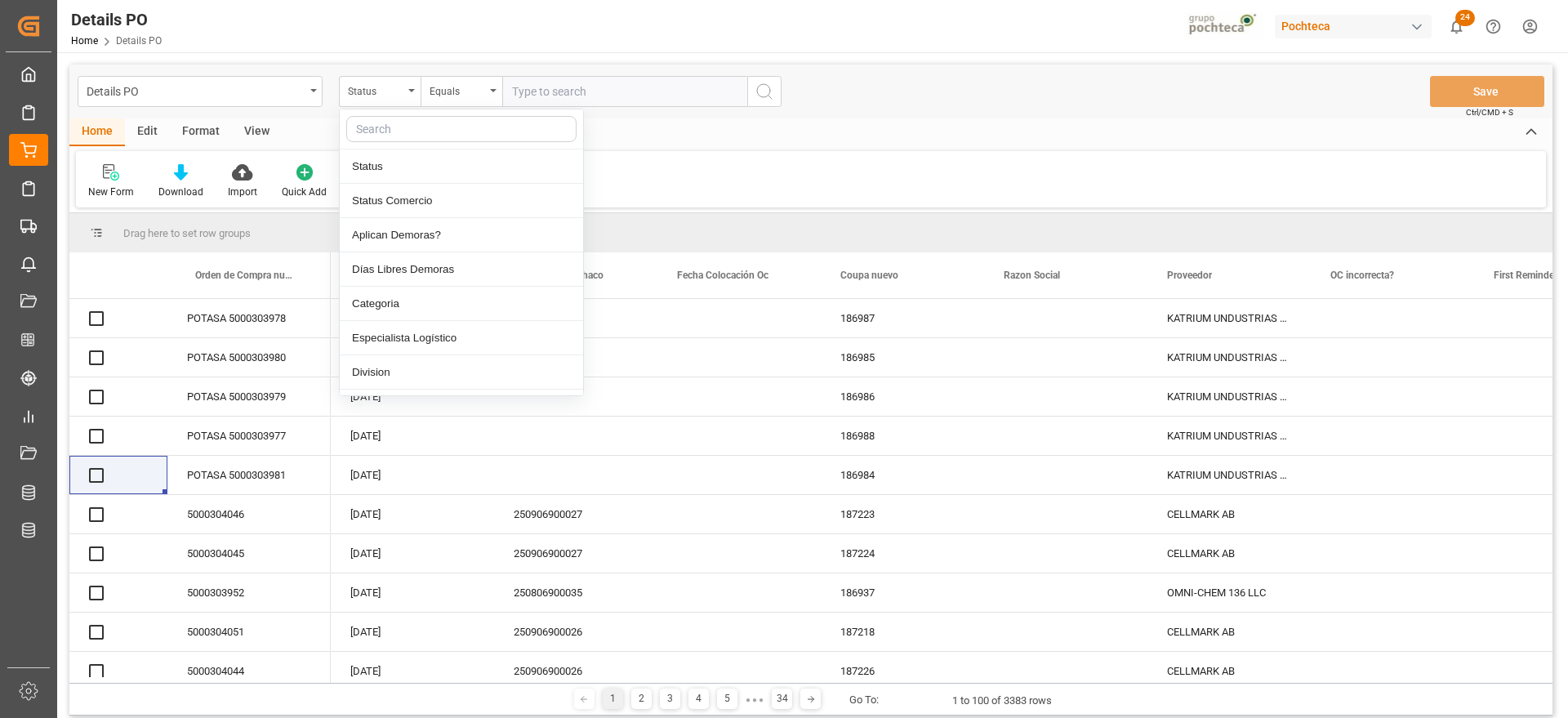
click at [408, 127] on input "text" at bounding box center [461, 129] width 230 height 27
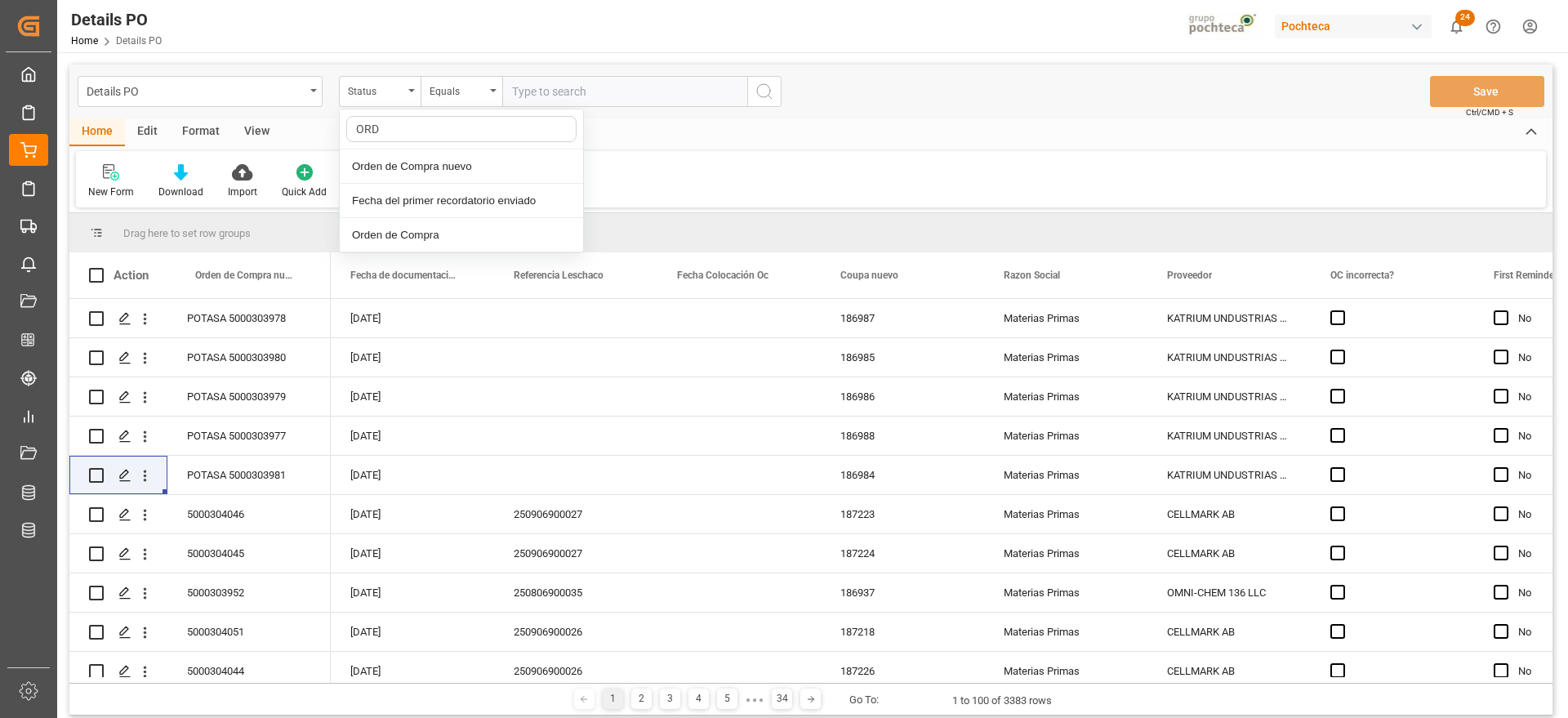
type input "ORDE"
click at [429, 185] on div "Orden de Compra" at bounding box center [461, 200] width 243 height 34
click at [410, 89] on icon "open menu" at bounding box center [411, 90] width 7 height 3
click at [393, 129] on input "text" at bounding box center [461, 129] width 230 height 27
type input "ORDE"
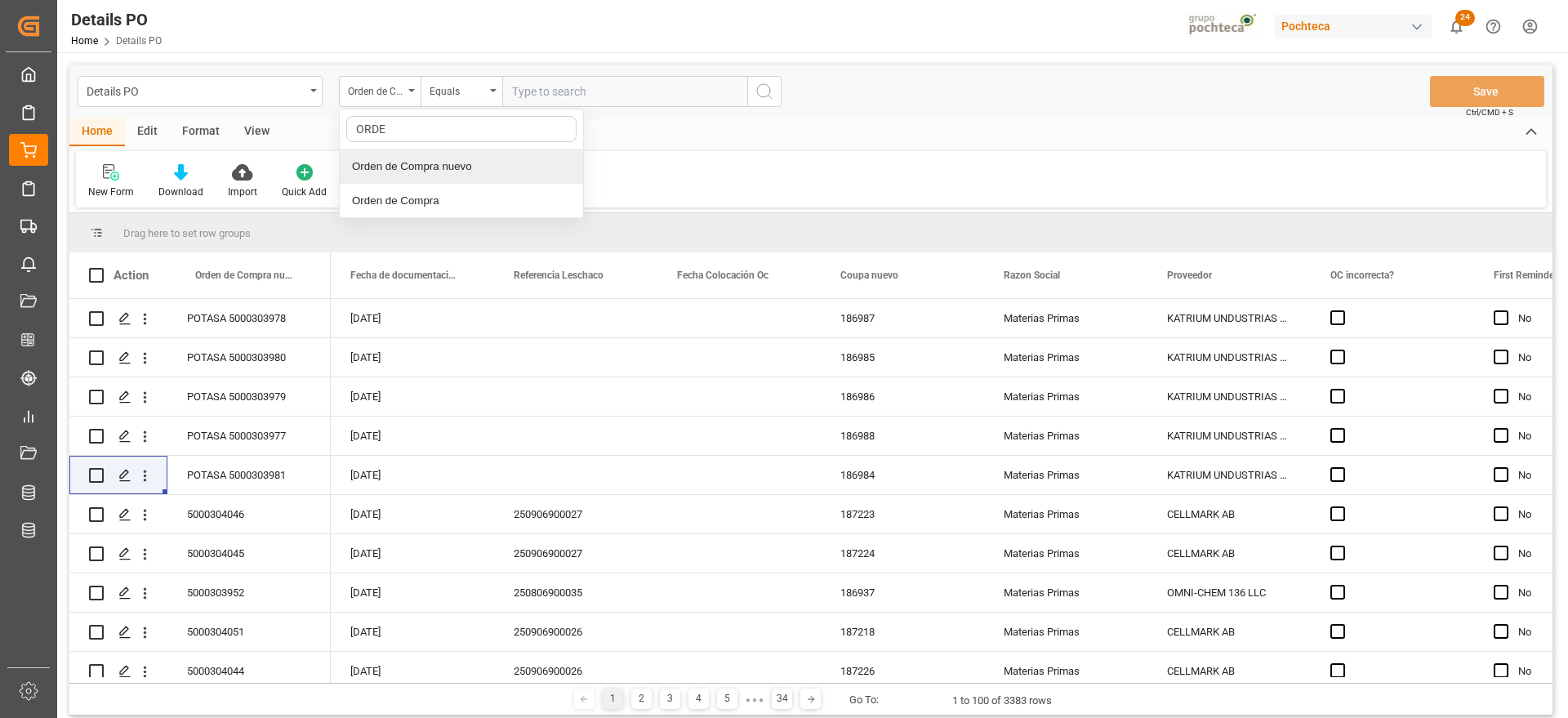
click at [421, 170] on div "Orden de Compra nuevo" at bounding box center [461, 166] width 243 height 34
click at [560, 72] on div "Details PO Orden de Compra nuevo Equals Save Ctrl/CMD + S" at bounding box center [811, 91] width 1483 height 54
click at [557, 79] on input "text" at bounding box center [623, 91] width 244 height 31
paste input "5000306282"
type input "5000306282"
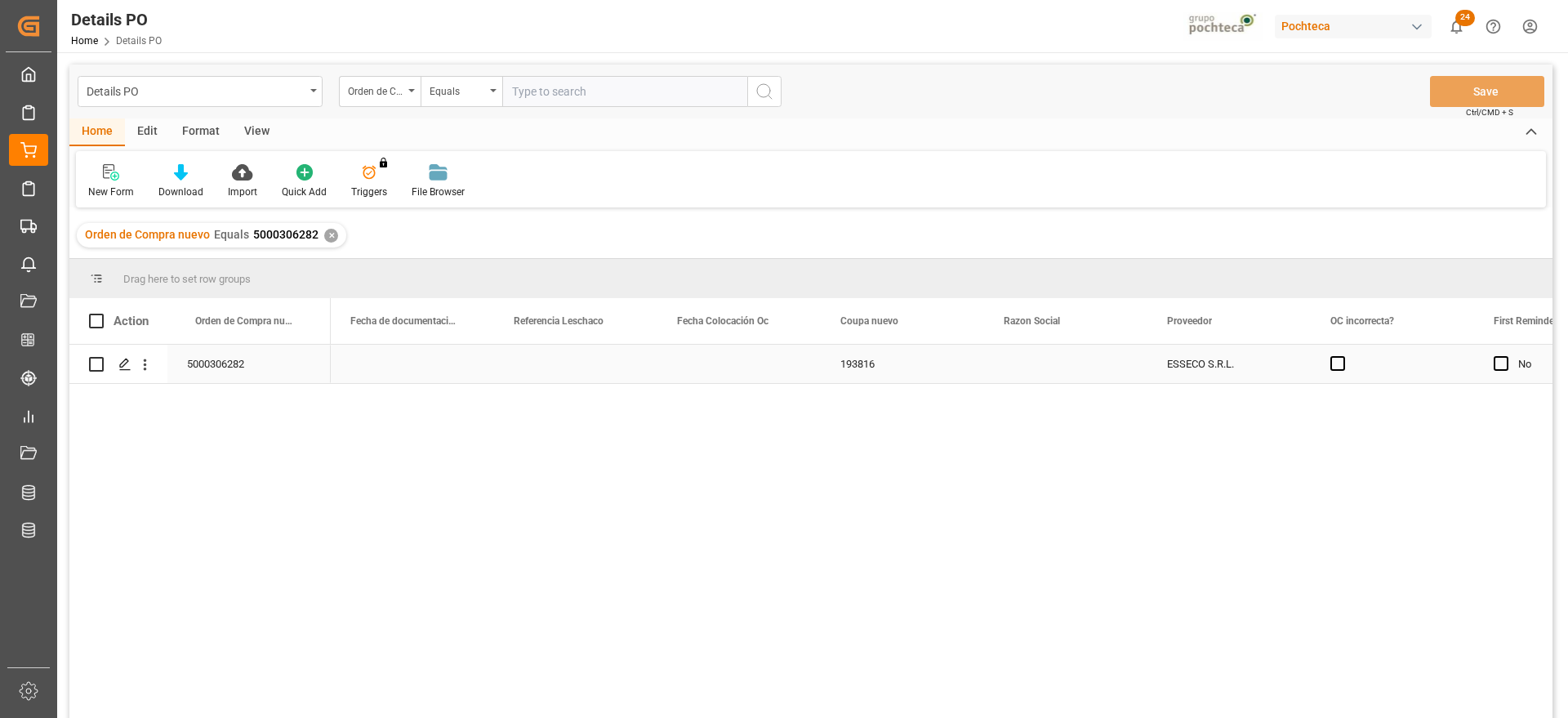
click at [262, 376] on div "5000306282" at bounding box center [248, 363] width 163 height 38
click at [686, 362] on span "Press SPACE to select this row." at bounding box center [683, 363] width 15 height 15
click at [689, 357] on input "Press SPACE to select this row." at bounding box center [689, 357] width 0 height 0
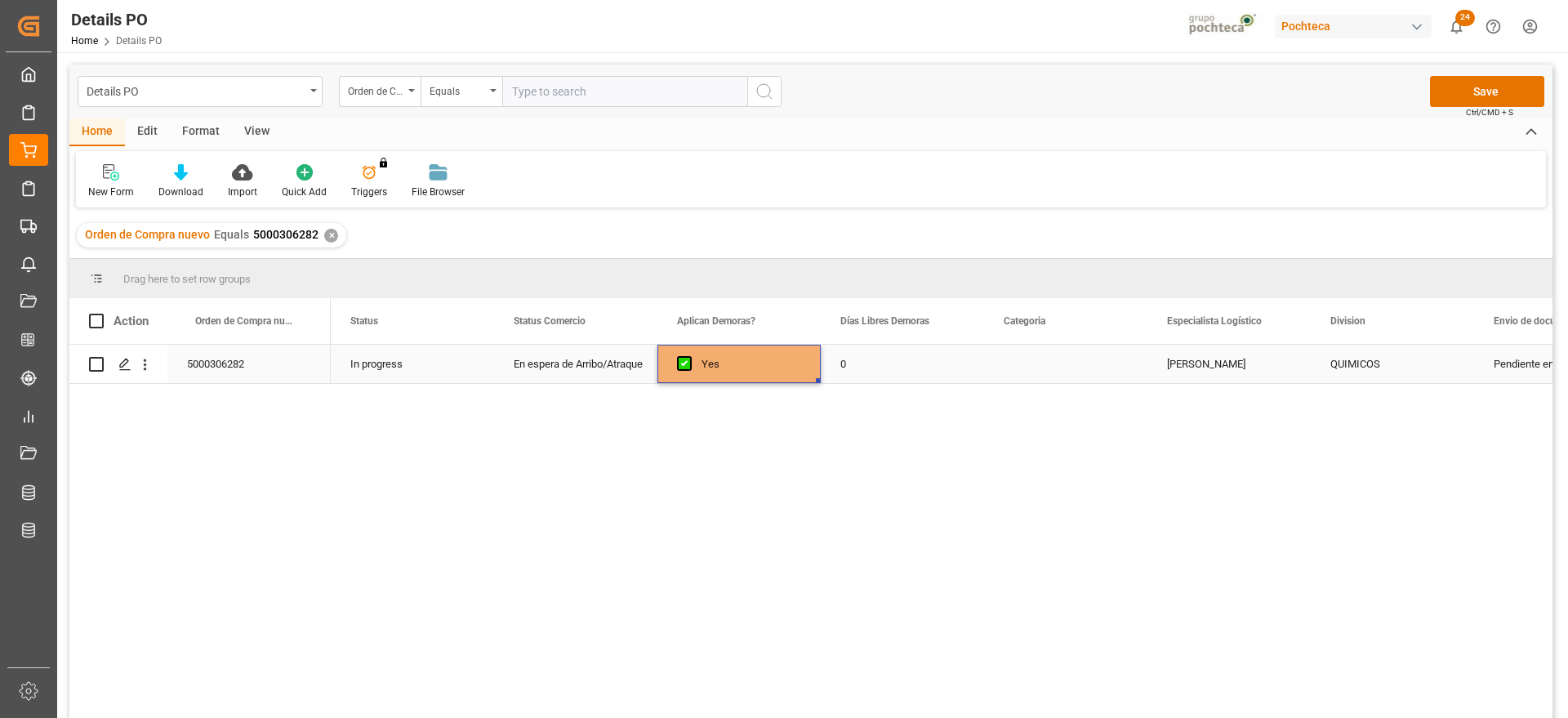
click at [870, 371] on div "0" at bounding box center [902, 363] width 163 height 38
click at [870, 371] on input "0" at bounding box center [902, 373] width 137 height 31
type input "12"
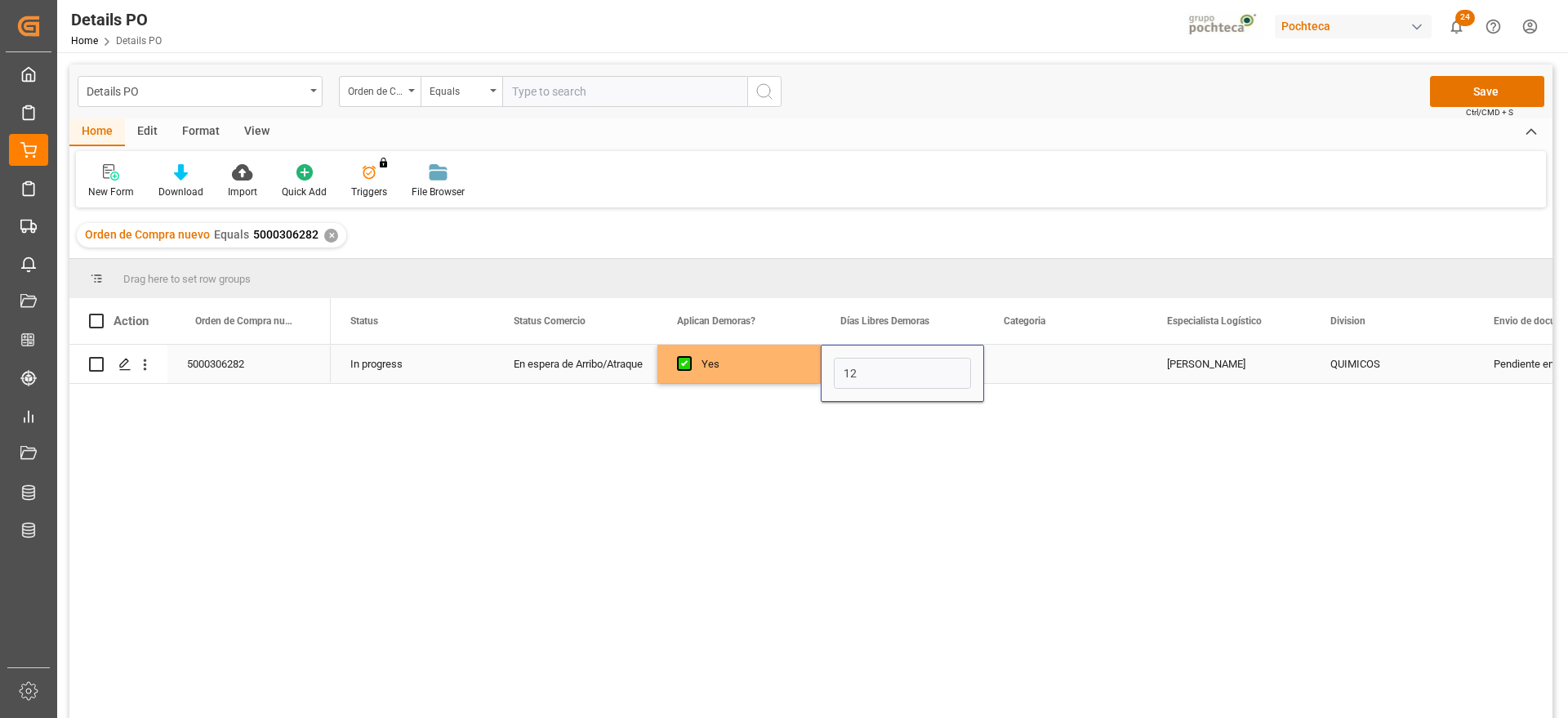
click at [1020, 362] on div "Press SPACE to select this row." at bounding box center [1065, 363] width 163 height 38
click at [1132, 366] on button "Select" at bounding box center [1065, 373] width 137 height 31
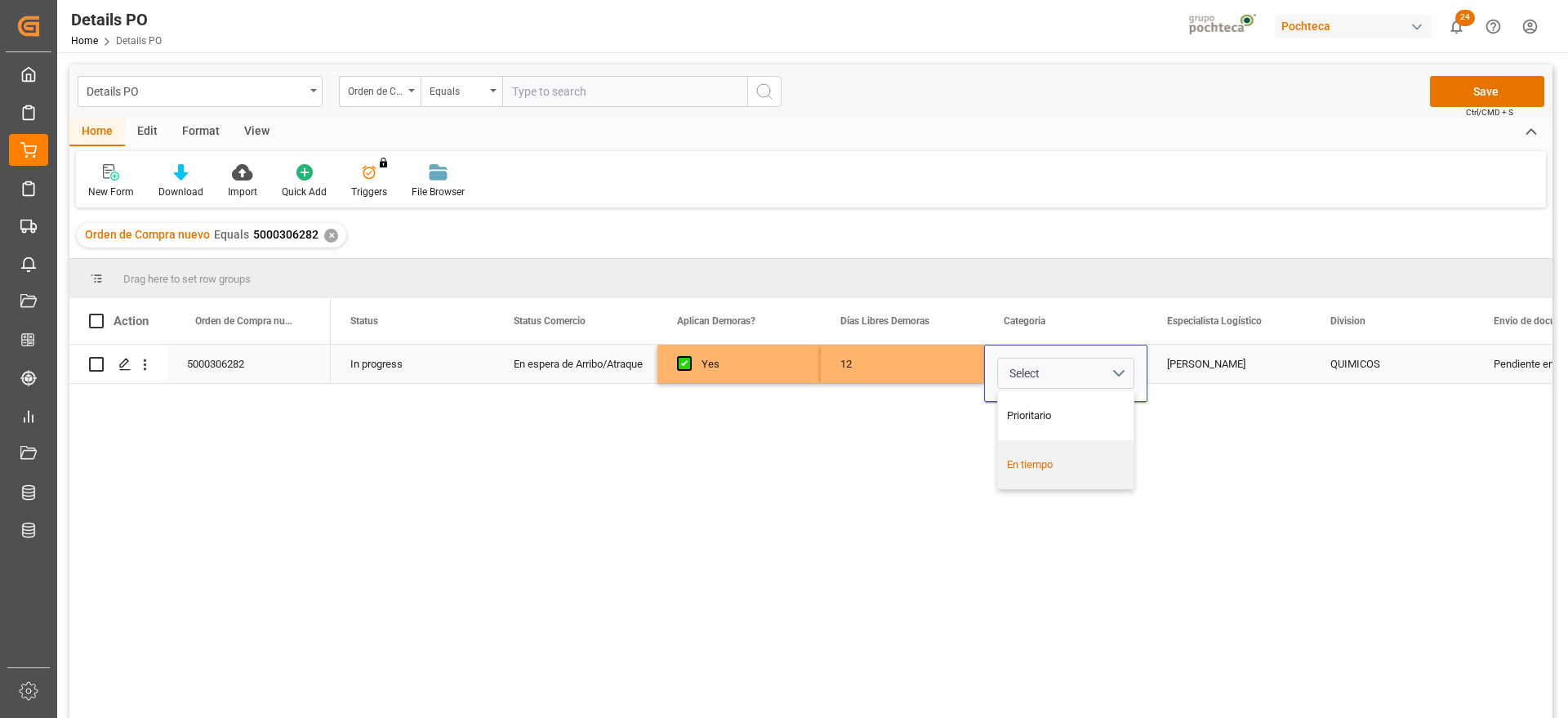
click at [1073, 462] on div "En tiempo" at bounding box center [1065, 465] width 119 height 17
click at [1253, 370] on div "Paola Díaz López" at bounding box center [1228, 363] width 163 height 38
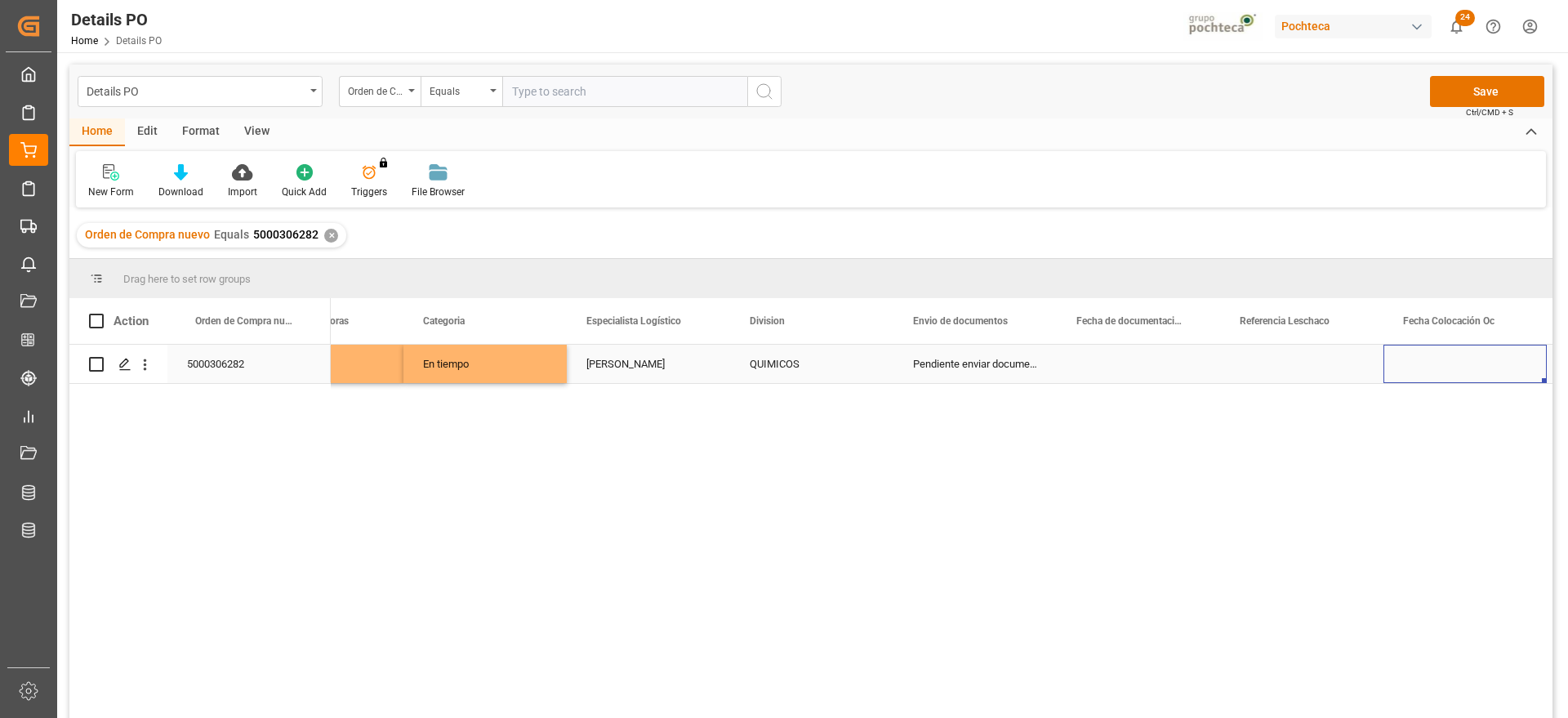
scroll to position [0, 744]
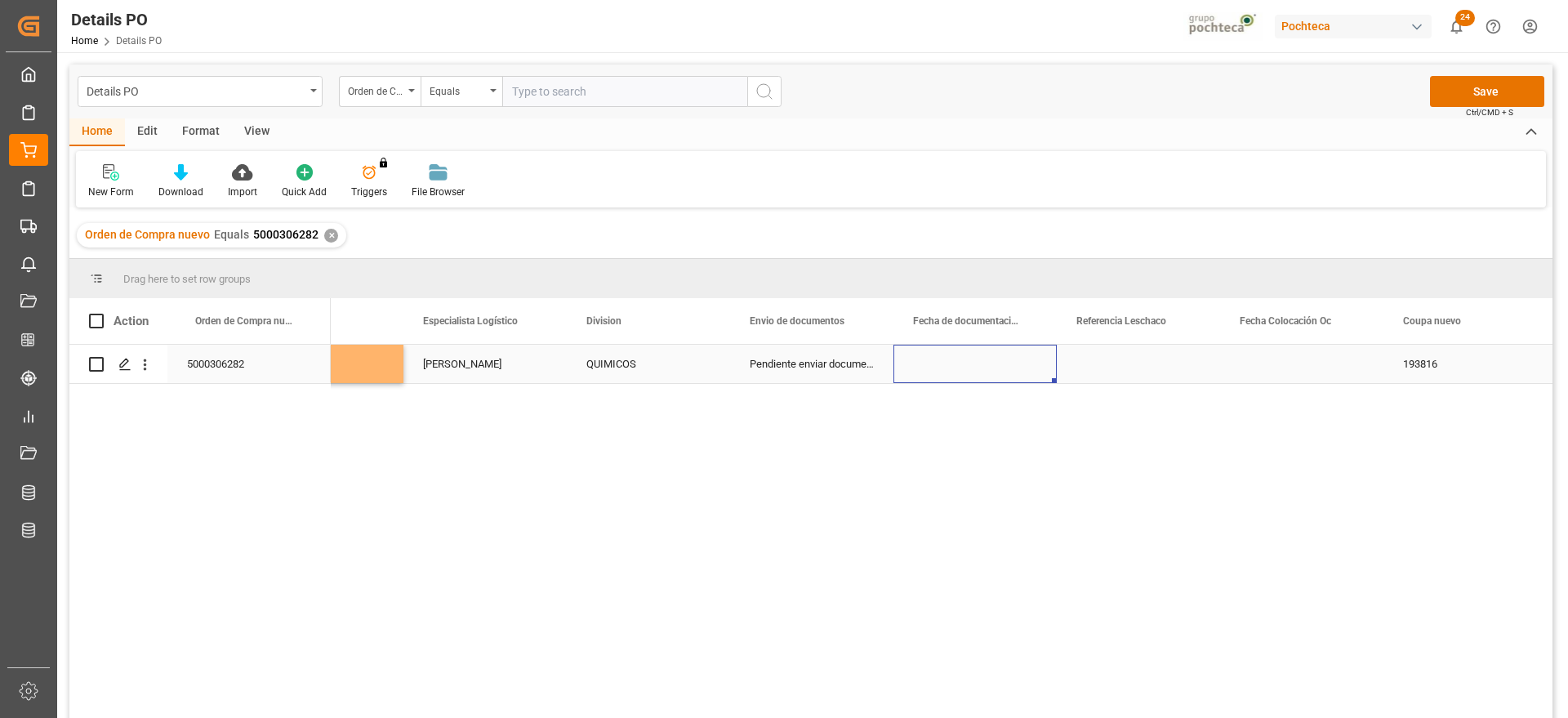
click at [994, 369] on div "Press SPACE to select this row." at bounding box center [975, 363] width 163 height 38
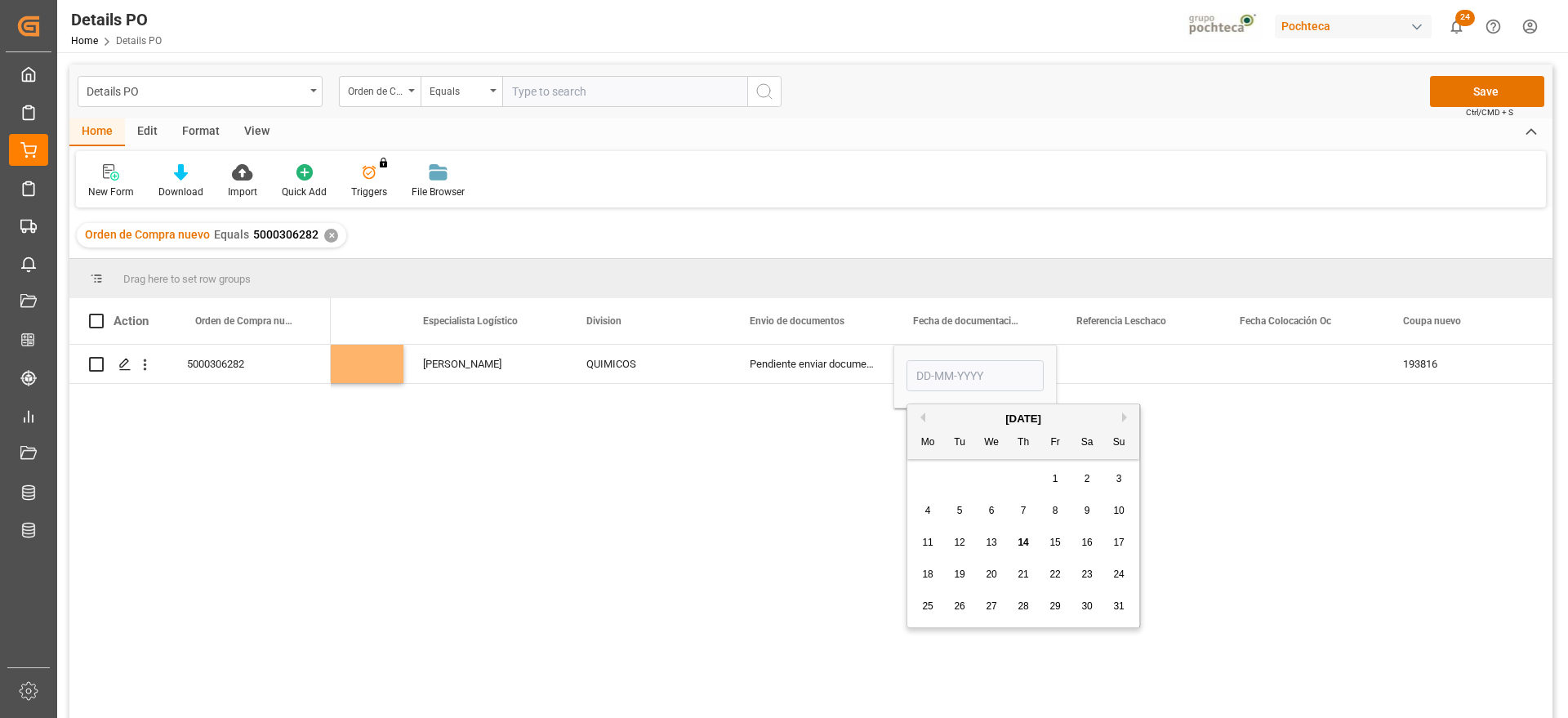
click at [993, 514] on span "6" at bounding box center [992, 511] width 6 height 12
type input "[DATE]"
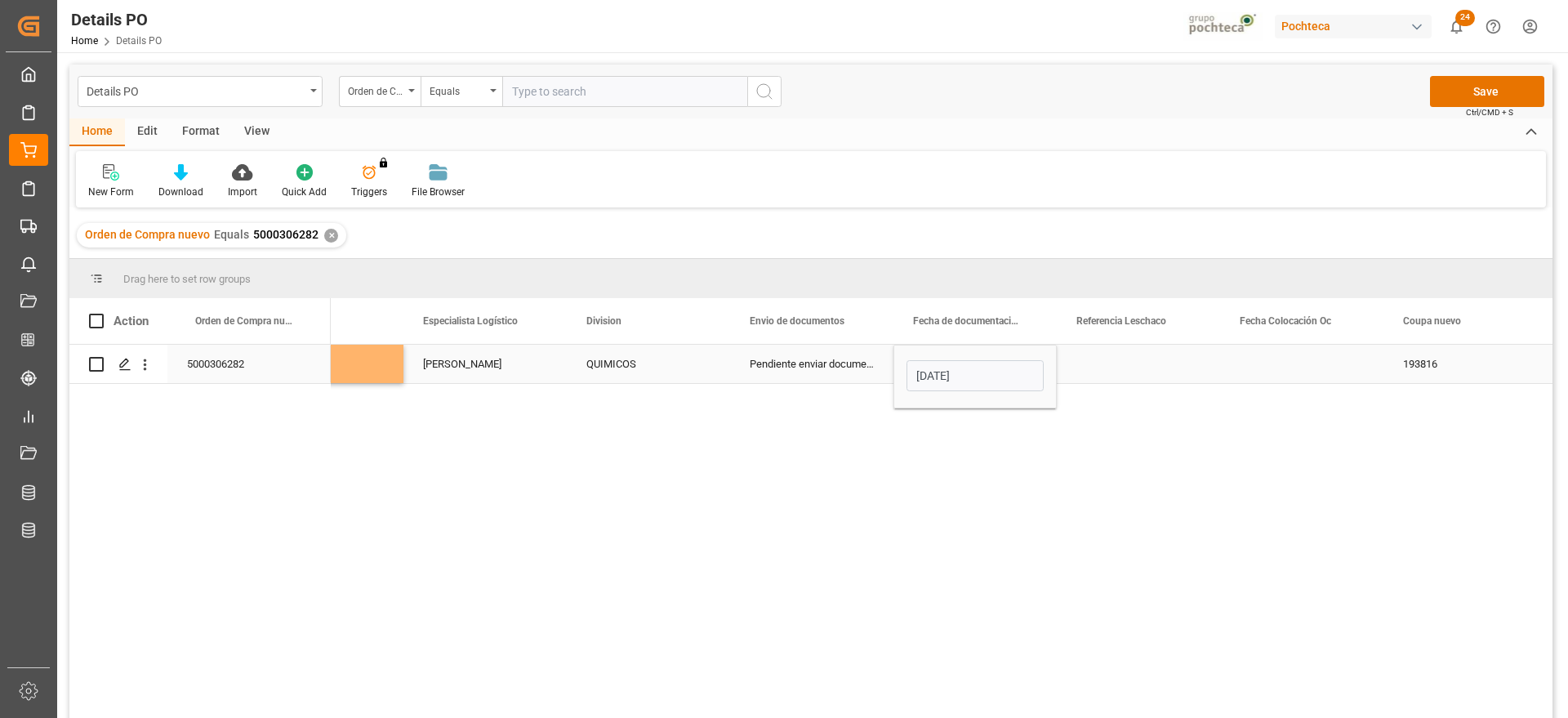
drag, startPoint x: 1124, startPoint y: 371, endPoint x: 1074, endPoint y: 371, distance: 50.0
click at [1119, 371] on div "Press SPACE to select this row." at bounding box center [1138, 363] width 163 height 38
click at [981, 367] on div "[DATE]" at bounding box center [975, 363] width 163 height 38
click at [1161, 368] on div "Press SPACE to select this row." at bounding box center [1138, 363] width 163 height 38
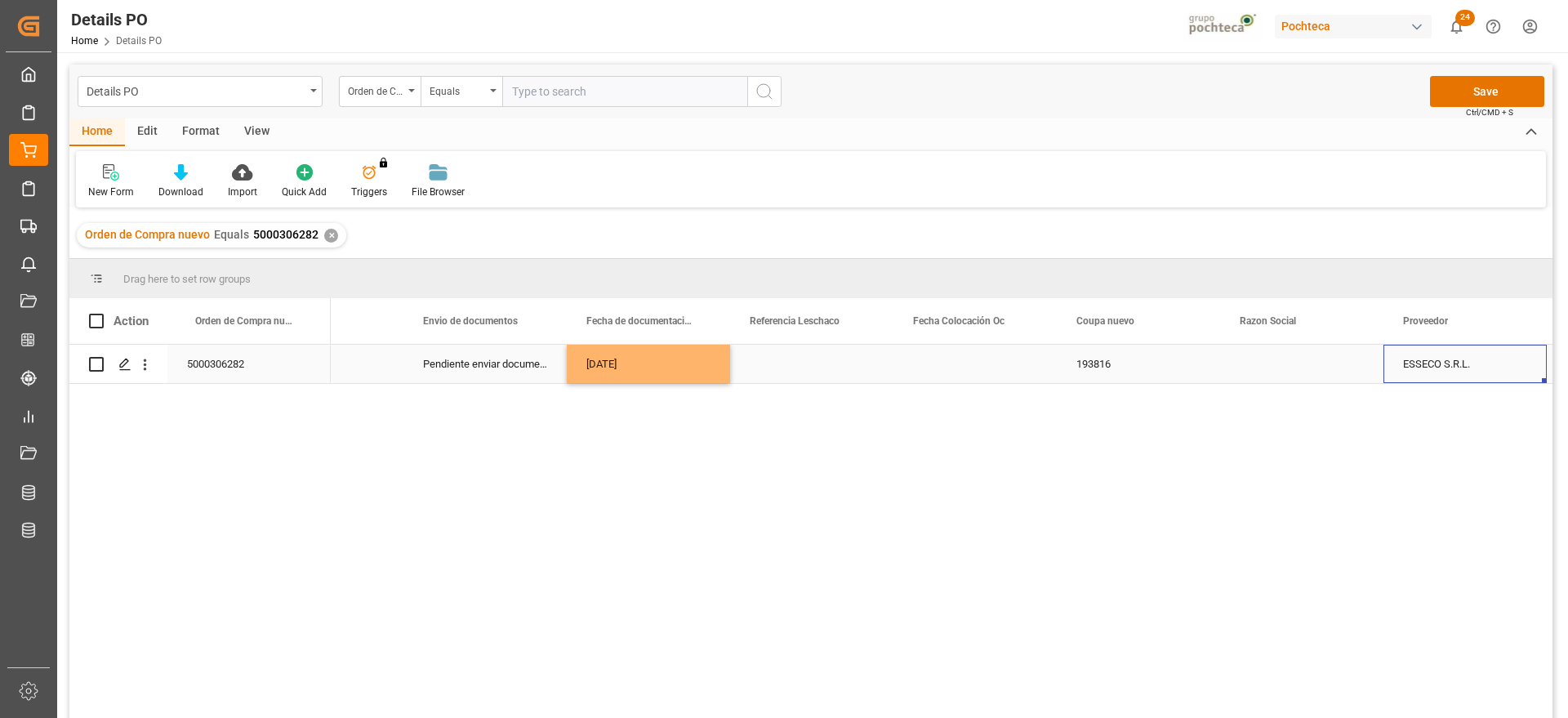
scroll to position [0, 1233]
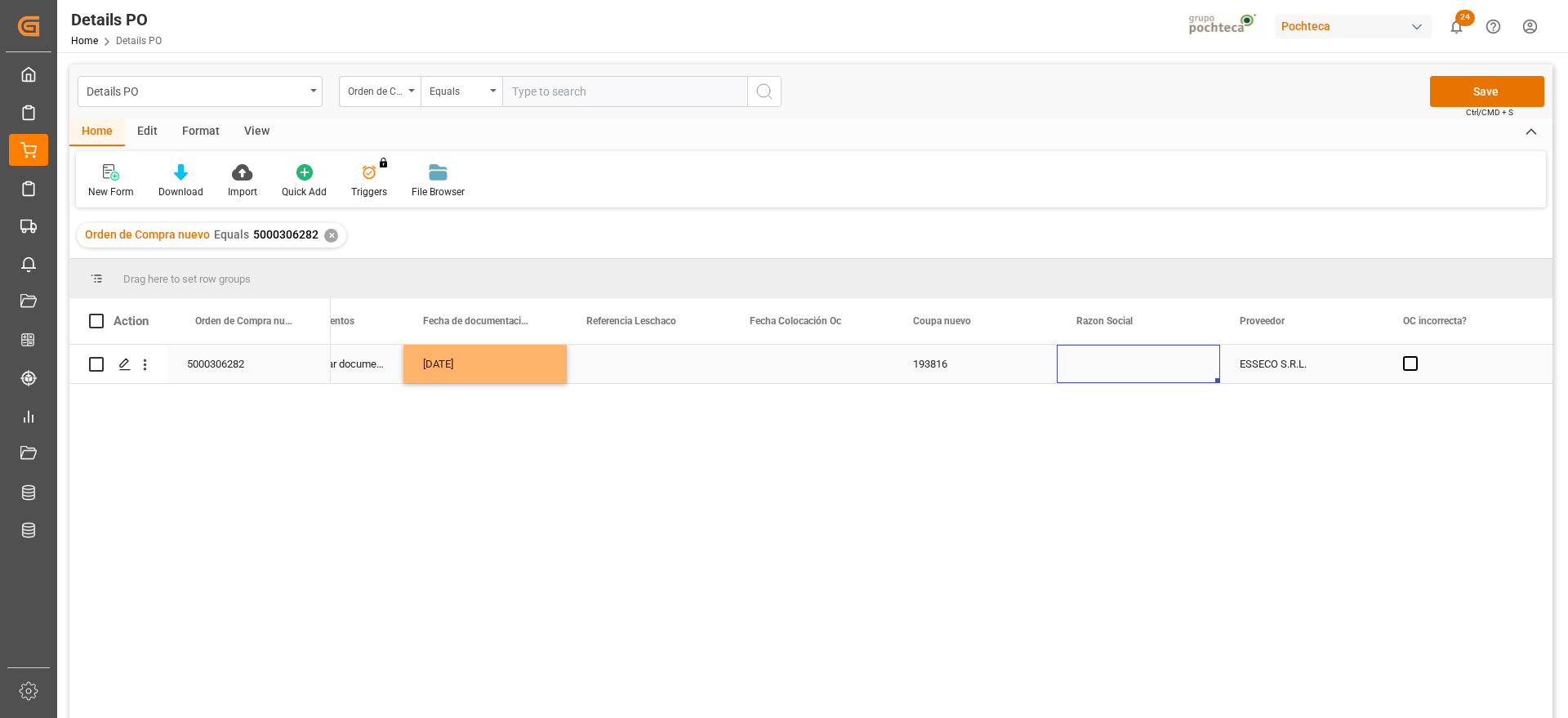
click at [1159, 368] on div "Press SPACE to select this row." at bounding box center [1138, 363] width 163 height 38
click at [1187, 375] on icon "open menu" at bounding box center [1190, 374] width 20 height 20
click at [1163, 437] on div "Materias Primas" at bounding box center [1154, 419] width 167 height 57
type input "Materias Primas"
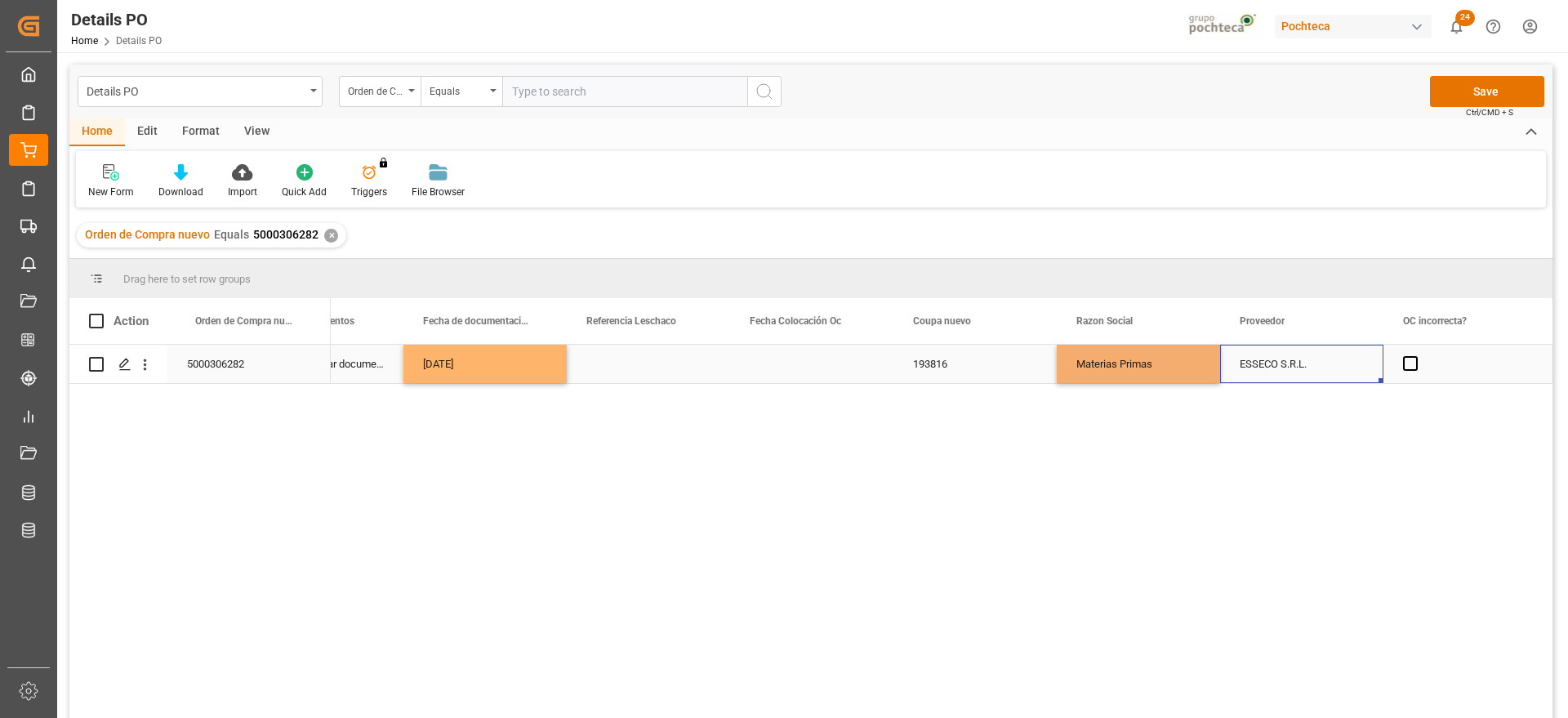
click at [1296, 368] on div "ESSECO S.R.L." at bounding box center [1301, 363] width 163 height 38
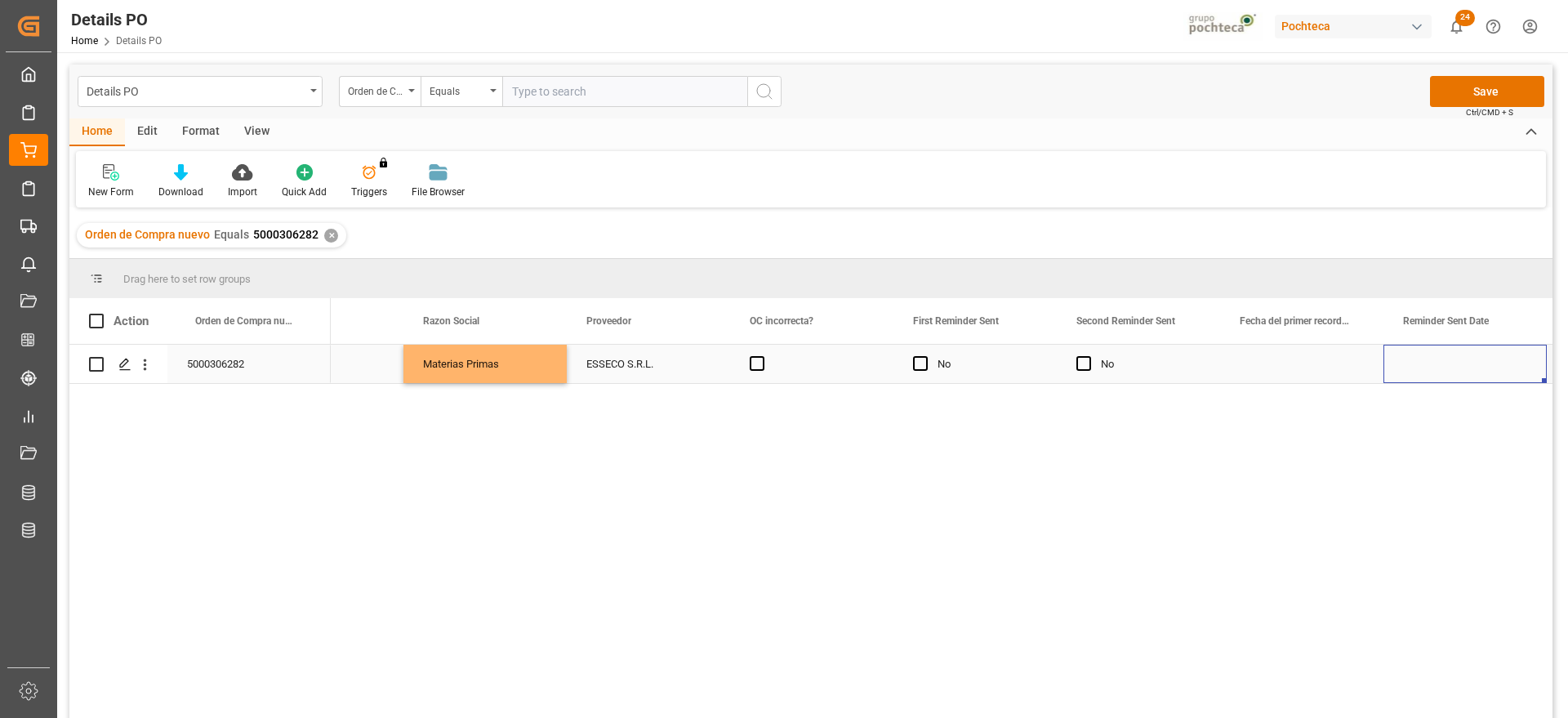
scroll to position [0, 2050]
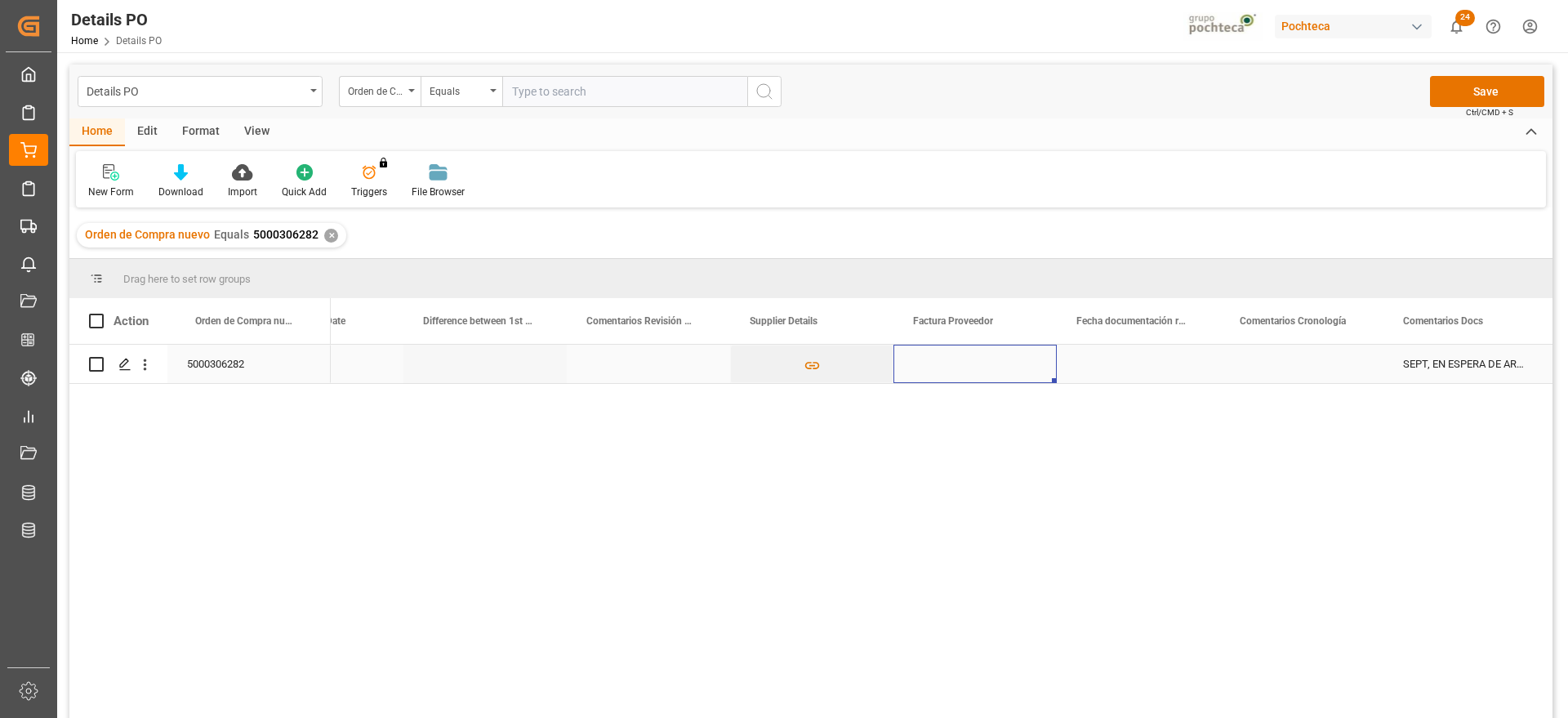
click at [956, 361] on div "Press SPACE to select this row." at bounding box center [975, 363] width 163 height 38
click at [952, 364] on input "Press SPACE to select this row." at bounding box center [975, 373] width 137 height 31
paste input "300847"
type input "300847"
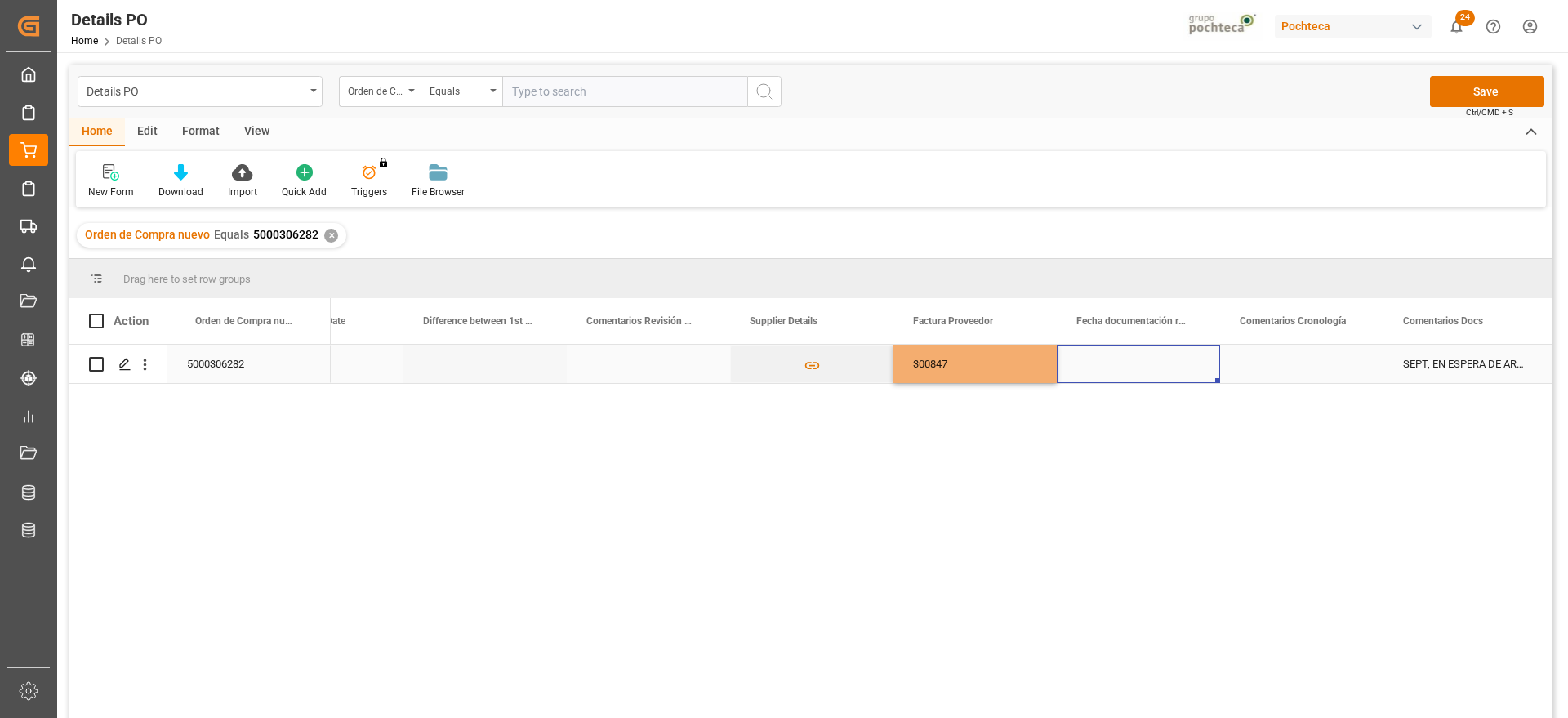
click at [1111, 363] on div "Press SPACE to select this row." at bounding box center [1138, 363] width 163 height 38
click at [1136, 364] on div "Press SPACE to select this row." at bounding box center [1138, 363] width 163 height 38
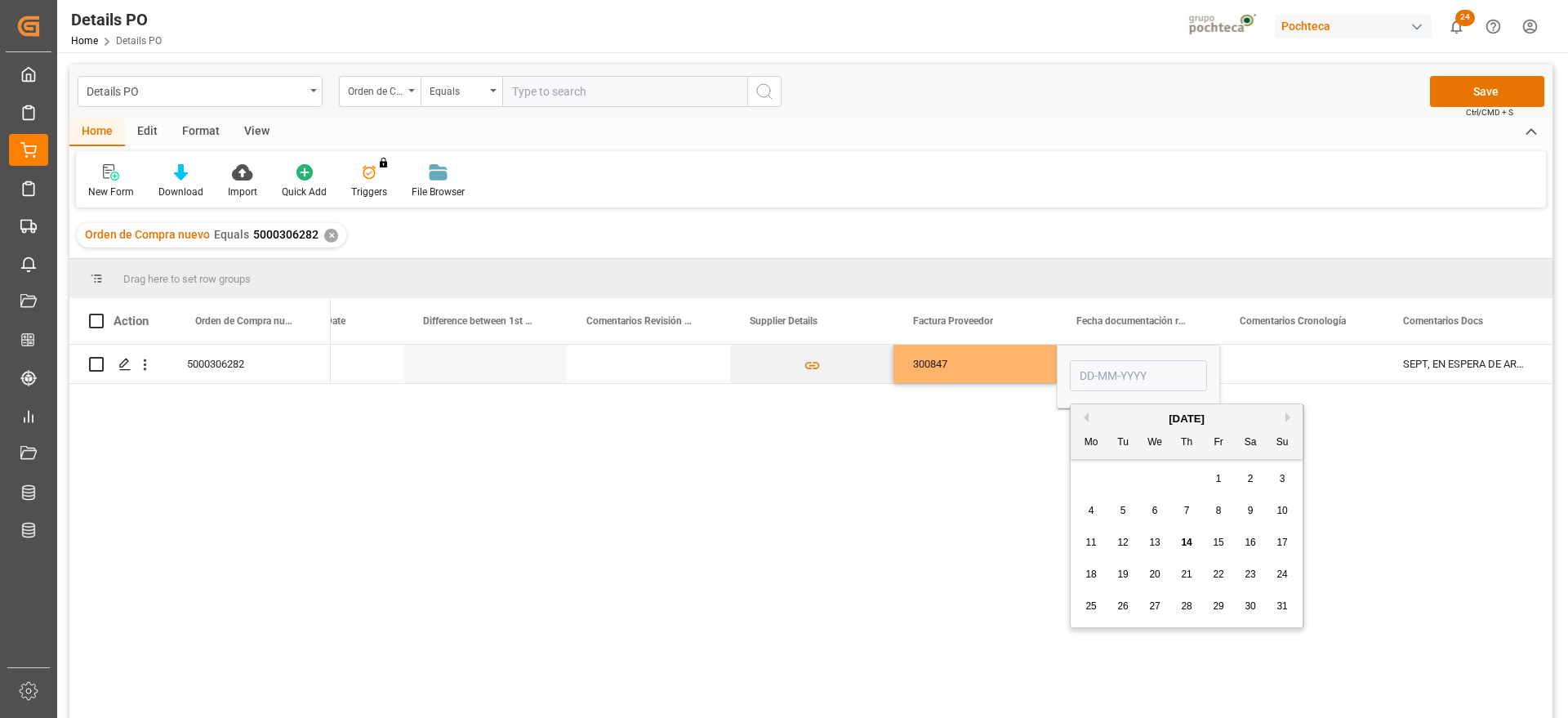
drag, startPoint x: 1153, startPoint y: 507, endPoint x: 1213, endPoint y: 459, distance: 76.8
click at [1154, 507] on span "6" at bounding box center [1155, 511] width 6 height 12
type input "[DATE]"
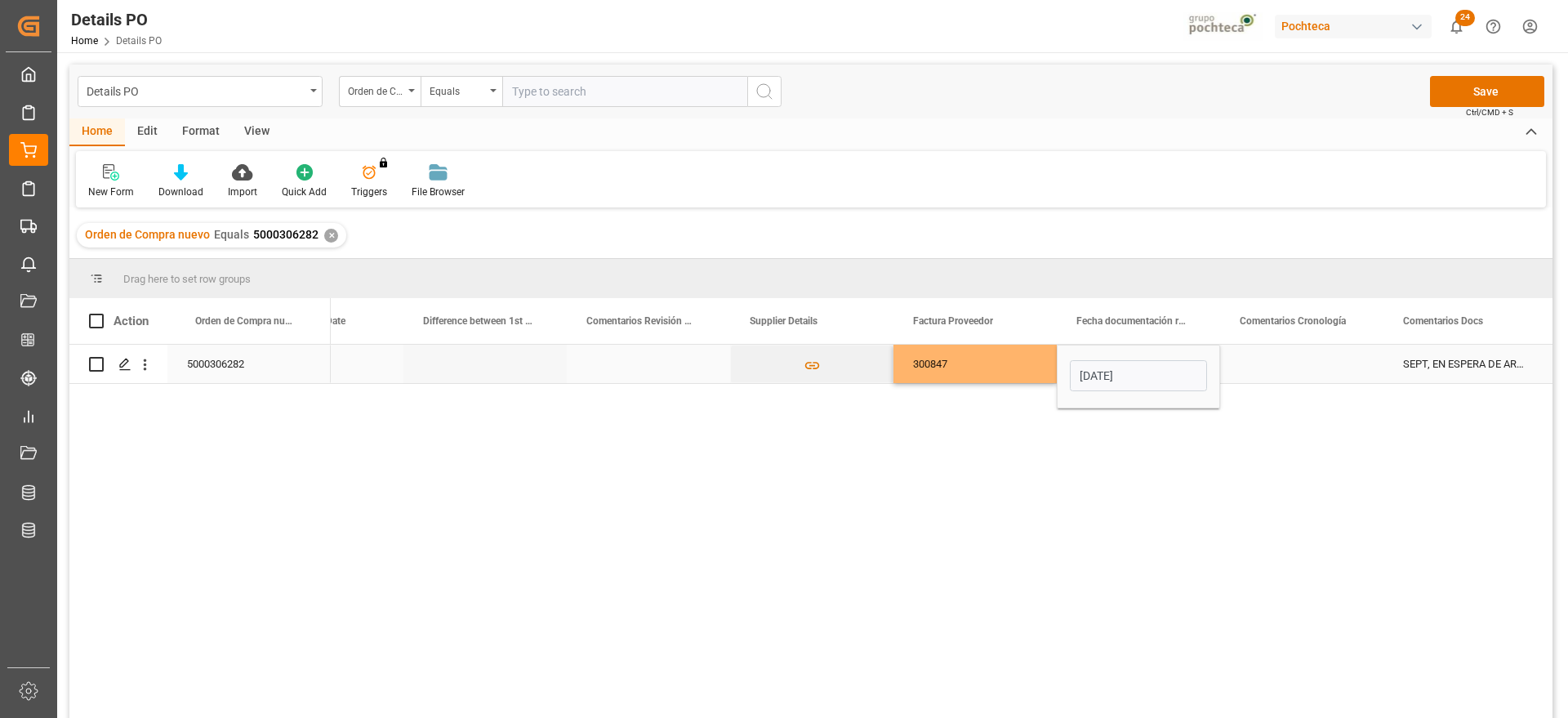
click at [1286, 365] on div "Press SPACE to select this row." at bounding box center [1301, 363] width 163 height 38
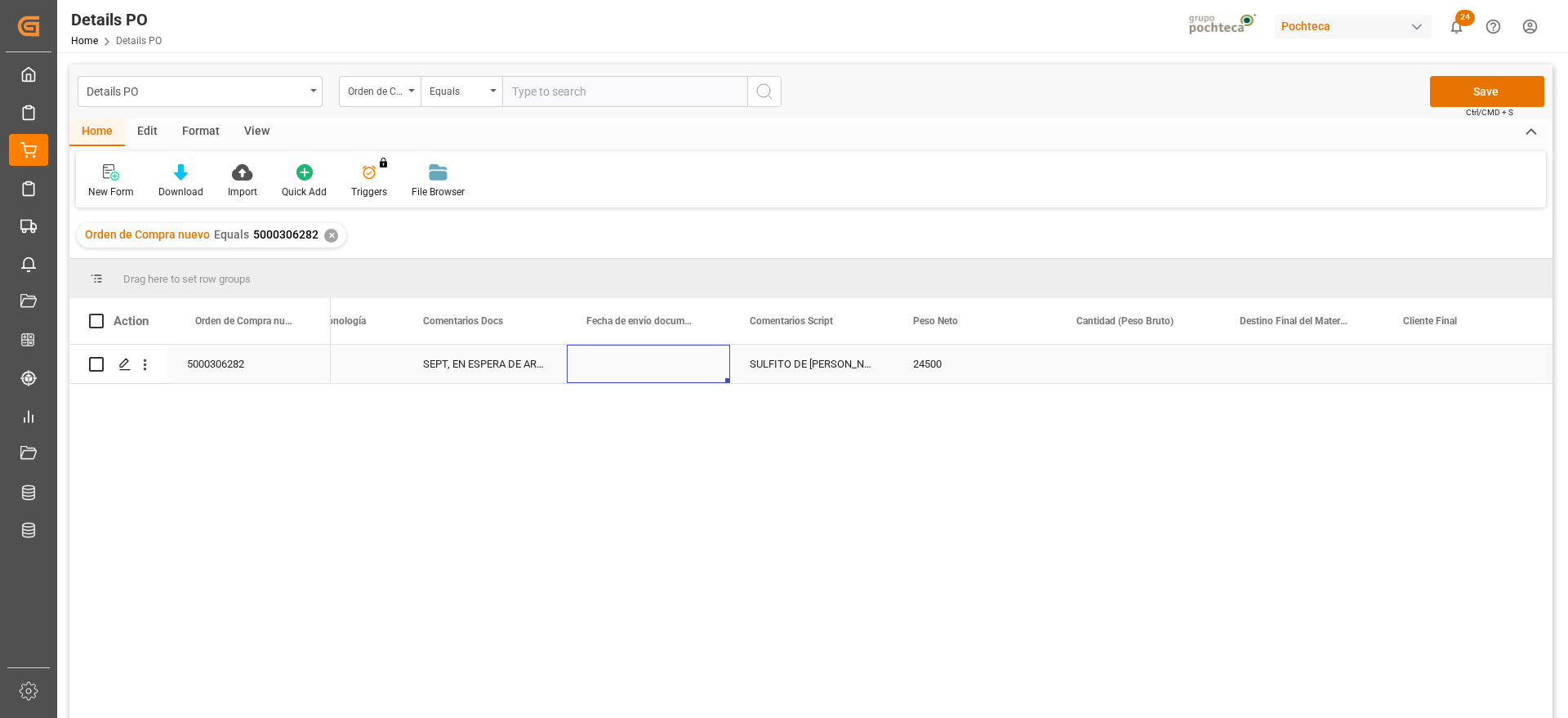
click at [653, 362] on div "Press SPACE to select this row." at bounding box center [648, 363] width 163 height 38
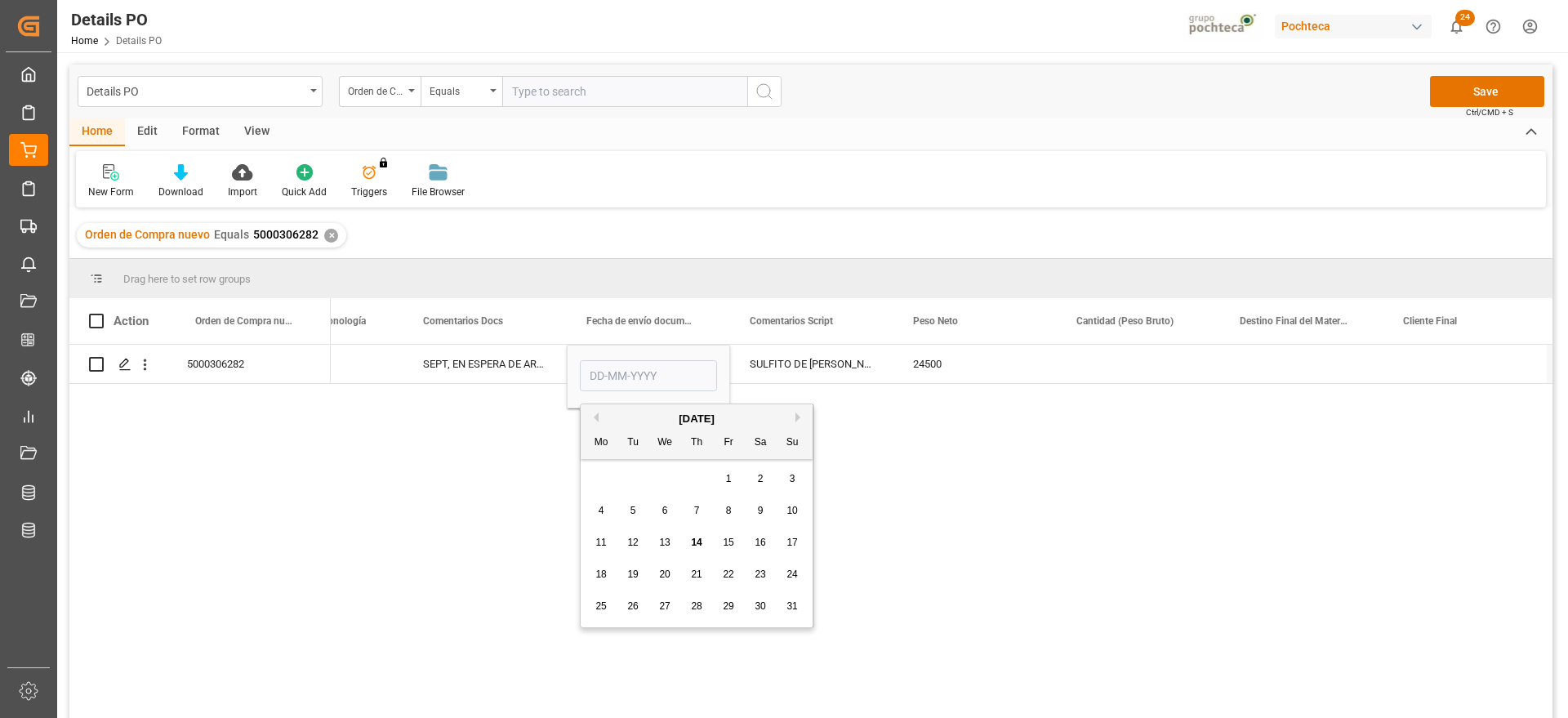
click at [658, 512] on div "6" at bounding box center [665, 512] width 21 height 20
type input "[DATE]"
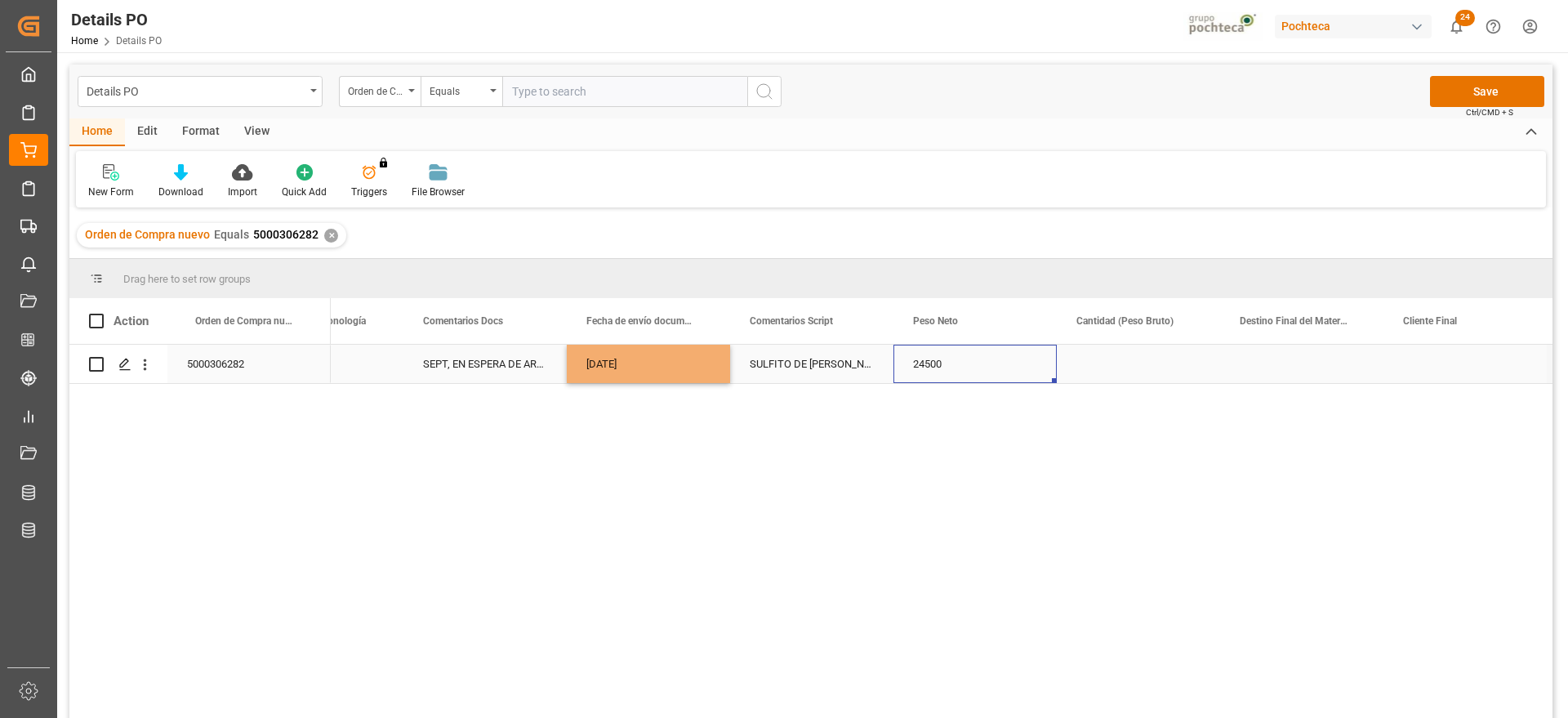
click at [988, 348] on div "24500" at bounding box center [975, 363] width 163 height 38
click at [1161, 358] on div "Press SPACE to select this row." at bounding box center [1138, 363] width 163 height 38
click at [1161, 358] on input "Press SPACE to select this row." at bounding box center [1138, 373] width 137 height 31
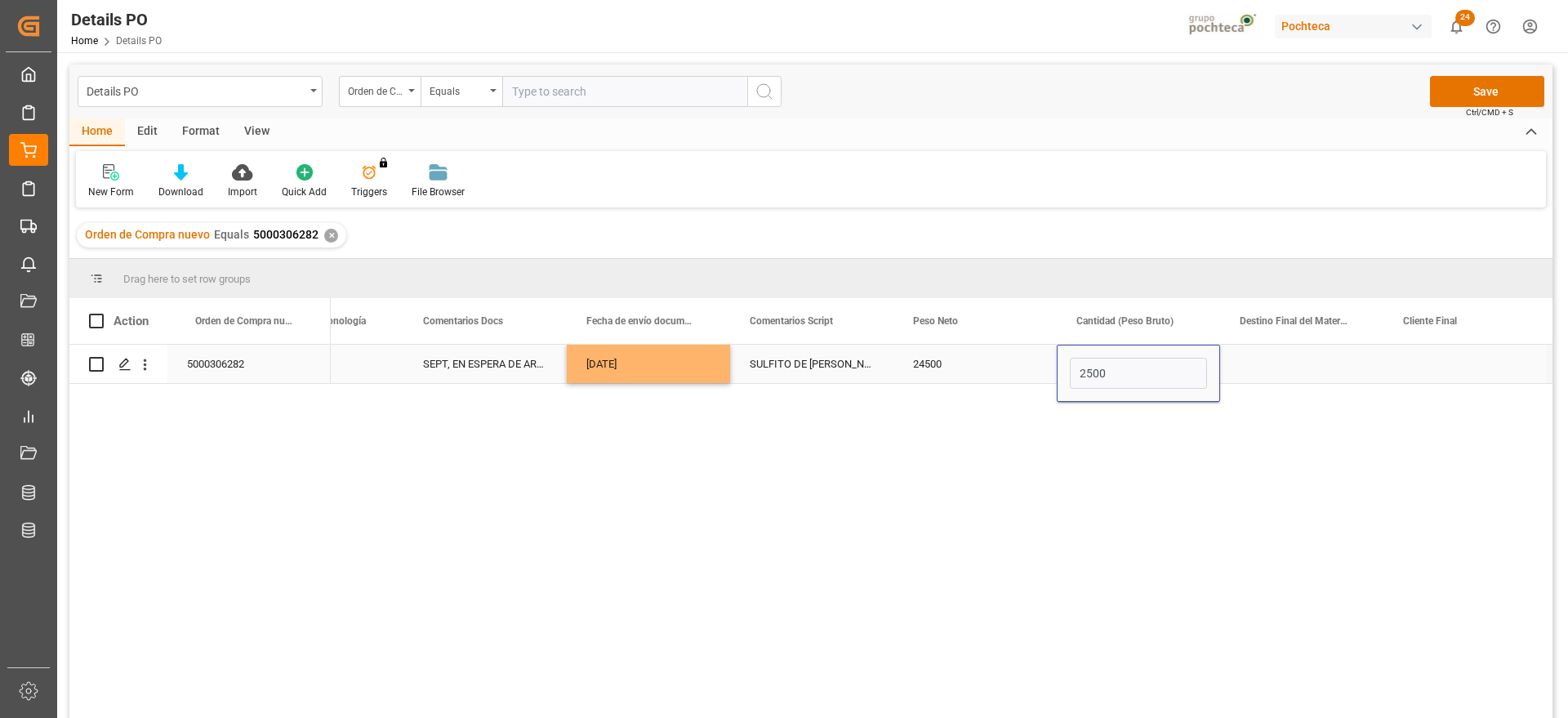
type input "25000"
click at [1272, 368] on div "Press SPACE to select this row." at bounding box center [1301, 363] width 163 height 38
click at [1265, 372] on div "Press SPACE to select this row." at bounding box center [1301, 363] width 163 height 38
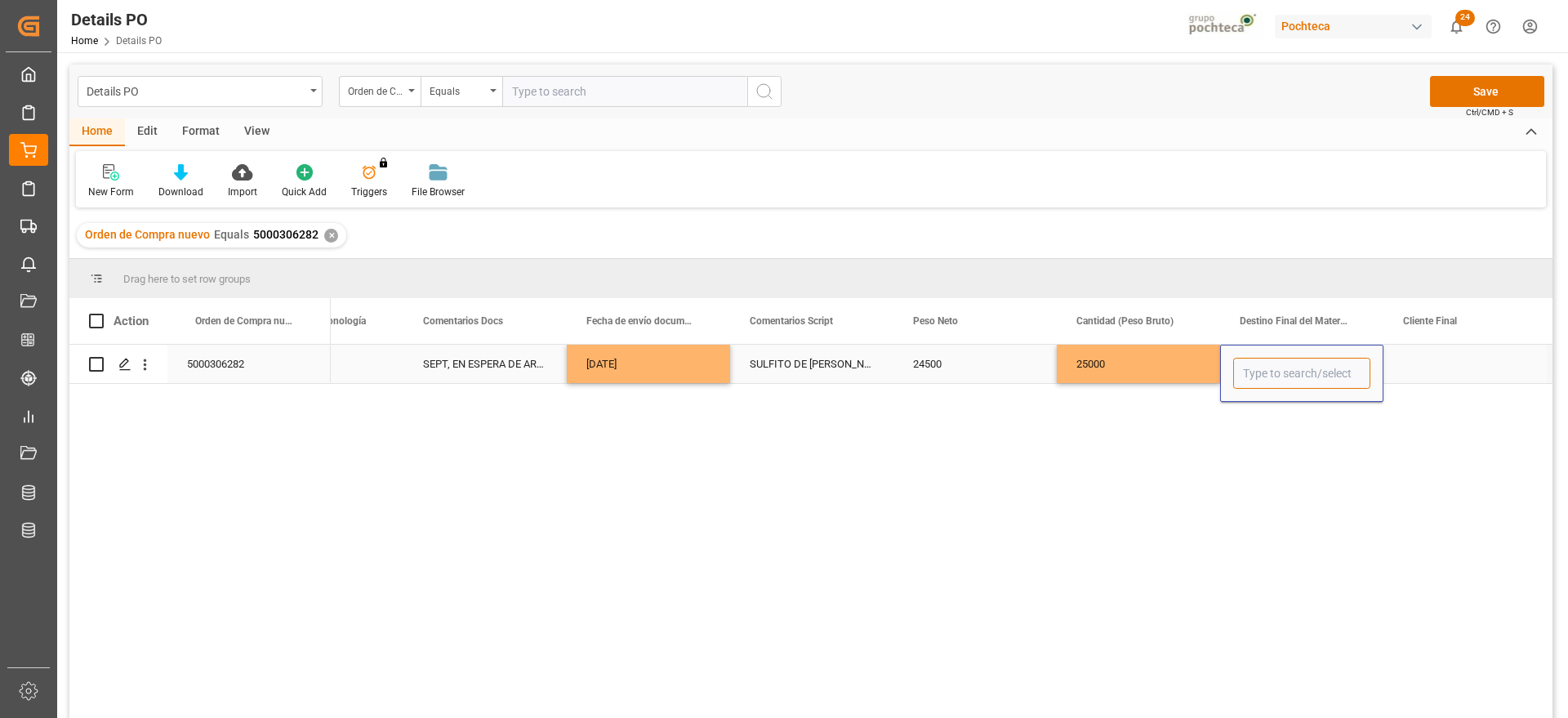
click at [1265, 372] on input "Press SPACE to select this row." at bounding box center [1302, 373] width 137 height 31
click at [1283, 424] on div "San Juan / CDMX" at bounding box center [1312, 419] width 157 height 57
type input "San Juan / CDMX"
click at [1446, 368] on div "Press SPACE to select this row." at bounding box center [1465, 363] width 163 height 38
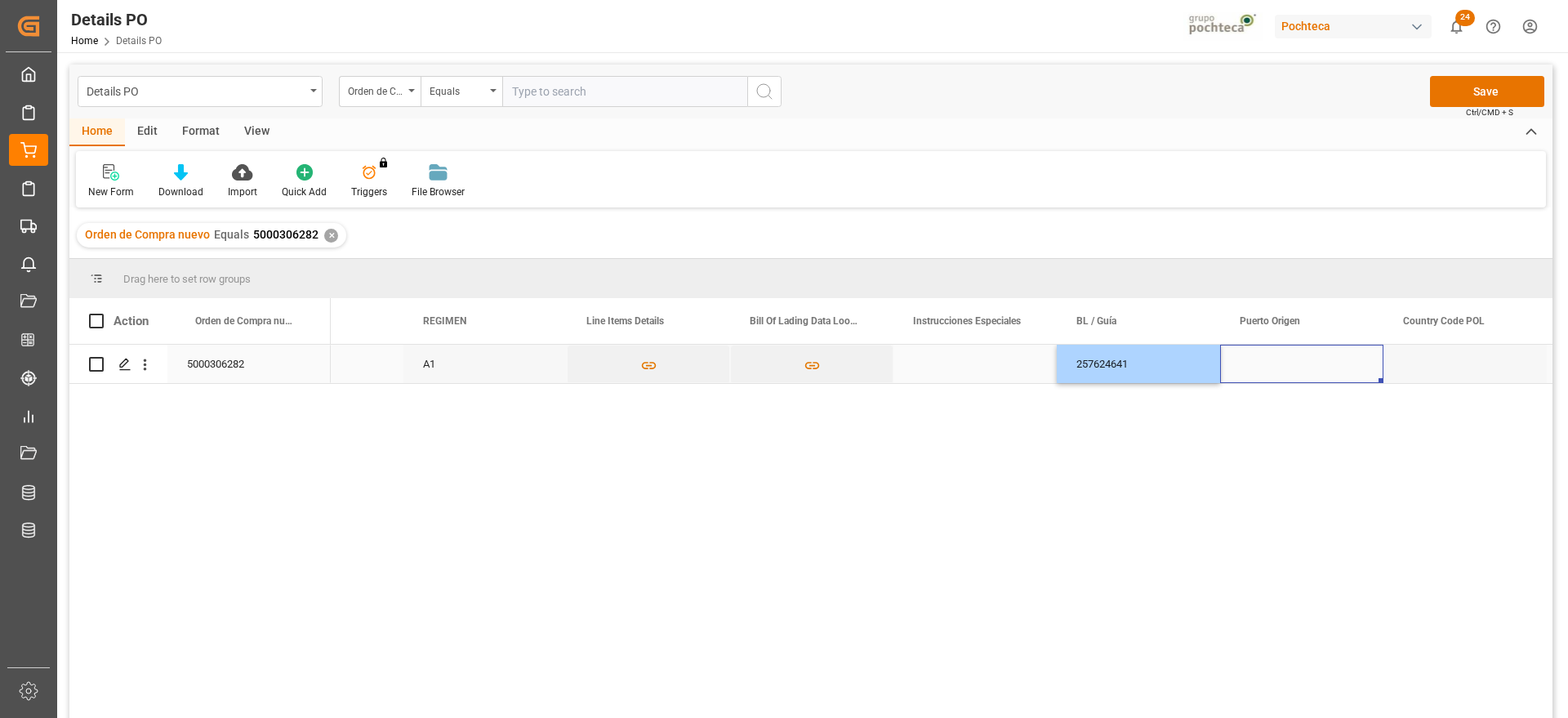
click at [1296, 363] on div "Press SPACE to select this row." at bounding box center [1301, 363] width 163 height 38
click at [1271, 362] on div "Press SPACE to select this row." at bounding box center [1301, 363] width 163 height 38
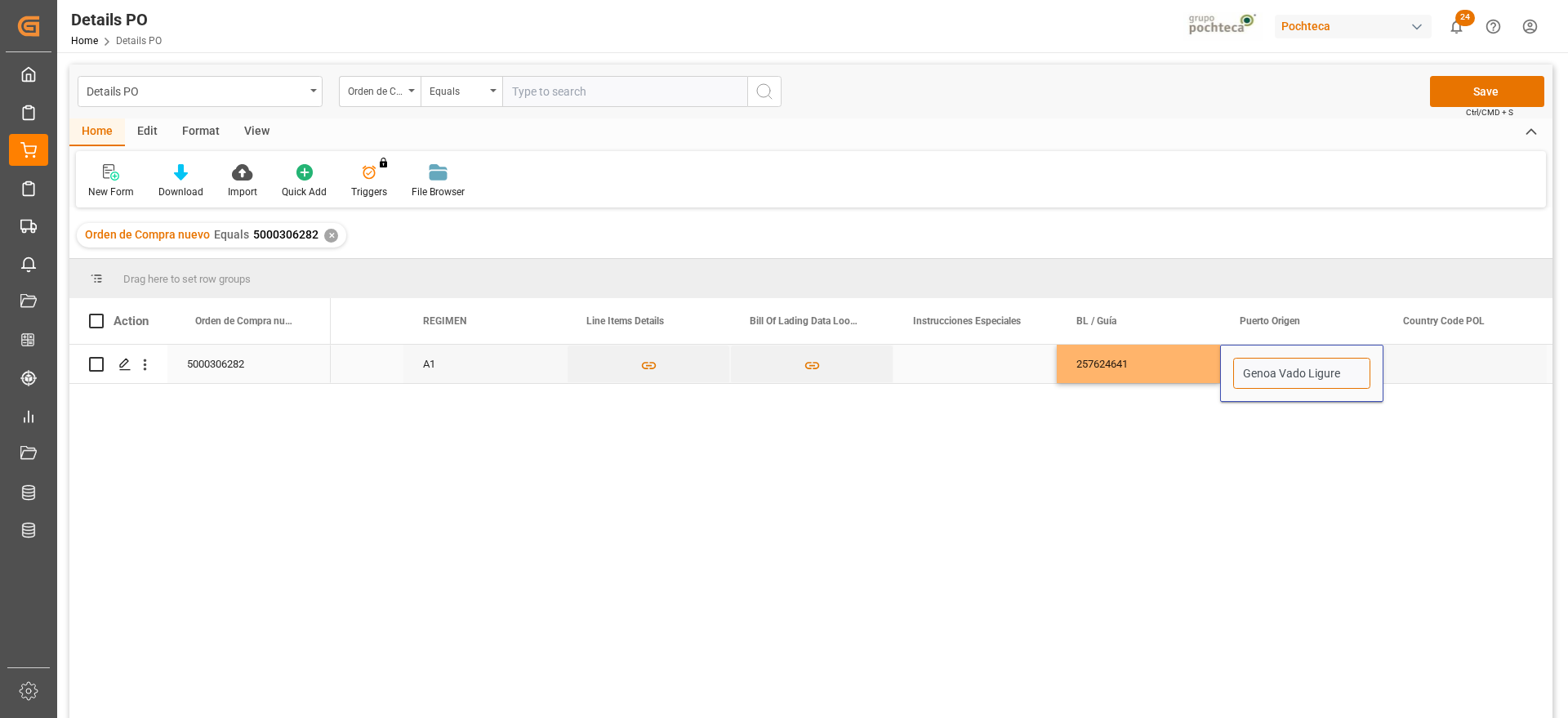
type input "Genoa Vado Ligure"
drag, startPoint x: 1340, startPoint y: 371, endPoint x: 1208, endPoint y: 371, distance: 132.0
click at [1447, 361] on div "Press SPACE to select this row." at bounding box center [1465, 363] width 163 height 38
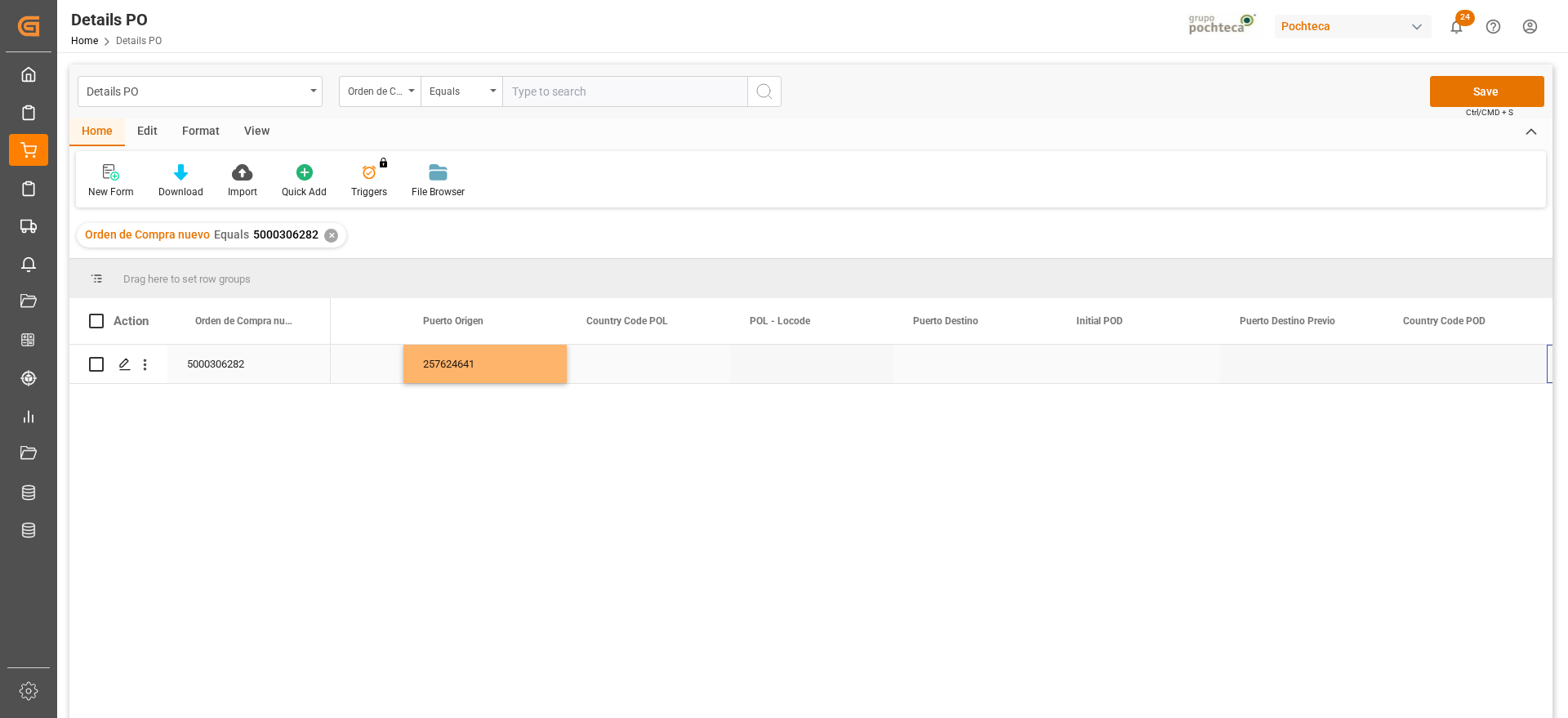
scroll to position [0, 6786]
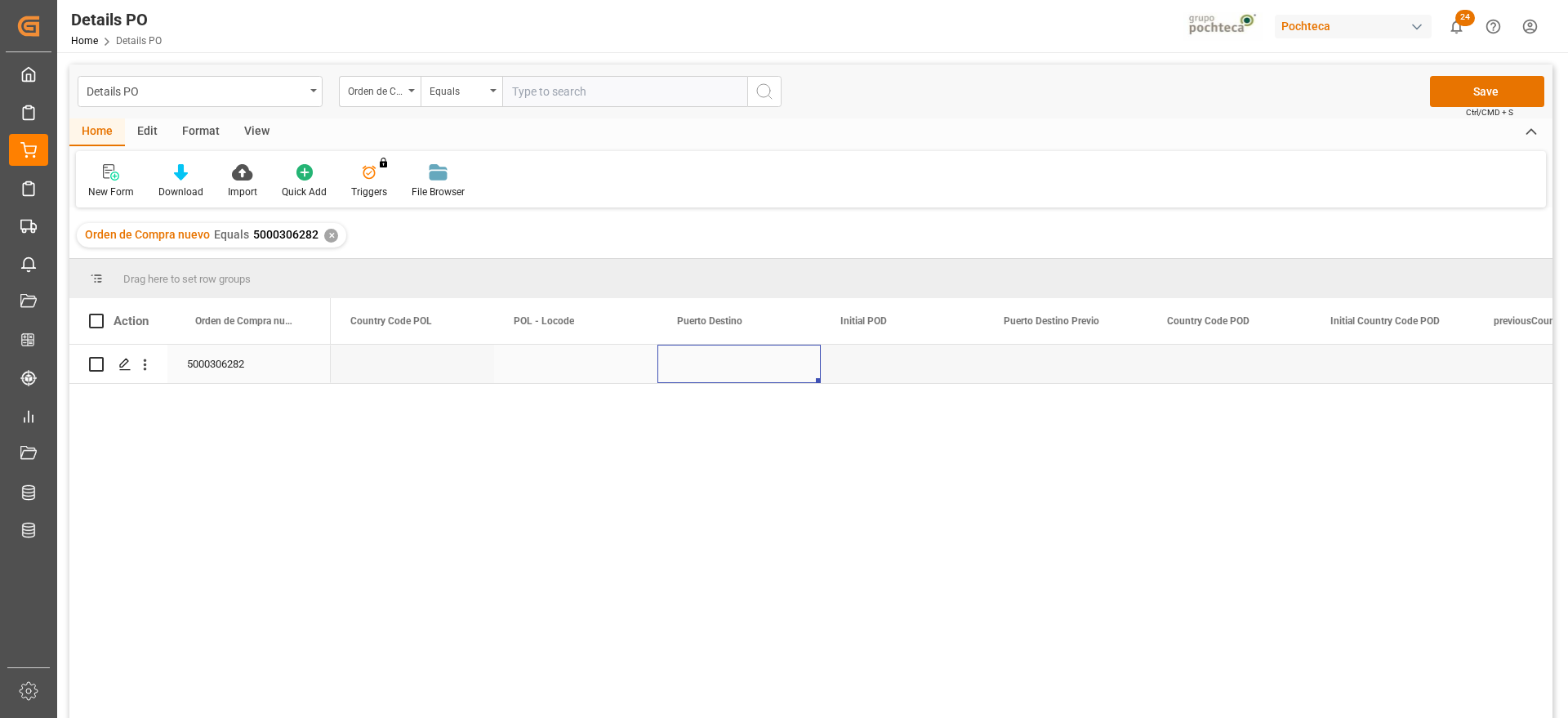
click at [752, 366] on div "Press SPACE to select this row." at bounding box center [738, 363] width 163 height 38
drag, startPoint x: 752, startPoint y: 366, endPoint x: 744, endPoint y: 377, distance: 13.6
click at [749, 369] on div "Press SPACE to select this row." at bounding box center [738, 363] width 163 height 38
click at [744, 377] on div "Press SPACE to select this row." at bounding box center [738, 363] width 163 height 38
click at [737, 376] on div "Press SPACE to select this row." at bounding box center [738, 363] width 163 height 38
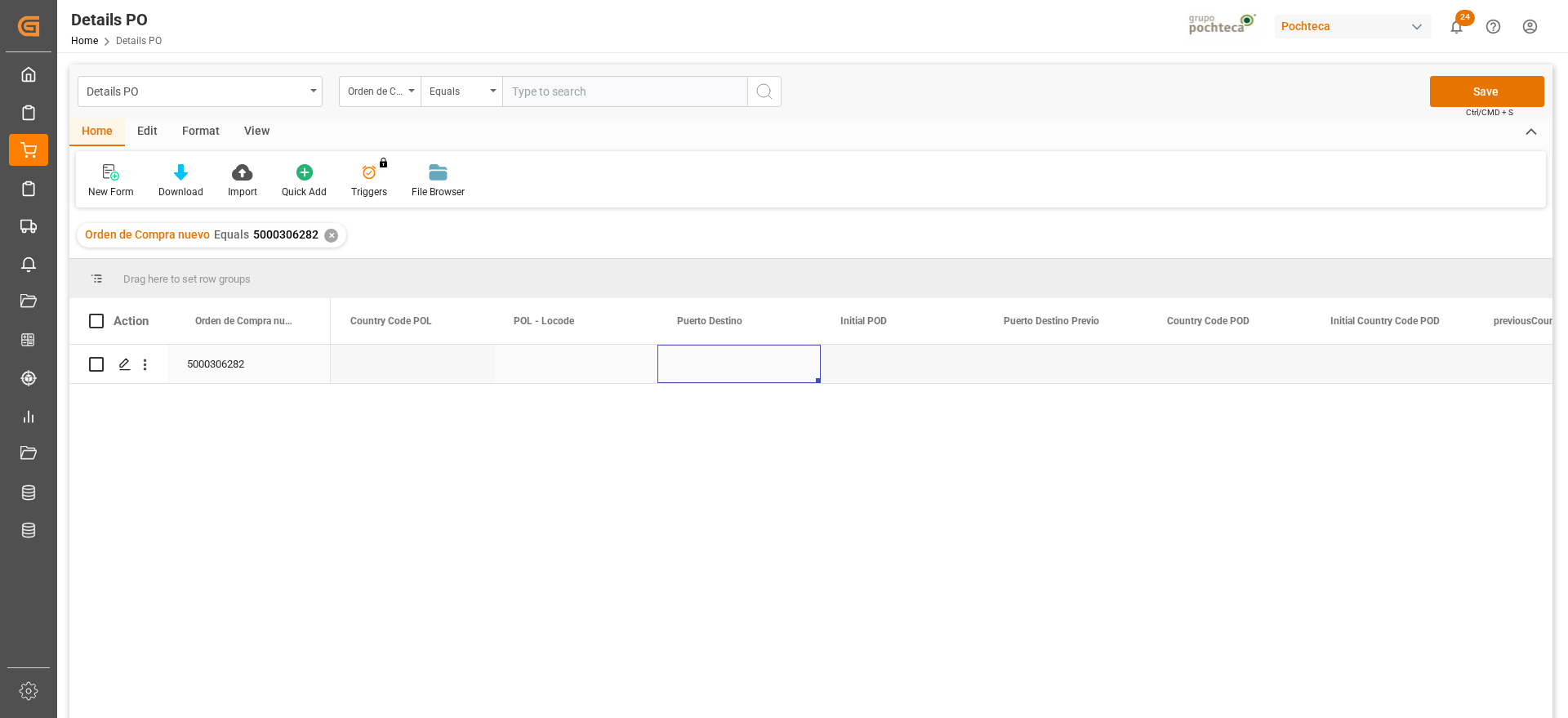
click at [737, 372] on div "Press SPACE to select this row." at bounding box center [738, 363] width 163 height 38
click at [736, 367] on input "Press SPACE to select this row." at bounding box center [739, 373] width 137 height 31
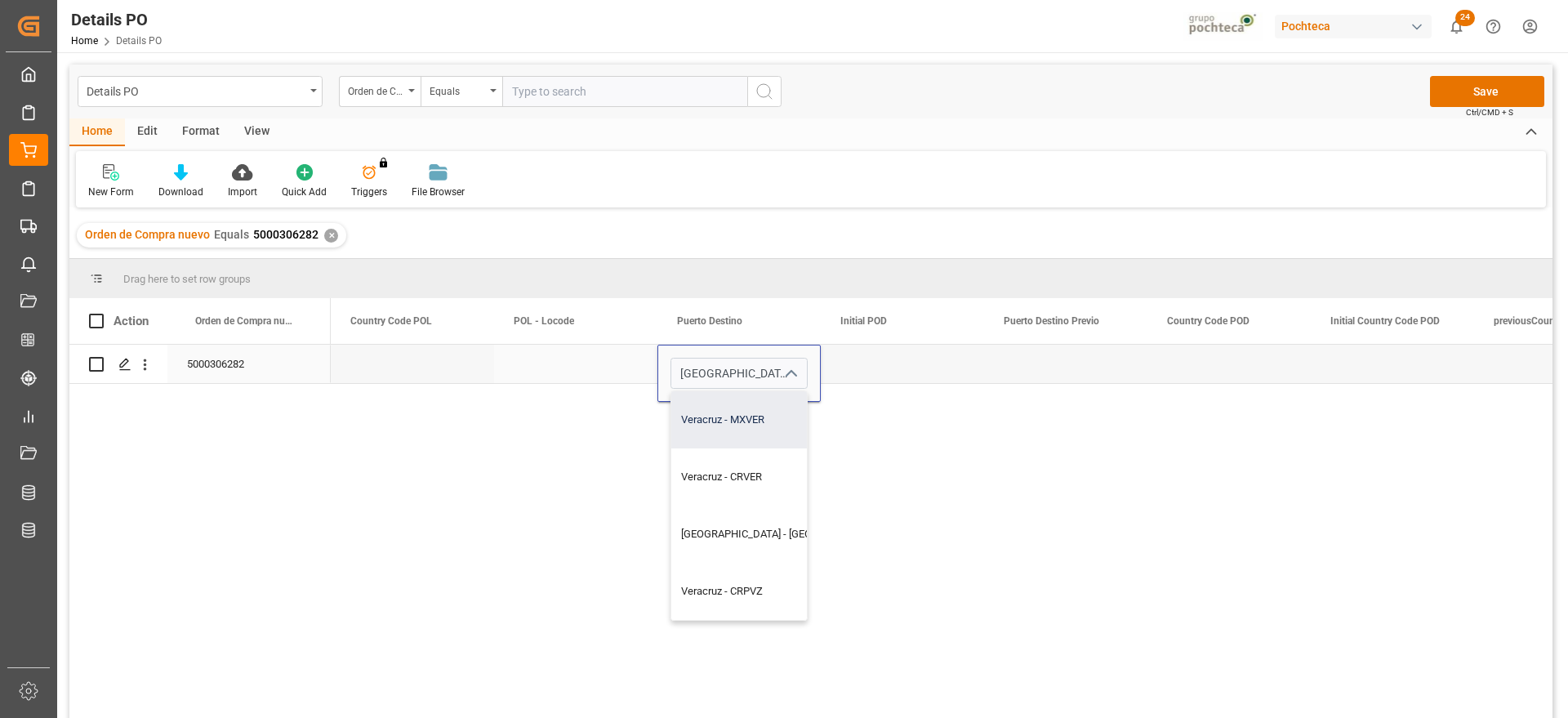
click at [744, 429] on div "Veracruz - MXVER" at bounding box center [784, 419] width 227 height 57
type input "Veracruz - MXVER"
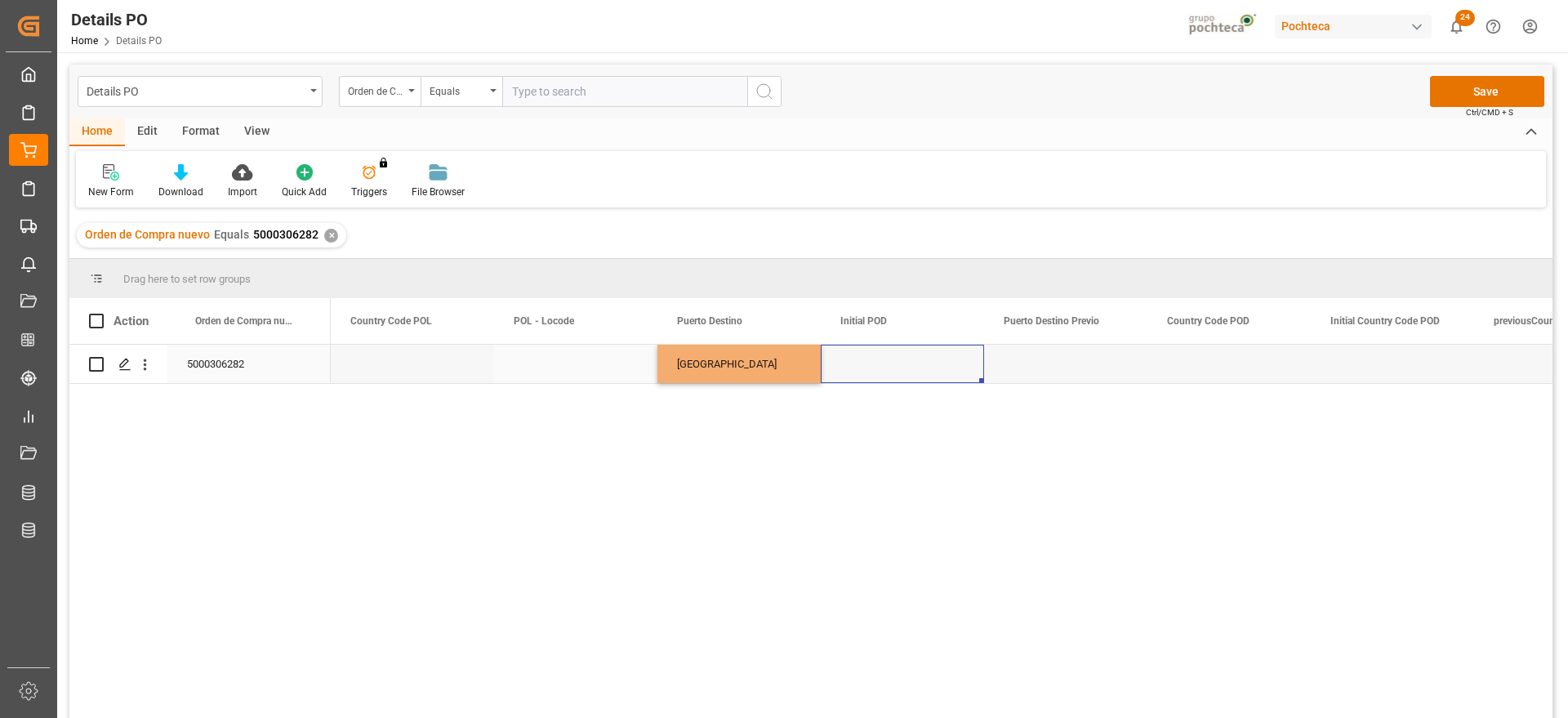
click at [944, 369] on div "Press SPACE to select this row." at bounding box center [902, 363] width 163 height 38
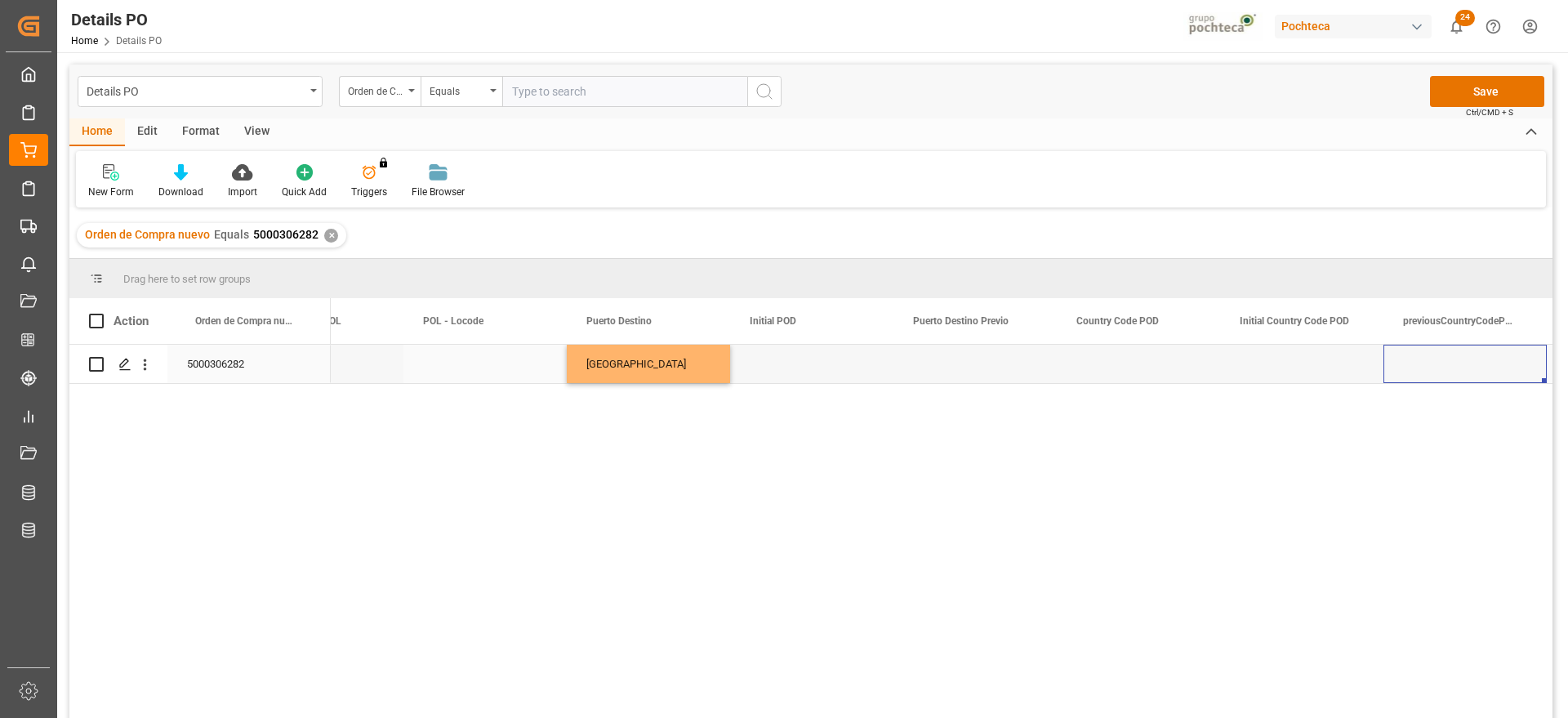
scroll to position [0, 7275]
click at [944, 369] on div "Press SPACE to select this row." at bounding box center [975, 363] width 163 height 38
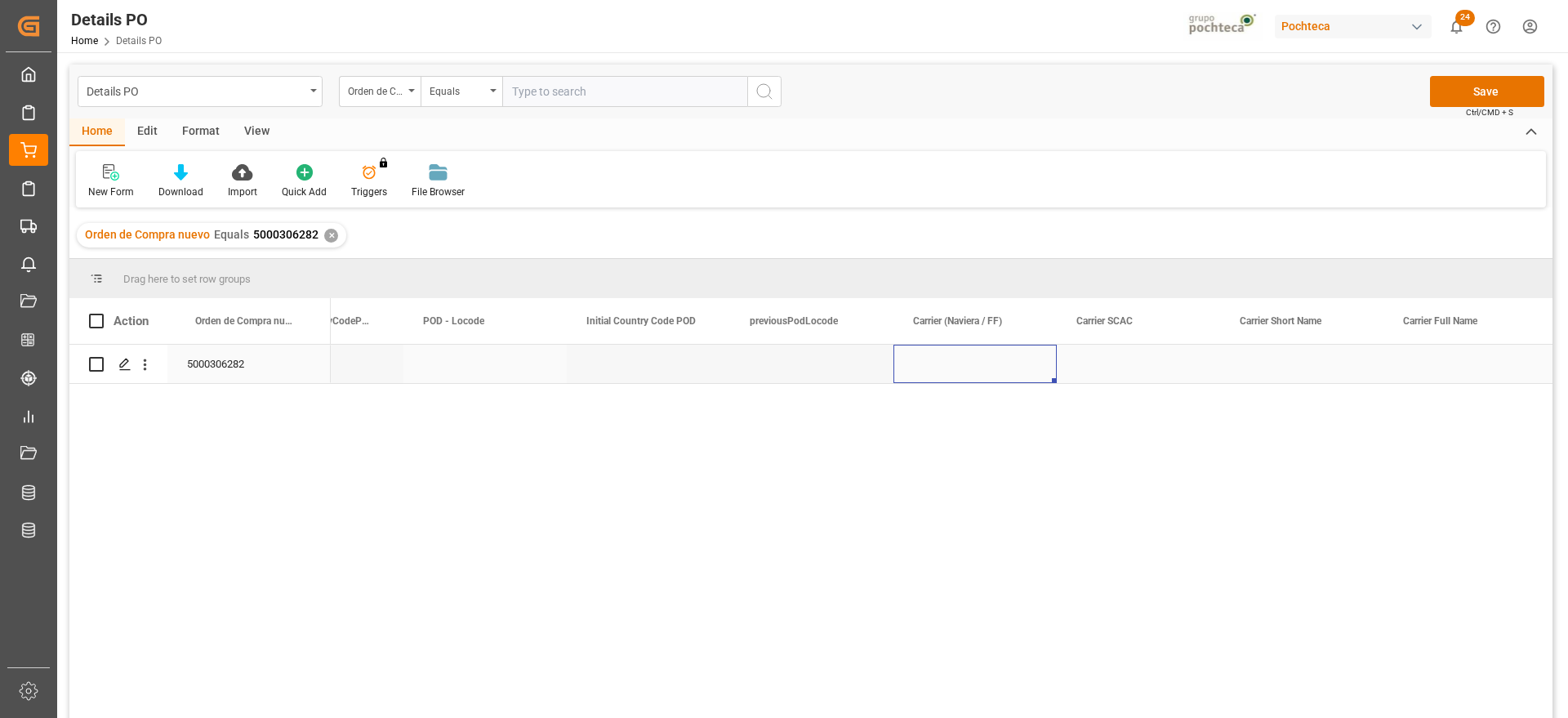
click at [944, 369] on div "Press SPACE to select this row." at bounding box center [975, 363] width 163 height 38
click at [944, 369] on input "Press SPACE to select this row." at bounding box center [975, 373] width 137 height 31
type input "MAERSK"
click at [1161, 366] on div "Press SPACE to select this row." at bounding box center [1138, 363] width 163 height 38
click at [1149, 363] on div "Press SPACE to select this row." at bounding box center [1138, 363] width 163 height 38
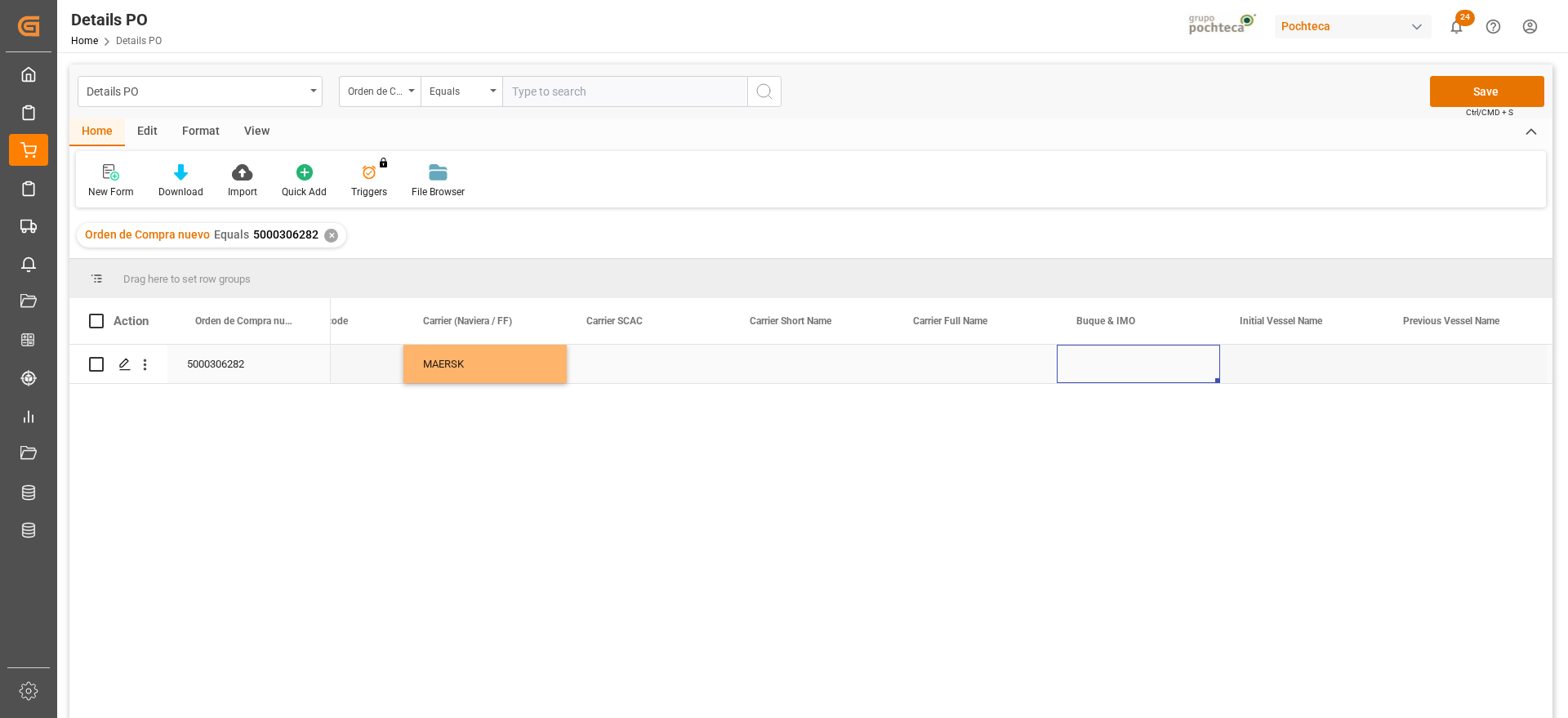
click at [1148, 363] on div "Press SPACE to select this row." at bounding box center [1138, 363] width 163 height 38
click at [1148, 363] on input "Press SPACE to select this row." at bounding box center [1138, 373] width 137 height 31
click at [1138, 422] on div "PORTO CHELI - 9221839" at bounding box center [1154, 419] width 167 height 57
type input "PORTO CHELI - 9221839"
click at [1306, 371] on div "Press SPACE to select this row." at bounding box center [1301, 363] width 163 height 38
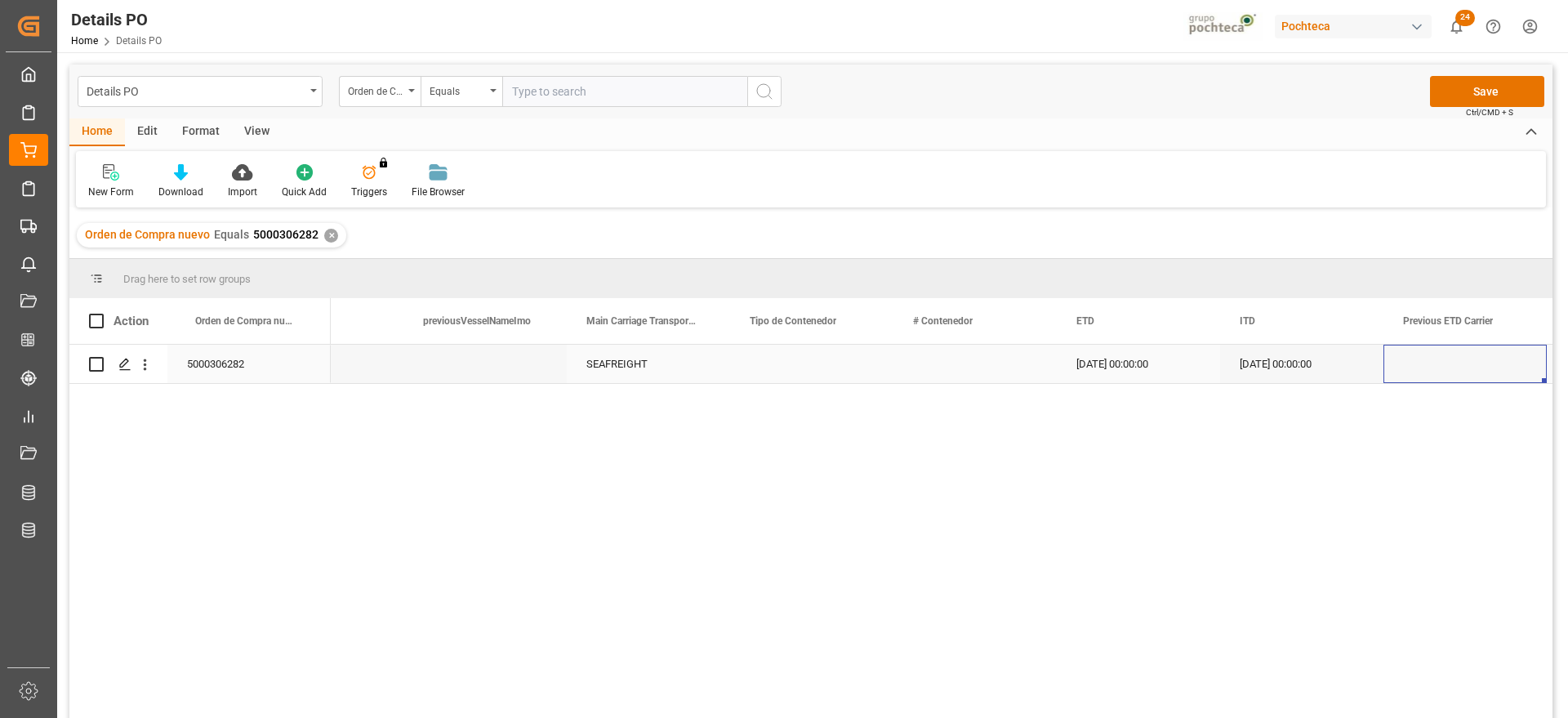
click at [814, 360] on div "Press SPACE to select this row." at bounding box center [811, 363] width 163 height 38
click at [865, 375] on polyline "open menu" at bounding box center [863, 373] width 10 height 5
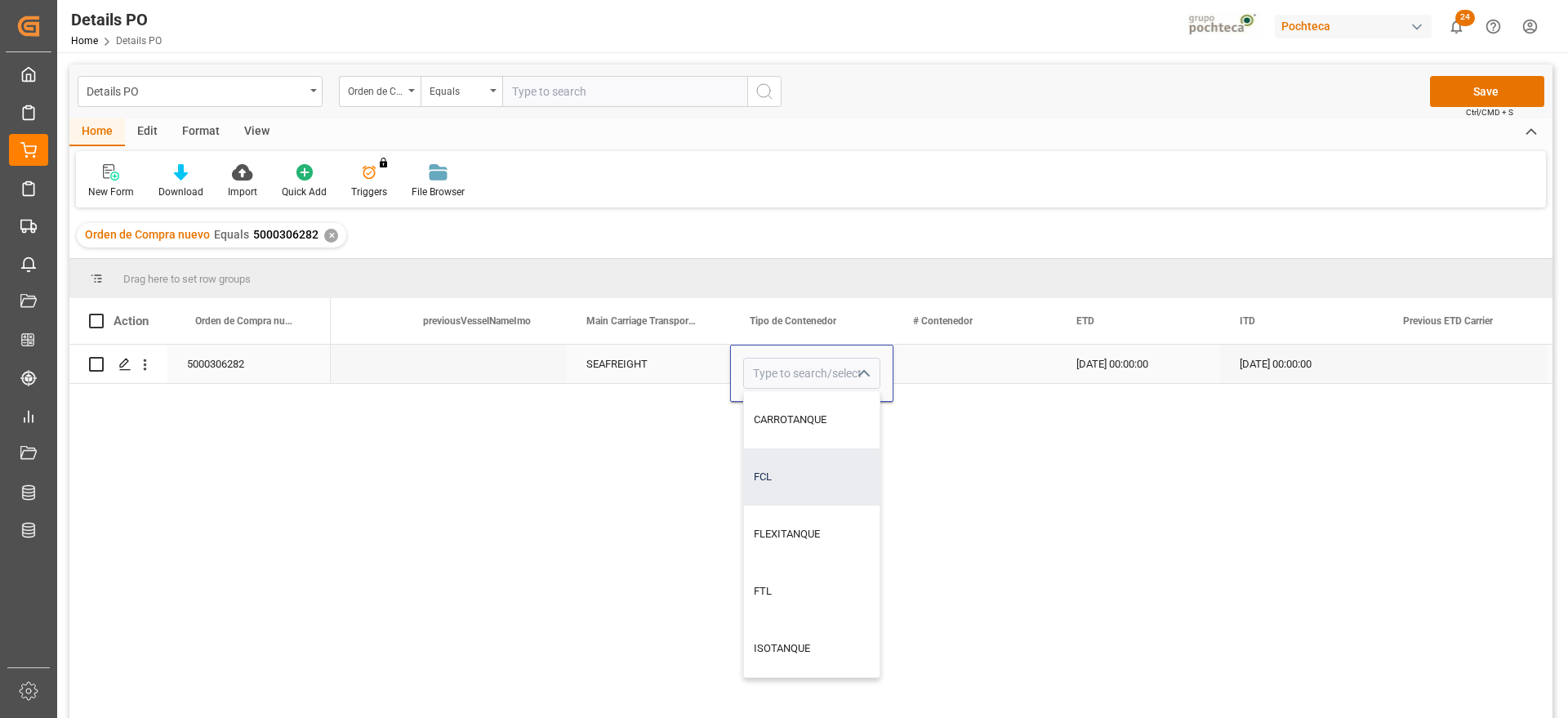
click at [812, 481] on div "FCL" at bounding box center [812, 476] width 135 height 57
type input "FCL"
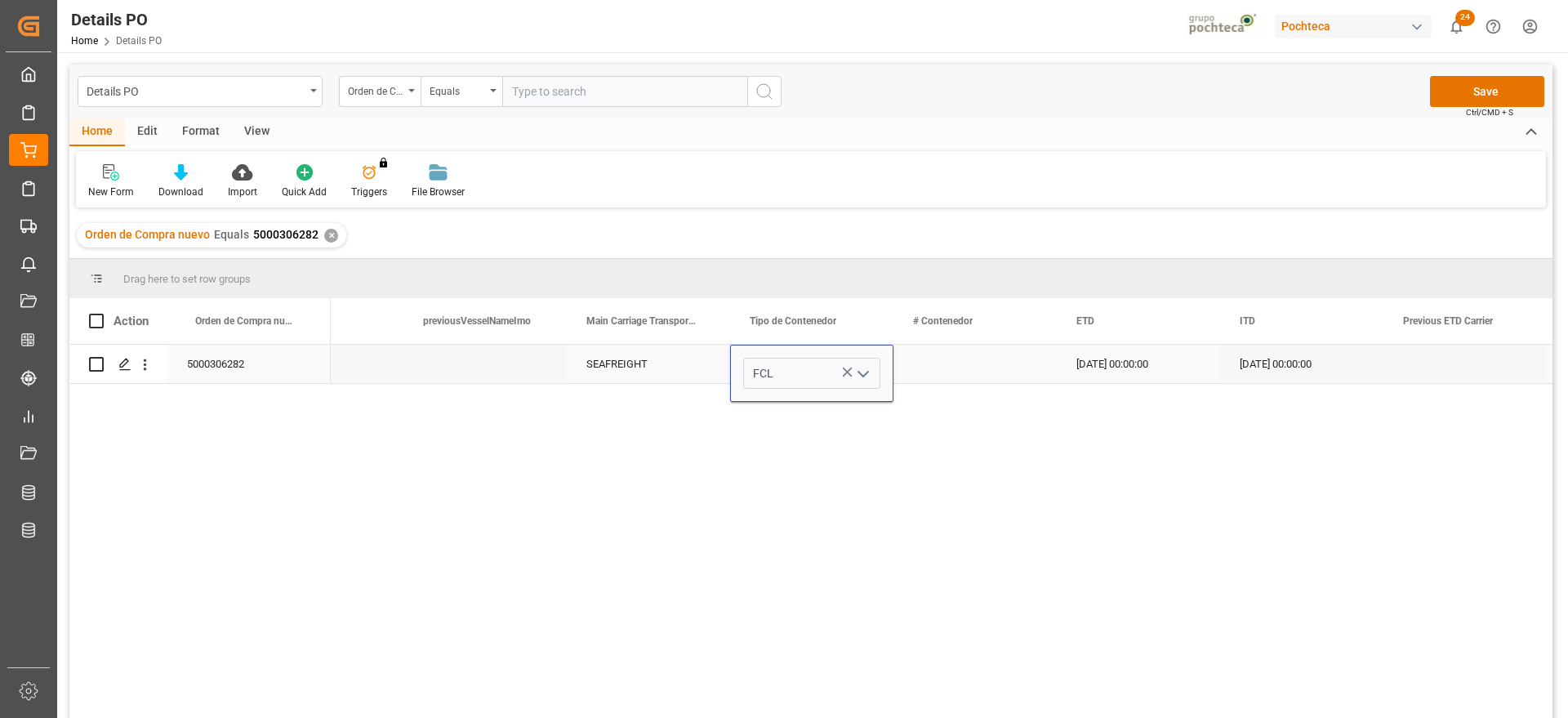
click at [981, 361] on div "Press SPACE to select this row." at bounding box center [975, 363] width 163 height 38
click at [974, 362] on div "Press SPACE to select this row." at bounding box center [975, 363] width 163 height 38
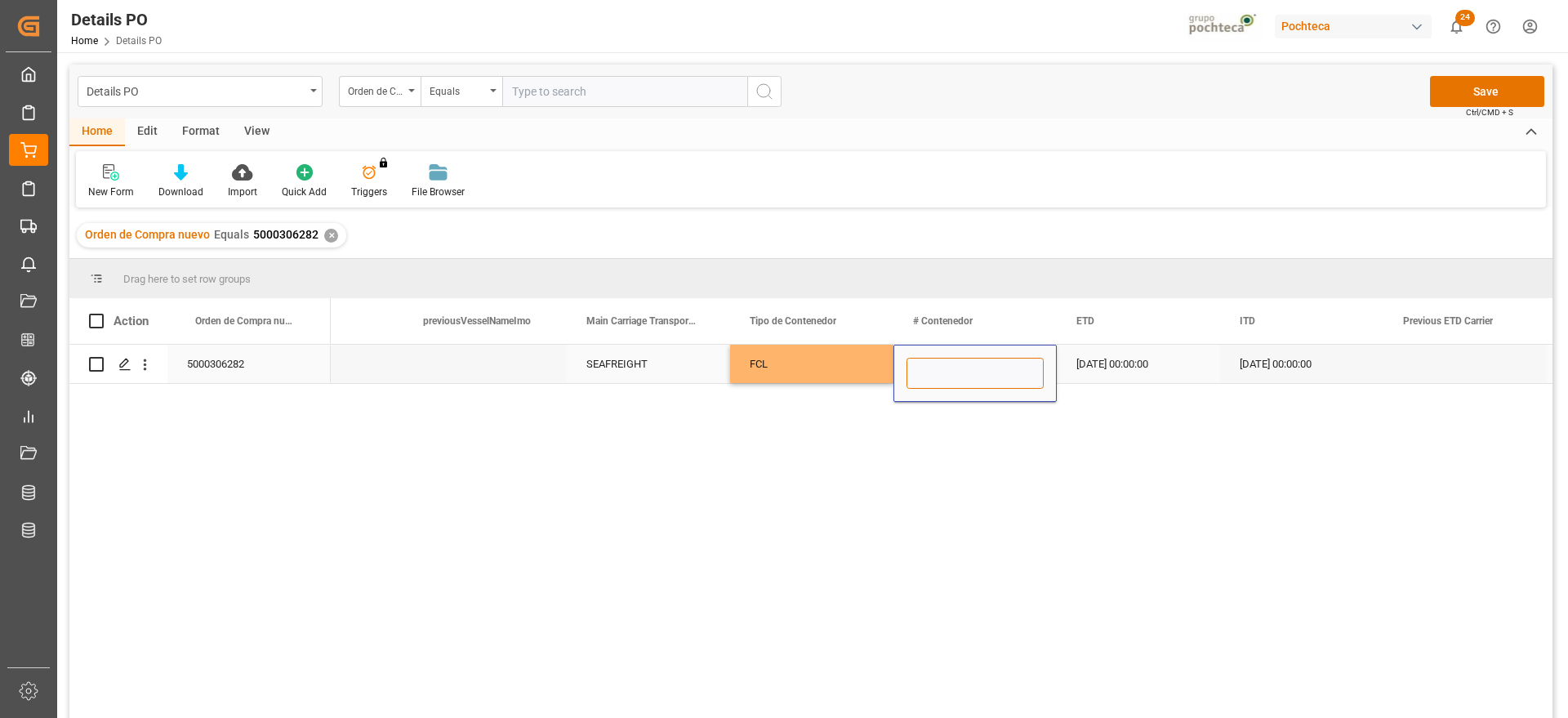
click at [972, 368] on input "Press SPACE to select this row." at bounding box center [975, 373] width 137 height 31
paste input "MSKU4254483"
type input "MSKU4254483"
click at [1132, 368] on div "[DATE] 00:00:00" at bounding box center [1138, 363] width 163 height 38
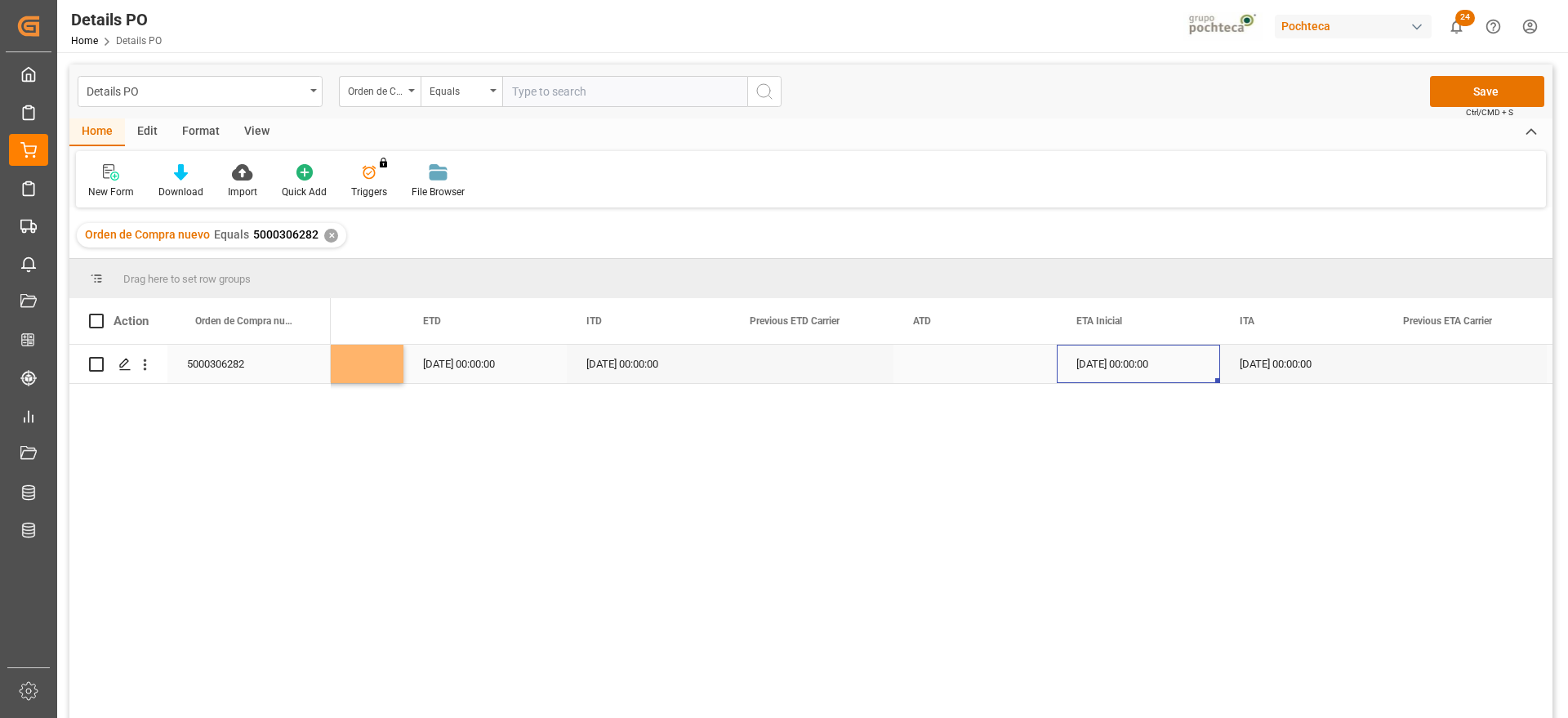
click at [1132, 368] on div "04-09-2025 00:00:00" at bounding box center [1138, 363] width 163 height 38
click at [1131, 366] on div "04-09-2025 00:00:00" at bounding box center [1138, 363] width 163 height 38
click at [862, 368] on div "Press SPACE to select this row." at bounding box center [811, 363] width 163 height 38
click at [1487, 83] on button "Save" at bounding box center [1487, 91] width 114 height 31
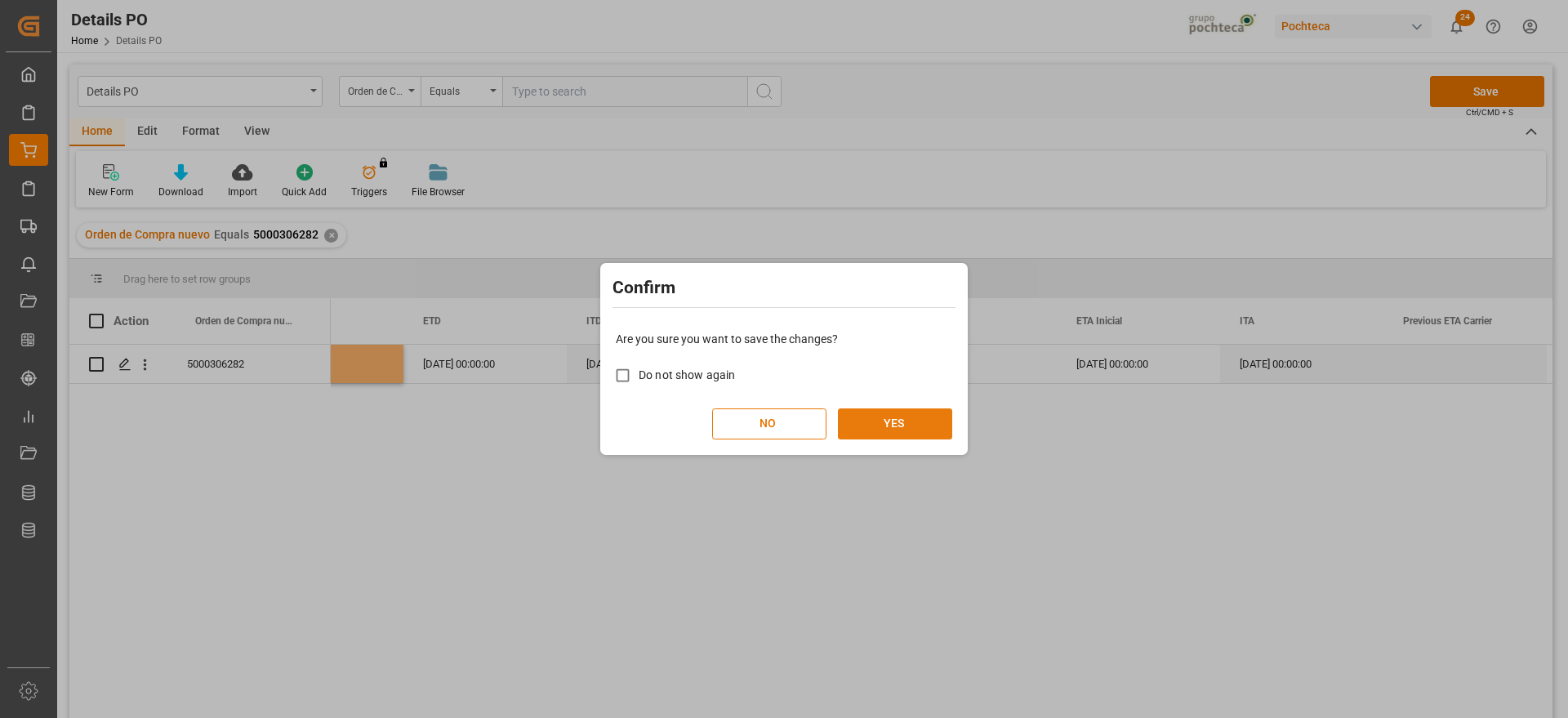
click at [904, 425] on button "YES" at bounding box center [894, 424] width 114 height 31
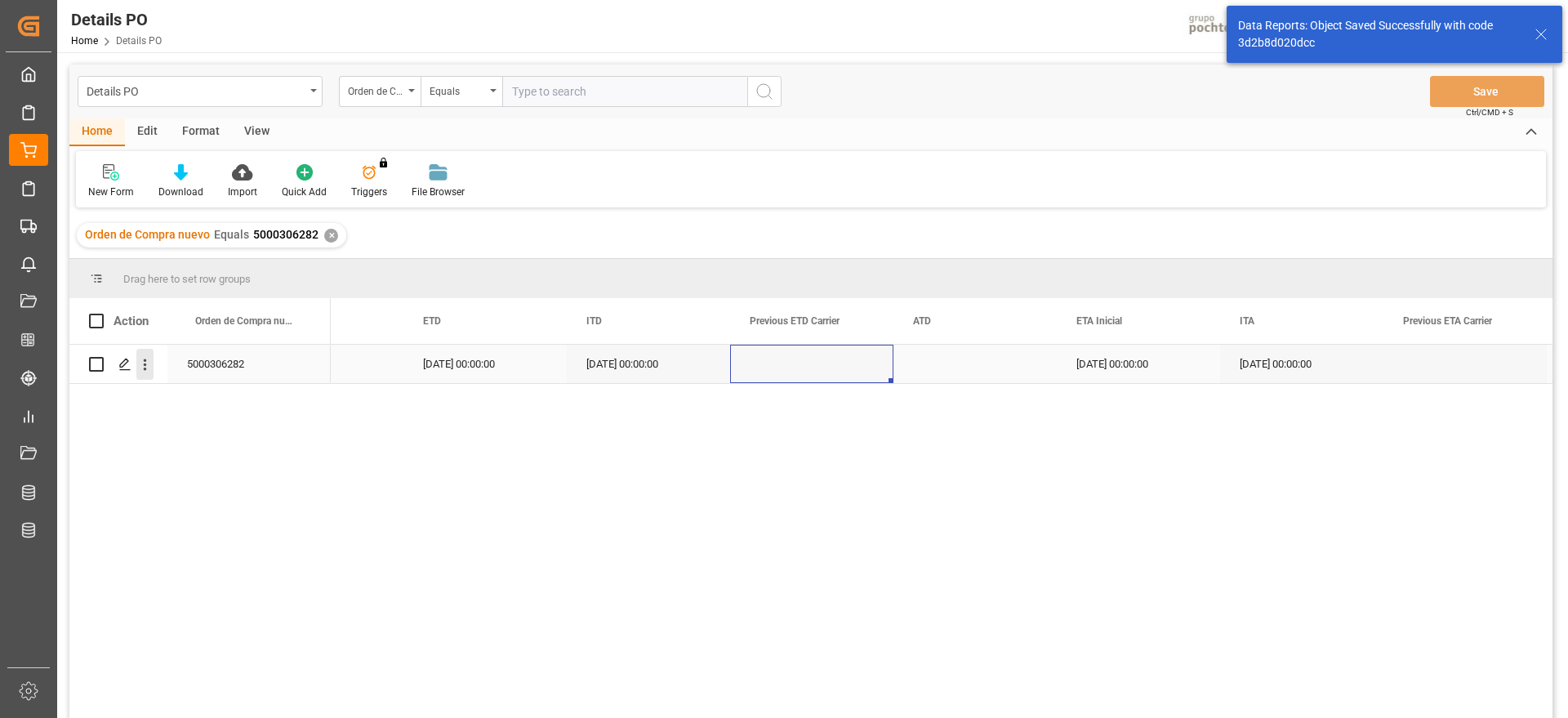
click at [141, 366] on icon "open menu" at bounding box center [144, 364] width 17 height 17
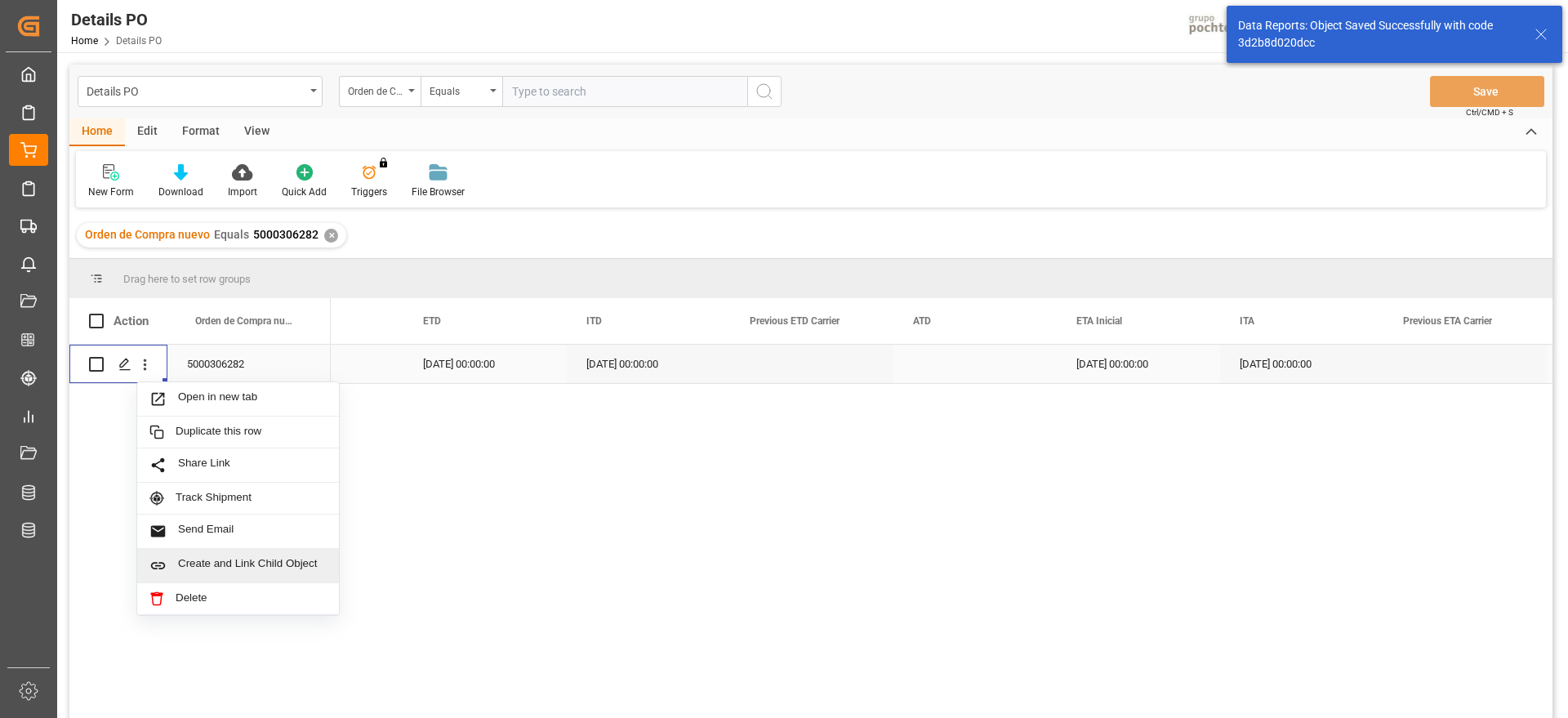
click at [201, 566] on span "Create and Link Child Object" at bounding box center [251, 565] width 148 height 17
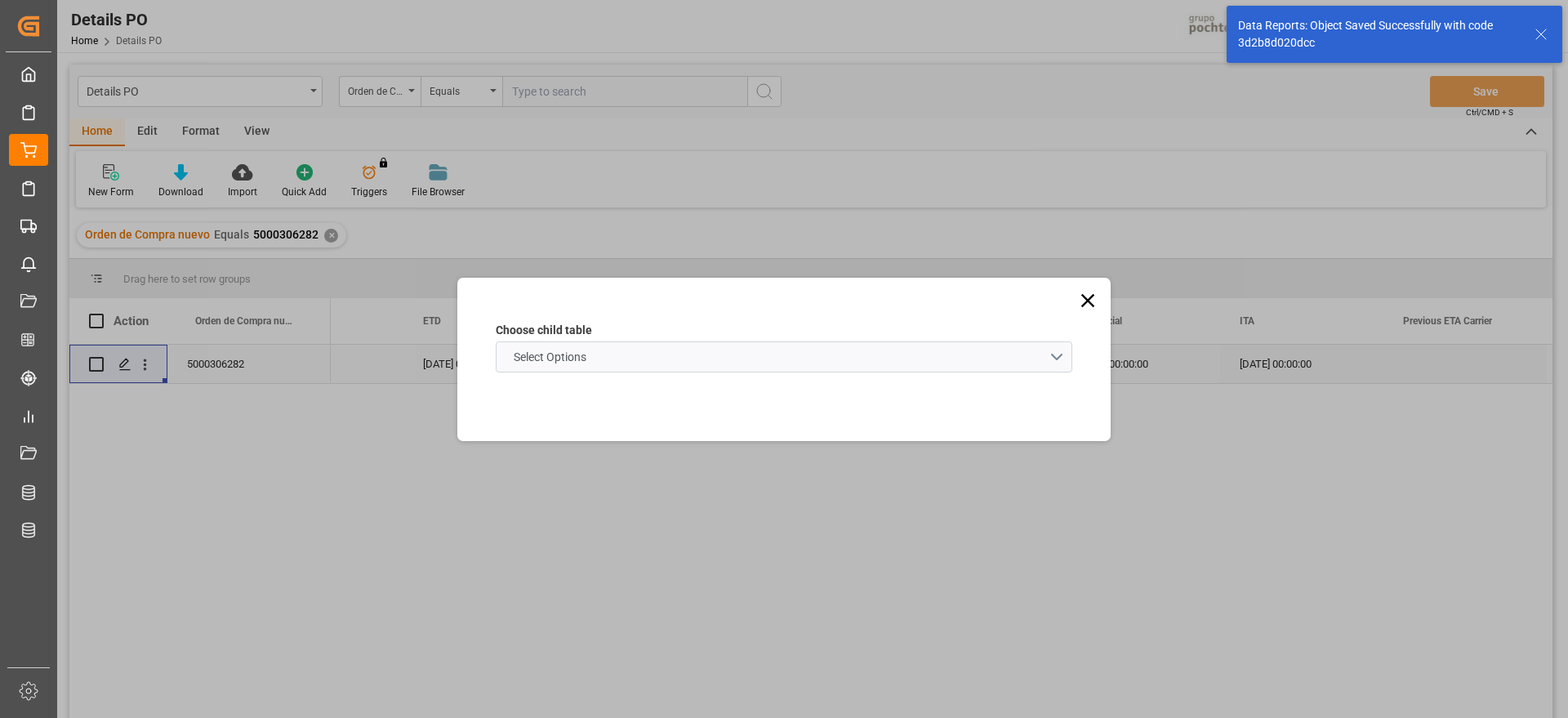
click at [671, 356] on schema "Select Options" at bounding box center [784, 358] width 576 height 31
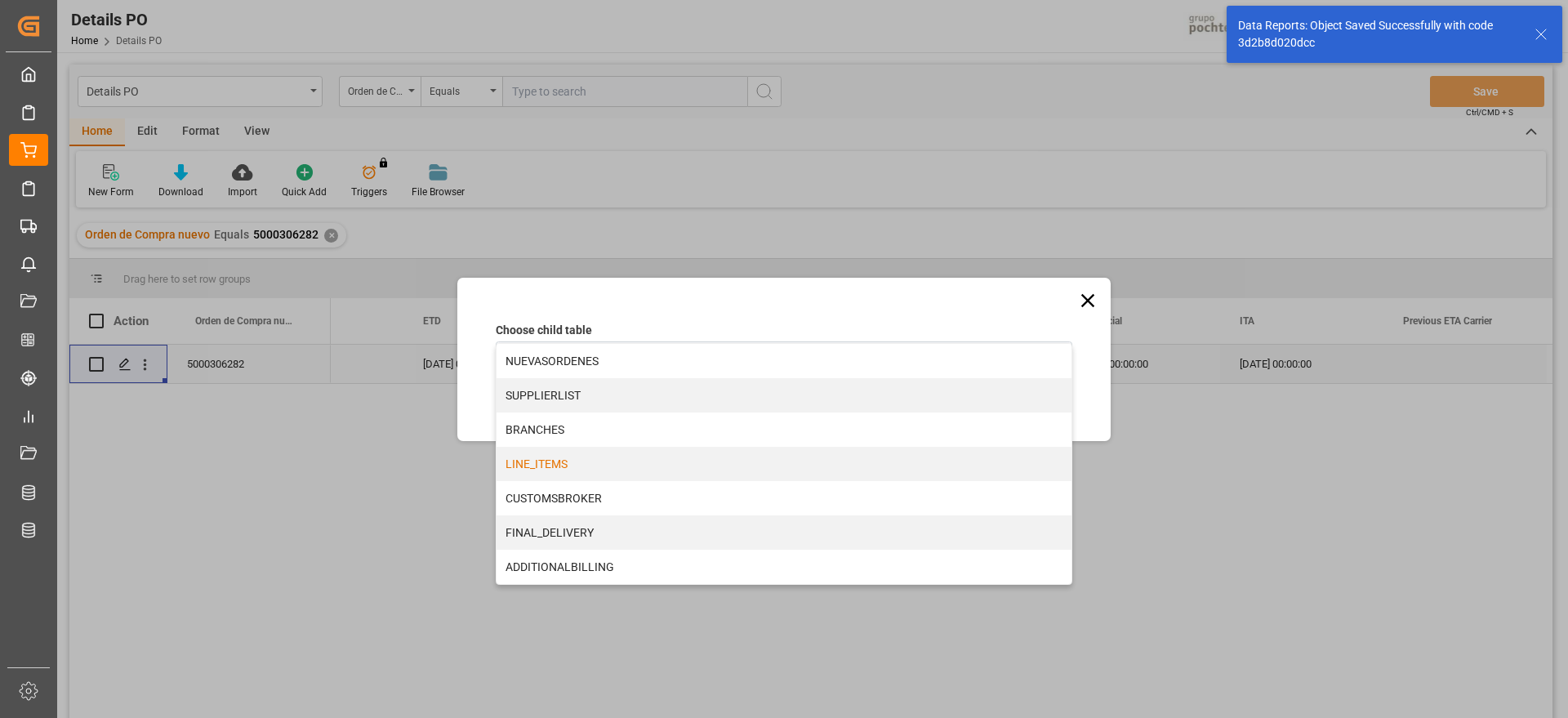
click at [594, 454] on div "LINE_ITEMS" at bounding box center [784, 464] width 574 height 34
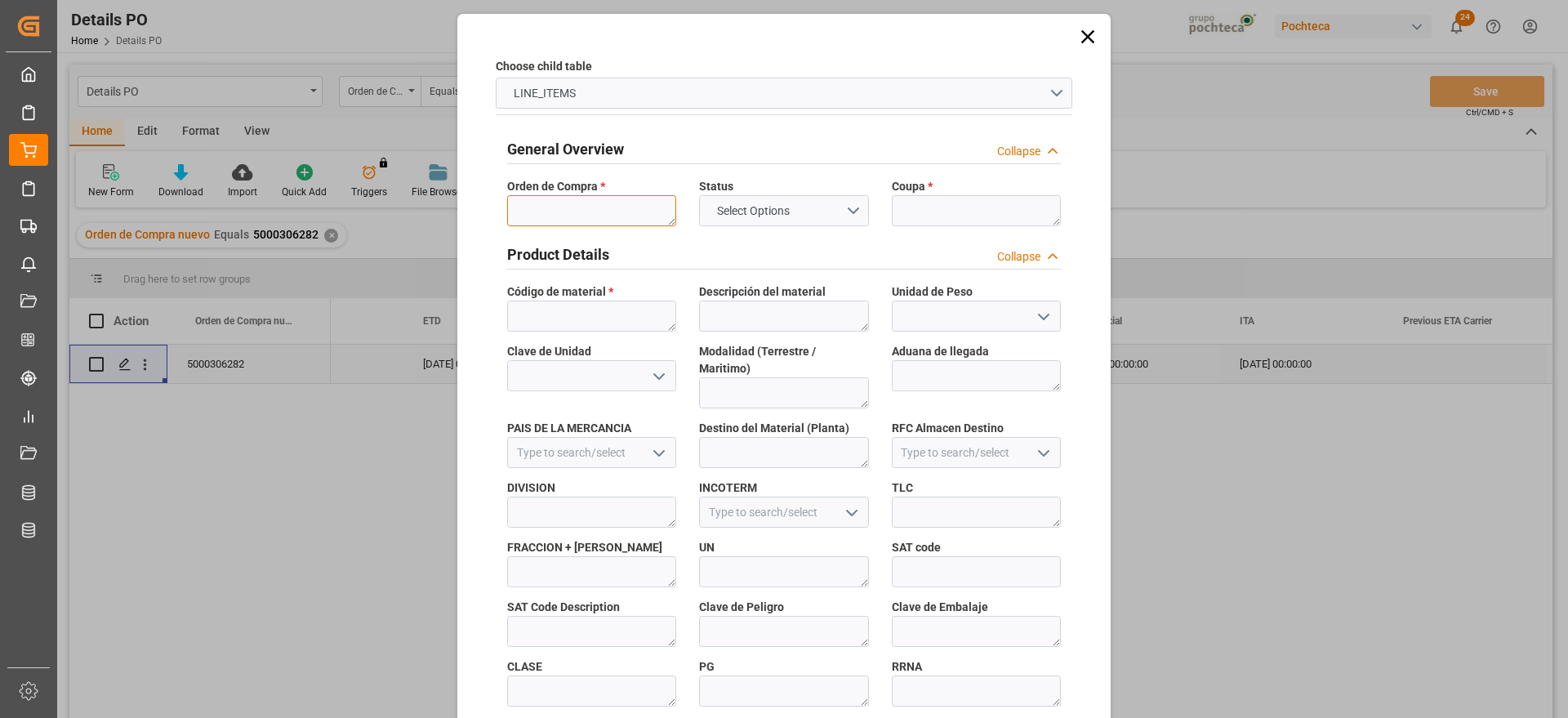
click at [567, 208] on textarea at bounding box center [591, 211] width 169 height 31
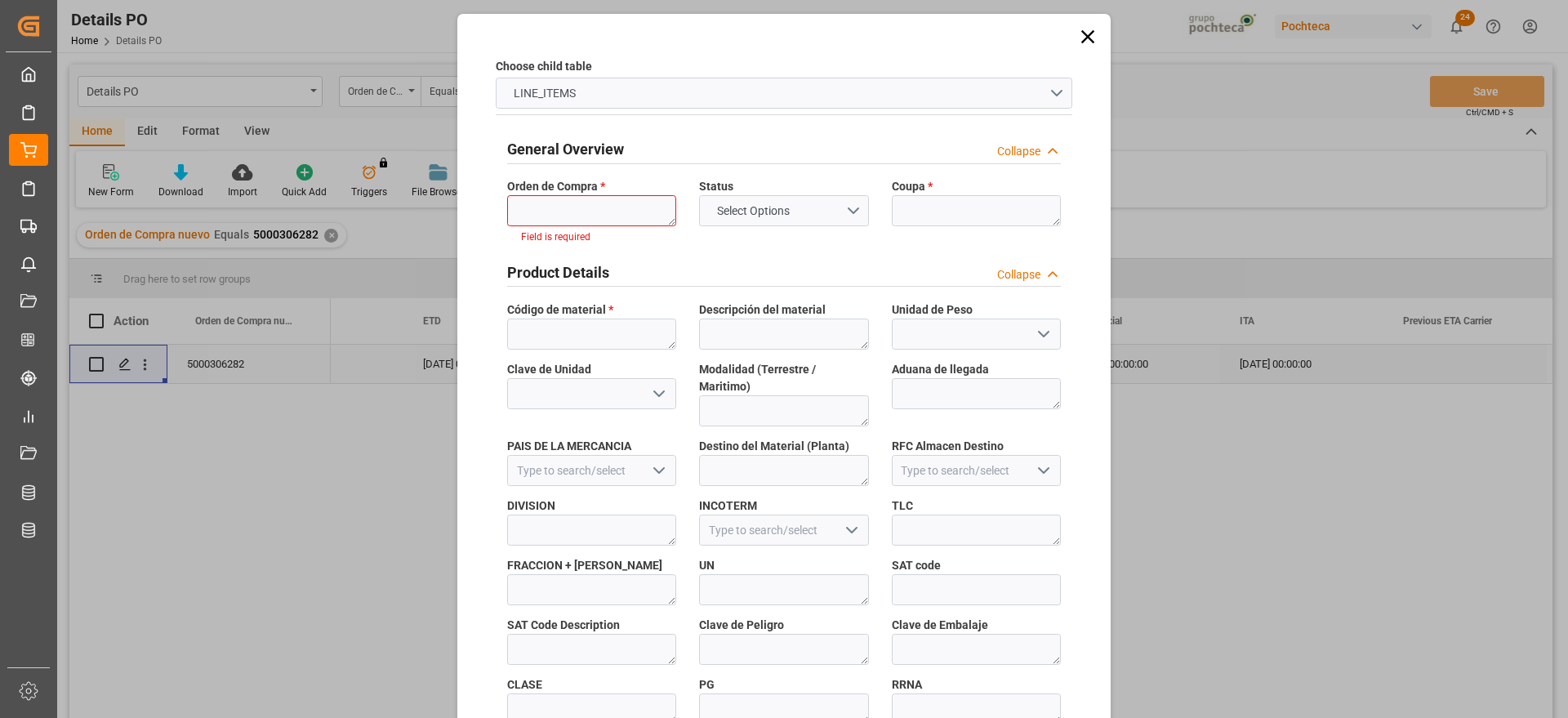
click at [594, 192] on span "Orden de Compra *" at bounding box center [556, 186] width 98 height 17
click at [579, 206] on textarea at bounding box center [591, 211] width 169 height 31
paste textarea "5000306282"
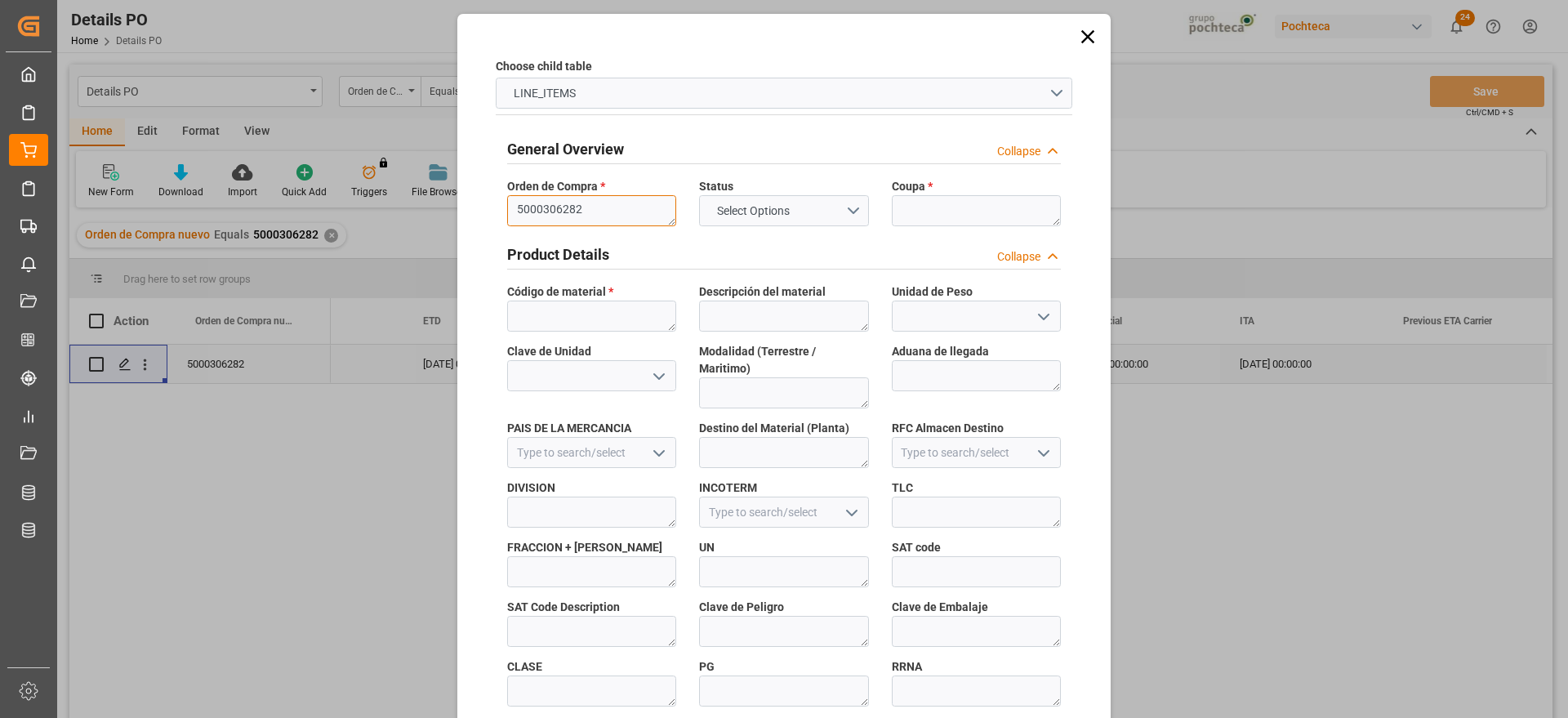
scroll to position [0, 0]
type textarea "5000306282"
click at [924, 193] on span "Coupa *" at bounding box center [912, 186] width 41 height 17
click at [921, 201] on textarea at bounding box center [976, 211] width 169 height 31
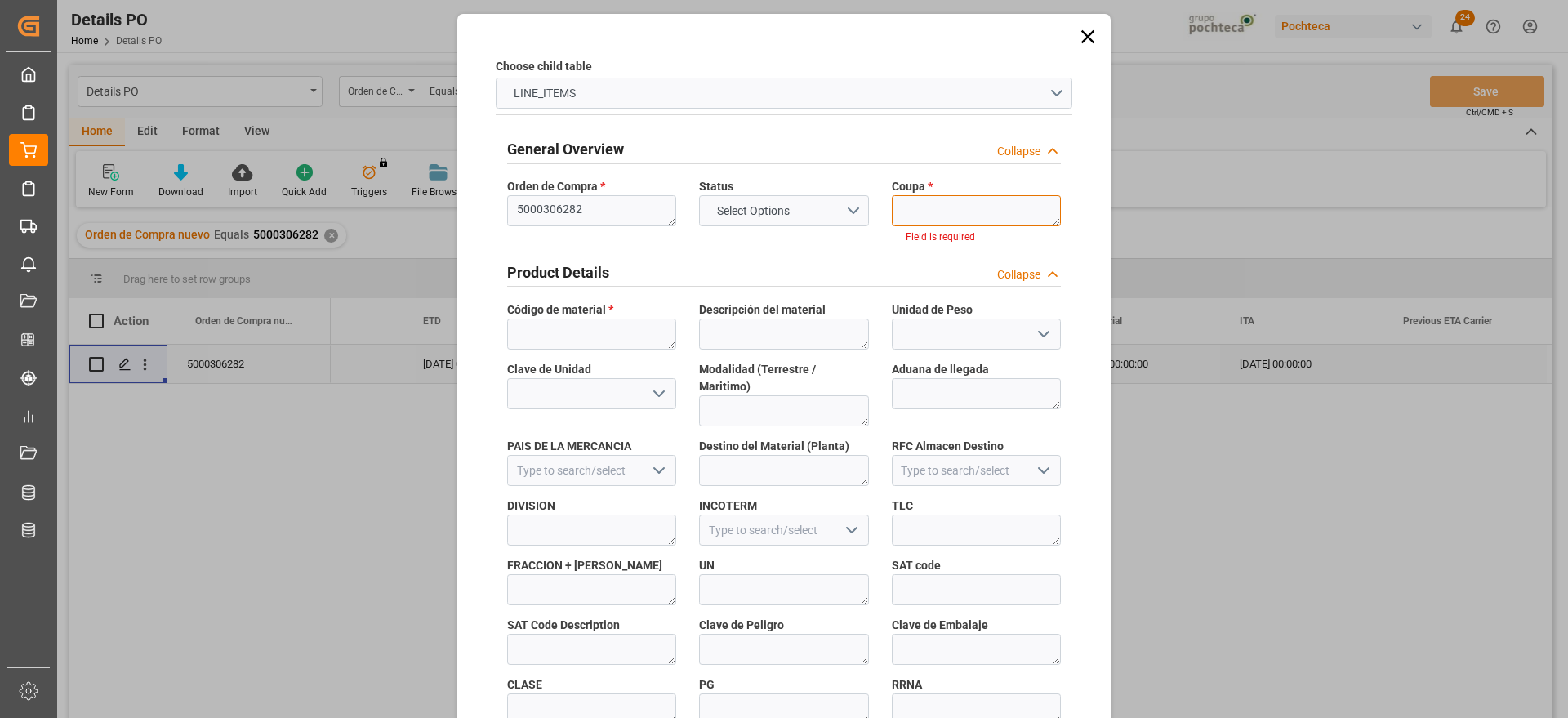
paste textarea "193816"
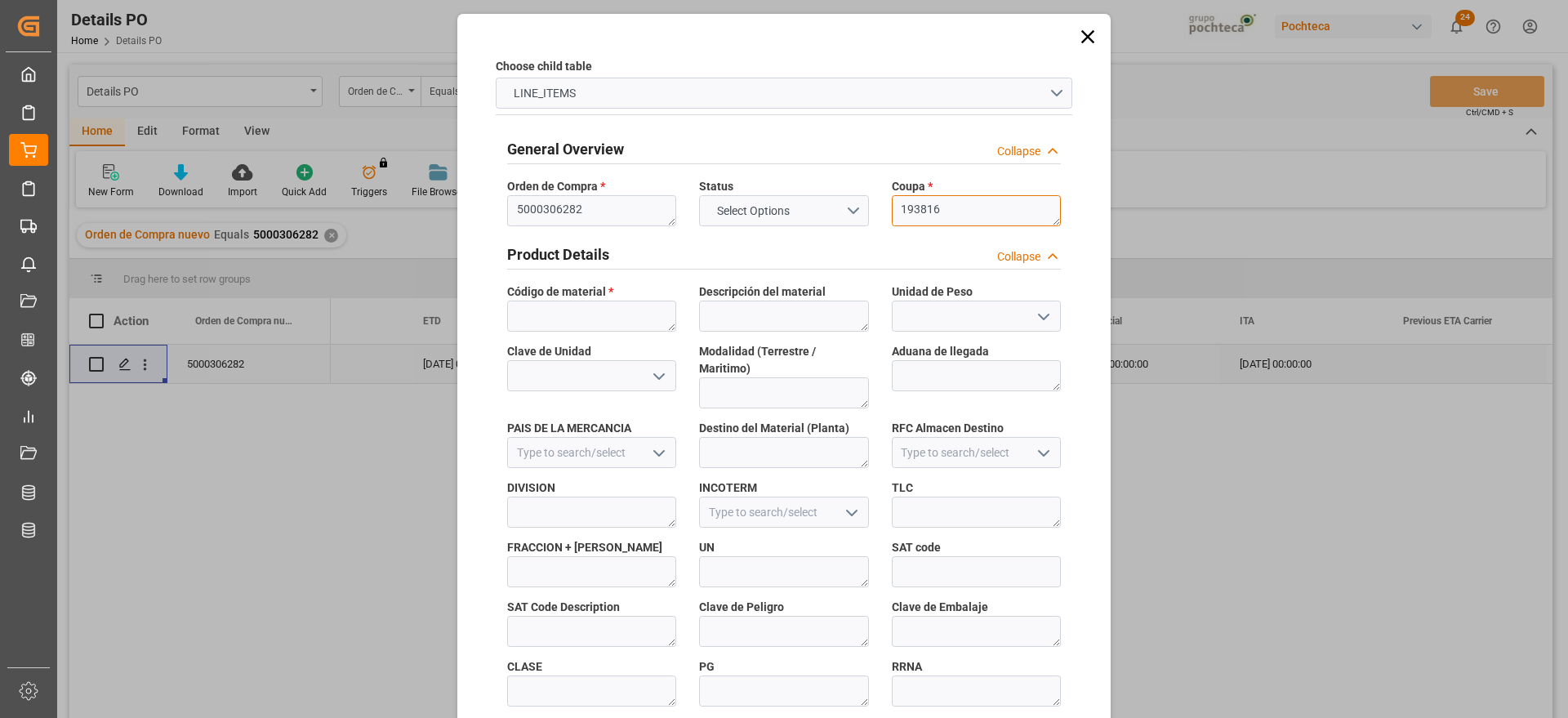
type textarea "193816"
click at [582, 313] on textarea at bounding box center [591, 316] width 169 height 31
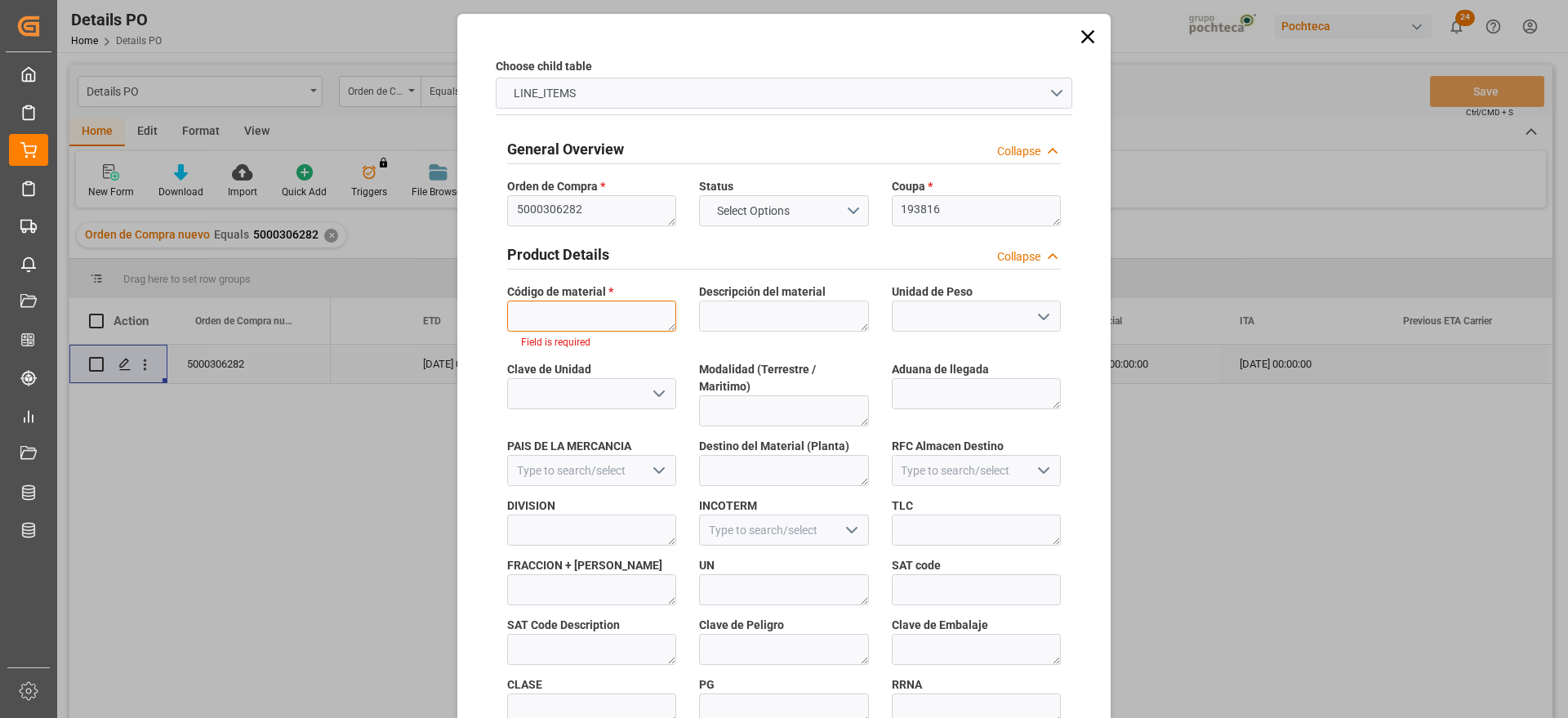
paste textarea "23258"
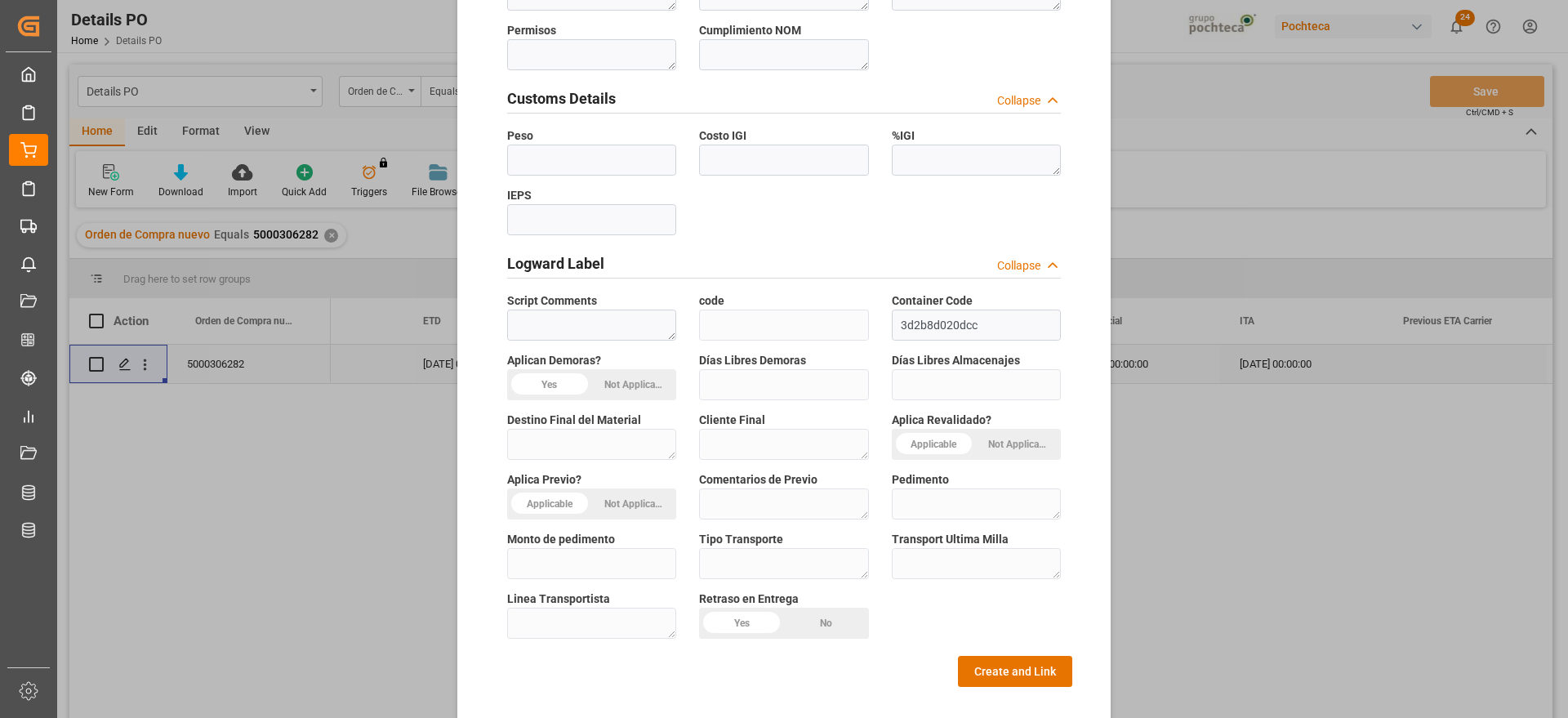
scroll to position [700, 0]
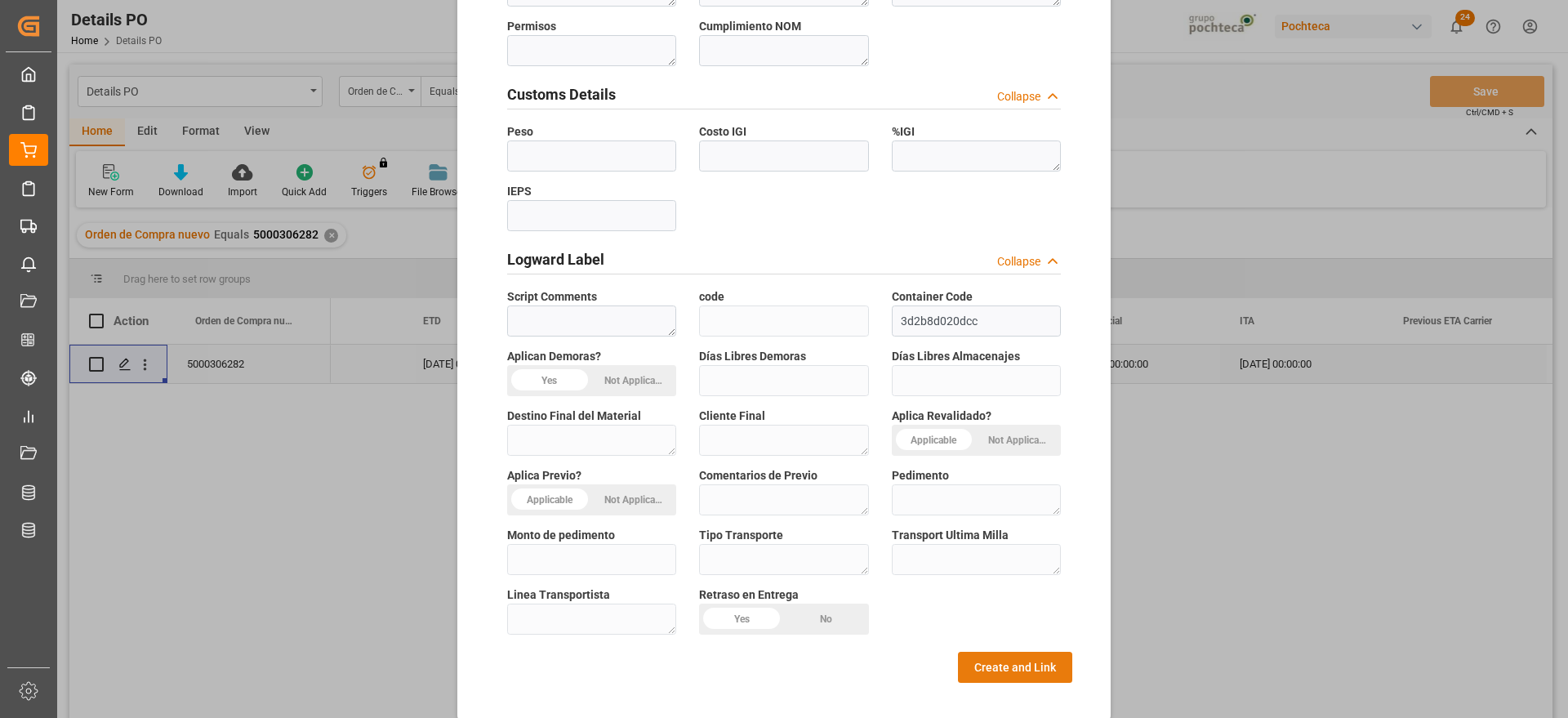
type textarea "23258"
click at [996, 652] on button "Create and Link" at bounding box center [1014, 668] width 114 height 31
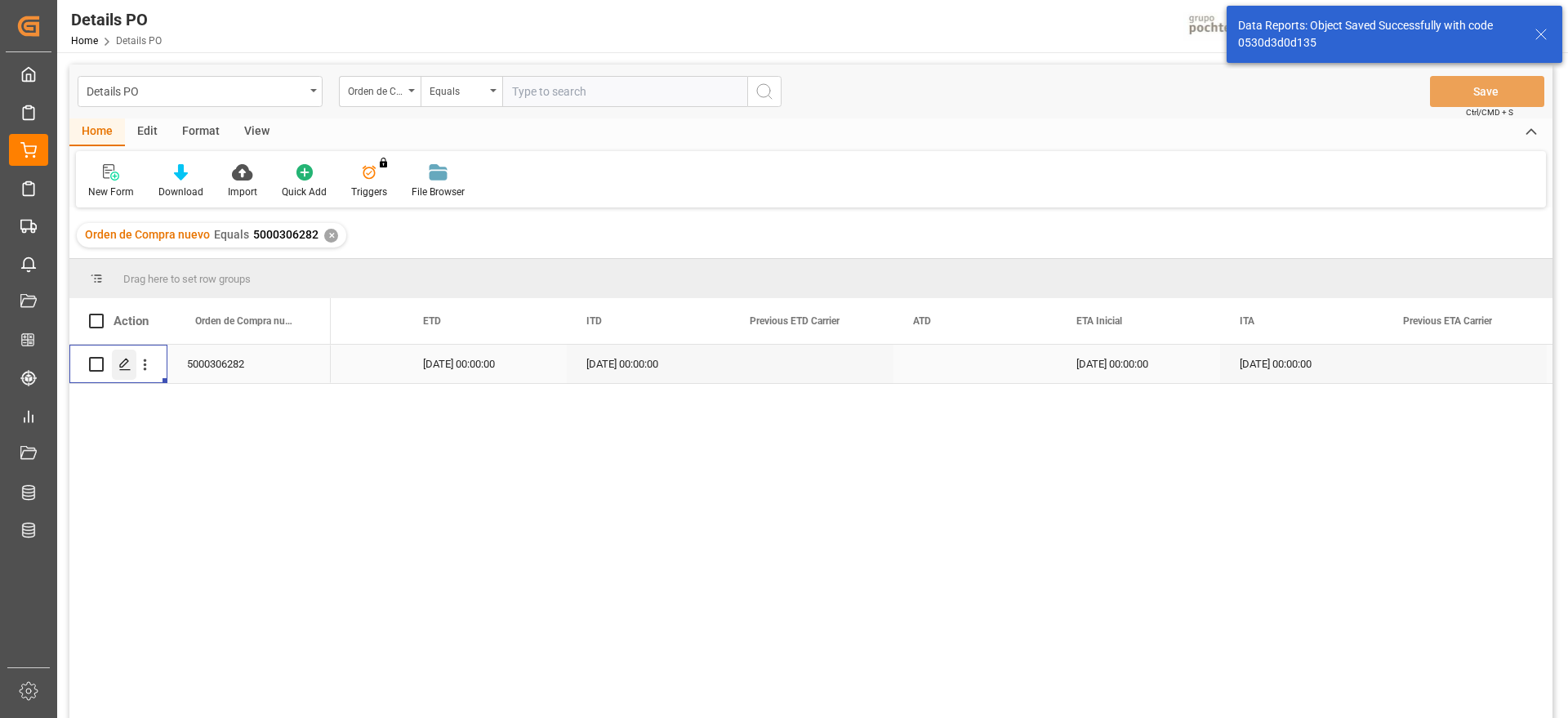
click at [122, 366] on polygon "Press SPACE to select this row." at bounding box center [124, 363] width 8 height 8
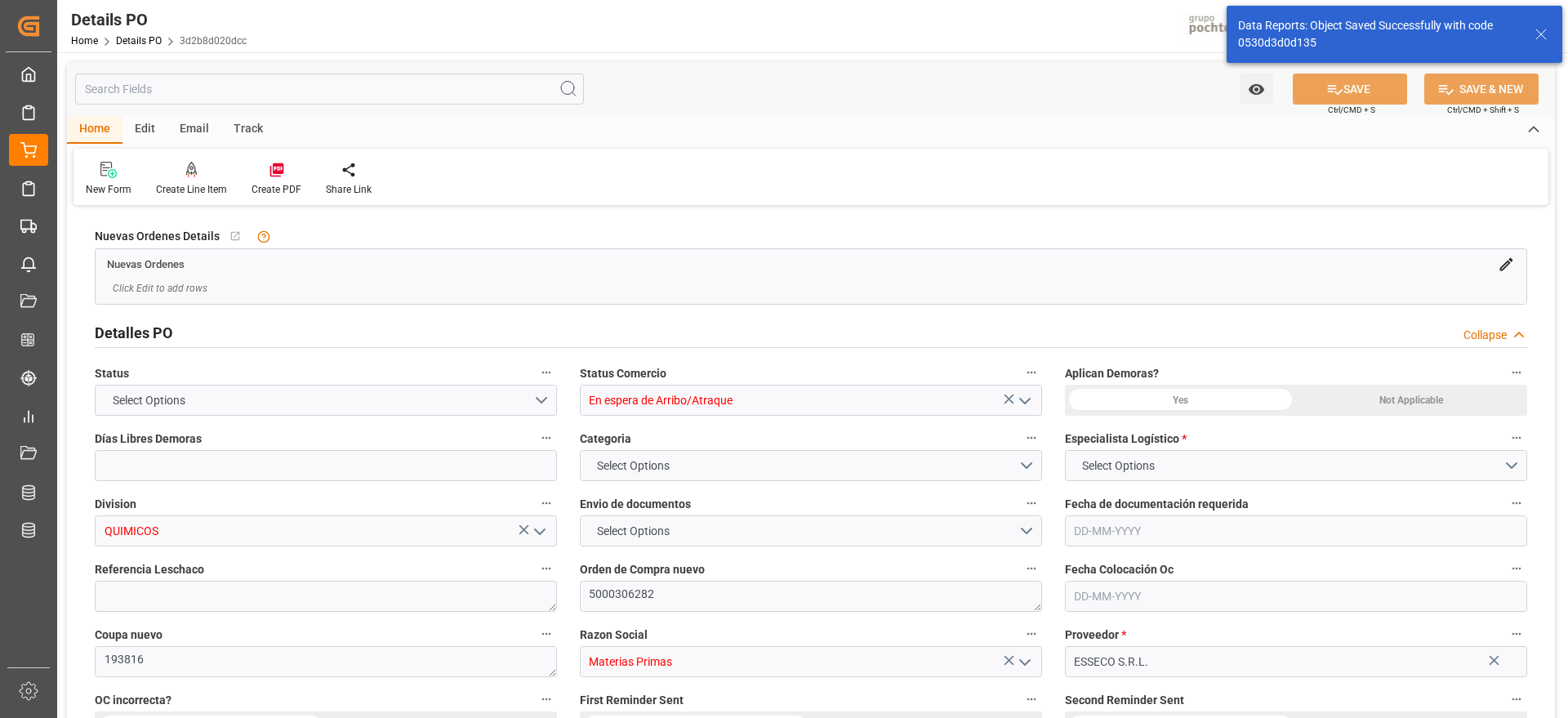
type input "12"
type input "[DATE]"
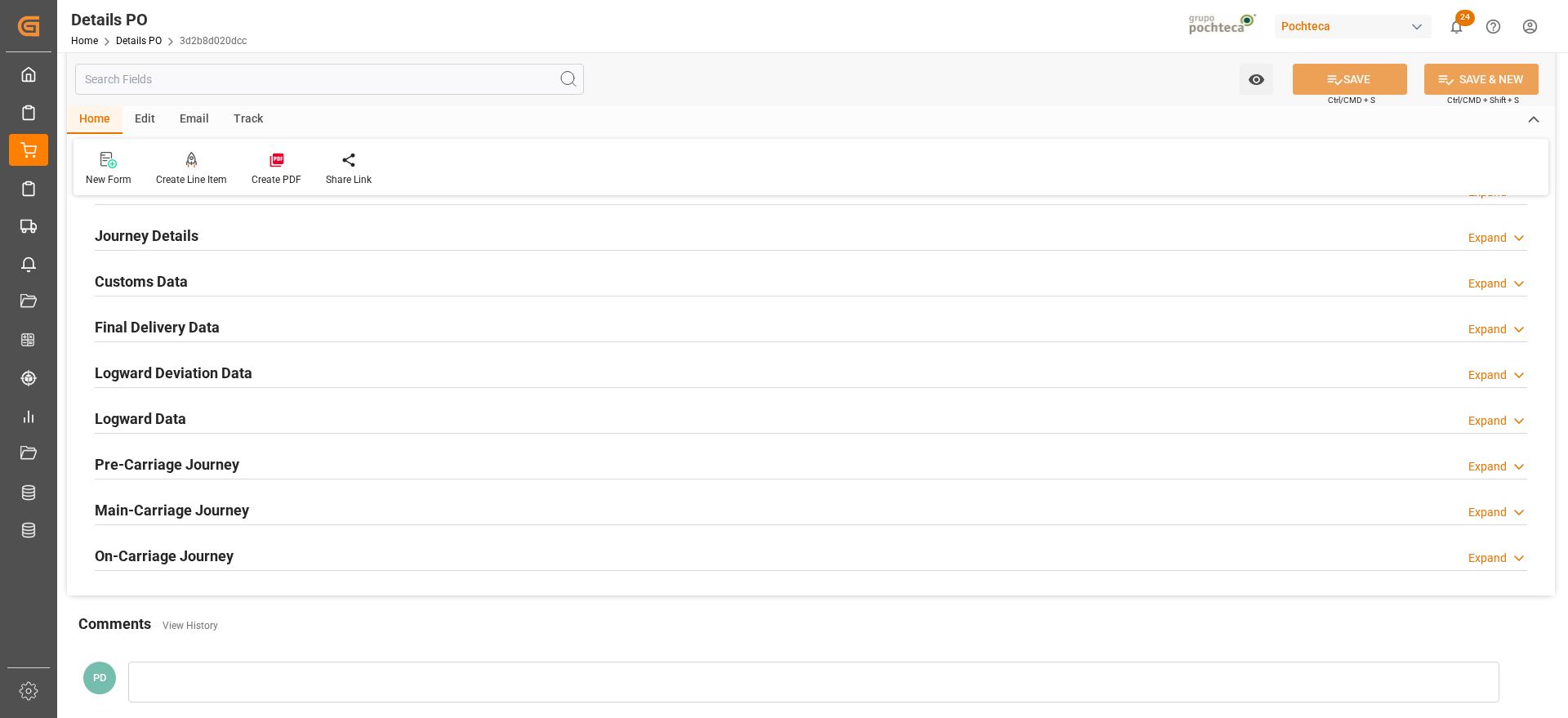
scroll to position [1123, 0]
click at [145, 281] on h2 "Customs Data" at bounding box center [140, 280] width 93 height 22
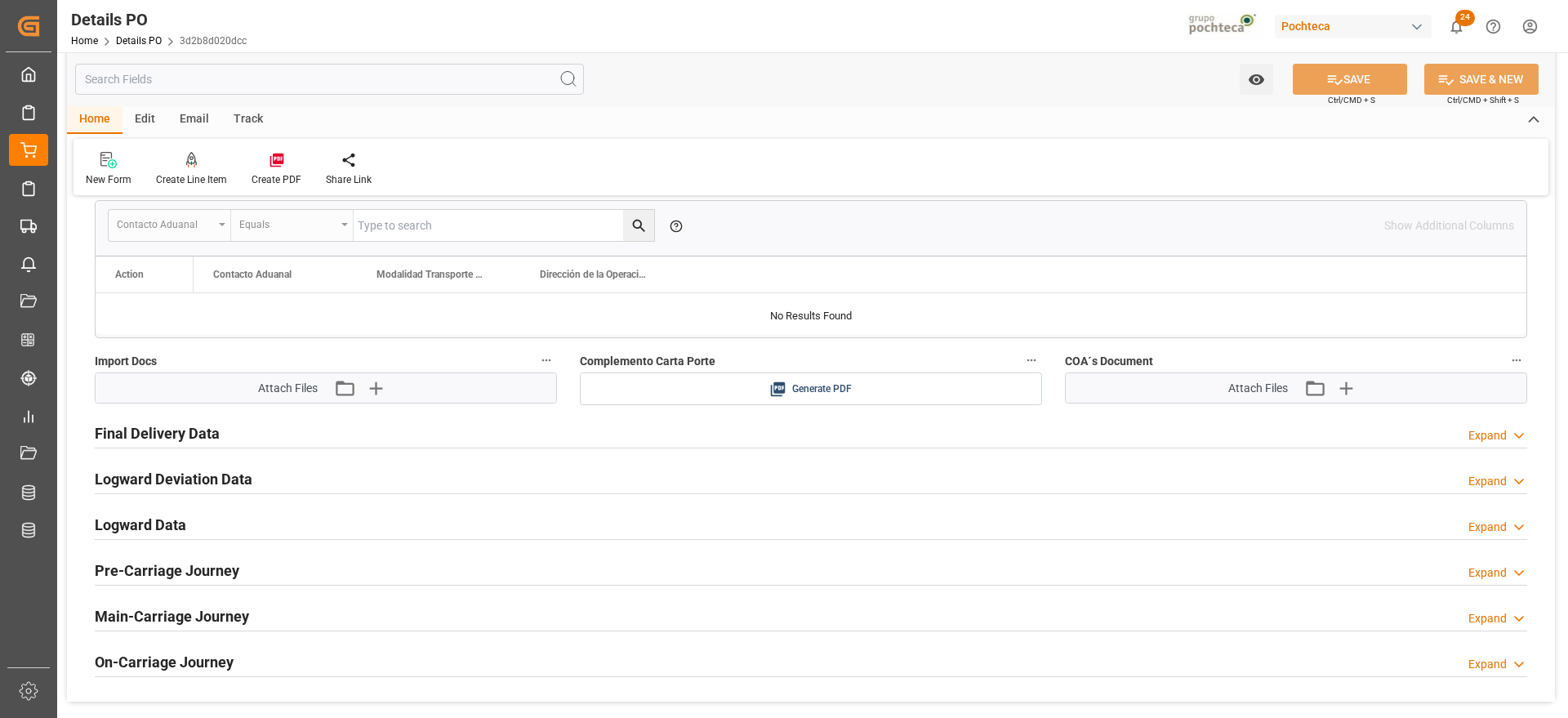
scroll to position [1327, 0]
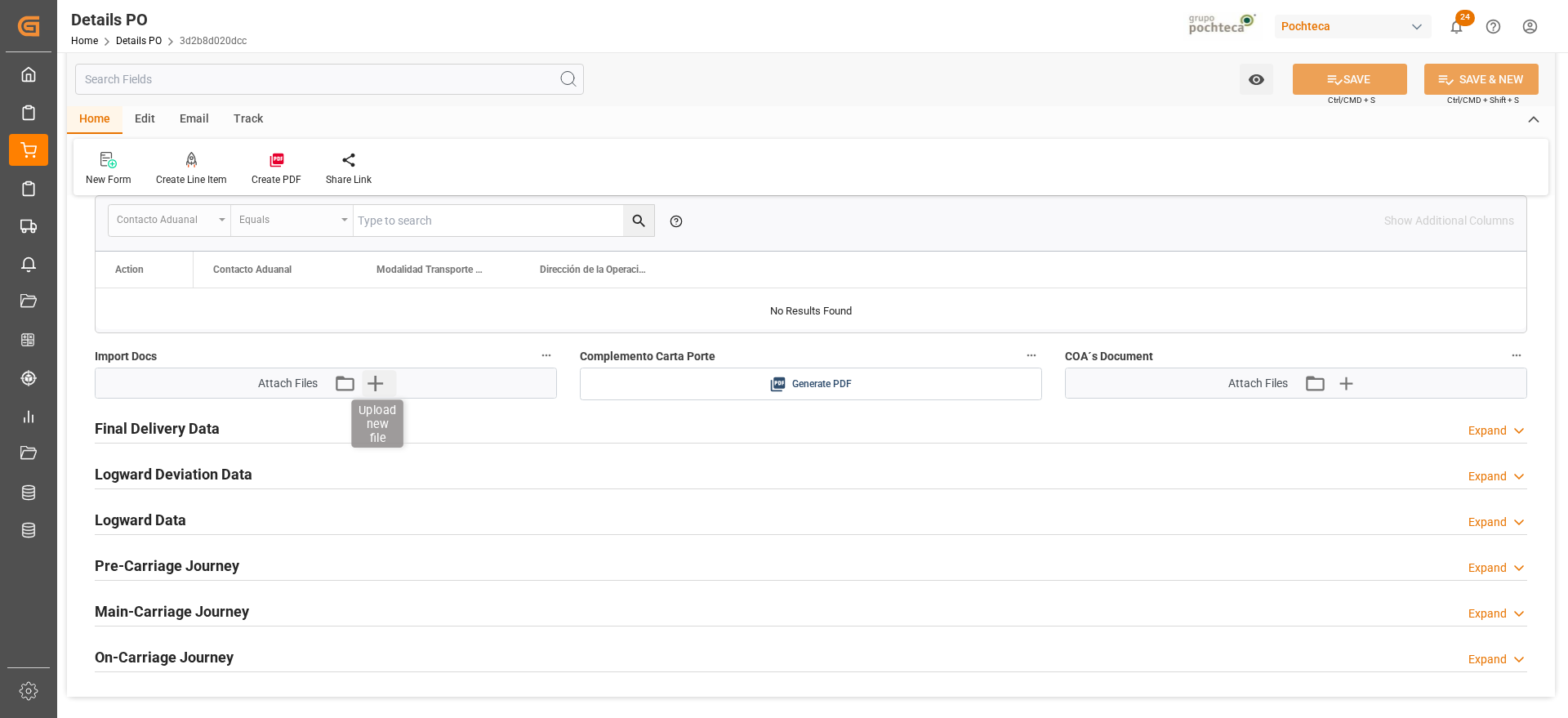
click at [371, 379] on icon "button" at bounding box center [374, 383] width 27 height 27
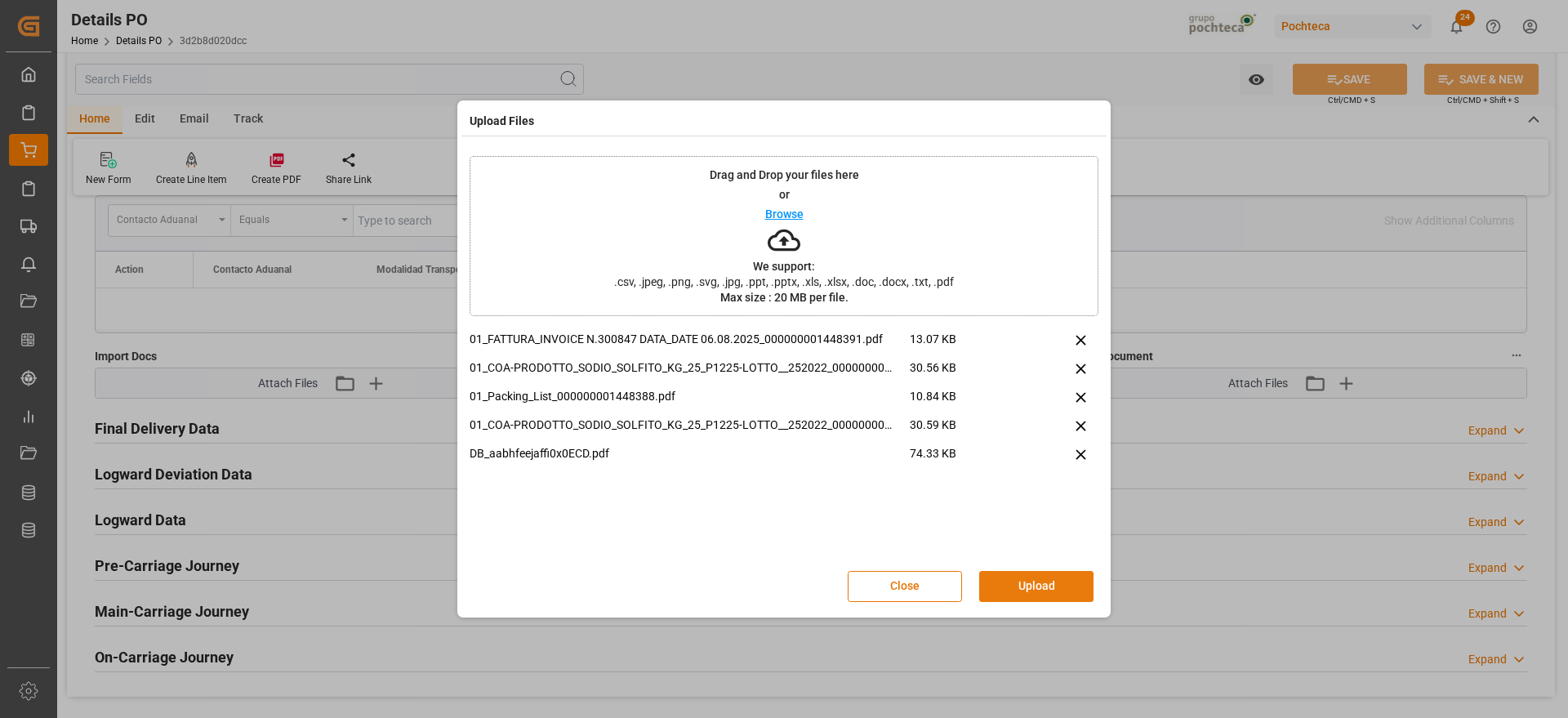
click at [1032, 591] on button "Upload" at bounding box center [1036, 586] width 114 height 31
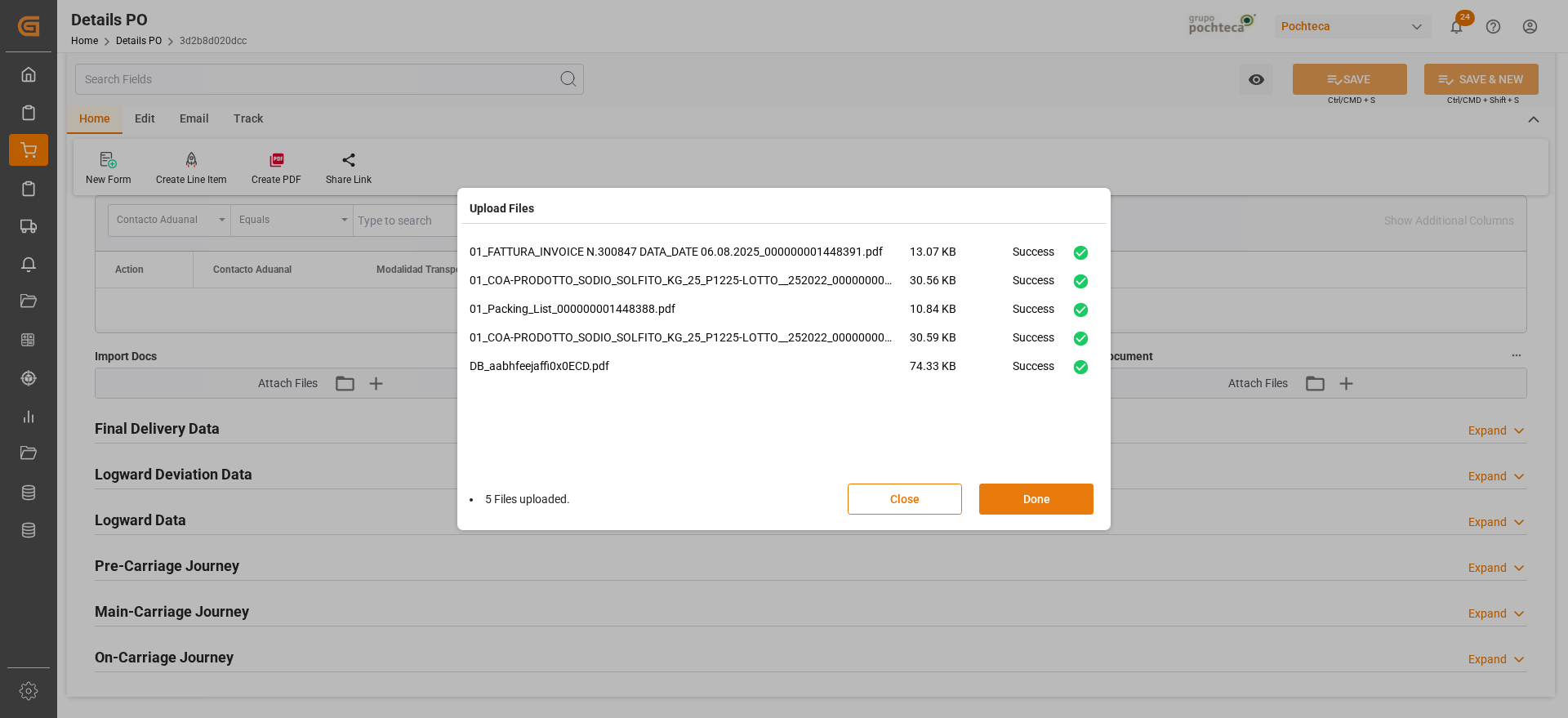
click at [1057, 499] on button "Done" at bounding box center [1036, 499] width 114 height 31
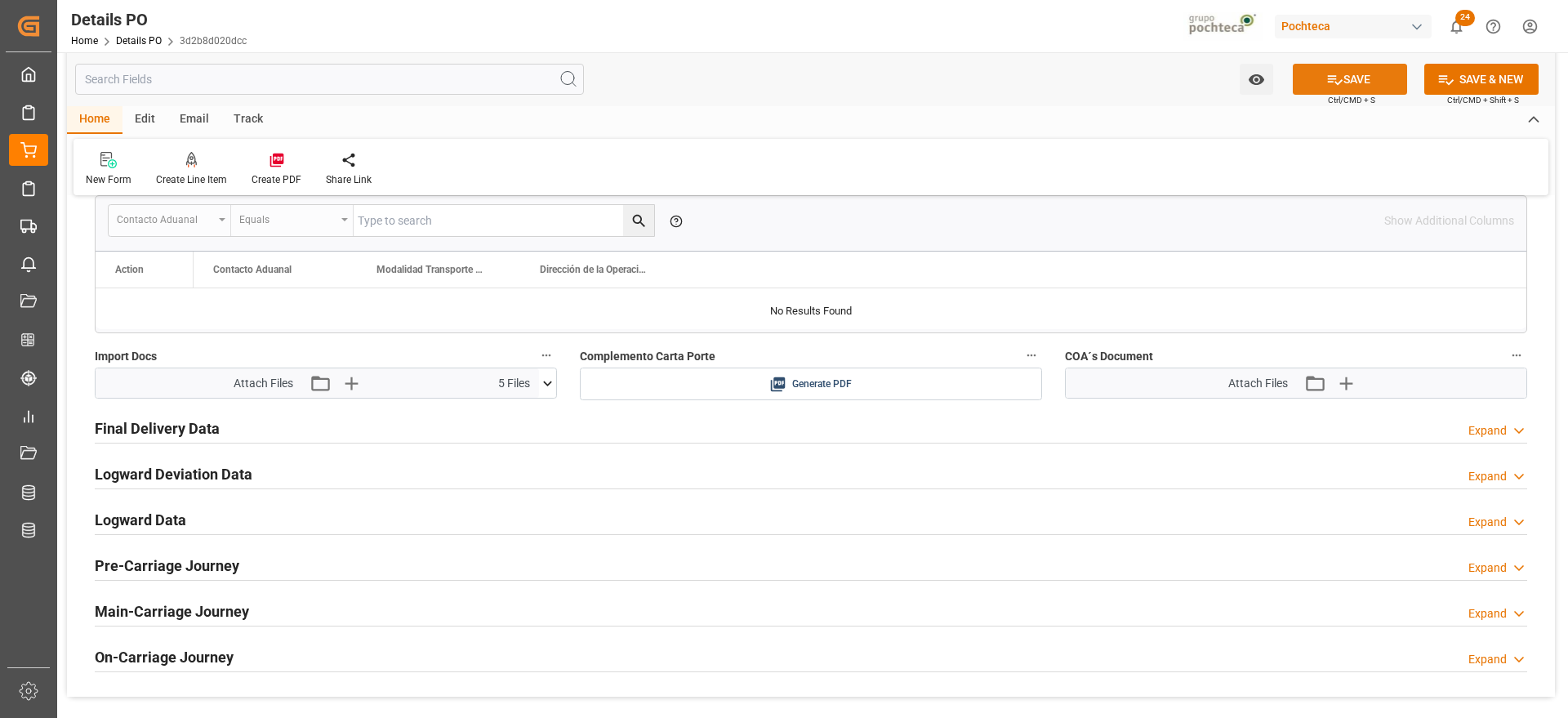
click at [1375, 75] on button "SAVE" at bounding box center [1349, 80] width 114 height 31
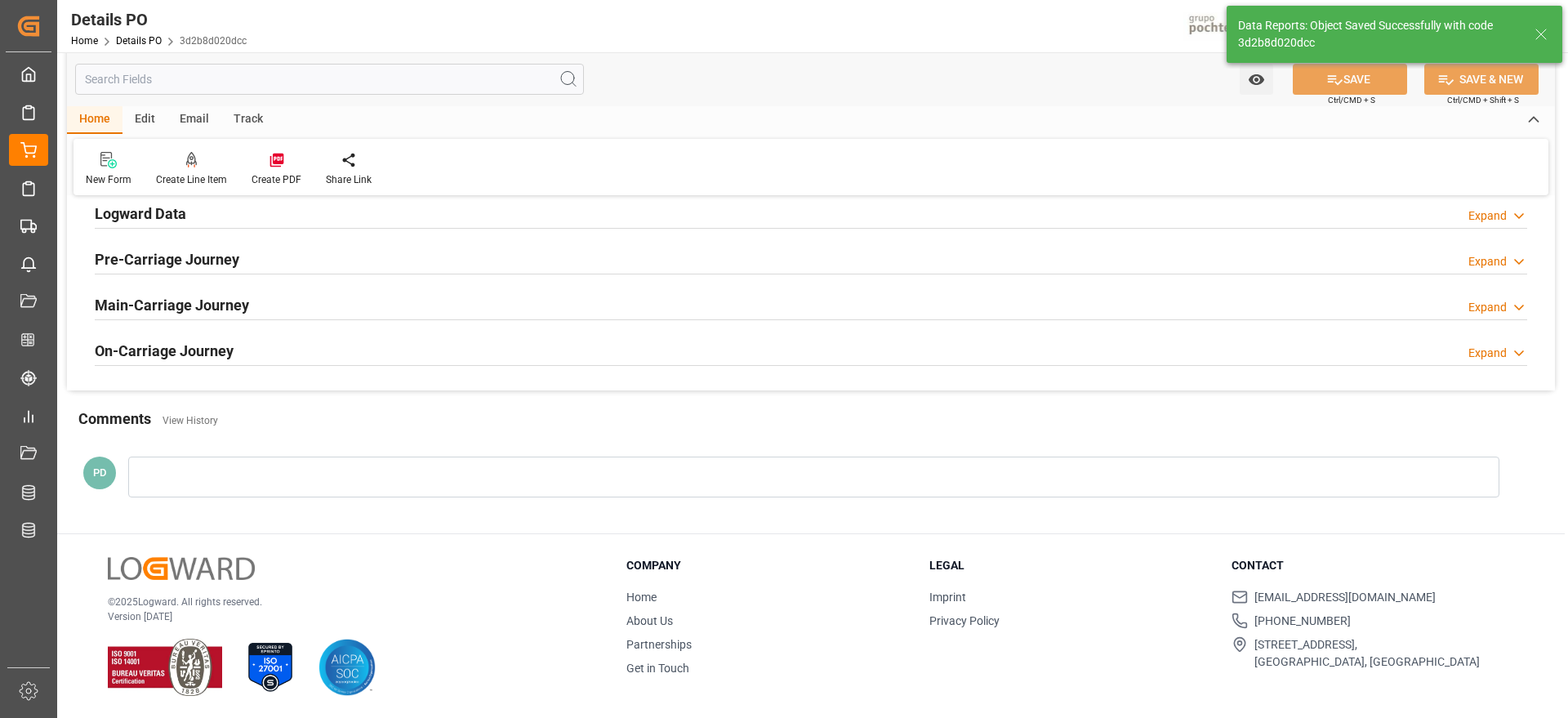
scroll to position [0, 0]
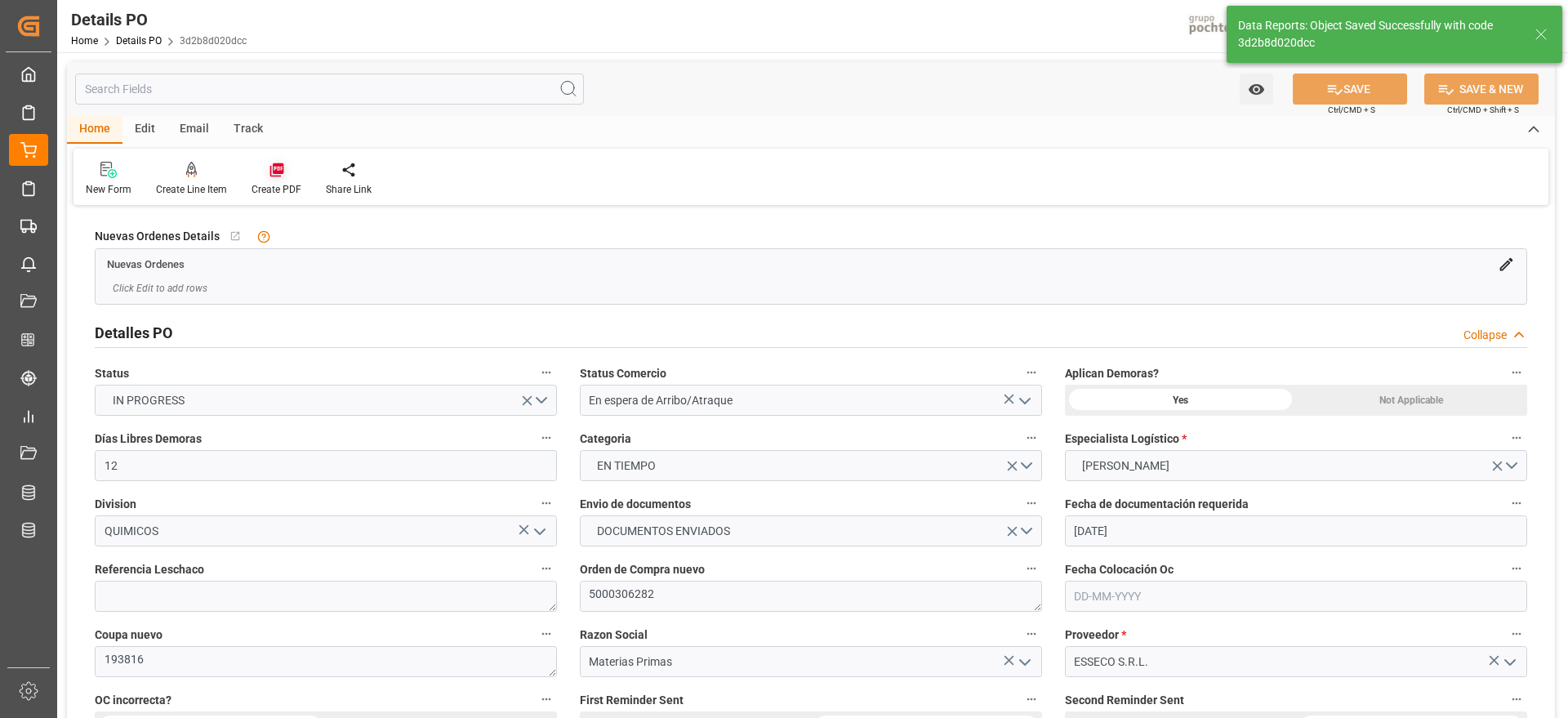
click at [274, 175] on icon at bounding box center [277, 170] width 17 height 17
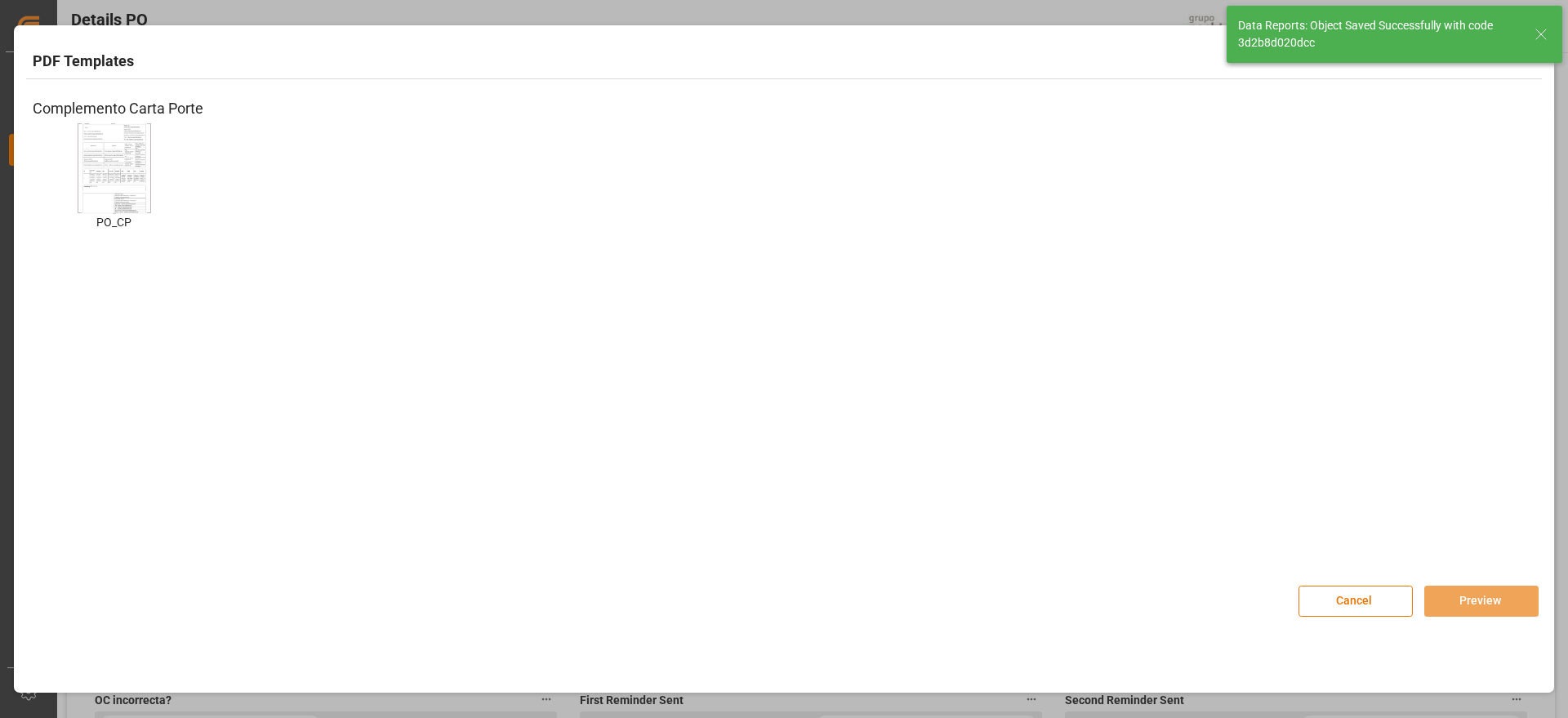
click at [110, 172] on img at bounding box center [114, 168] width 66 height 92
click at [1477, 598] on button "Preview" at bounding box center [1481, 601] width 114 height 31
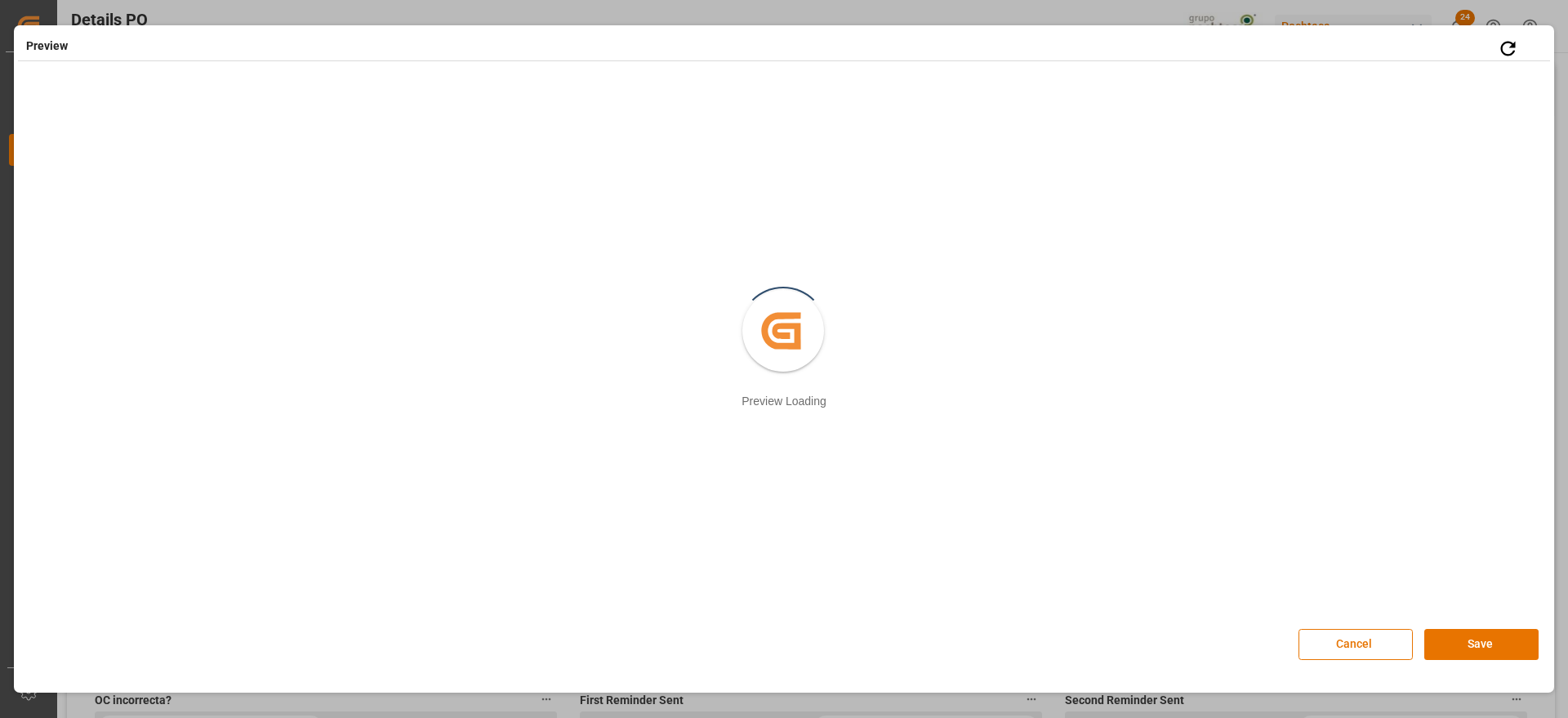
click at [1495, 647] on button "Save" at bounding box center [1481, 644] width 114 height 31
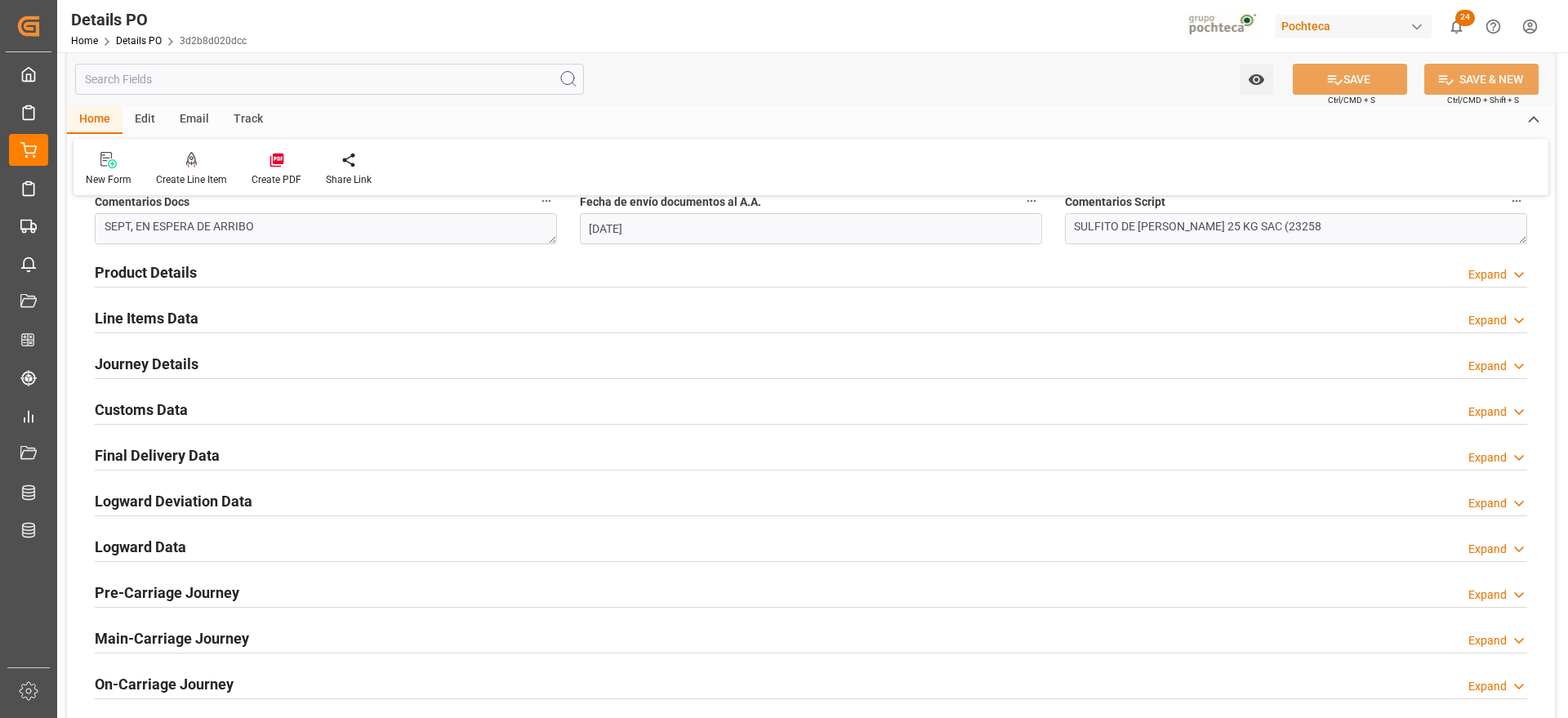
scroll to position [918, 0]
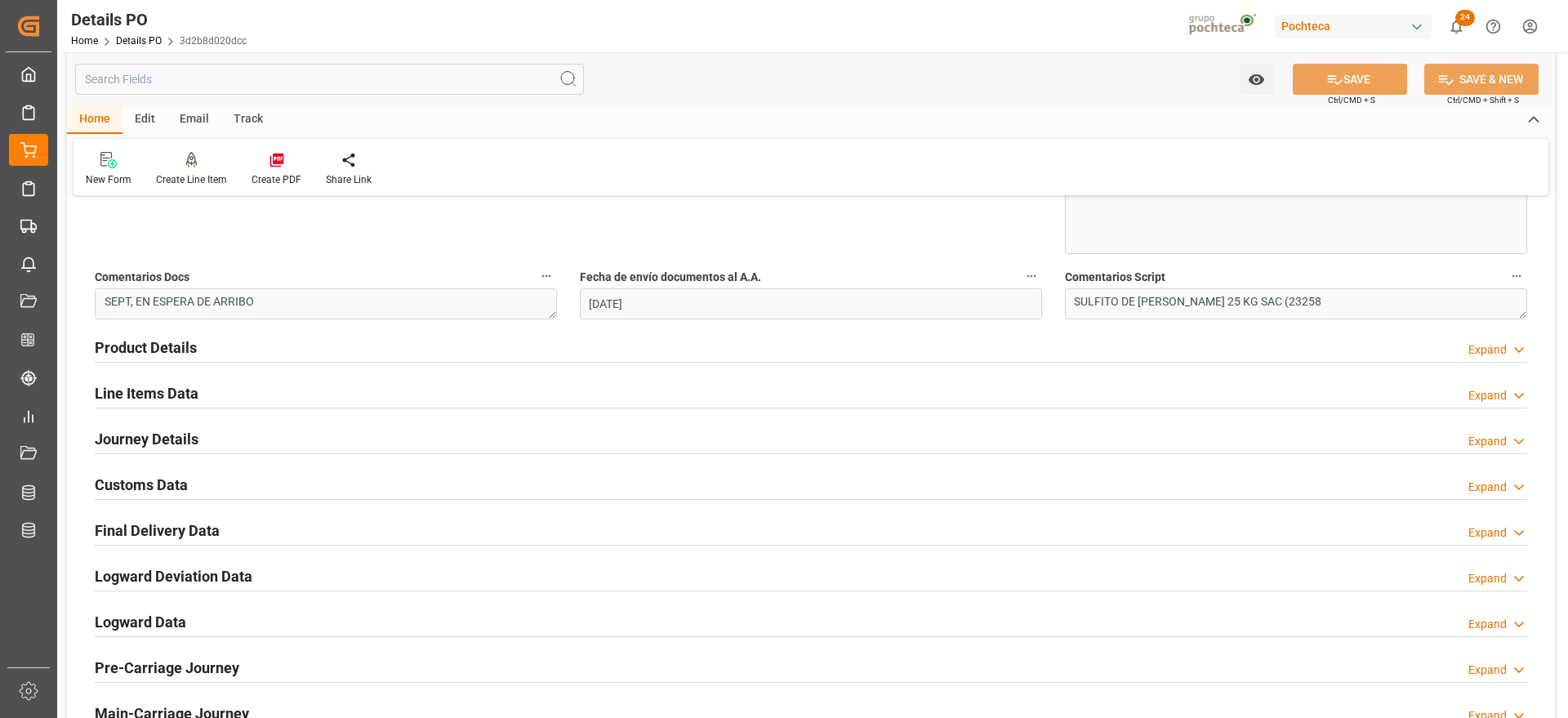
click at [143, 479] on h2 "Customs Data" at bounding box center [140, 484] width 93 height 22
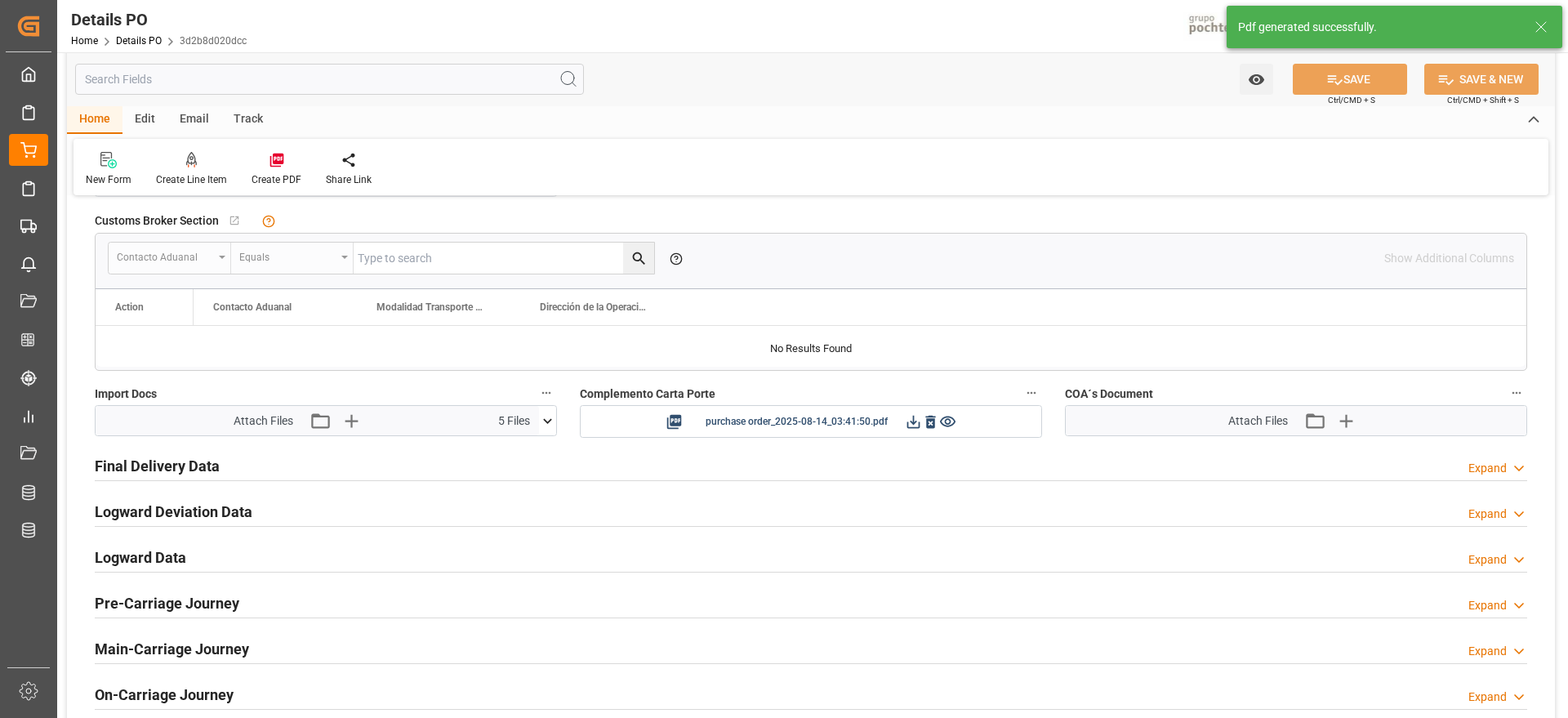
scroll to position [1327, 0]
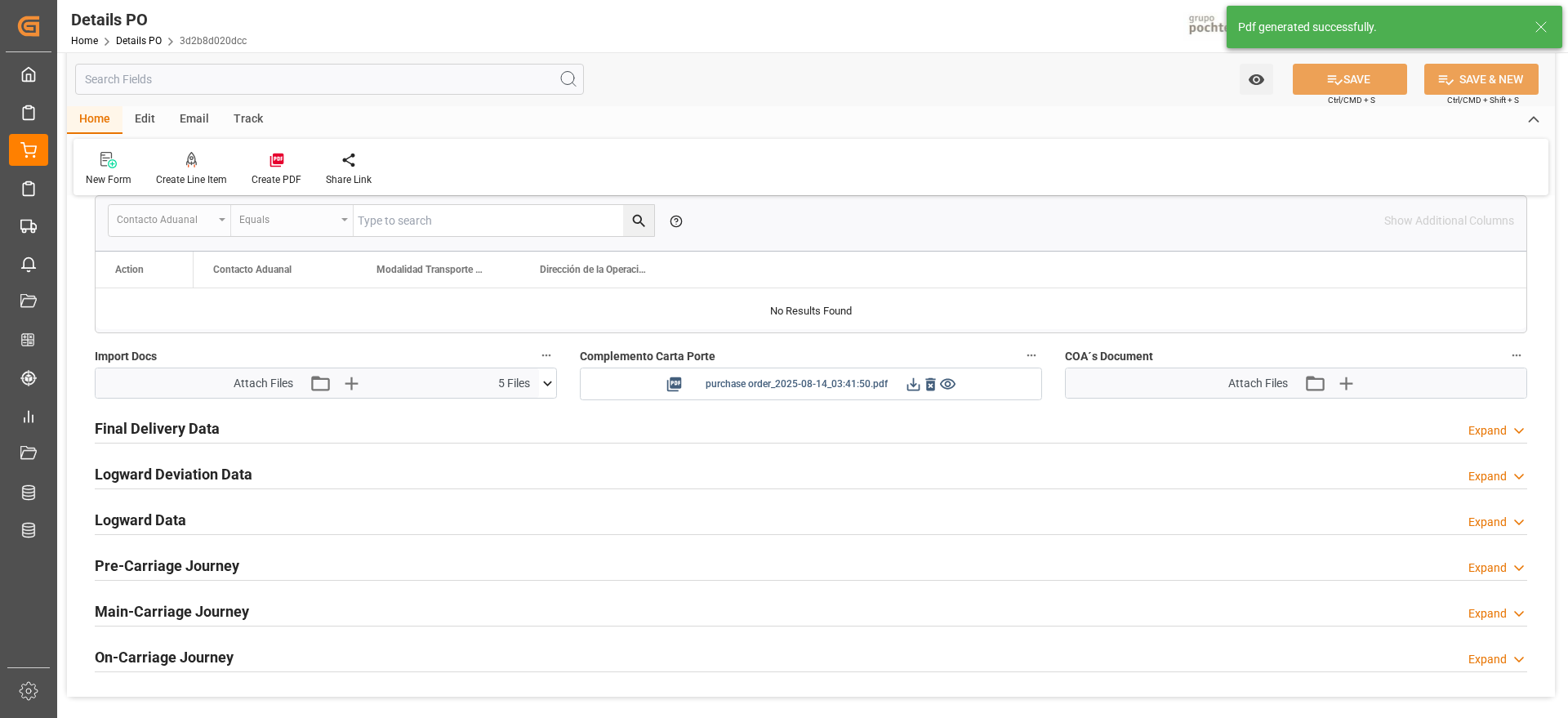
click at [906, 386] on icon at bounding box center [912, 383] width 17 height 17
